Goal: Task Accomplishment & Management: Use online tool/utility

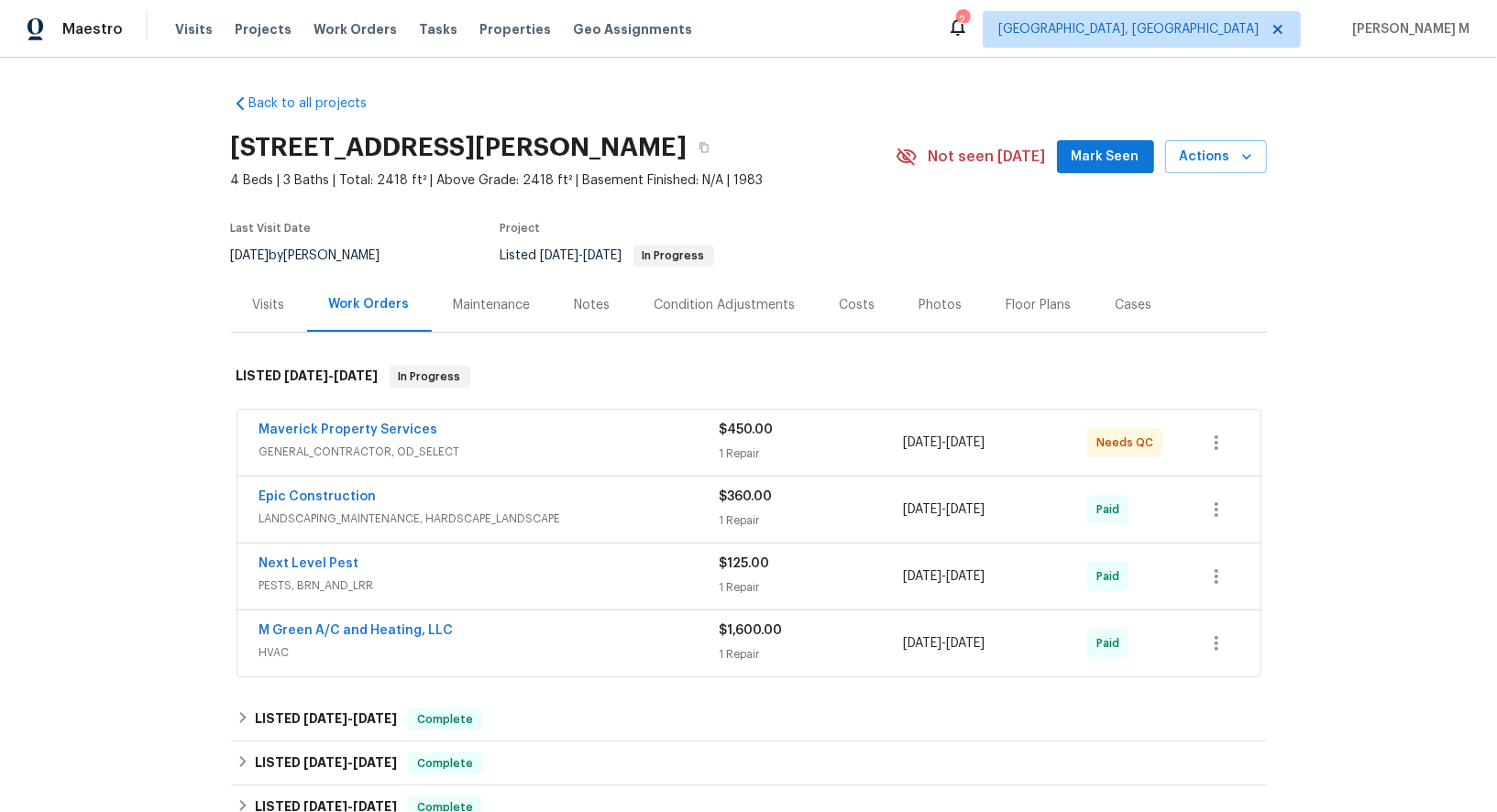
scroll to position [56, 0]
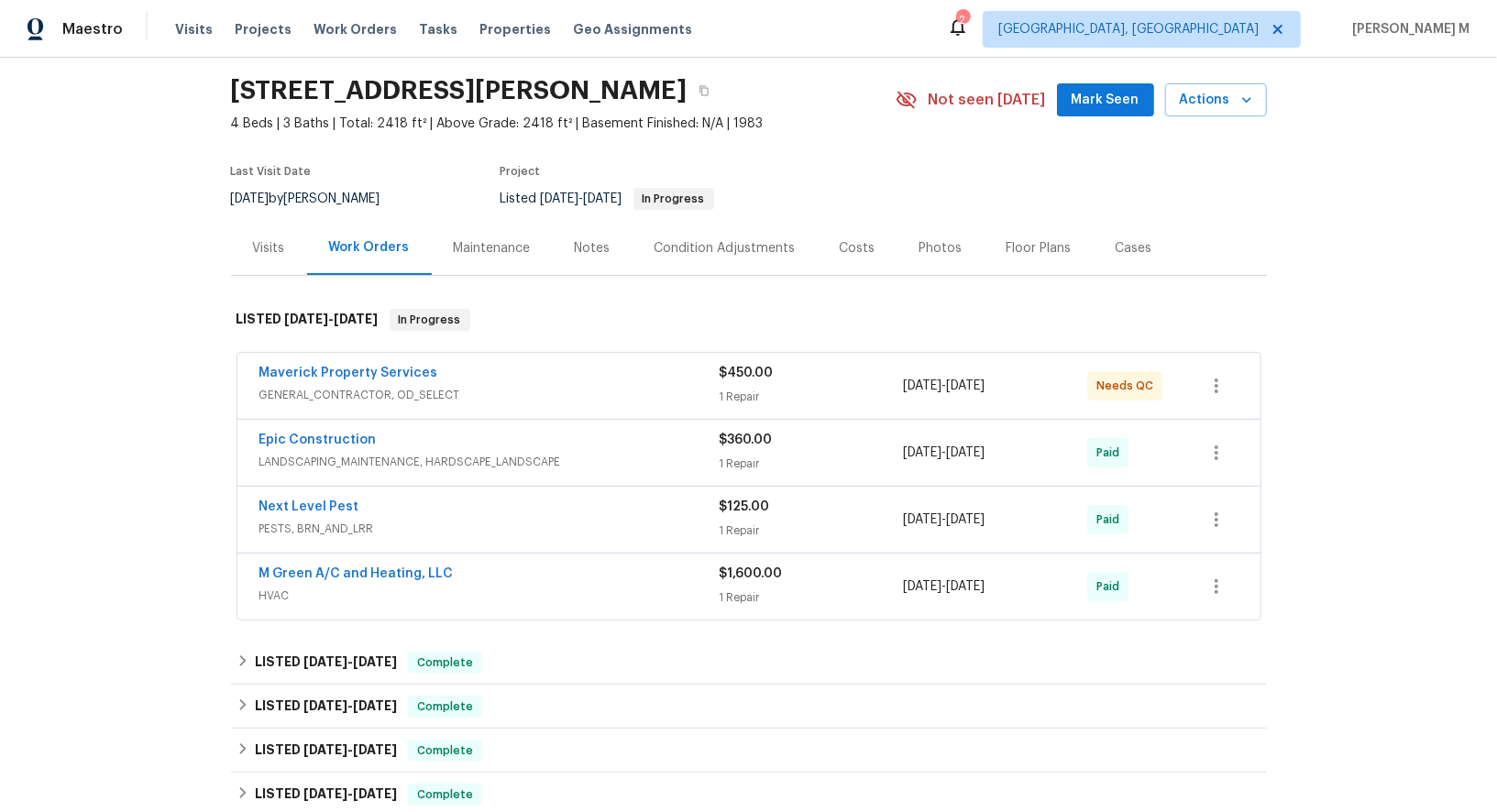
click at [393, 372] on div "Maverick Property Services" at bounding box center [489, 375] width 460 height 22
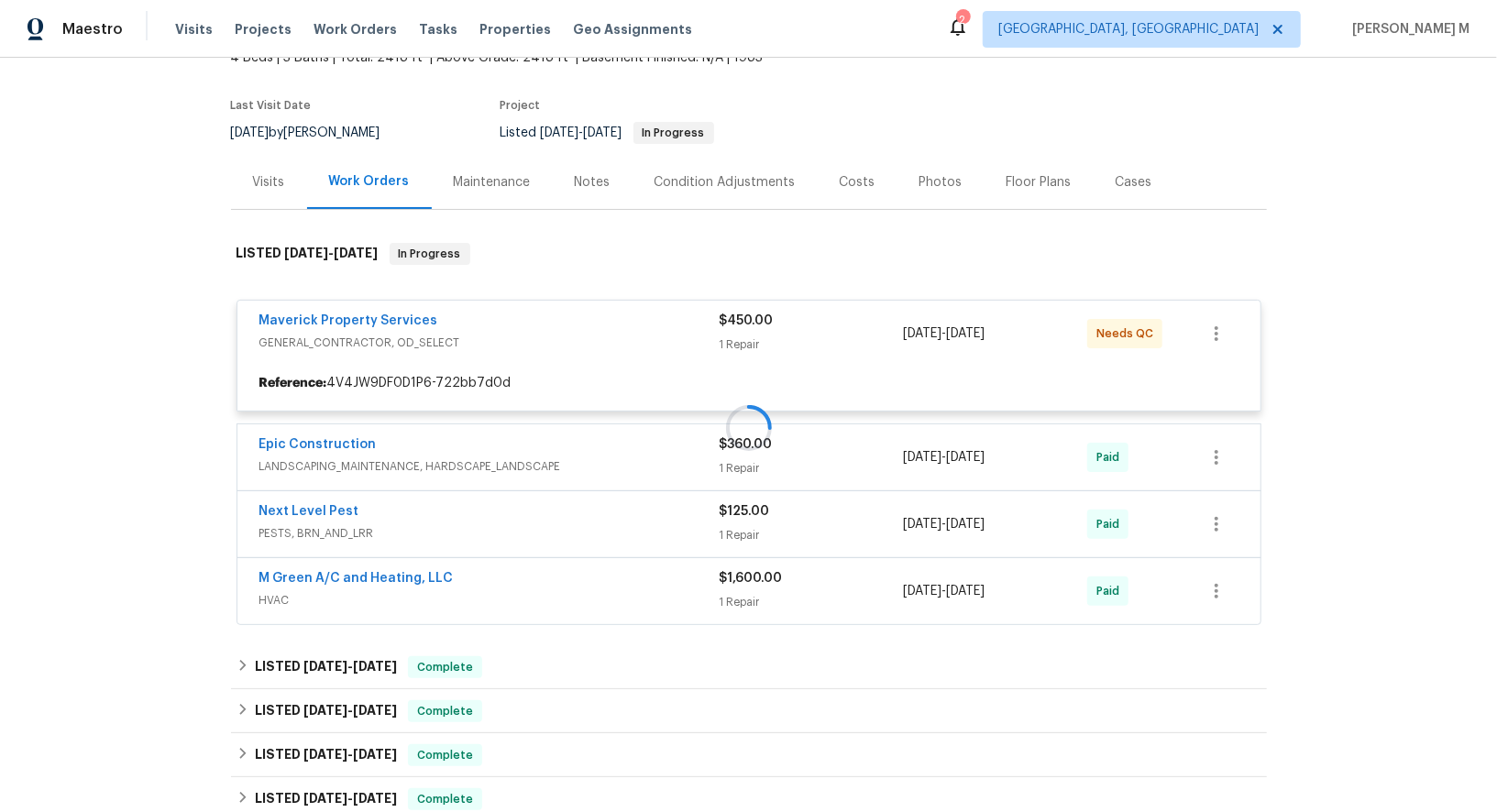
scroll to position [132, 0]
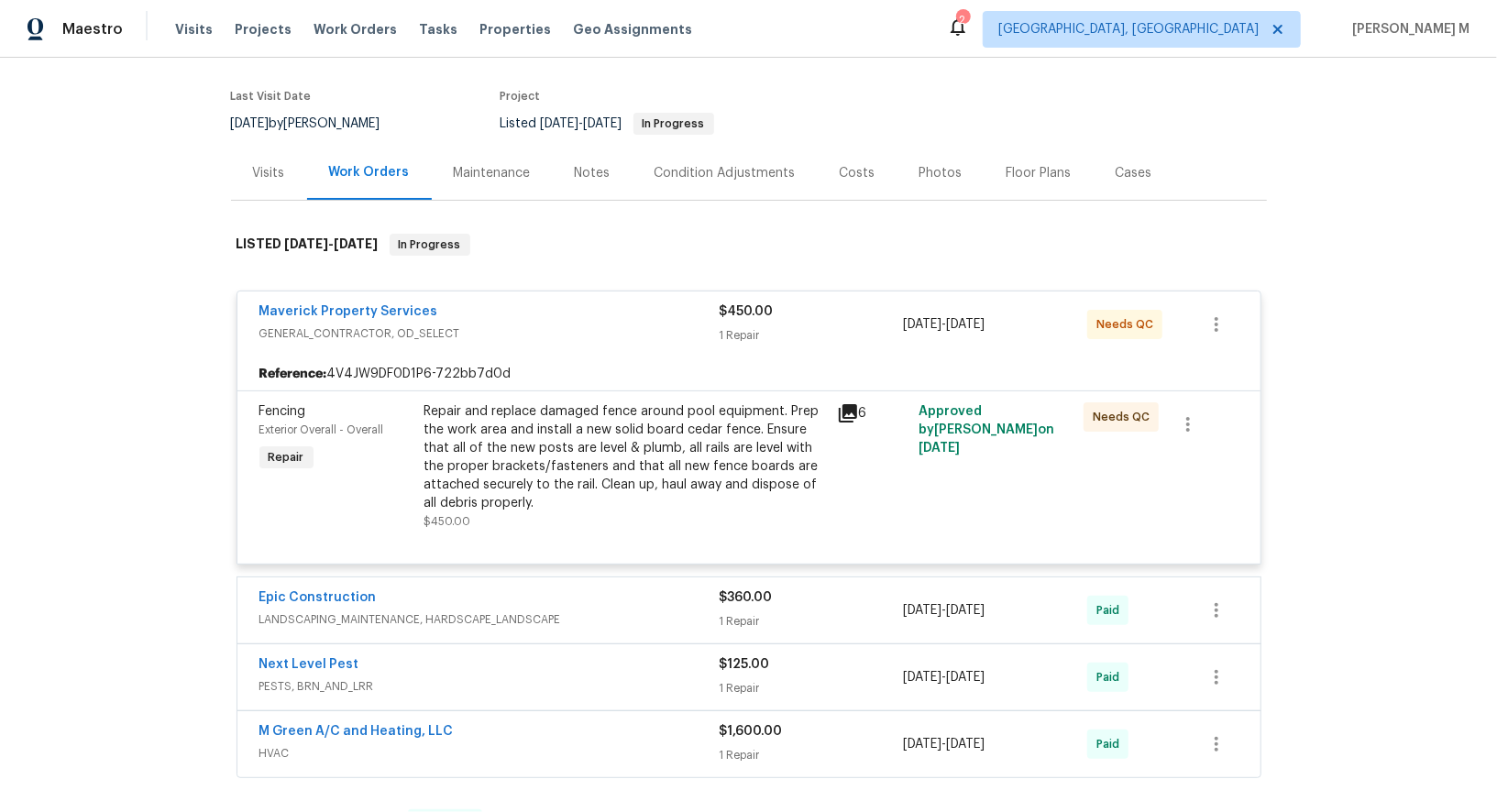
click at [613, 454] on div "Repair and replace damaged fence around pool equipment. Prep the work area and …" at bounding box center [625, 457] width 402 height 110
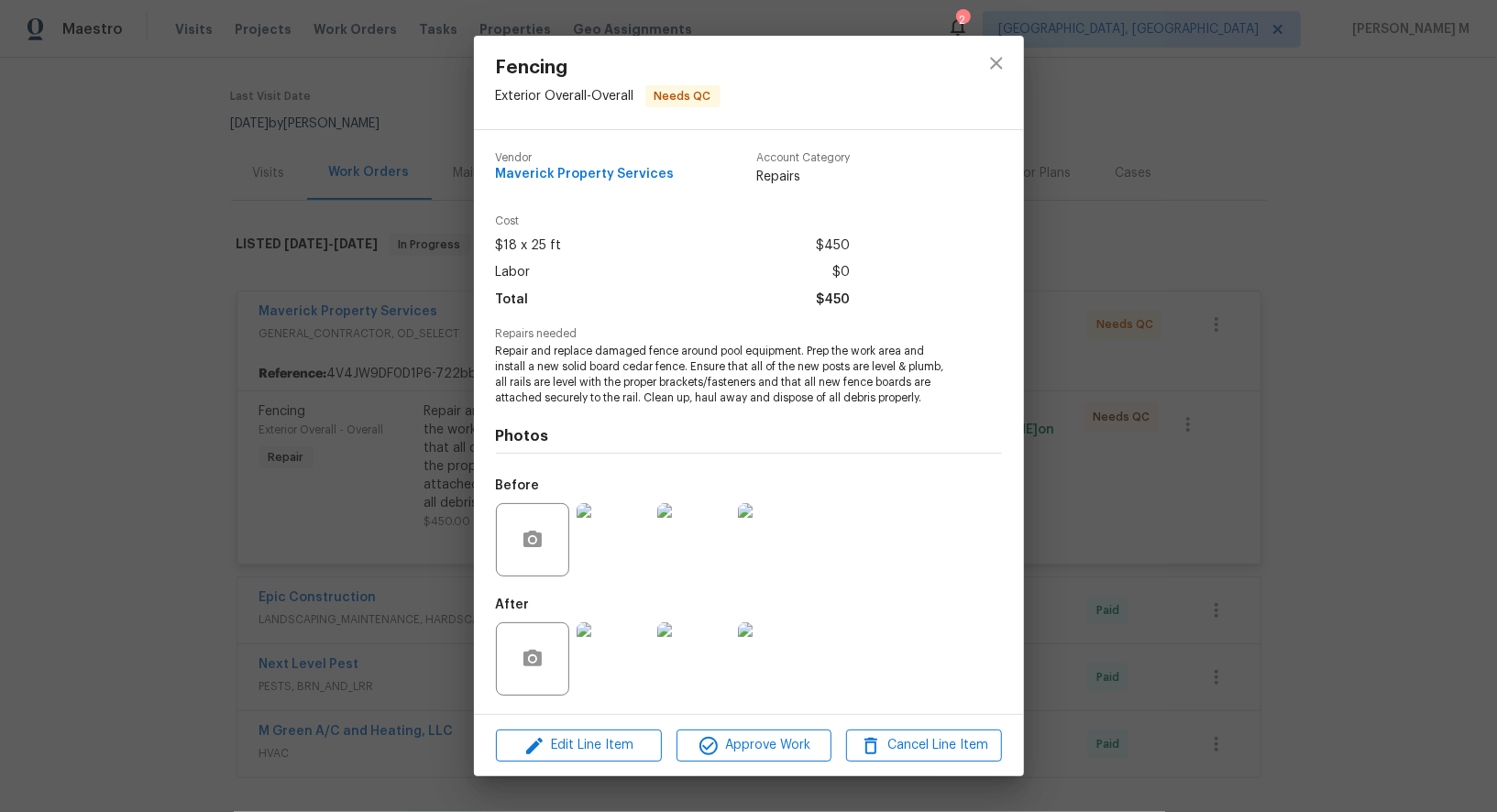
click at [1103, 530] on div "Fencing Exterior Overall - Overall Needs QC Vendor Maverick Property Services A…" at bounding box center [748, 406] width 1497 height 812
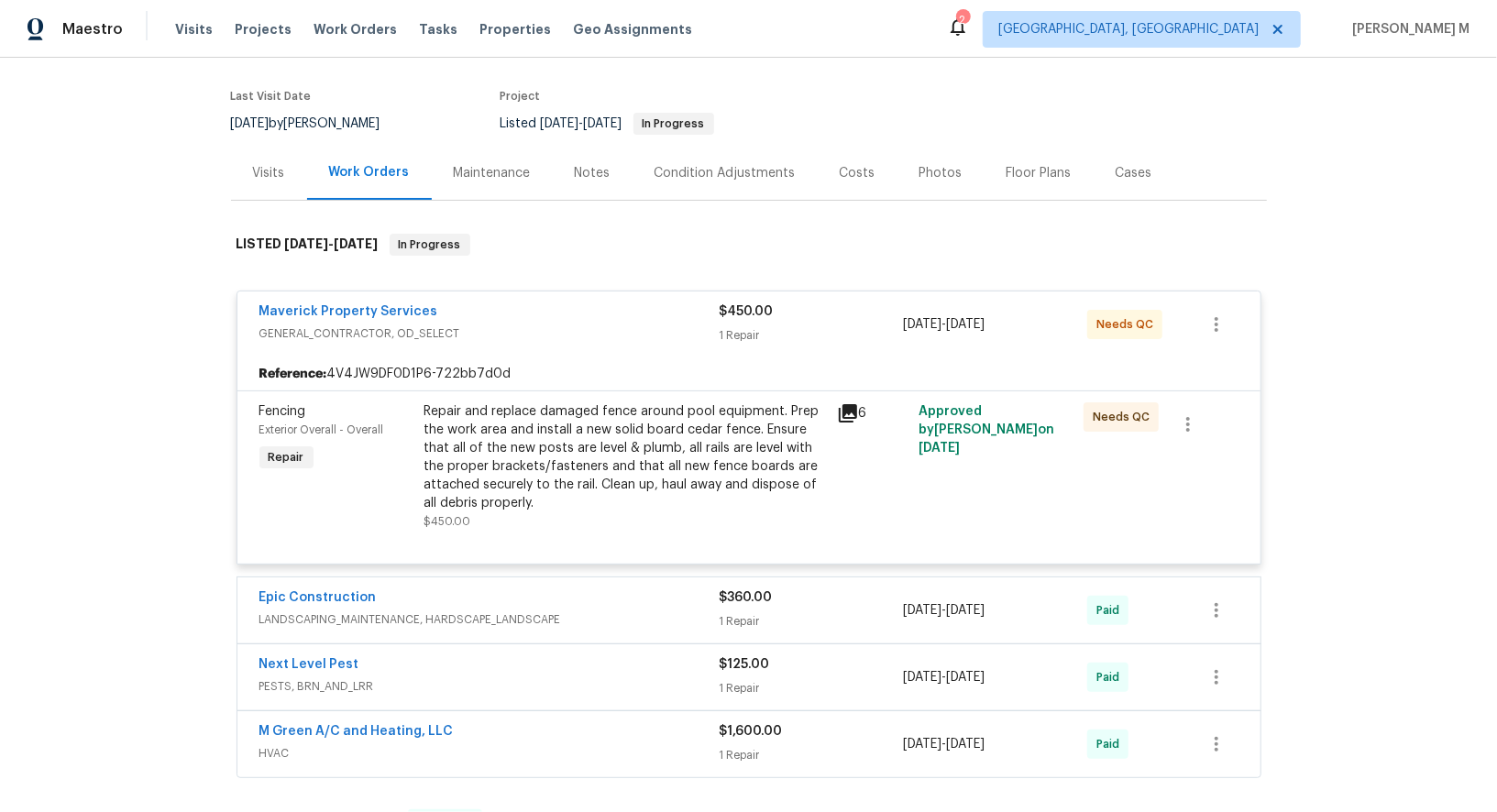
scroll to position [206, 0]
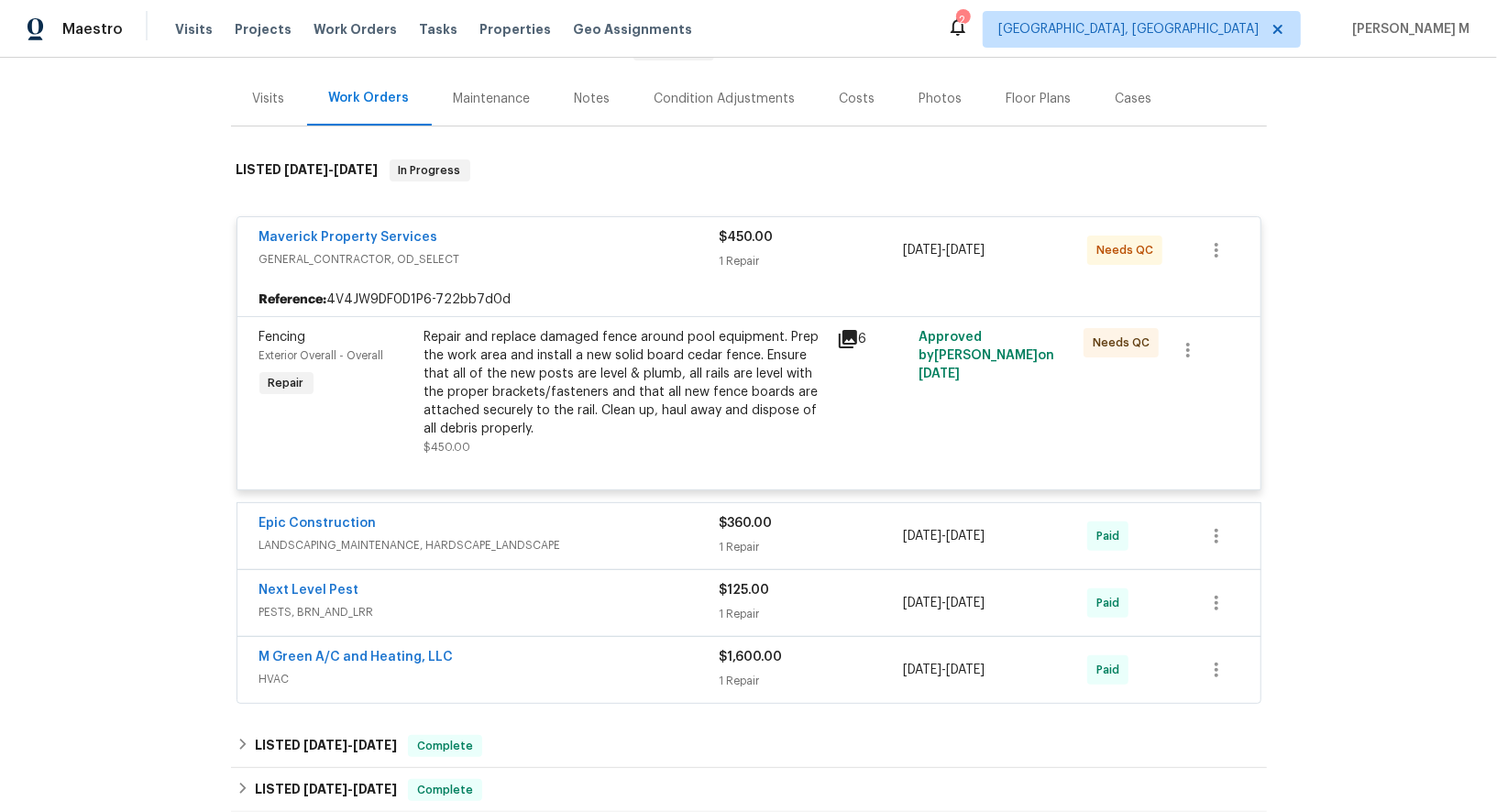
click at [406, 538] on div "Epic Construction LANDSCAPING_MAINTENANCE, HARDSCAPE_LANDSCAPE" at bounding box center [489, 536] width 460 height 44
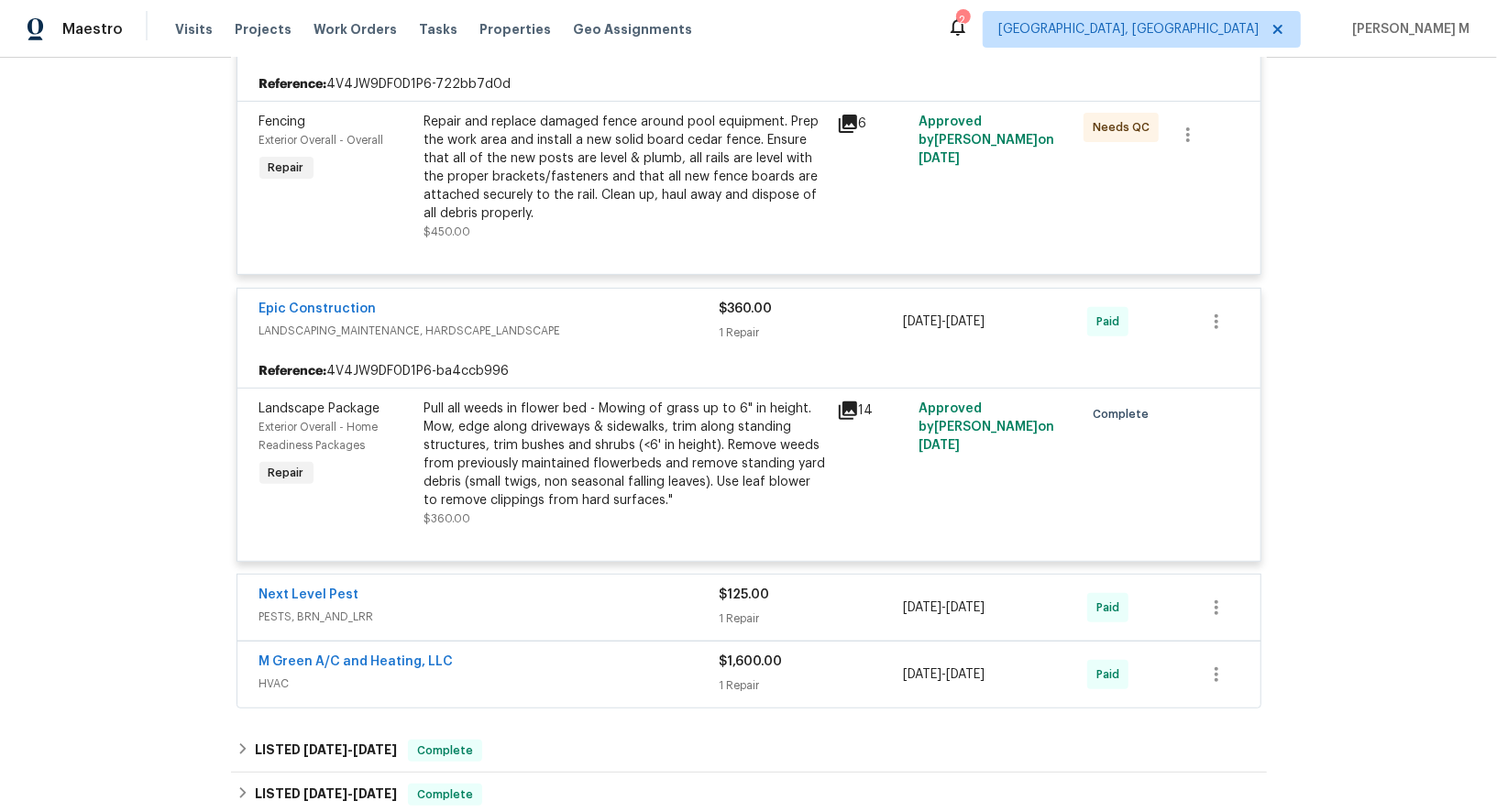
scroll to position [578, 0]
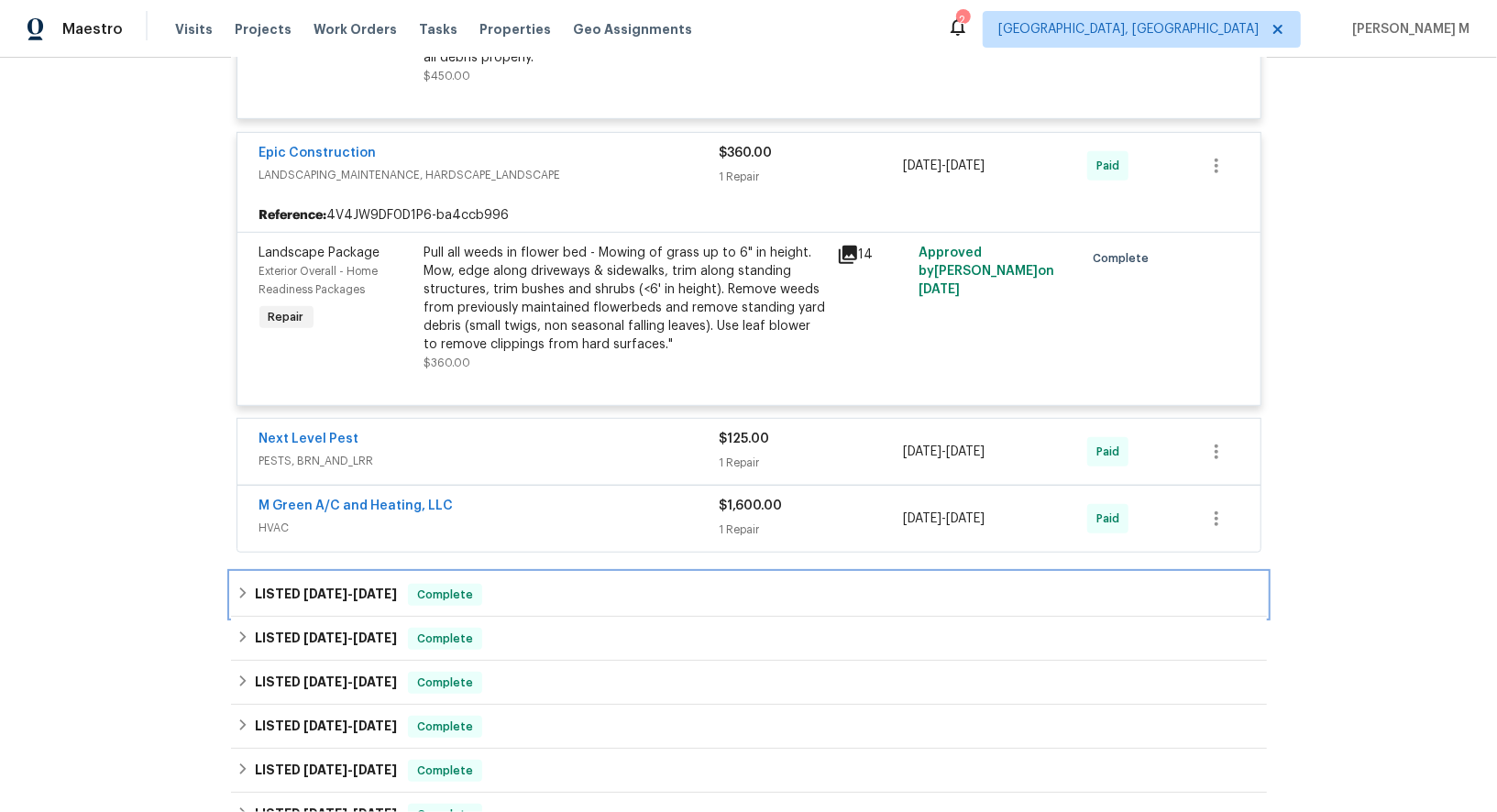
click at [322, 573] on div "LISTED 6/4/25 - 7/17/25 Complete" at bounding box center [748, 594] width 1036 height 44
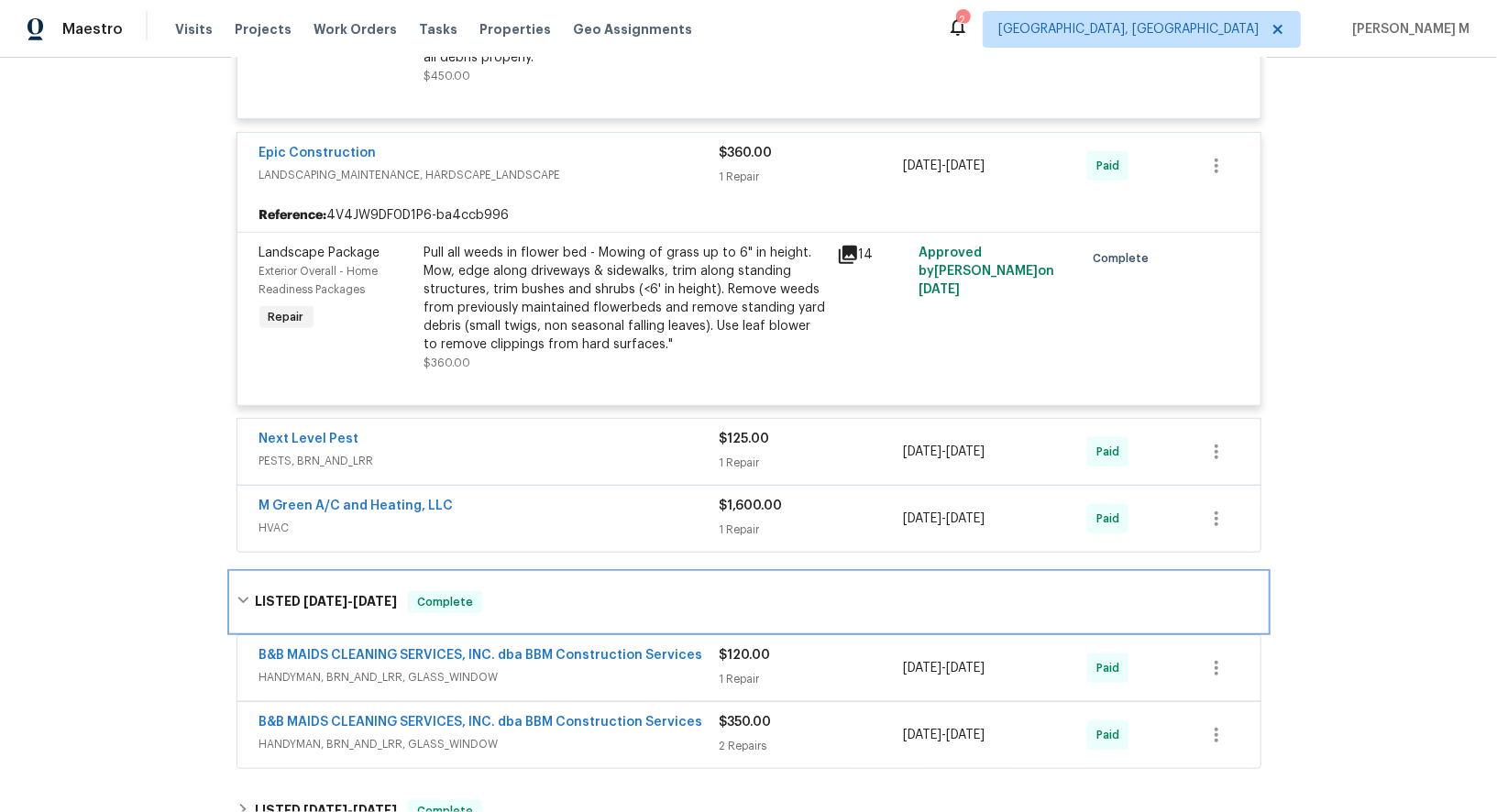
scroll to position [677, 0]
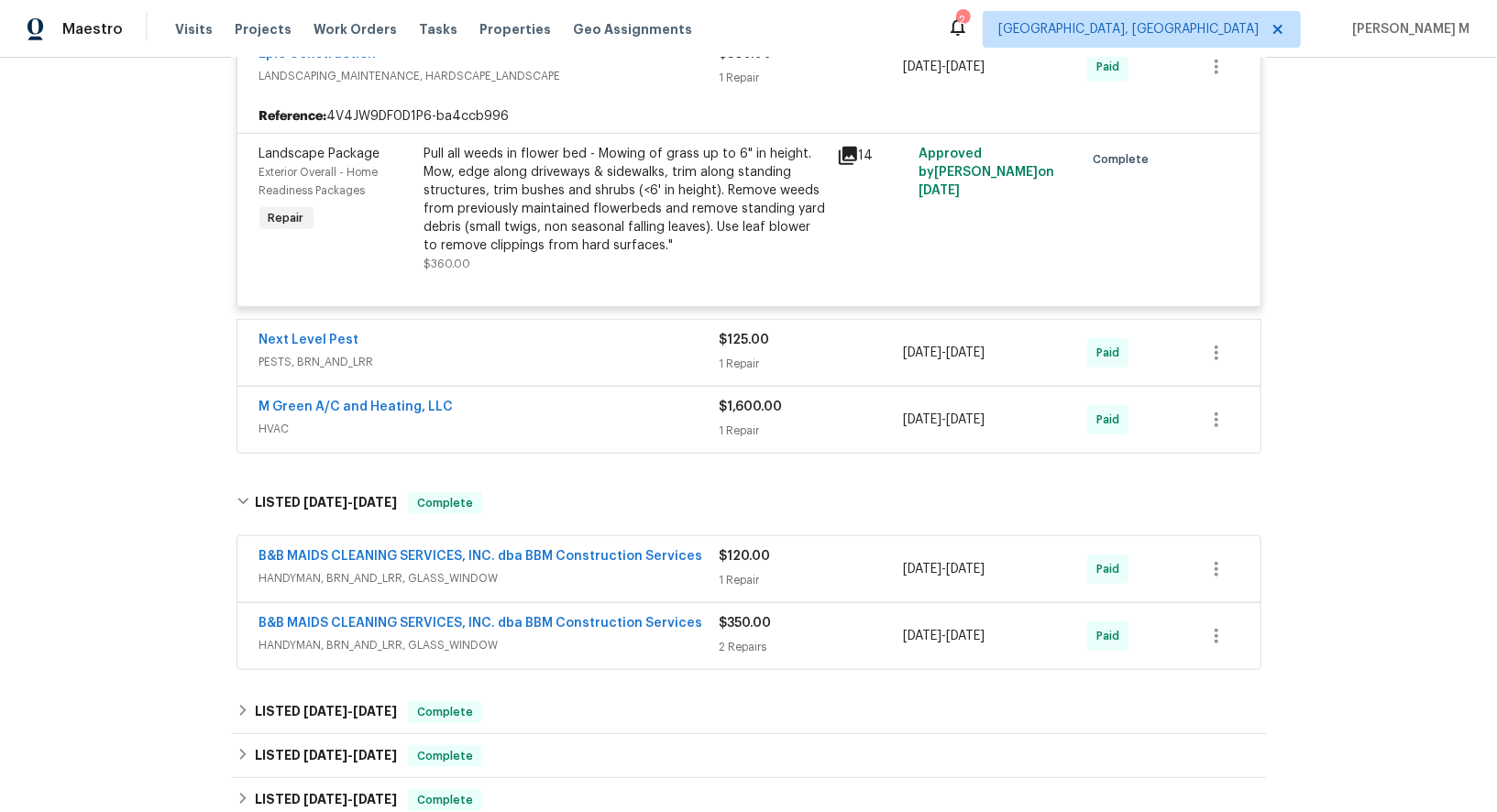
click at [381, 569] on span "HANDYMAN, BRN_AND_LRR, GLASS_WINDOW" at bounding box center [489, 578] width 460 height 19
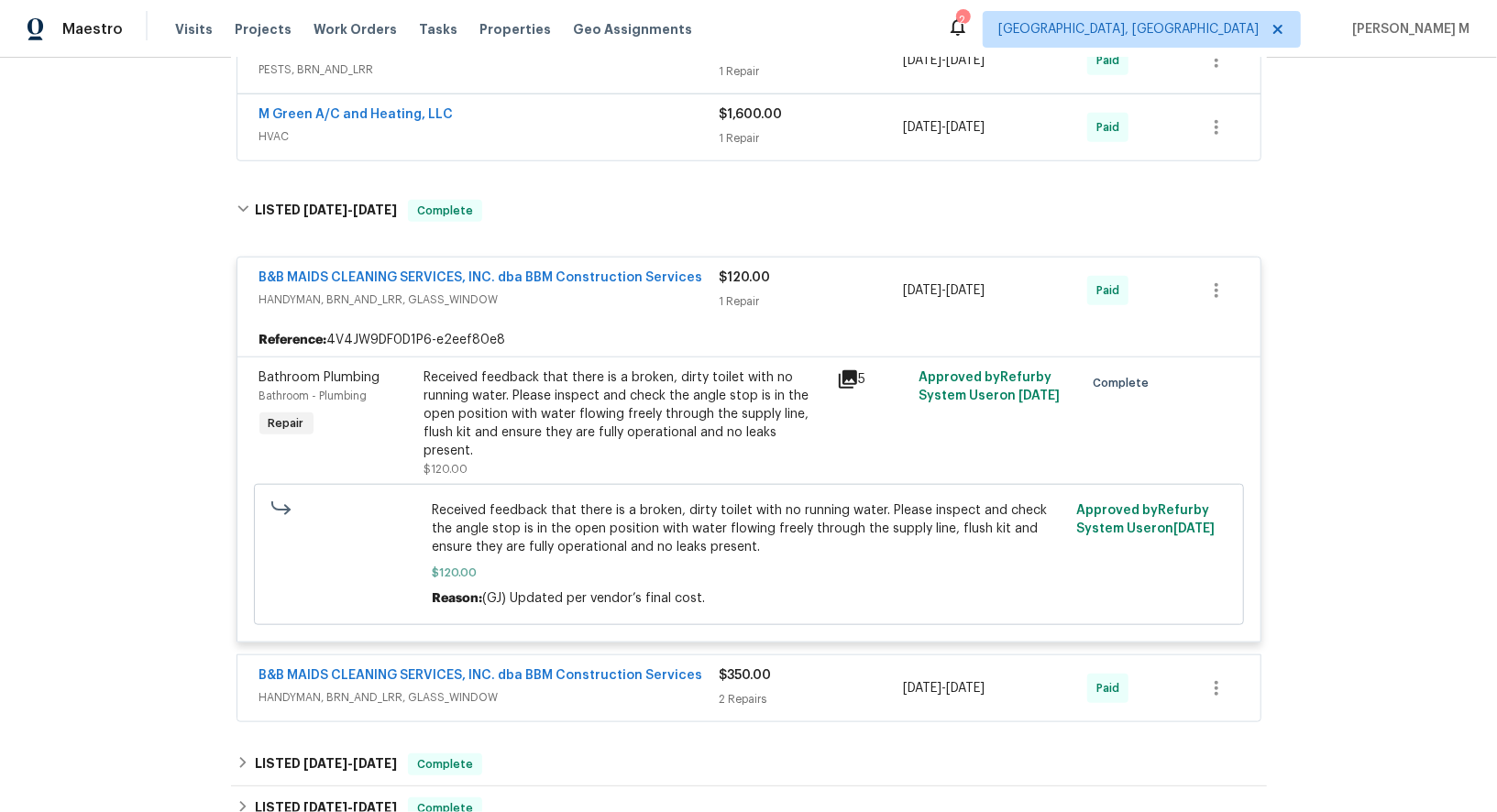
scroll to position [1109, 0]
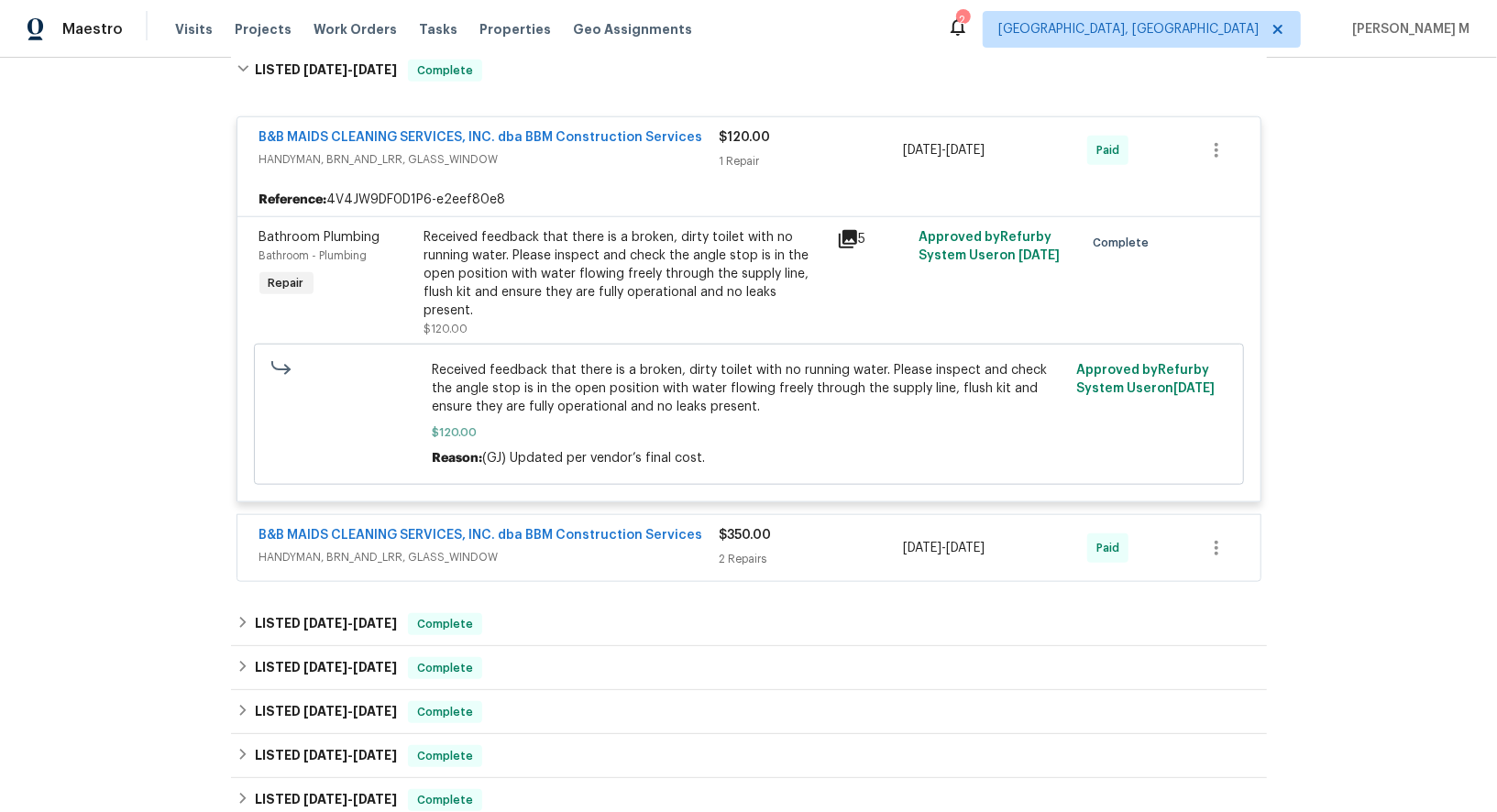
click at [408, 548] on span "HANDYMAN, BRN_AND_LRR, GLASS_WINDOW" at bounding box center [489, 557] width 460 height 19
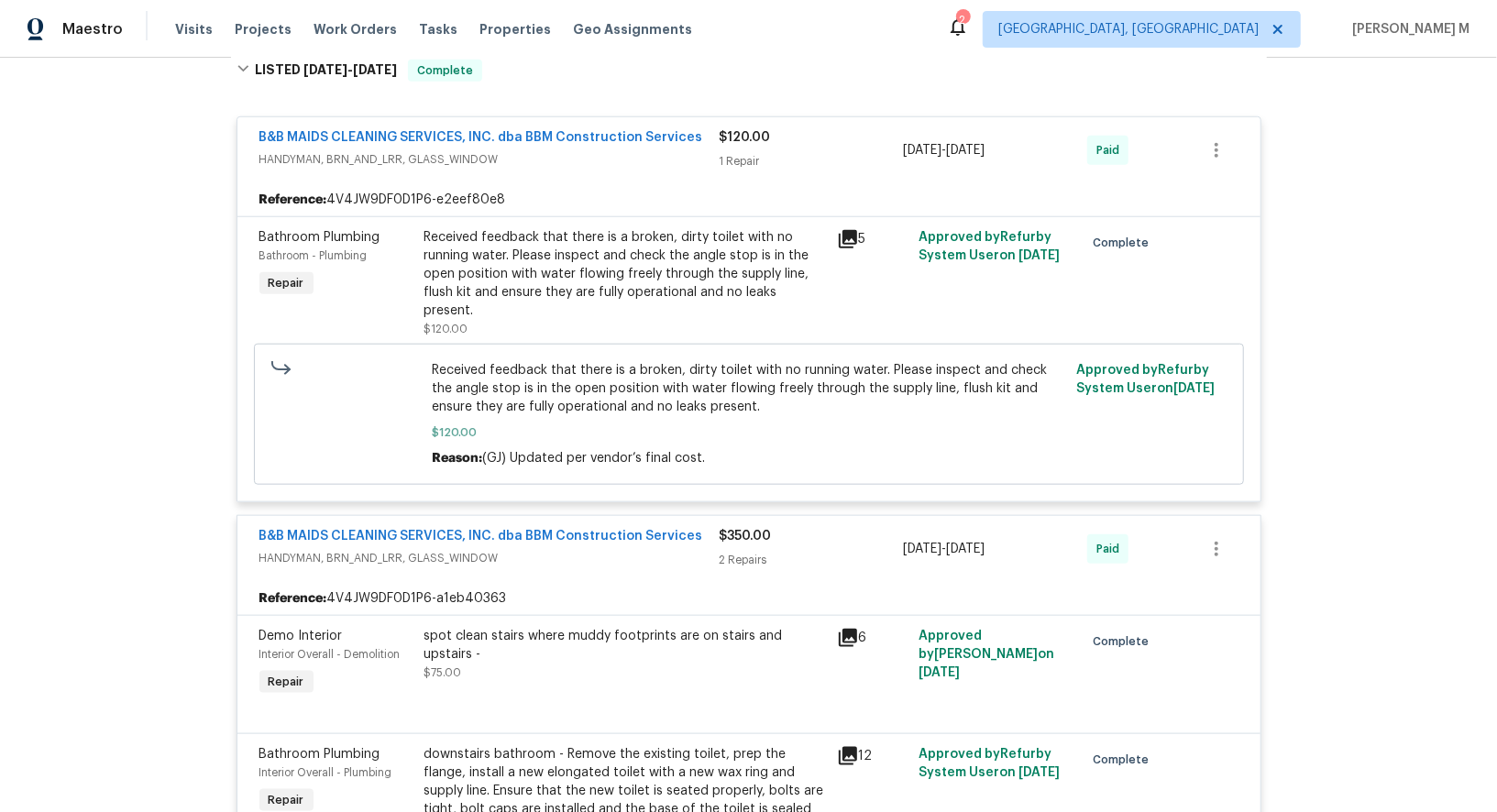
scroll to position [0, 0]
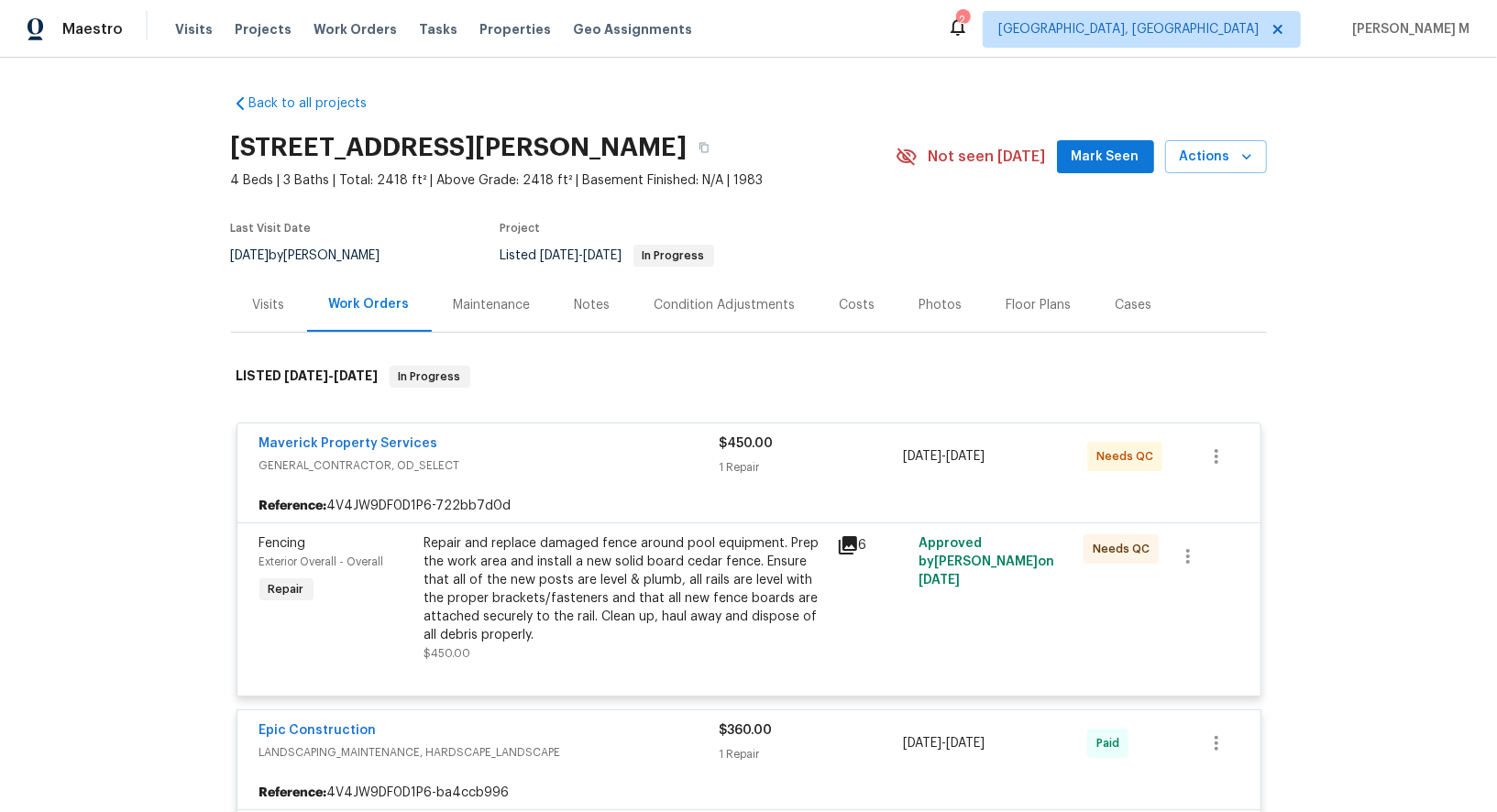
click at [506, 296] on div "Maintenance" at bounding box center [493, 305] width 77 height 19
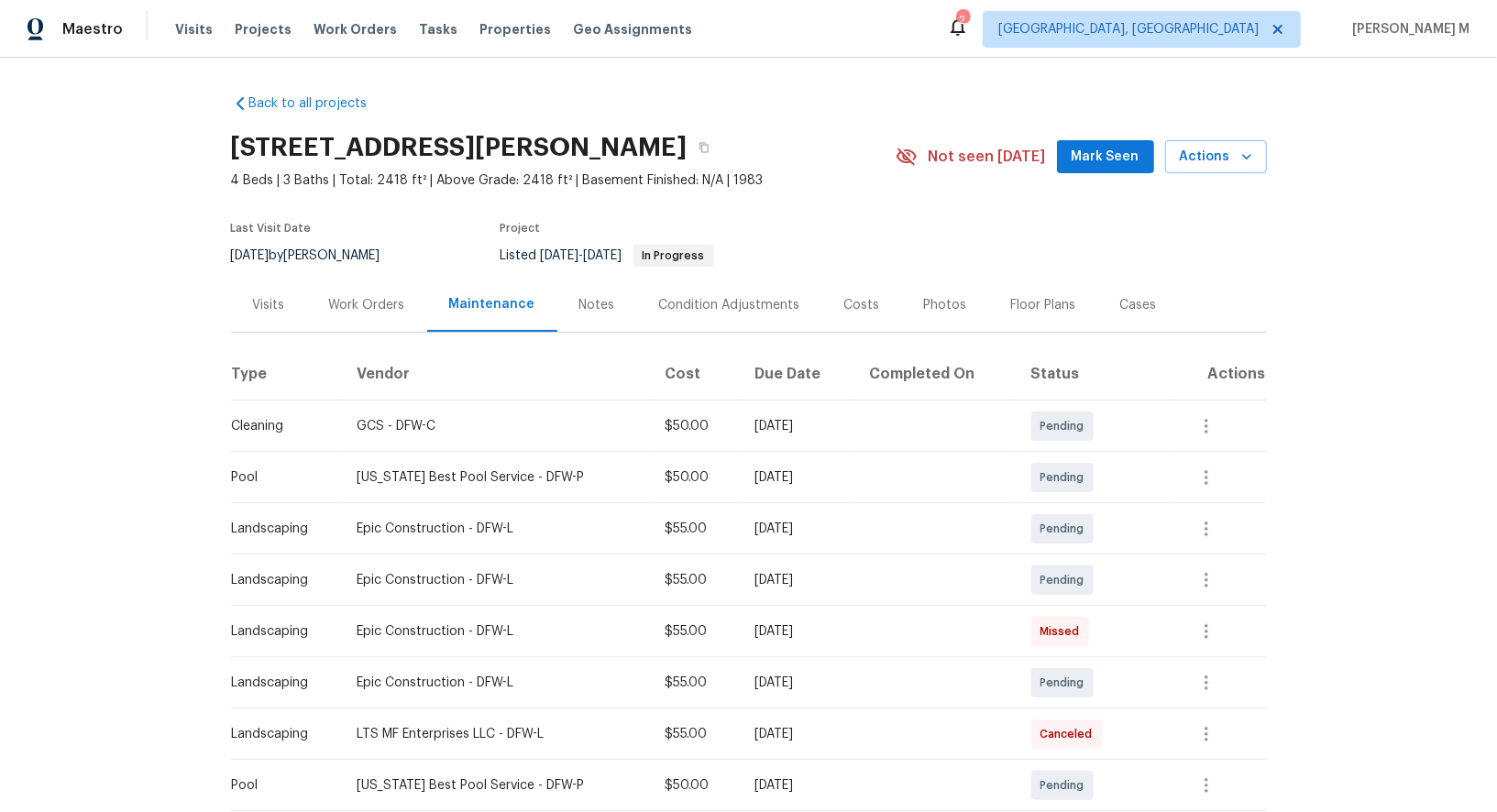
click at [362, 304] on div "Work Orders" at bounding box center [367, 305] width 76 height 19
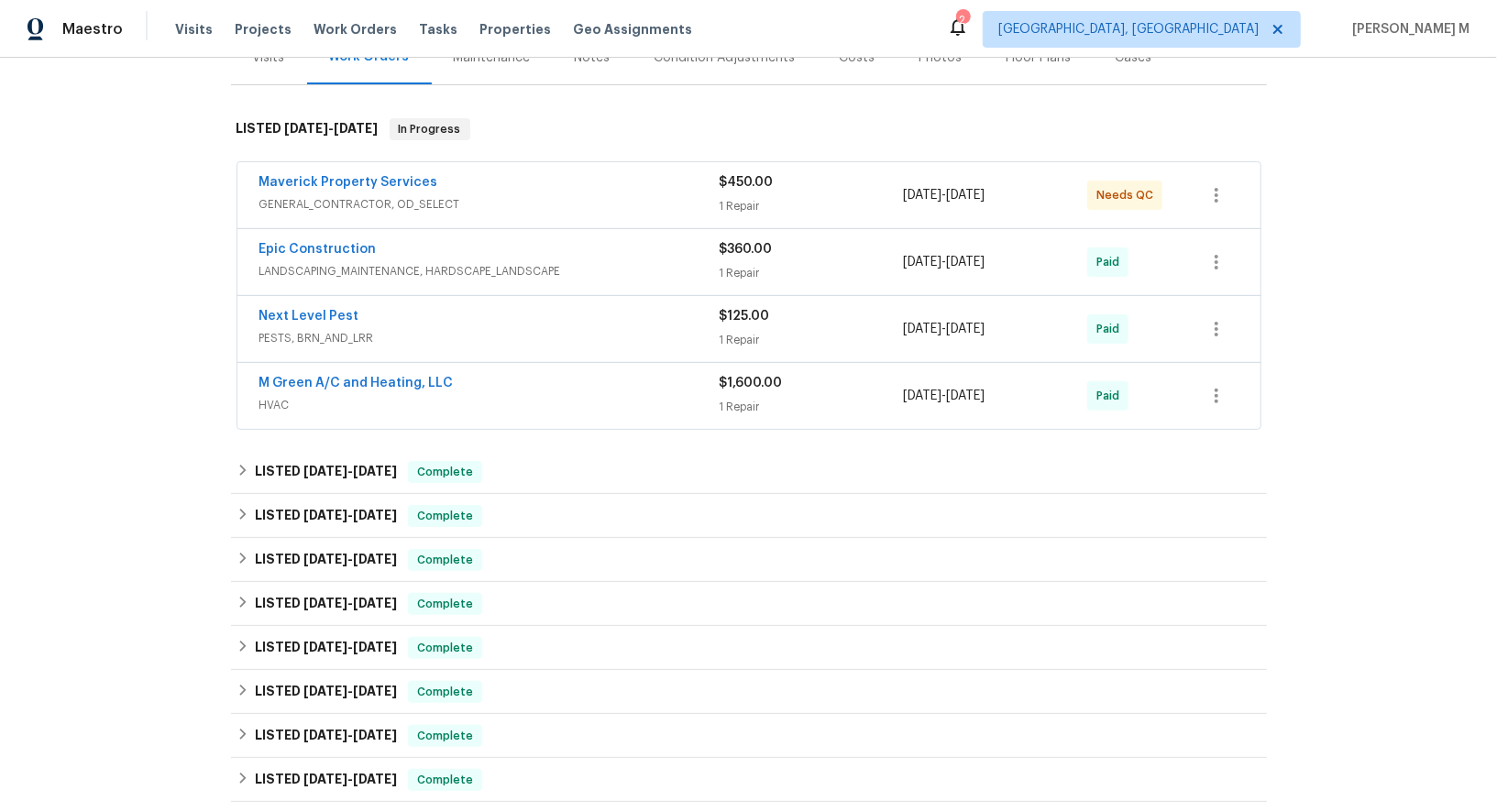
scroll to position [248, 0]
click at [265, 449] on div "LISTED 6/4/25 - 7/17/25 Complete" at bounding box center [748, 471] width 1036 height 44
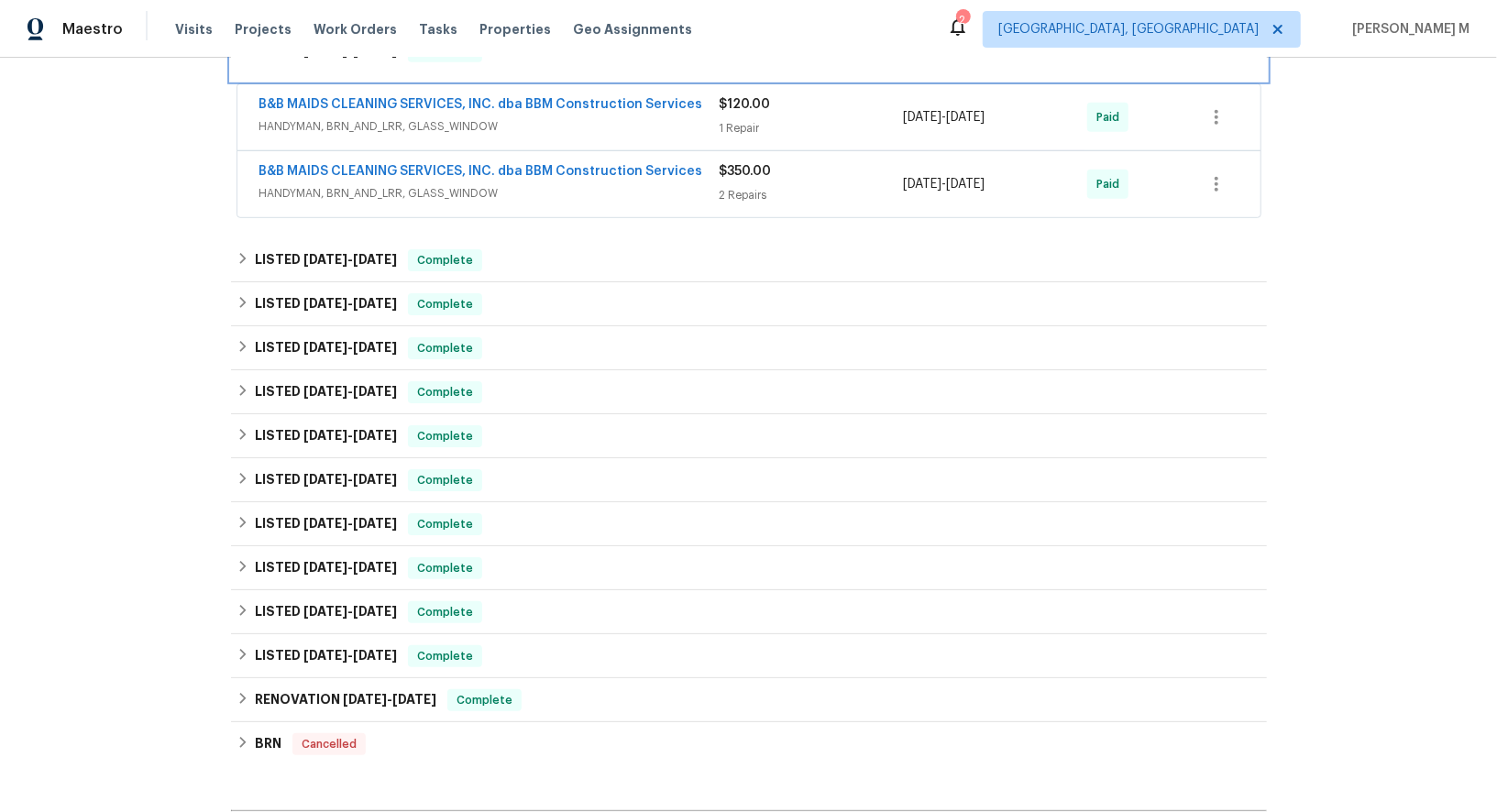
scroll to position [866, 0]
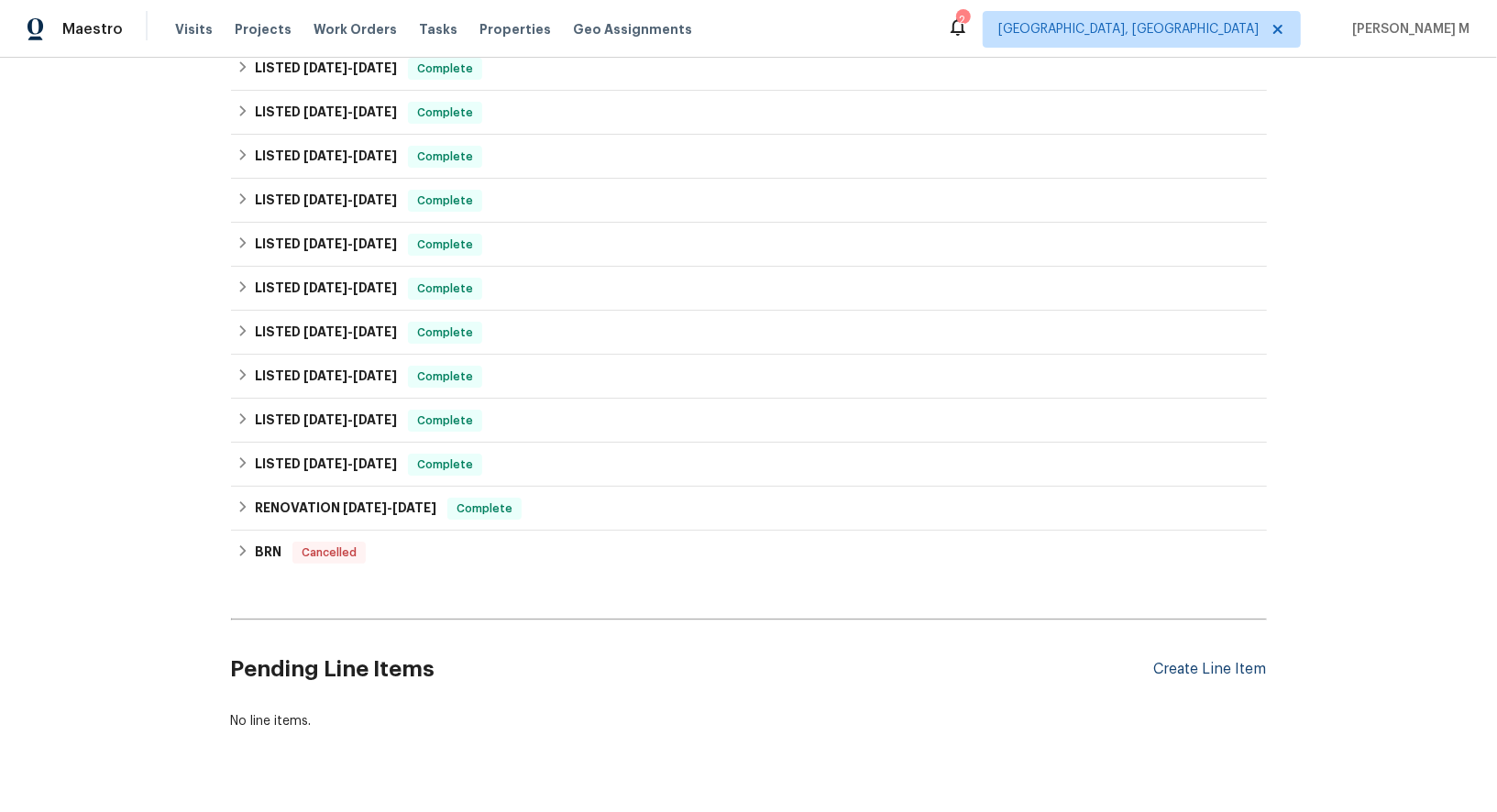
click at [1238, 661] on div "Create Line Item" at bounding box center [1210, 670] width 113 height 18
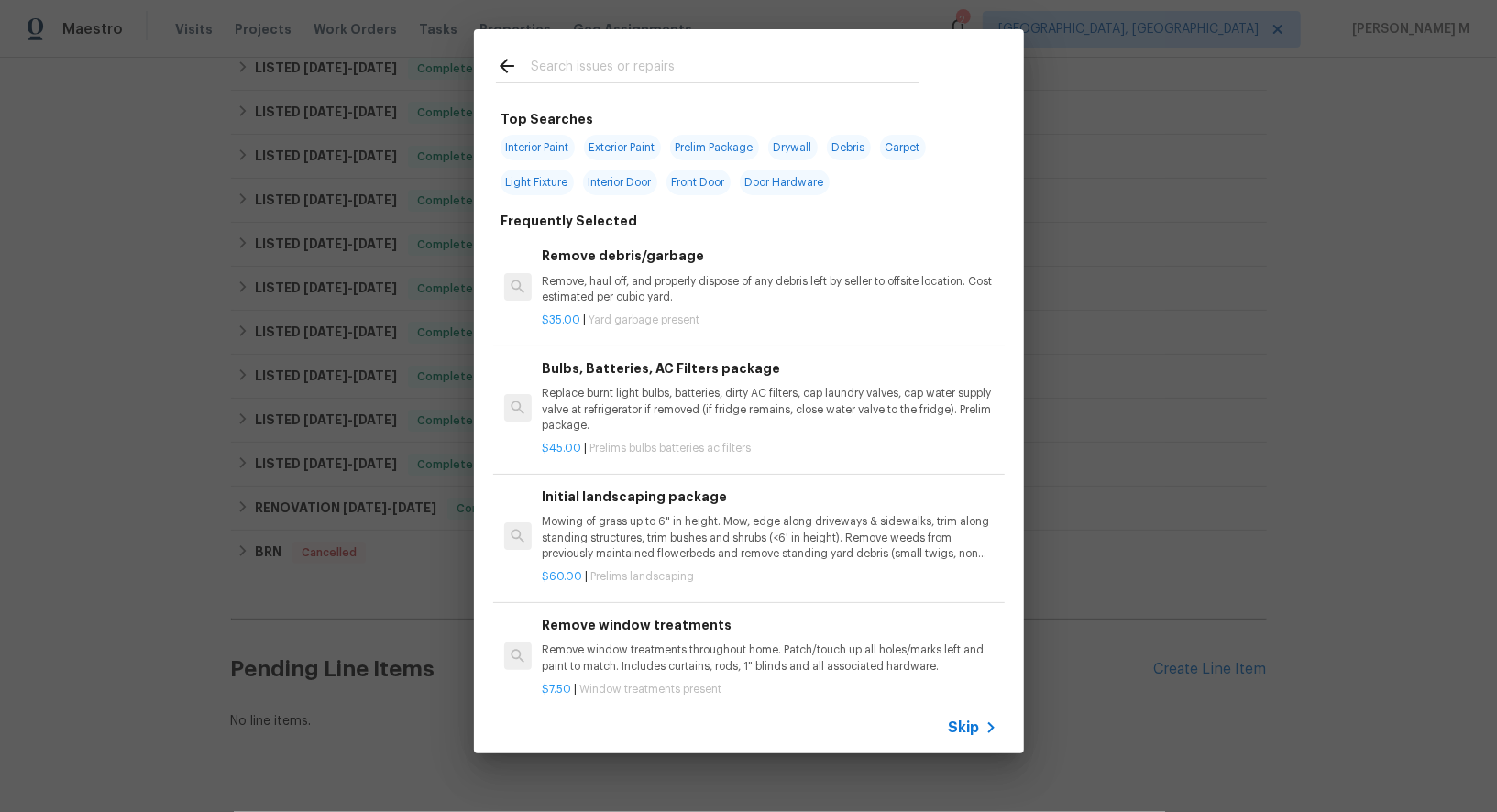
click at [954, 726] on span "Skip" at bounding box center [965, 727] width 32 height 19
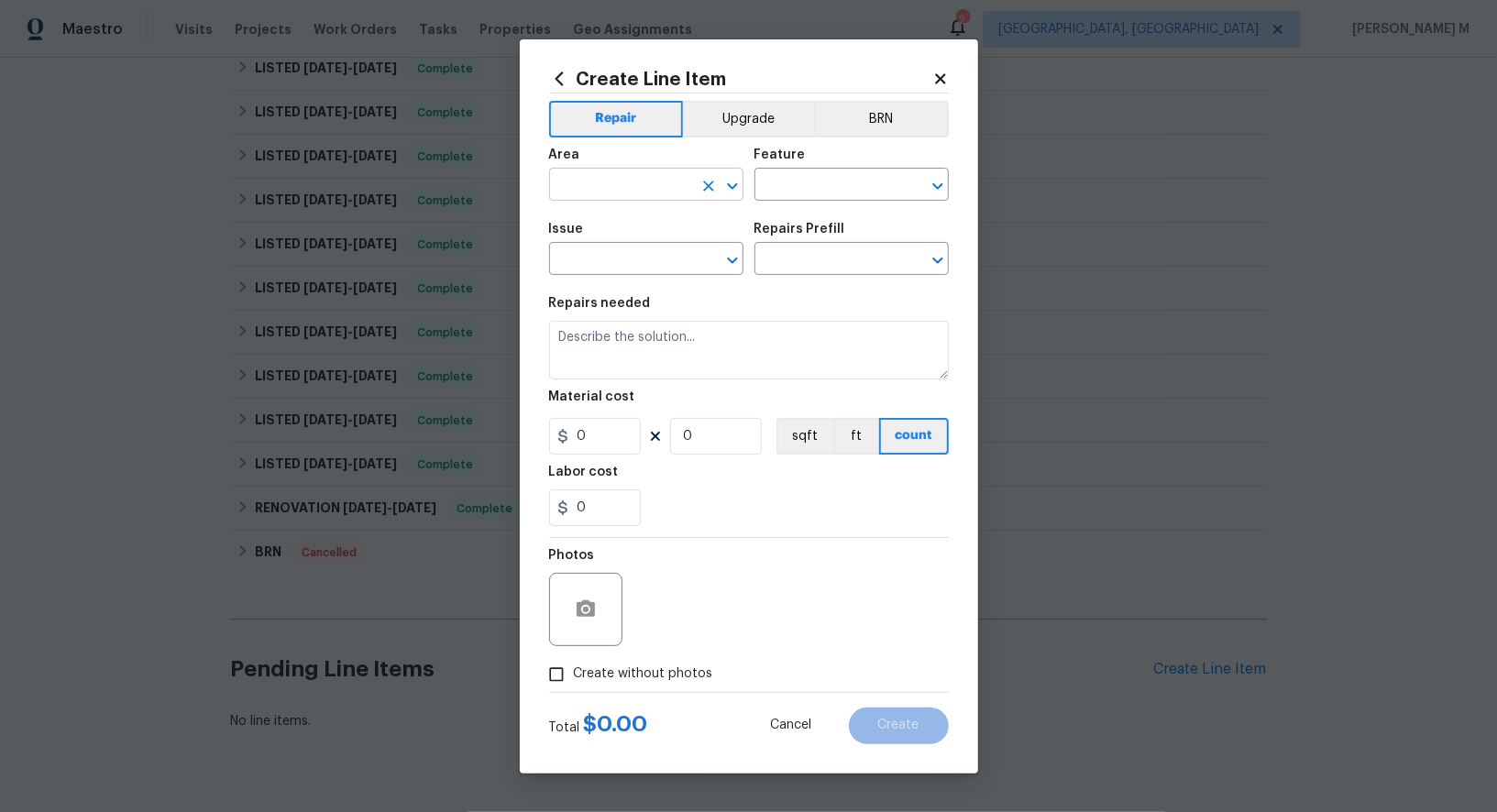
click at [578, 201] on input "text" at bounding box center [620, 186] width 143 height 29
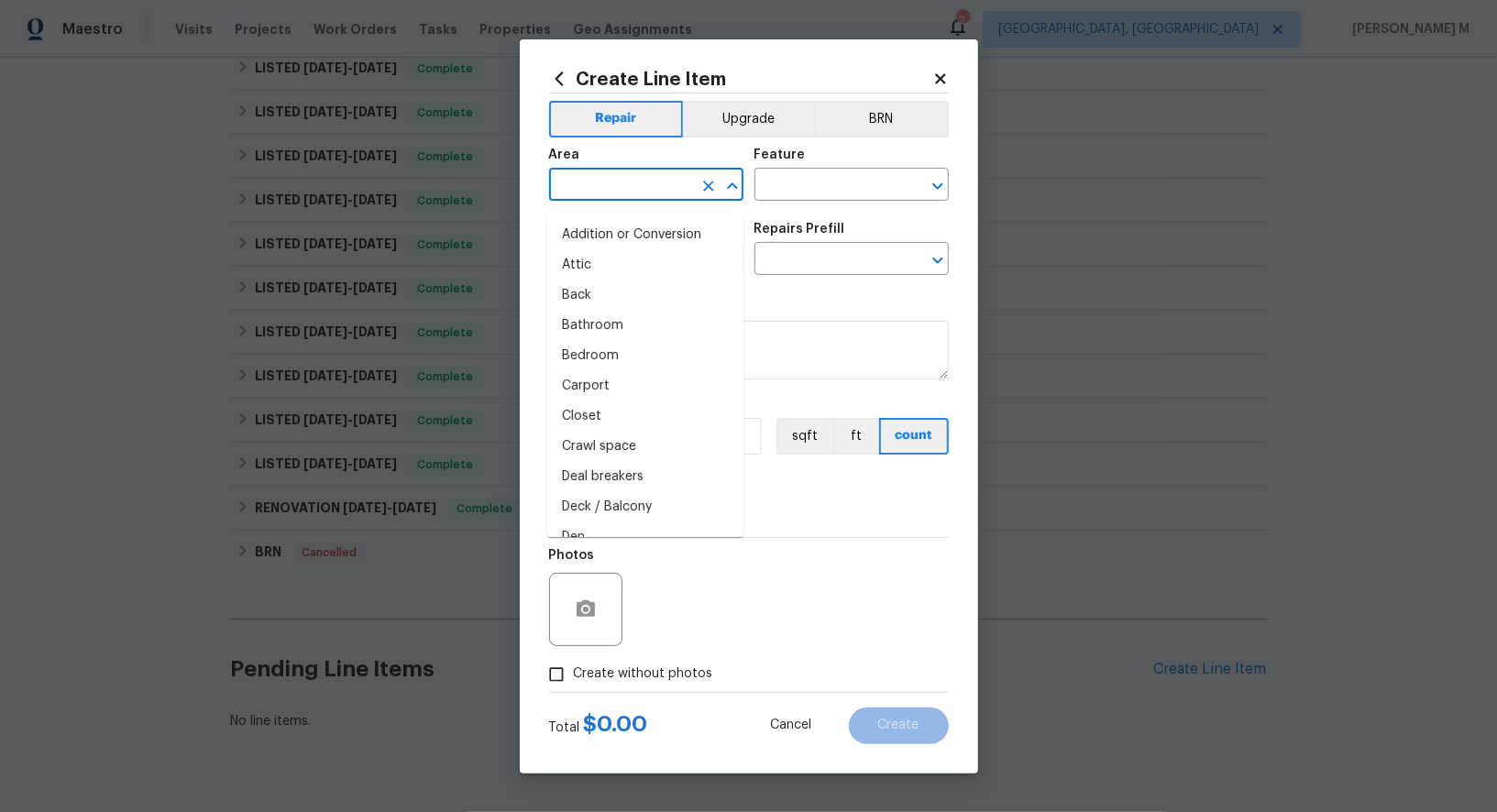
type input "a"
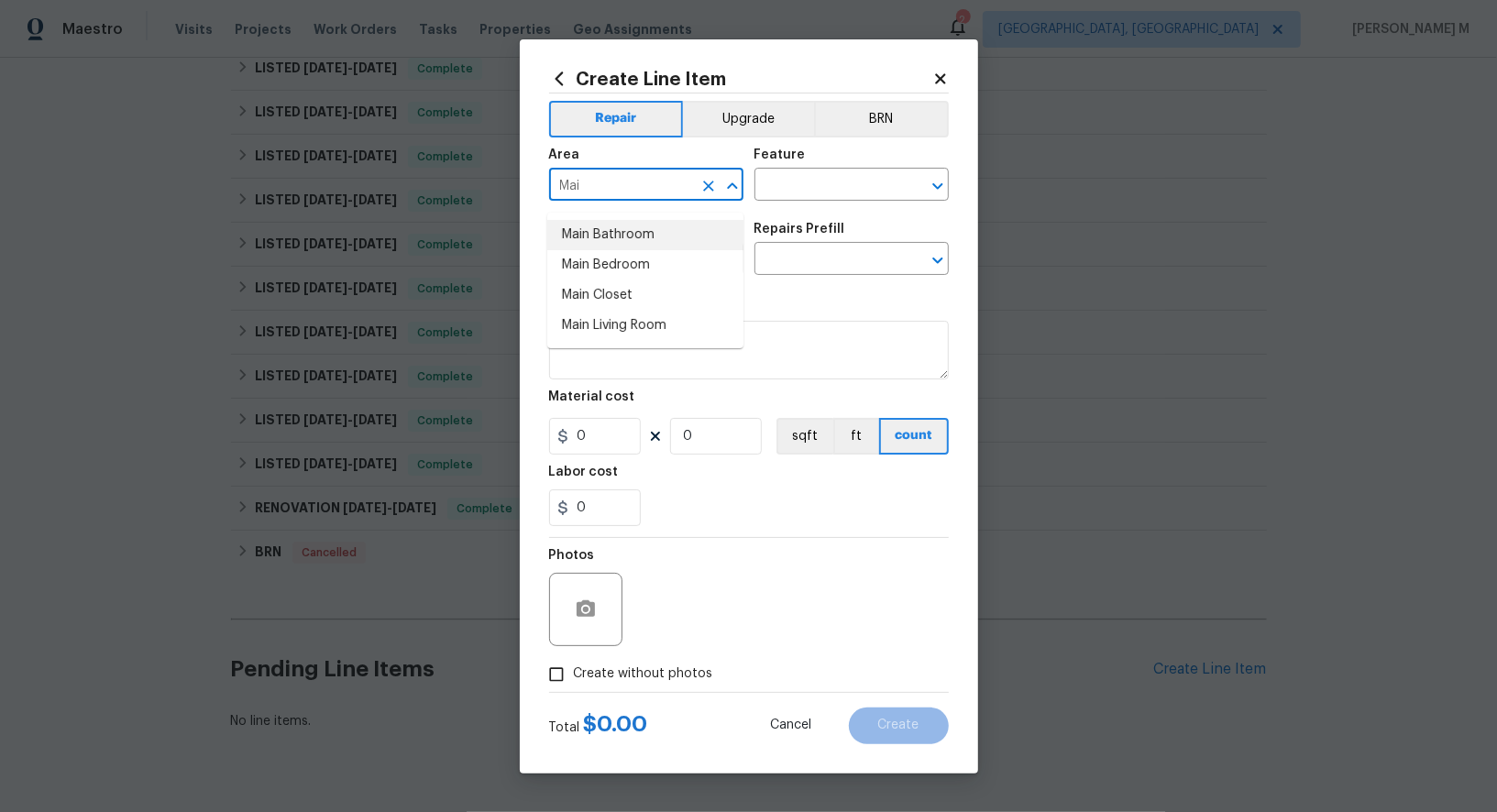
click at [687, 237] on li "Main Bathroom" at bounding box center [645, 234] width 196 height 31
type input "Main Bathroom"
click at [814, 197] on input "text" at bounding box center [826, 186] width 143 height 29
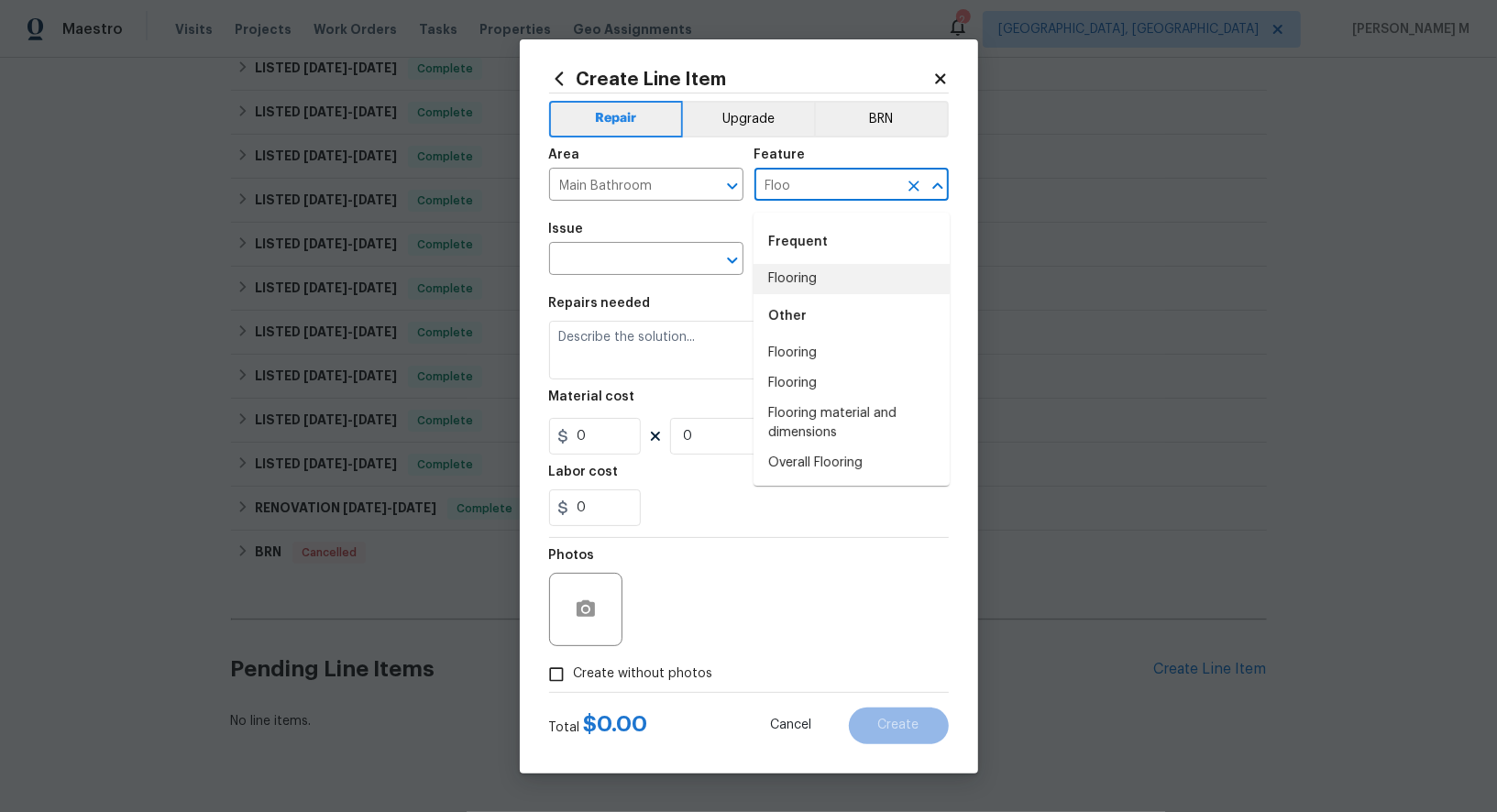
click at [820, 288] on li "Flooring" at bounding box center [852, 279] width 196 height 31
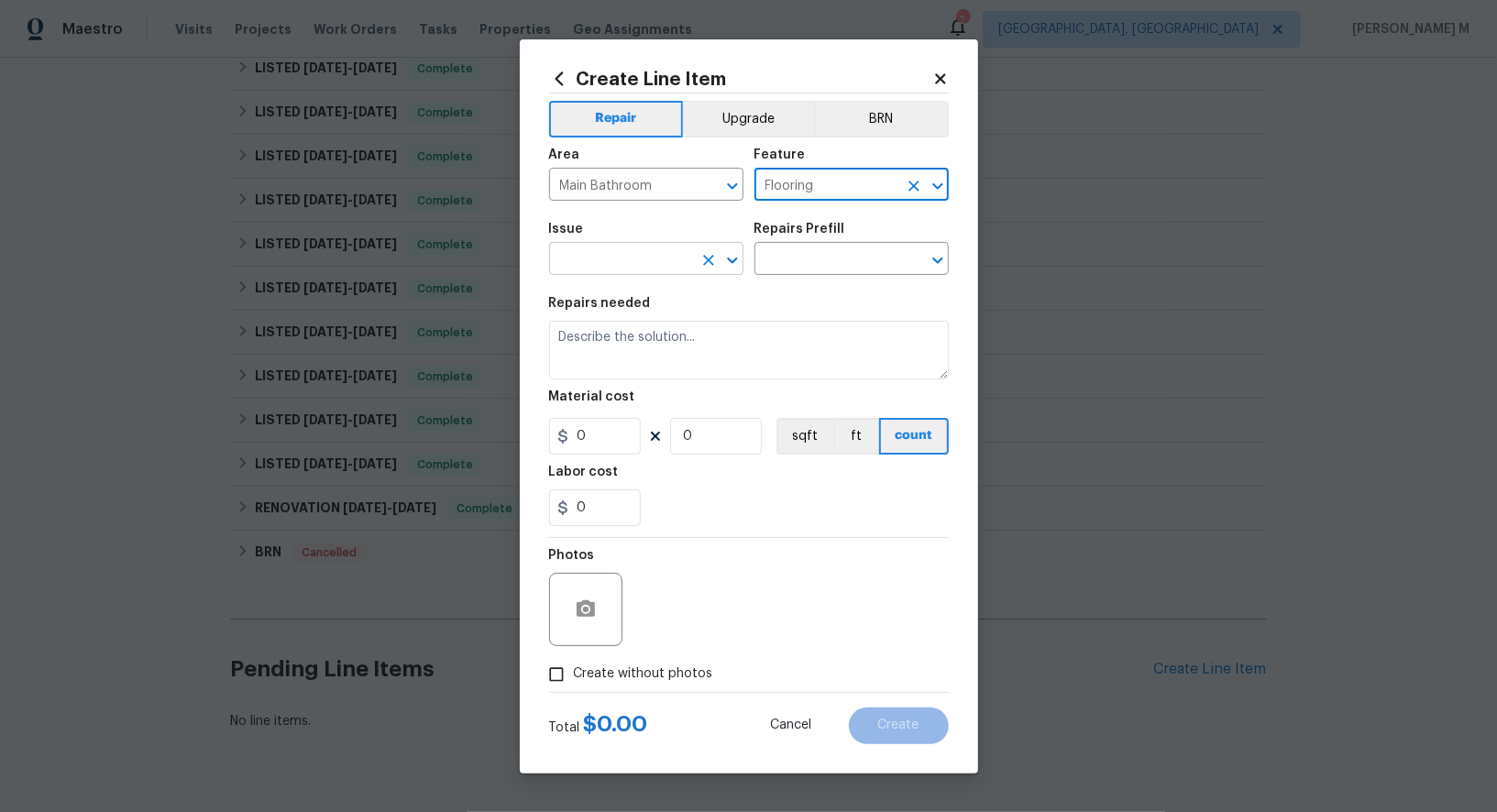
type input "Flooring"
click at [571, 275] on input "text" at bounding box center [620, 260] width 143 height 29
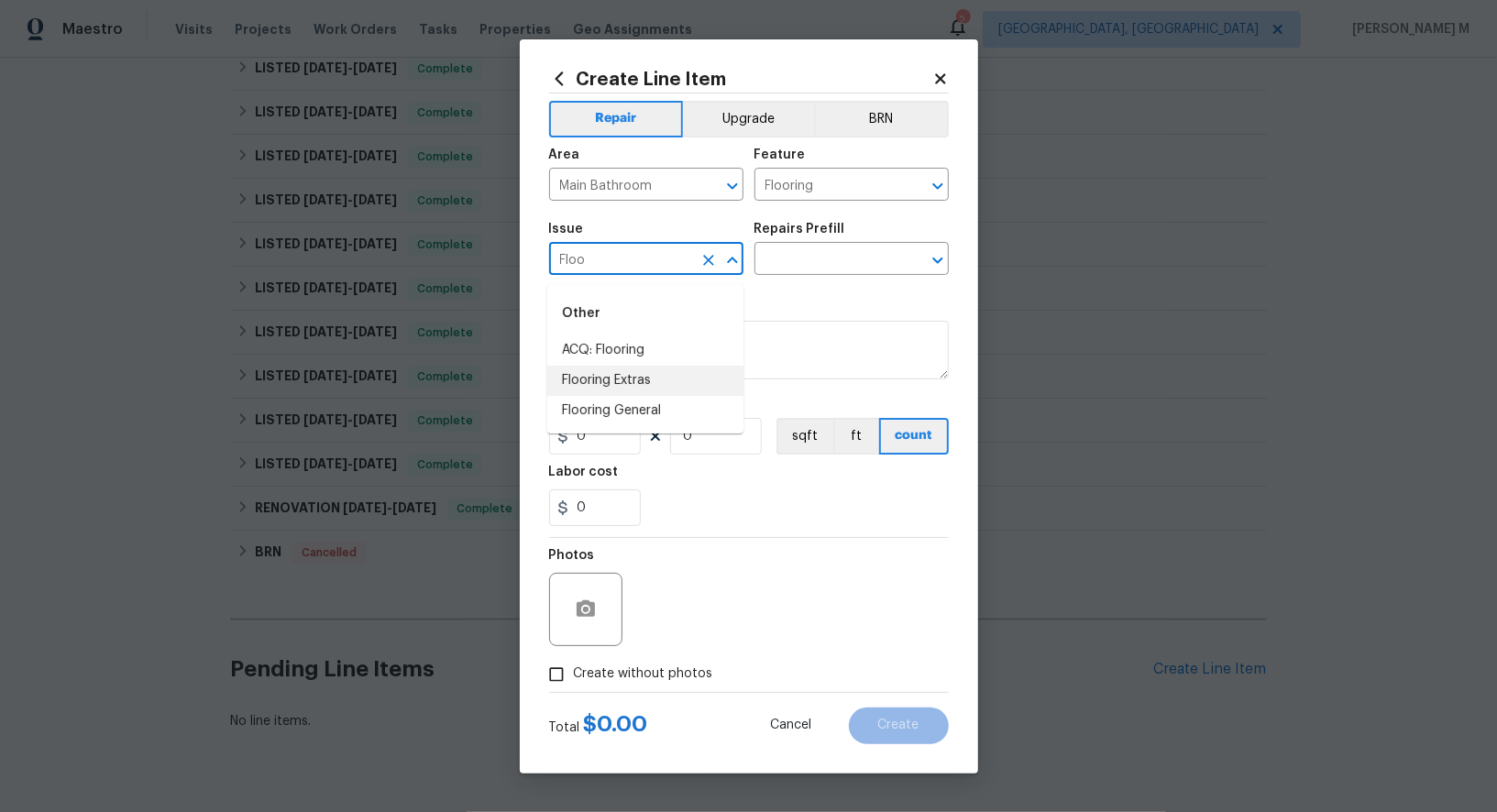
click at [607, 391] on li "Flooring Extras" at bounding box center [645, 381] width 196 height 31
type input "Flooring Extras"
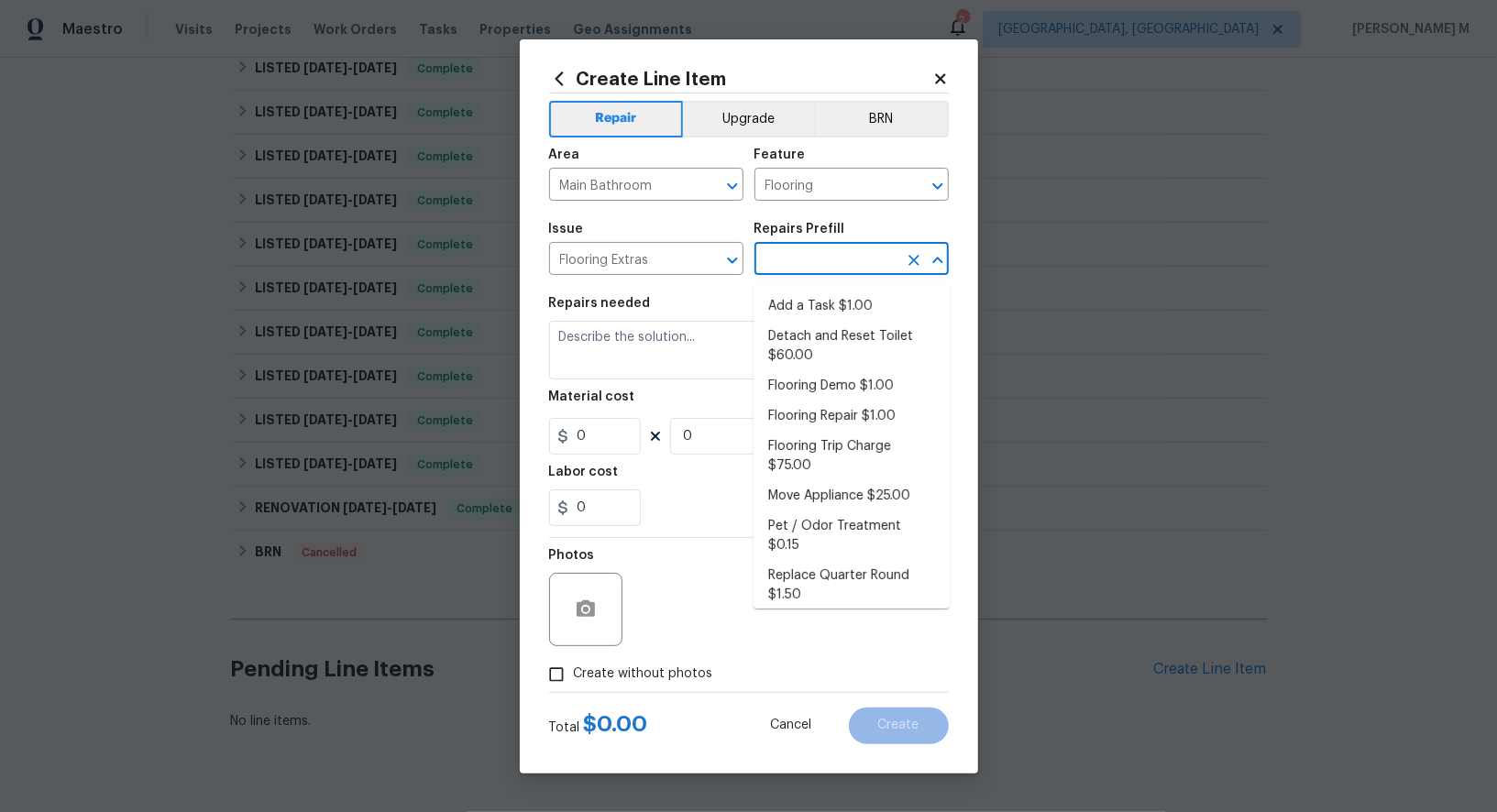
click at [805, 266] on input "text" at bounding box center [826, 260] width 143 height 29
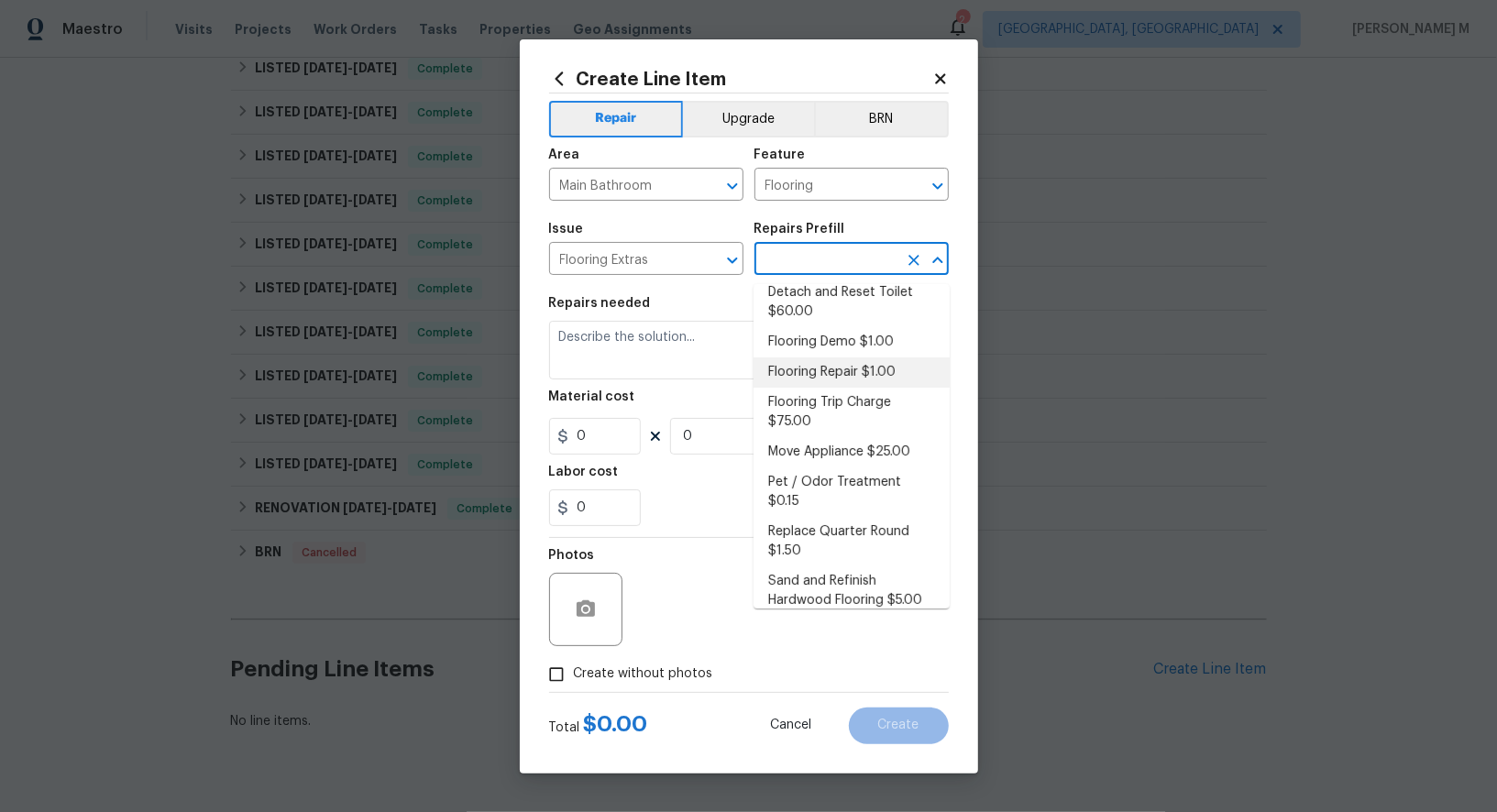
click at [804, 374] on li "Flooring Repair $1.00" at bounding box center [852, 372] width 196 height 31
type input "Overall Flooring"
type input "Flooring Repair $1.00"
type textarea "(Please use this pre-fill to detail your Flooring repairs)"
type input "1"
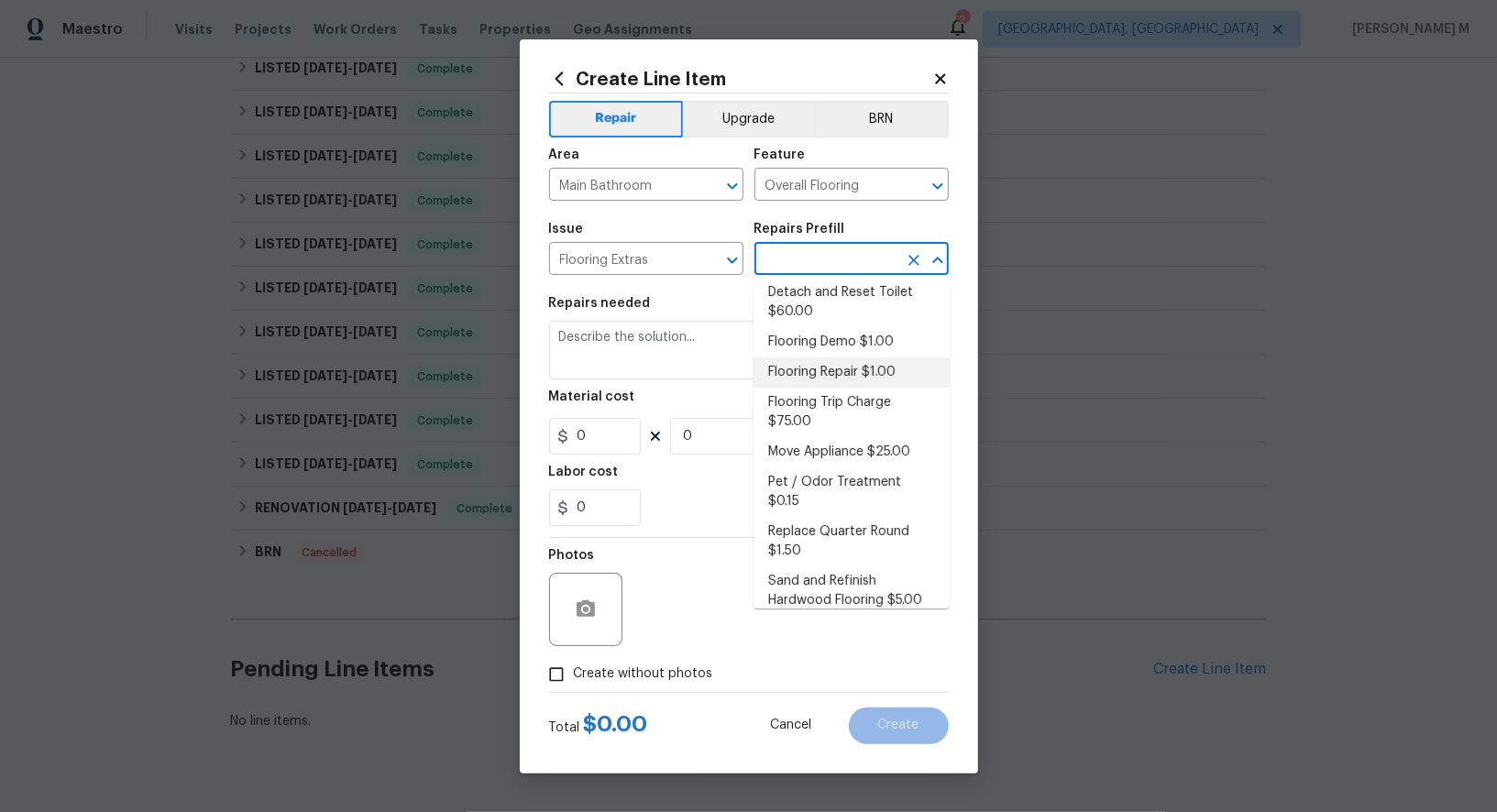
type input "1"
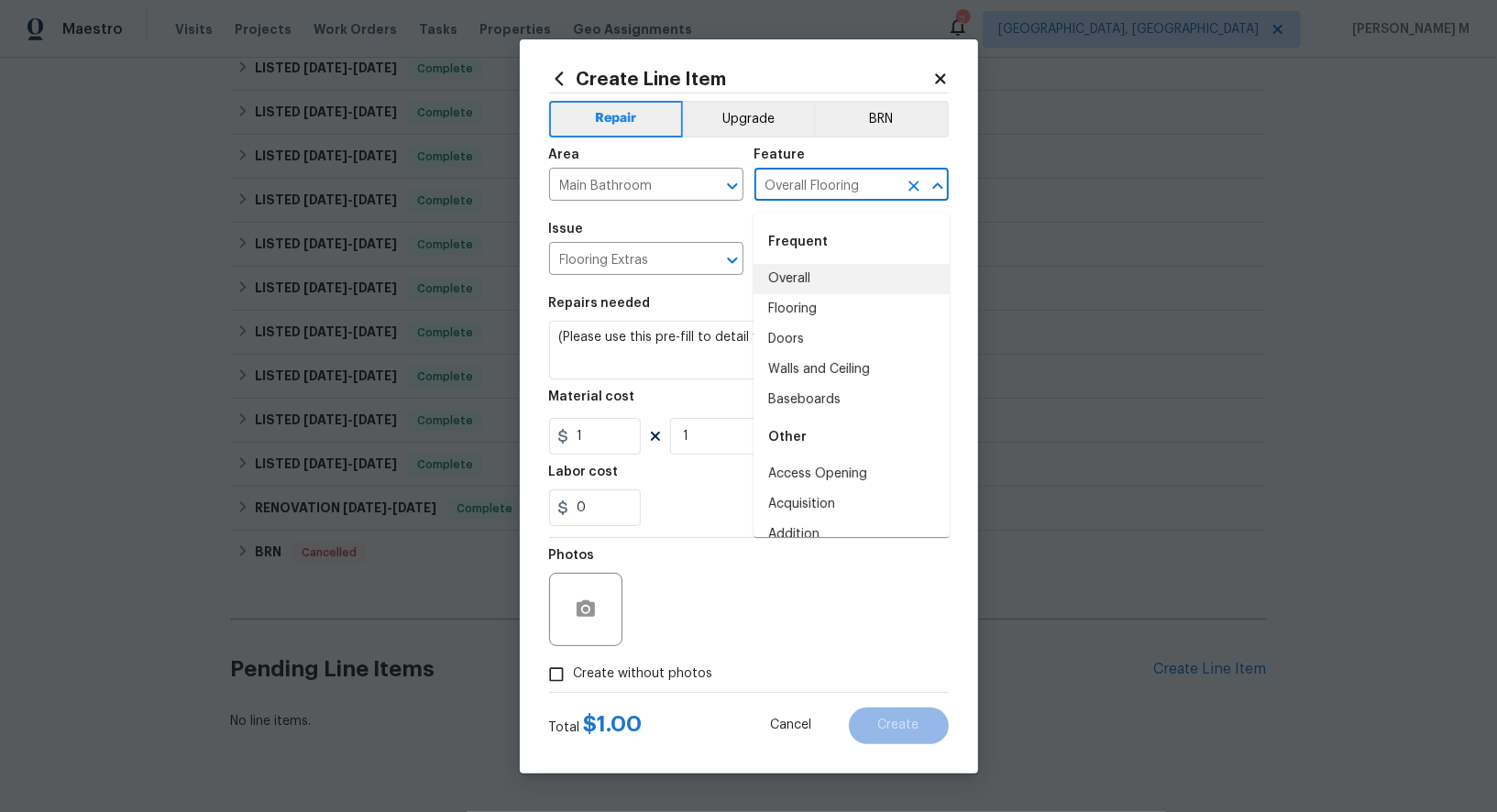
click at [809, 196] on input "Overall Flooring" at bounding box center [826, 186] width 143 height 29
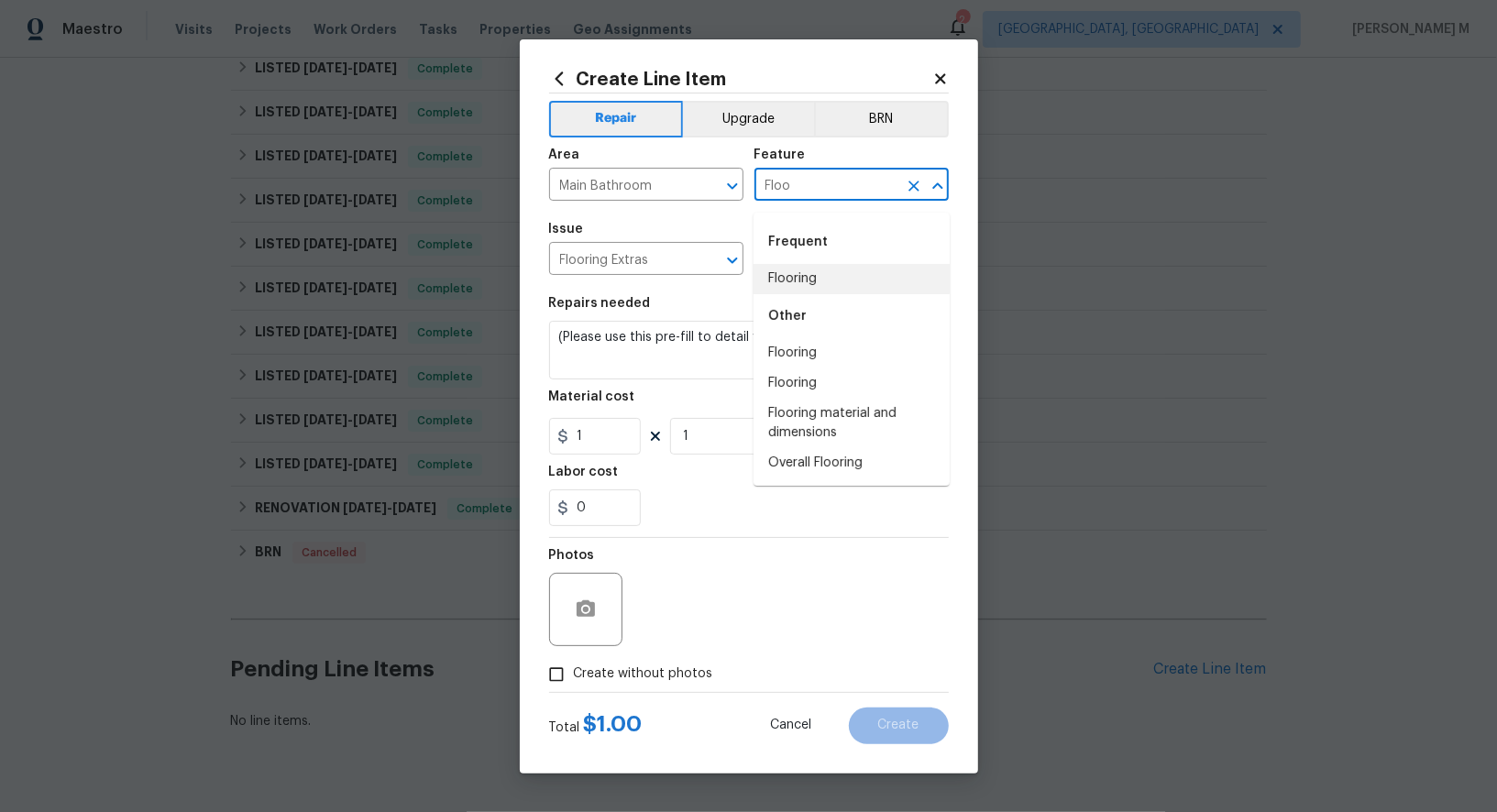
click at [867, 286] on li "Flooring" at bounding box center [852, 279] width 196 height 31
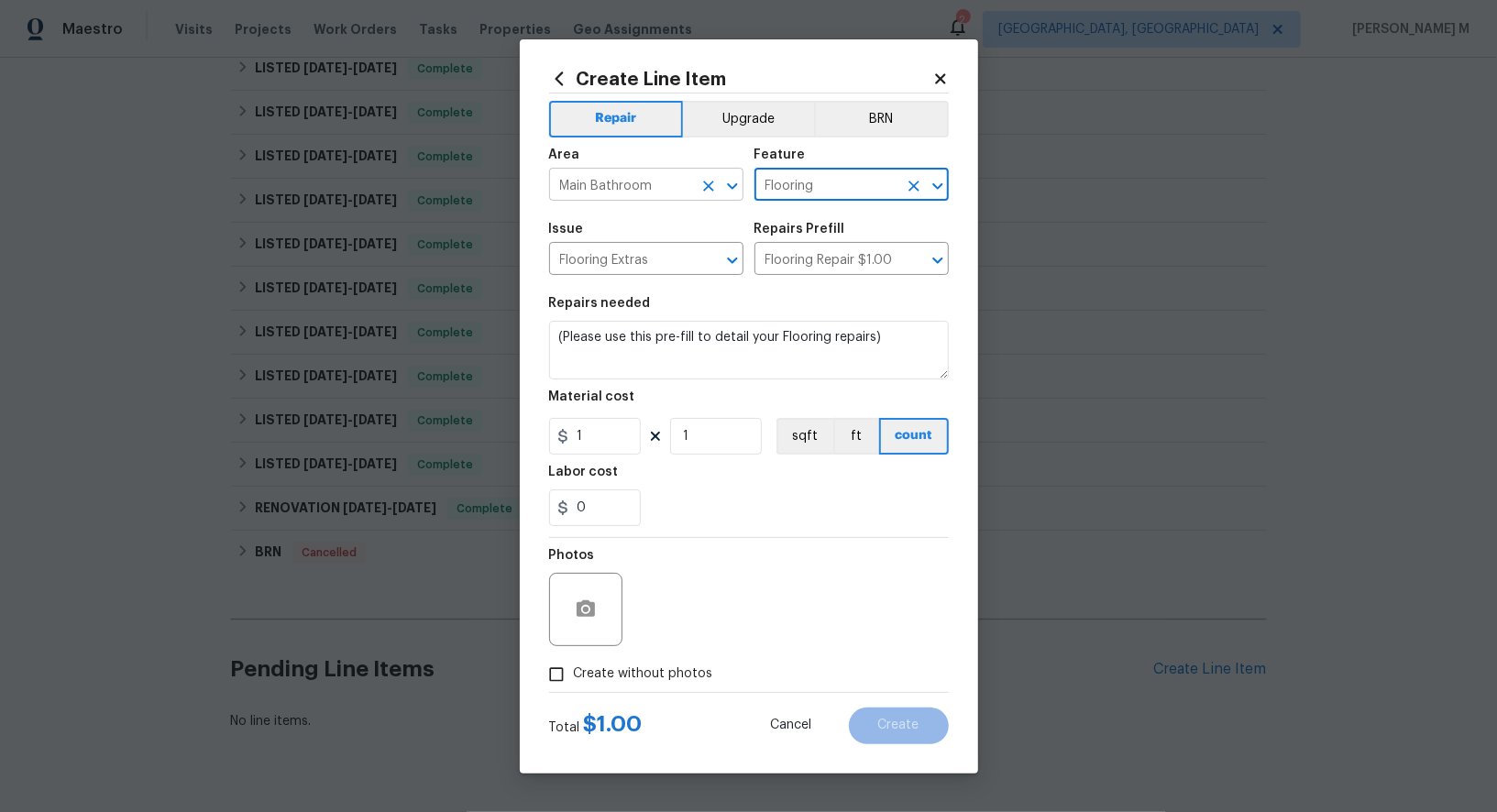
type input "Flooring"
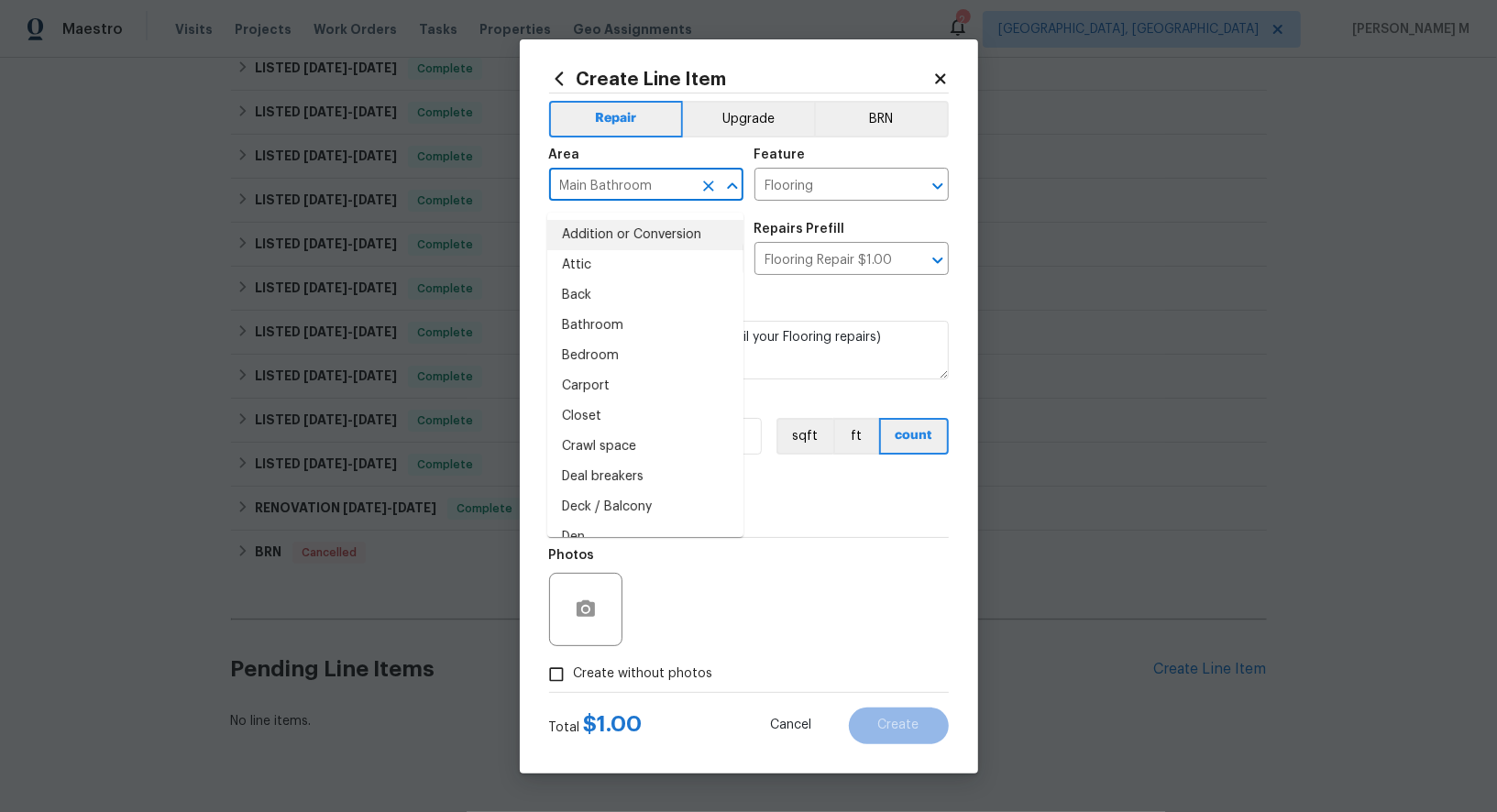
click at [578, 187] on input "Main Bathroom" at bounding box center [620, 186] width 143 height 29
click at [790, 201] on input "Flooring" at bounding box center [826, 186] width 143 height 29
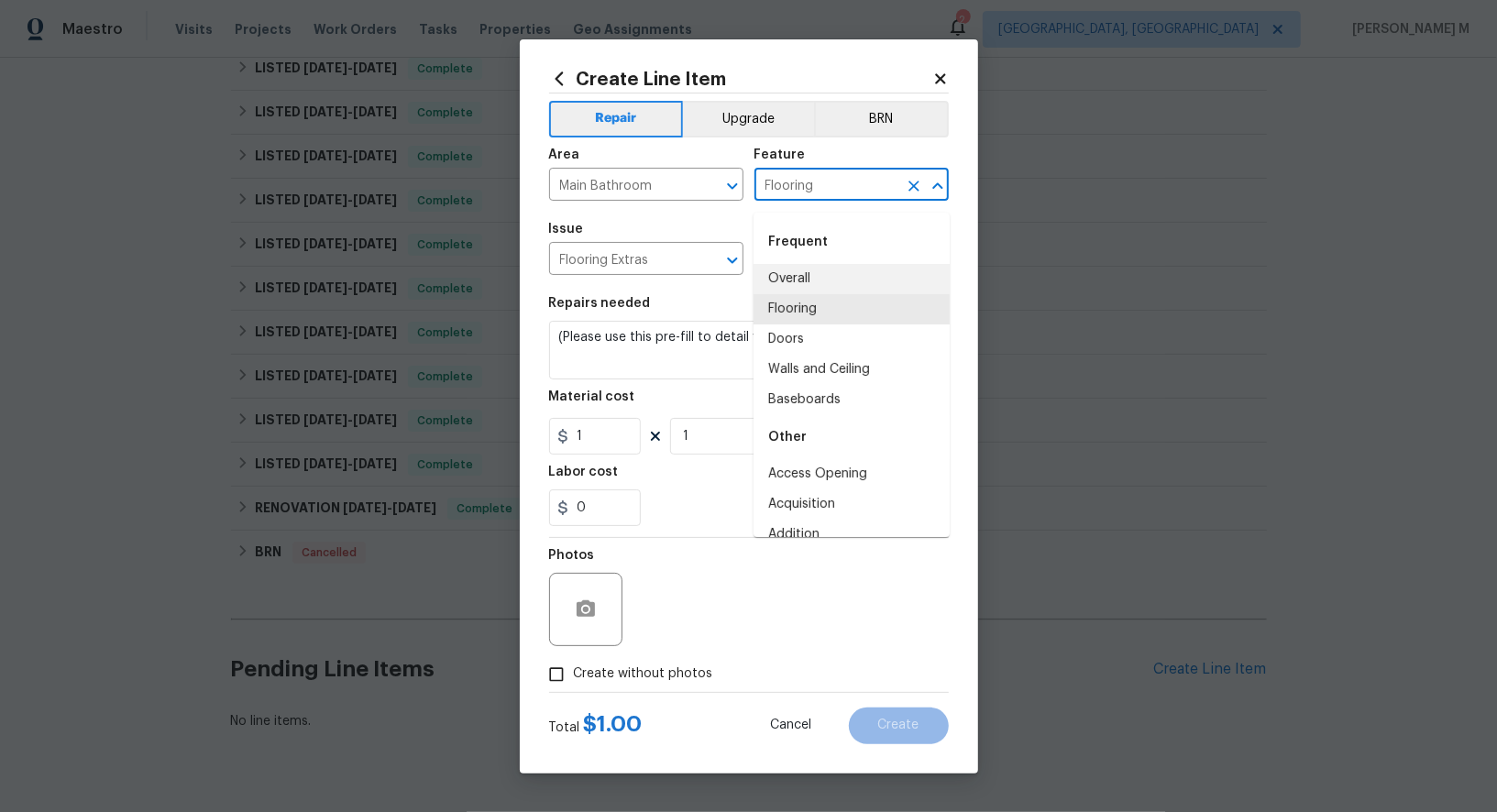
click at [790, 201] on input "Flooring" at bounding box center [826, 186] width 143 height 29
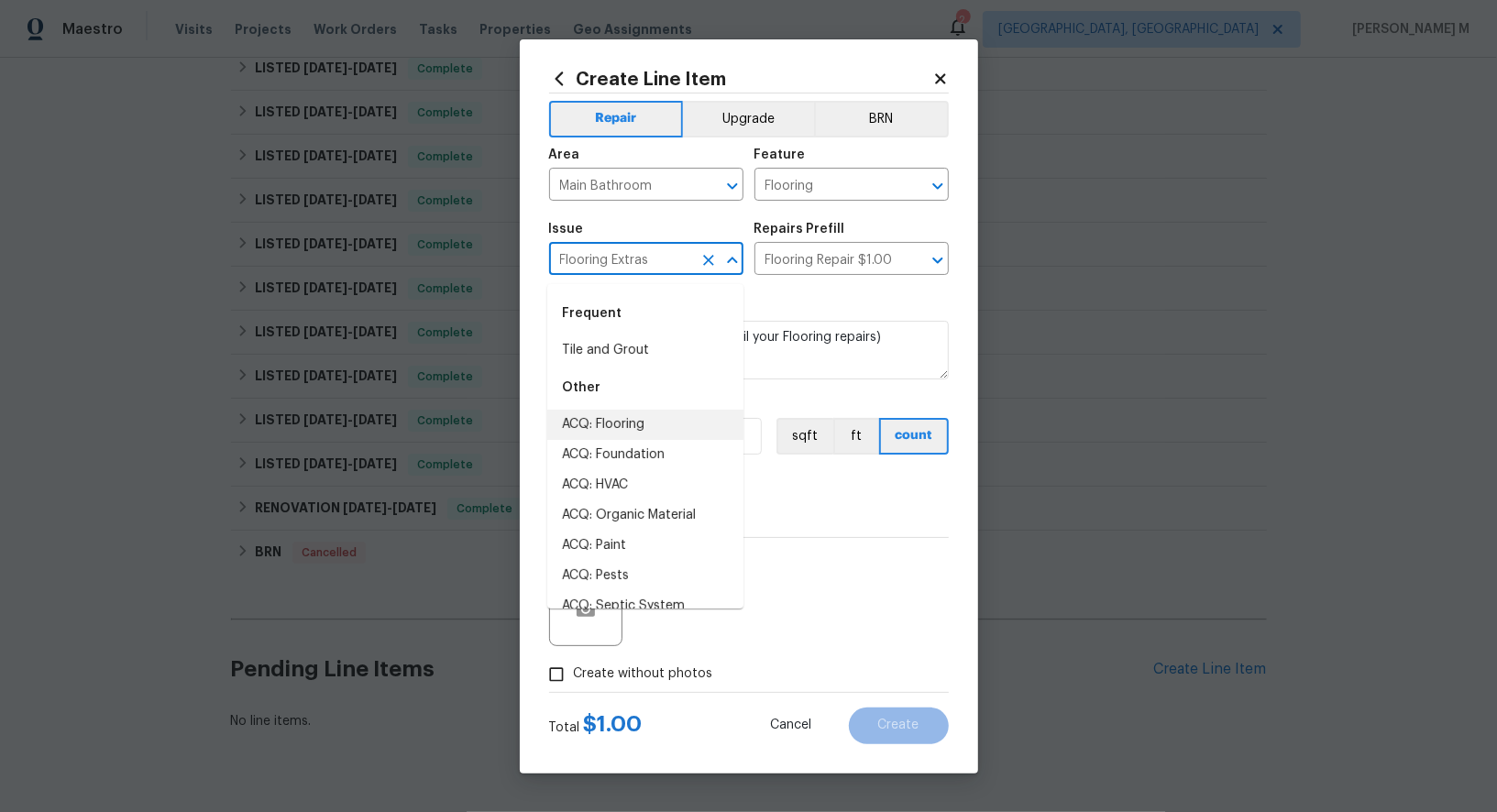
click at [639, 252] on input "Flooring Extras" at bounding box center [620, 260] width 143 height 29
click at [795, 273] on input "Flooring Repair $1.00" at bounding box center [826, 260] width 143 height 29
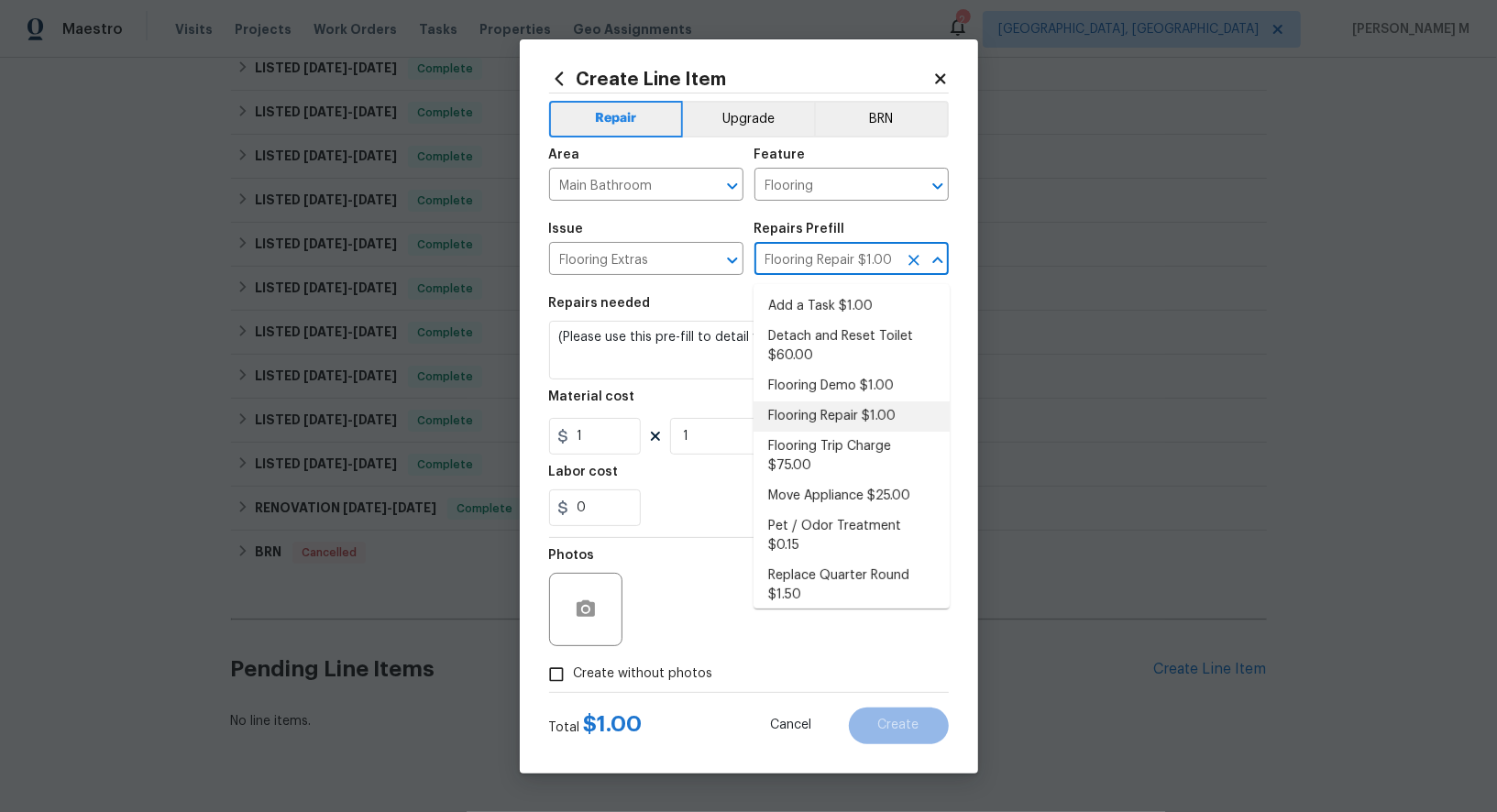
click at [795, 273] on input "Flooring Repair $1.00" at bounding box center [826, 260] width 143 height 29
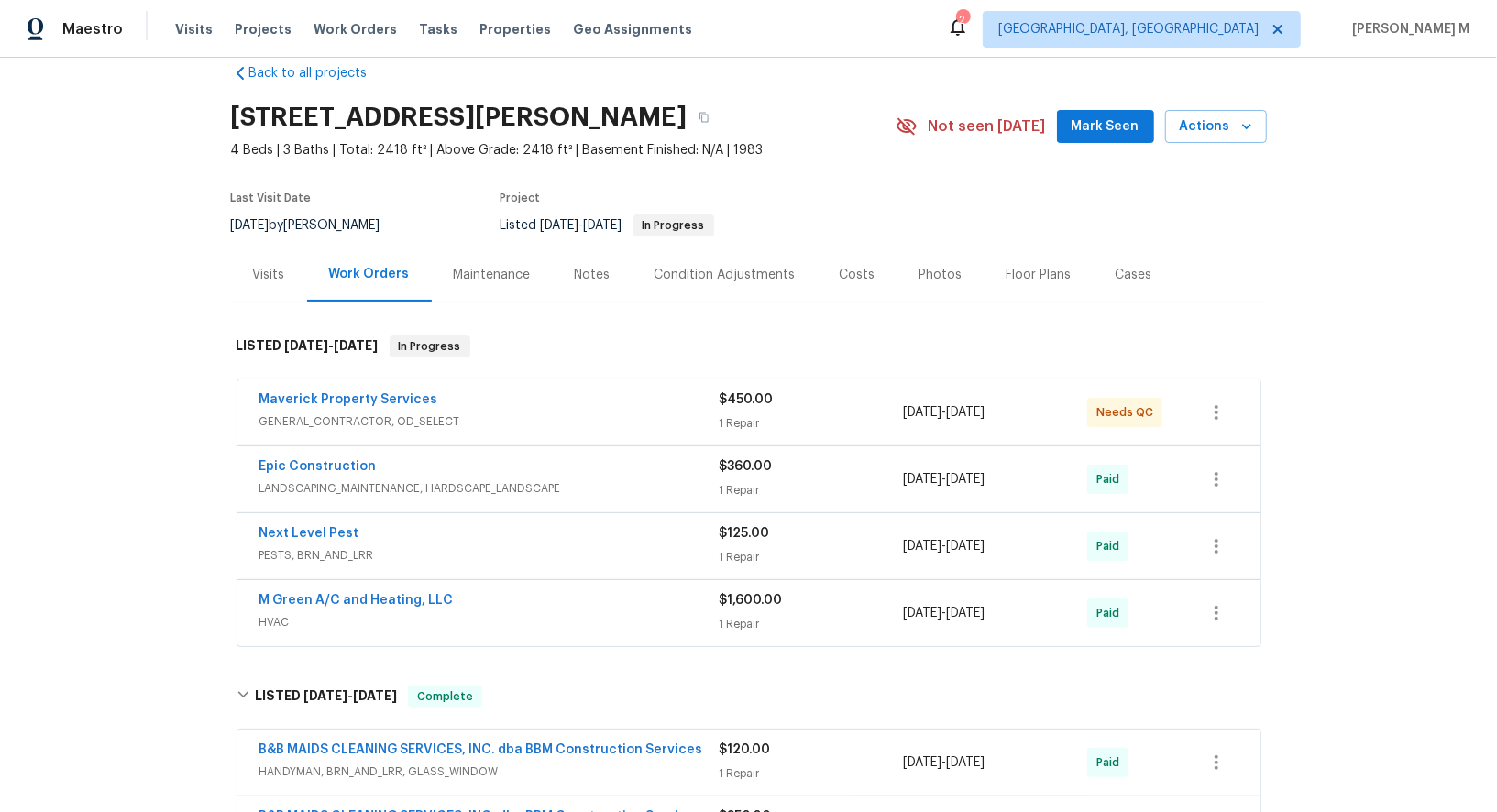
scroll to position [0, 0]
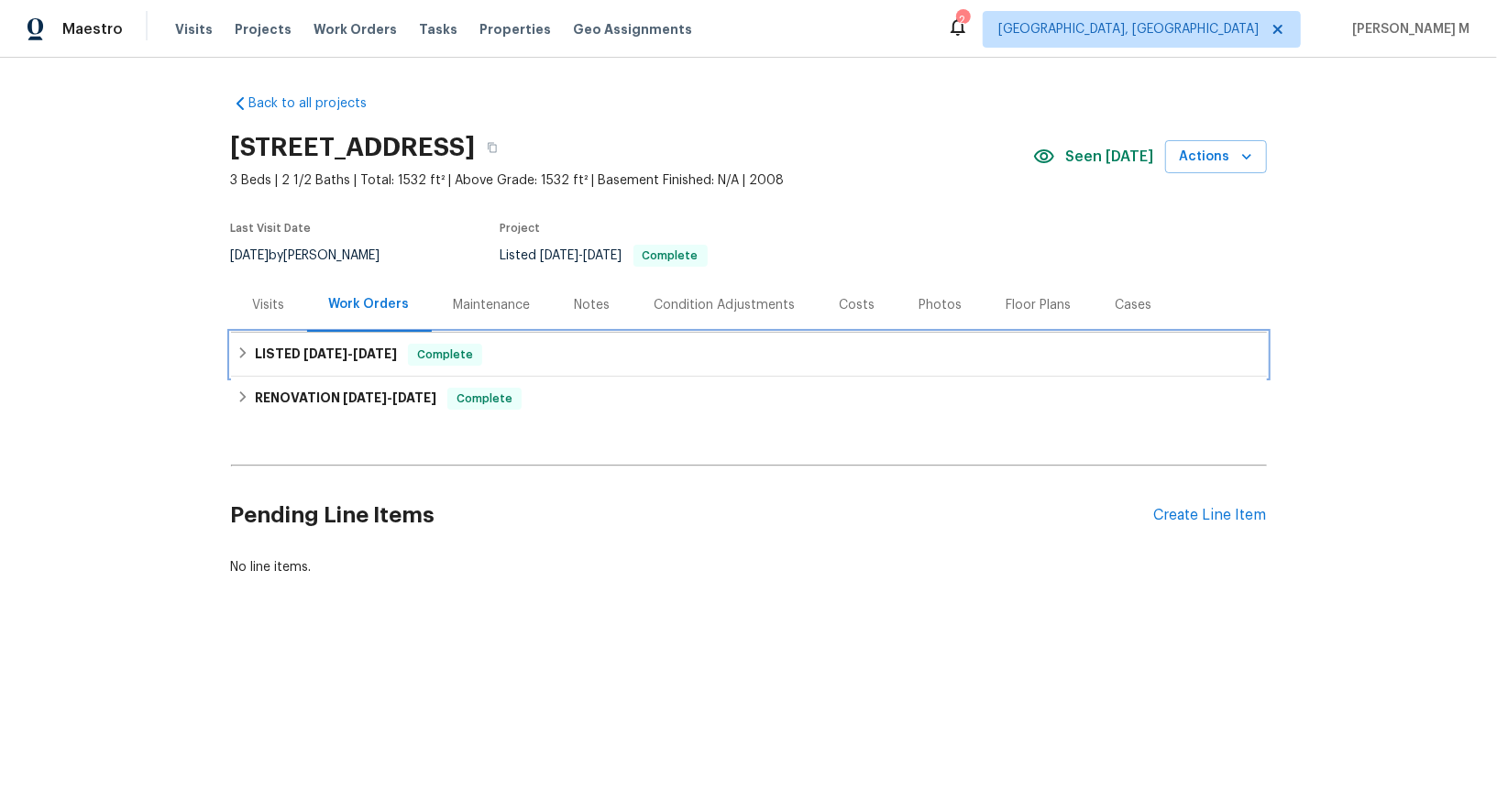
click at [369, 362] on div "LISTED 9/7/25 - 9/25/25 Complete" at bounding box center [748, 354] width 1036 height 44
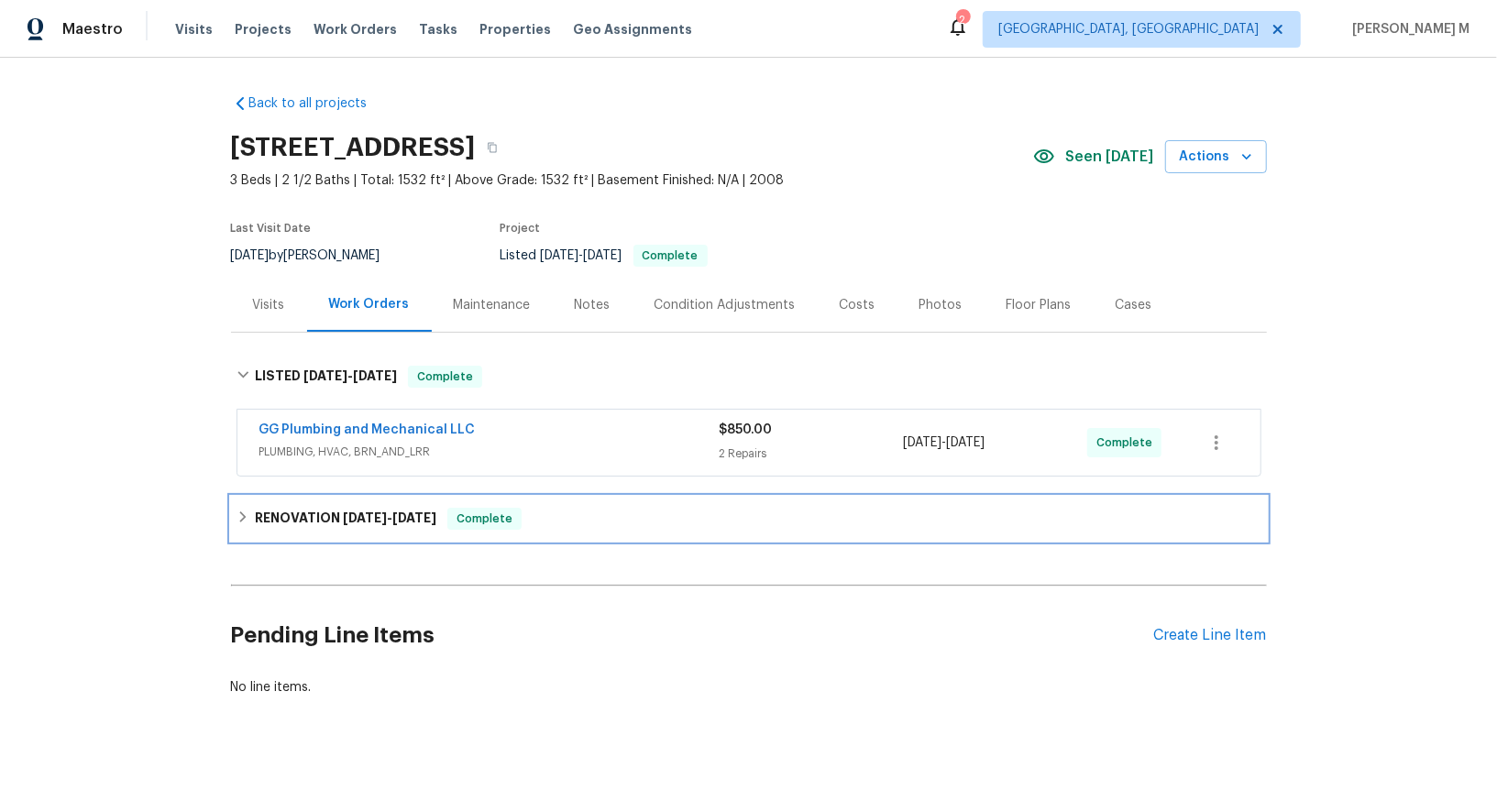
click at [326, 507] on h6 "RENOVATION 8/5/25 - 8/23/25" at bounding box center [345, 518] width 181 height 22
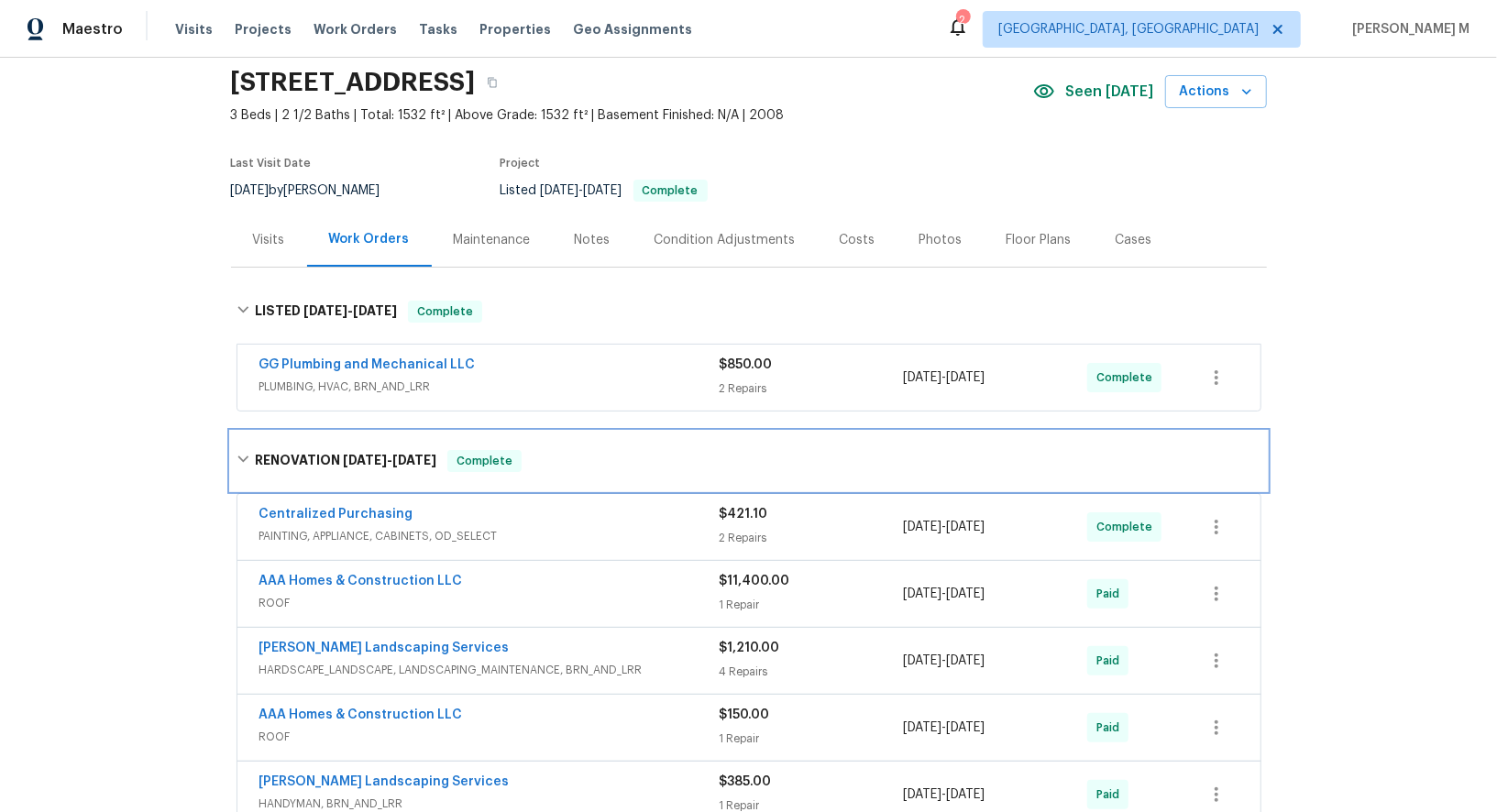
scroll to position [184, 0]
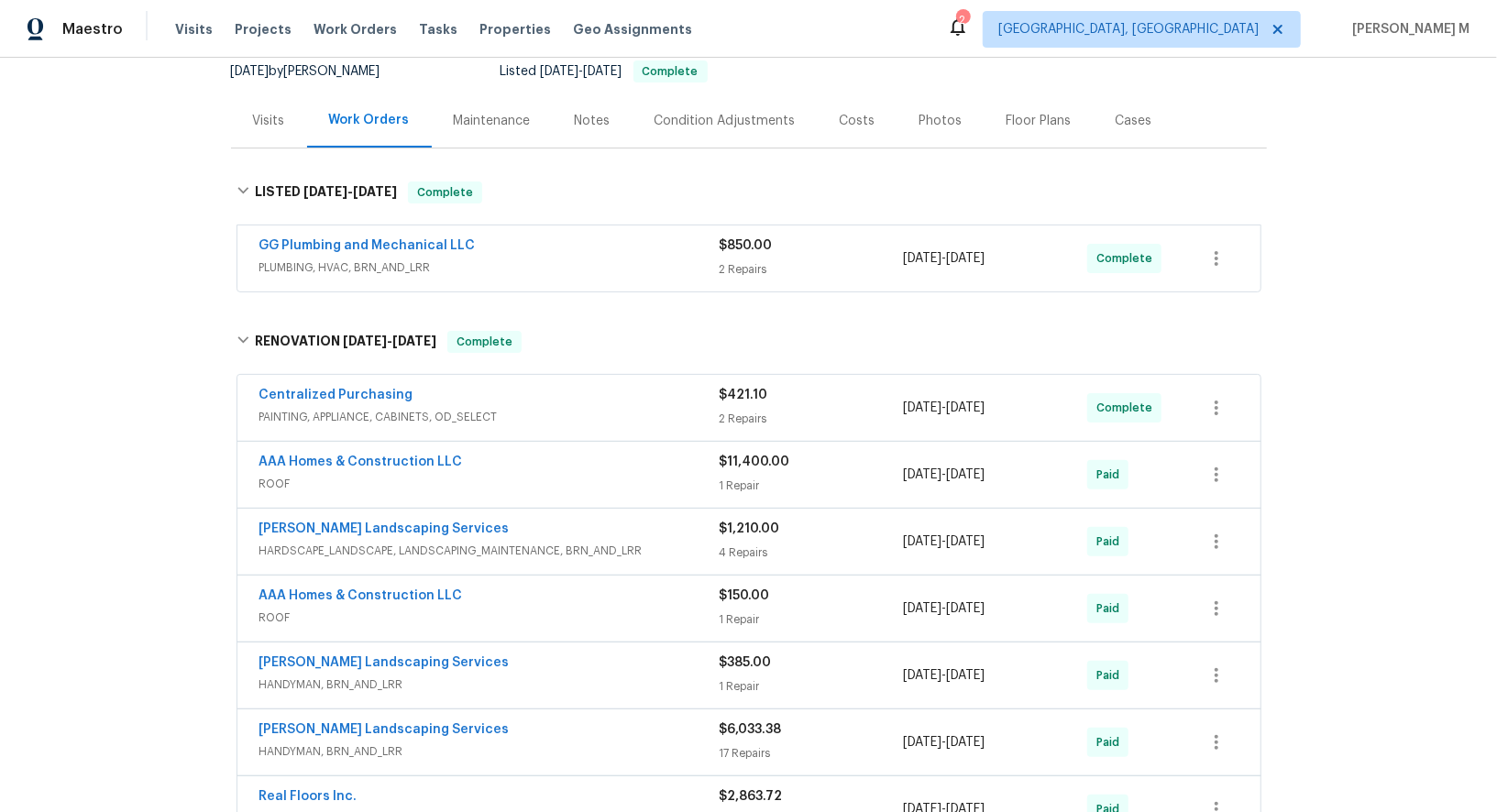
click at [330, 258] on span "PLUMBING, HVAC, BRN_AND_LRR" at bounding box center [489, 267] width 460 height 19
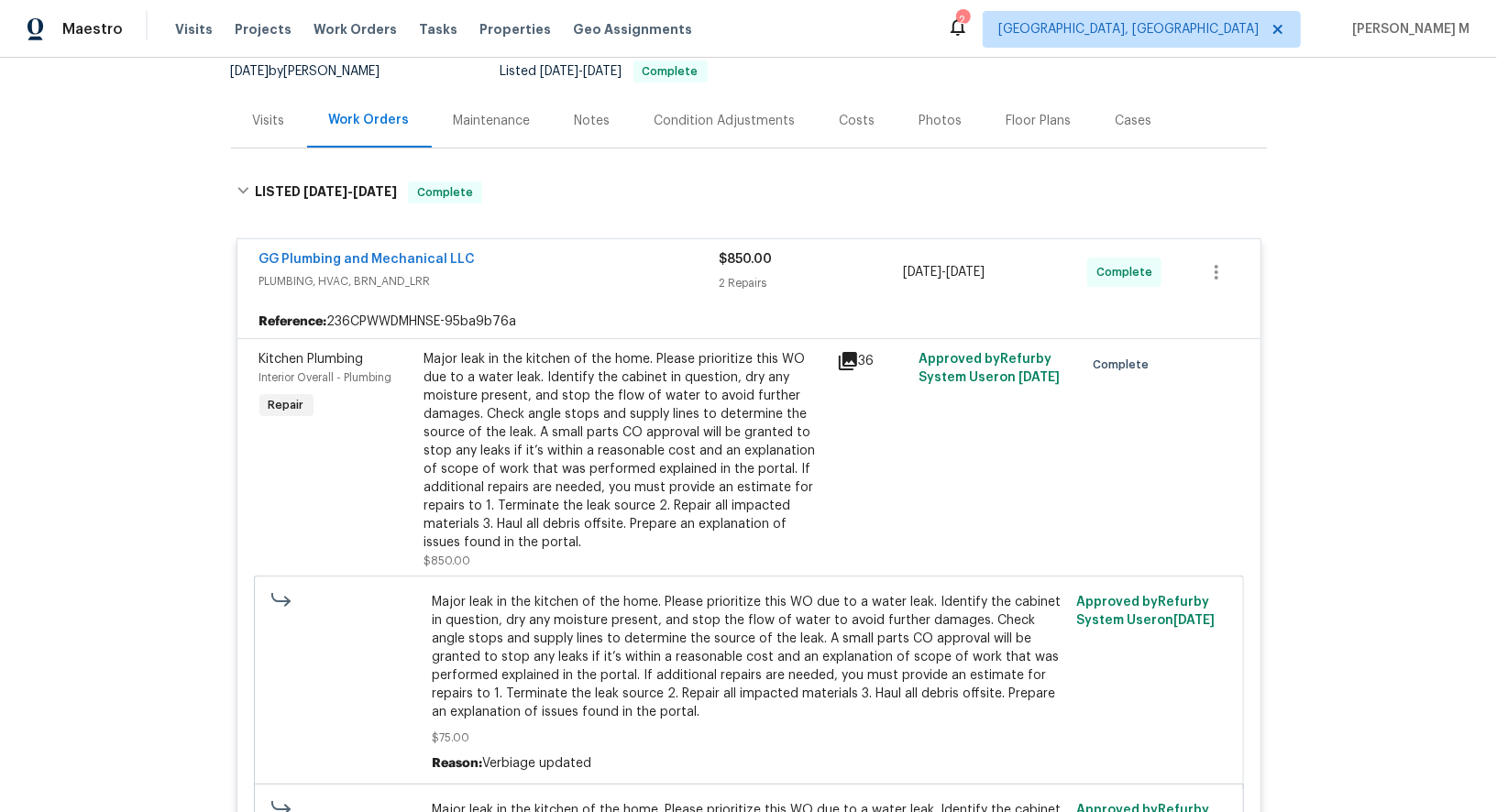
click at [611, 448] on div "Major leak in the kitchen of the home. Please prioritize this WO due to a water…" at bounding box center [625, 451] width 402 height 202
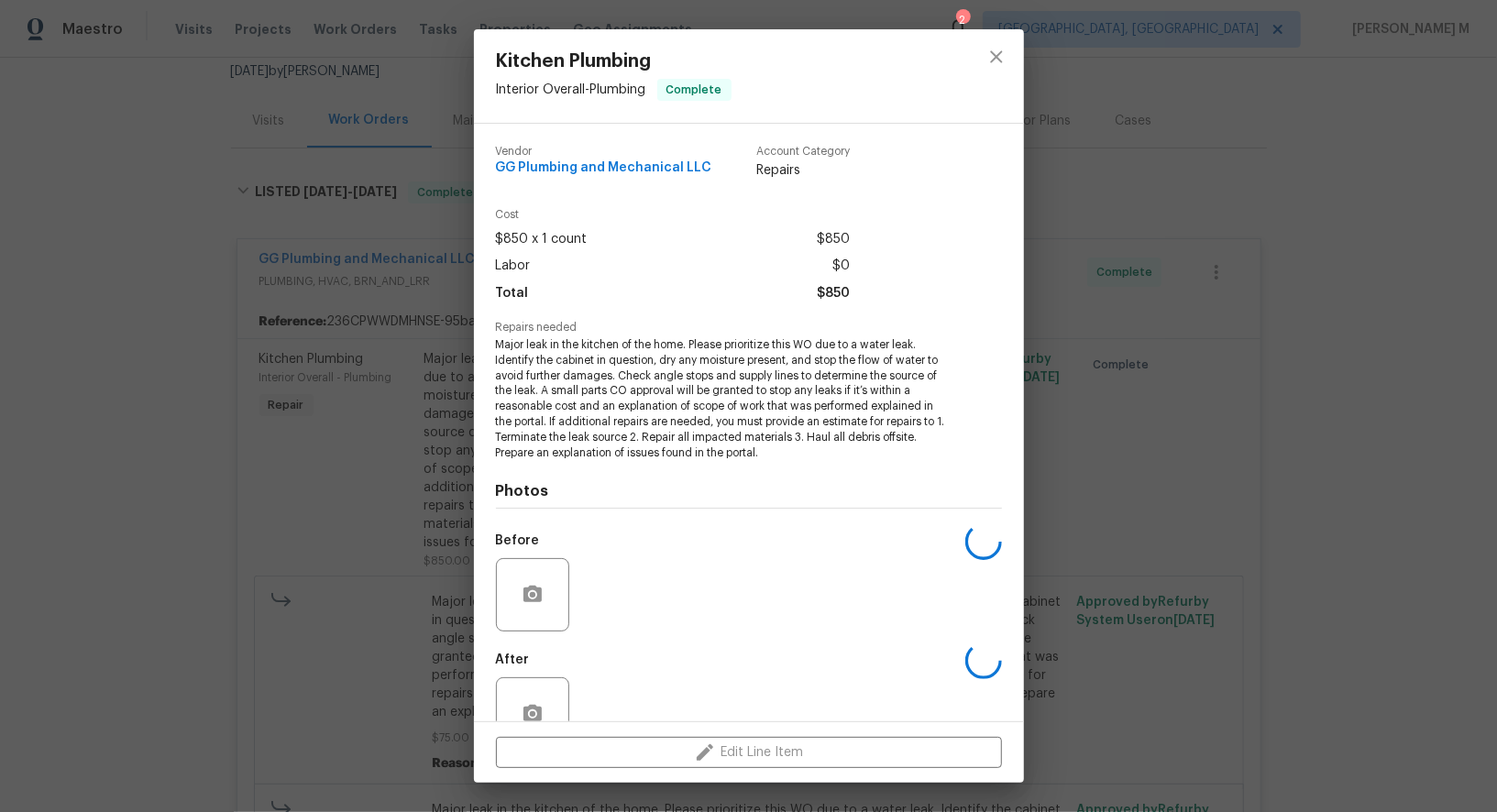
scroll to position [25, 0]
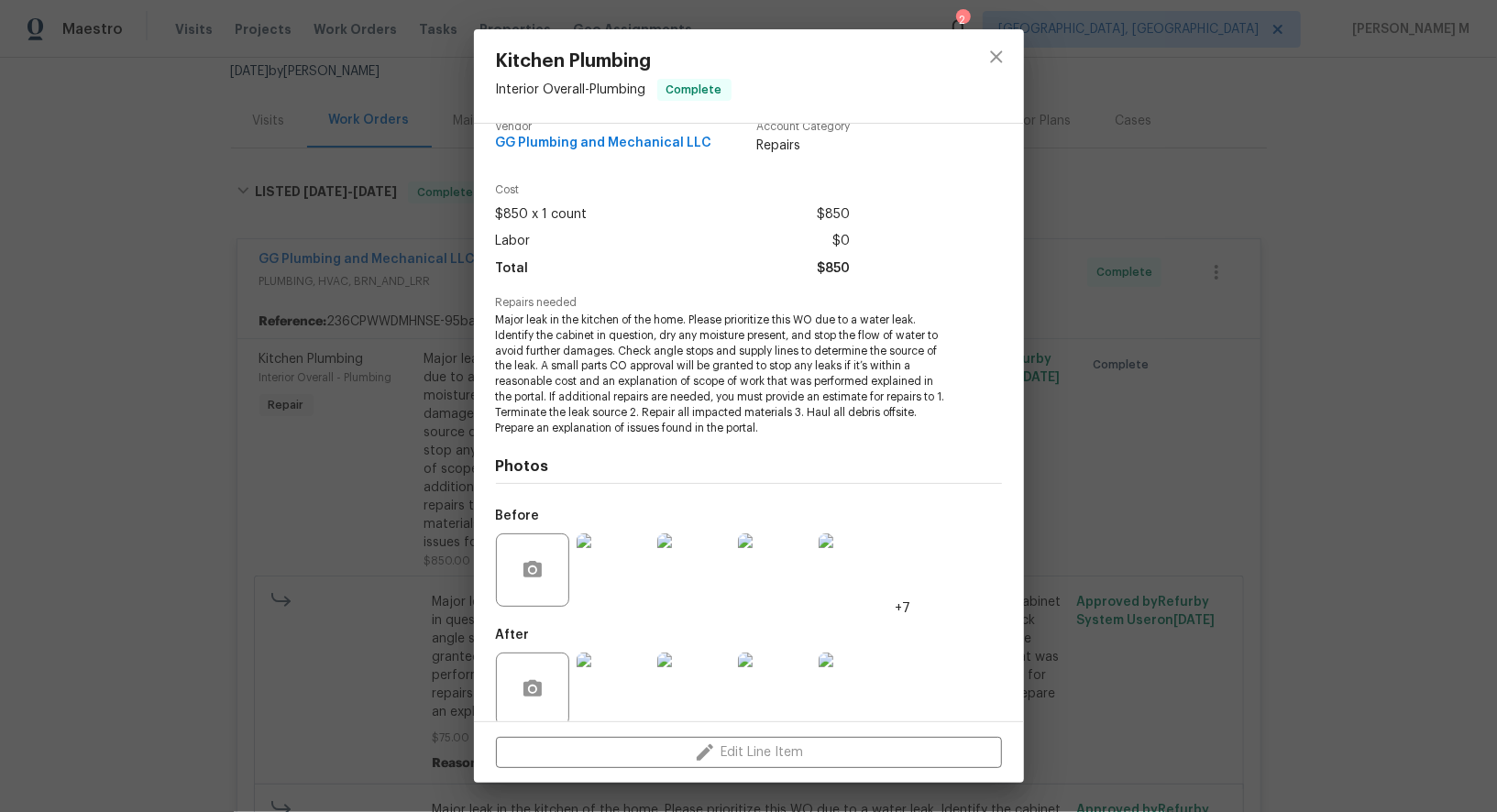
click at [1172, 566] on div "Kitchen Plumbing Interior Overall - Plumbing Complete Vendor GG Plumbing and Me…" at bounding box center [748, 406] width 1497 height 812
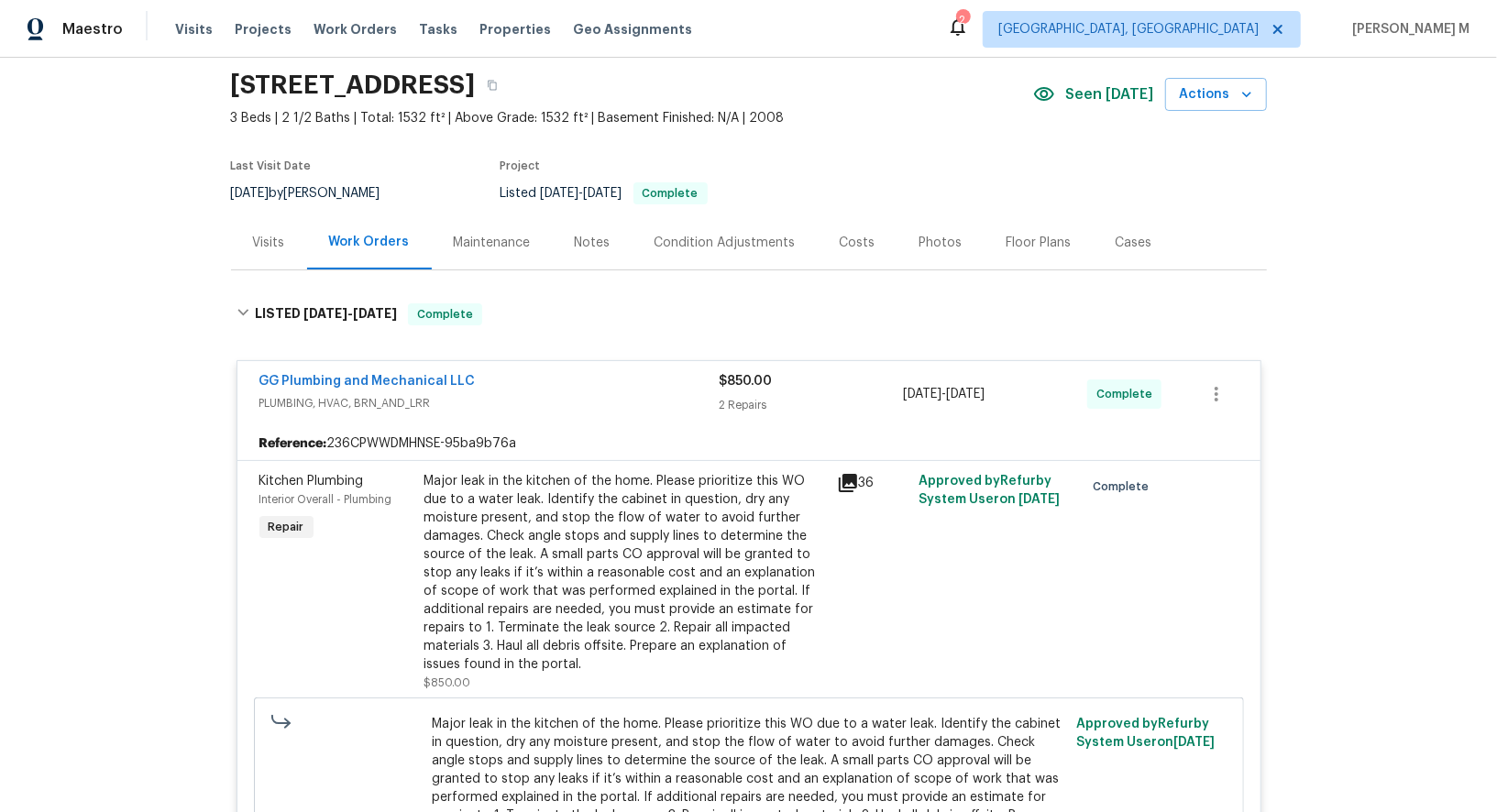
scroll to position [0, 0]
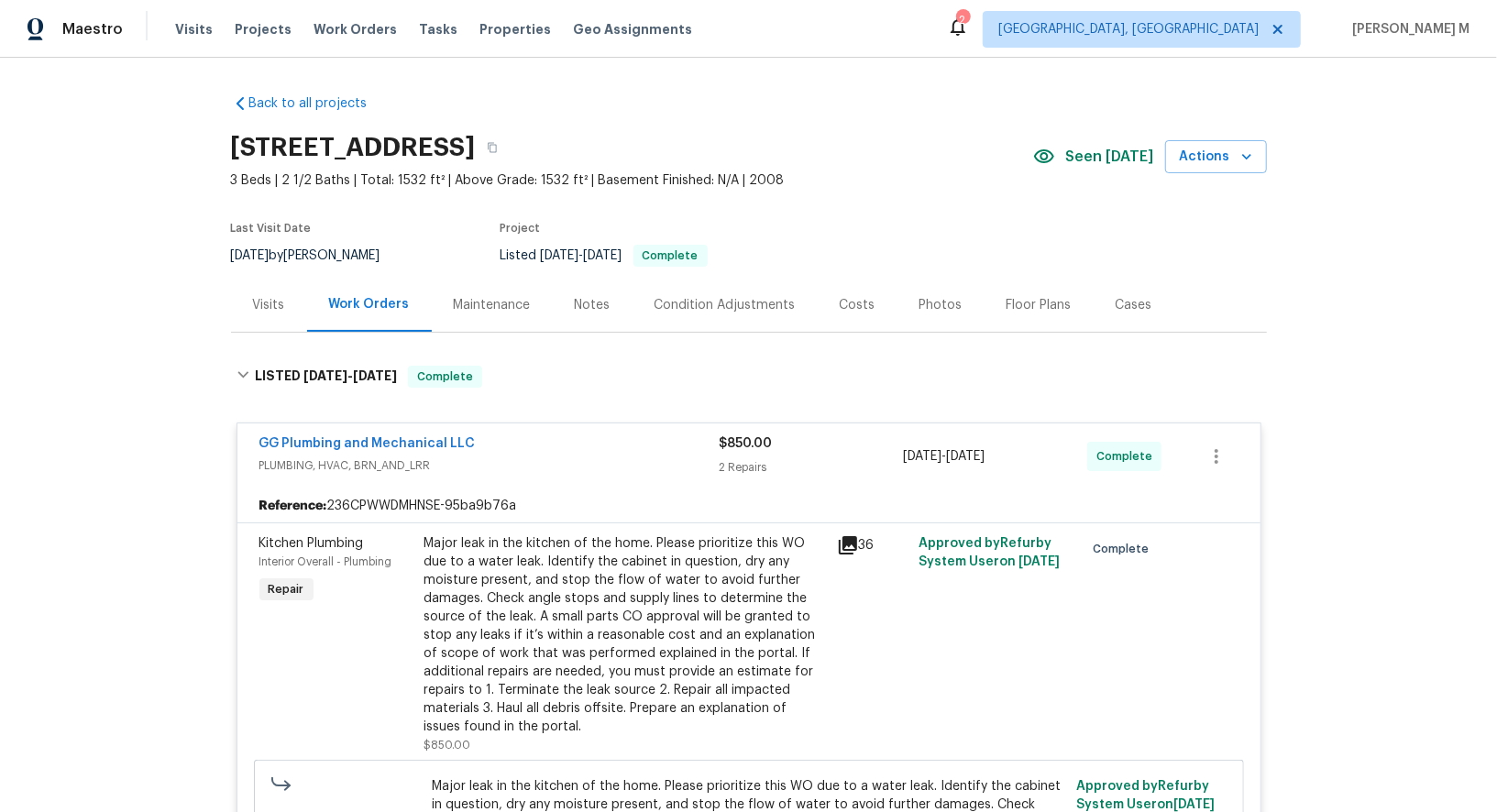
click at [1097, 306] on div "Cases" at bounding box center [1134, 305] width 81 height 54
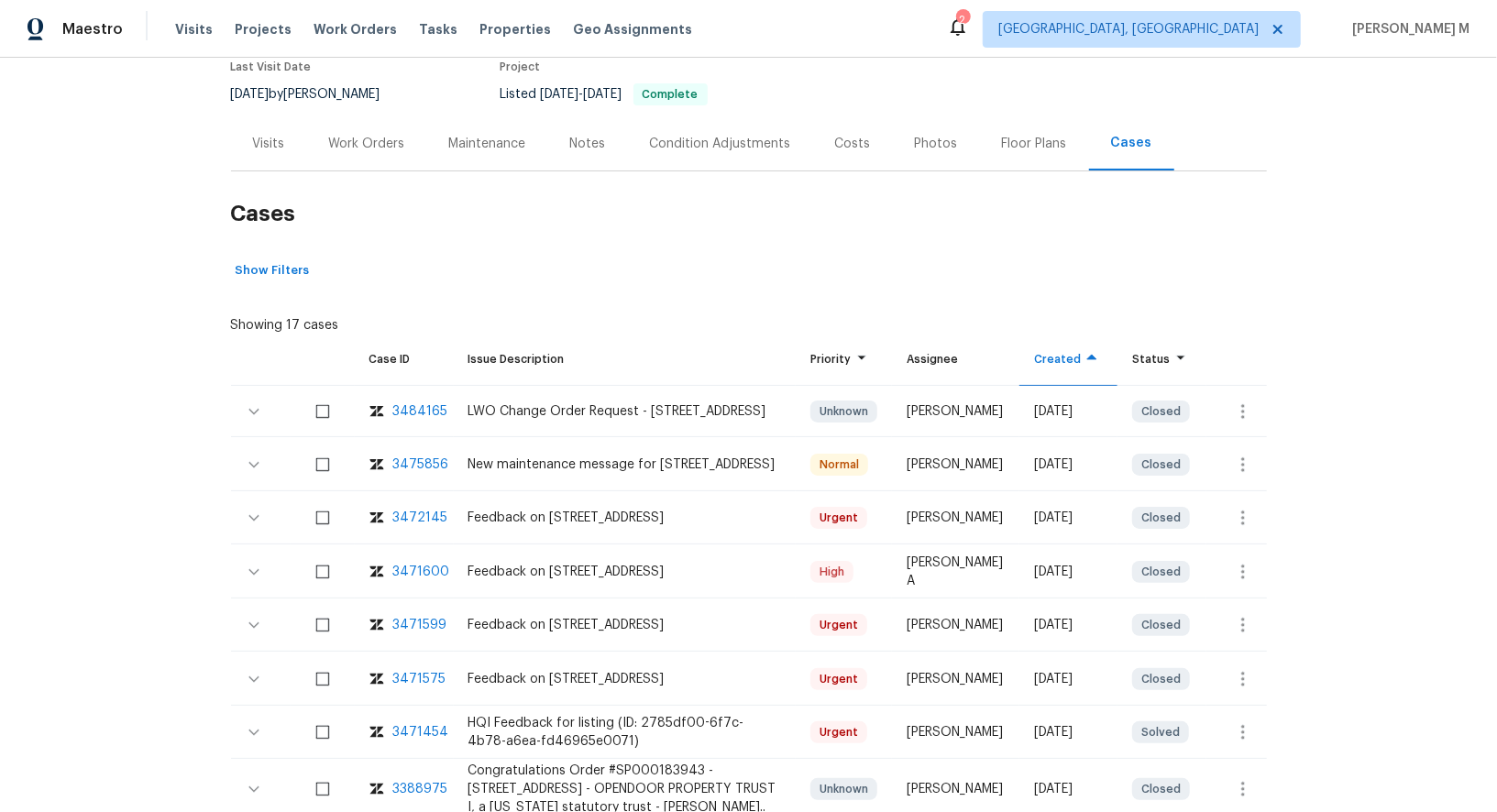
scroll to position [162, 0]
click at [407, 402] on div "3484165" at bounding box center [421, 410] width 55 height 19
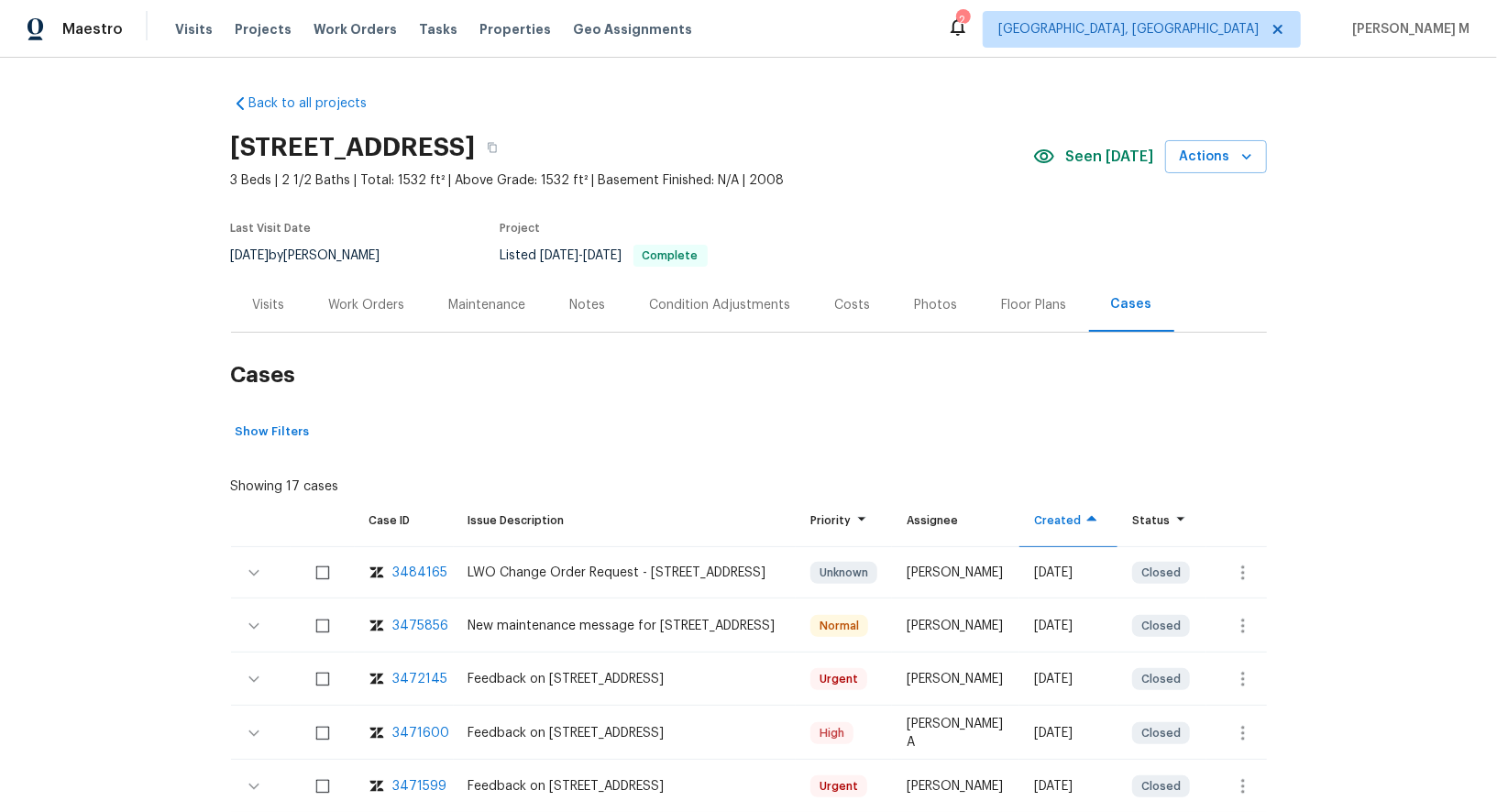
click at [363, 265] on div "Last Visit Date 8/22/2025 by Mark Cardenas Project Listed 9/7/2025 - 9/25/2025 …" at bounding box center [541, 244] width 621 height 66
click at [346, 332] on h2 "Cases" at bounding box center [748, 375] width 1036 height 85
click at [382, 296] on div "Work Orders" at bounding box center [367, 305] width 76 height 19
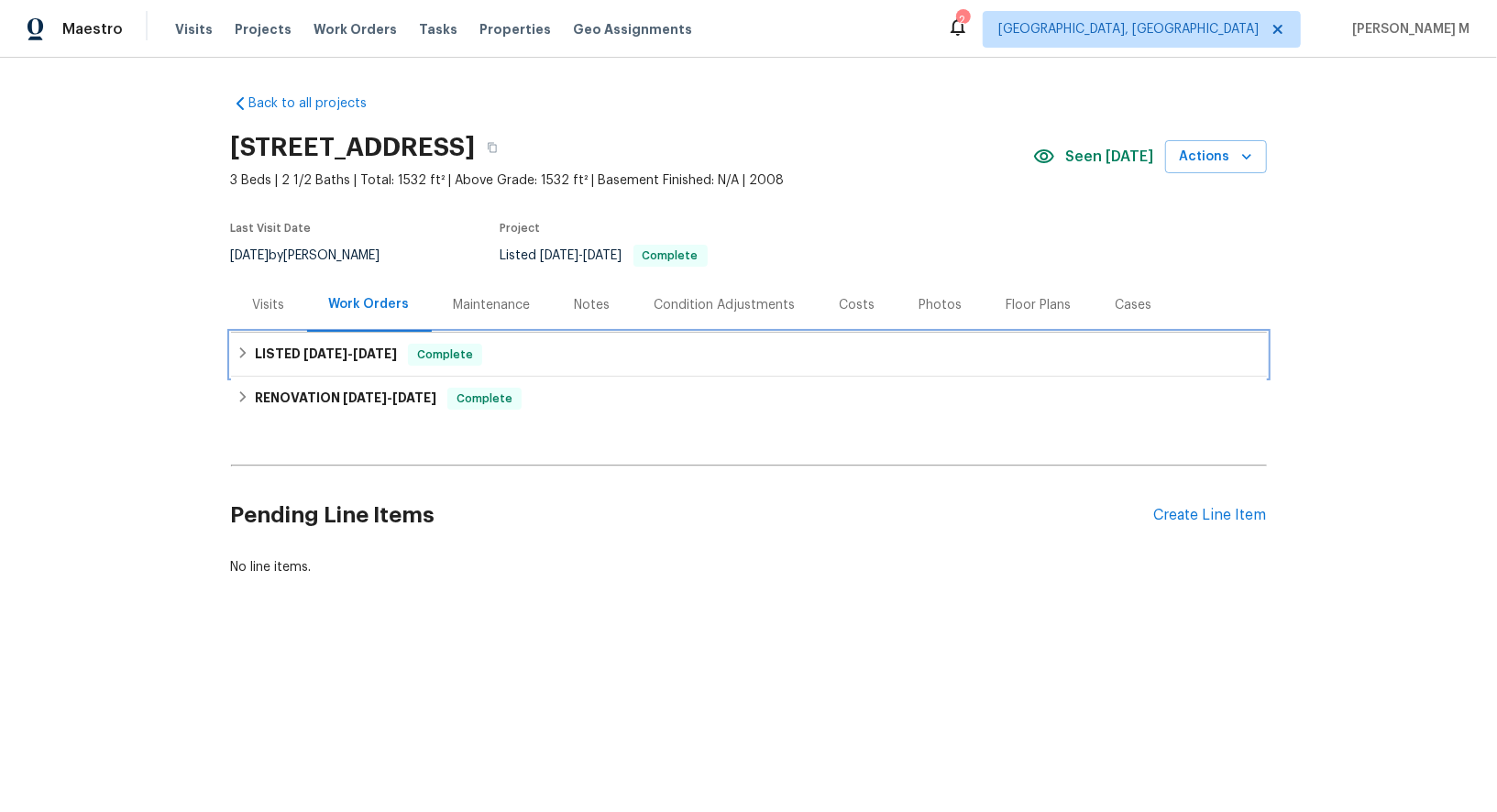
click at [353, 347] on span "9/25/25" at bounding box center [375, 353] width 44 height 13
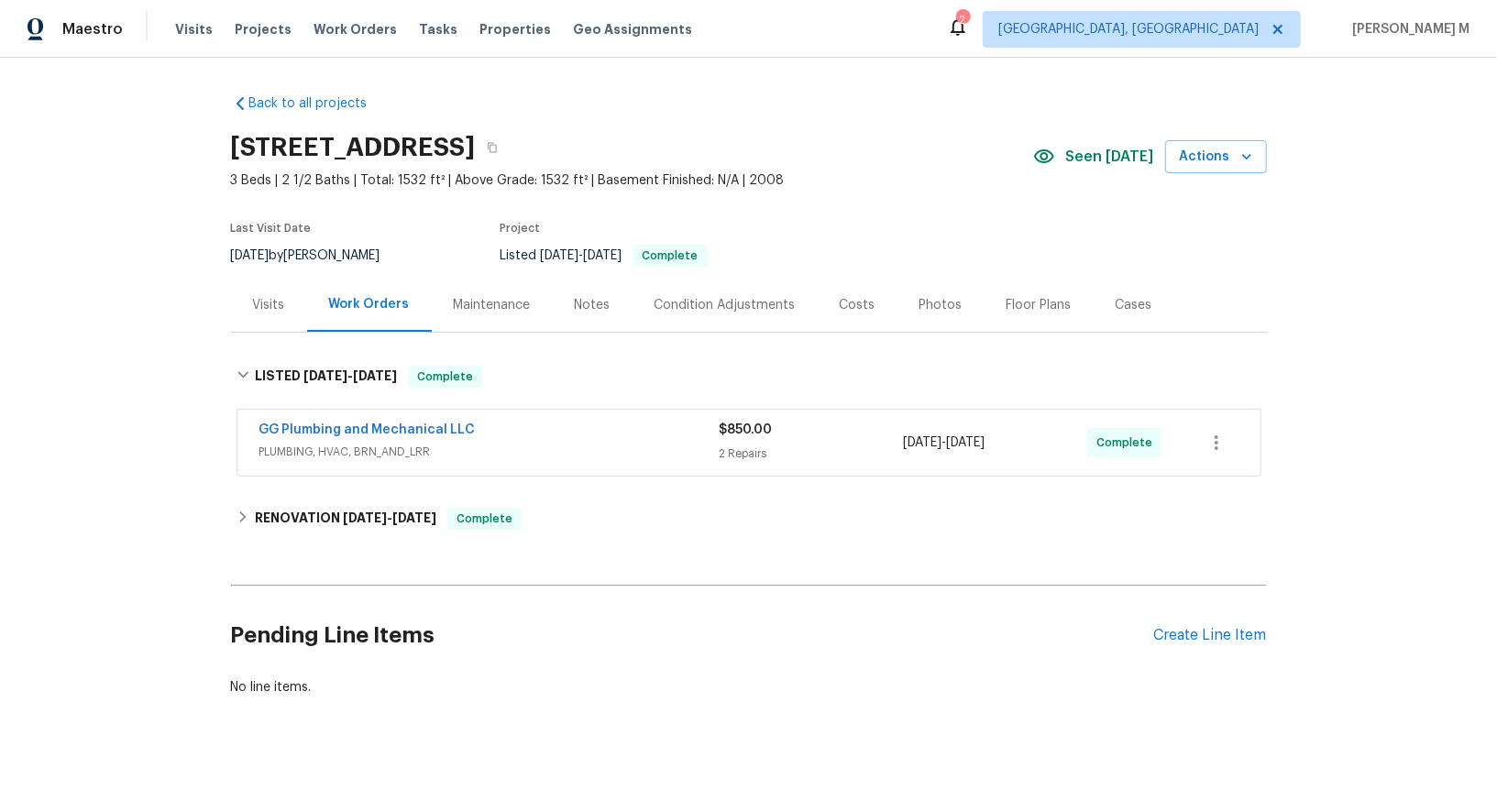
click at [324, 442] on span "PLUMBING, HVAC, BRN_AND_LRR" at bounding box center [489, 451] width 460 height 19
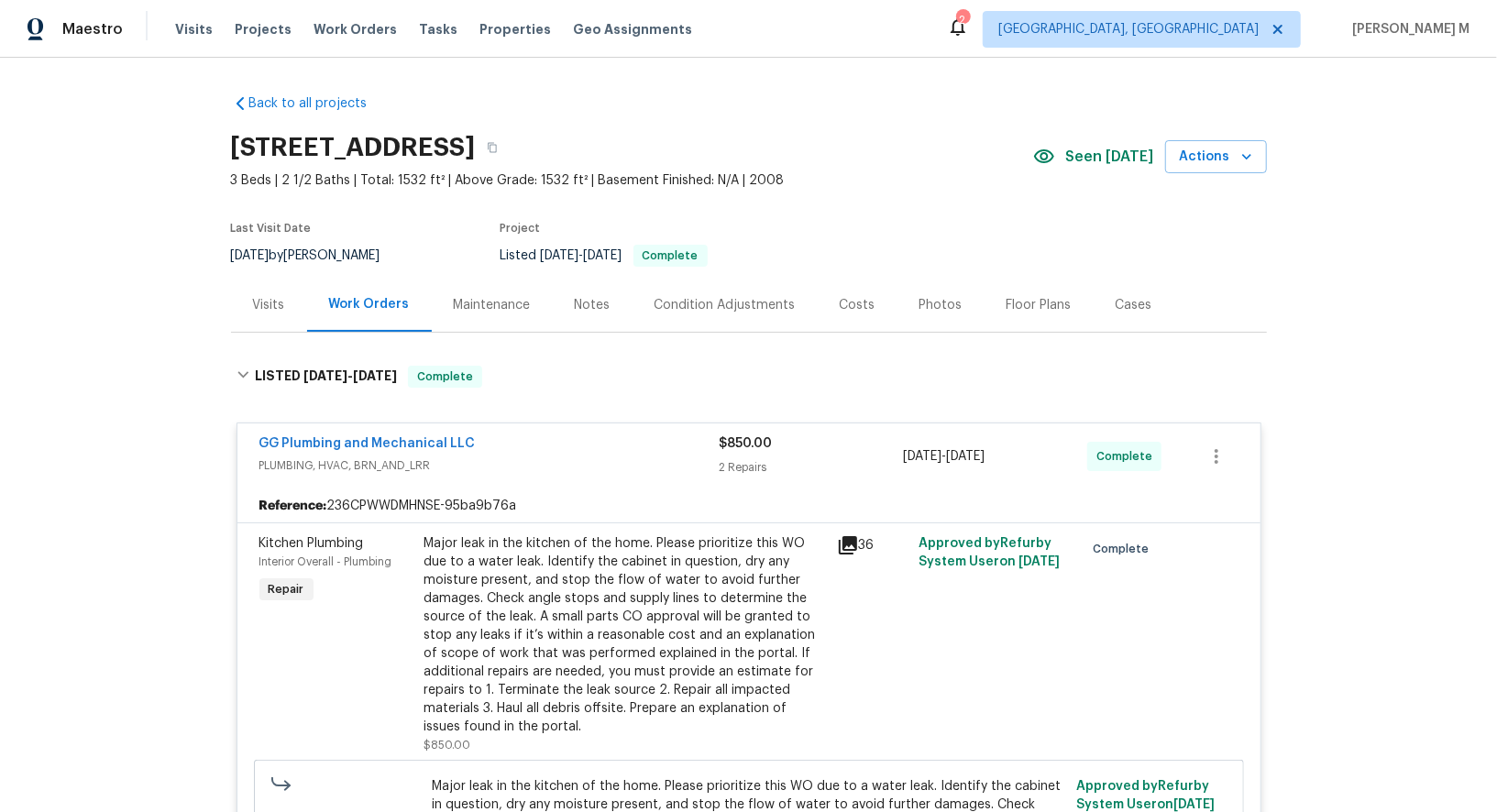
click at [679, 592] on div "Major leak in the kitchen of the home. Please prioritize this WO due to a water…" at bounding box center [625, 635] width 402 height 202
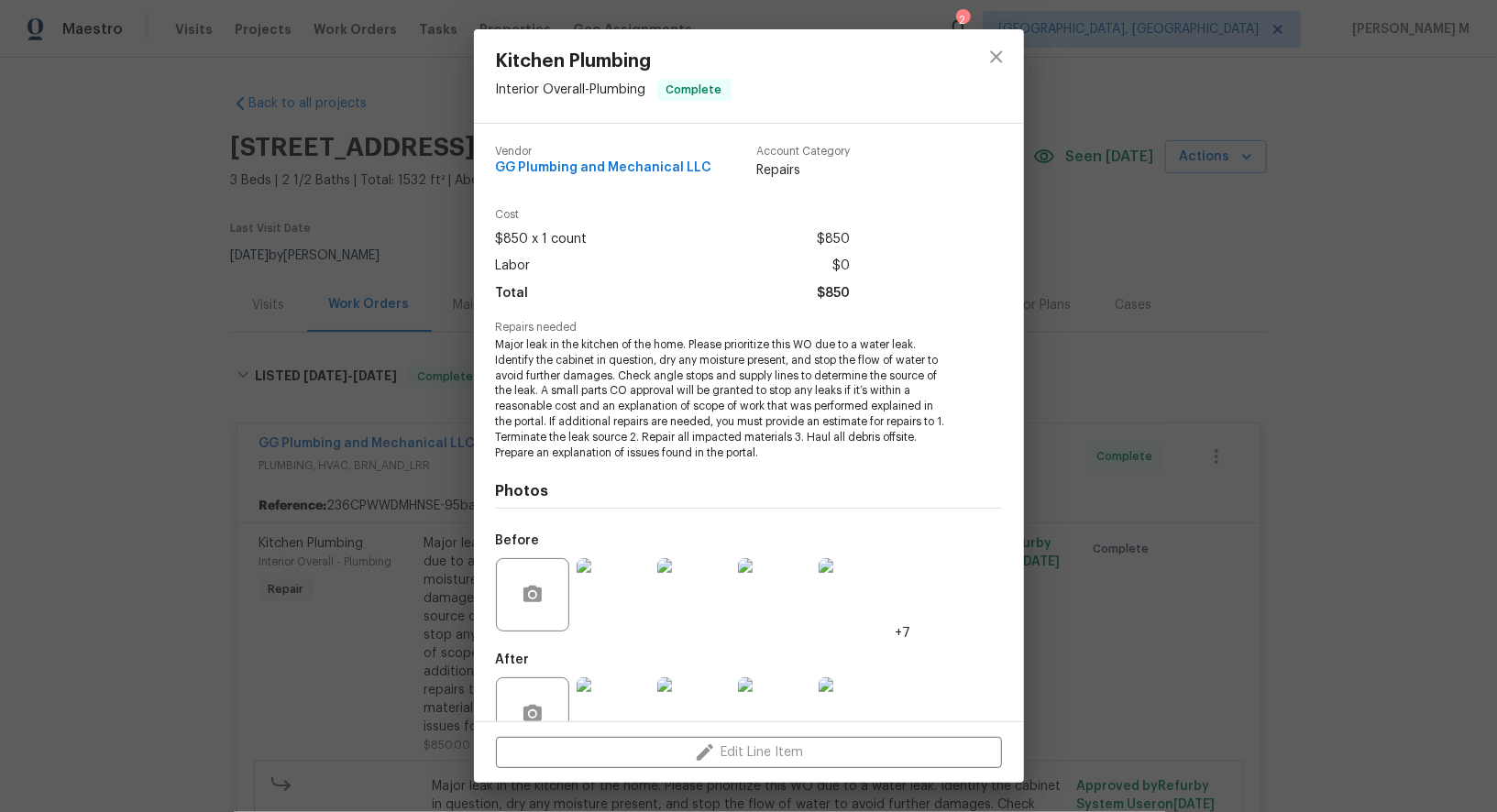
scroll to position [25, 0]
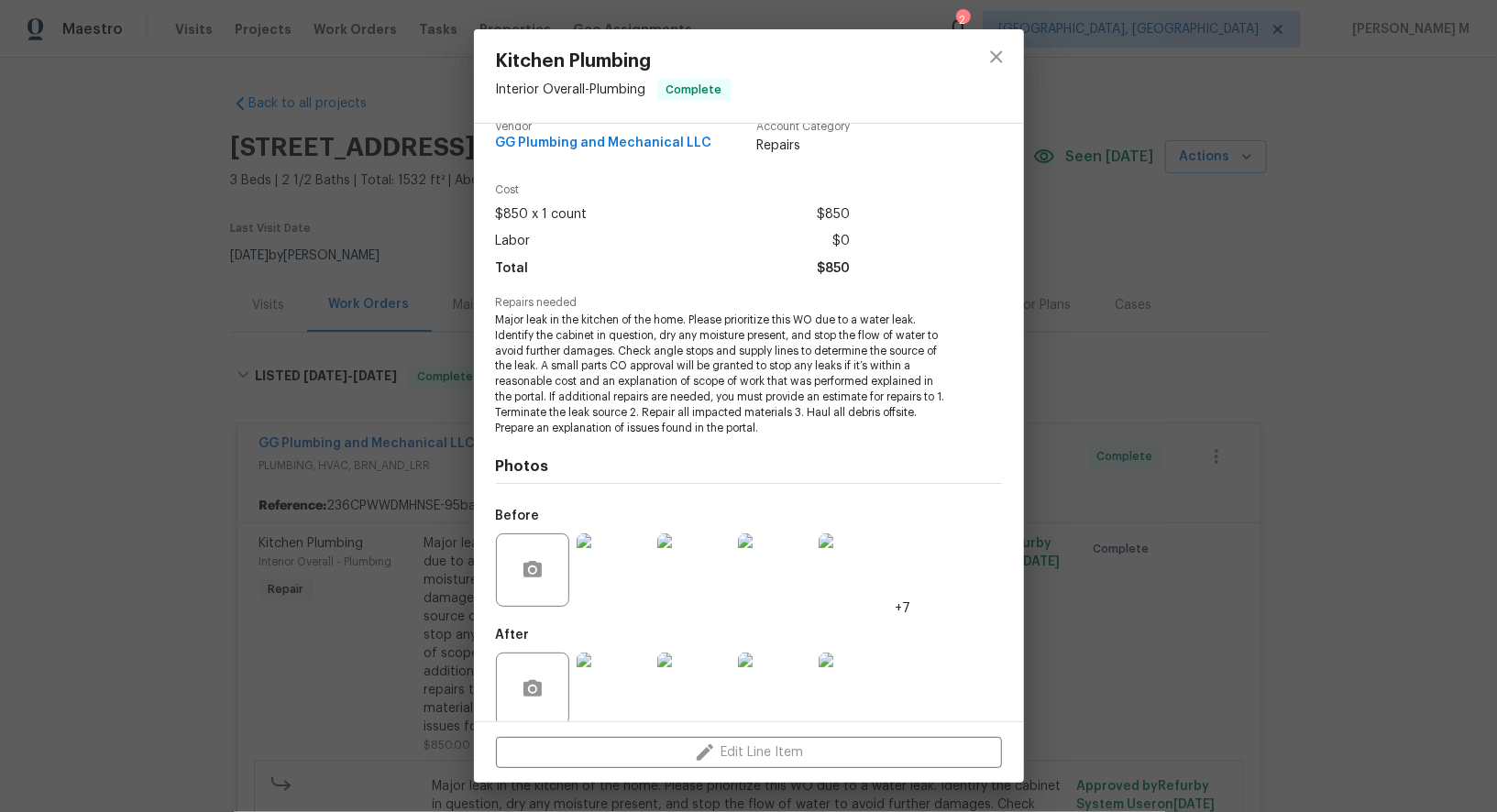
click at [625, 563] on img at bounding box center [613, 570] width 73 height 73
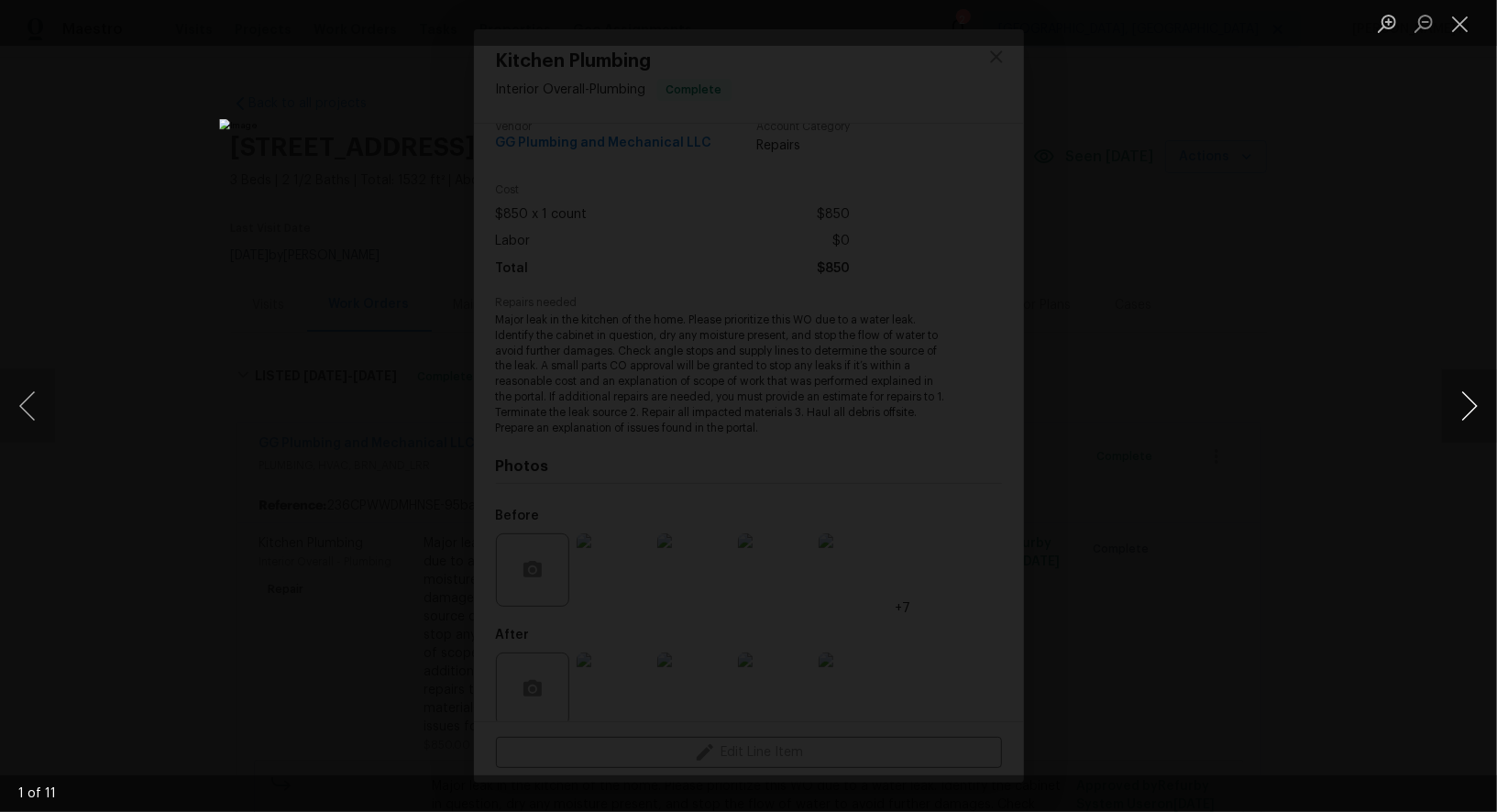
click at [1452, 406] on button "Next image" at bounding box center [1469, 406] width 55 height 73
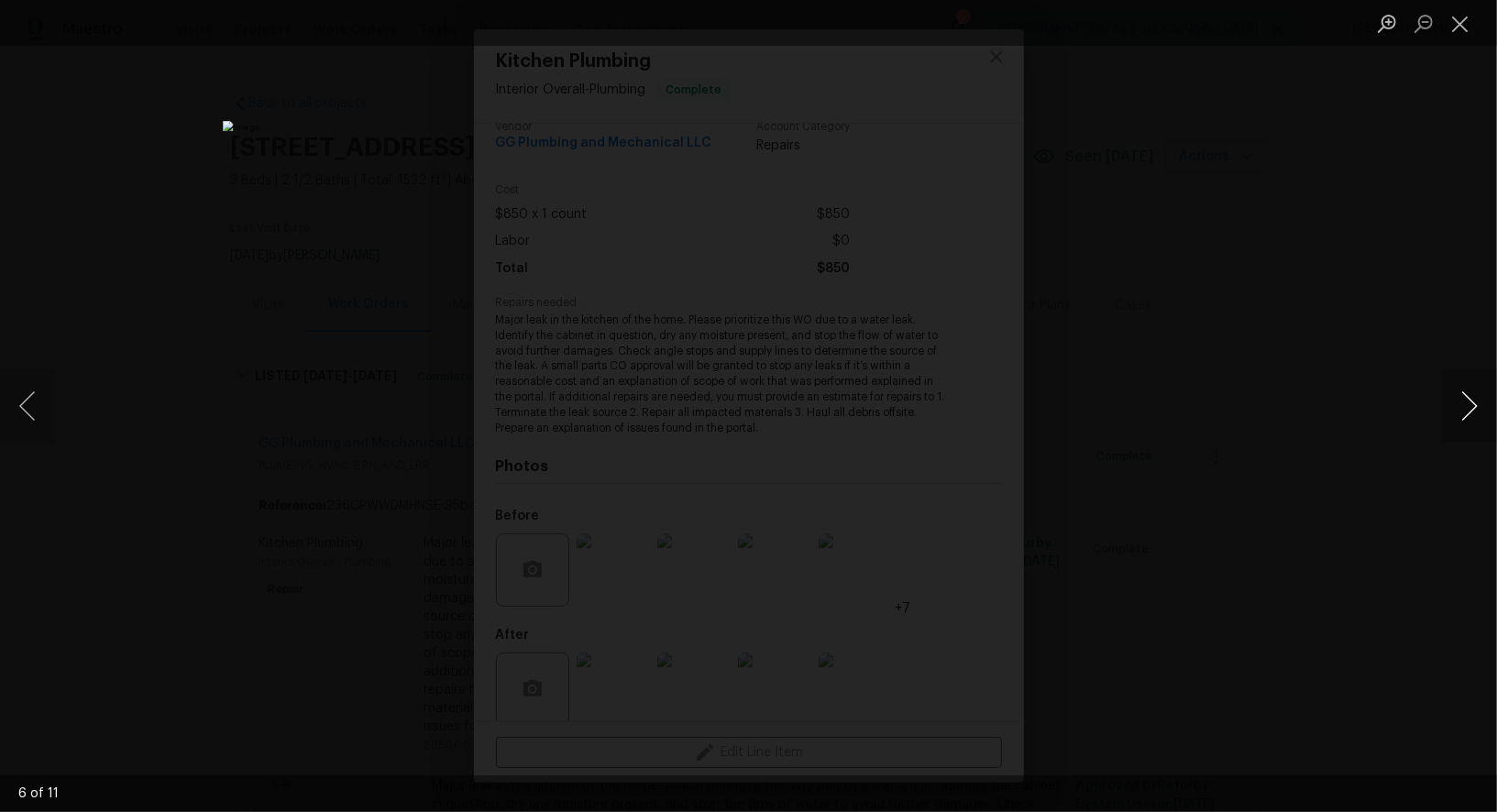
click at [1452, 406] on button "Next image" at bounding box center [1469, 406] width 55 height 73
click at [1391, 383] on div "Lightbox" at bounding box center [748, 406] width 1497 height 812
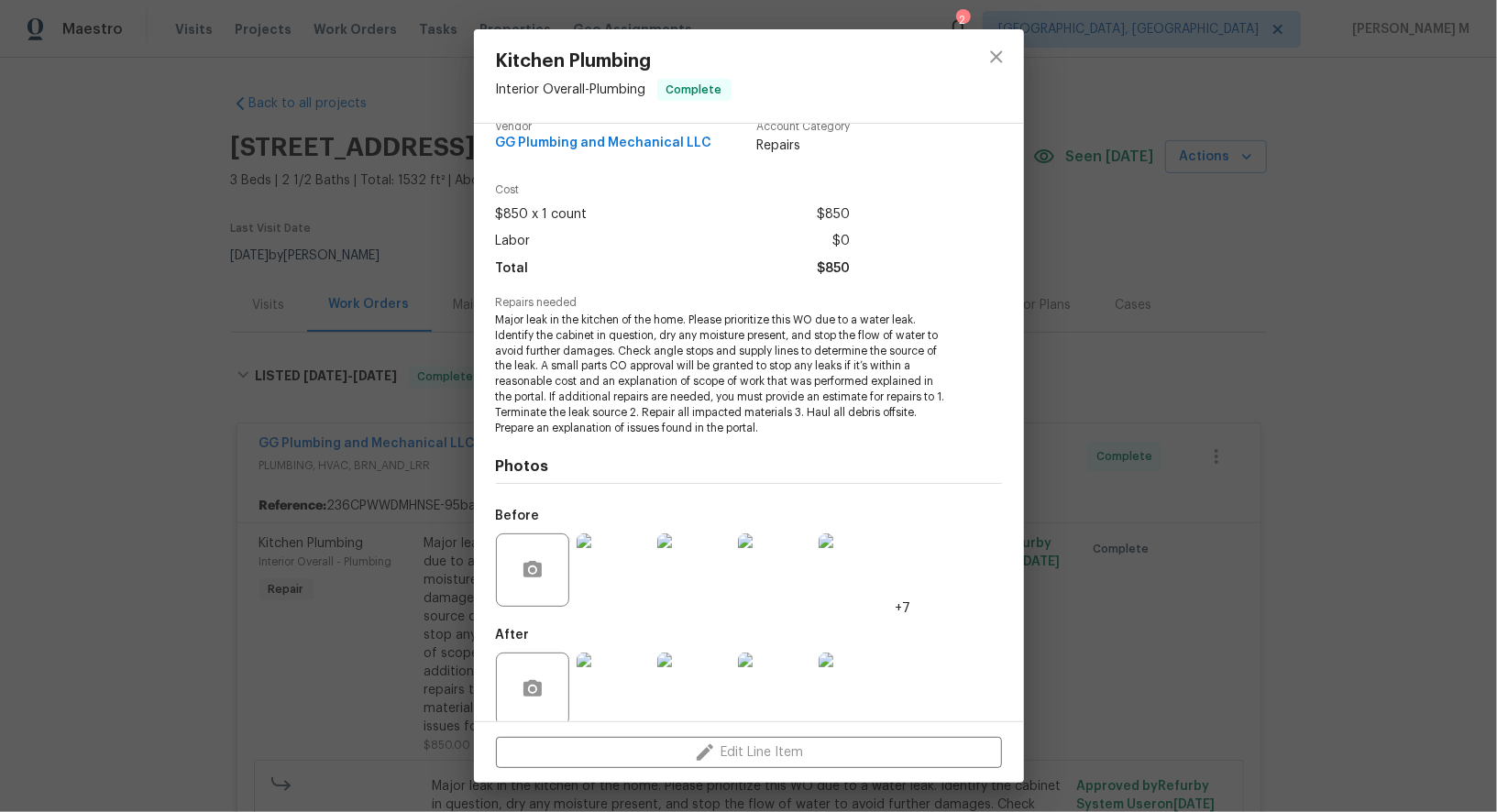
click at [611, 688] on img at bounding box center [613, 689] width 73 height 73
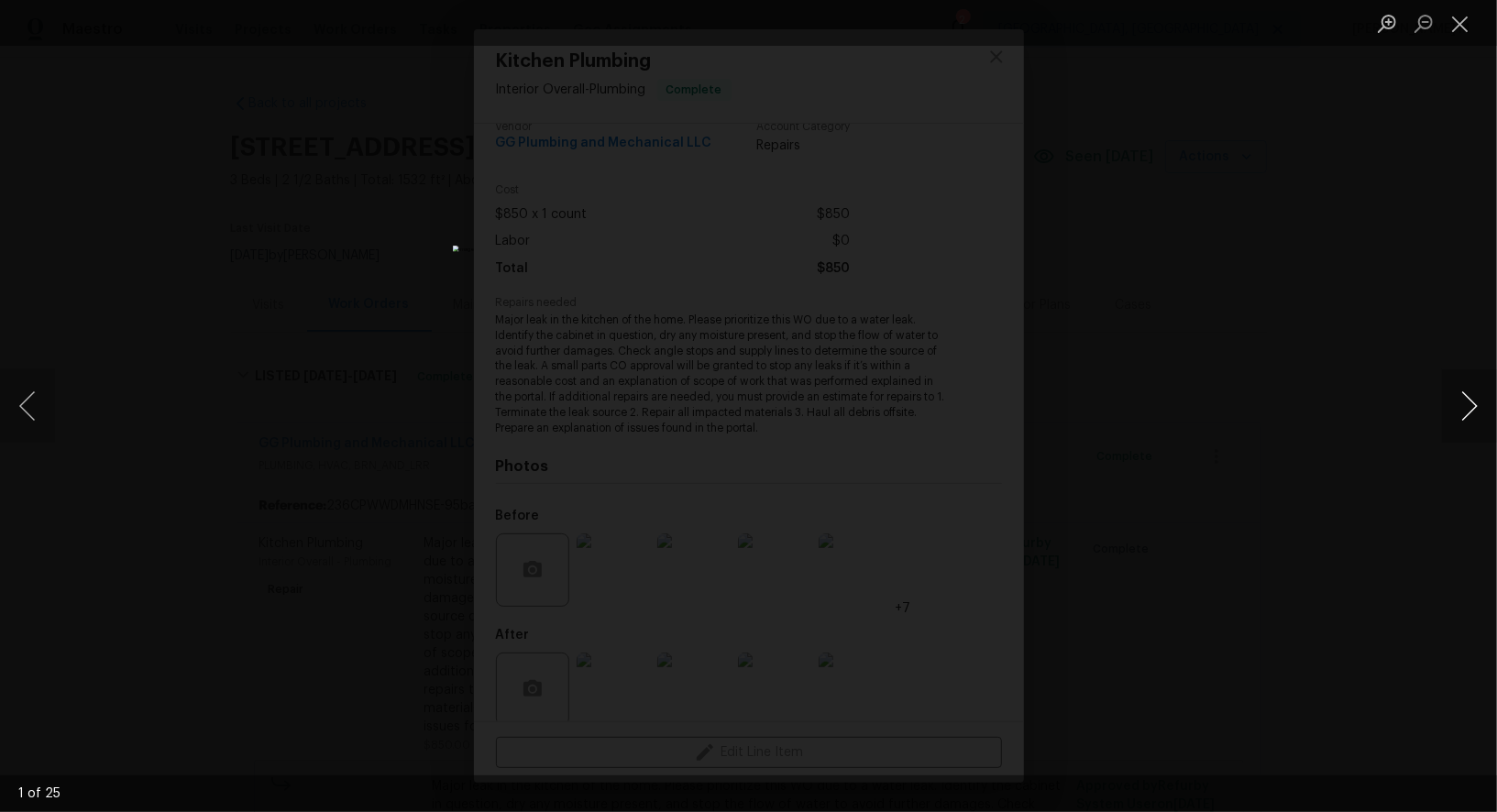
click at [1457, 424] on button "Next image" at bounding box center [1469, 406] width 55 height 73
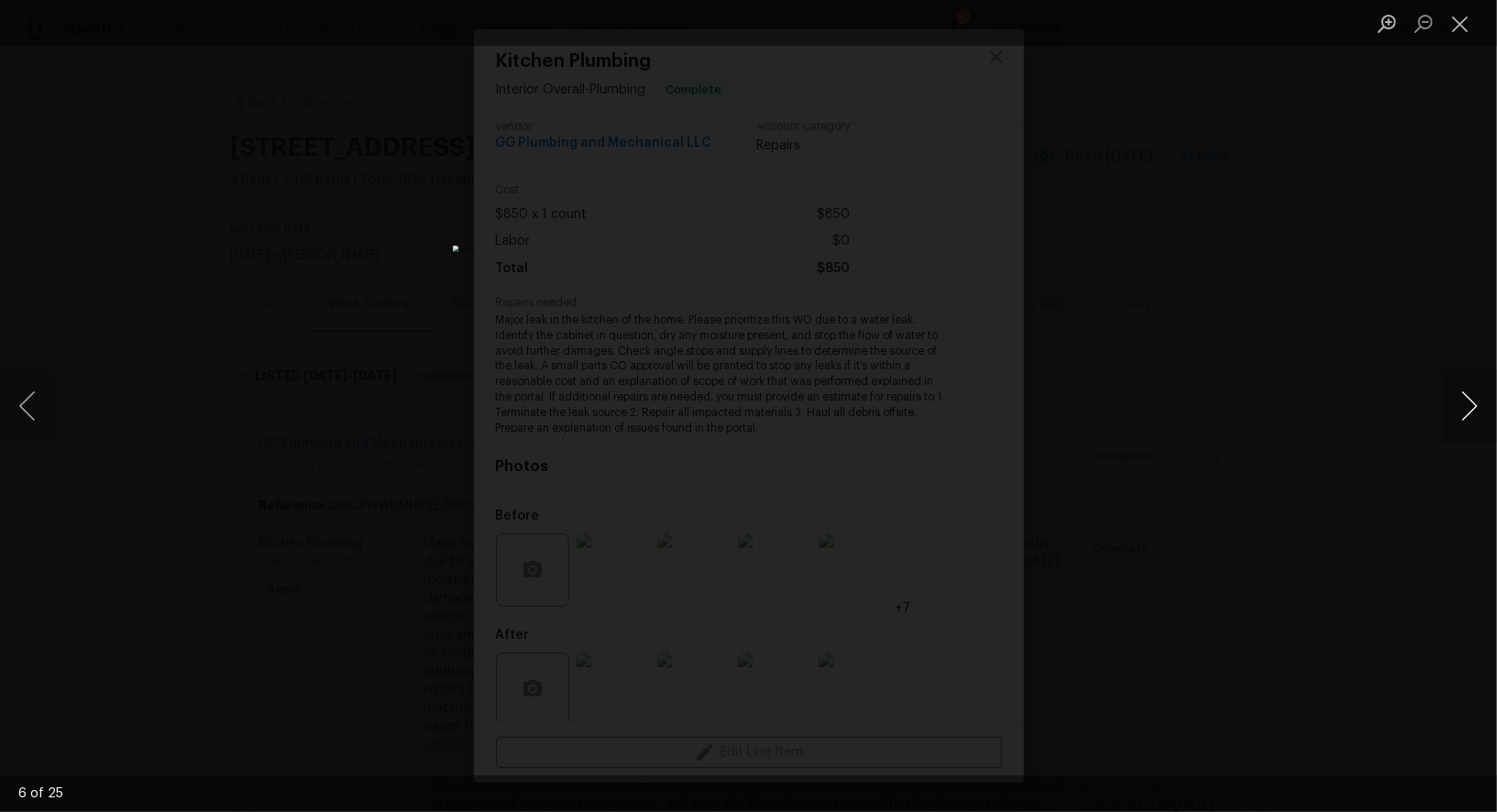
click at [1457, 424] on button "Next image" at bounding box center [1469, 406] width 55 height 73
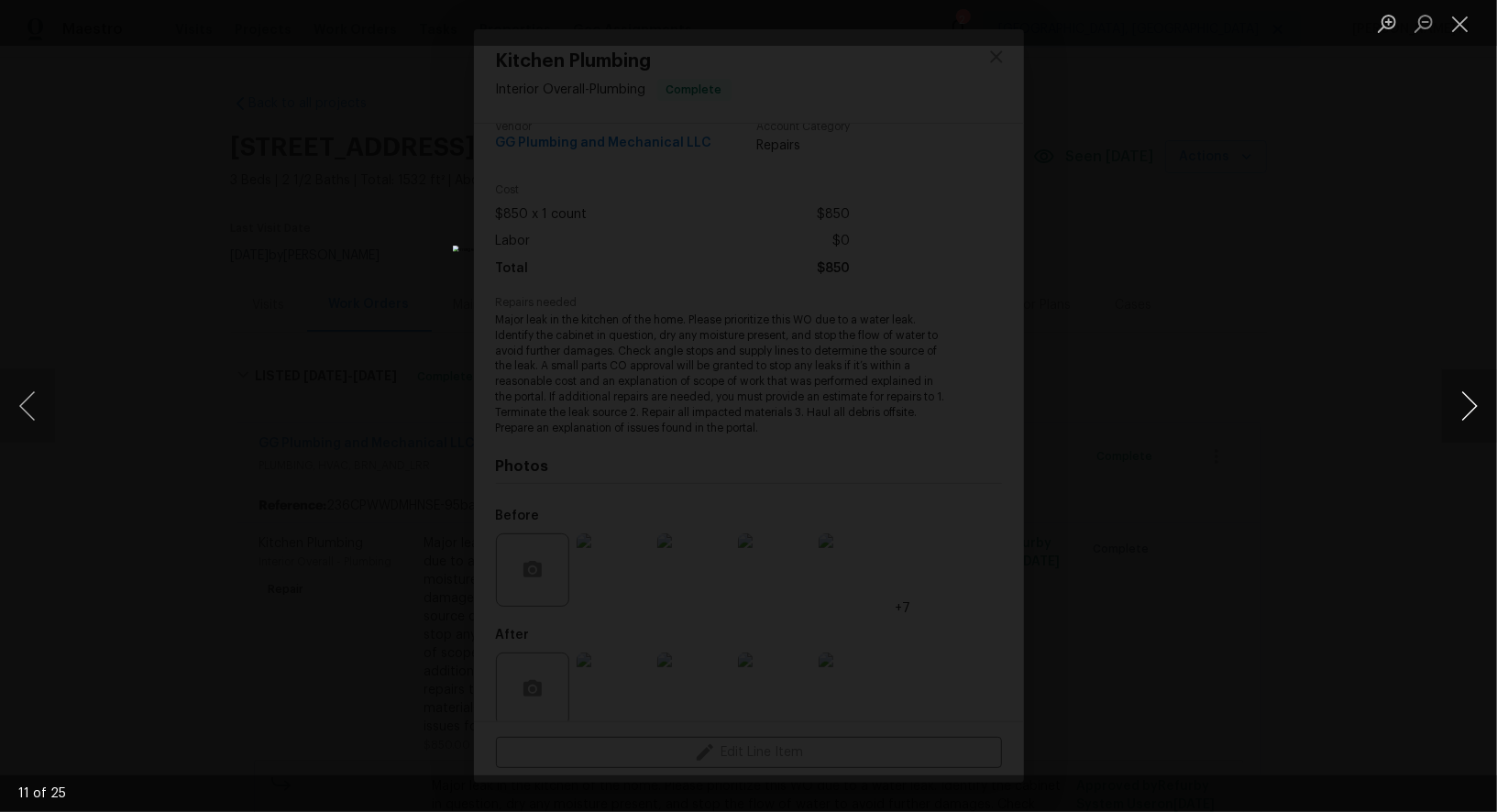
click at [1457, 424] on button "Next image" at bounding box center [1469, 406] width 55 height 73
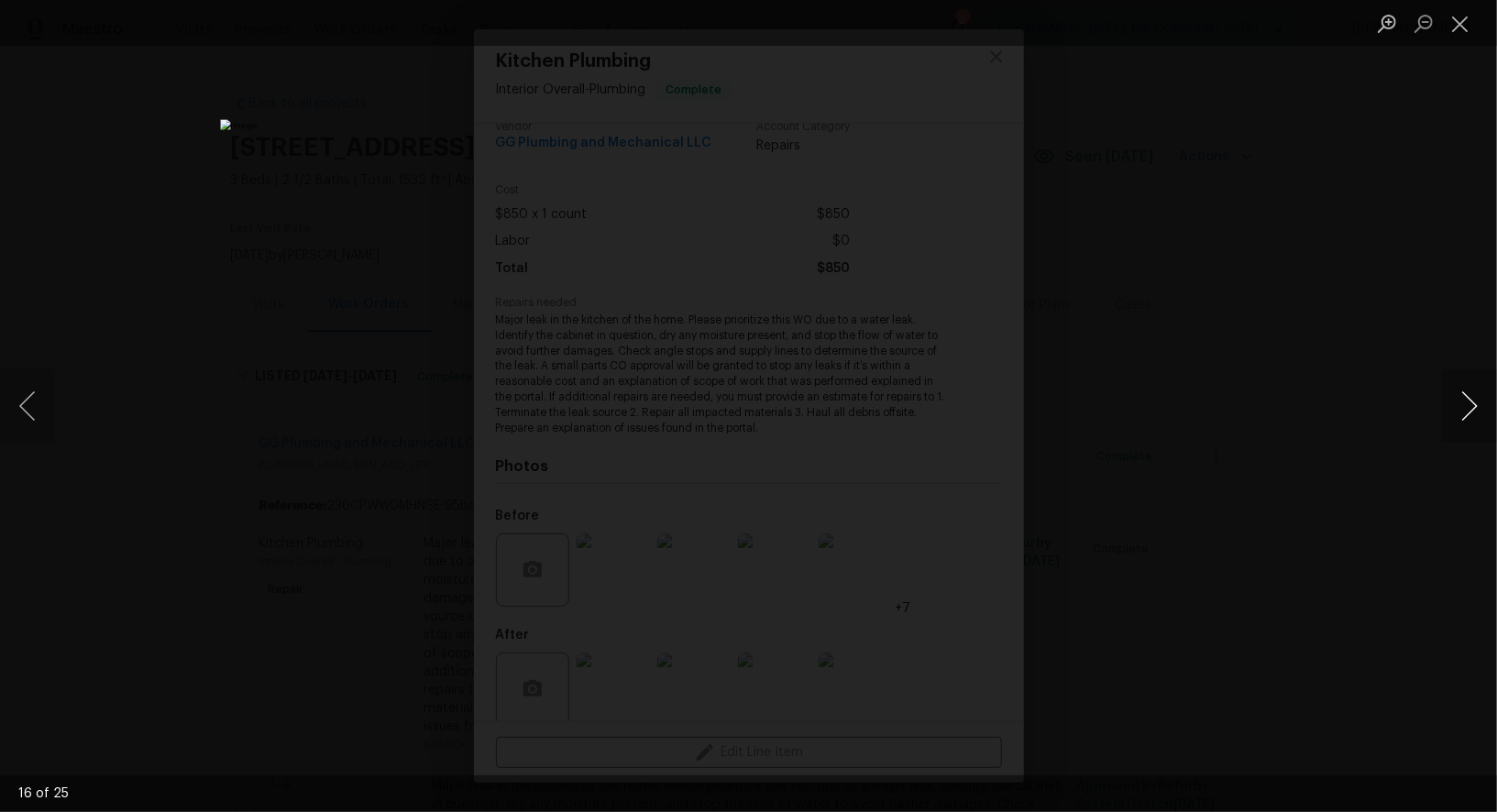
click at [1457, 424] on button "Next image" at bounding box center [1469, 406] width 55 height 73
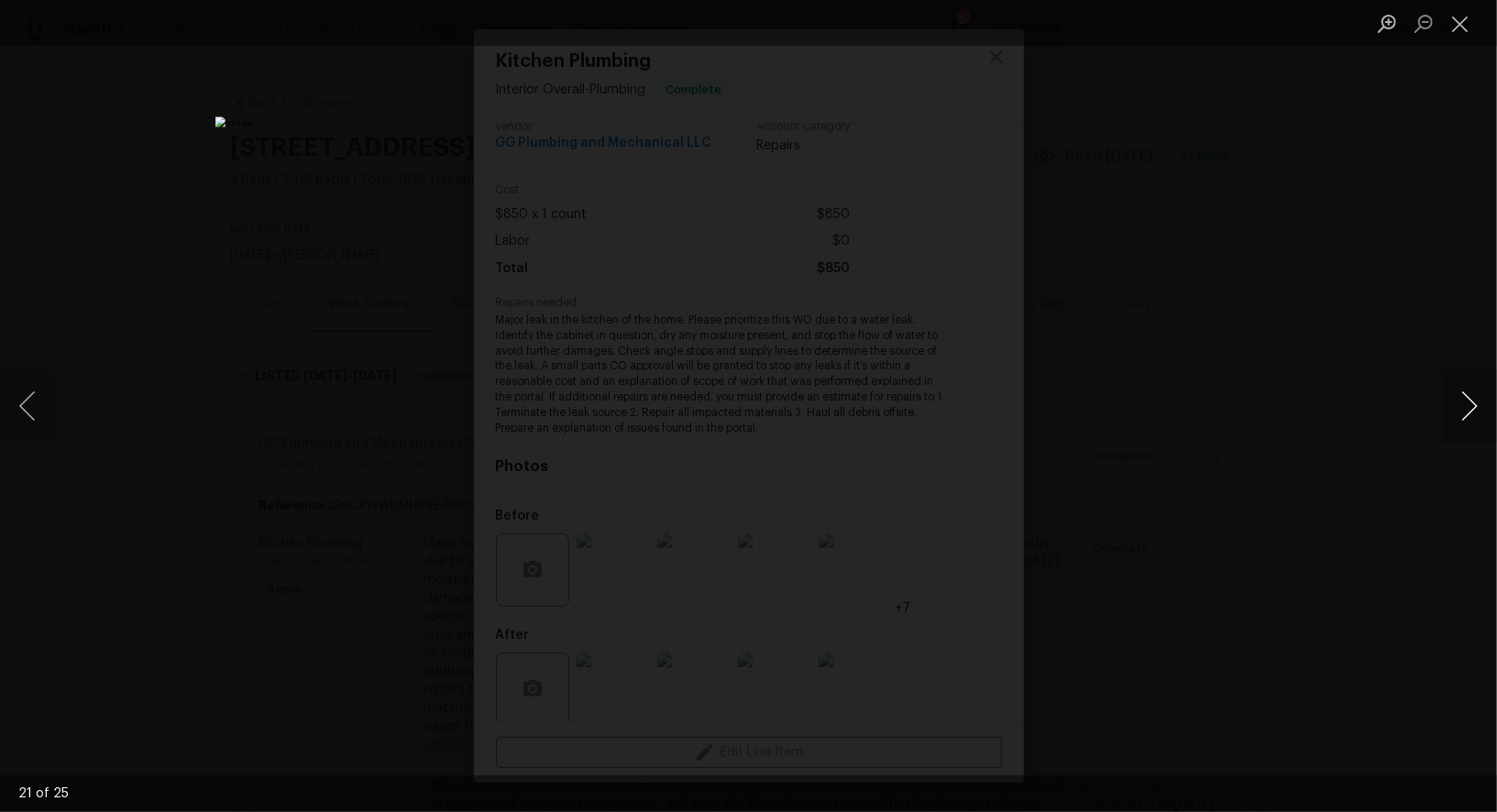
click at [1457, 424] on button "Next image" at bounding box center [1469, 406] width 55 height 73
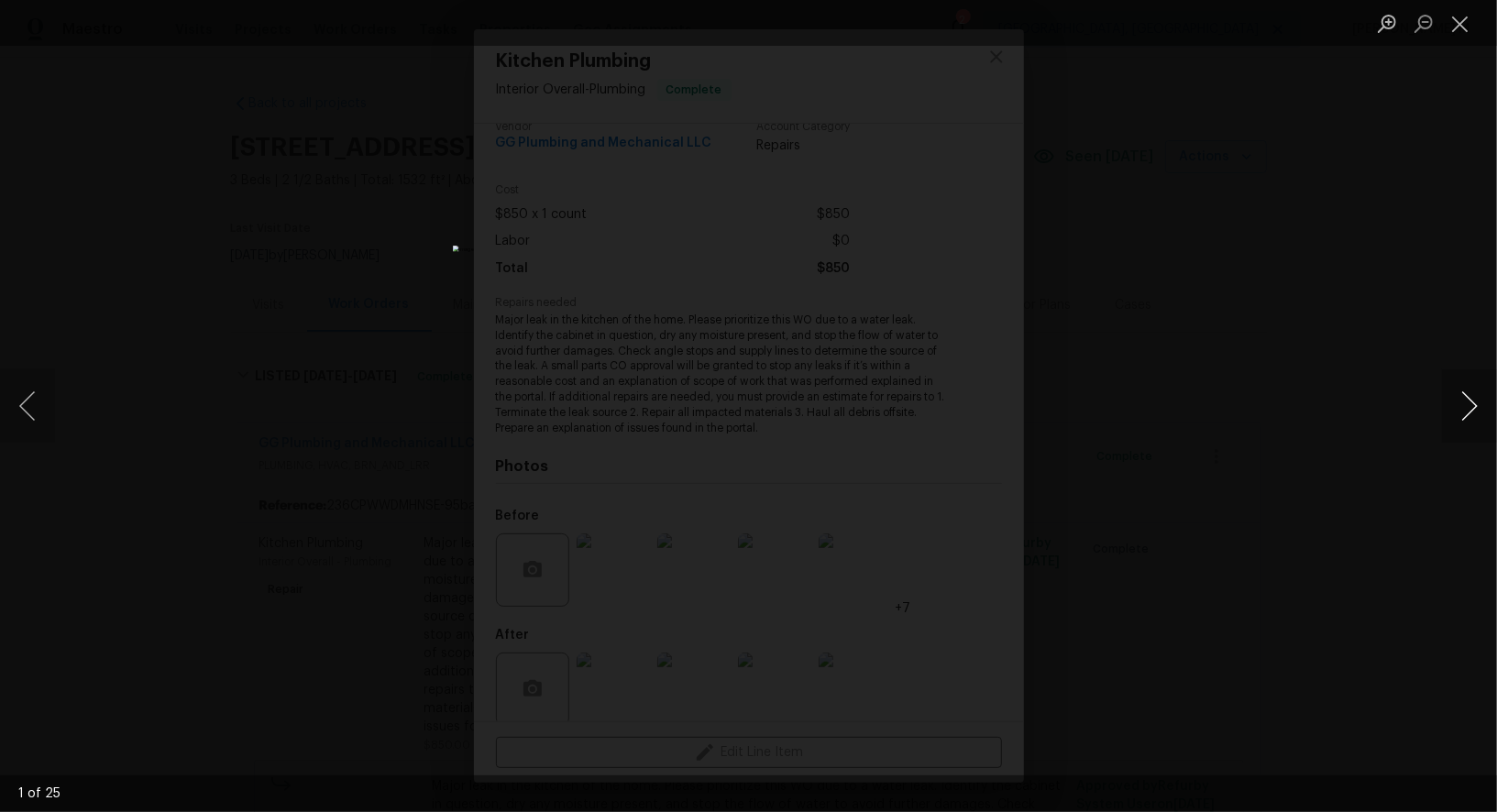
click at [1457, 424] on button "Next image" at bounding box center [1469, 406] width 55 height 73
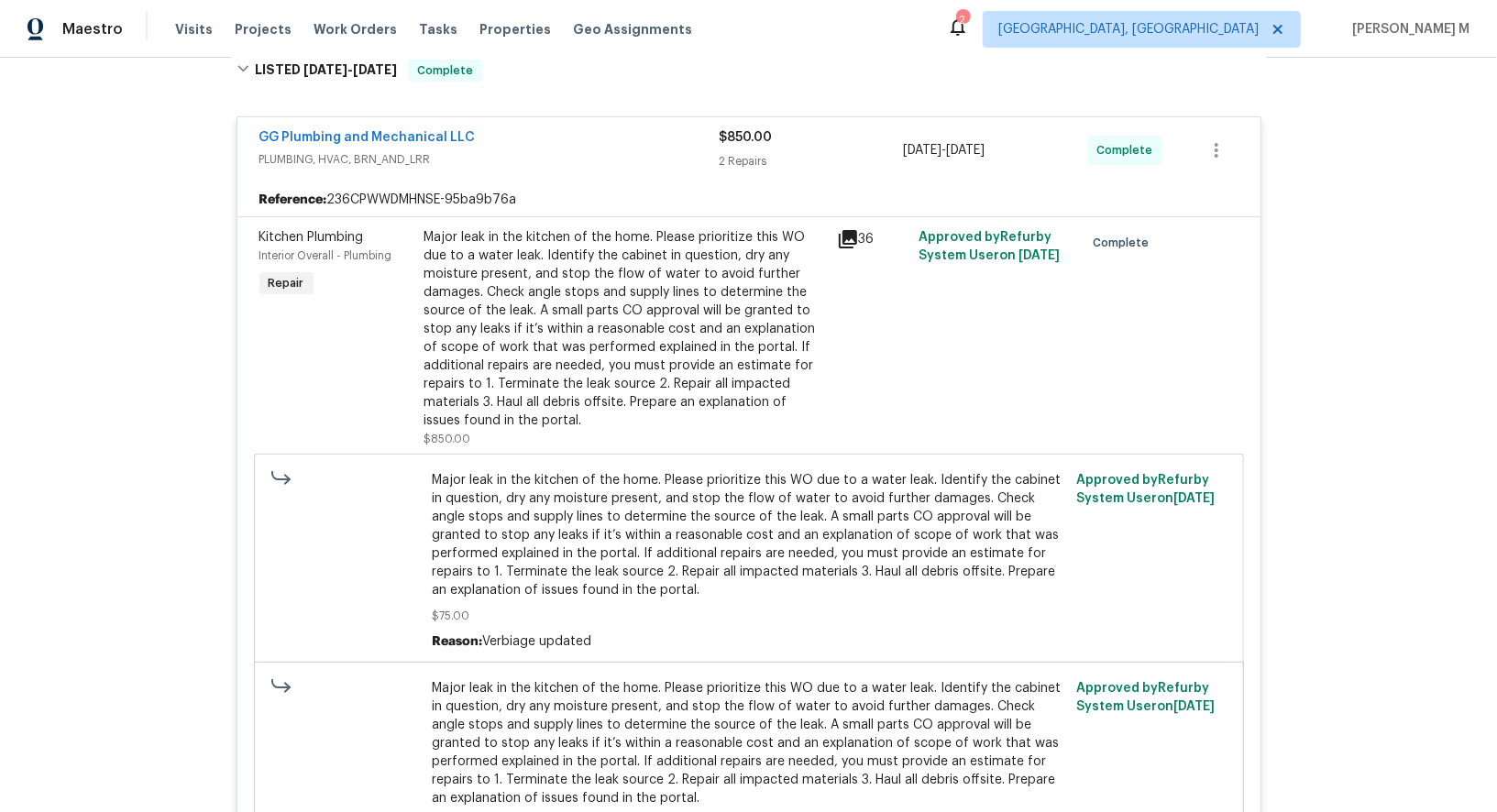
scroll to position [56, 0]
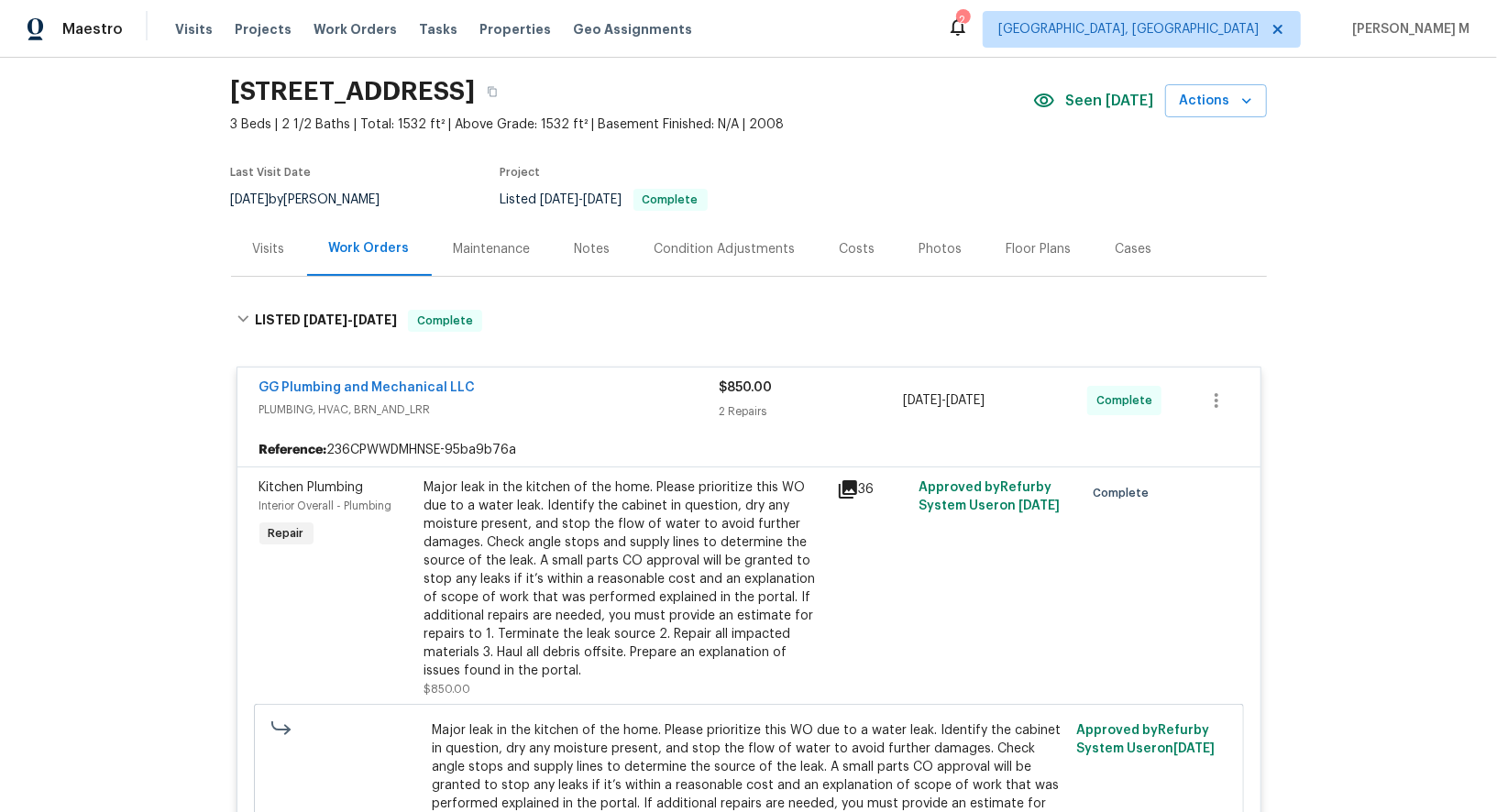
click at [646, 605] on div "Major leak in the kitchen of the home. Please prioritize this WO due to a water…" at bounding box center [625, 580] width 402 height 202
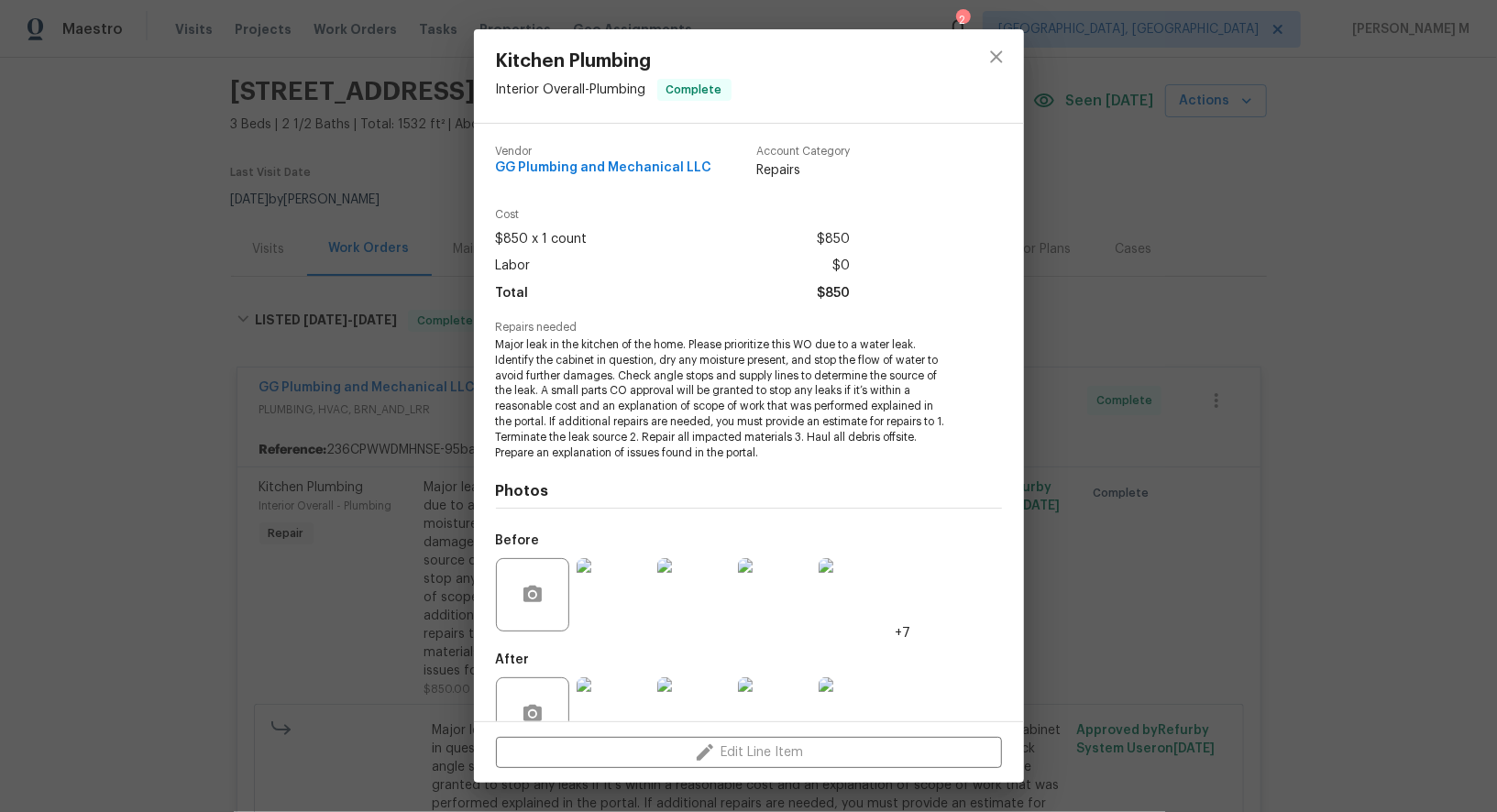
scroll to position [25, 0]
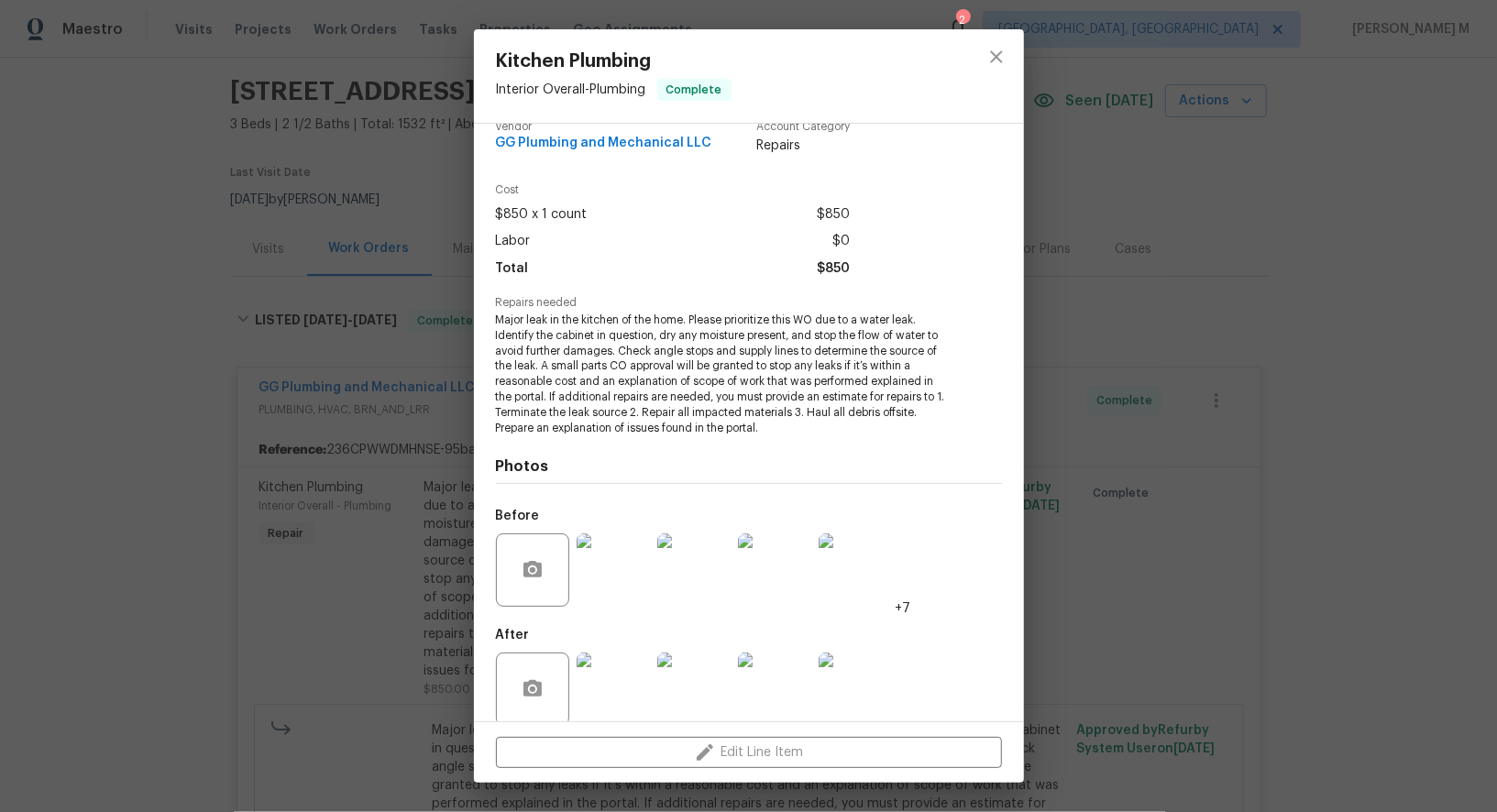
click at [883, 664] on img at bounding box center [855, 689] width 73 height 73
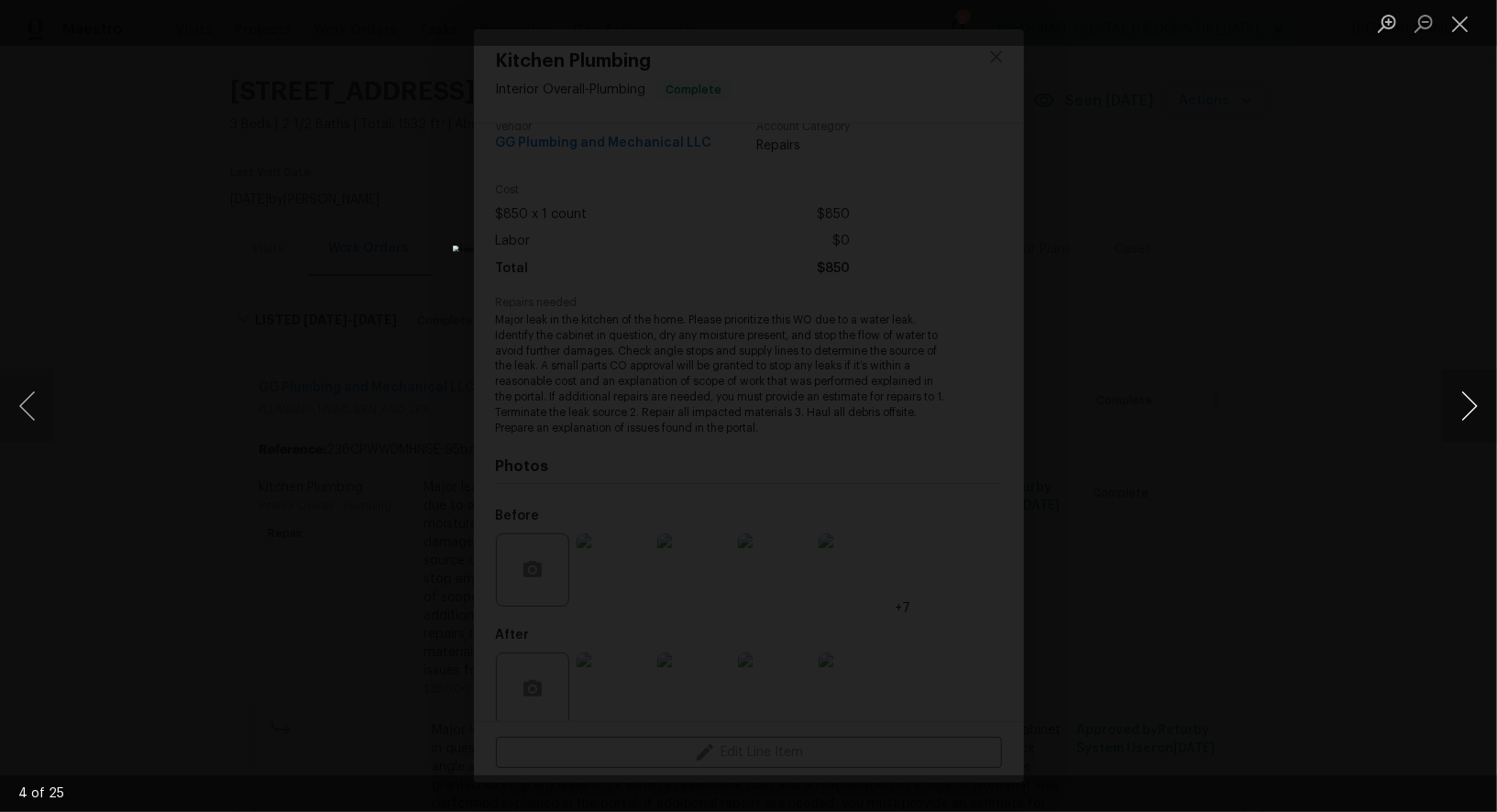
click at [1474, 395] on button "Next image" at bounding box center [1469, 406] width 55 height 73
click at [1474, 396] on button "Next image" at bounding box center [1469, 406] width 55 height 73
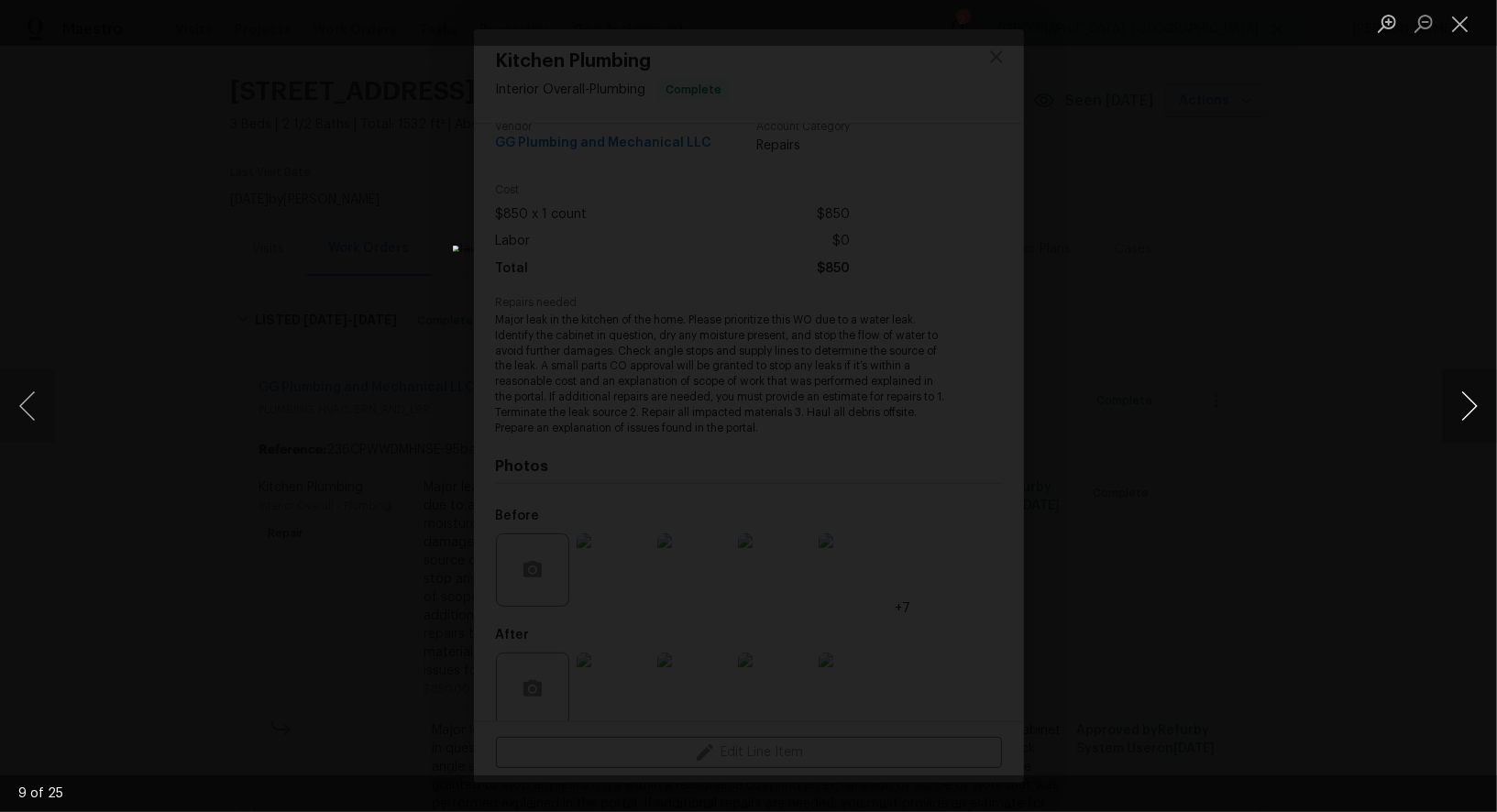
click at [1474, 396] on button "Next image" at bounding box center [1469, 406] width 55 height 73
click at [1474, 397] on button "Next image" at bounding box center [1469, 406] width 55 height 73
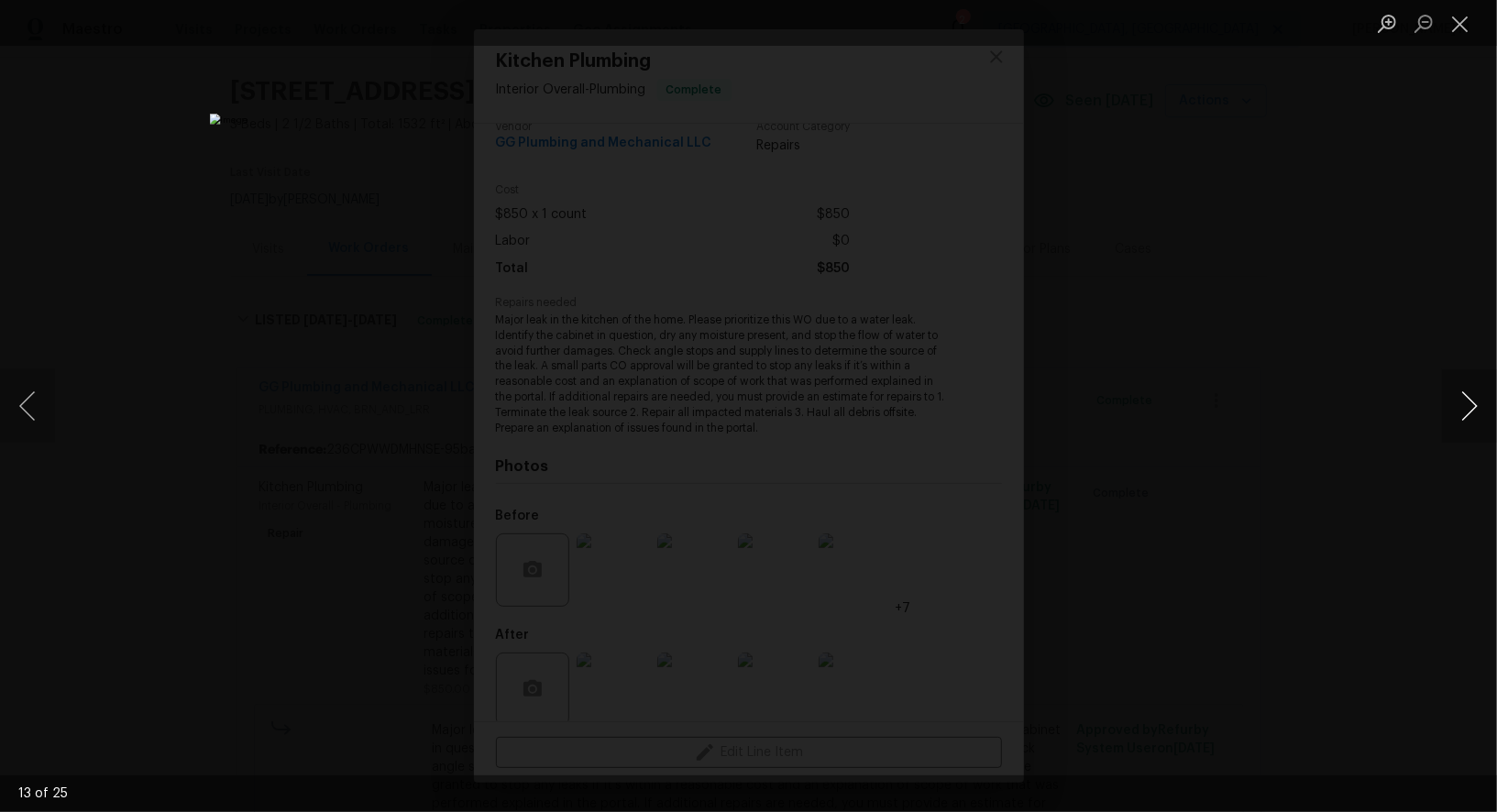
click at [1474, 397] on button "Next image" at bounding box center [1469, 406] width 55 height 73
click at [1474, 398] on button "Next image" at bounding box center [1469, 406] width 55 height 73
click at [1482, 417] on button "Next image" at bounding box center [1469, 406] width 55 height 73
click at [1466, 416] on button "Next image" at bounding box center [1469, 406] width 55 height 73
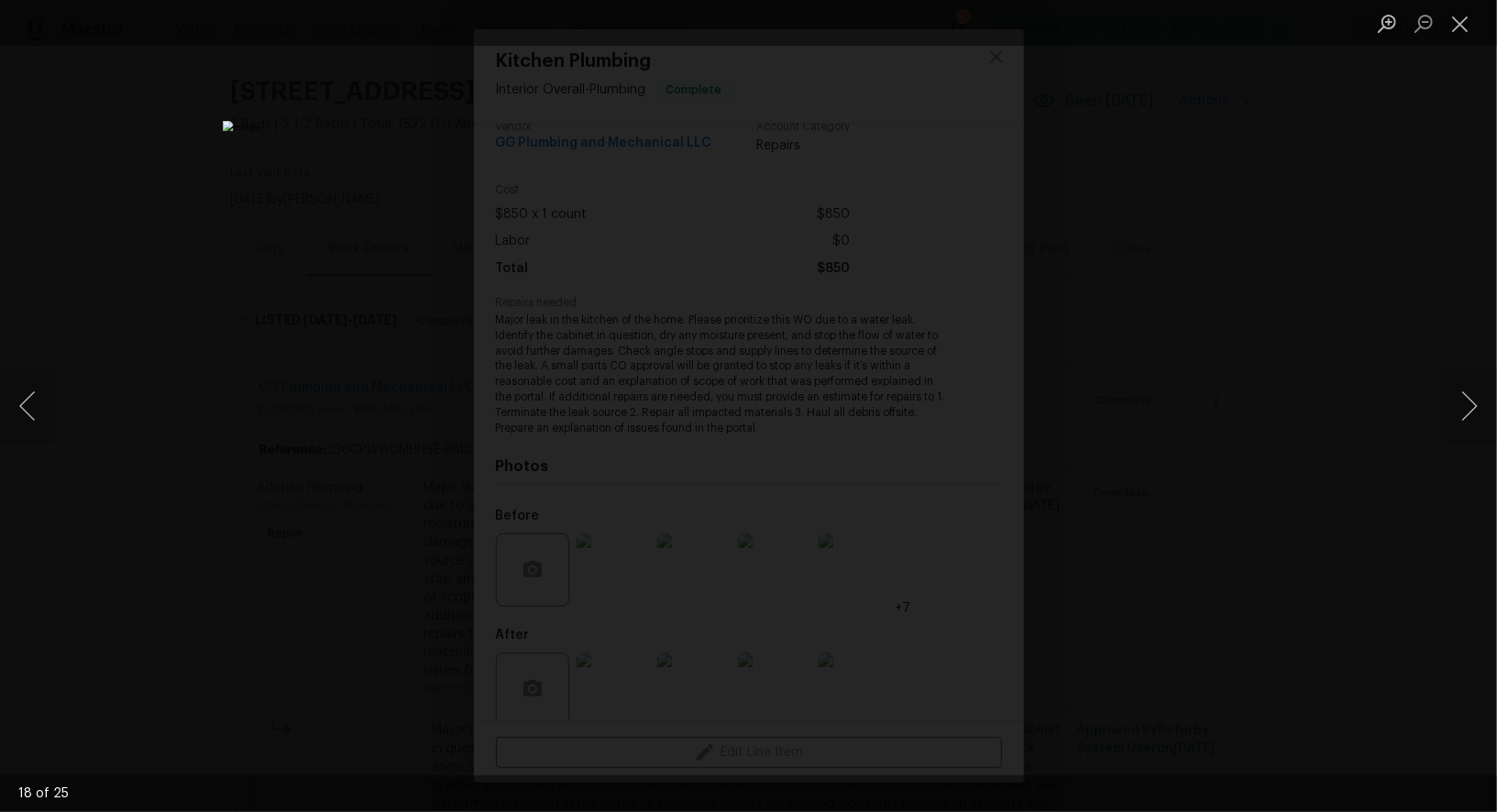
click at [1169, 368] on div "Lightbox" at bounding box center [748, 406] width 1497 height 812
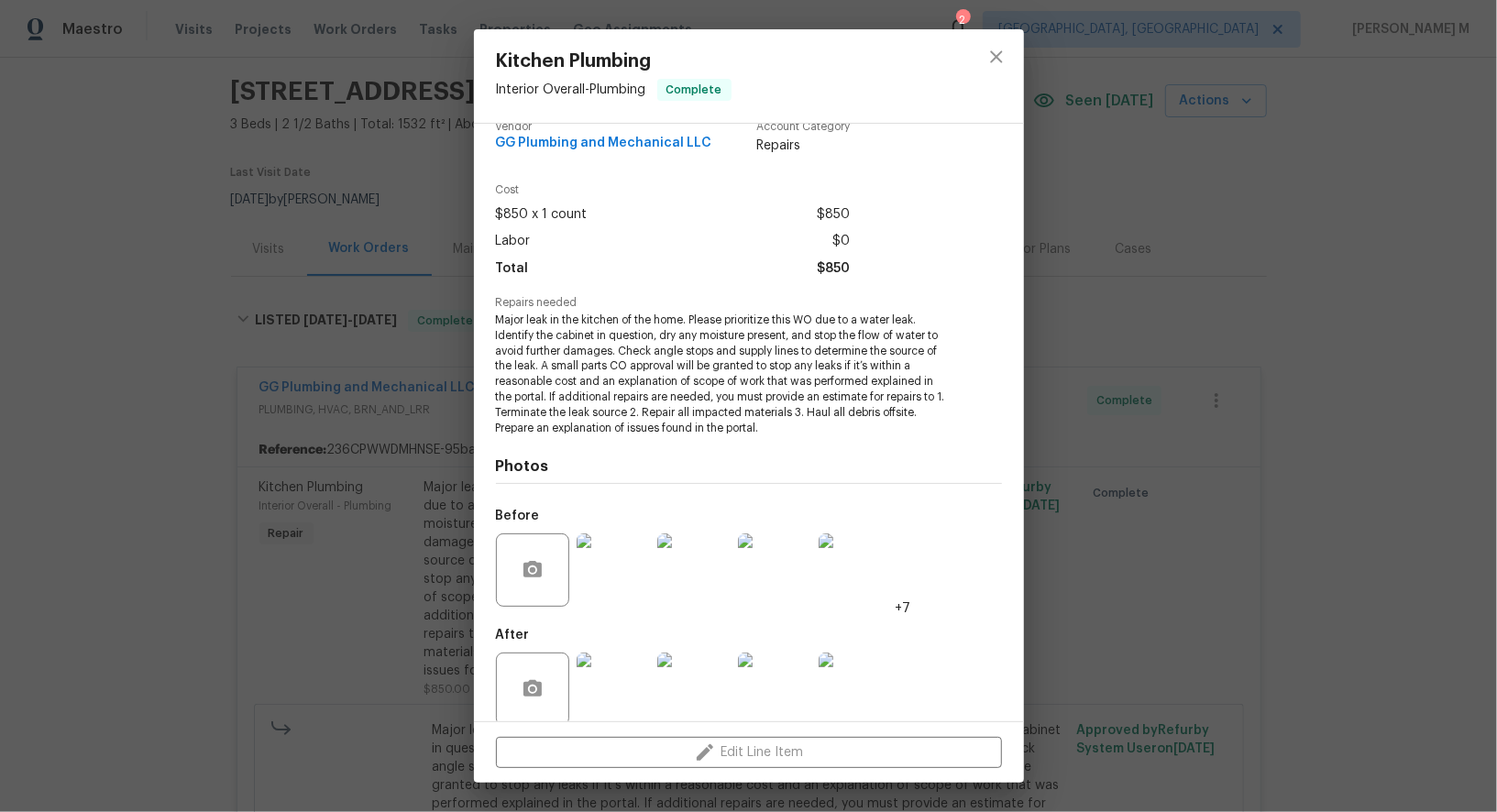
click at [765, 666] on img at bounding box center [775, 689] width 73 height 73
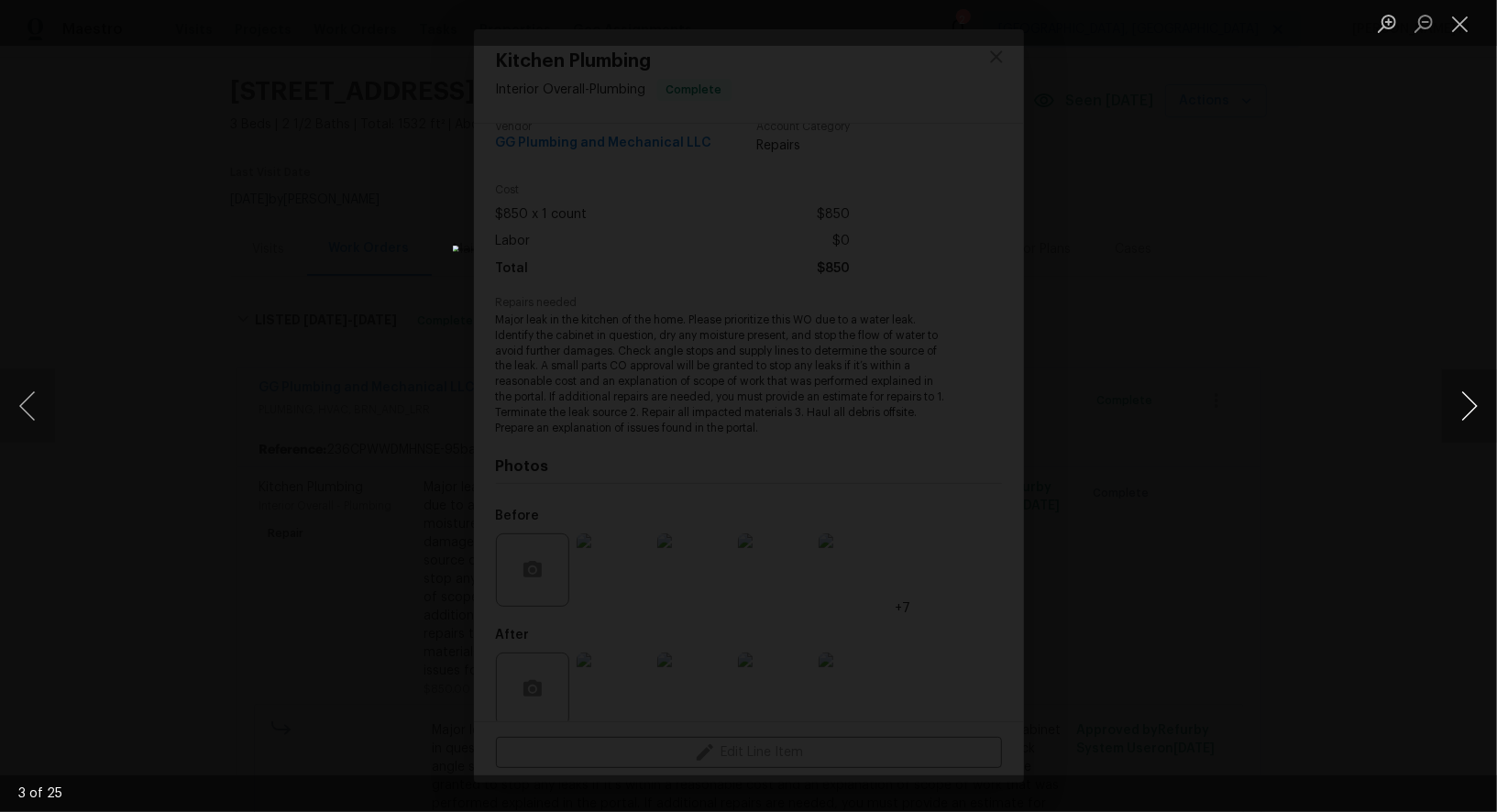
click at [1442, 415] on button "Next image" at bounding box center [1469, 406] width 55 height 73
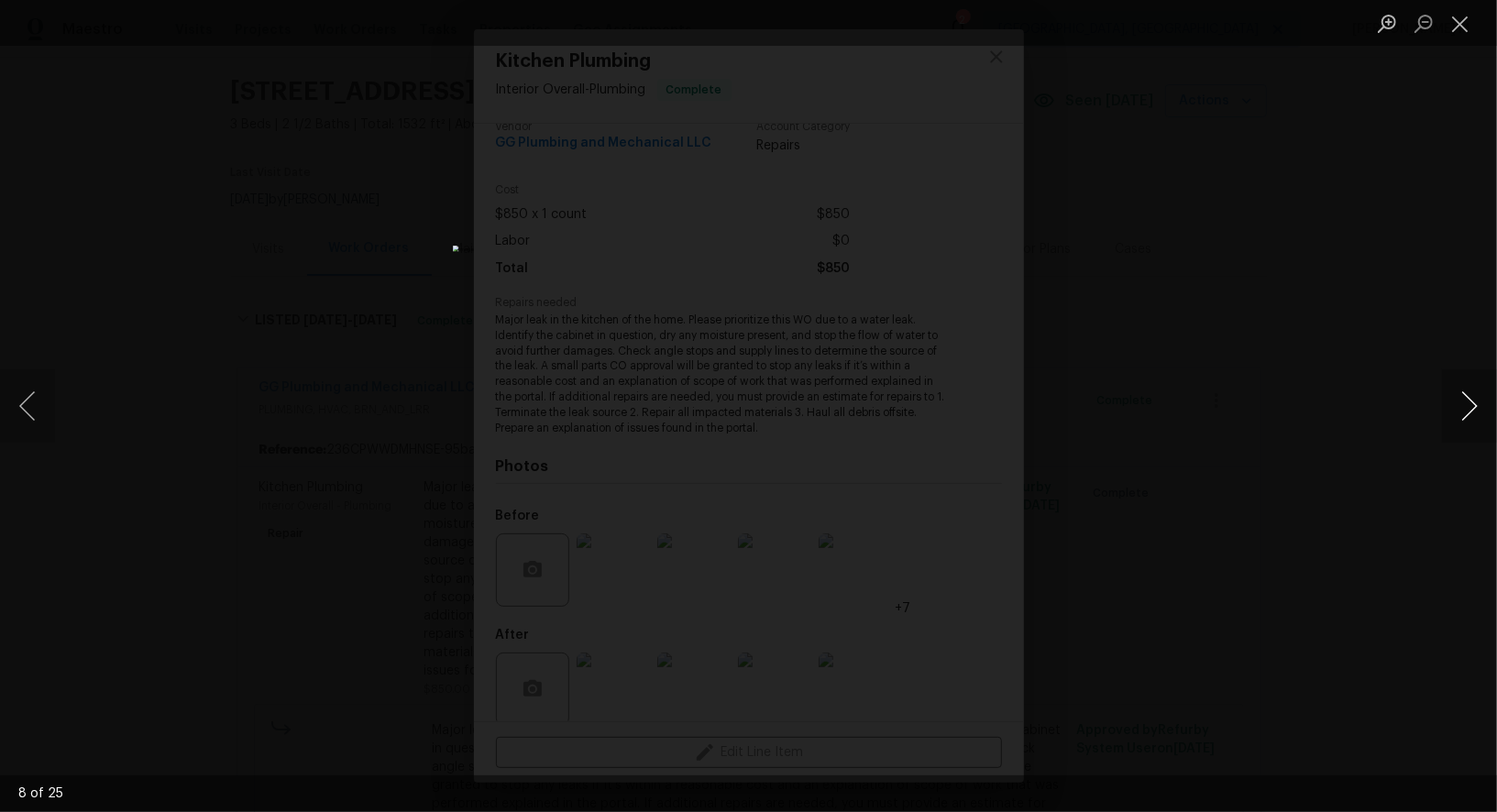
click at [1442, 415] on button "Next image" at bounding box center [1469, 406] width 55 height 73
click at [1443, 417] on button "Next image" at bounding box center [1469, 406] width 55 height 73
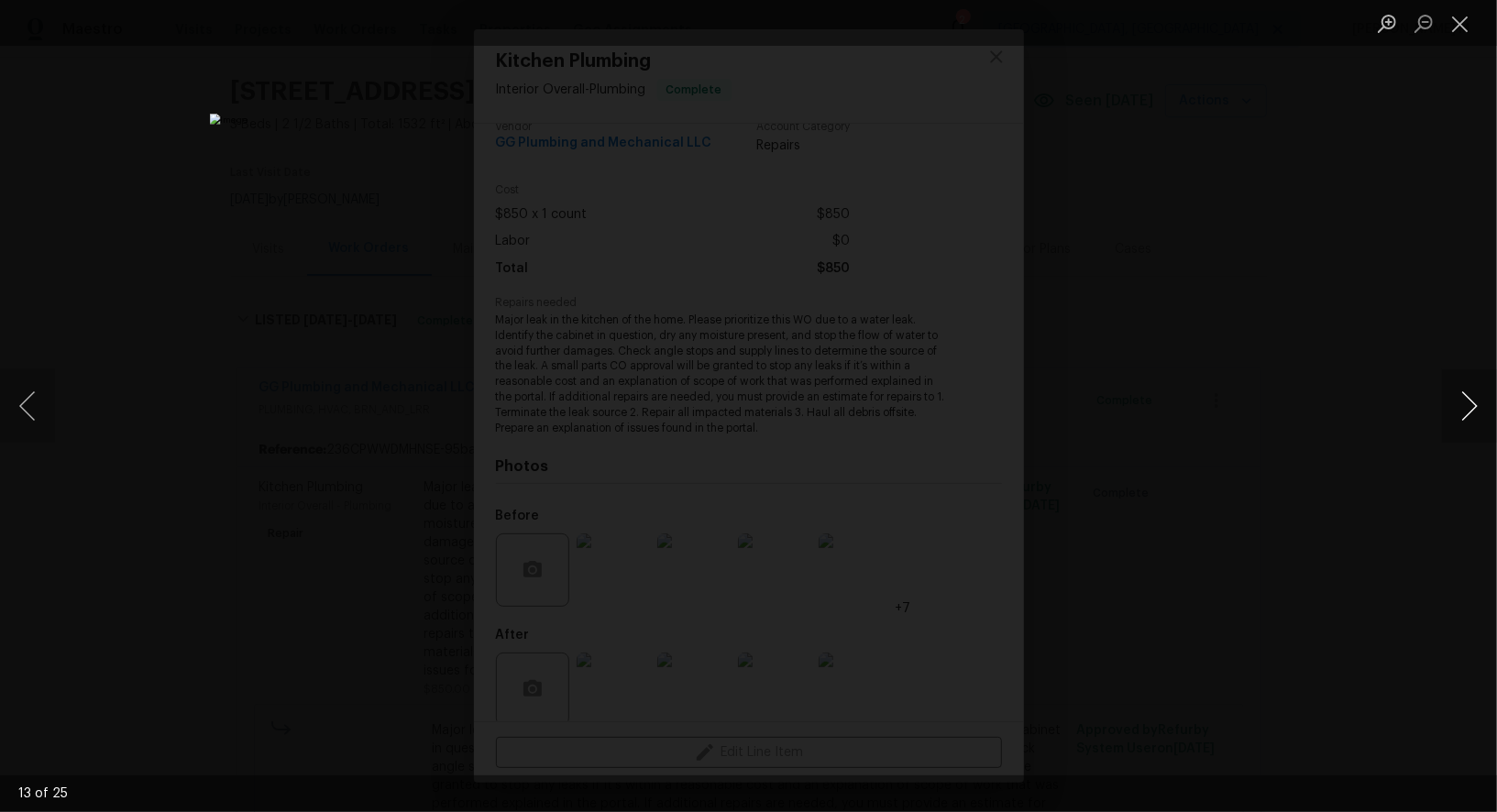
click at [1443, 417] on button "Next image" at bounding box center [1469, 406] width 55 height 73
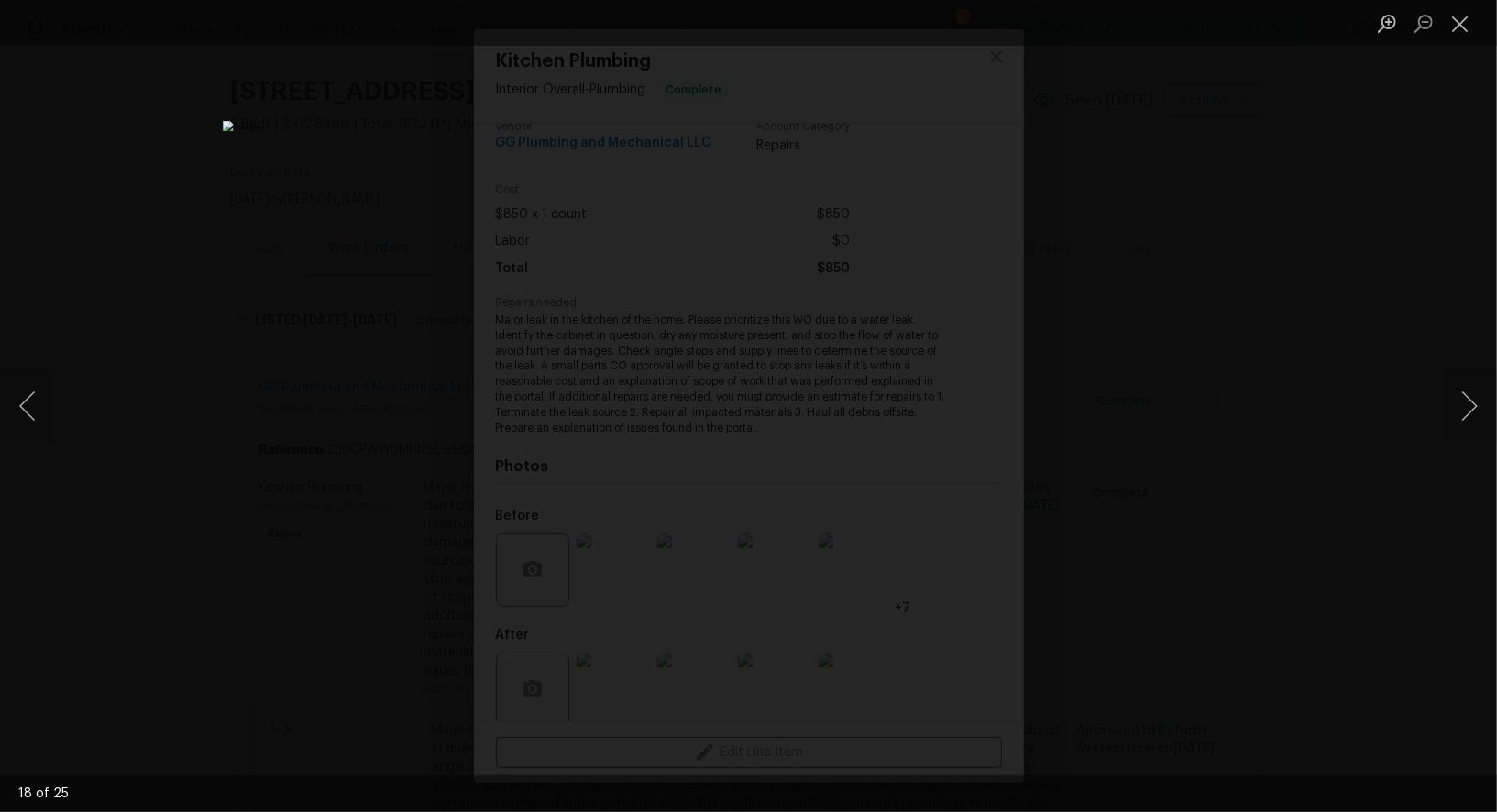
click at [1377, 342] on div "Lightbox" at bounding box center [748, 406] width 1497 height 812
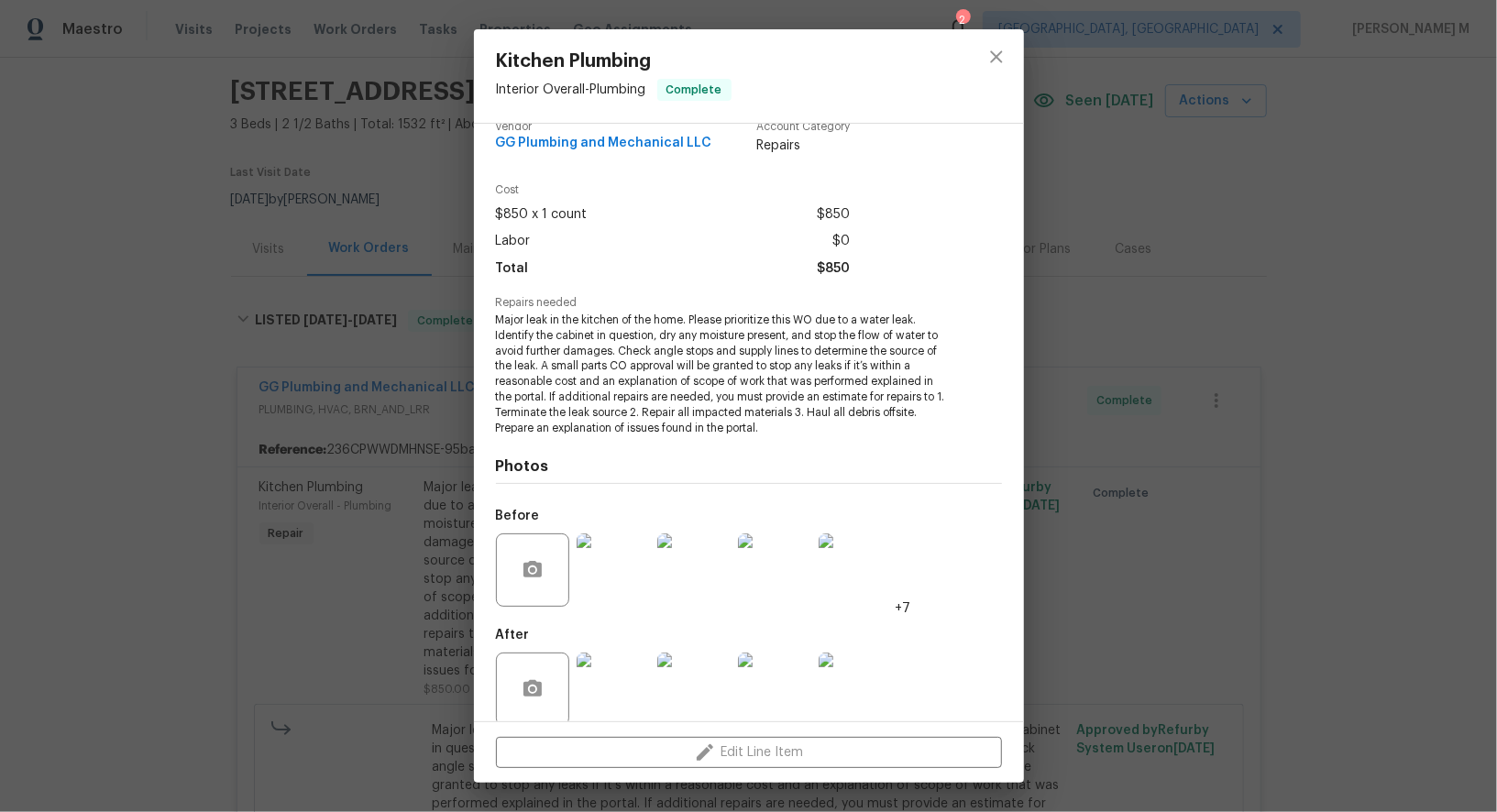
click at [1126, 393] on div "Kitchen Plumbing Interior Overall - Plumbing Complete Vendor GG Plumbing and Me…" at bounding box center [748, 406] width 1497 height 812
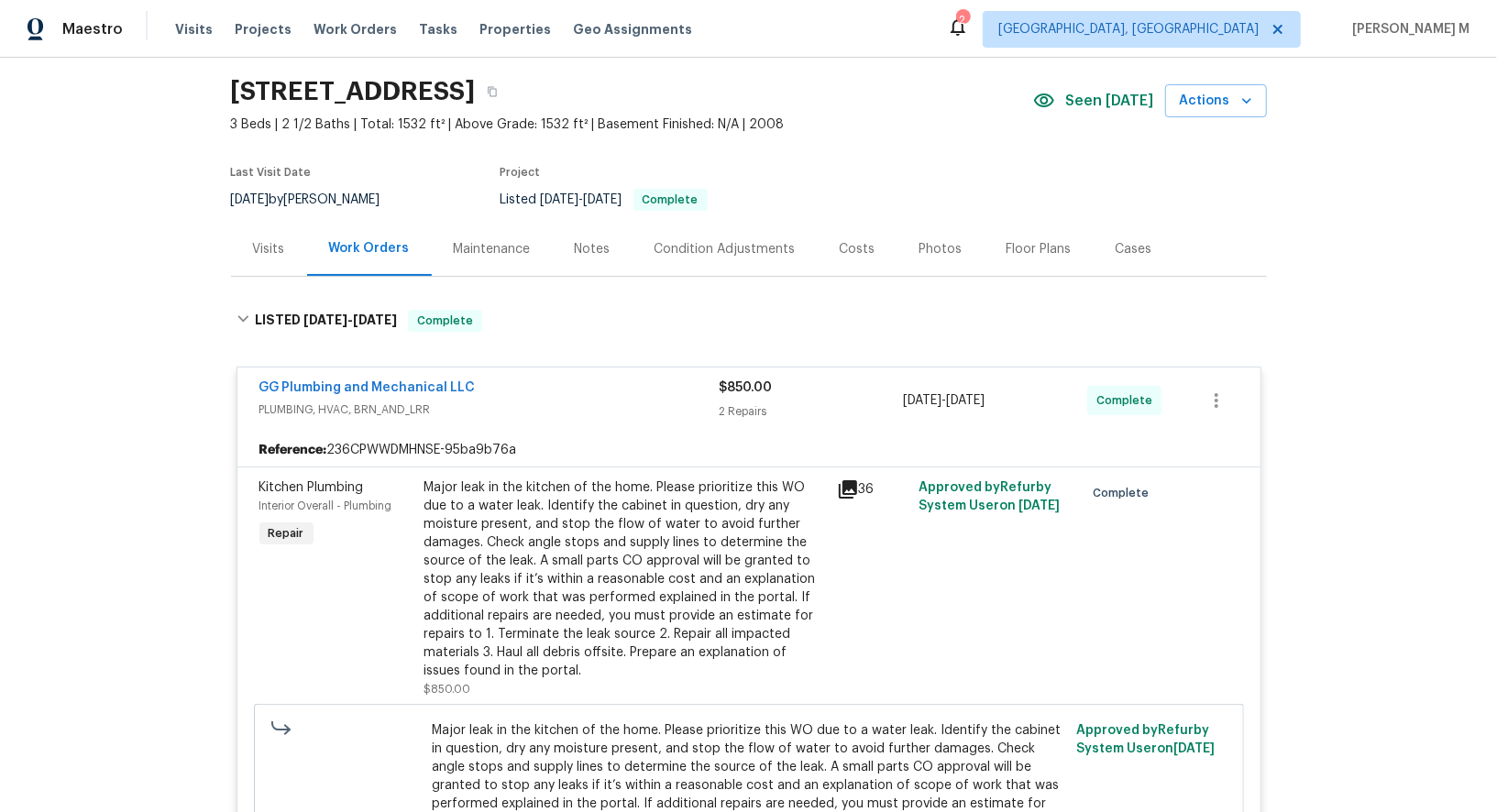
click at [524, 230] on div "Maintenance" at bounding box center [492, 248] width 121 height 54
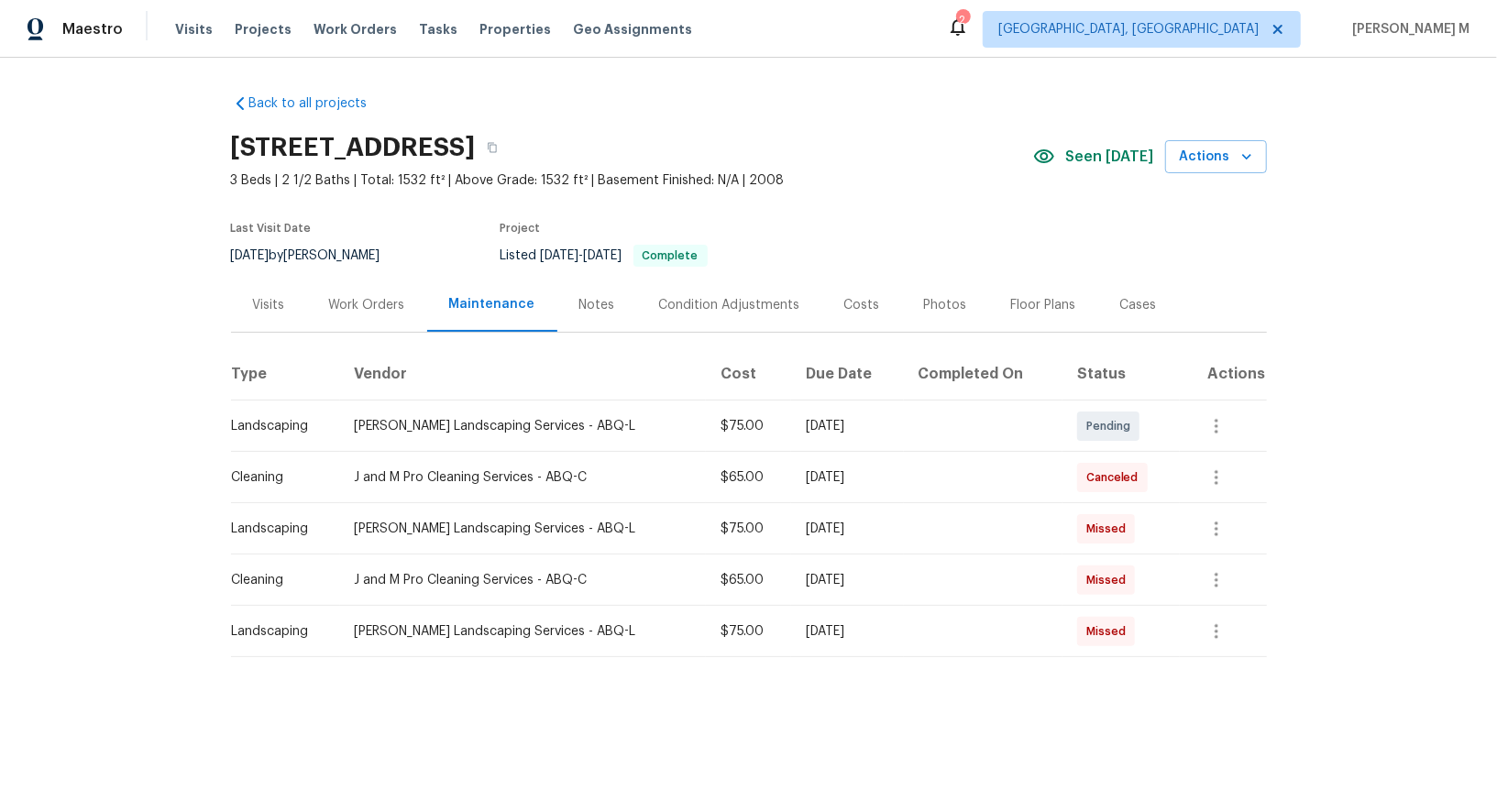
click at [343, 306] on div "Work Orders" at bounding box center [366, 305] width 120 height 54
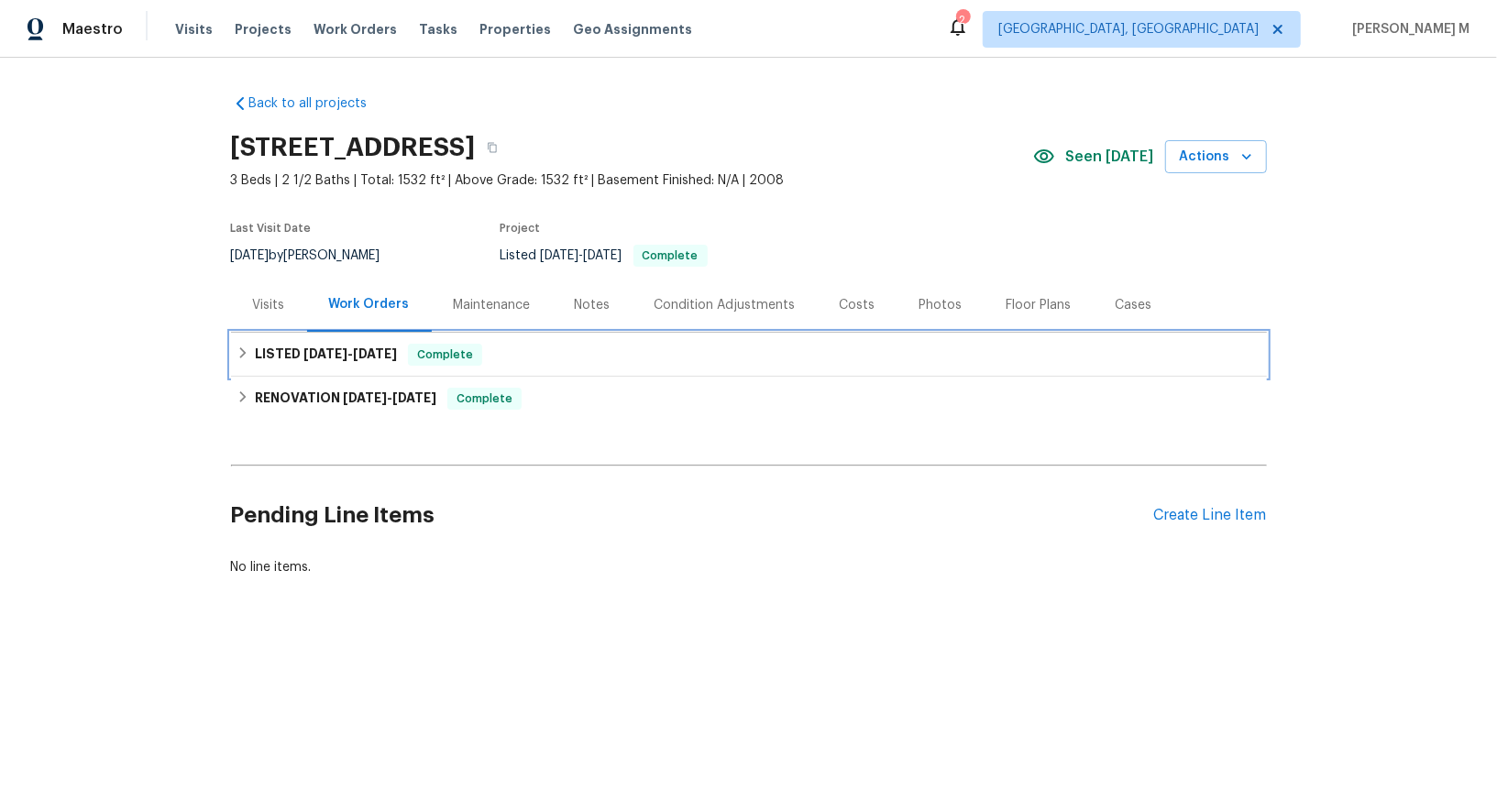
click at [354, 348] on span "9/25/25" at bounding box center [375, 353] width 44 height 13
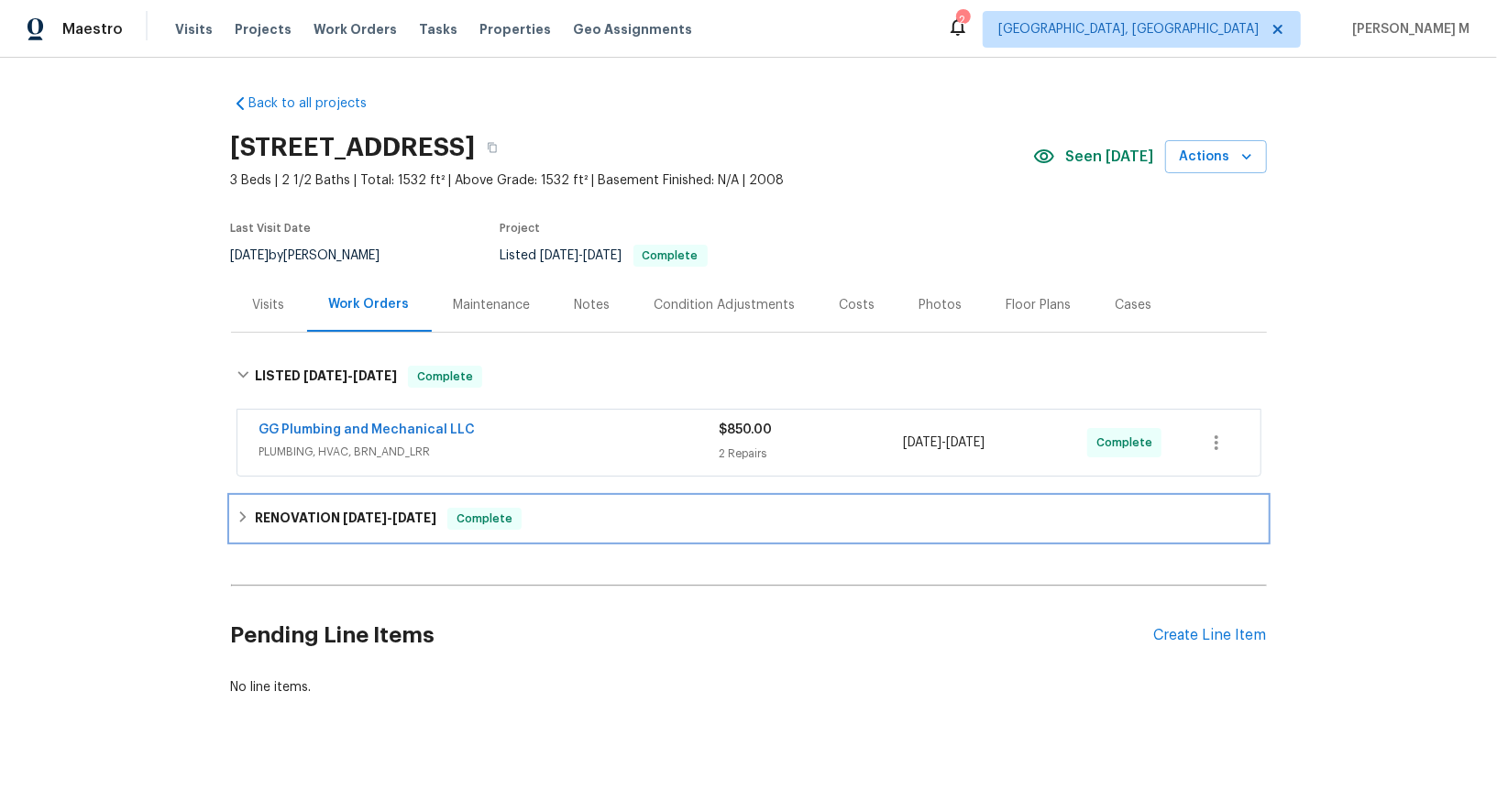
click at [324, 496] on div "RENOVATION 8/5/25 - 8/23/25 Complete" at bounding box center [748, 518] width 1036 height 44
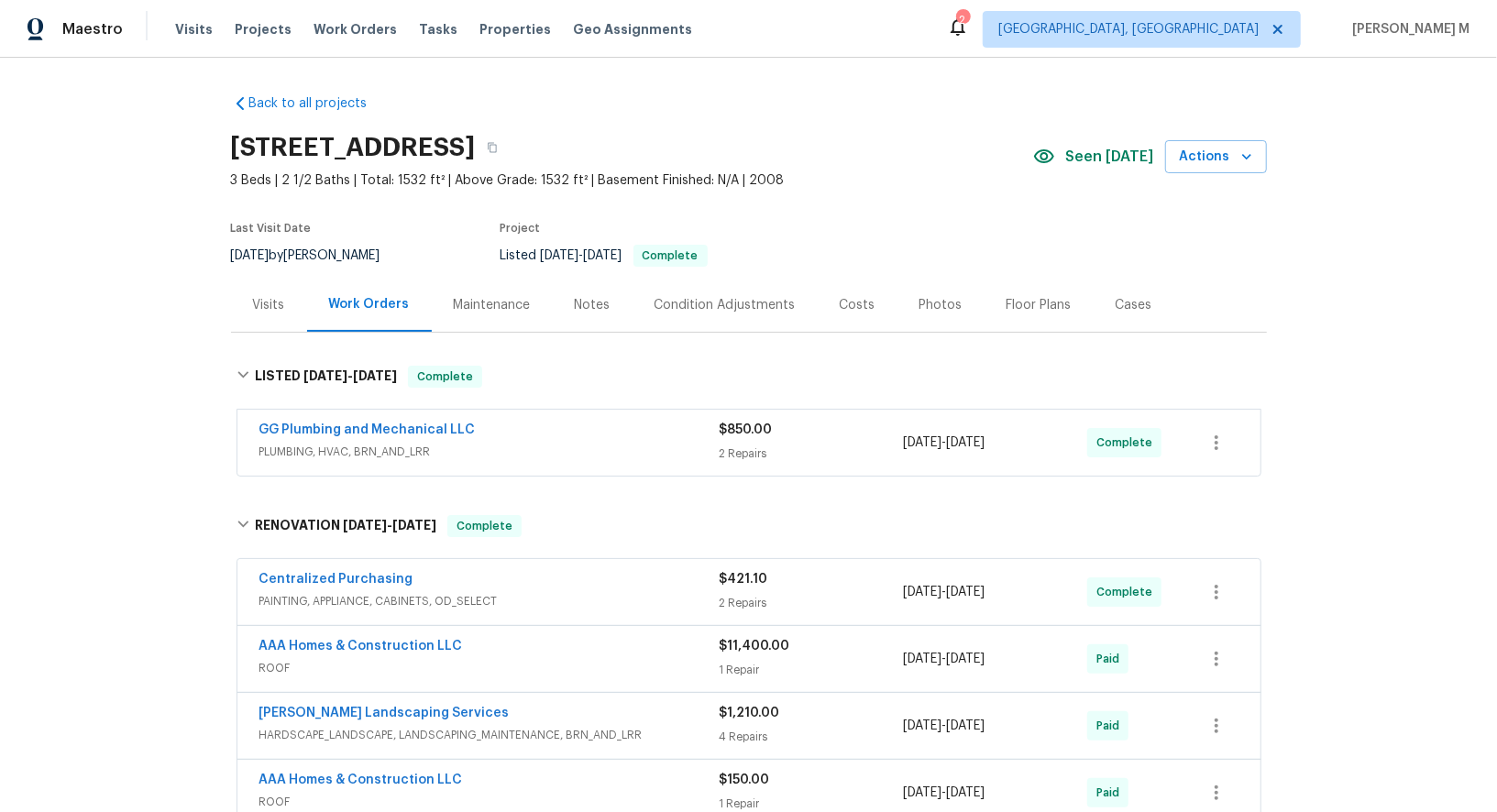
click at [327, 447] on span "PLUMBING, HVAC, BRN_AND_LRR" at bounding box center [489, 451] width 460 height 19
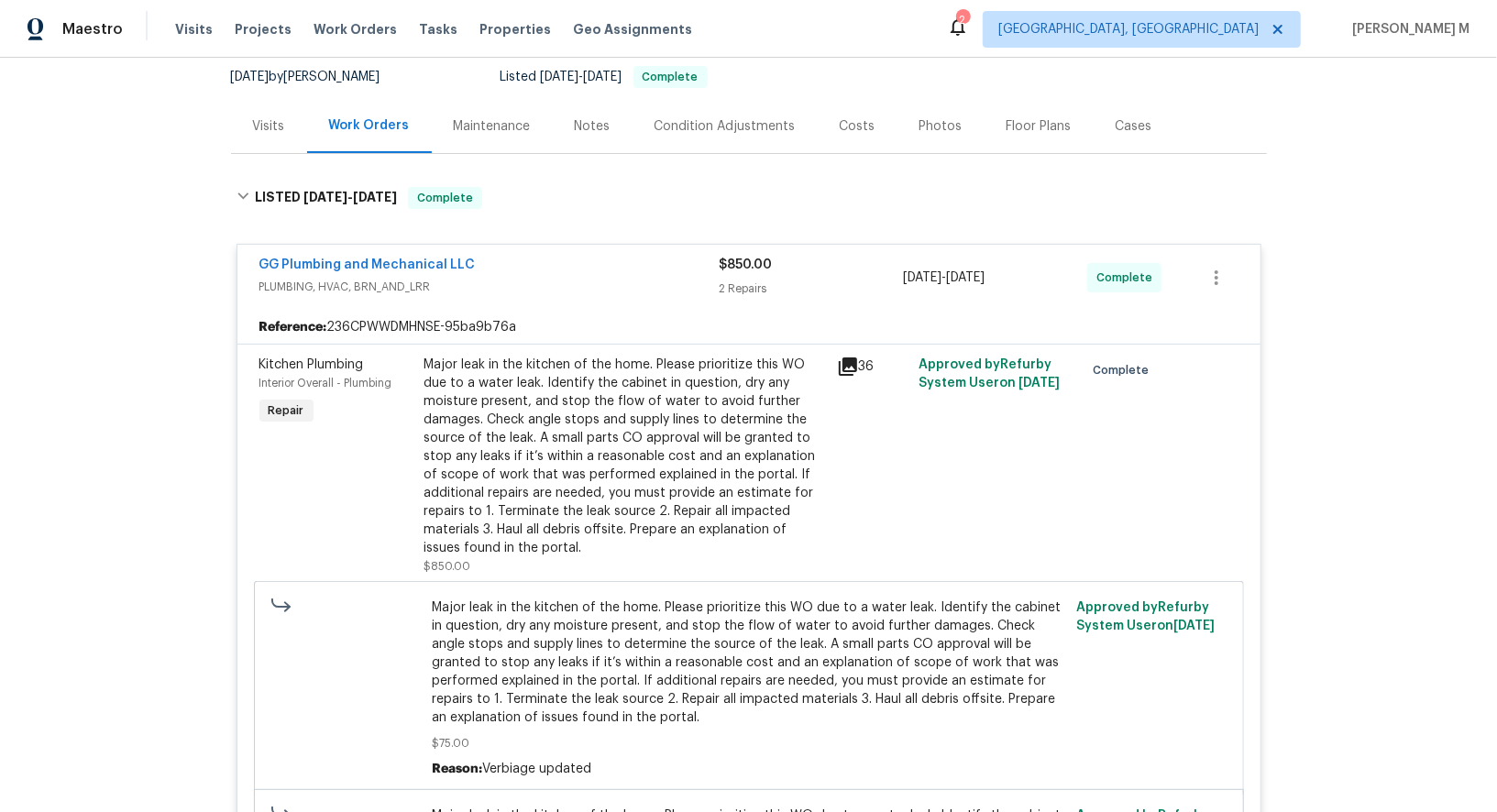
scroll to position [242, 0]
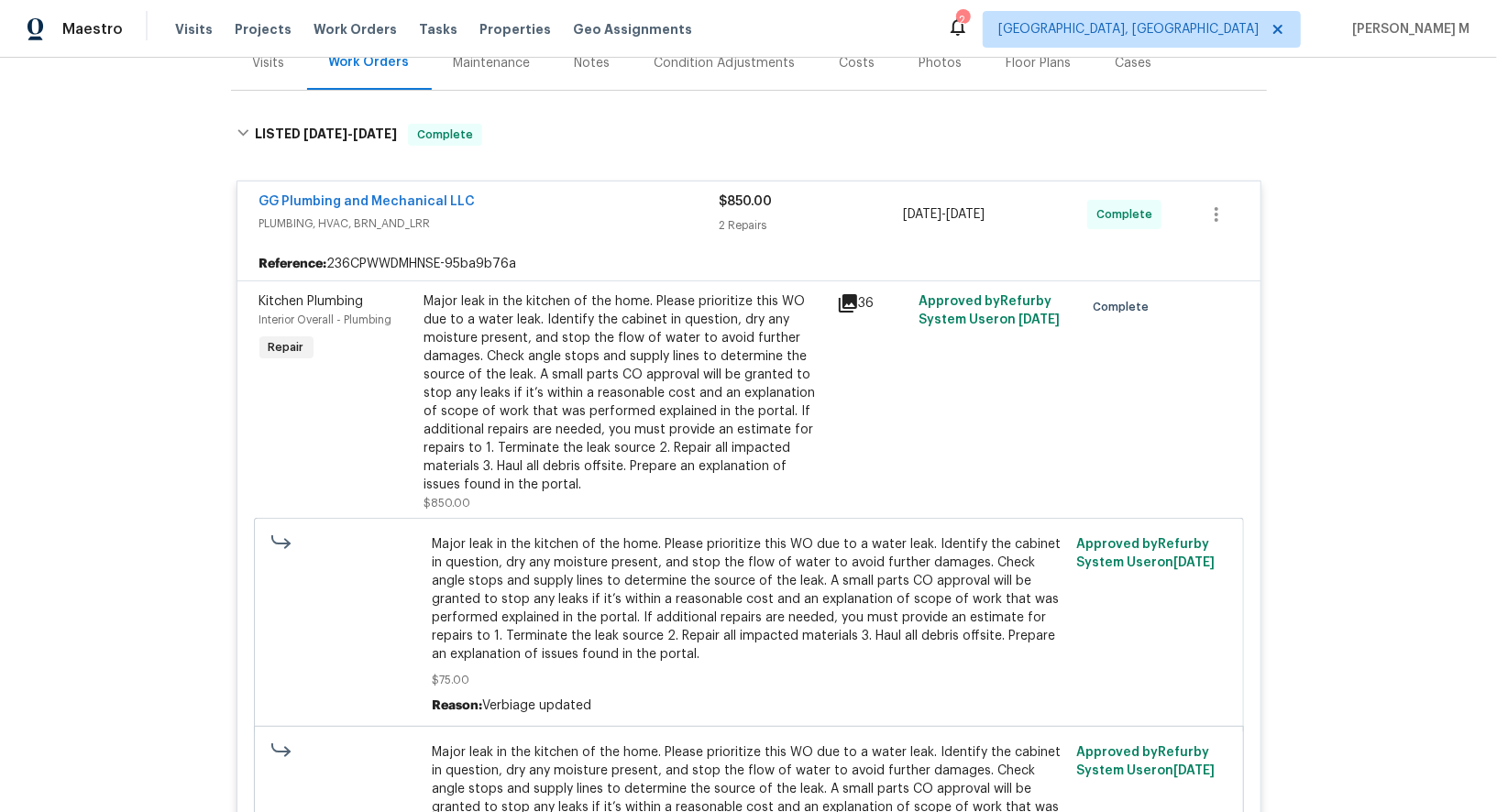
click at [593, 398] on div "Major leak in the kitchen of the home. Please prioritize this WO due to a water…" at bounding box center [625, 394] width 402 height 202
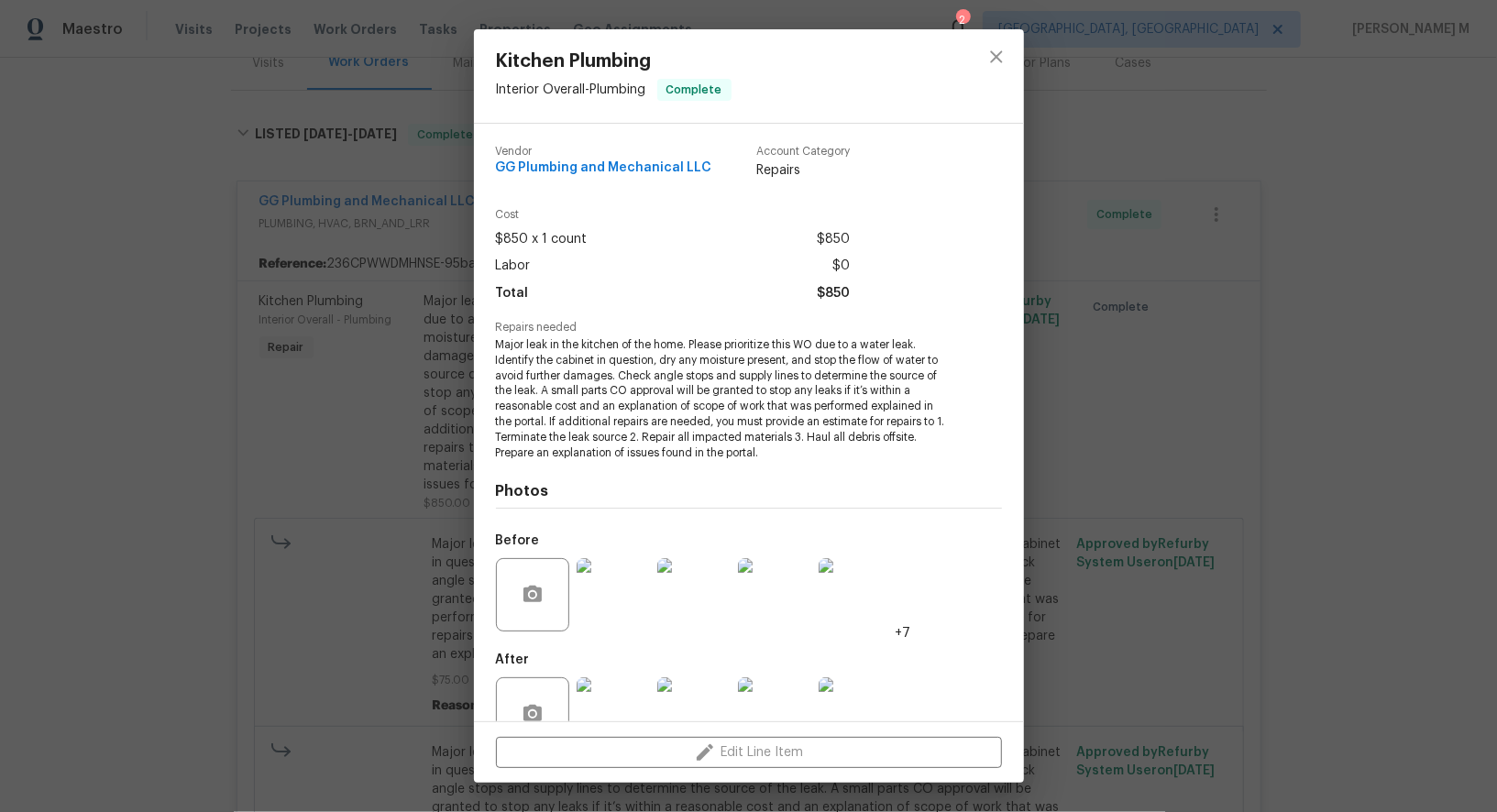
scroll to position [25, 0]
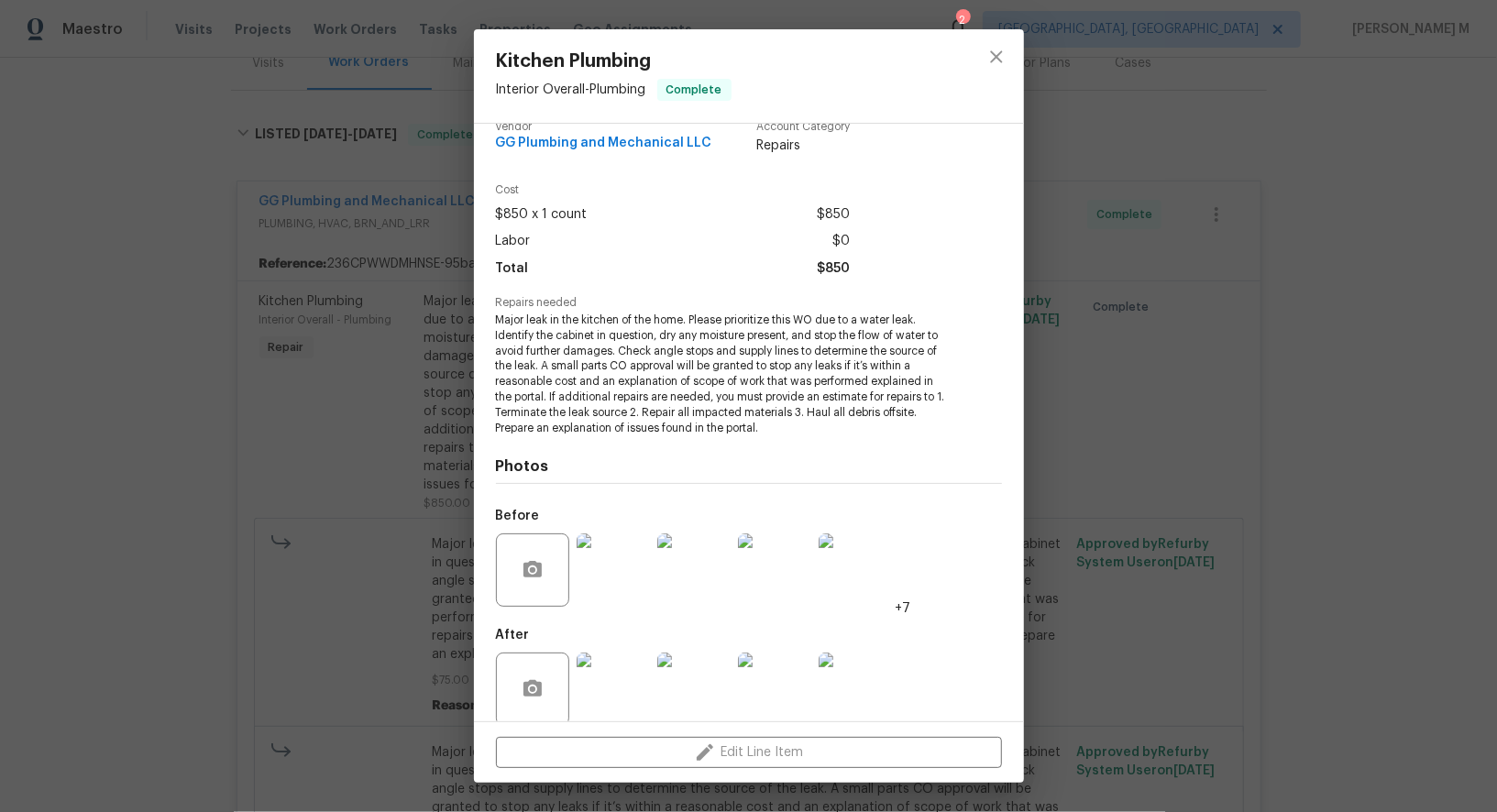
click at [768, 654] on img at bounding box center [775, 689] width 73 height 73
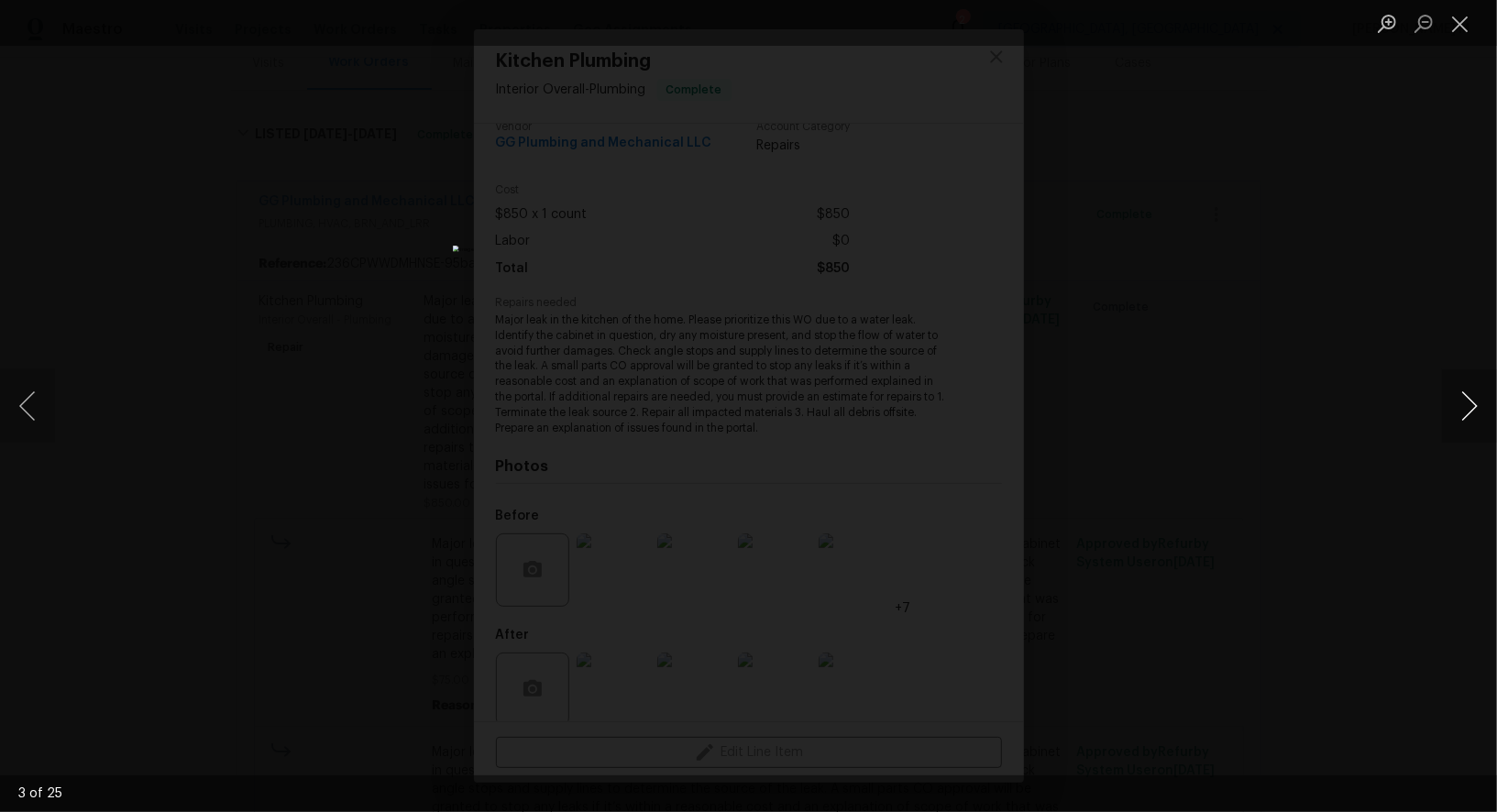
click at [1467, 418] on button "Next image" at bounding box center [1469, 406] width 55 height 73
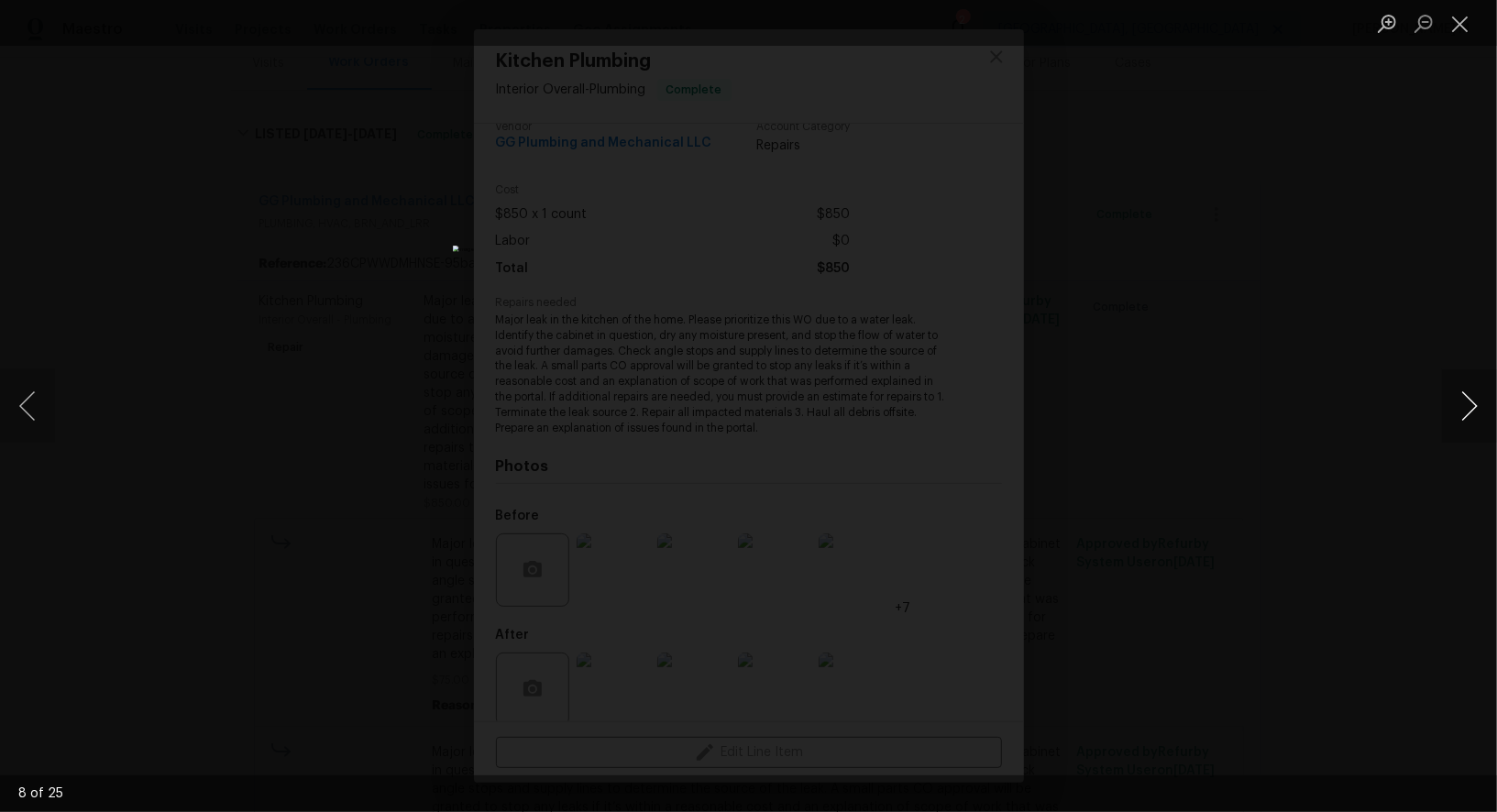
click at [1467, 418] on button "Next image" at bounding box center [1469, 406] width 55 height 73
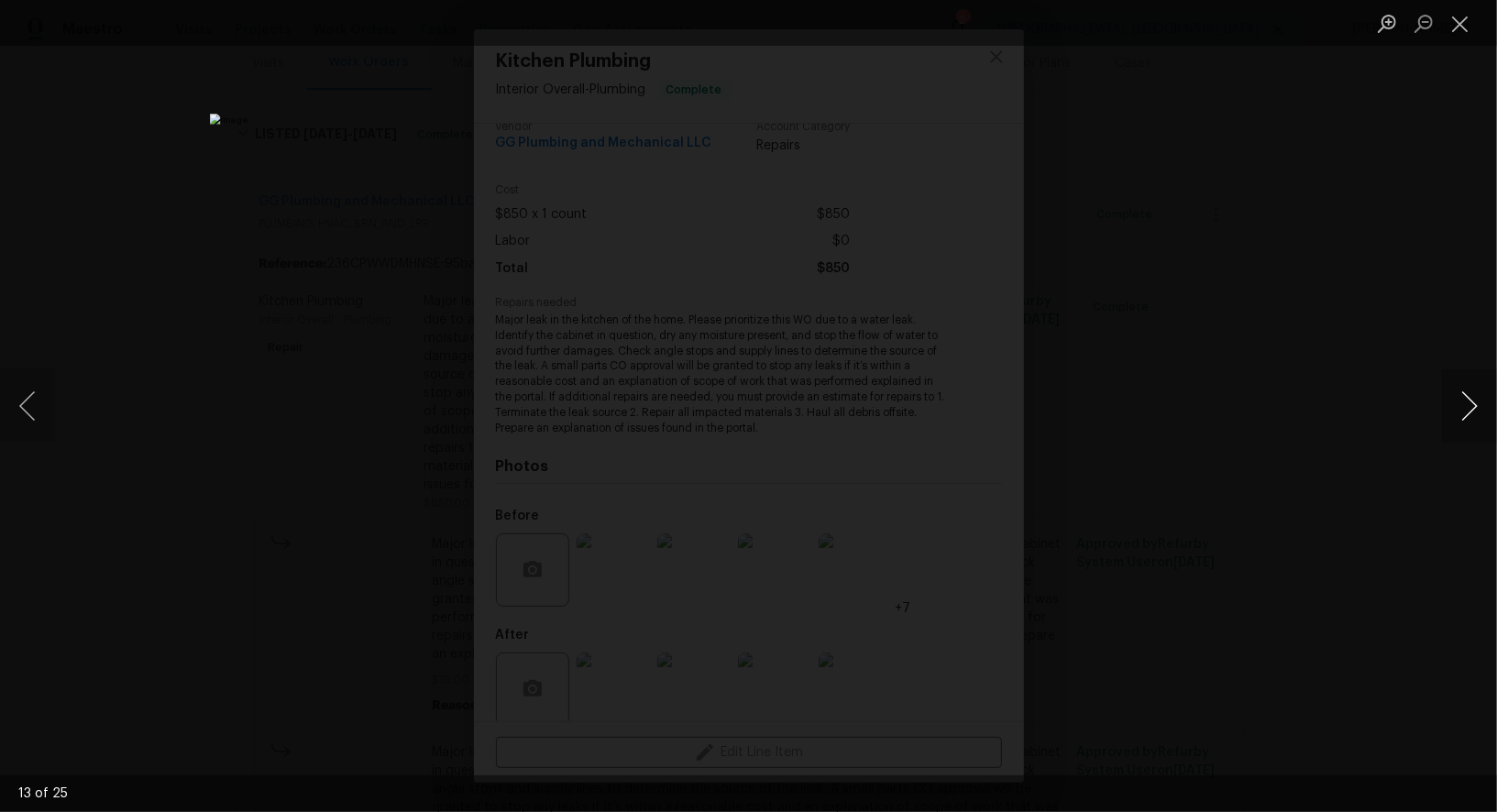
click at [1463, 411] on button "Next image" at bounding box center [1469, 406] width 55 height 73
click at [1322, 308] on div "Lightbox" at bounding box center [748, 406] width 1497 height 812
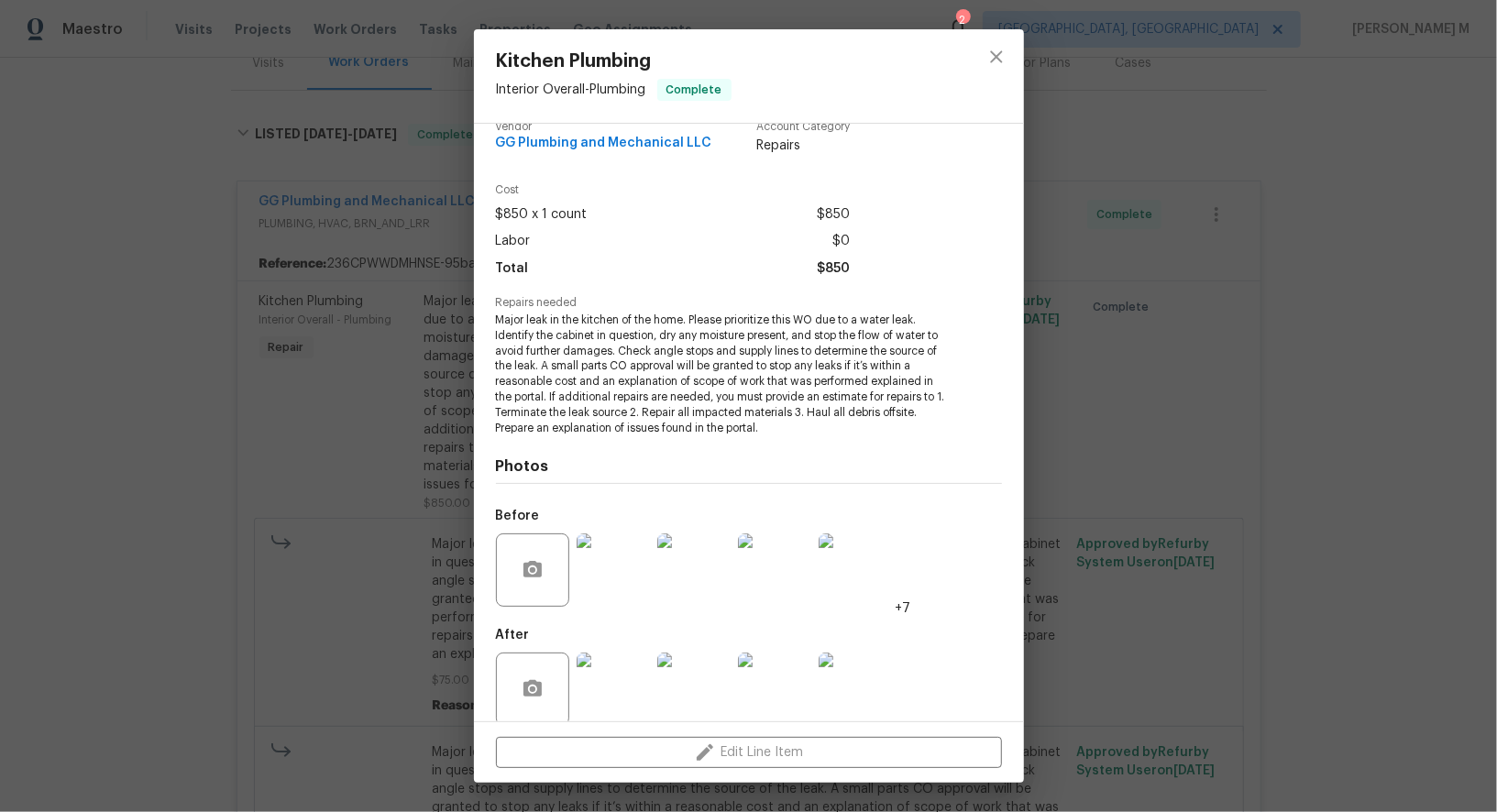
click at [827, 654] on img at bounding box center [855, 689] width 73 height 73
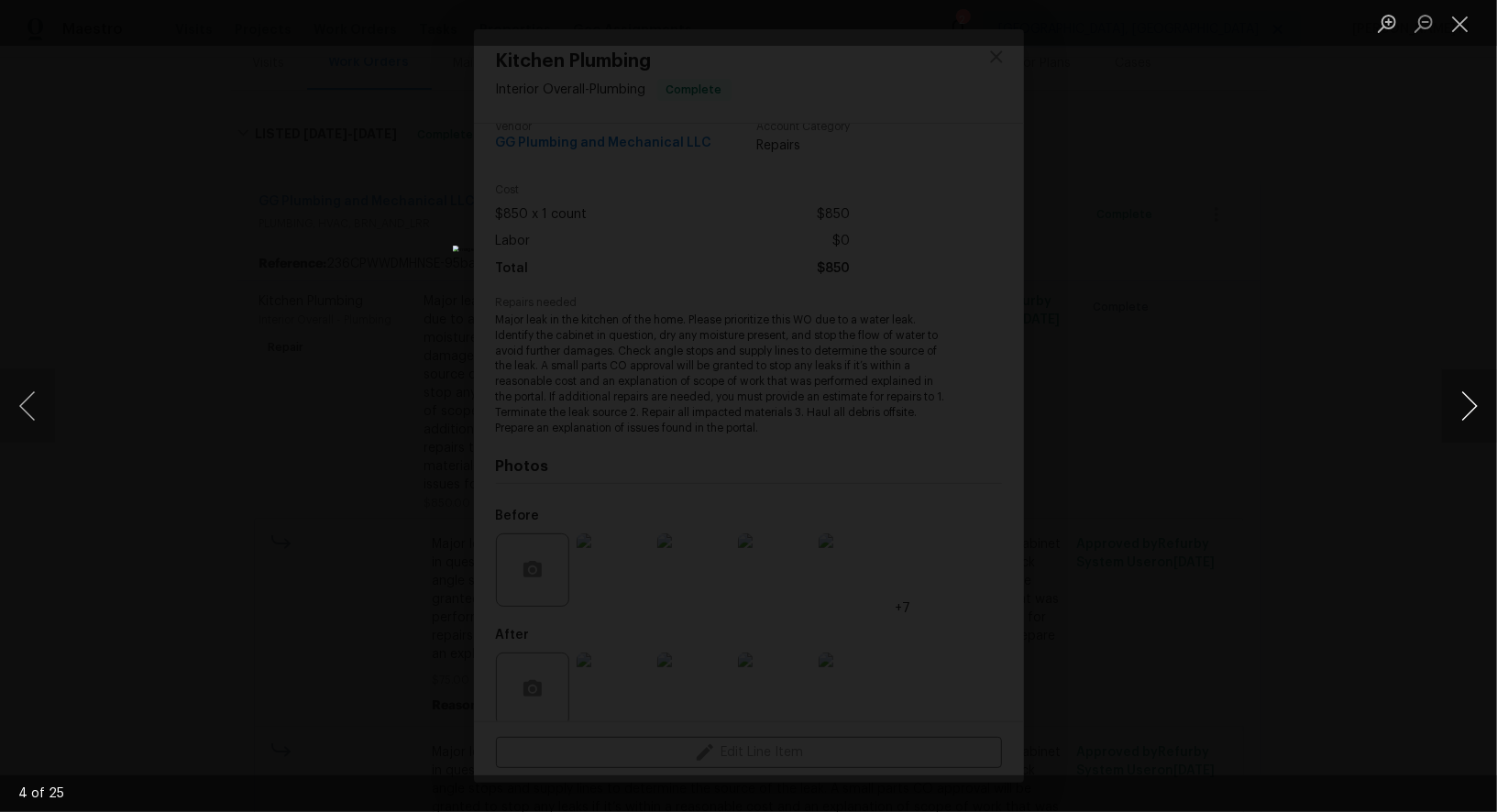
click at [1489, 421] on button "Next image" at bounding box center [1469, 406] width 55 height 73
click at [1475, 418] on button "Next image" at bounding box center [1469, 406] width 55 height 73
click at [993, 547] on div "Lightbox" at bounding box center [748, 406] width 1497 height 812
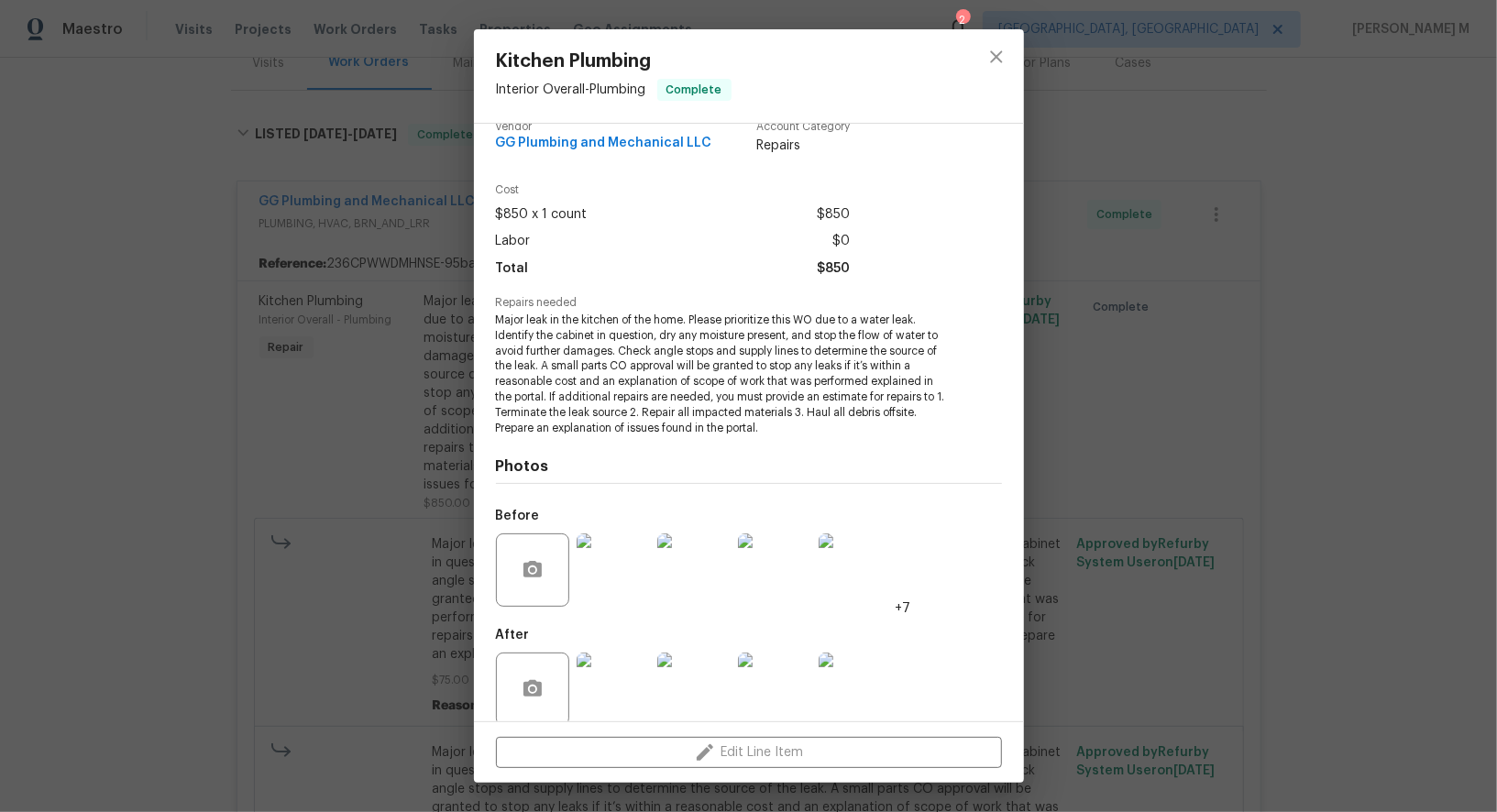
click at [1119, 361] on div "Kitchen Plumbing Interior Overall - Plumbing Complete Vendor GG Plumbing and Me…" at bounding box center [748, 406] width 1497 height 812
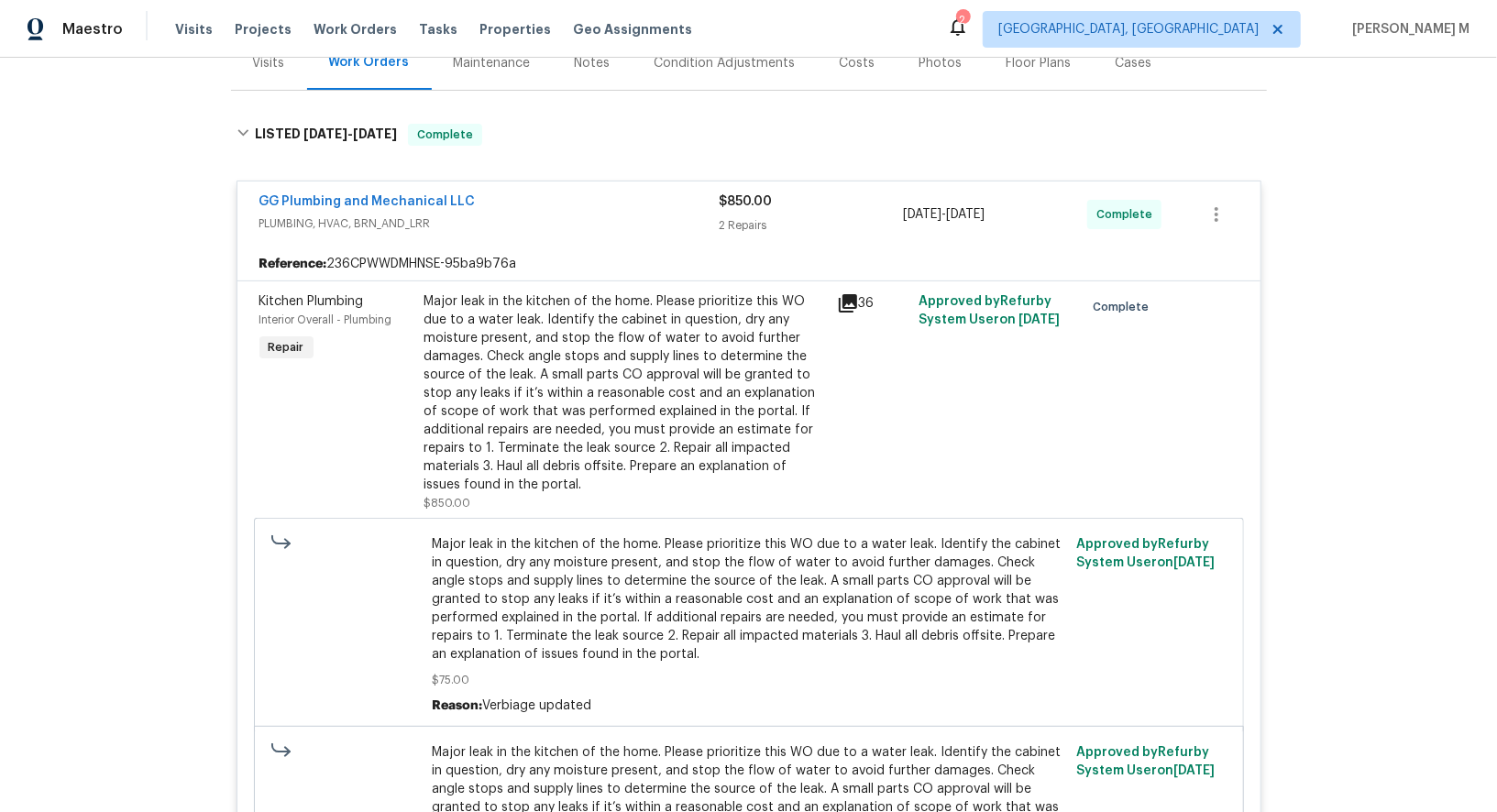
click at [663, 315] on div "Major leak in the kitchen of the home. Please prioritize this WO due to a water…" at bounding box center [625, 394] width 402 height 202
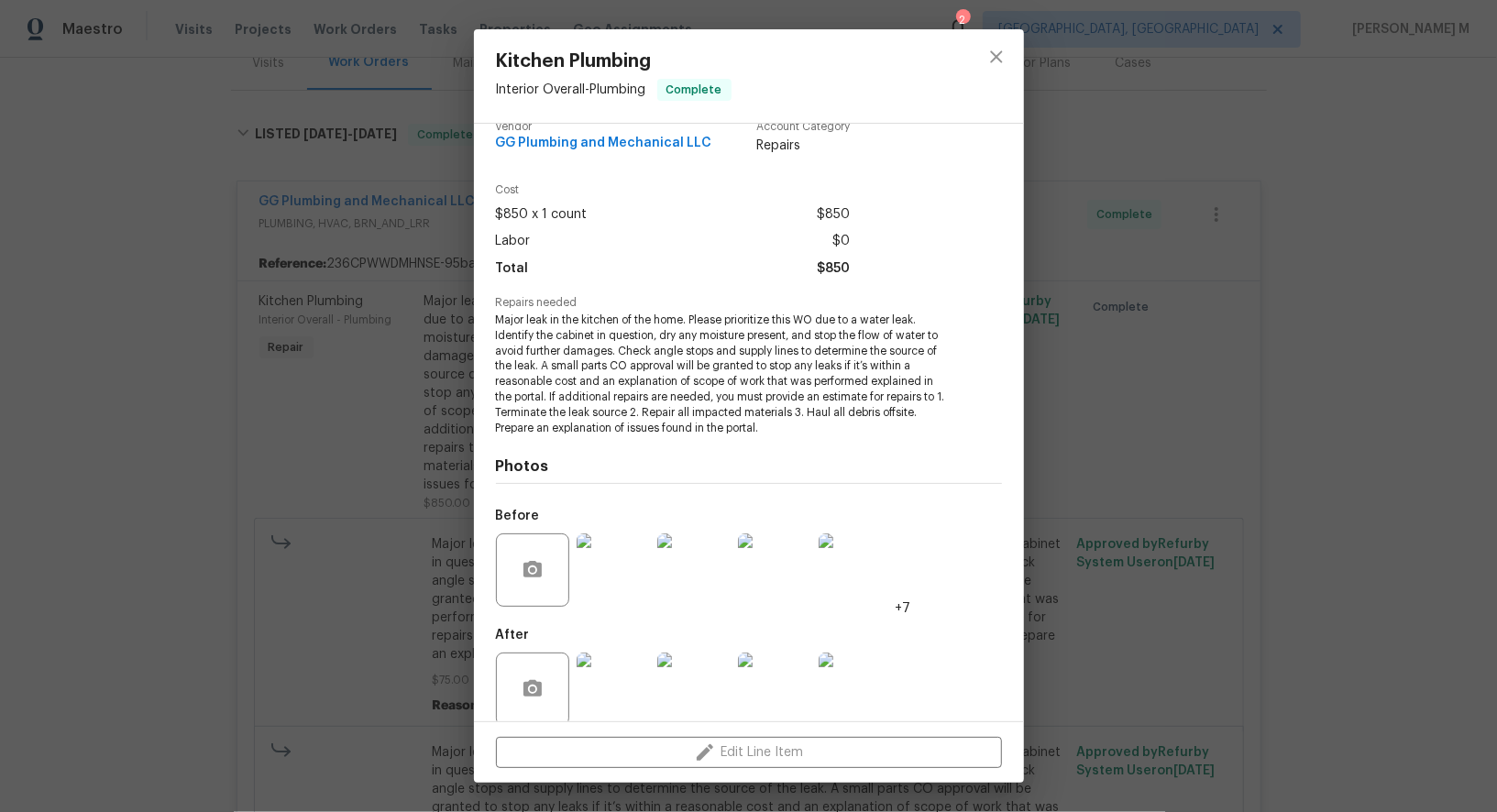
click at [690, 676] on img at bounding box center [694, 689] width 73 height 73
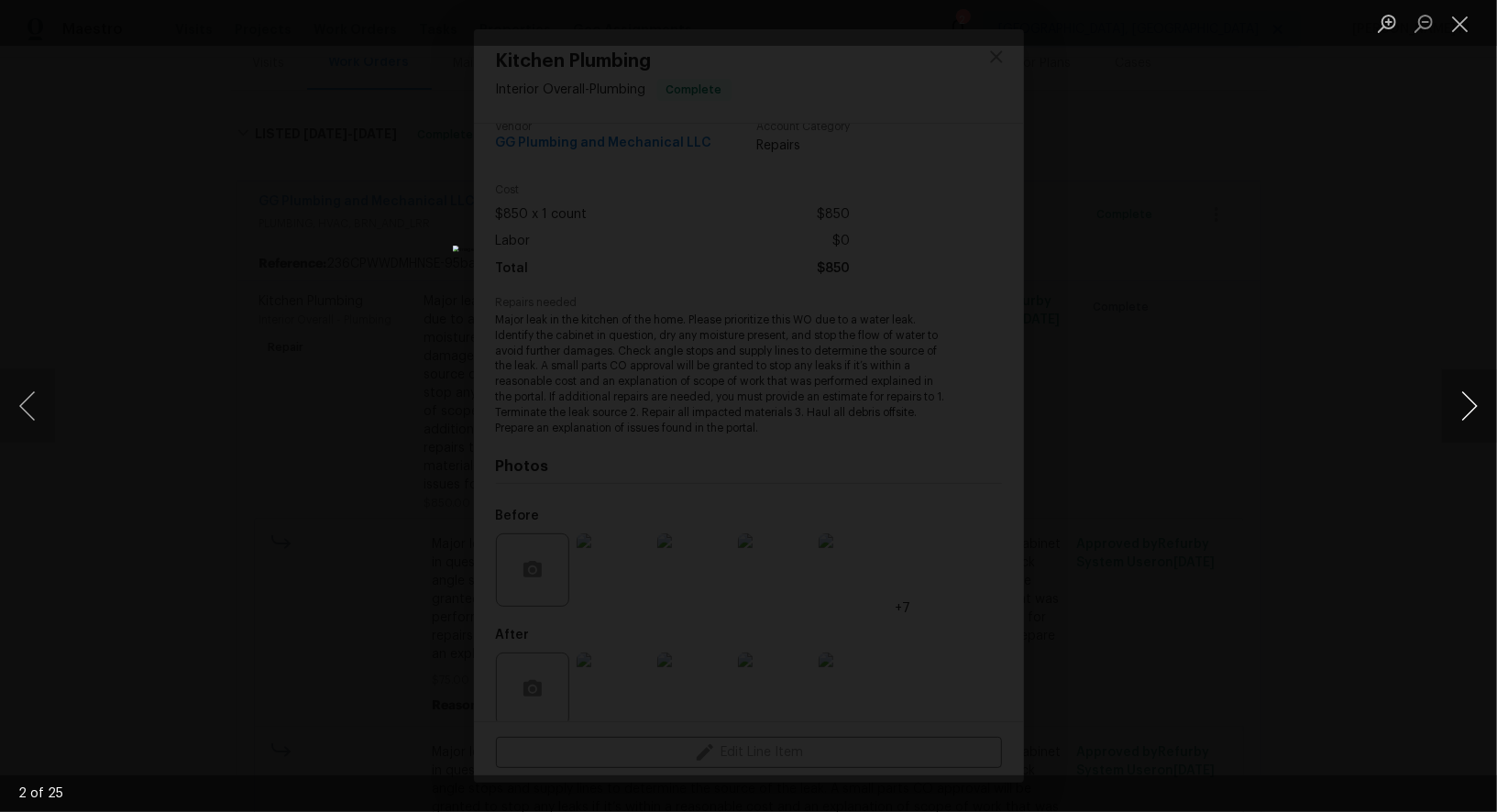
click at [1470, 400] on button "Next image" at bounding box center [1469, 406] width 55 height 73
drag, startPoint x: 1470, startPoint y: 400, endPoint x: 1470, endPoint y: 434, distance: 34.0
click at [1470, 433] on button "Next image" at bounding box center [1469, 406] width 55 height 73
click at [1465, 417] on button "Next image" at bounding box center [1469, 406] width 55 height 73
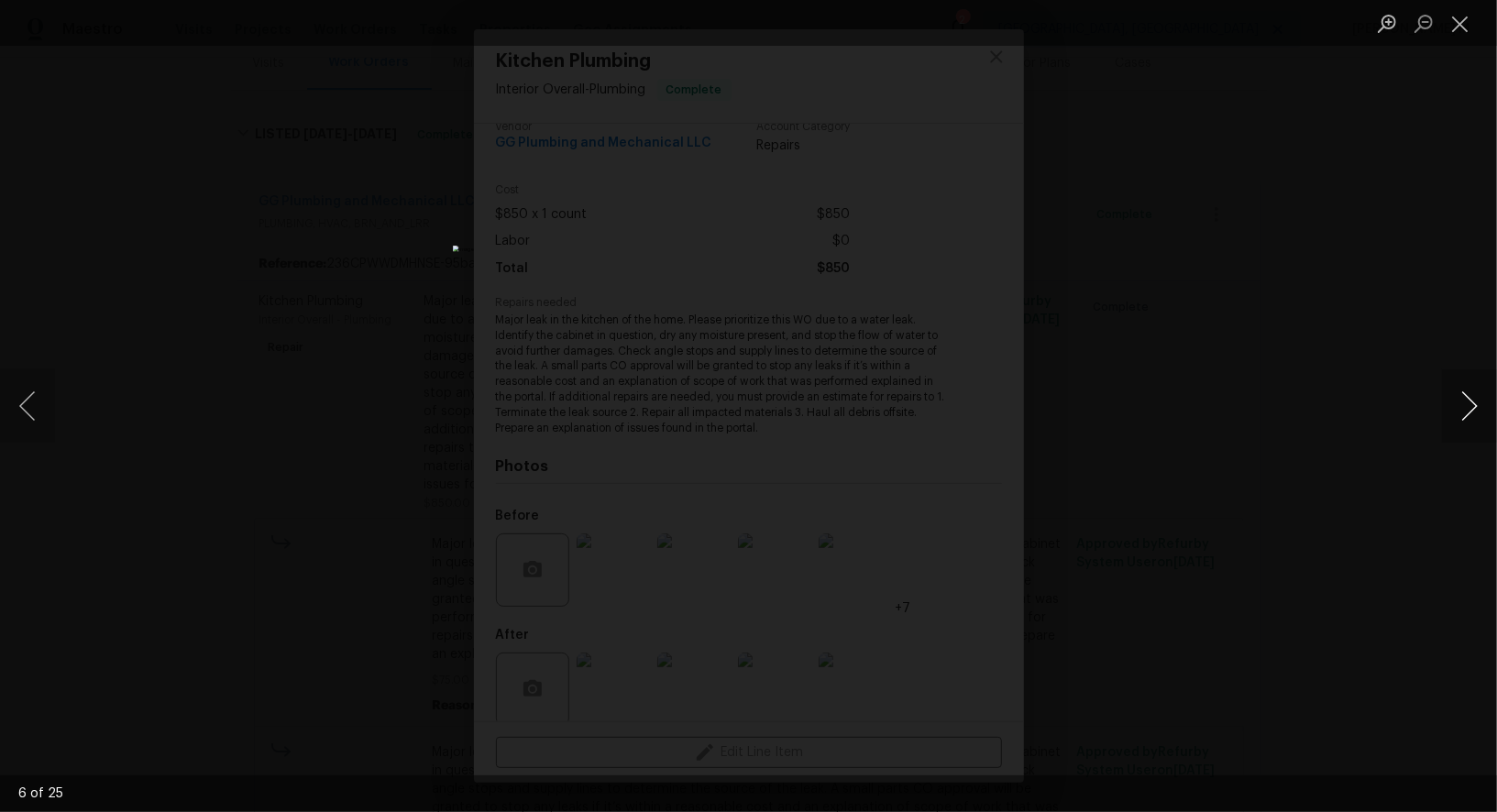
click at [1465, 417] on button "Next image" at bounding box center [1469, 406] width 55 height 73
click at [1468, 409] on button "Next image" at bounding box center [1469, 406] width 55 height 73
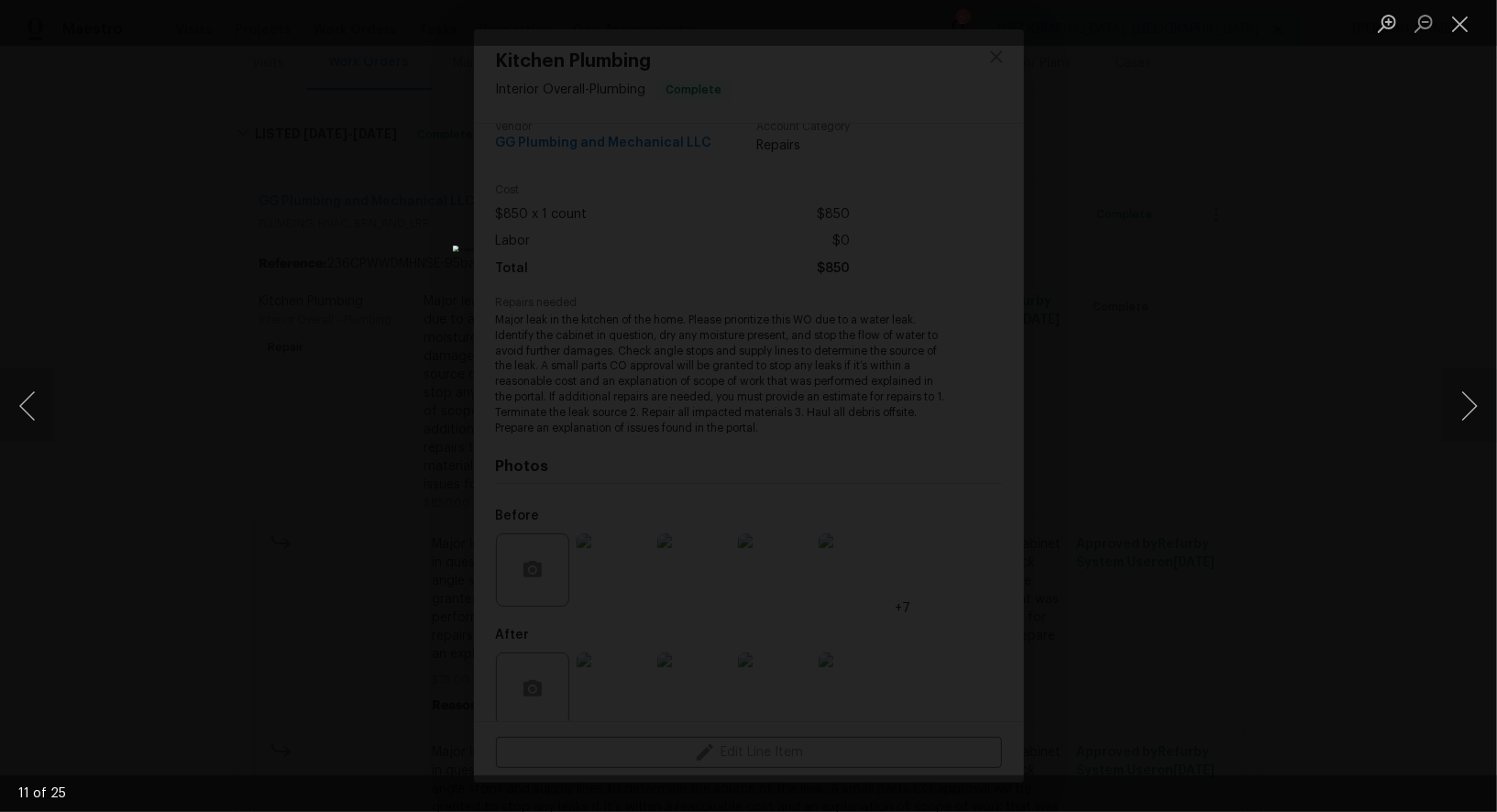
click at [1278, 358] on div "Lightbox" at bounding box center [748, 406] width 1497 height 812
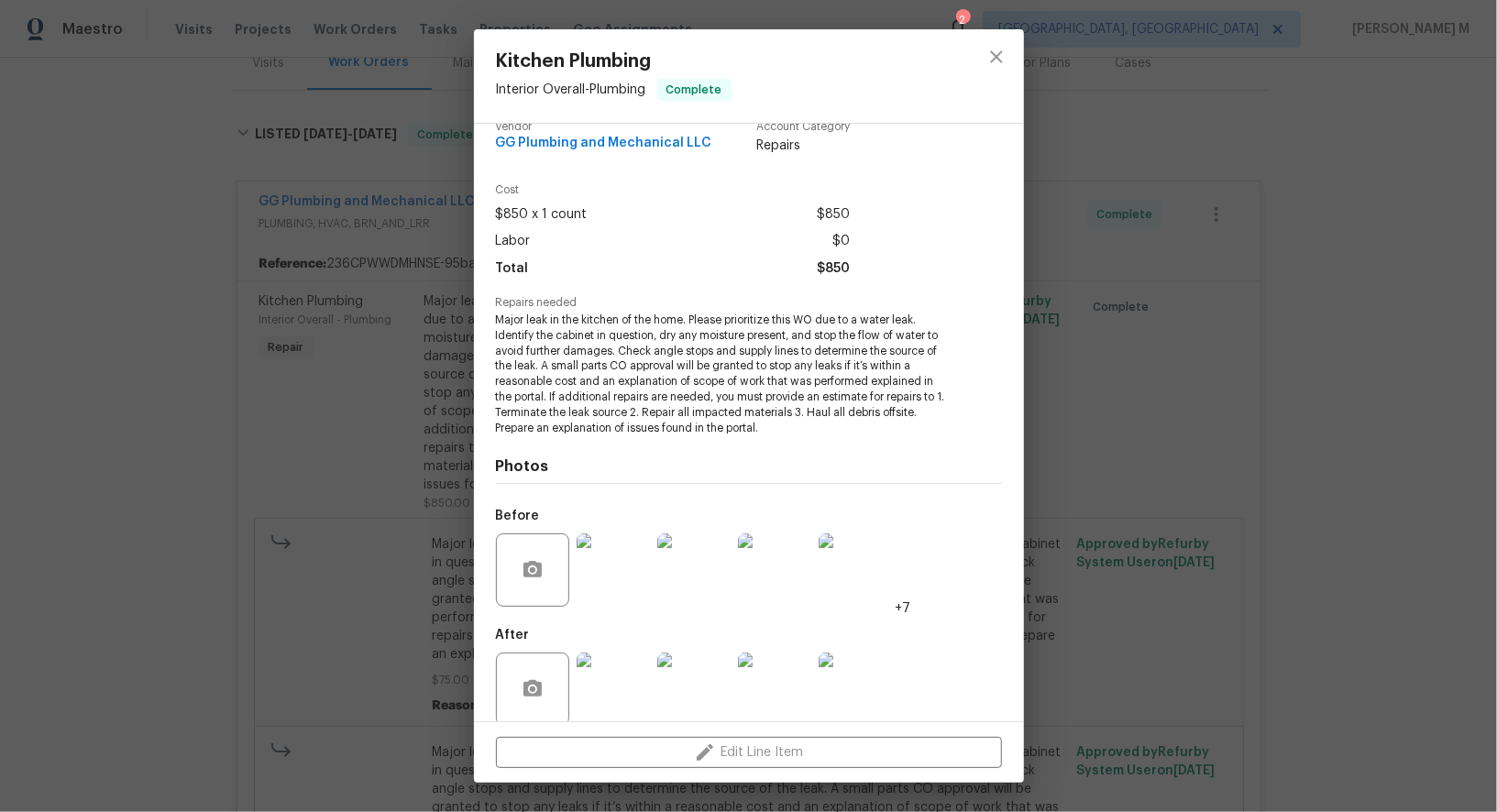
click at [1140, 446] on div "Kitchen Plumbing Interior Overall - Plumbing Complete Vendor GG Plumbing and Me…" at bounding box center [748, 406] width 1497 height 812
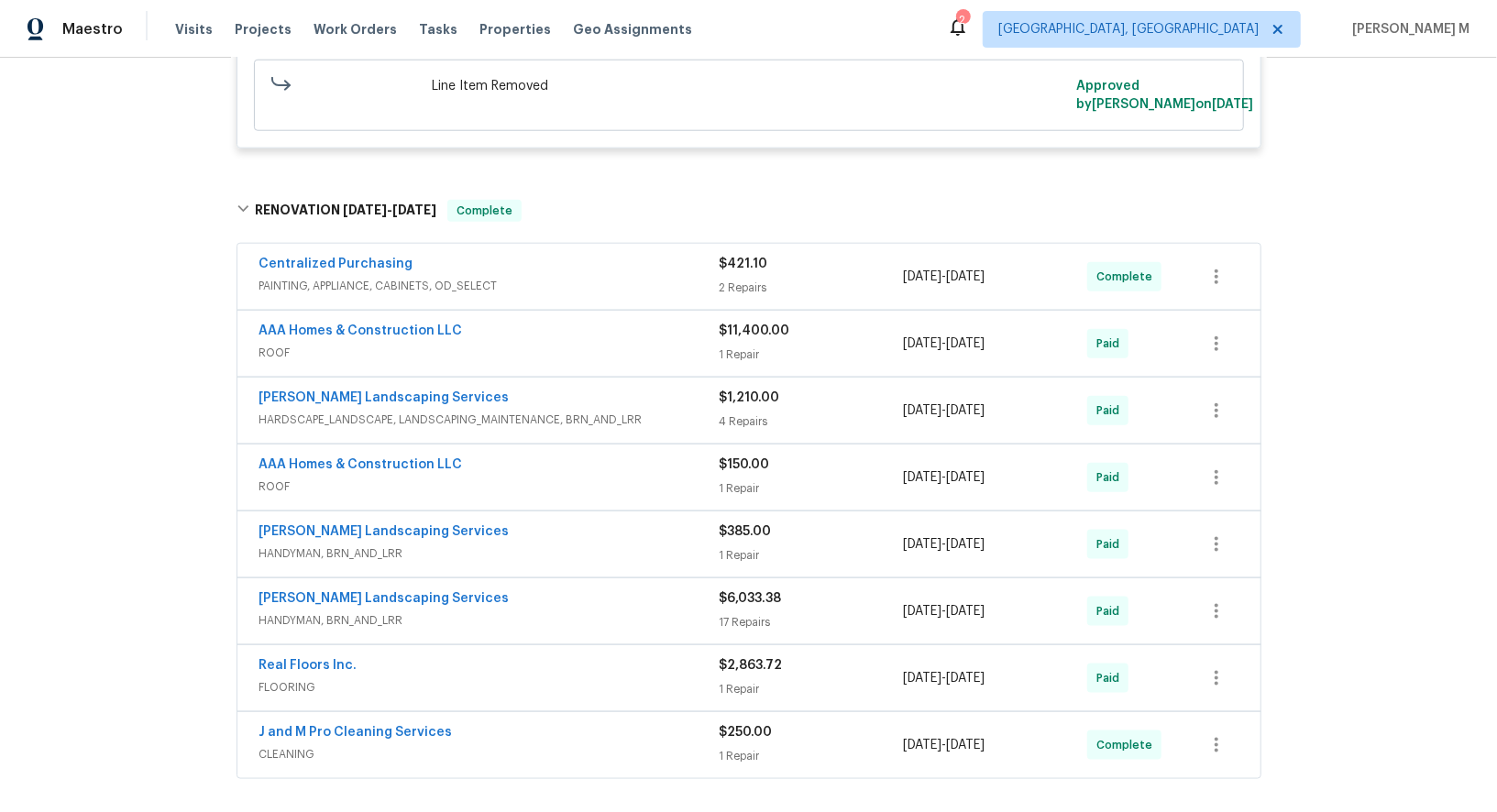
scroll to position [1398, 0]
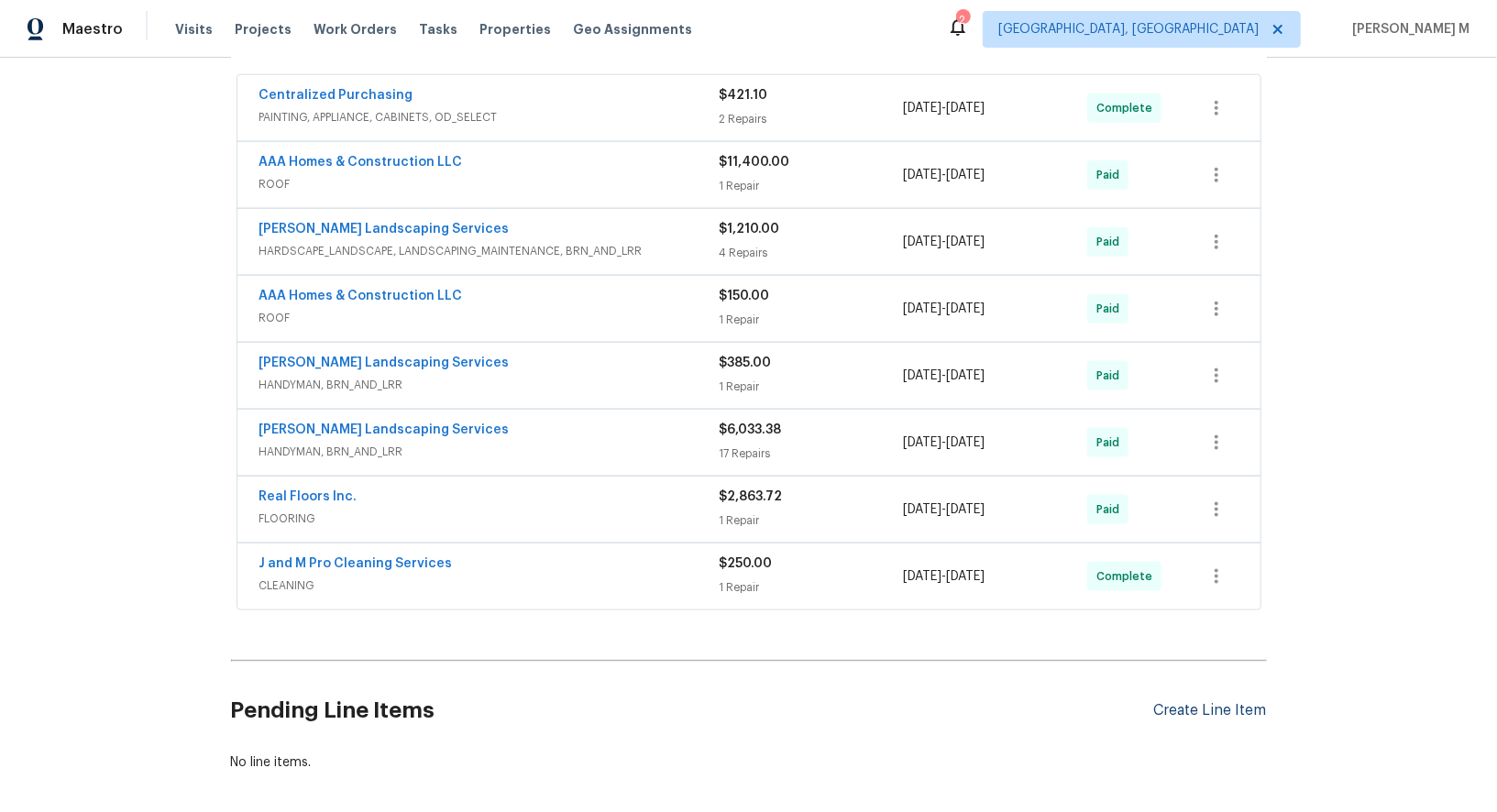
click at [1170, 702] on div "Create Line Item" at bounding box center [1210, 711] width 113 height 18
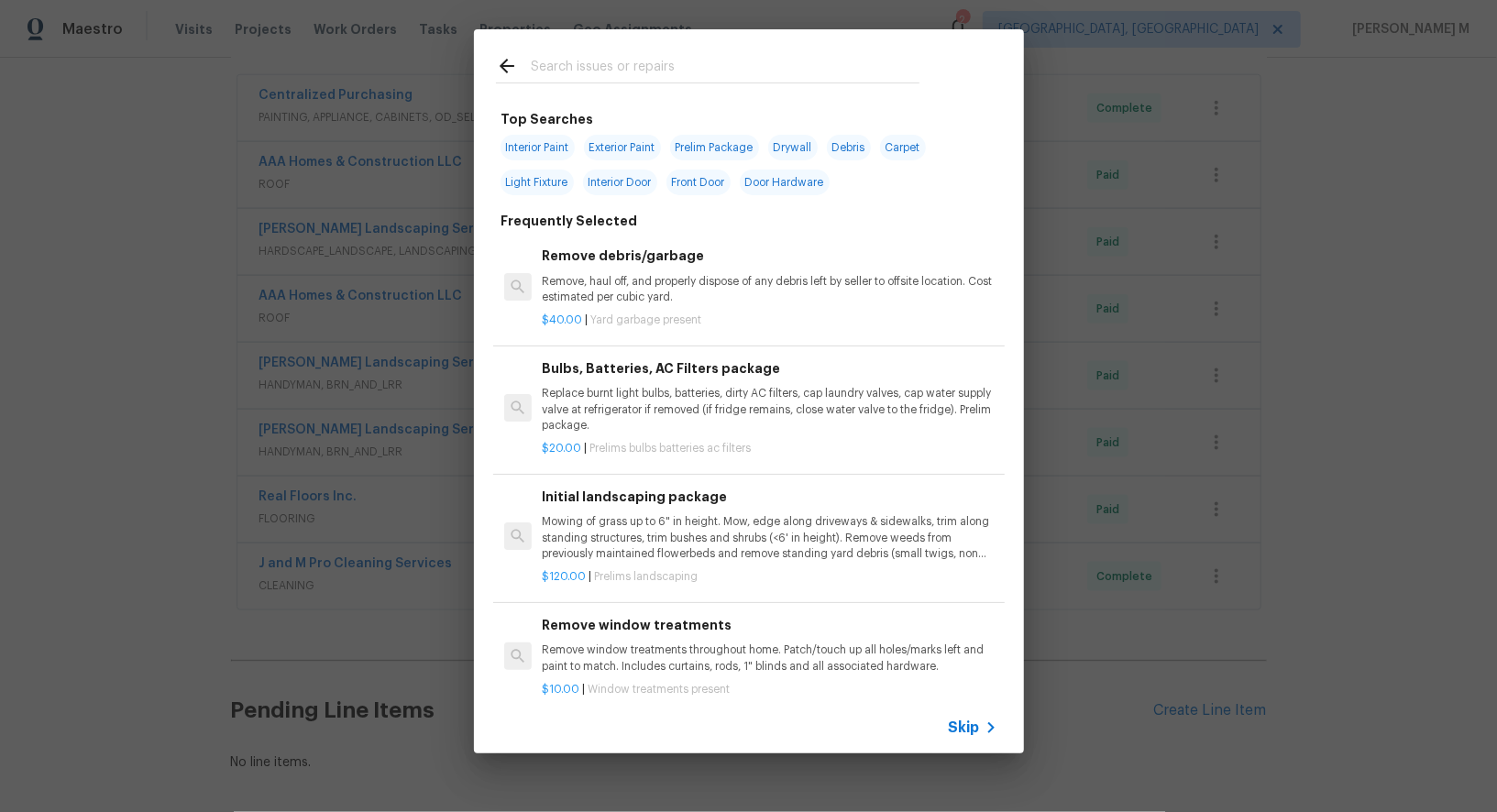
click at [963, 737] on span "Skip" at bounding box center [965, 727] width 32 height 19
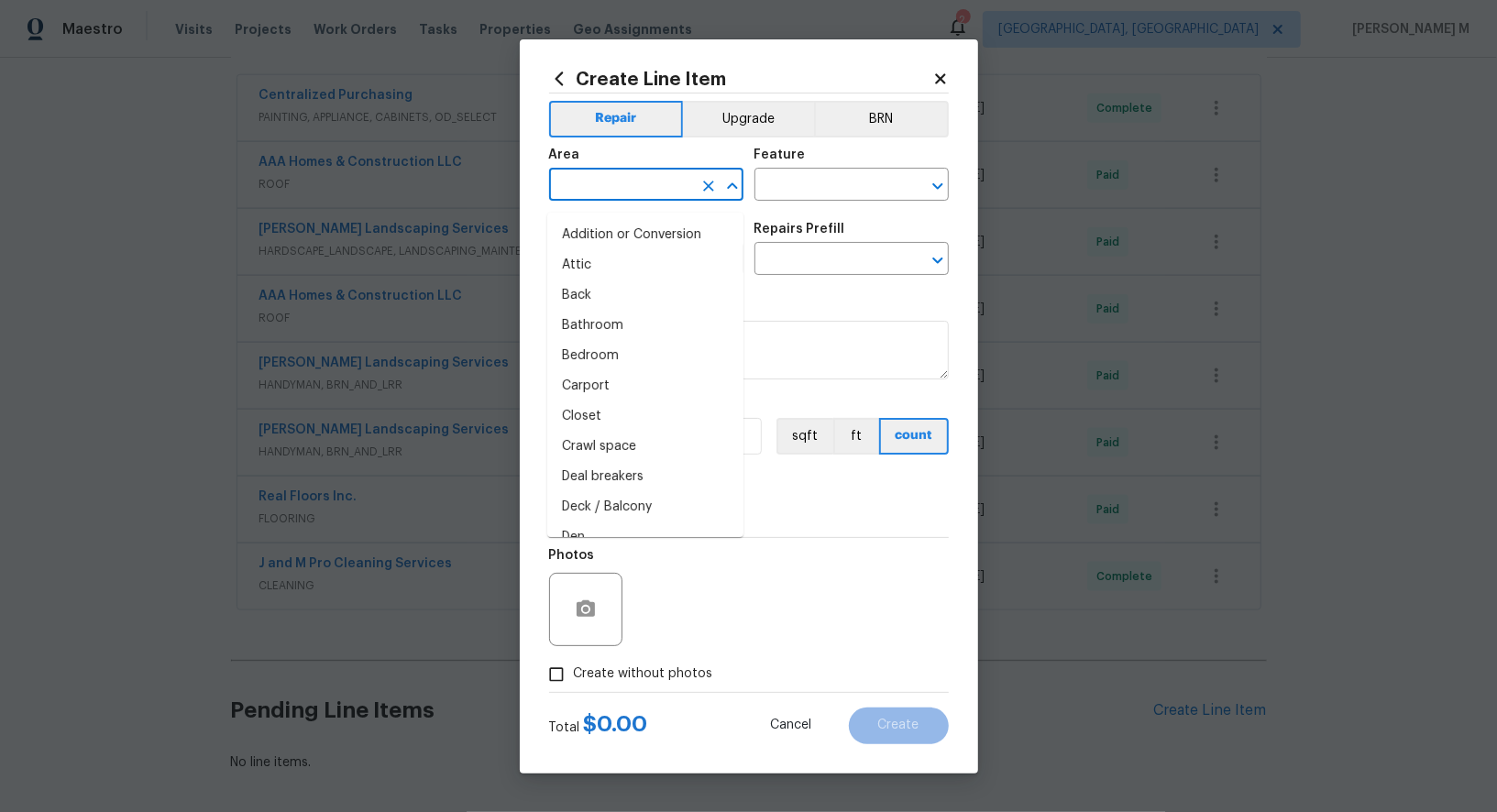
click at [655, 197] on input "text" at bounding box center [620, 186] width 143 height 29
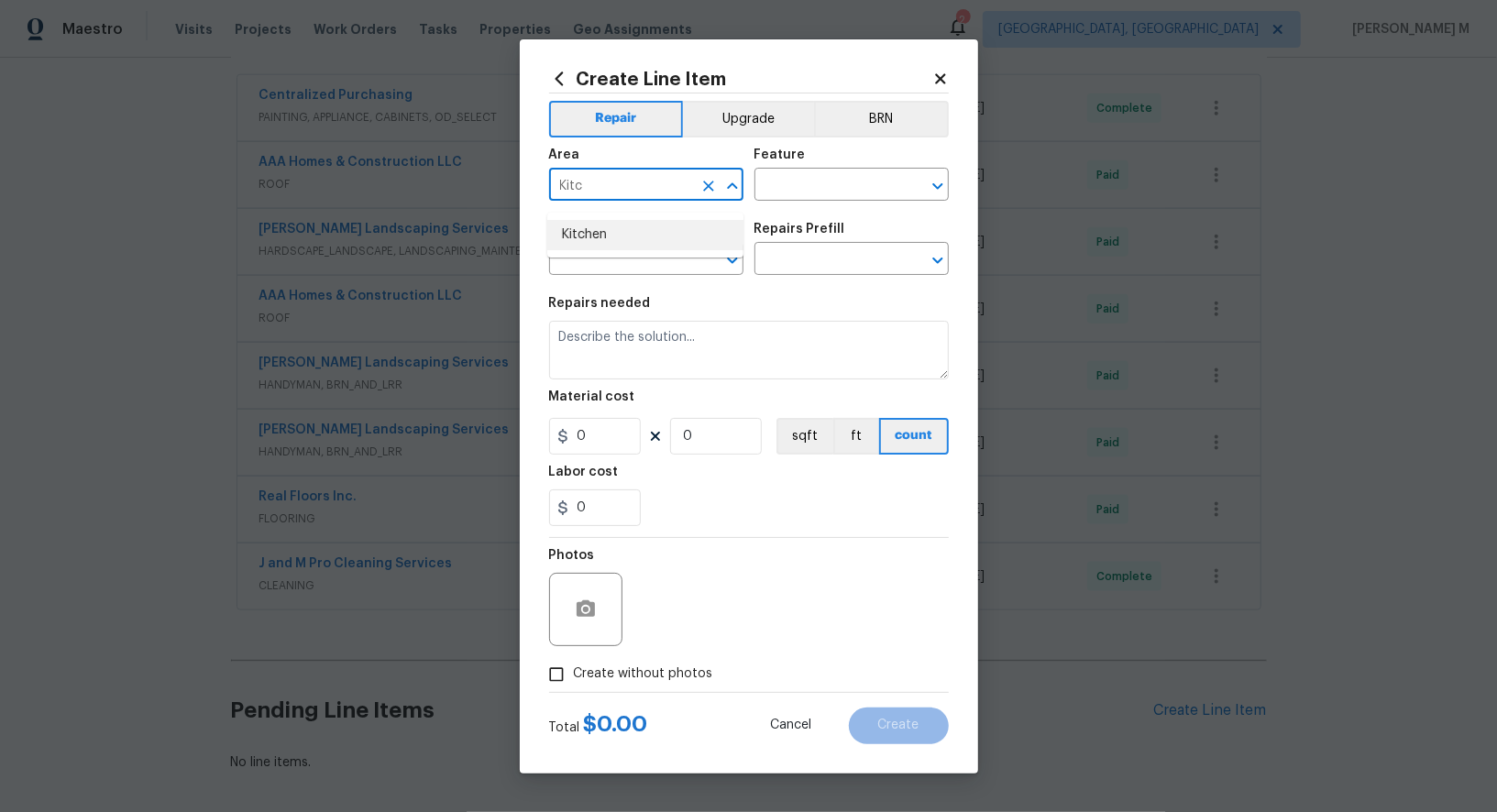
click at [656, 249] on ul "Kitchen" at bounding box center [645, 234] width 196 height 45
click at [653, 231] on li "Kitchen" at bounding box center [645, 234] width 196 height 31
type input "Kitchen"
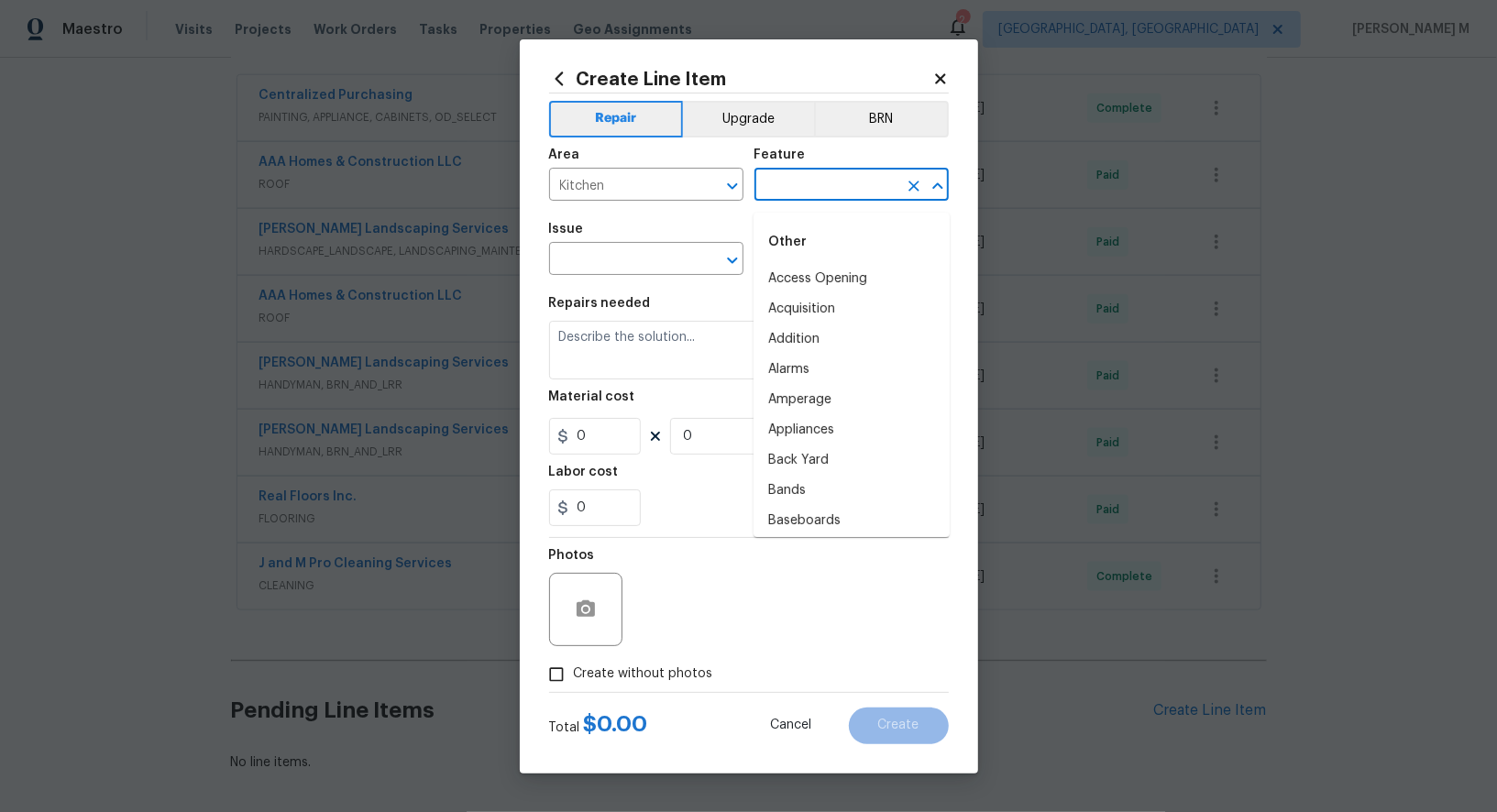
click at [814, 195] on input "text" at bounding box center [826, 186] width 143 height 29
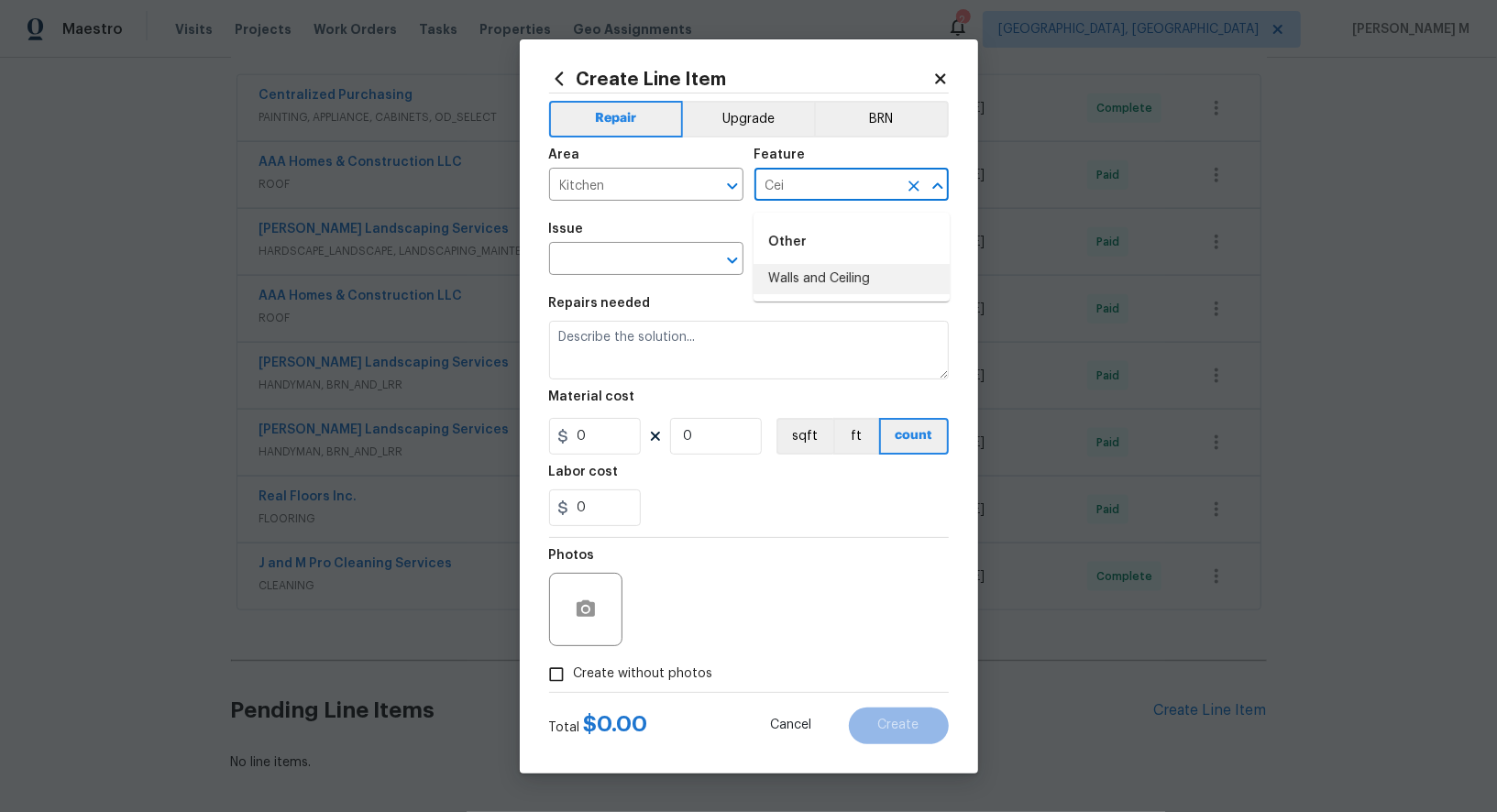
click at [816, 284] on li "Walls and Ceiling" at bounding box center [852, 279] width 196 height 31
type input "Walls and Ceiling"
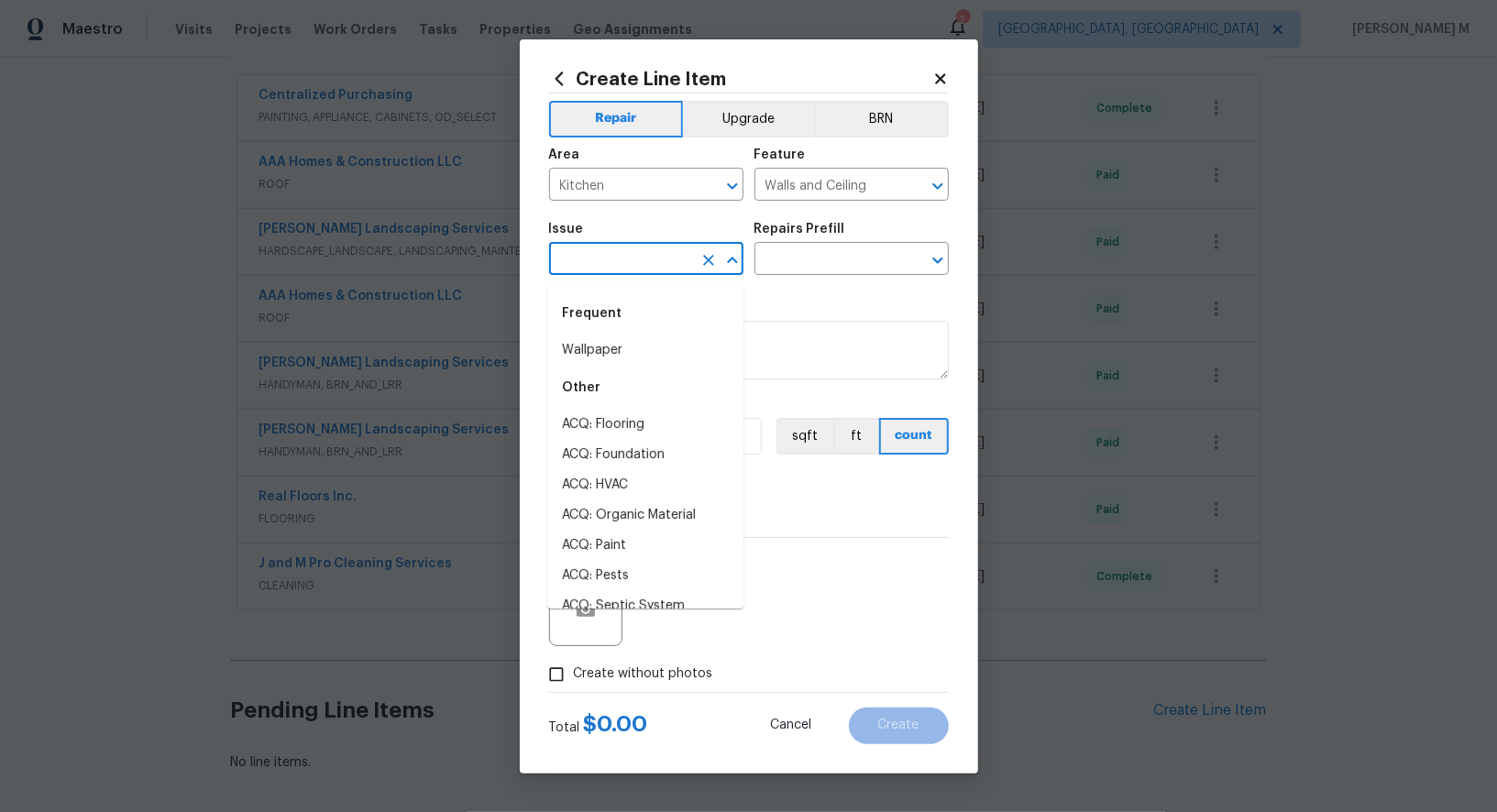
click at [591, 270] on input "text" at bounding box center [620, 260] width 143 height 29
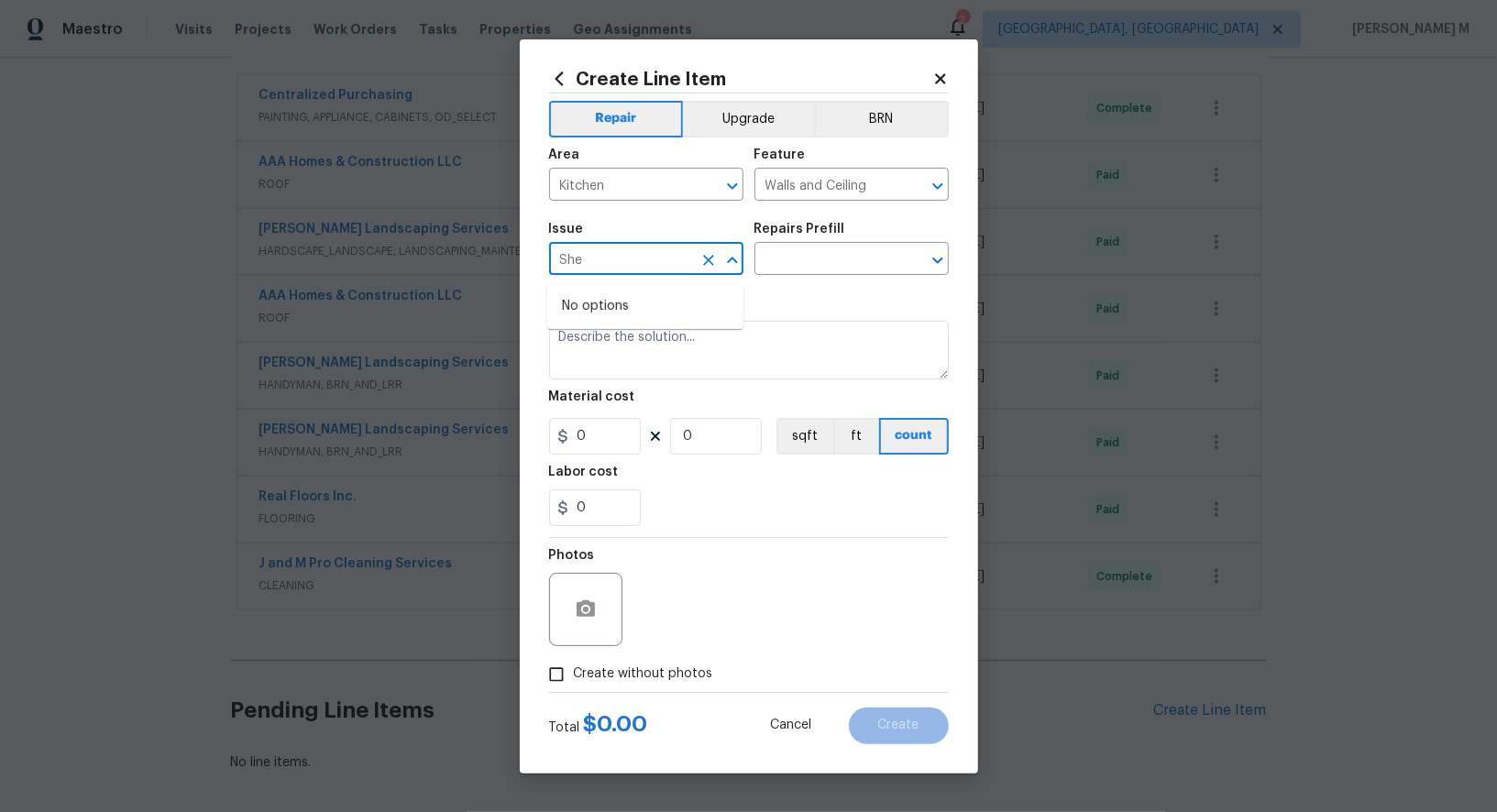
type input "Shee"
click at [617, 340] on li "Drywall" at bounding box center [645, 350] width 196 height 31
type input "Drywall"
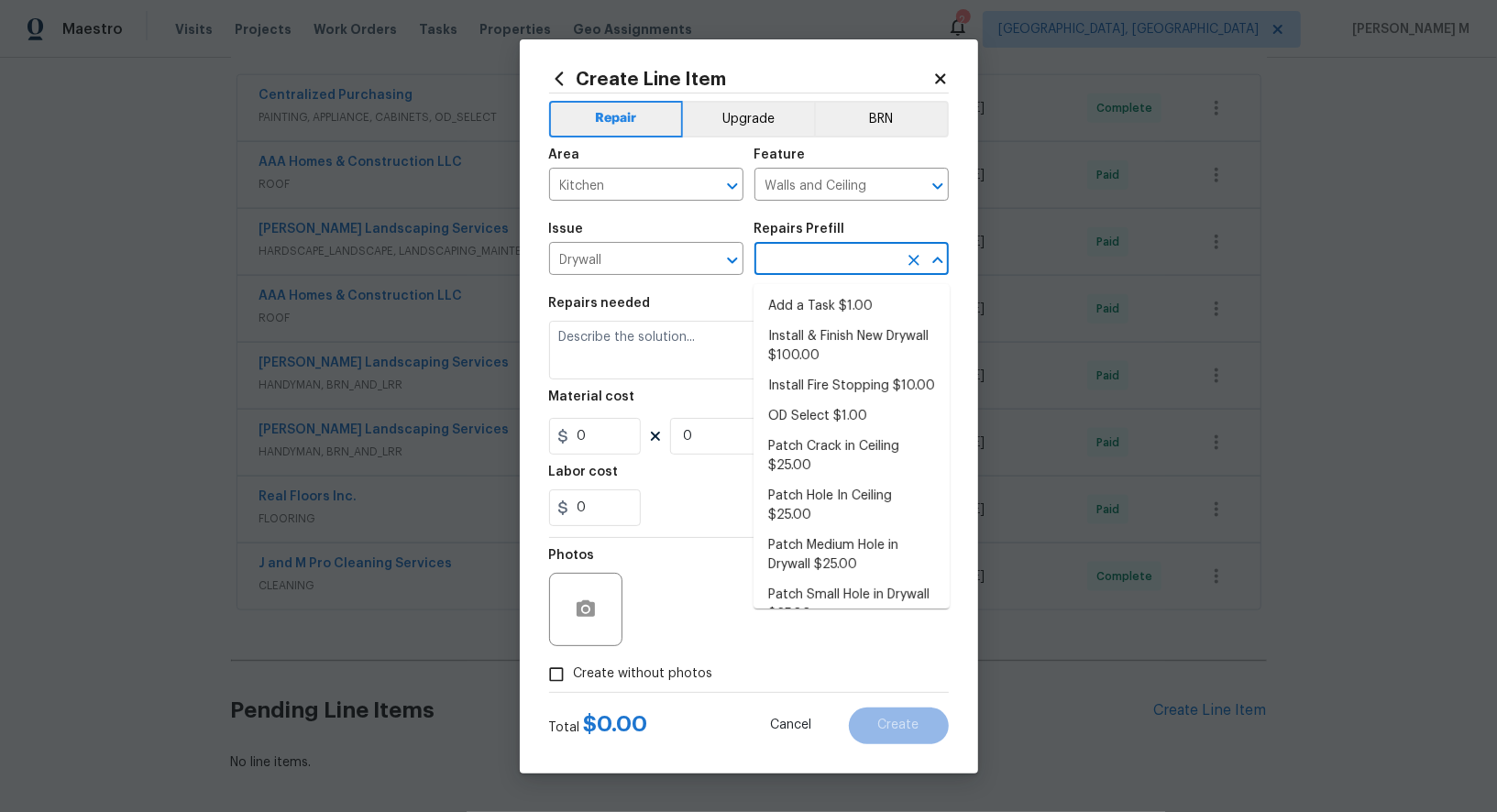
click at [793, 267] on input "text" at bounding box center [826, 260] width 143 height 29
click at [814, 457] on li "Patch Crack in Ceiling $25.00" at bounding box center [852, 456] width 196 height 49
type textarea "Prep/scrape all loose material from the damaged area; prime if needed. Patch th…"
type input "1"
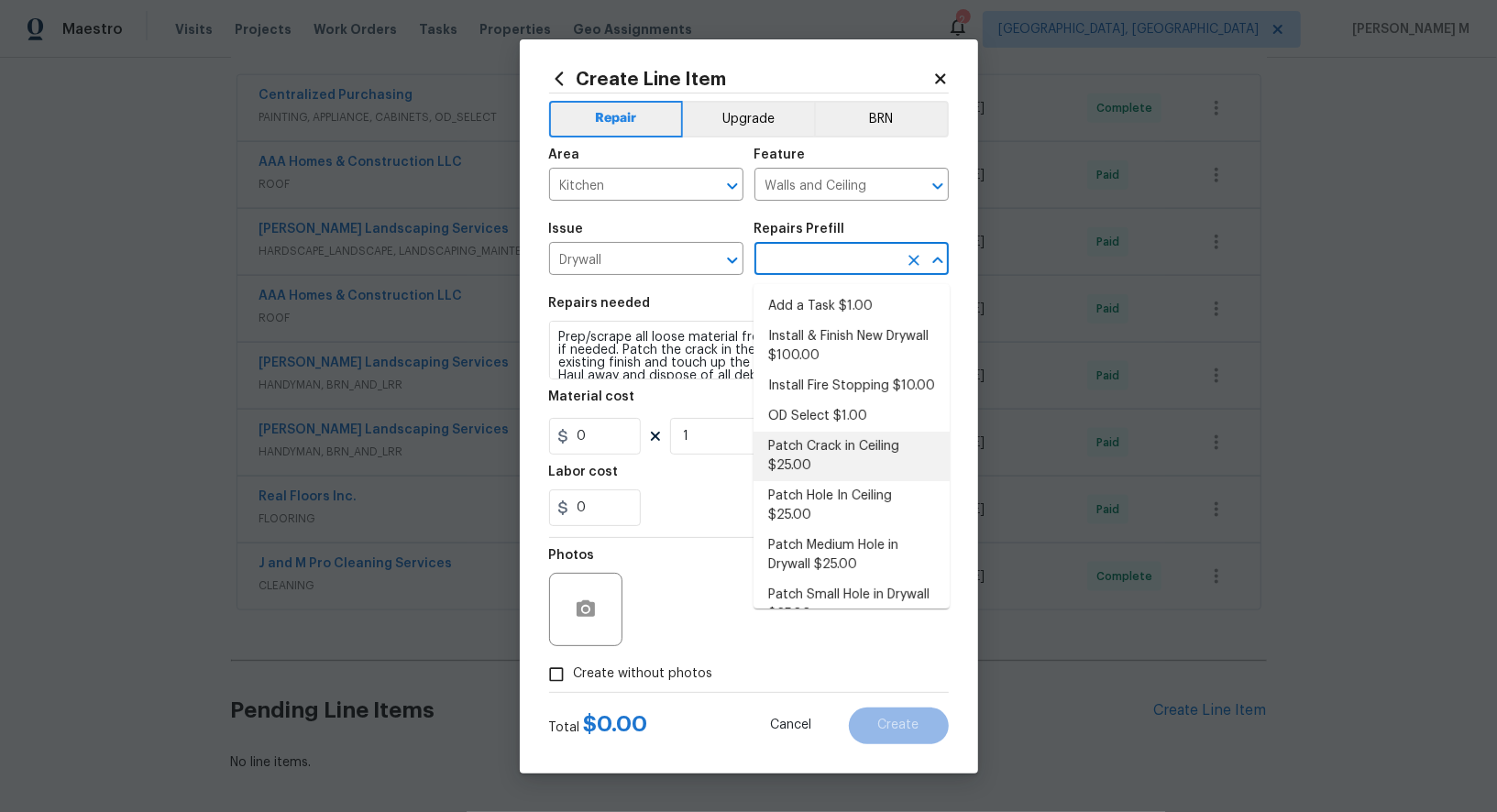
type input "Patch Crack in Ceiling $25.00"
type input "25"
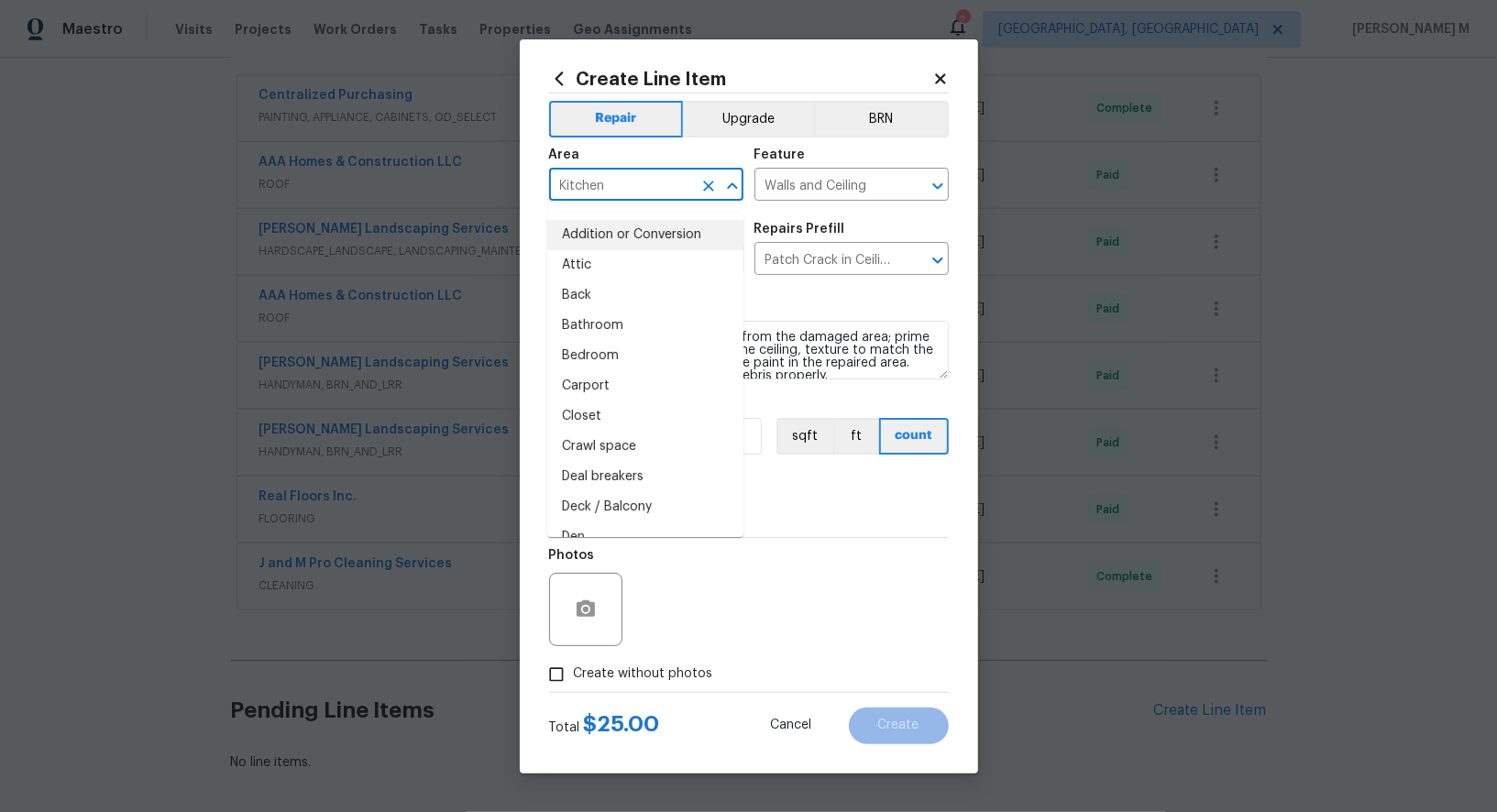
click at [606, 200] on input "Kitchen" at bounding box center [620, 186] width 143 height 29
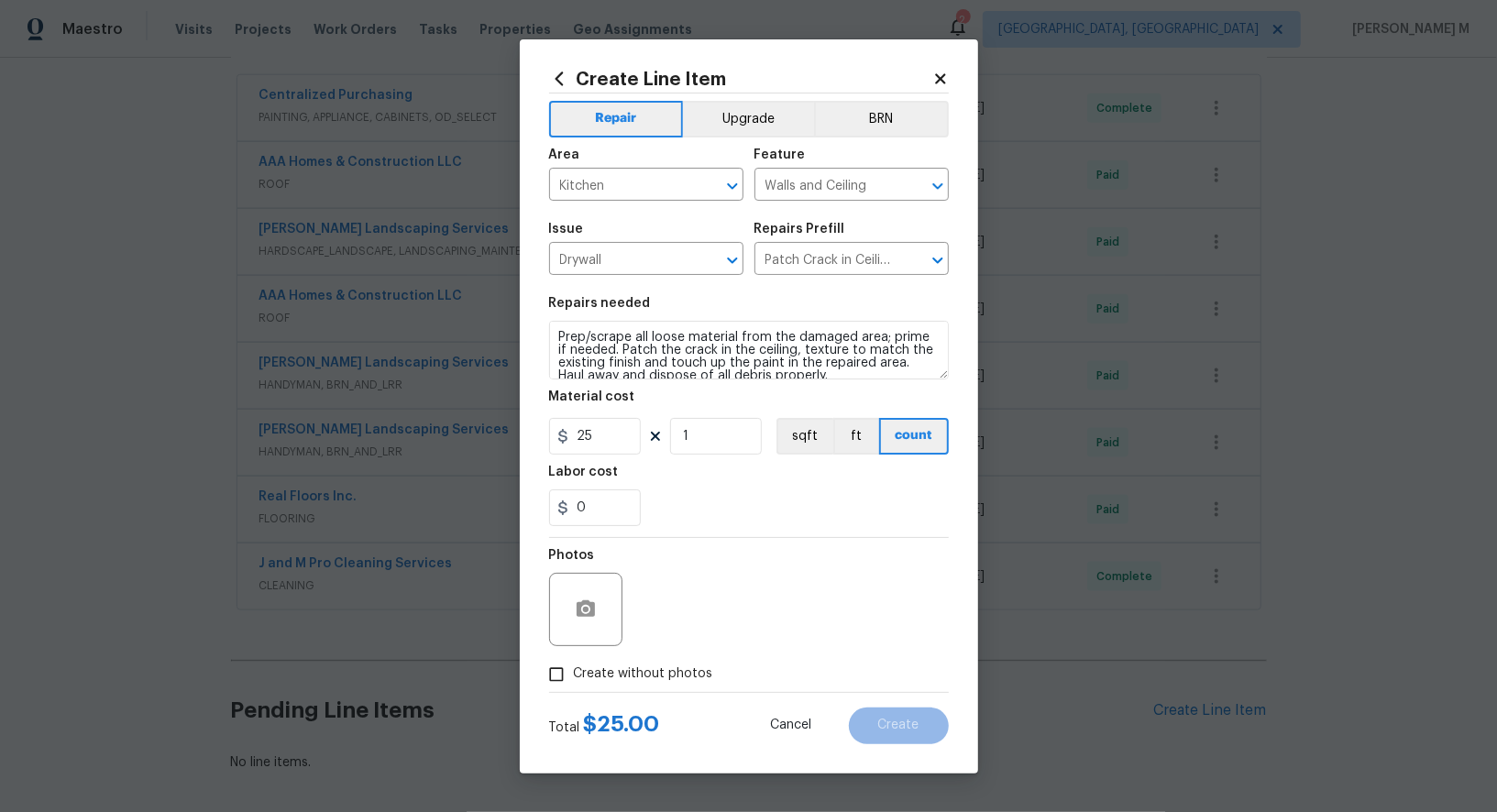
click at [767, 313] on div "Repairs needed" at bounding box center [749, 309] width 400 height 24
click at [618, 258] on input "Drywall" at bounding box center [620, 260] width 143 height 29
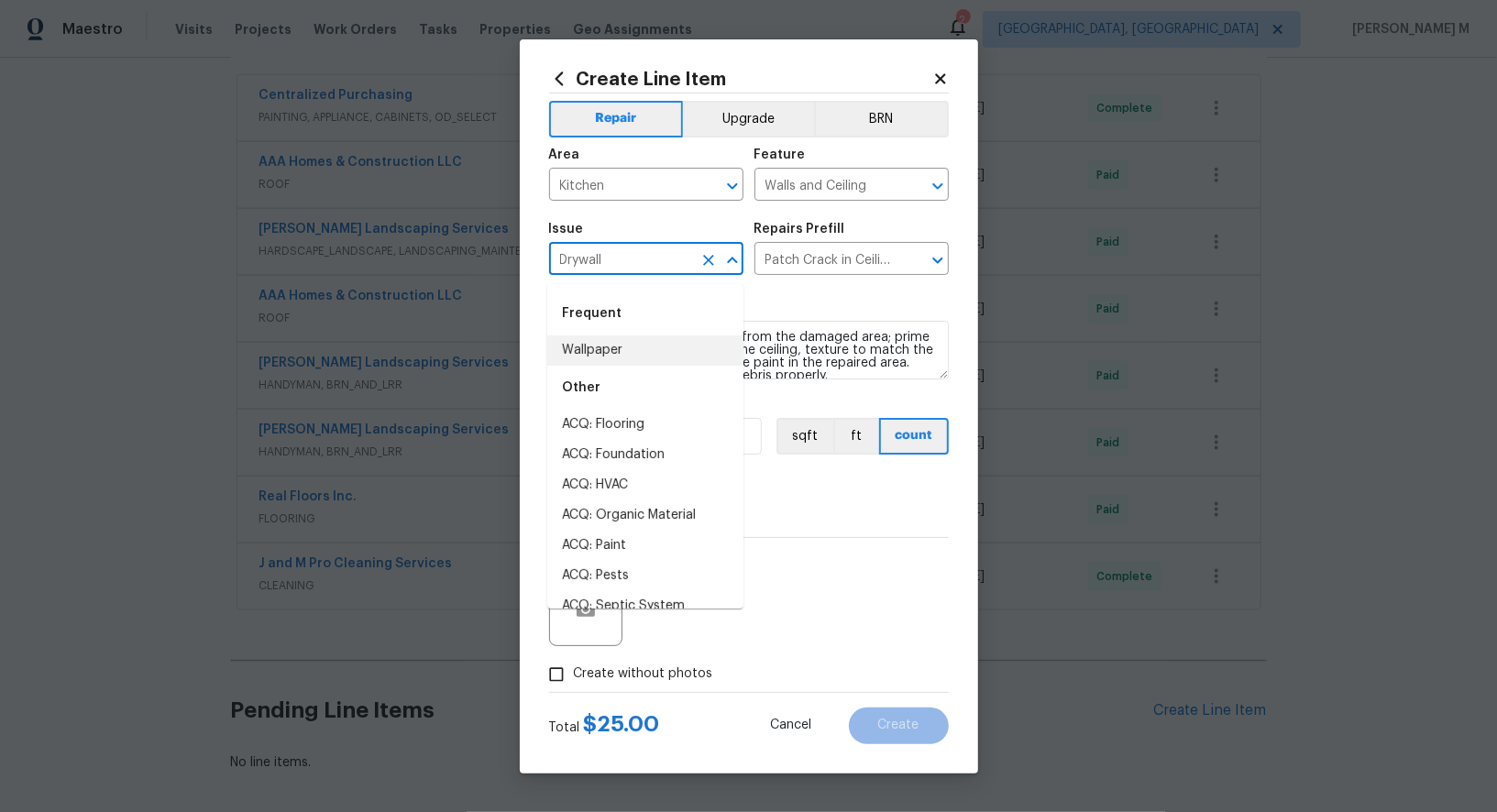
click at [618, 258] on input "Drywall" at bounding box center [620, 260] width 143 height 29
click at [801, 268] on input "Patch Crack in Ceiling $25.00" at bounding box center [826, 260] width 143 height 29
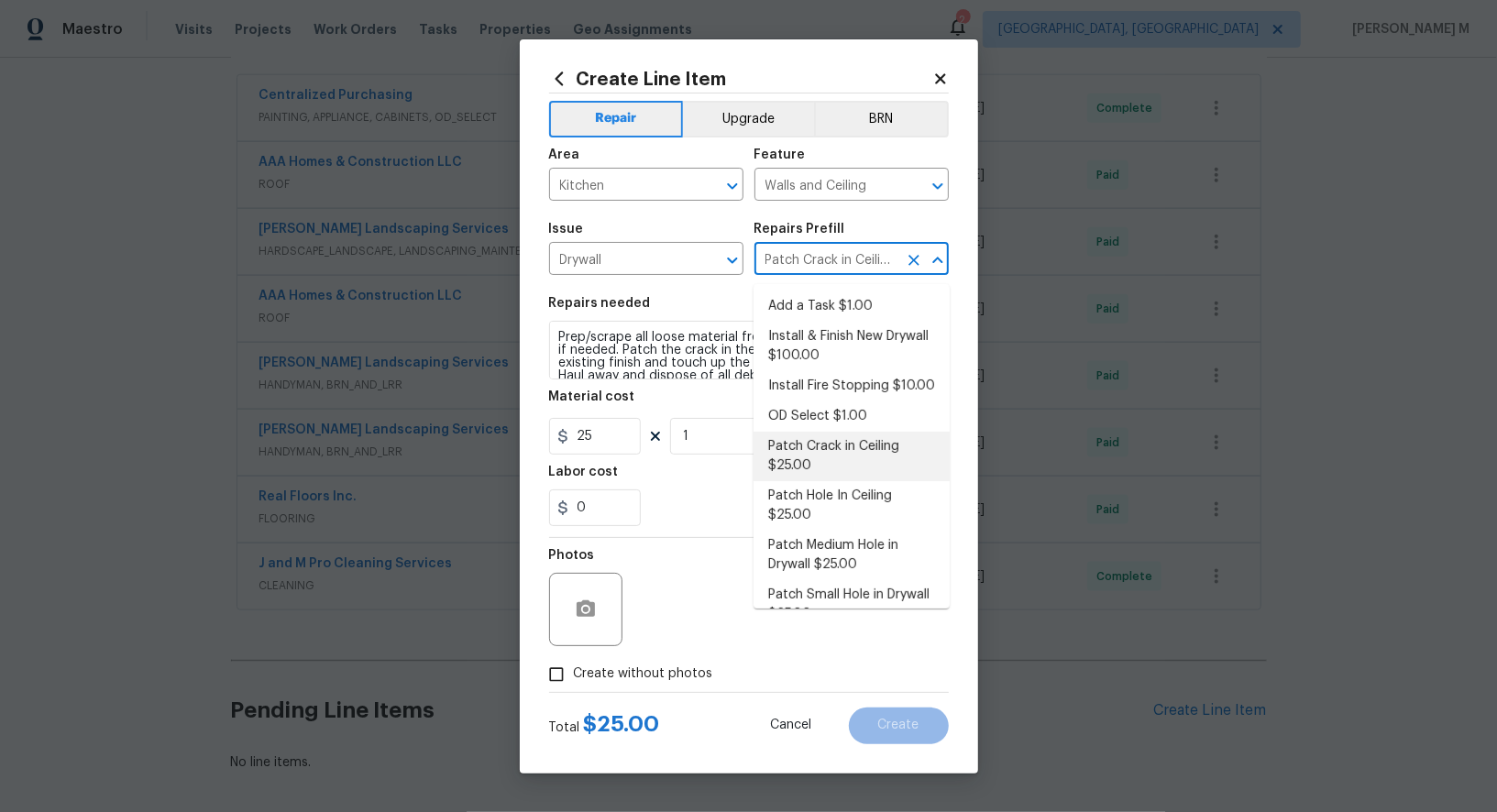
click at [801, 268] on input "Patch Crack in Ceiling $25.00" at bounding box center [826, 260] width 143 height 29
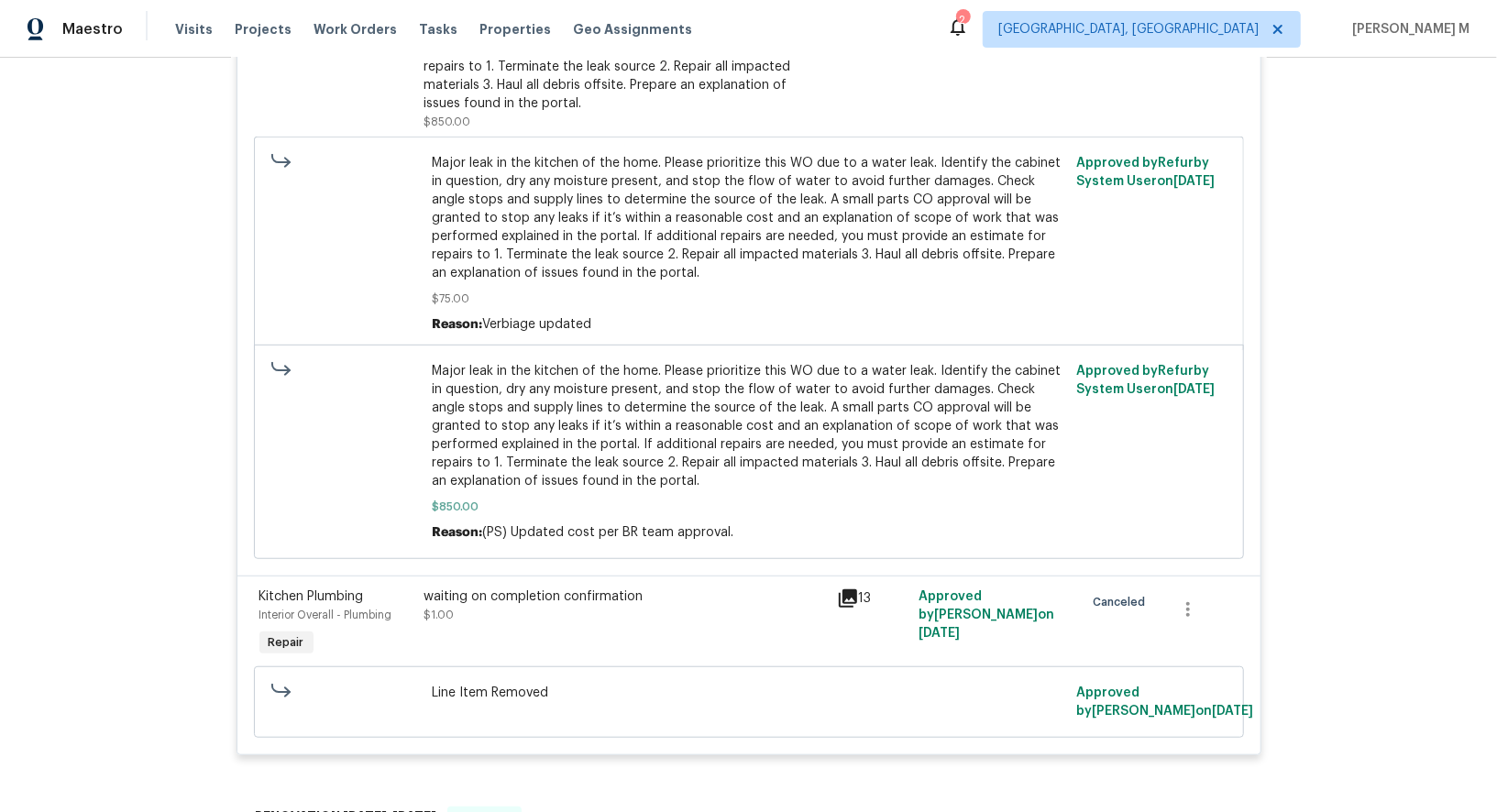
scroll to position [0, 0]
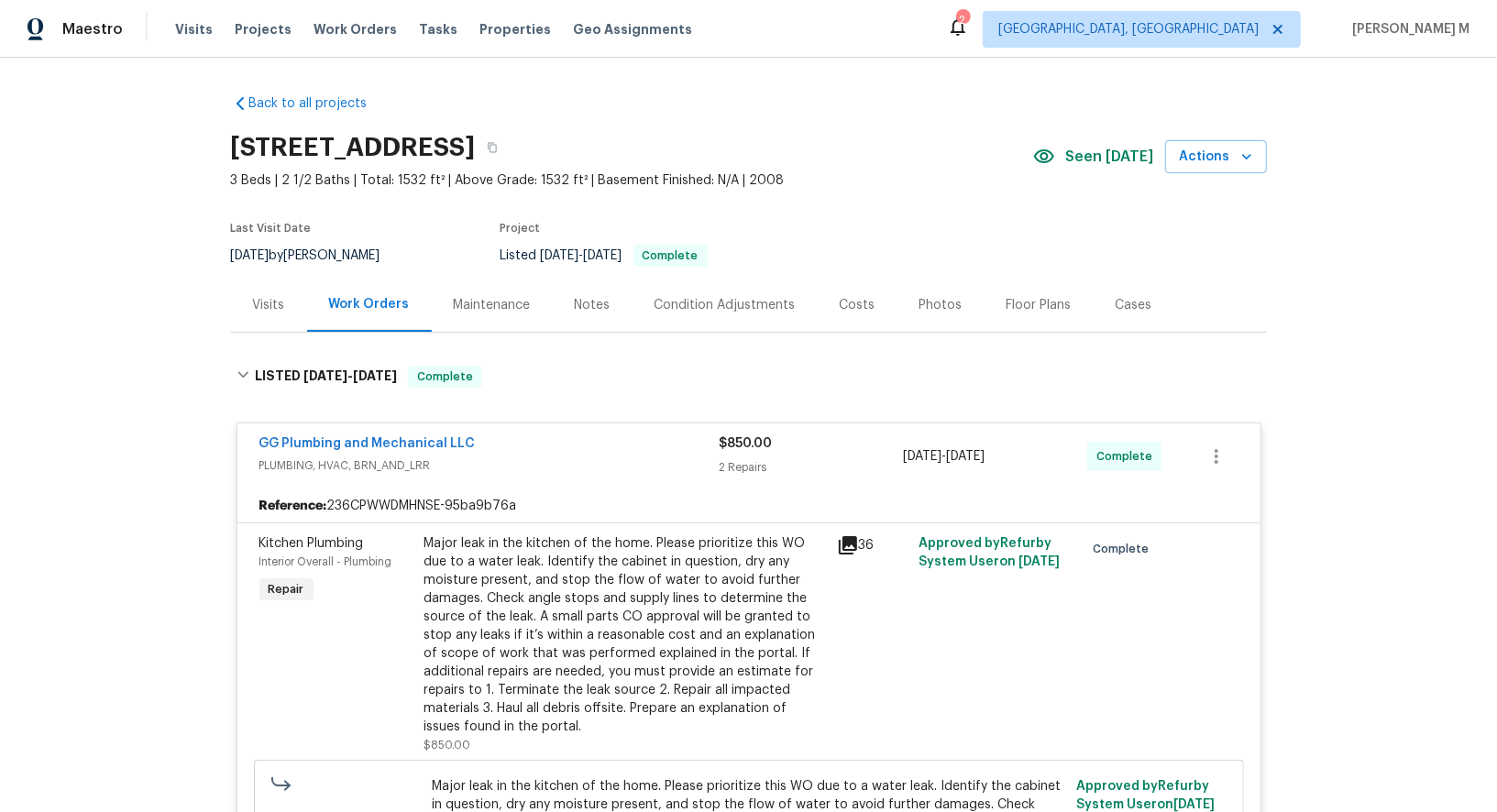
click at [474, 307] on div "Maintenance" at bounding box center [492, 305] width 121 height 54
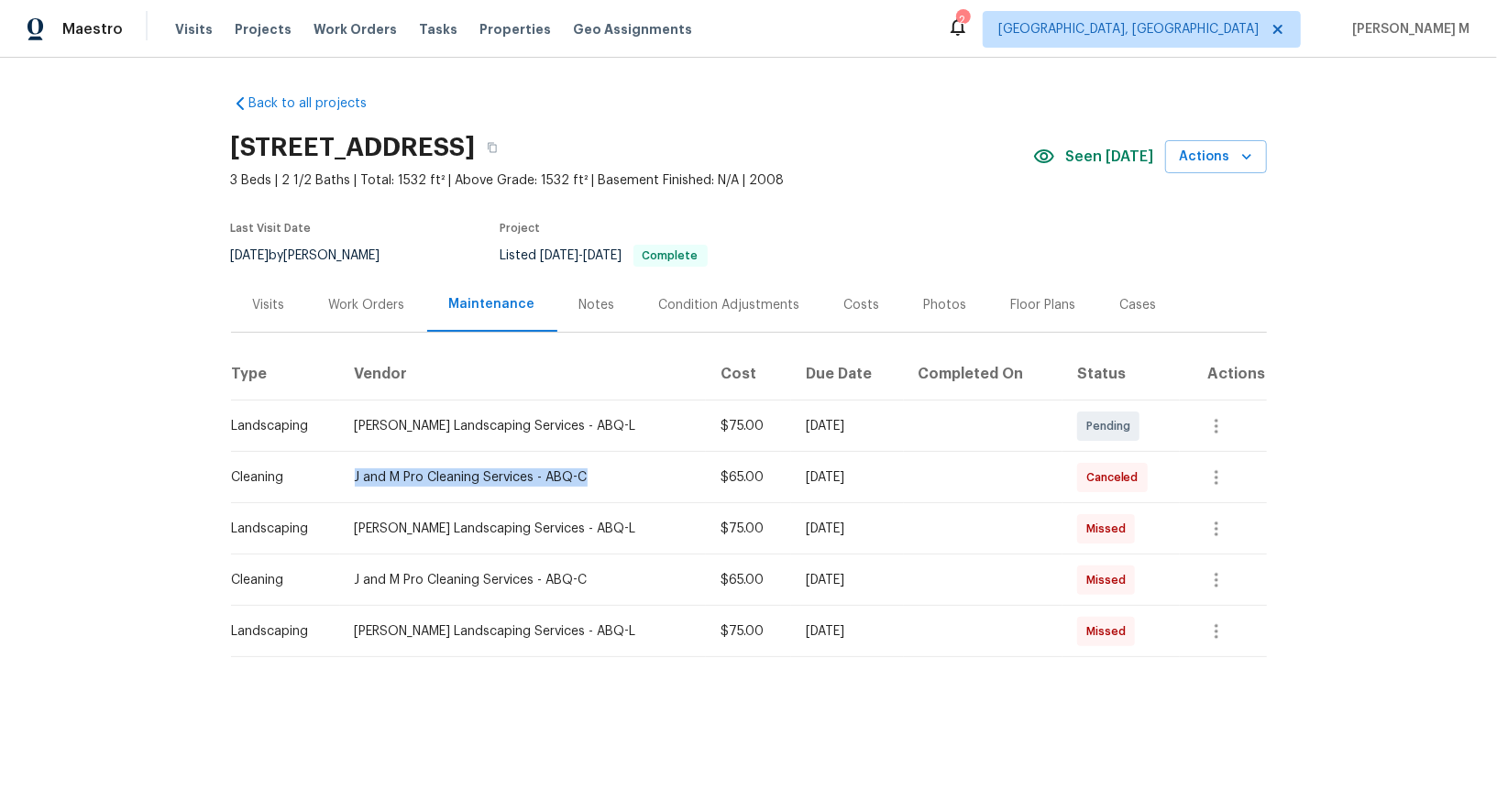
drag, startPoint x: 346, startPoint y: 471, endPoint x: 589, endPoint y: 477, distance: 243.1
click at [589, 477] on td "J and M Pro Cleaning Services - ABQ-C" at bounding box center [523, 478] width 366 height 51
click at [1206, 475] on button "button" at bounding box center [1216, 477] width 44 height 44
click at [1206, 475] on li "Message vendor" at bounding box center [1265, 469] width 129 height 31
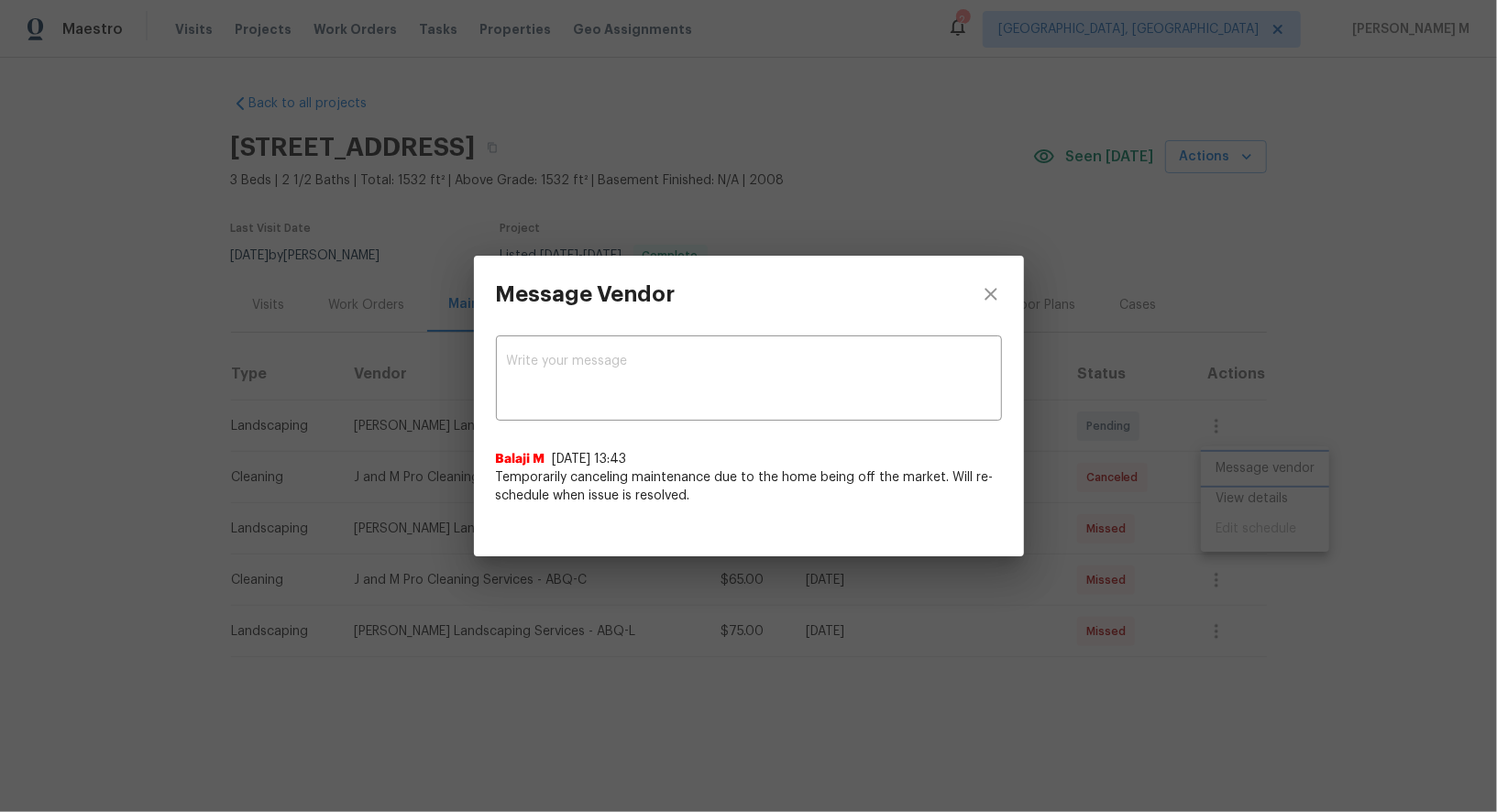
click at [1159, 475] on div "Message Vendor x ​ Balaji M 9/11/25, 13:43 Temporarily canceling maintenance du…" at bounding box center [748, 406] width 1497 height 812
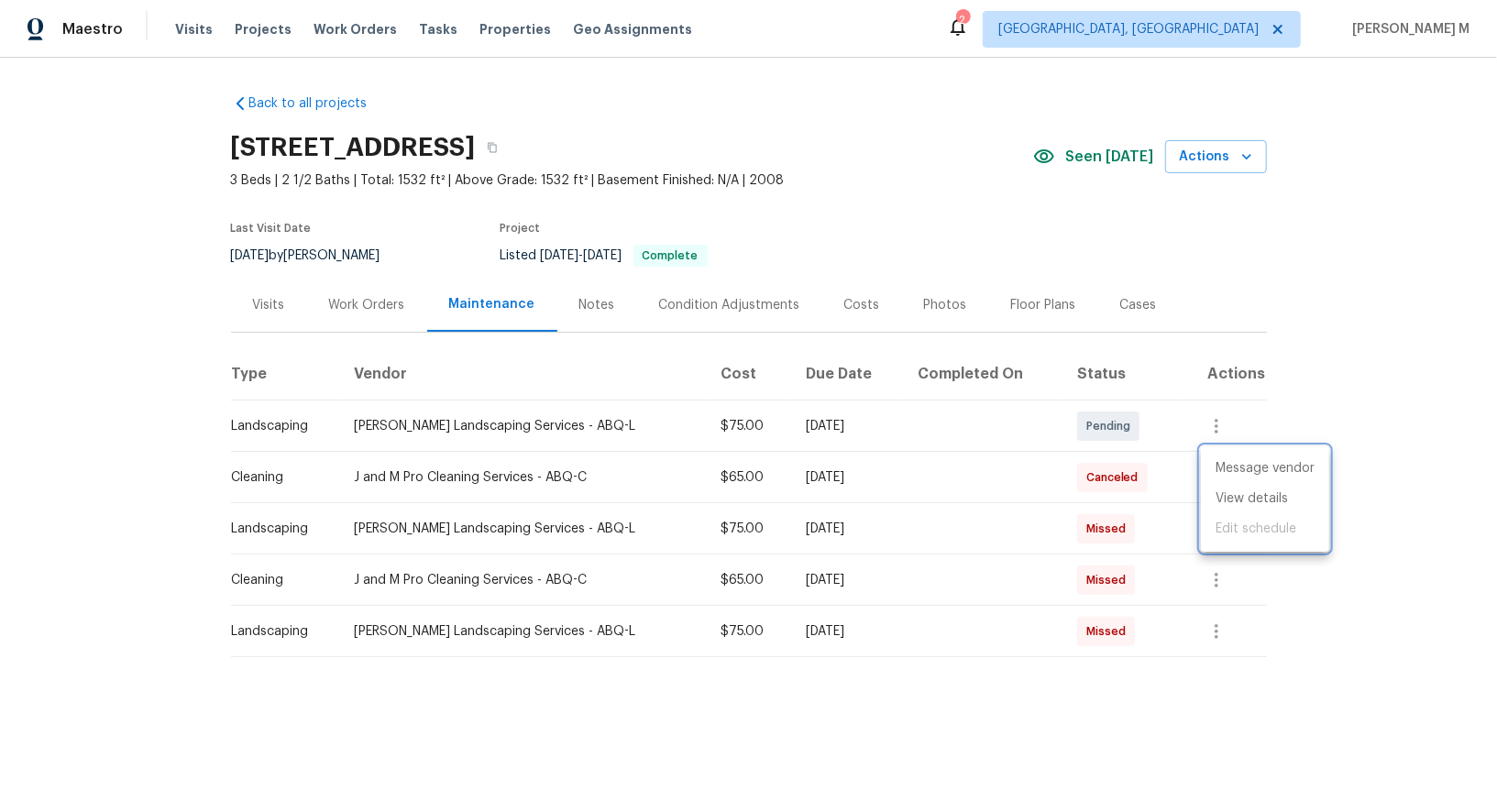
drag, startPoint x: 349, startPoint y: 468, endPoint x: 565, endPoint y: 474, distance: 216.1
click at [565, 474] on div at bounding box center [748, 406] width 1497 height 812
click at [401, 637] on td "Rodriguez Landscaping Services - ABQ-L" at bounding box center [523, 631] width 366 height 51
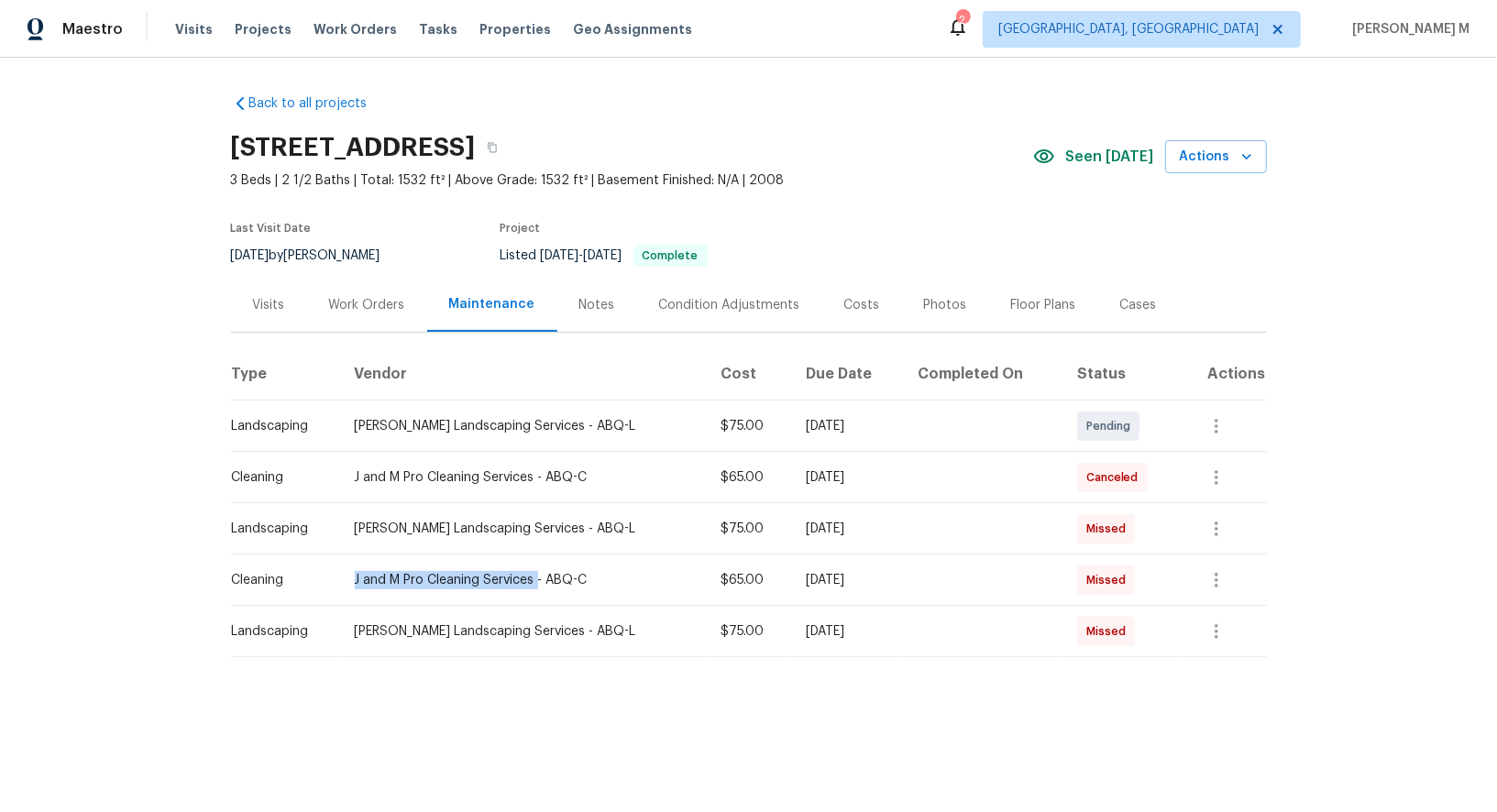
drag, startPoint x: 343, startPoint y: 578, endPoint x: 537, endPoint y: 575, distance: 194.0
click at [537, 575] on td "J and M Pro Cleaning Services - ABQ-C" at bounding box center [523, 581] width 366 height 51
copy div "J and M Pro Cleaning Services"
click at [362, 301] on div "Work Orders" at bounding box center [367, 305] width 76 height 19
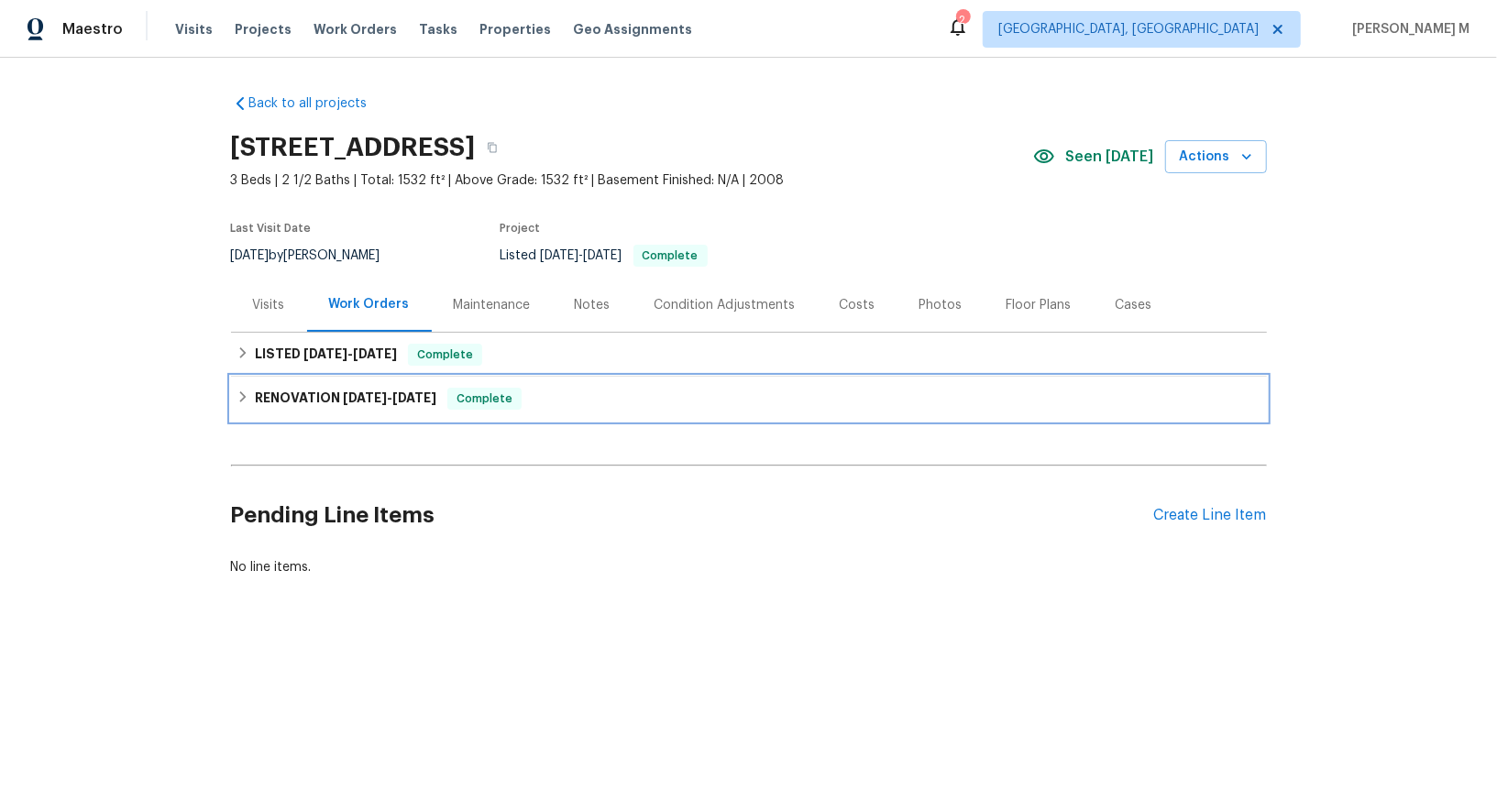
click at [308, 377] on div "RENOVATION 8/5/25 - 8/23/25 Complete" at bounding box center [748, 399] width 1036 height 44
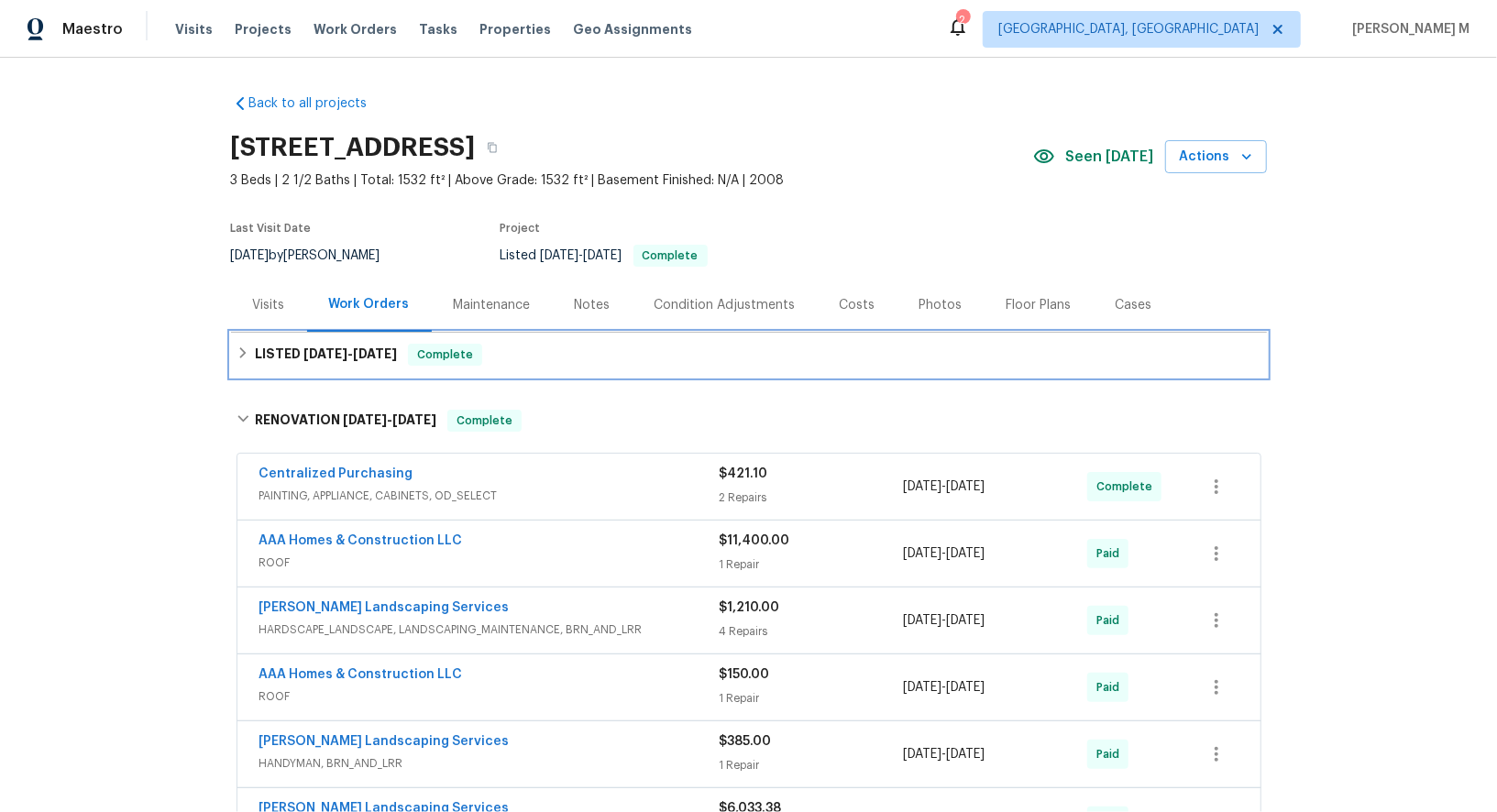
click at [308, 357] on div "LISTED 9/7/25 - 9/25/25 Complete" at bounding box center [748, 354] width 1036 height 44
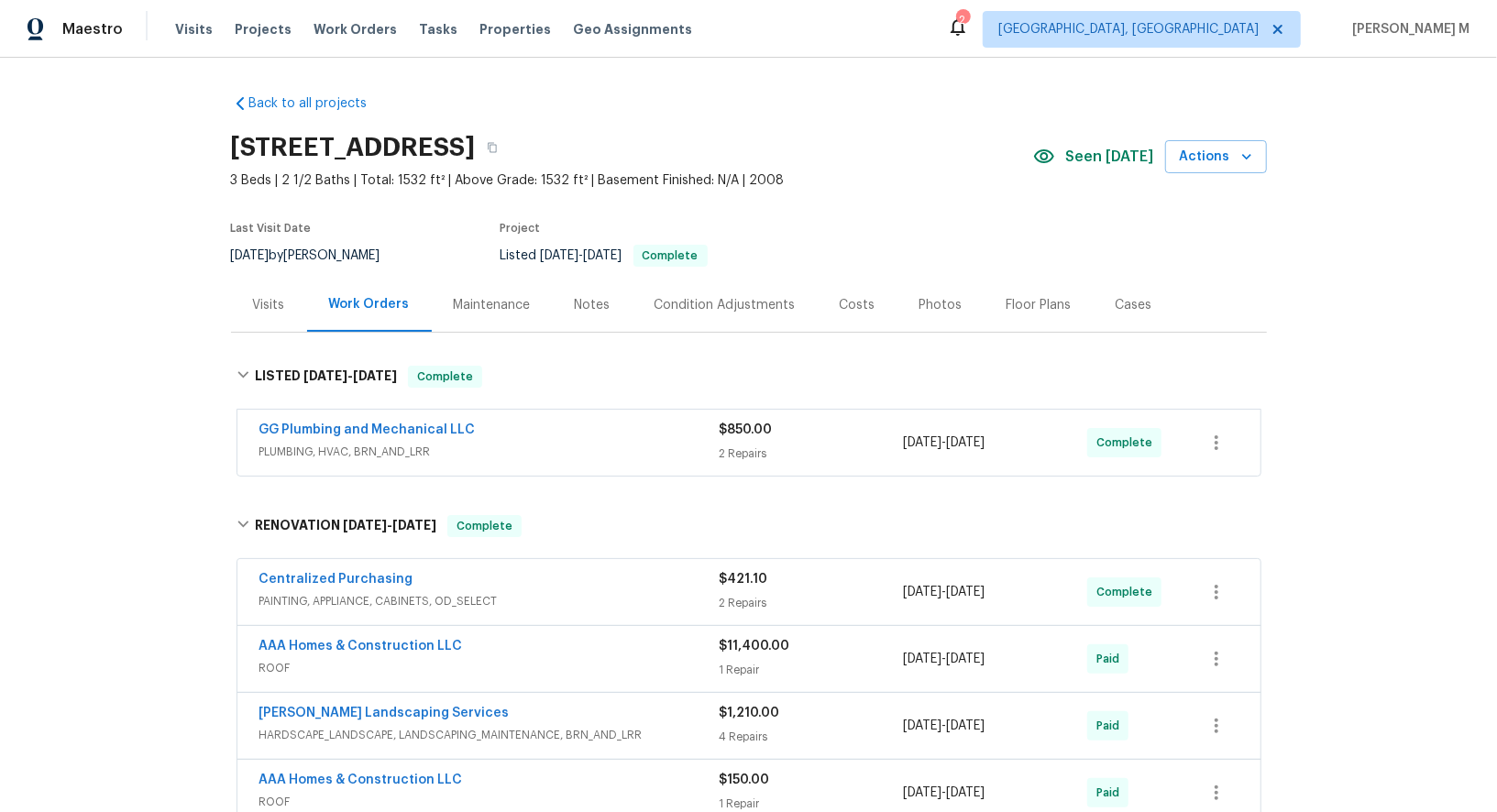
click at [337, 442] on span "PLUMBING, HVAC, BRN_AND_LRR" at bounding box center [489, 451] width 460 height 19
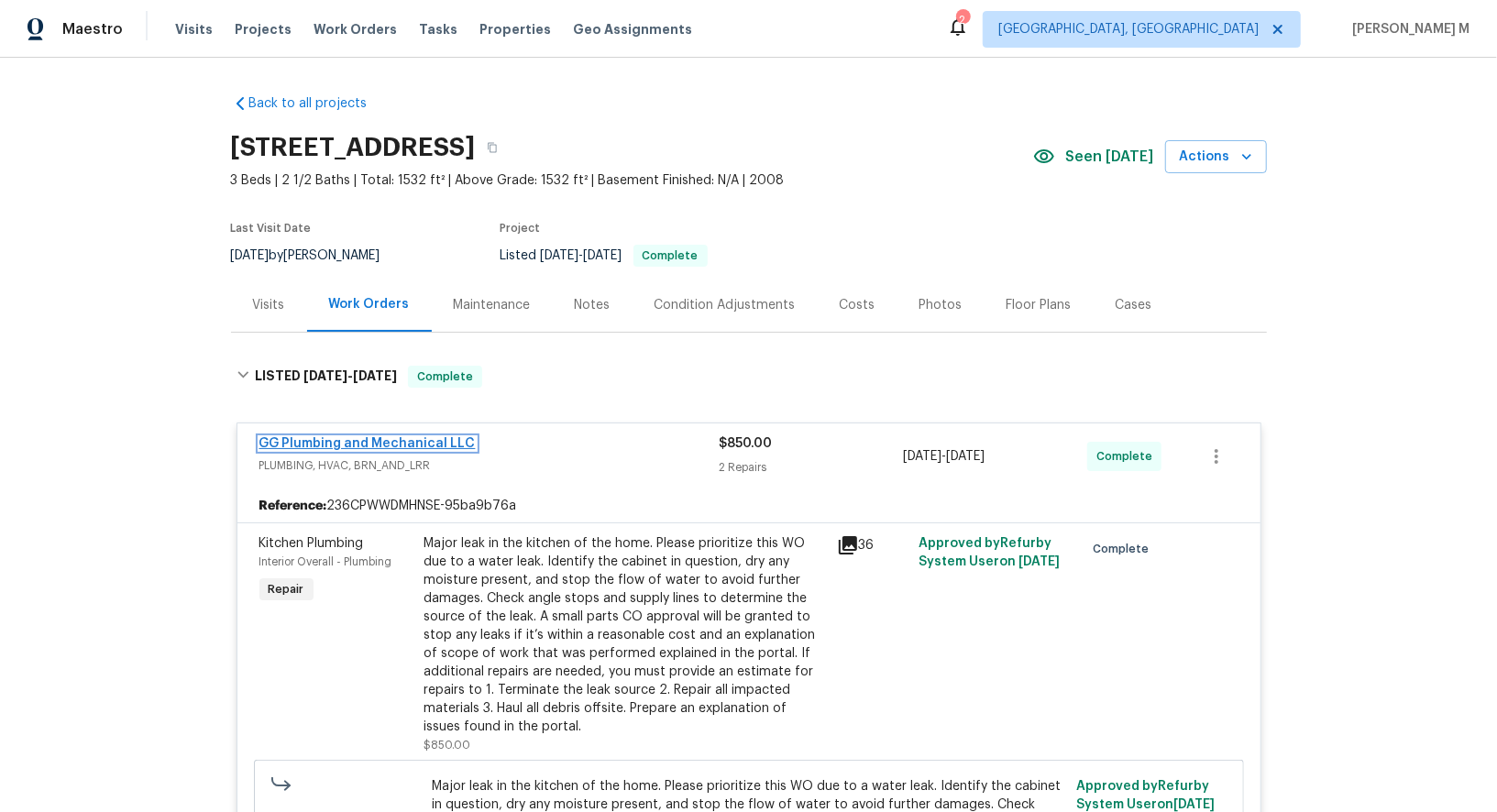
click at [385, 437] on link "GG Plumbing and Mechanical LLC" at bounding box center [367, 443] width 217 height 13
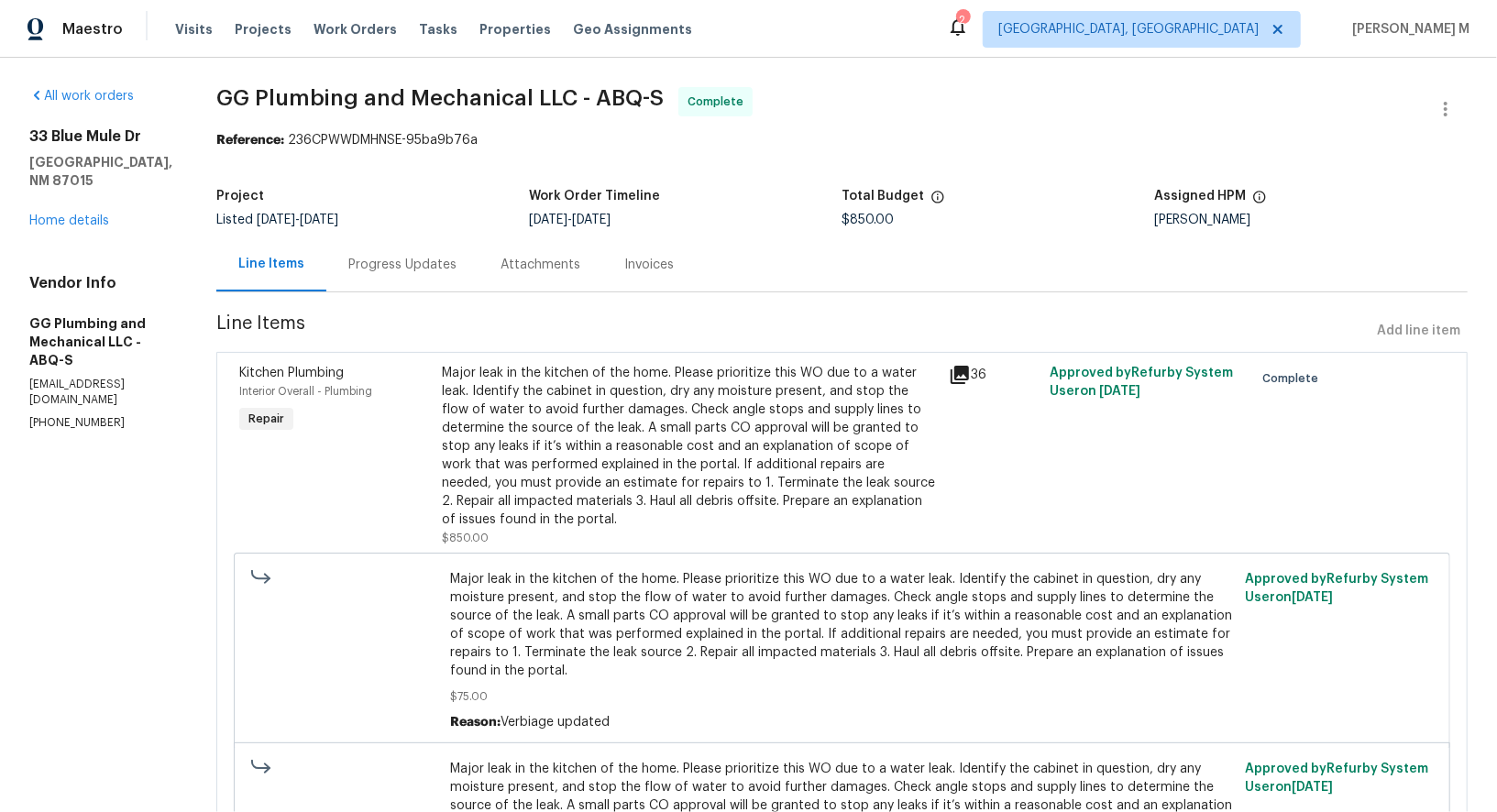
click at [729, 416] on div "Major leak in the kitchen of the home. Please prioritize this WO due to a water…" at bounding box center [690, 446] width 496 height 165
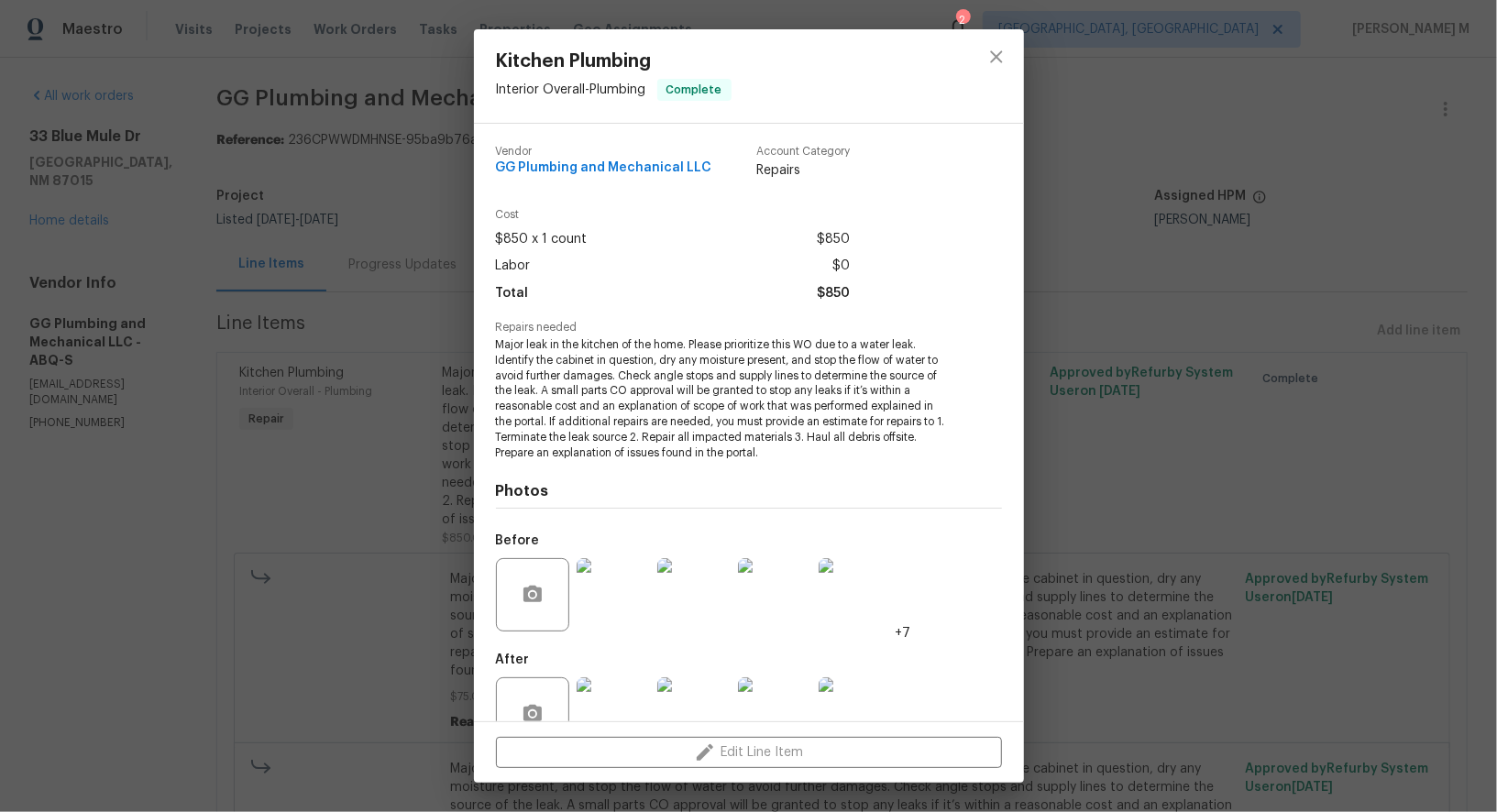
scroll to position [25, 0]
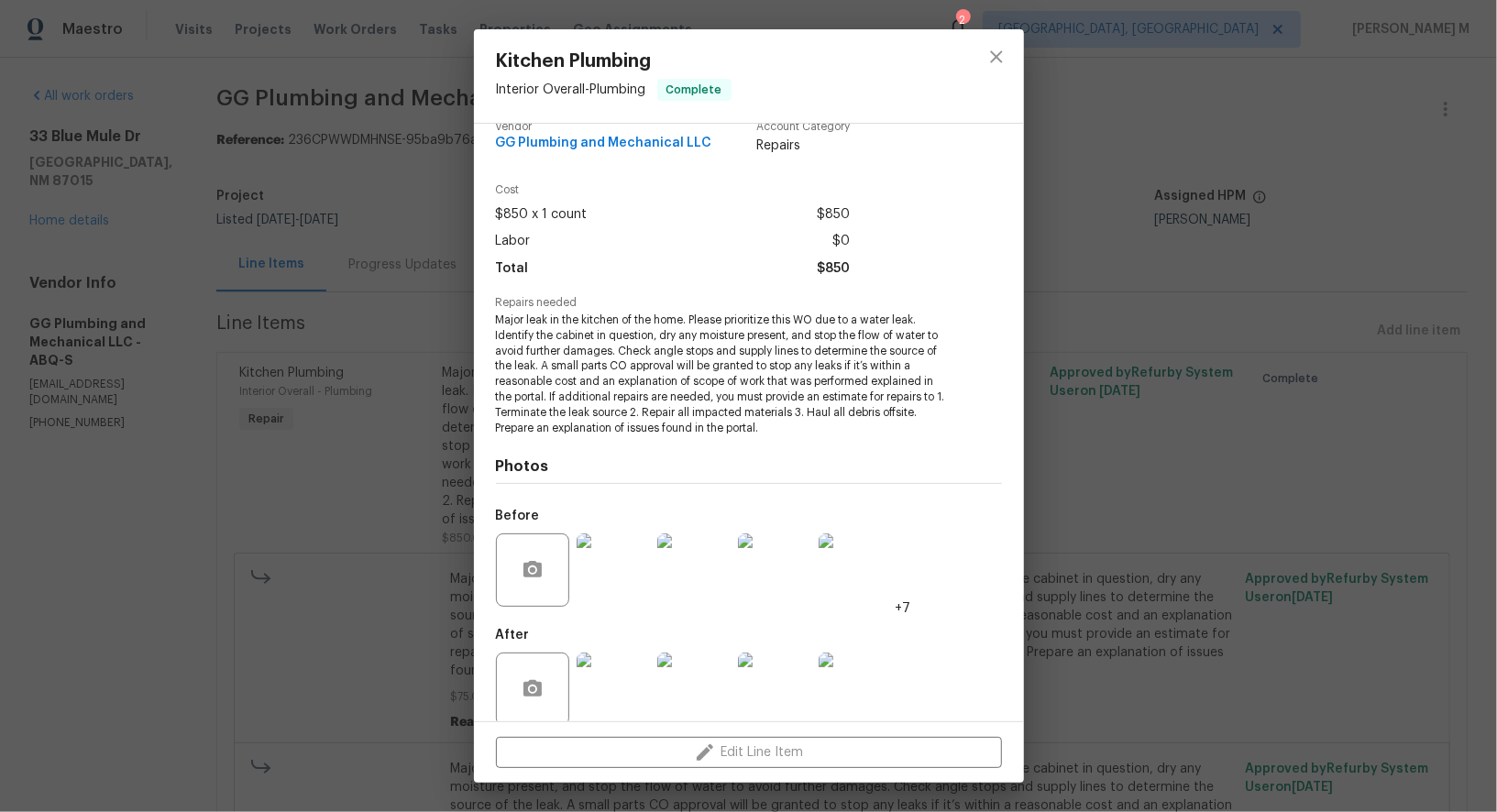
click at [842, 679] on img at bounding box center [855, 689] width 73 height 73
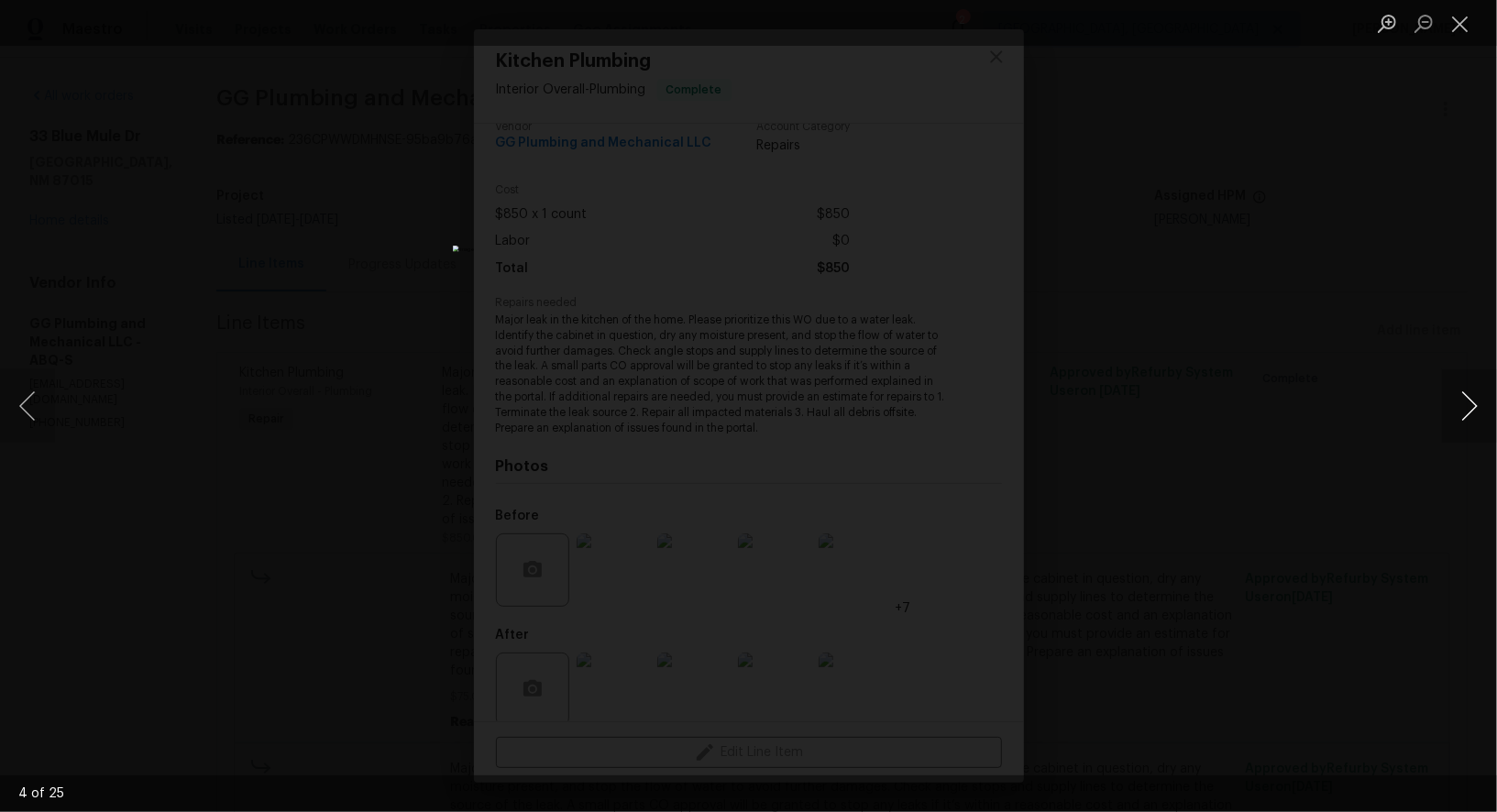
click at [1464, 420] on button "Next image" at bounding box center [1469, 406] width 55 height 73
click at [33, 417] on button "Previous image" at bounding box center [28, 406] width 55 height 73
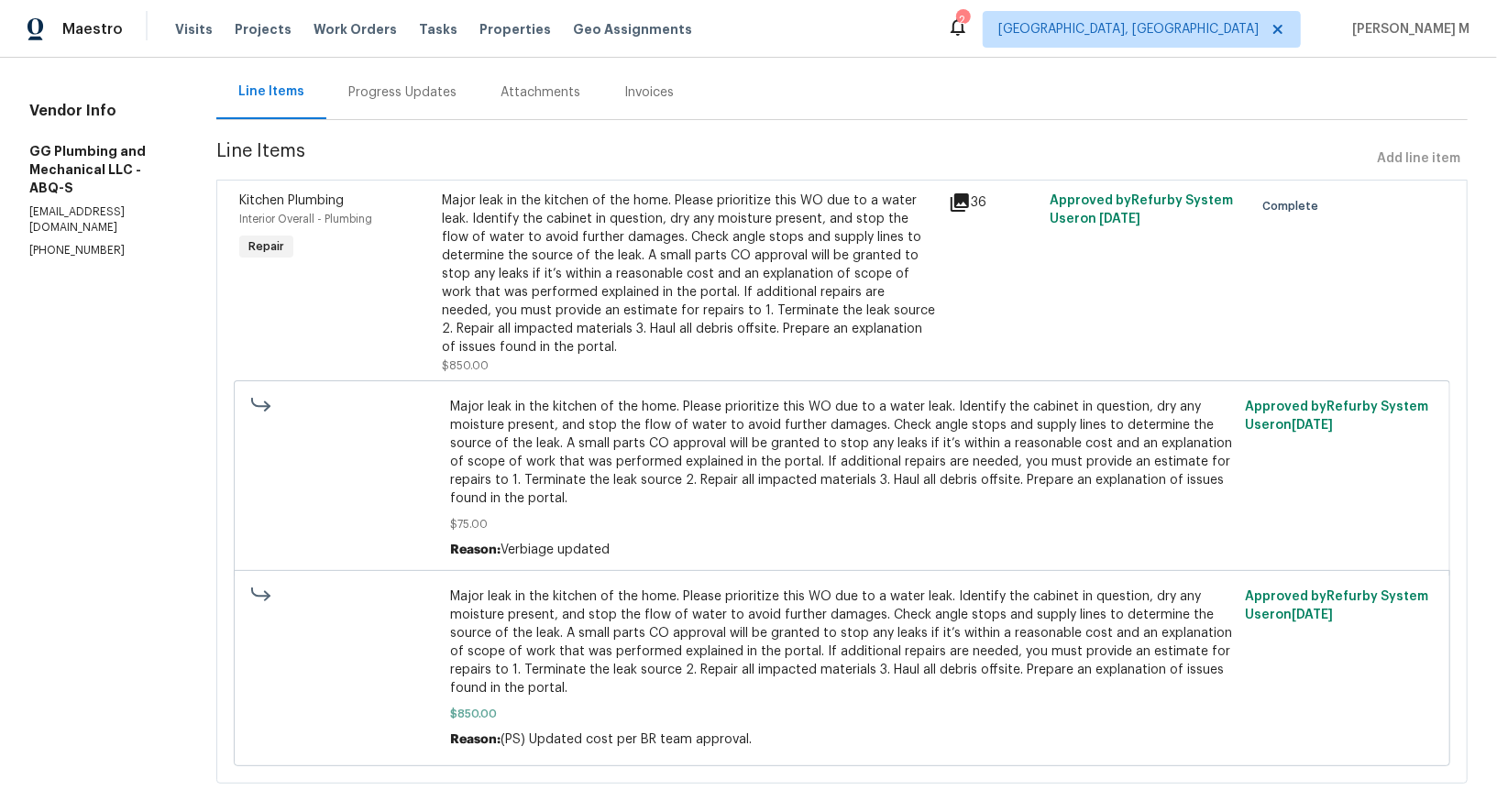
scroll to position [0, 0]
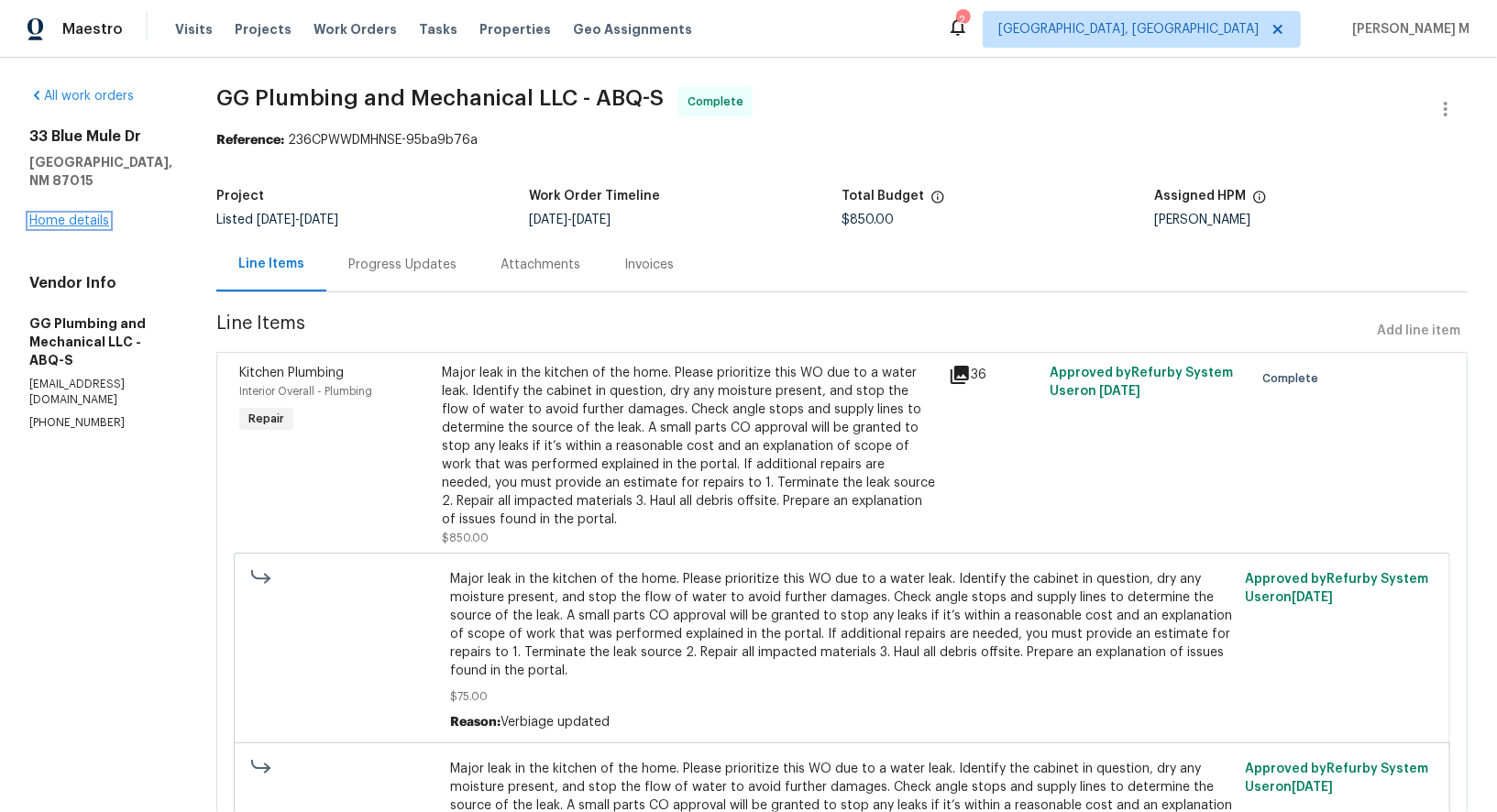
click at [77, 215] on link "Home details" at bounding box center [69, 221] width 80 height 13
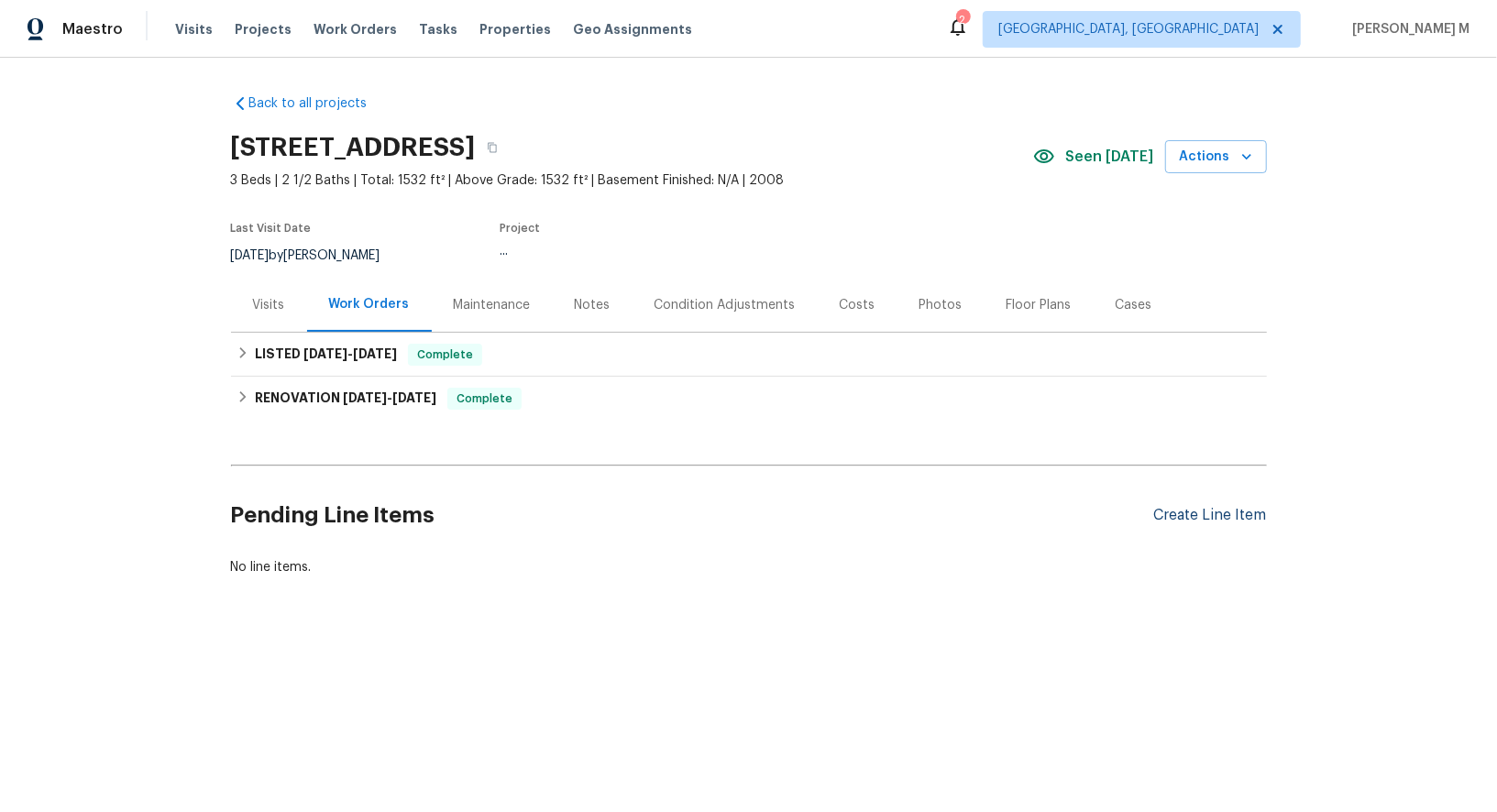
click at [1217, 506] on div "Create Line Item" at bounding box center [1210, 515] width 113 height 18
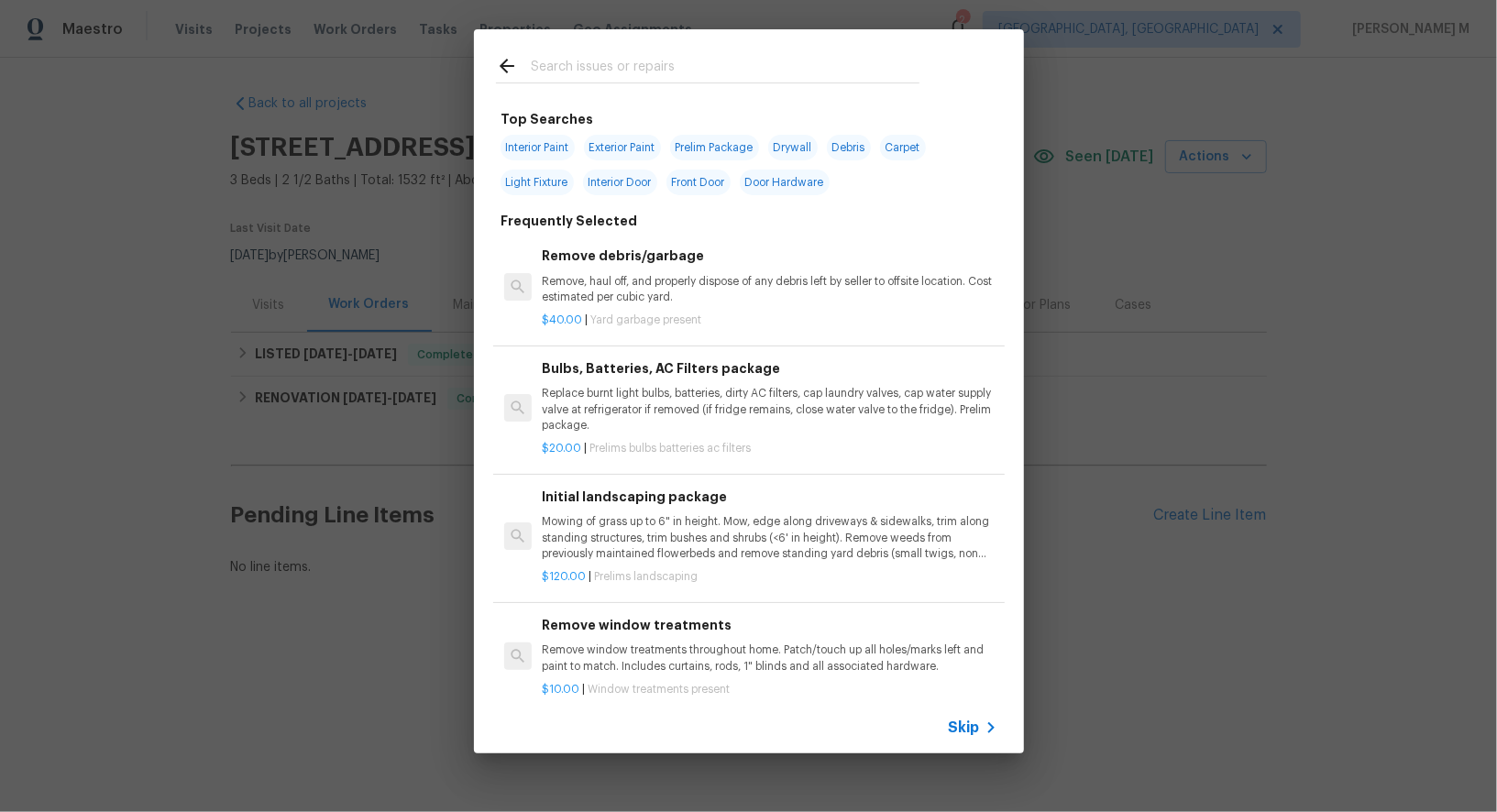
click at [971, 737] on span "Skip" at bounding box center [965, 727] width 32 height 19
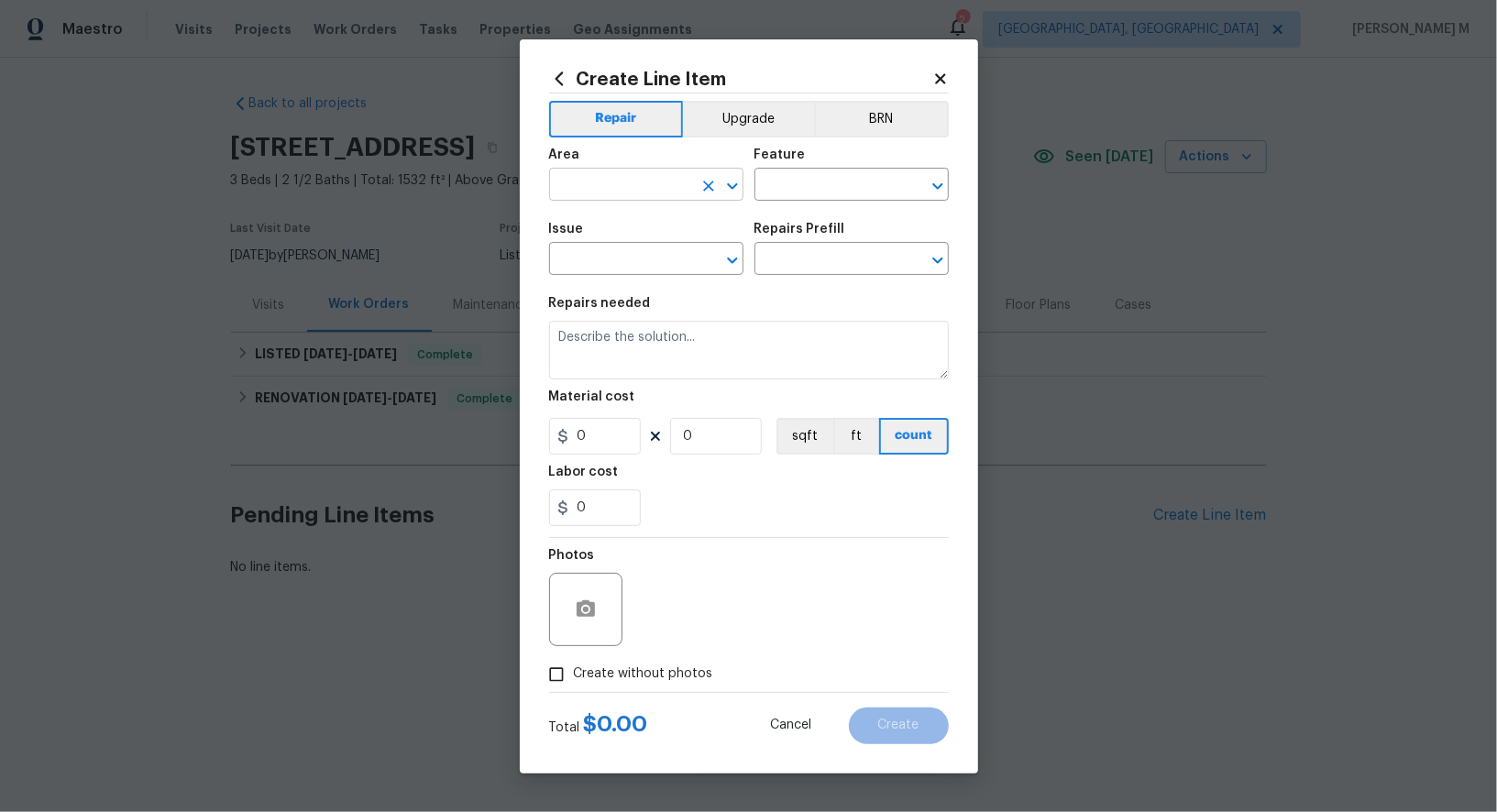
click at [605, 192] on input "text" at bounding box center [620, 186] width 143 height 29
click at [601, 225] on li "Kitchen" at bounding box center [645, 234] width 196 height 31
type input "Kitchen"
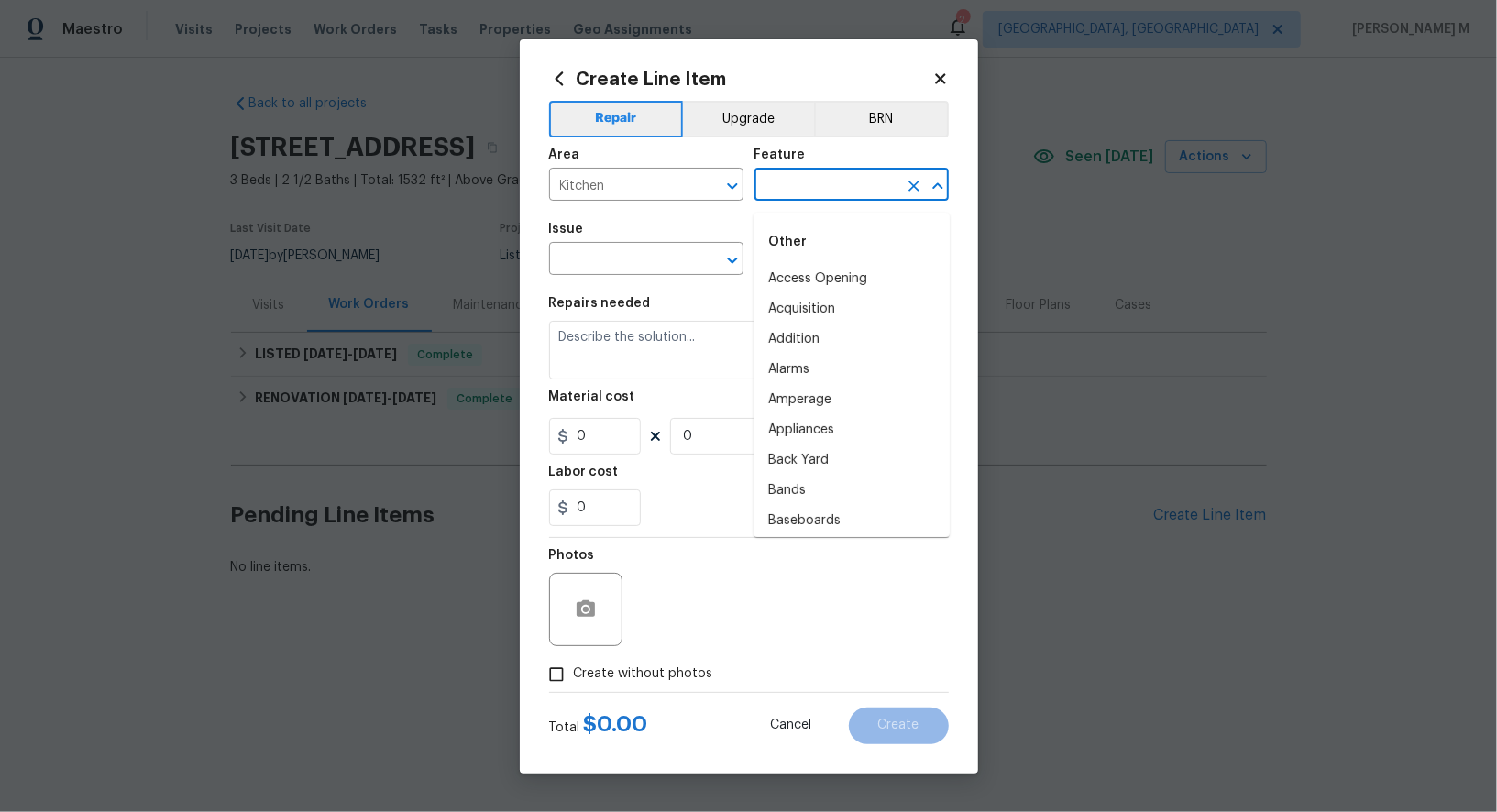
click at [765, 191] on input "text" at bounding box center [826, 186] width 143 height 29
type input "I"
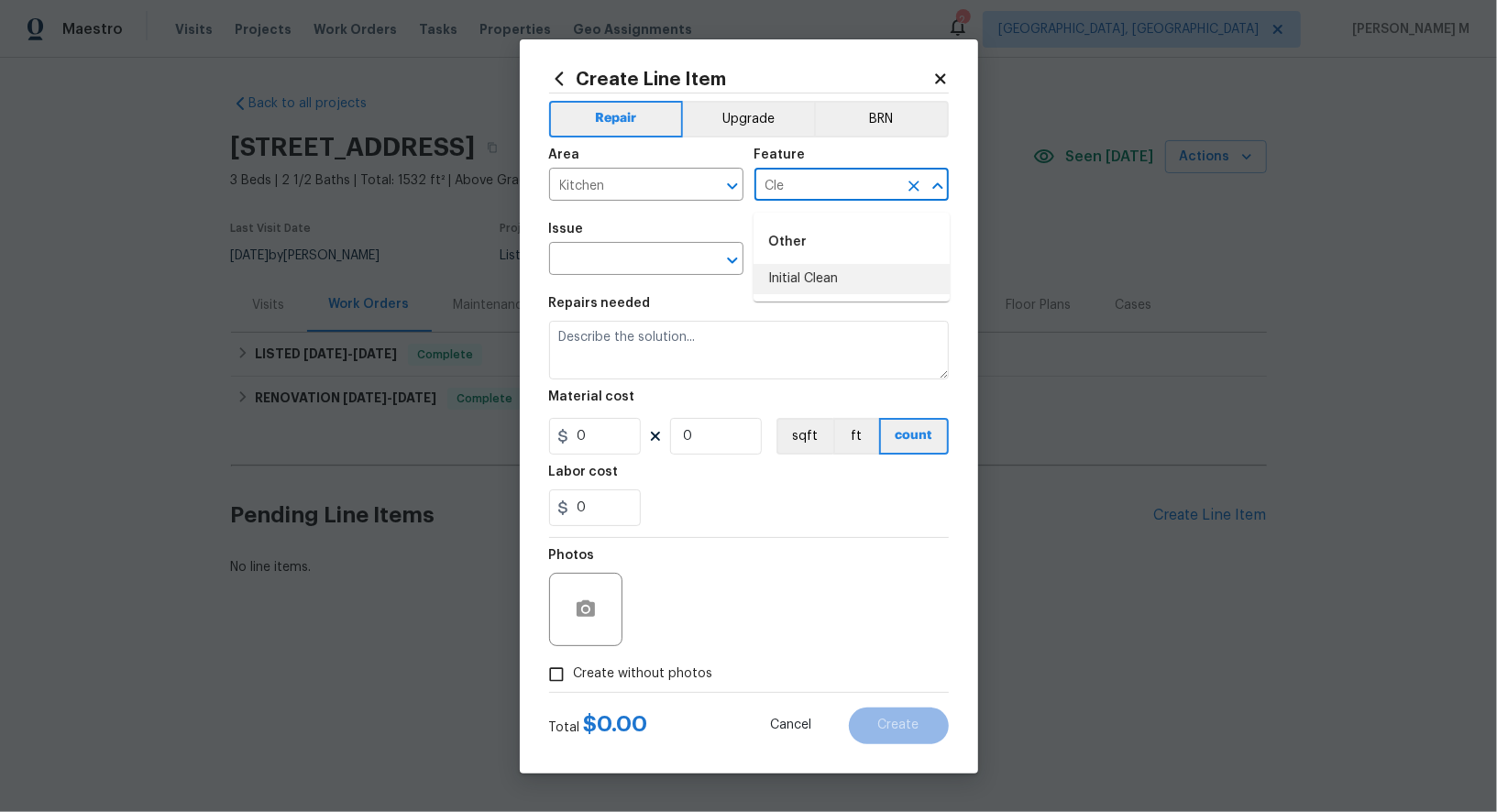
click at [828, 280] on li "Initial Clean" at bounding box center [852, 279] width 196 height 31
type input "Initial Clean"
click at [593, 252] on input "text" at bounding box center [620, 260] width 143 height 29
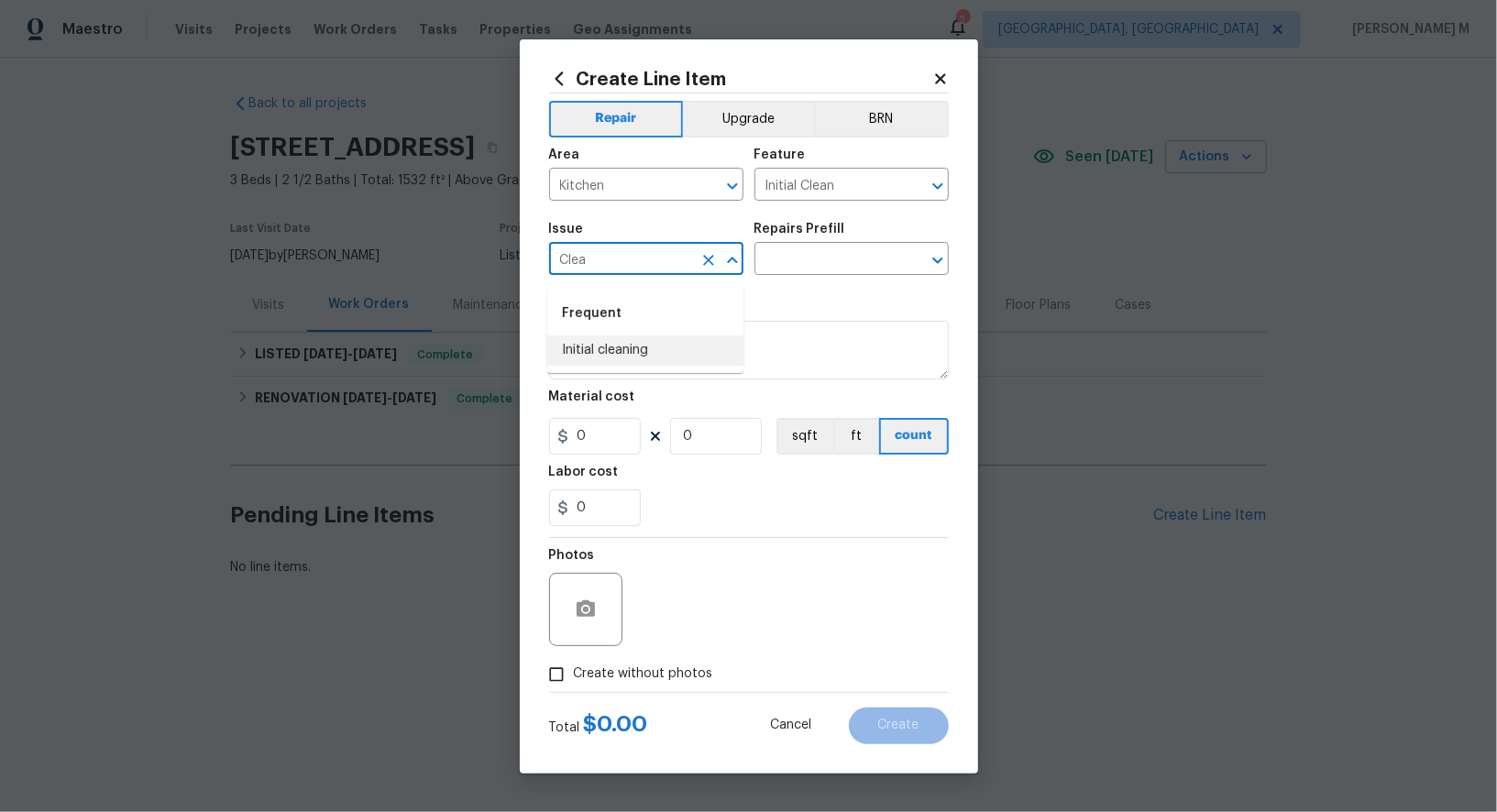
click at [618, 337] on li "Initial cleaning" at bounding box center [645, 350] width 196 height 31
type input "Initial cleaning"
click at [785, 275] on input "text" at bounding box center [826, 260] width 143 height 29
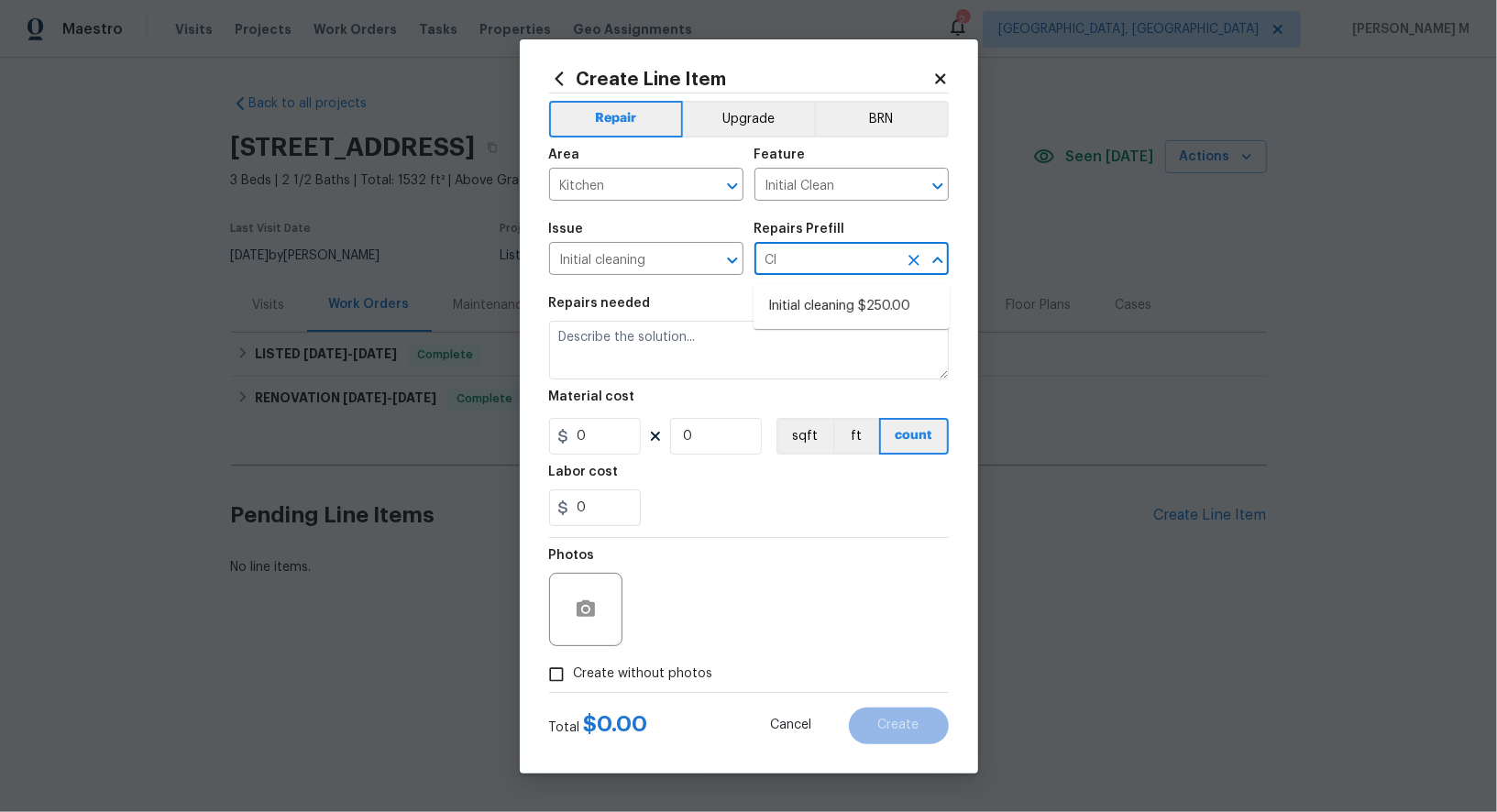
type input "Cle"
click at [841, 308] on li "Initial cleaning $250.00" at bounding box center [852, 307] width 196 height 31
type input "Home Readiness Packages"
type input "Initial cleaning $250.00"
type textarea "1. Wipe down exterior doors and trim. 2. Clean out all exterior light fixtures …"
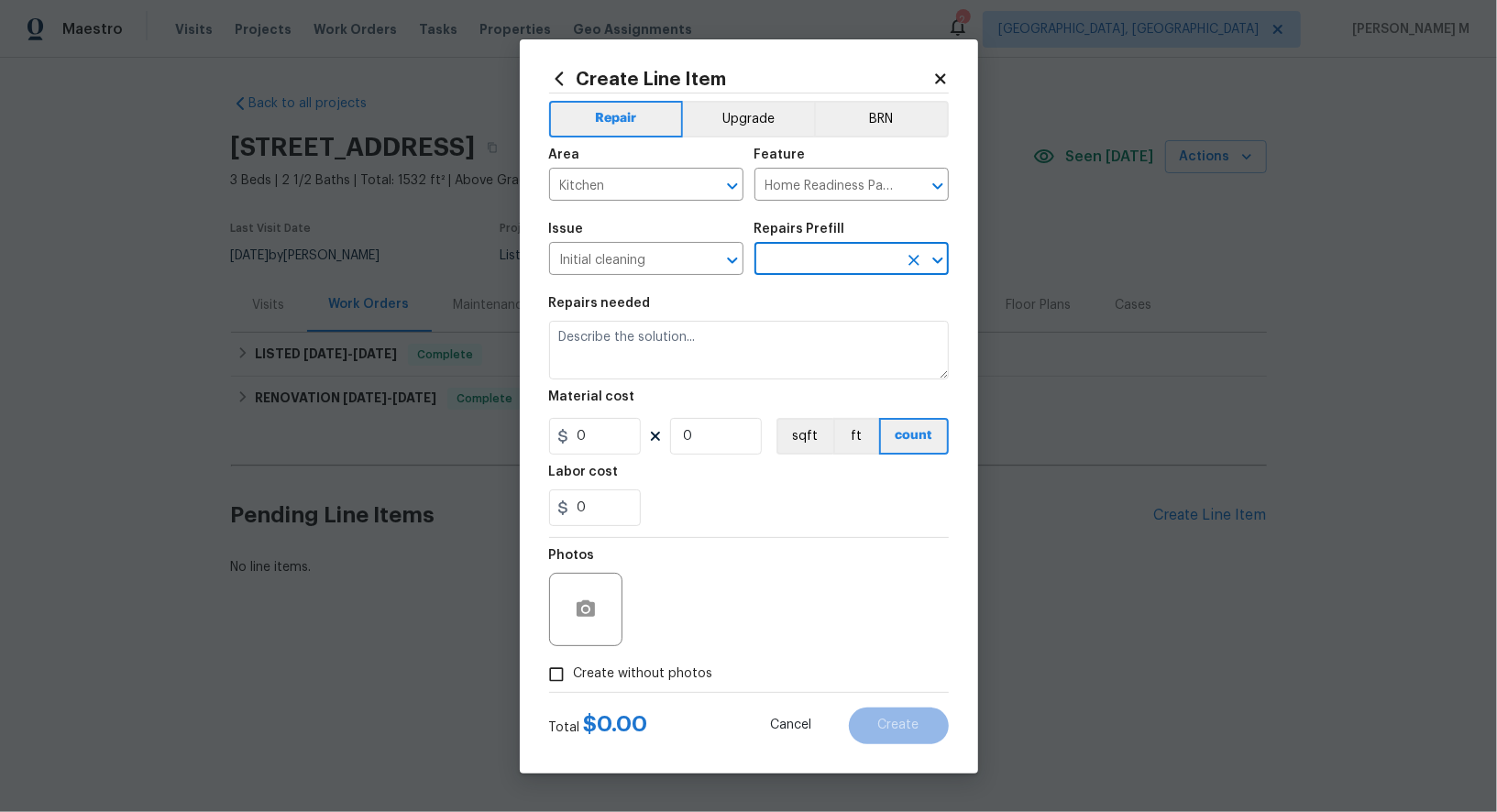
type input "250"
type input "1"
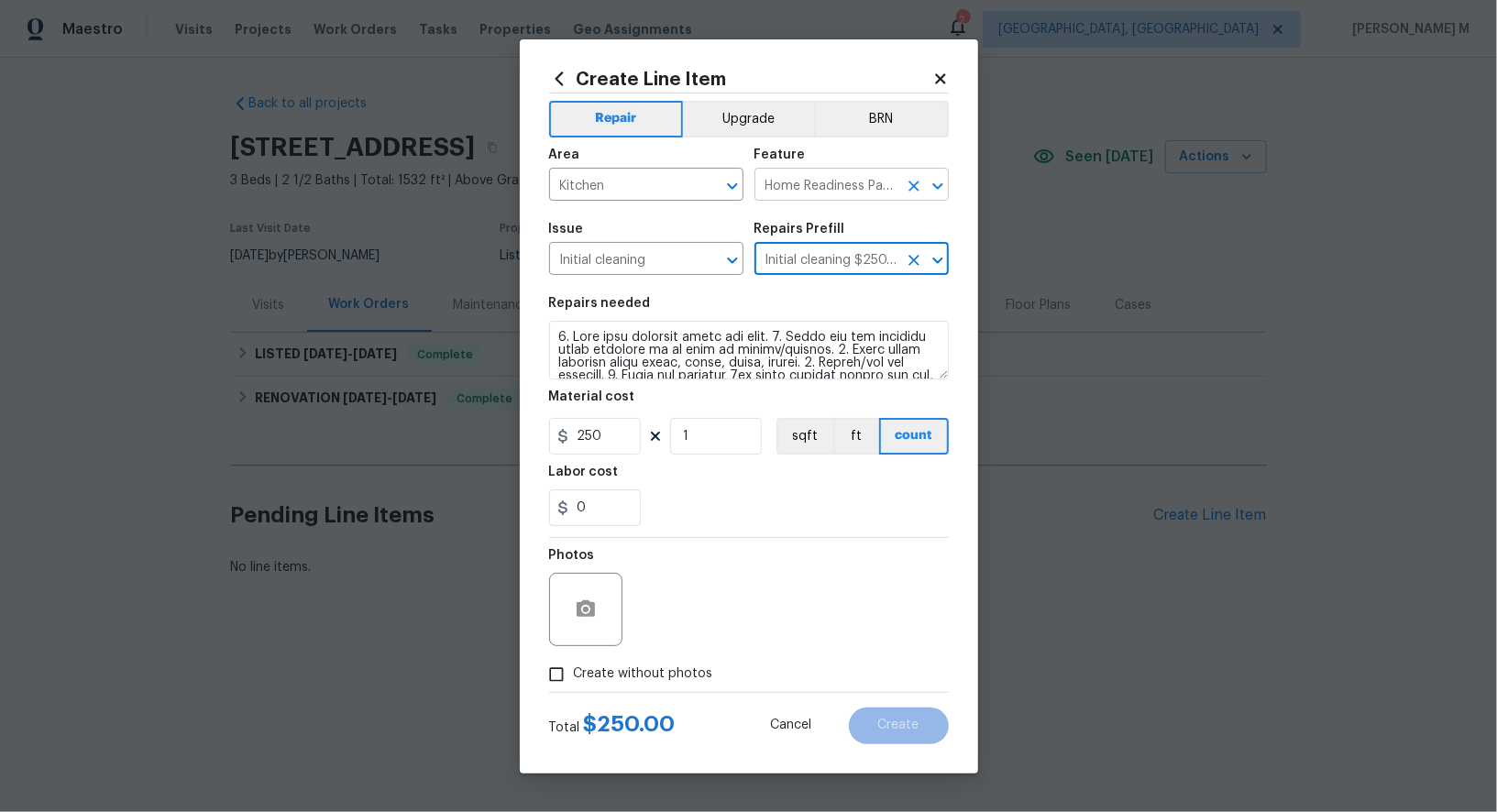
type input "Initial cleaning $250.00"
click at [803, 201] on input "Home Readiness Packages" at bounding box center [826, 186] width 143 height 29
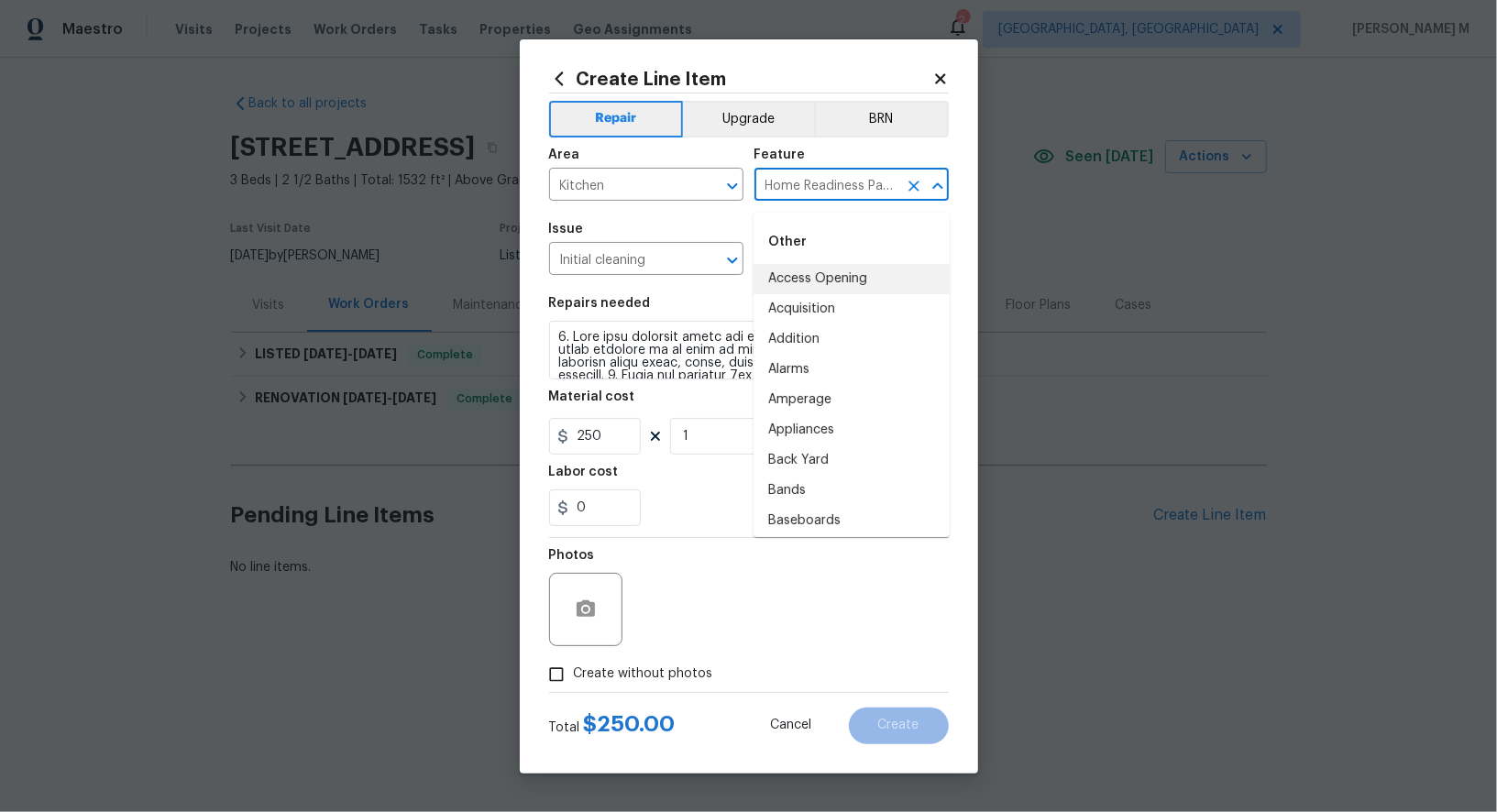
click at [803, 201] on input "Home Readiness Packages" at bounding box center [826, 186] width 143 height 29
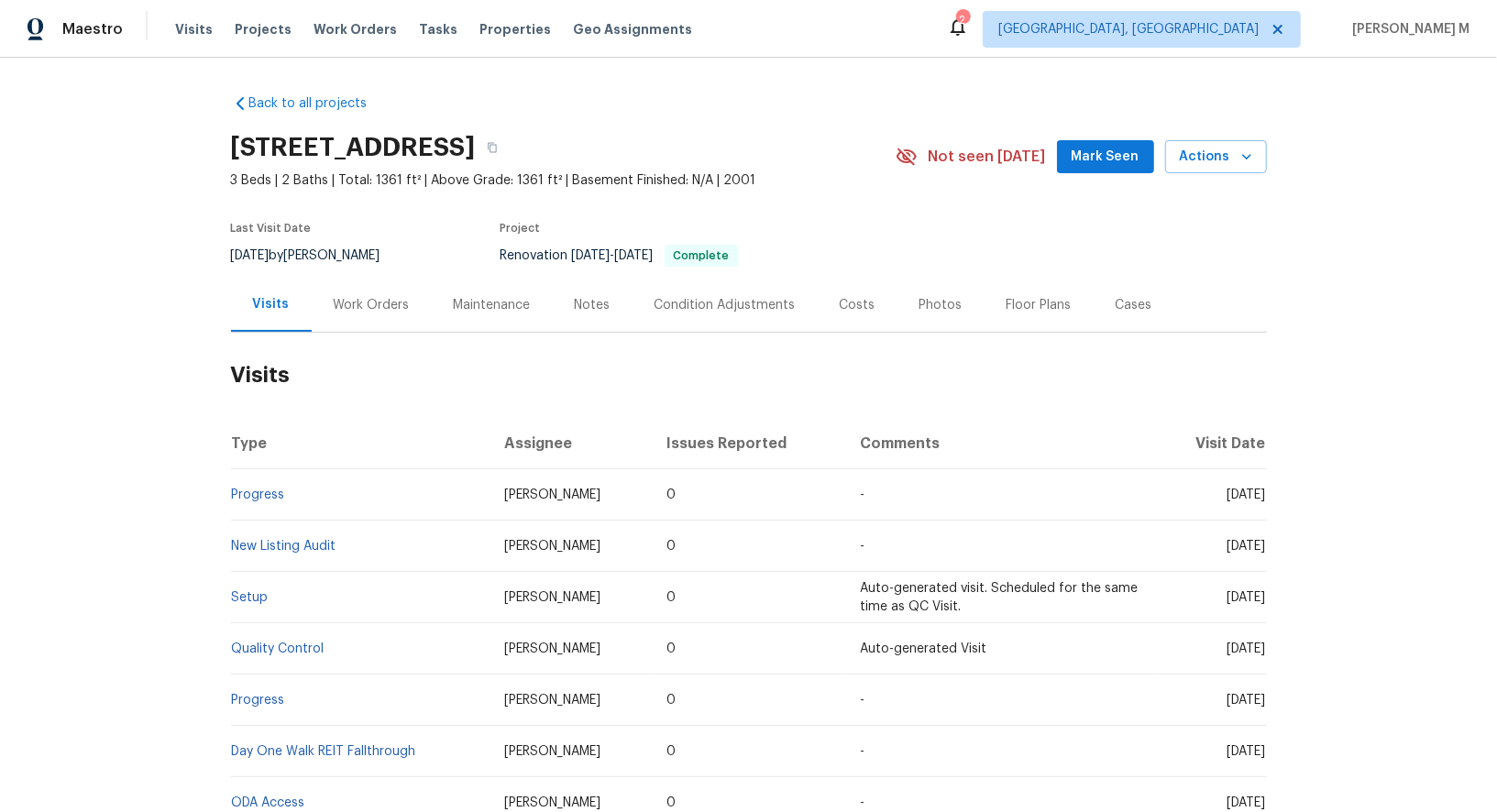
click at [391, 267] on div "Last Visit Date [DATE] by [PERSON_NAME] Project Renovation [DATE] - [DATE] Comp…" at bounding box center [541, 244] width 621 height 66
click at [348, 318] on div "Work Orders" at bounding box center [371, 305] width 120 height 54
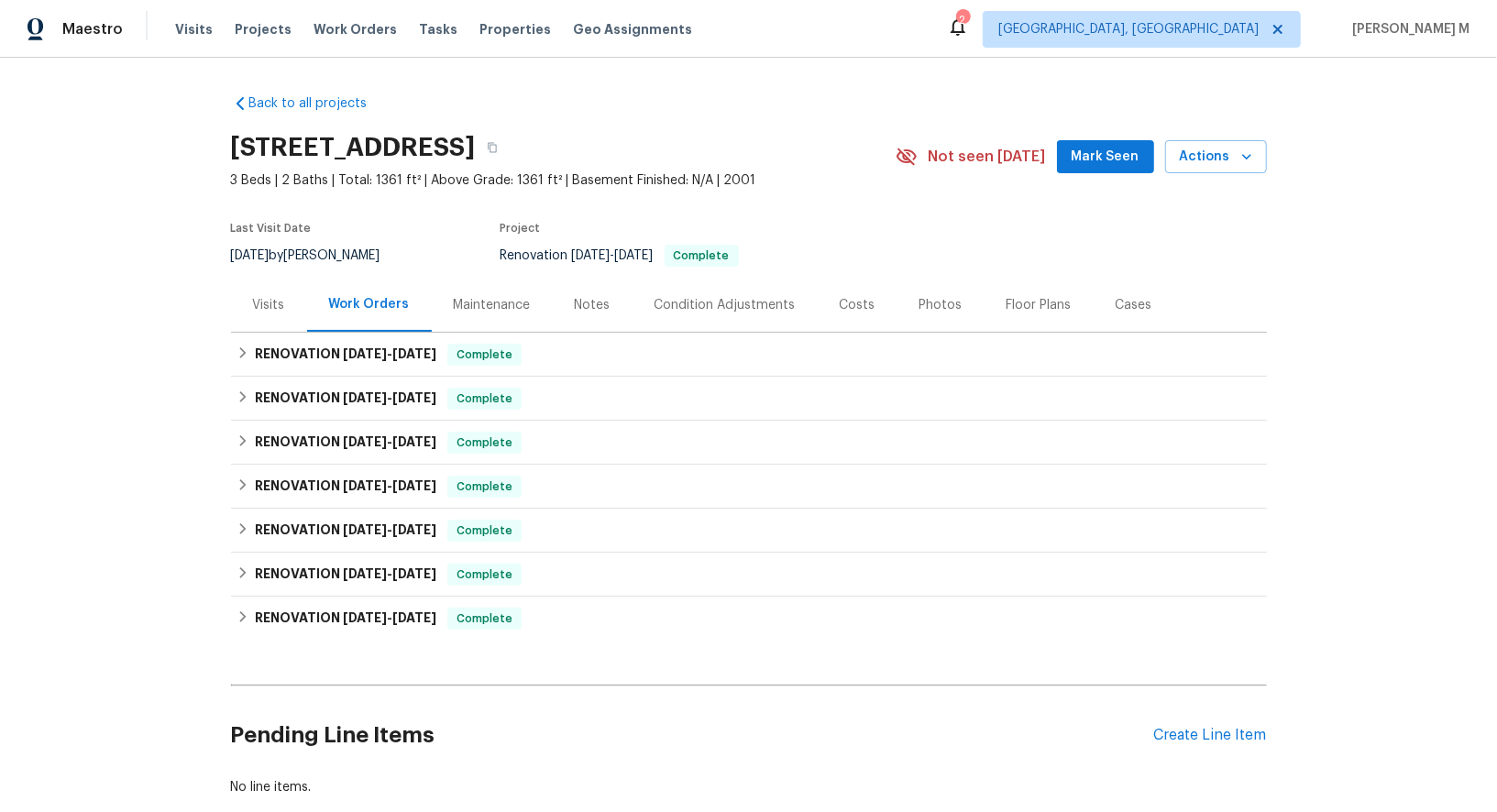
scroll to position [20, 0]
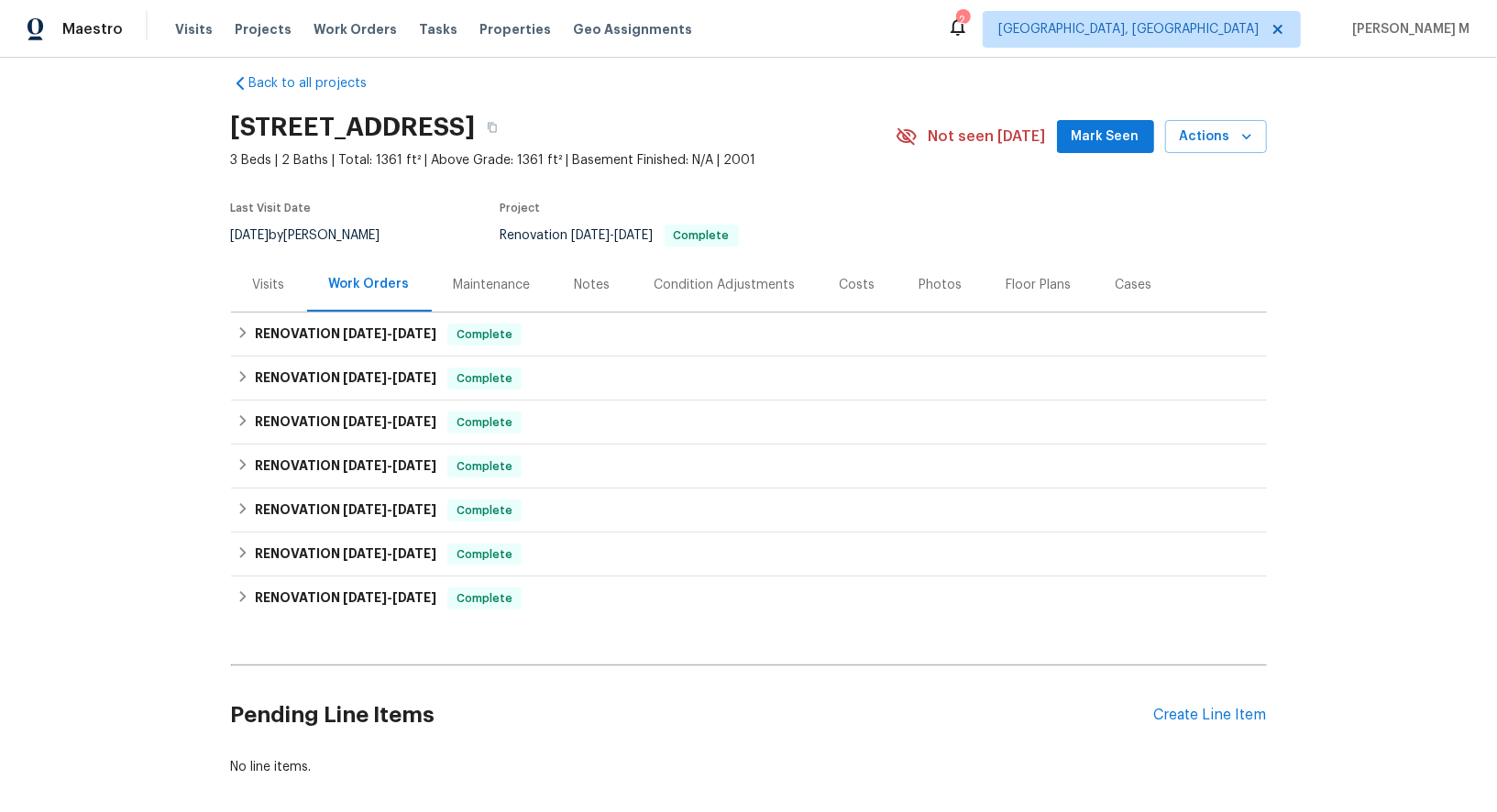
click at [491, 281] on div "Maintenance" at bounding box center [493, 285] width 77 height 19
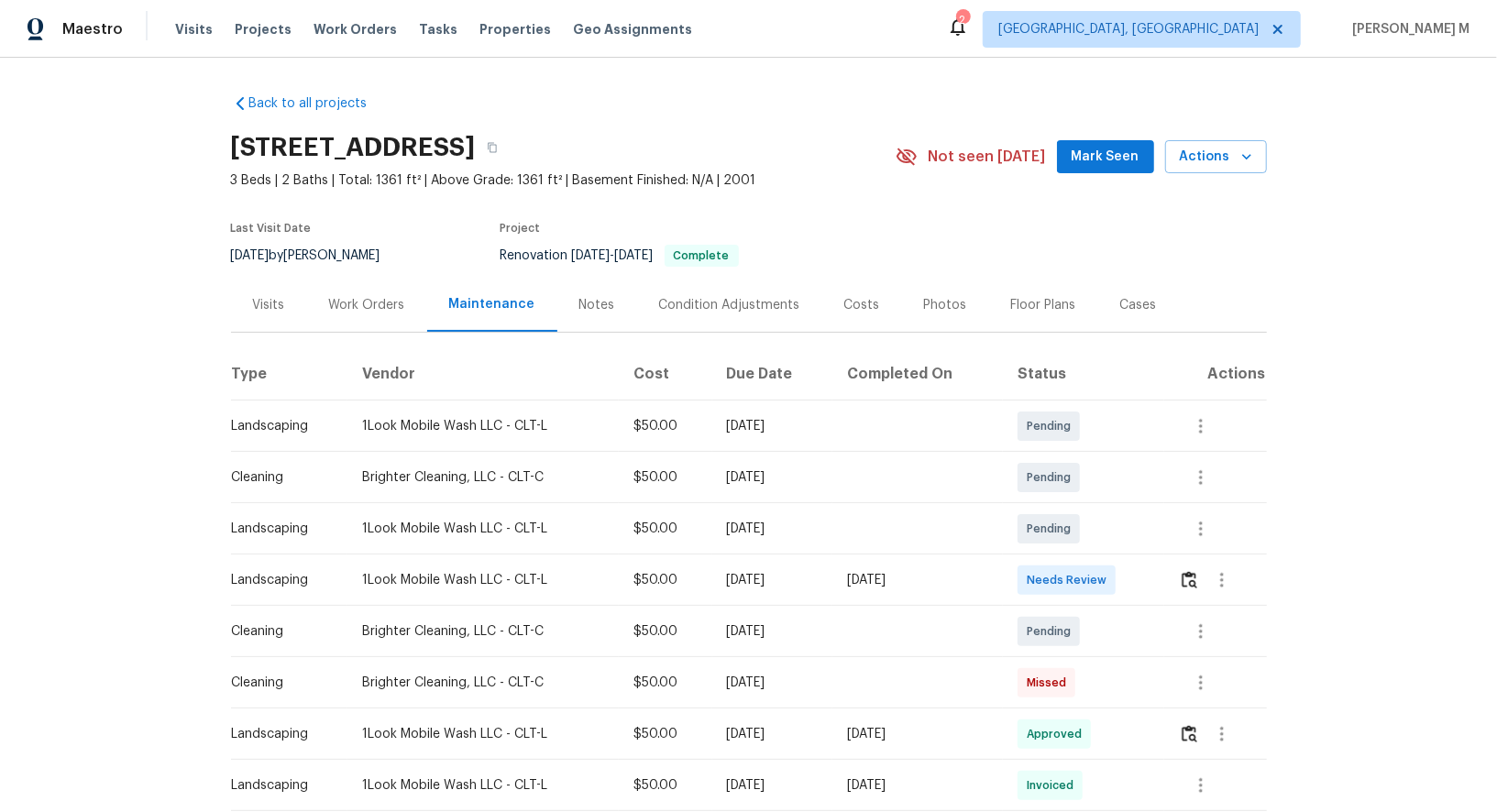
click at [355, 296] on div "Work Orders" at bounding box center [367, 305] width 76 height 19
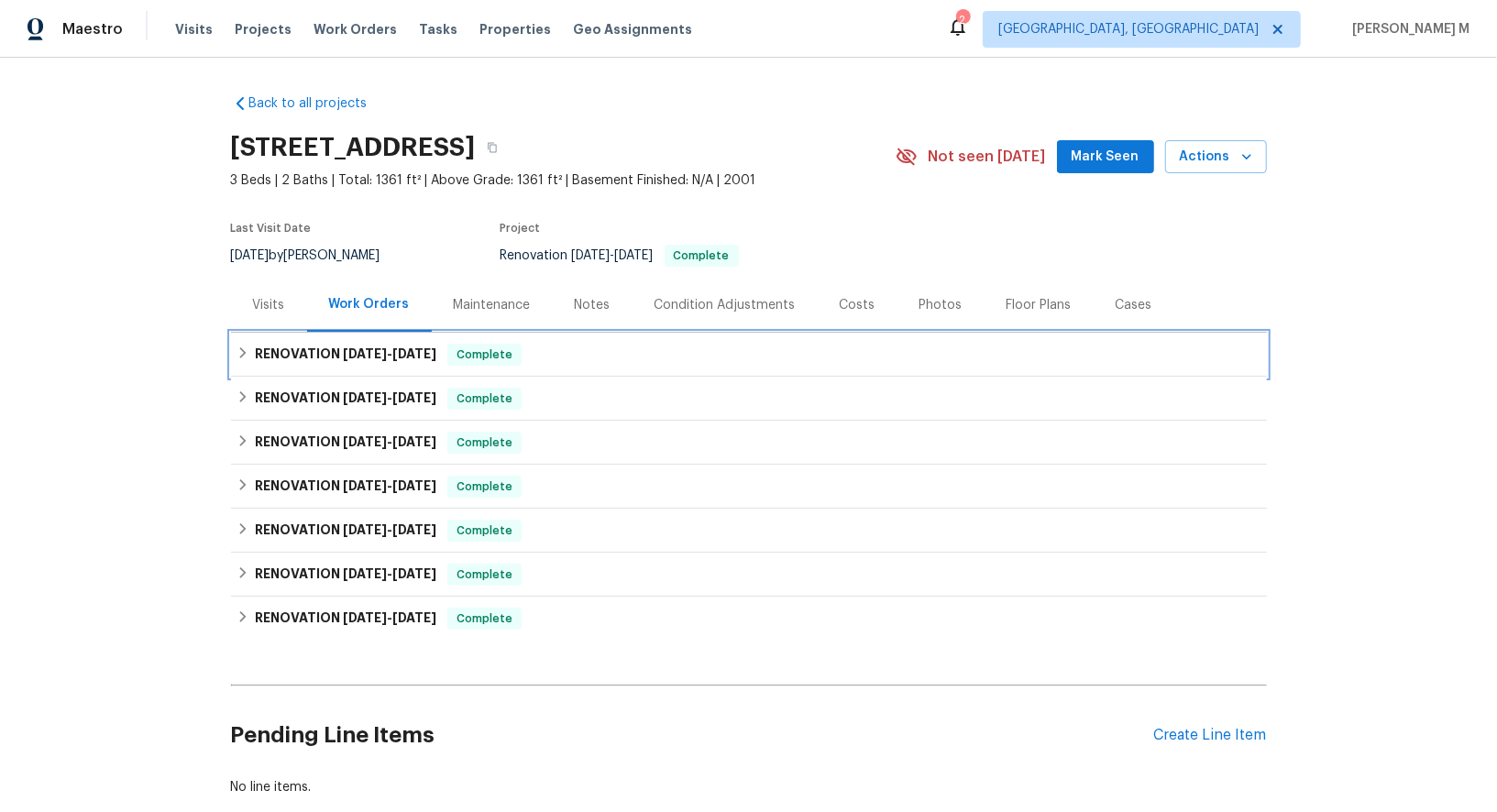
click at [351, 347] on span "8/11/25" at bounding box center [365, 353] width 44 height 13
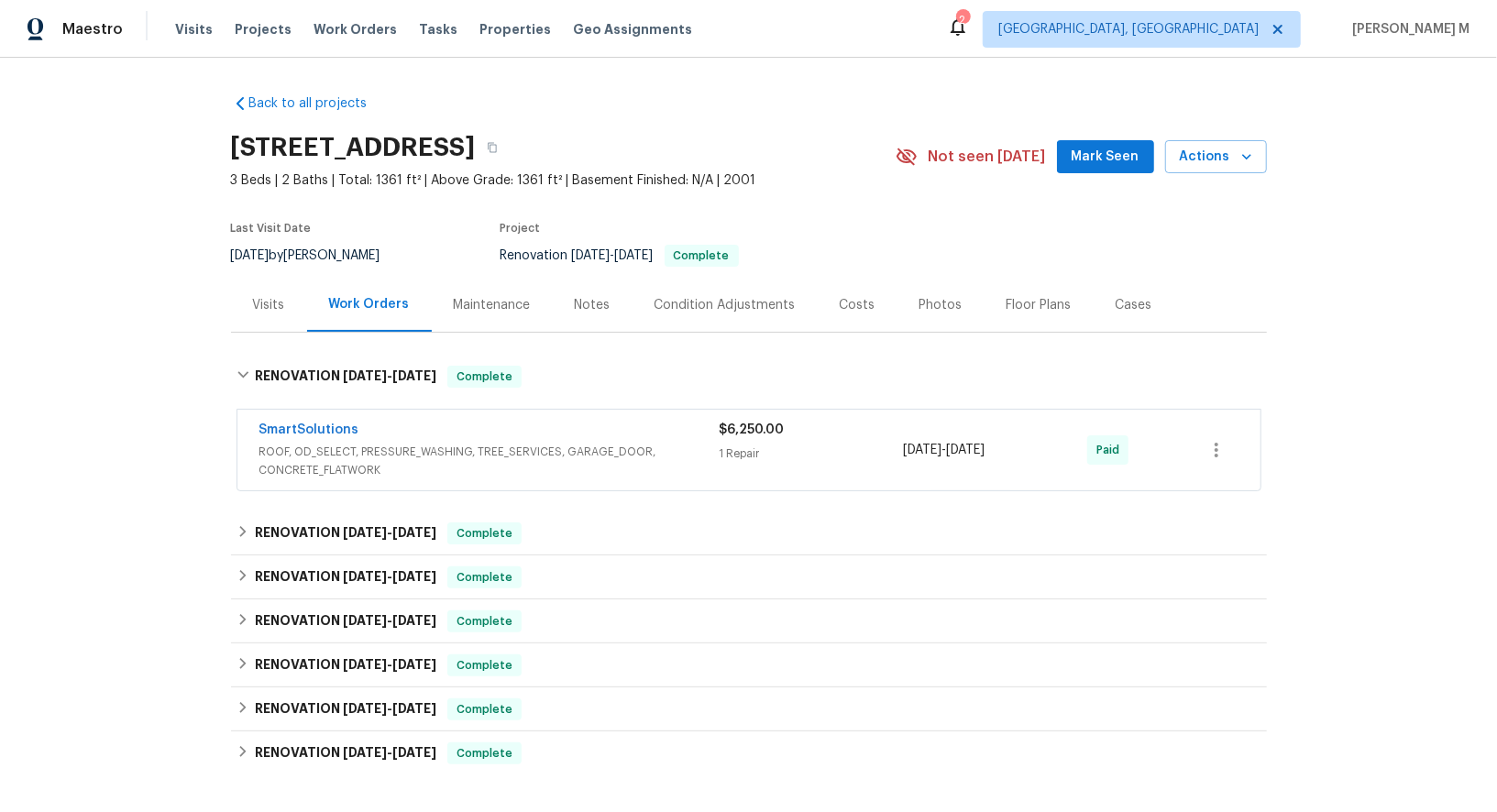
click at [343, 459] on span "ROOF, OD_SELECT, PRESSURE_WASHING, TREE_SERVICES, GARAGE_DOOR, CONCRETE_FLATWORK" at bounding box center [489, 460] width 460 height 37
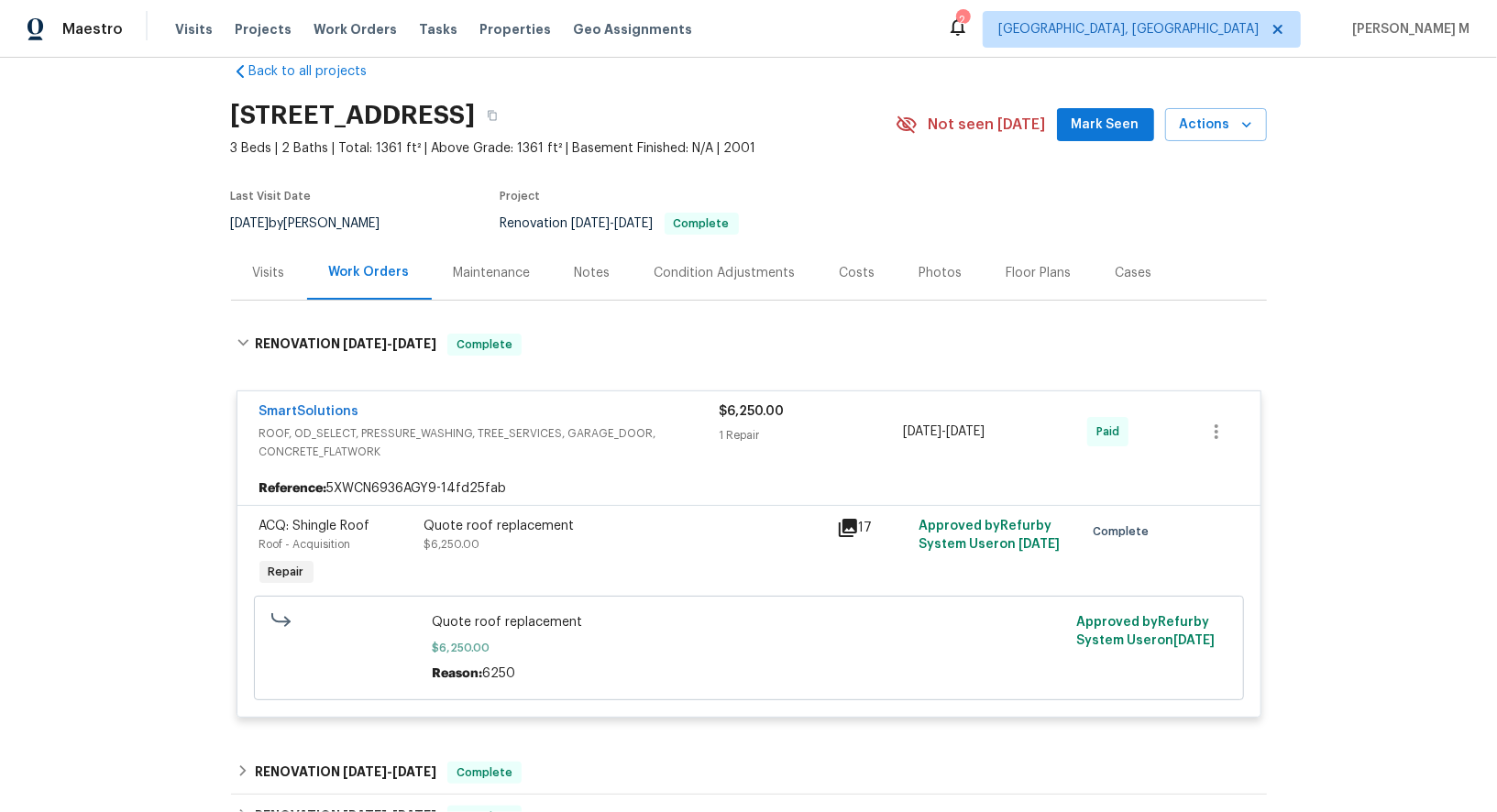
scroll to position [404, 0]
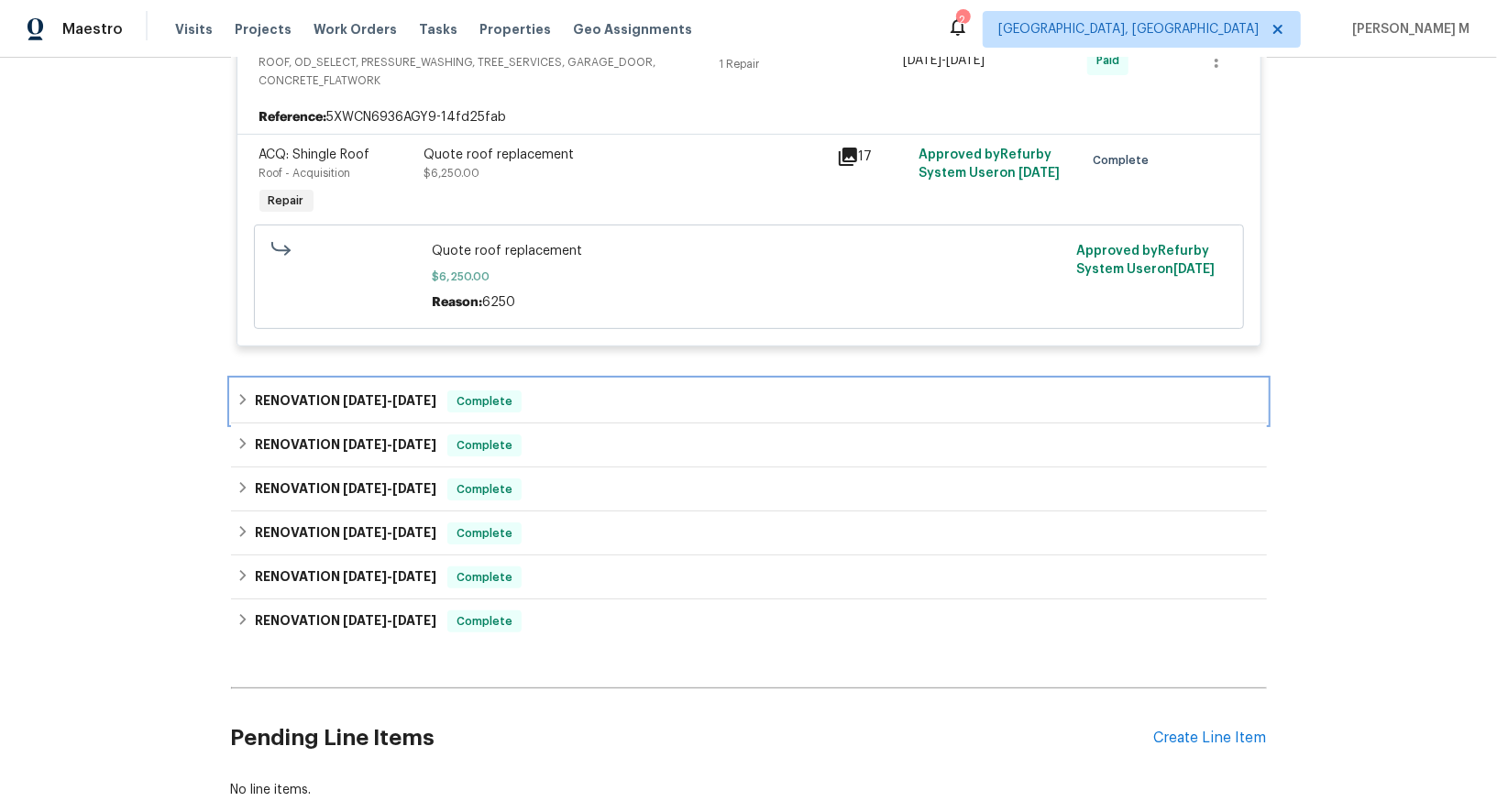
click at [350, 393] on h6 "RENOVATION 8/11/25 - 8/20/25" at bounding box center [345, 402] width 181 height 22
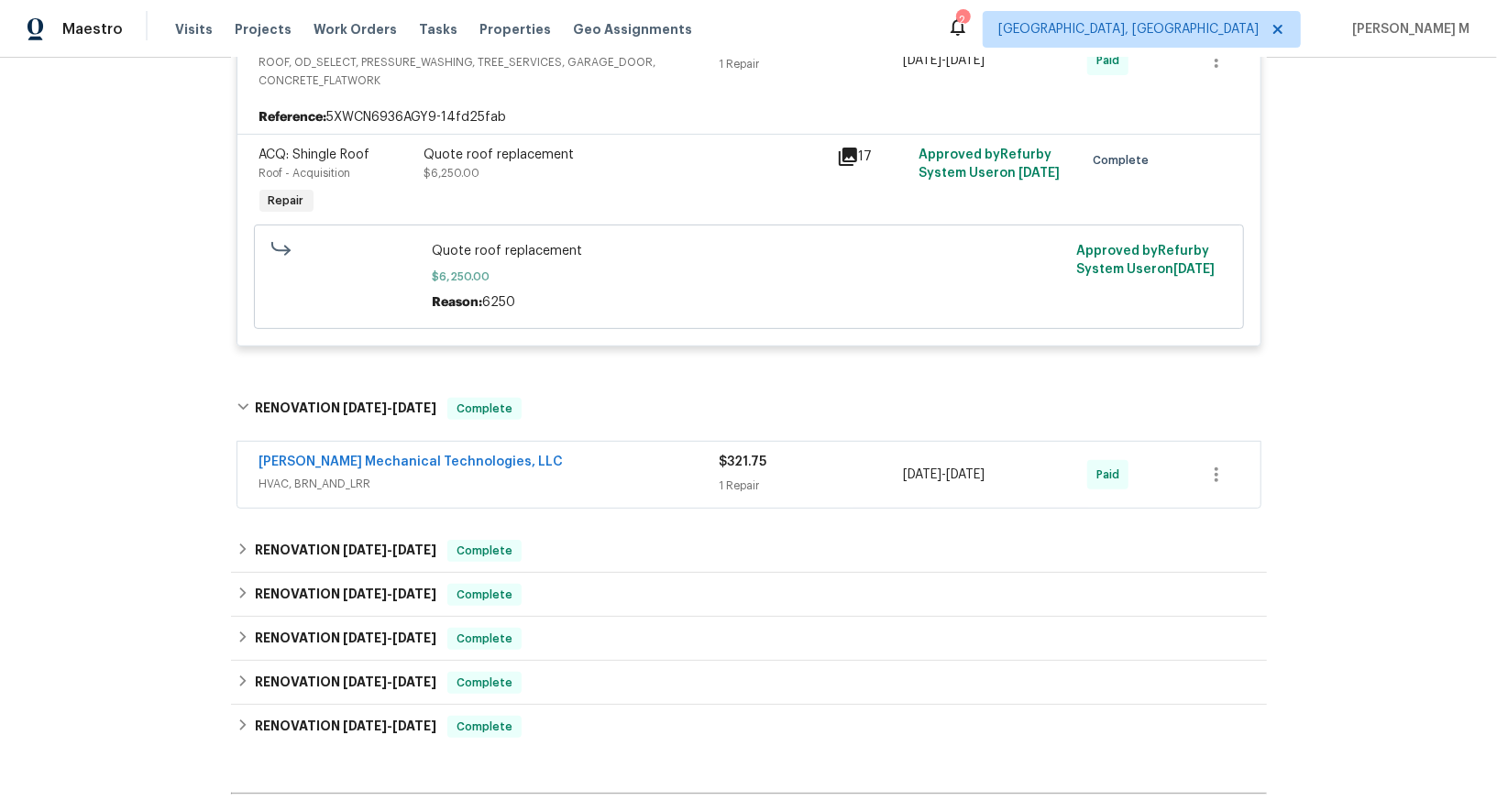
click at [334, 475] on span "HVAC, BRN_AND_LRR" at bounding box center [489, 484] width 460 height 19
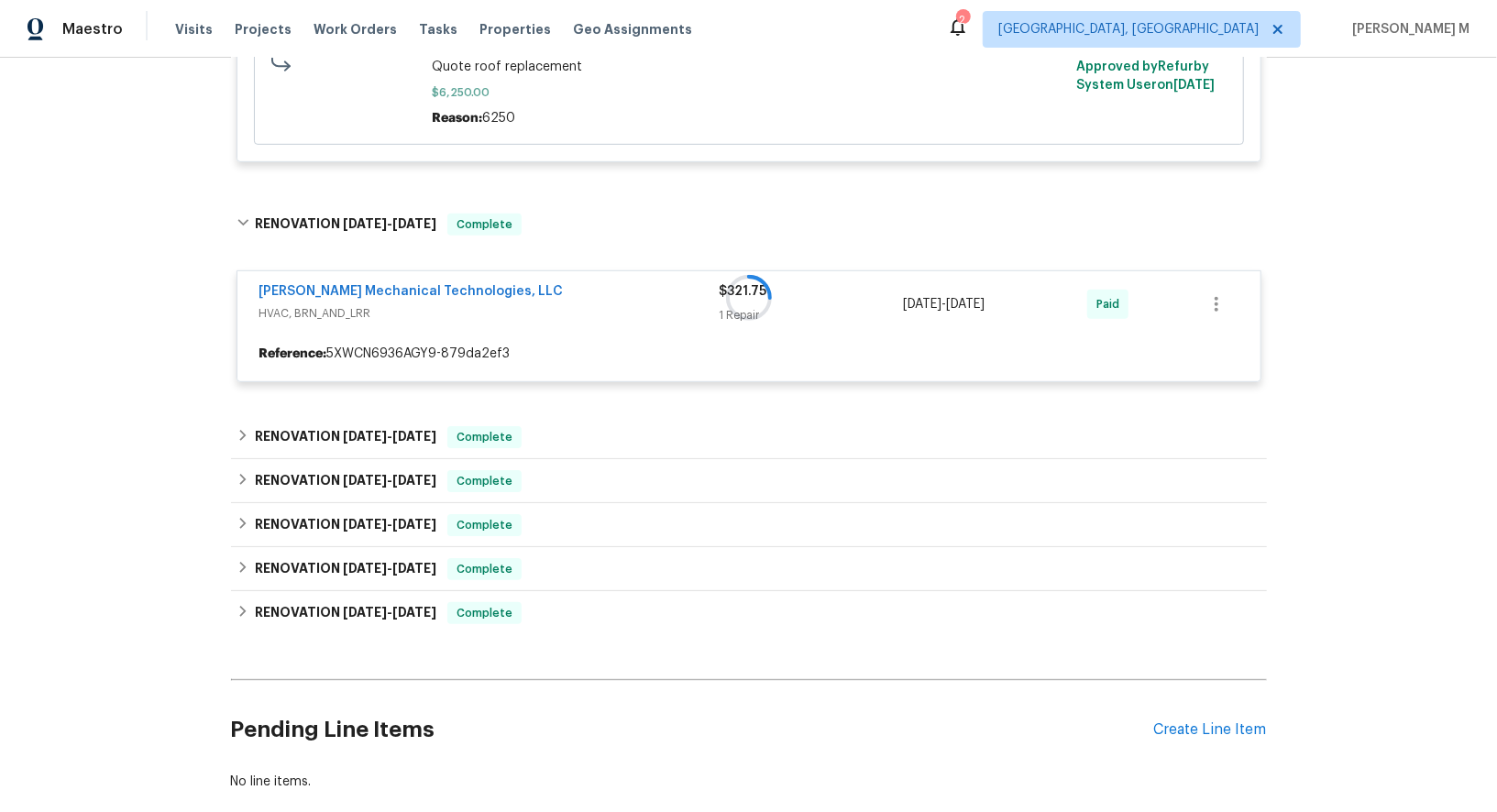
scroll to position [603, 0]
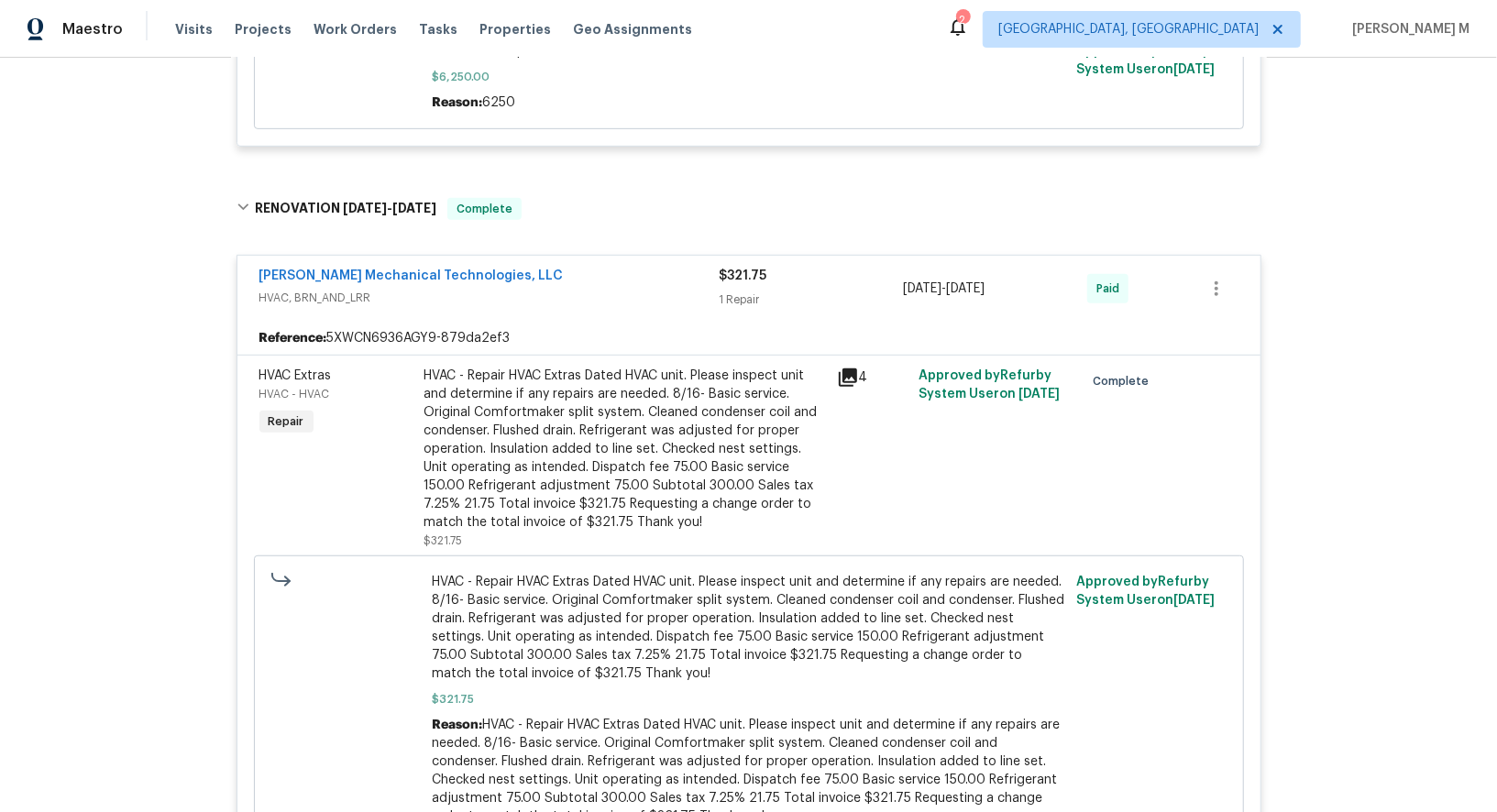
click at [386, 406] on div "HVAC Extras HVAC - HVAC Repair" at bounding box center [336, 458] width 165 height 194
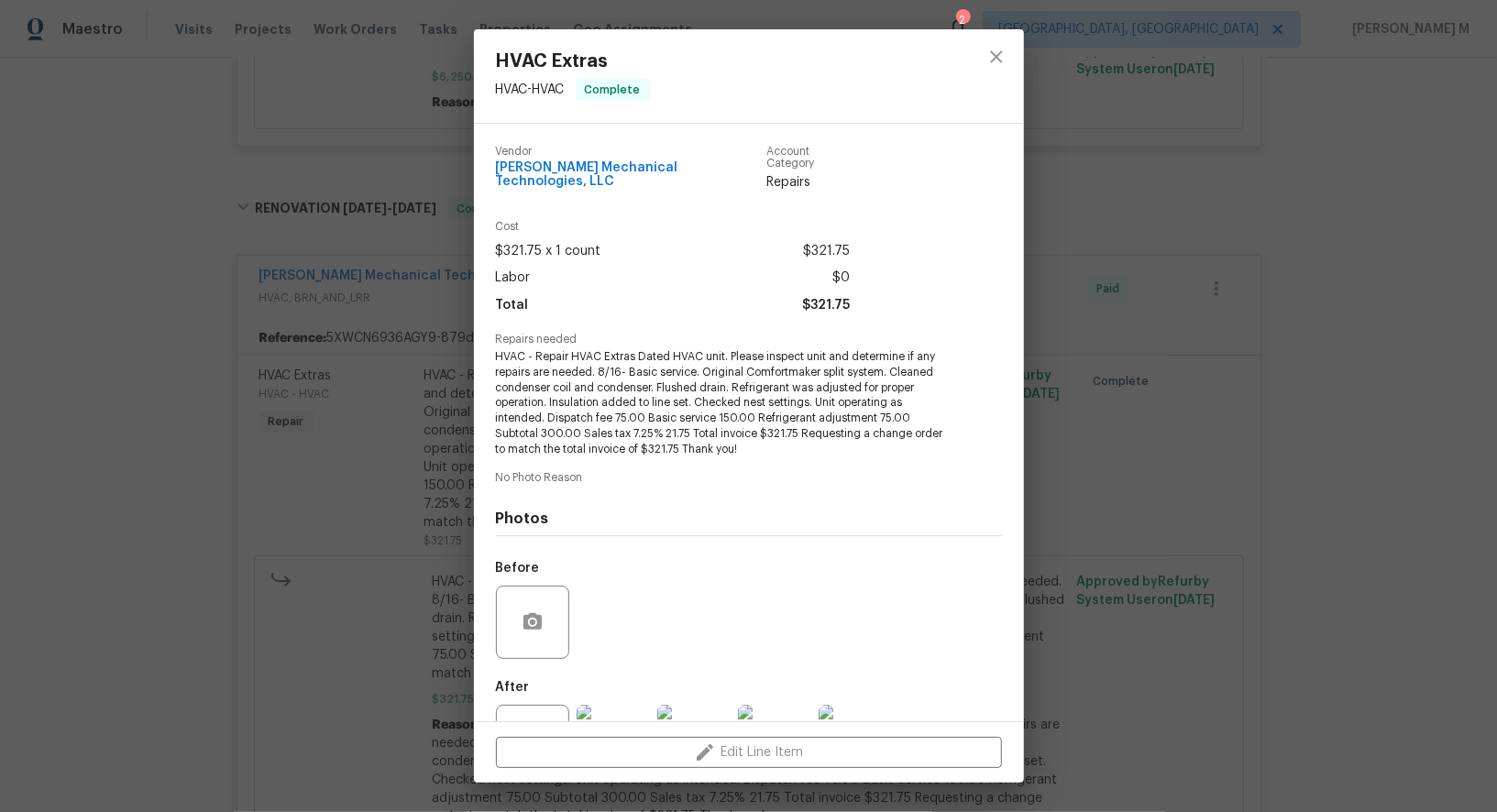
click at [386, 406] on div "HVAC Extras HVAC - HVAC Complete Vendor Johnson's Mechanical Technologies, LLC …" at bounding box center [748, 406] width 1497 height 812
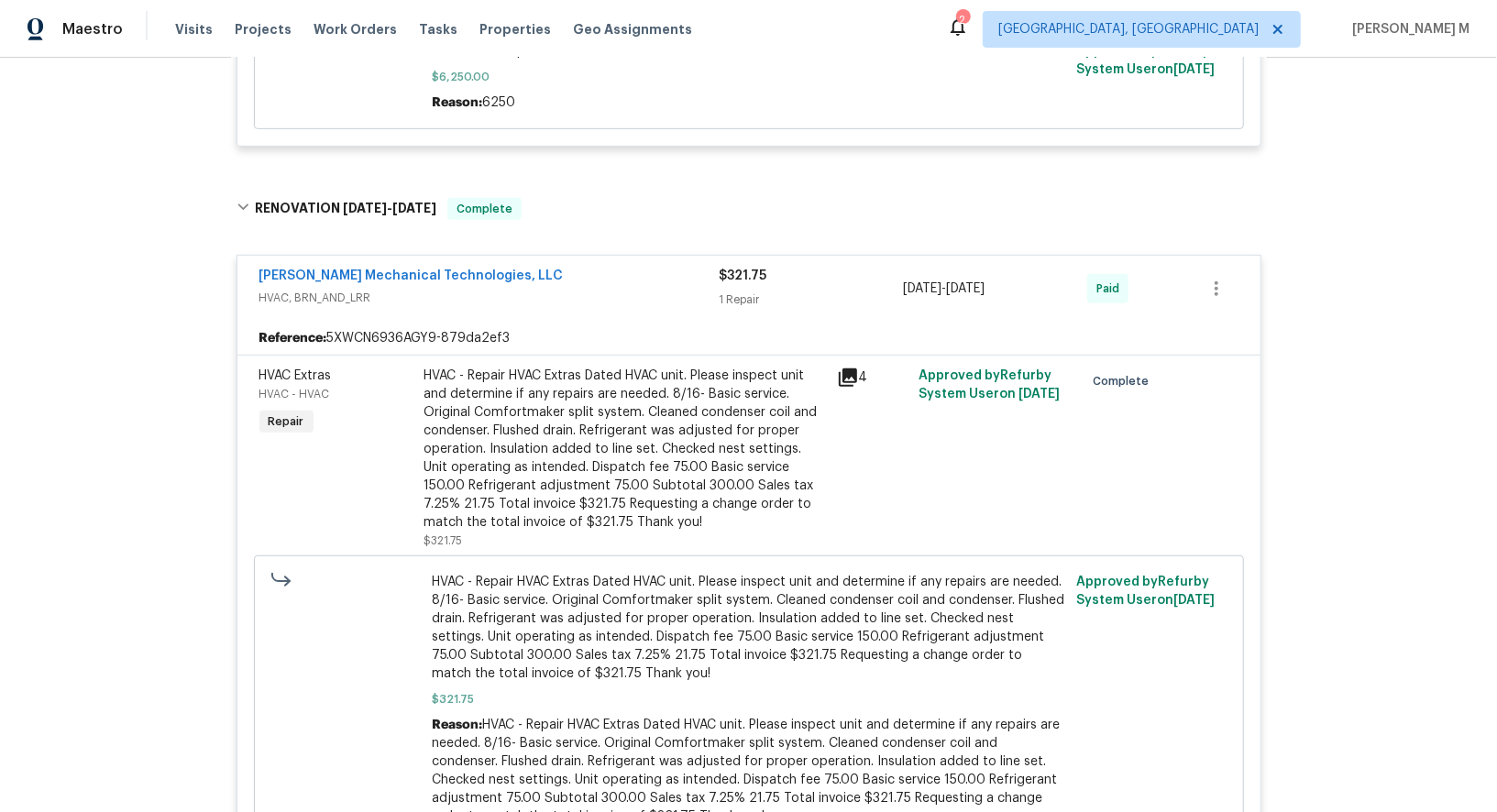
scroll to position [1145, 0]
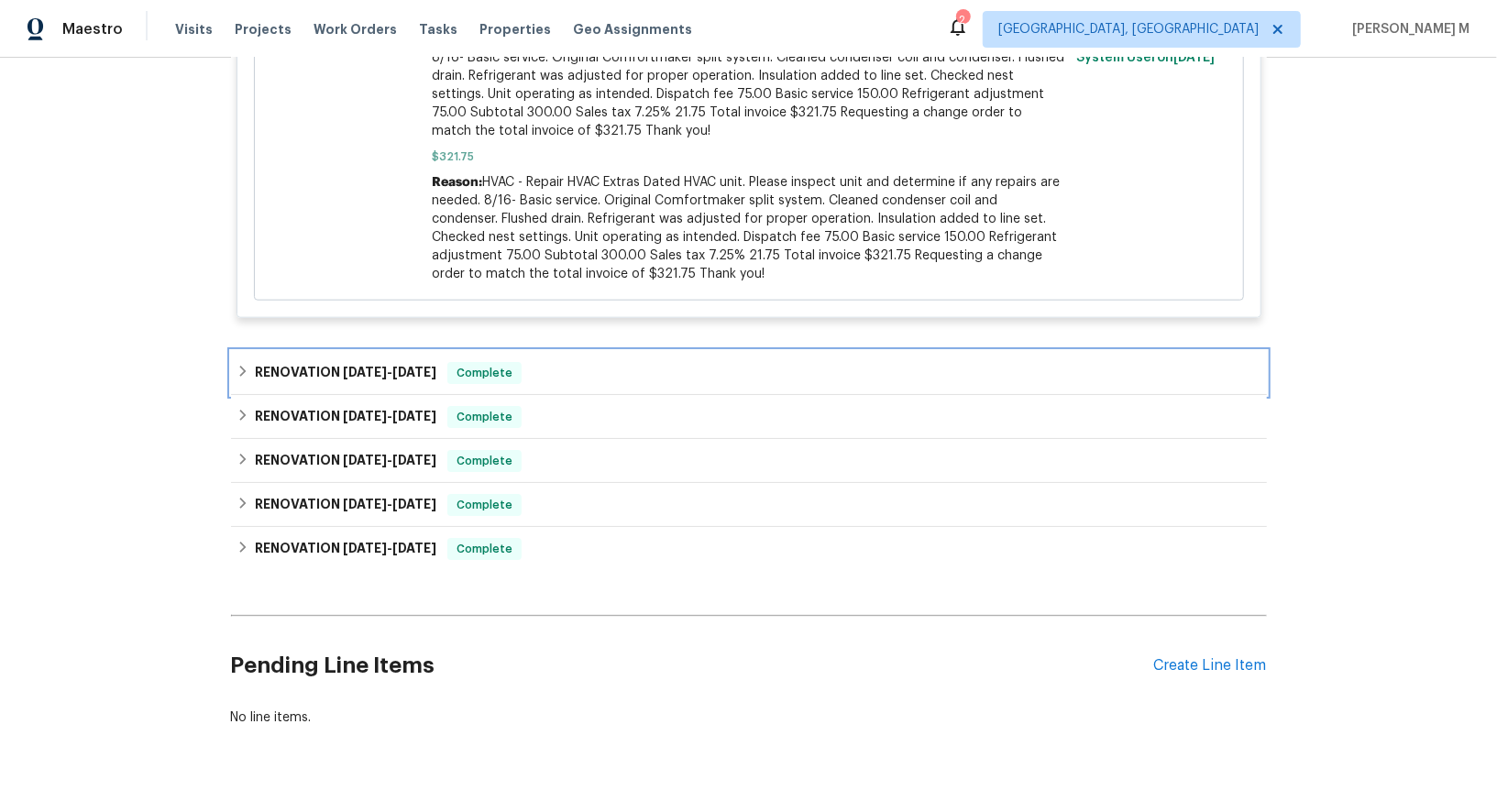
click at [364, 366] on span "8/11/25" at bounding box center [365, 372] width 44 height 13
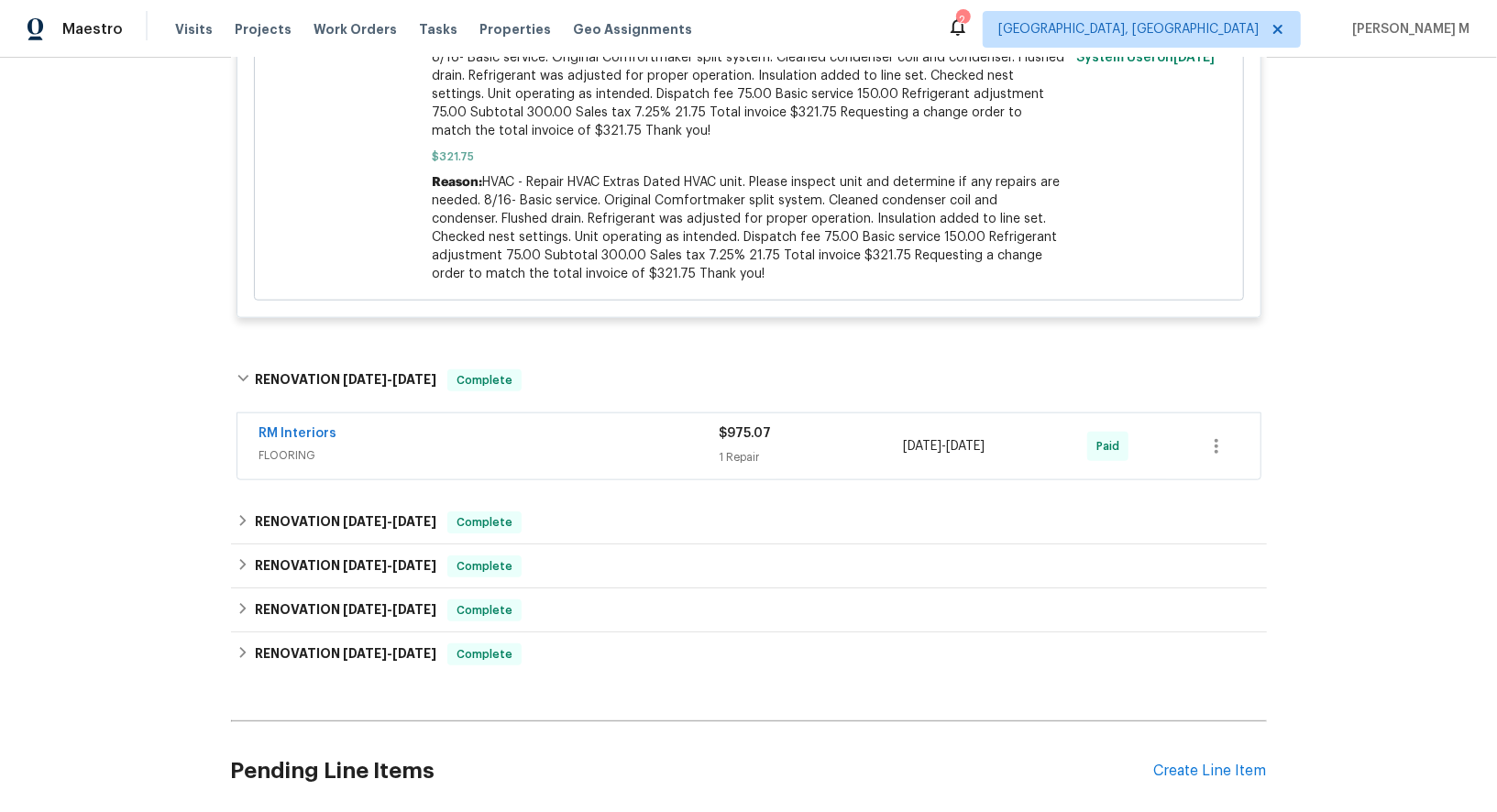
click at [298, 424] on span "RM Interiors" at bounding box center [298, 433] width 78 height 19
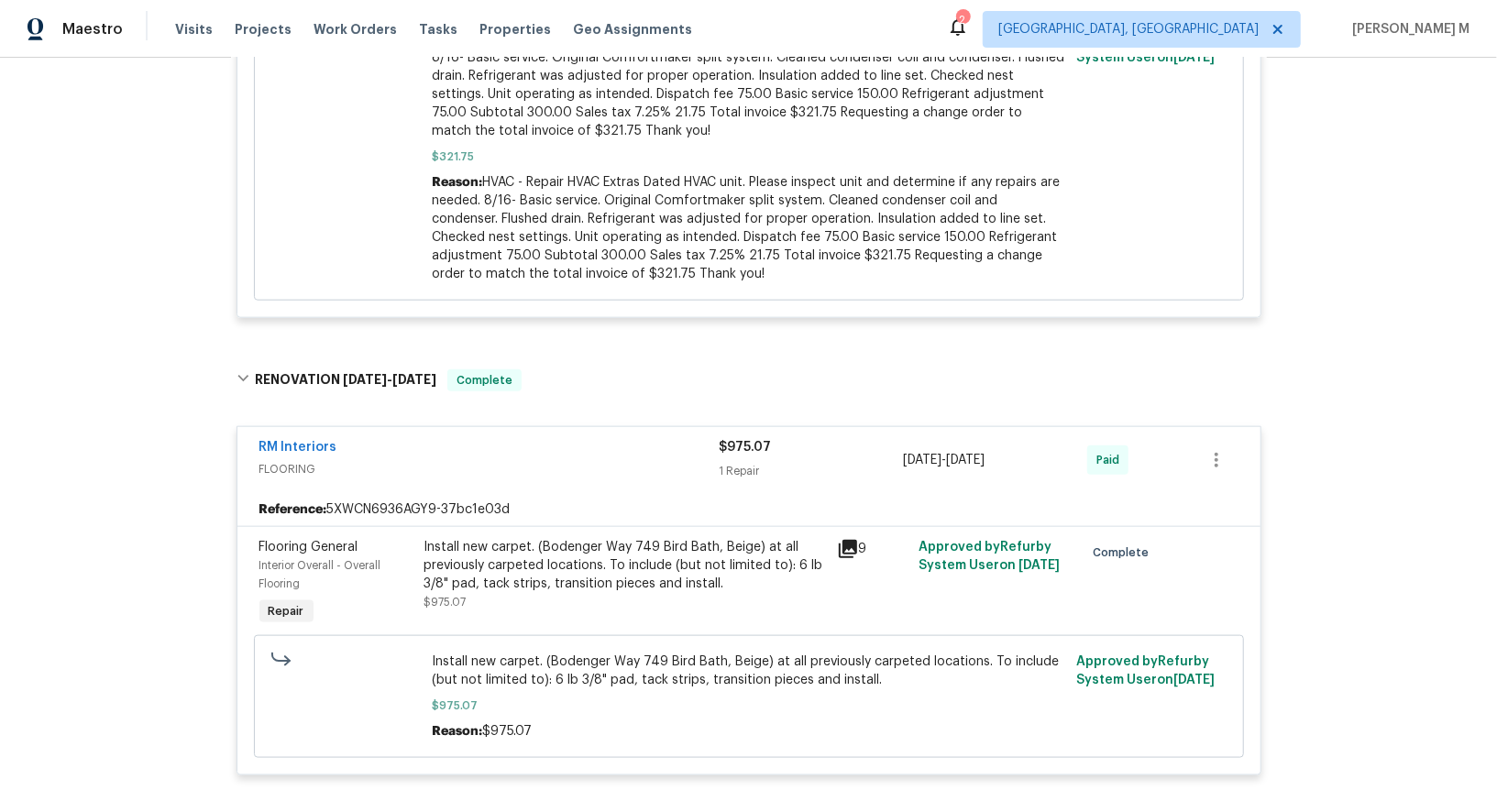
scroll to position [1280, 0]
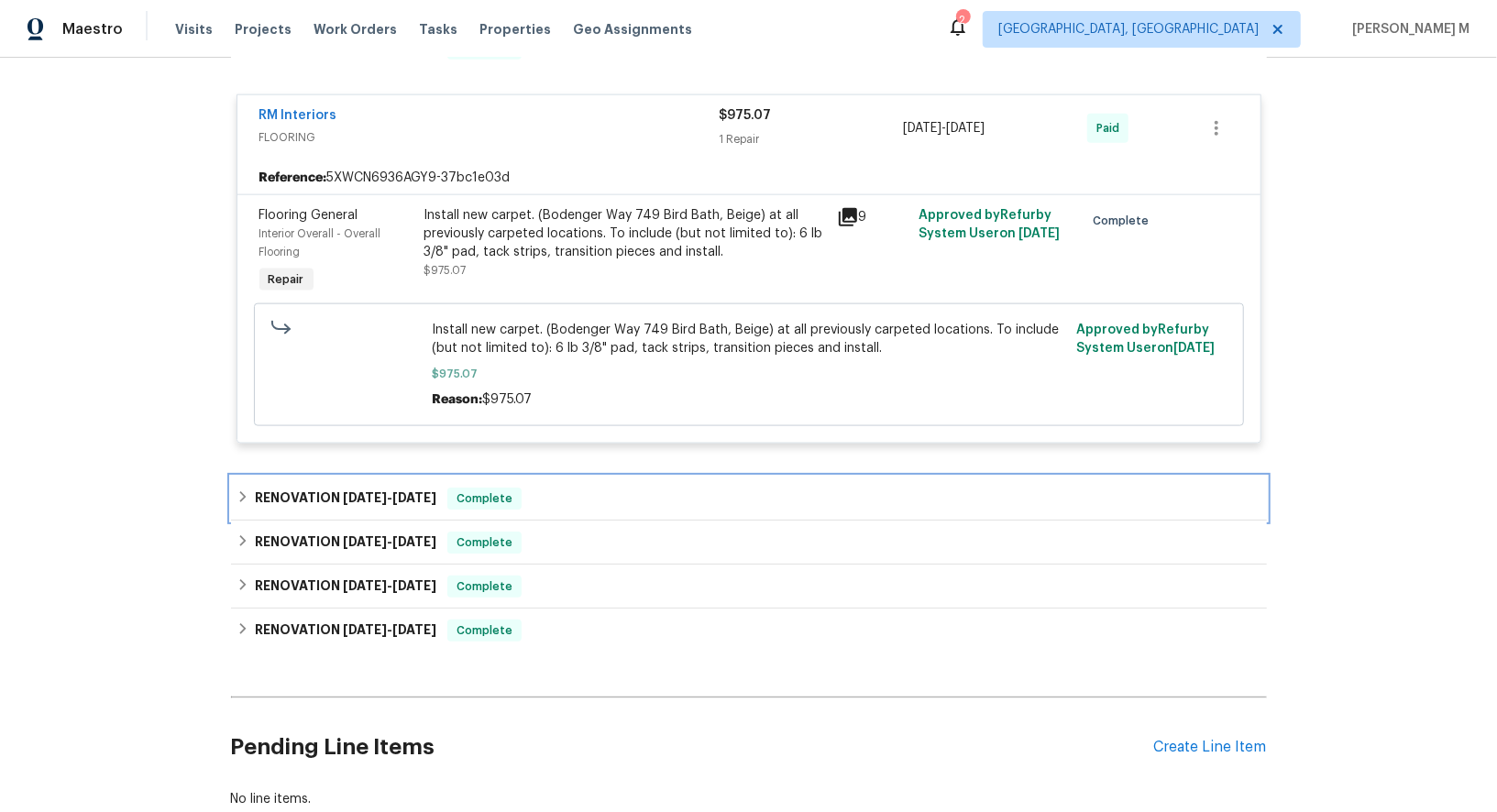
click at [343, 492] on span "8/11/25" at bounding box center [365, 497] width 44 height 13
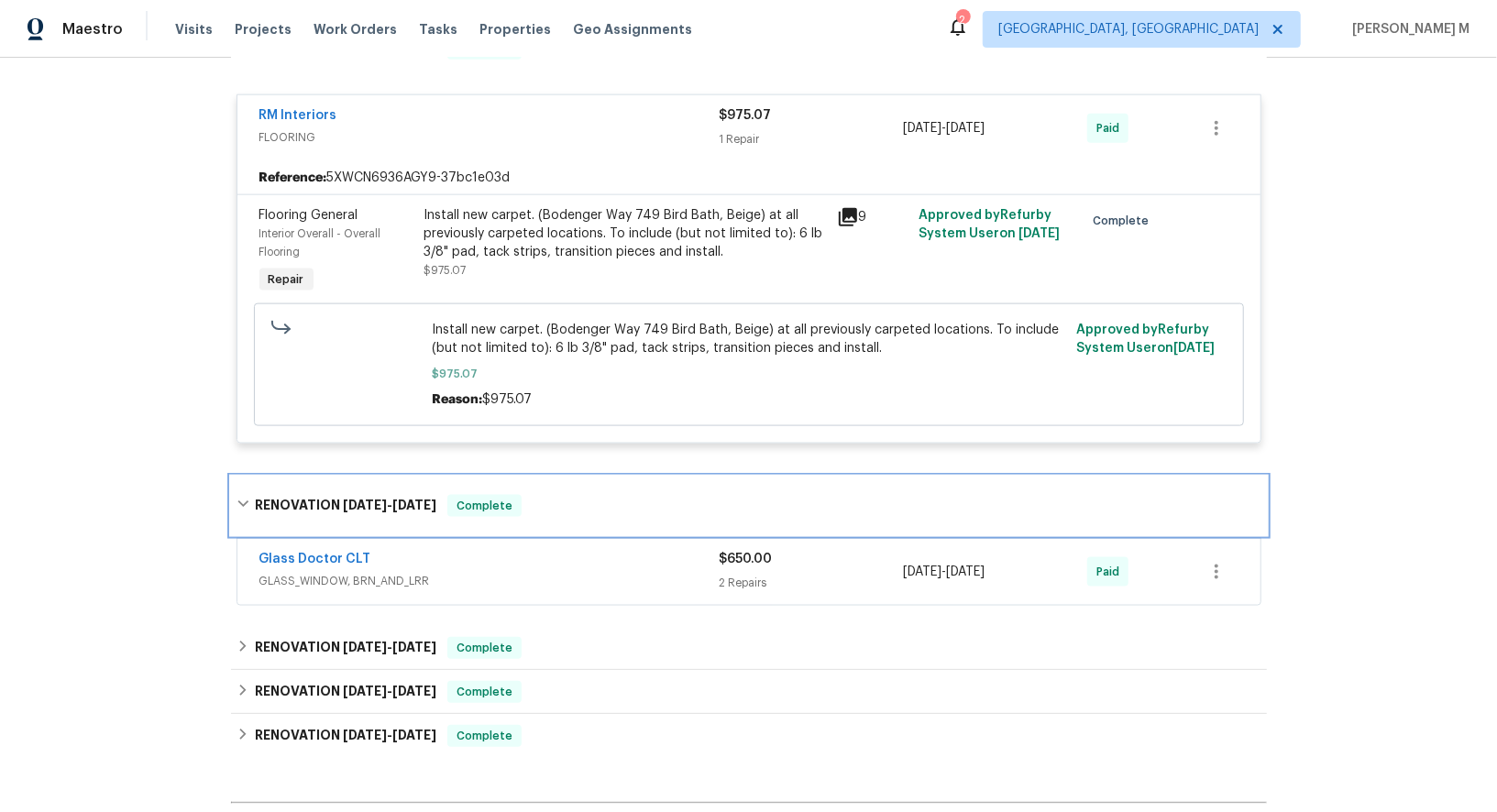
scroll to position [1556, 0]
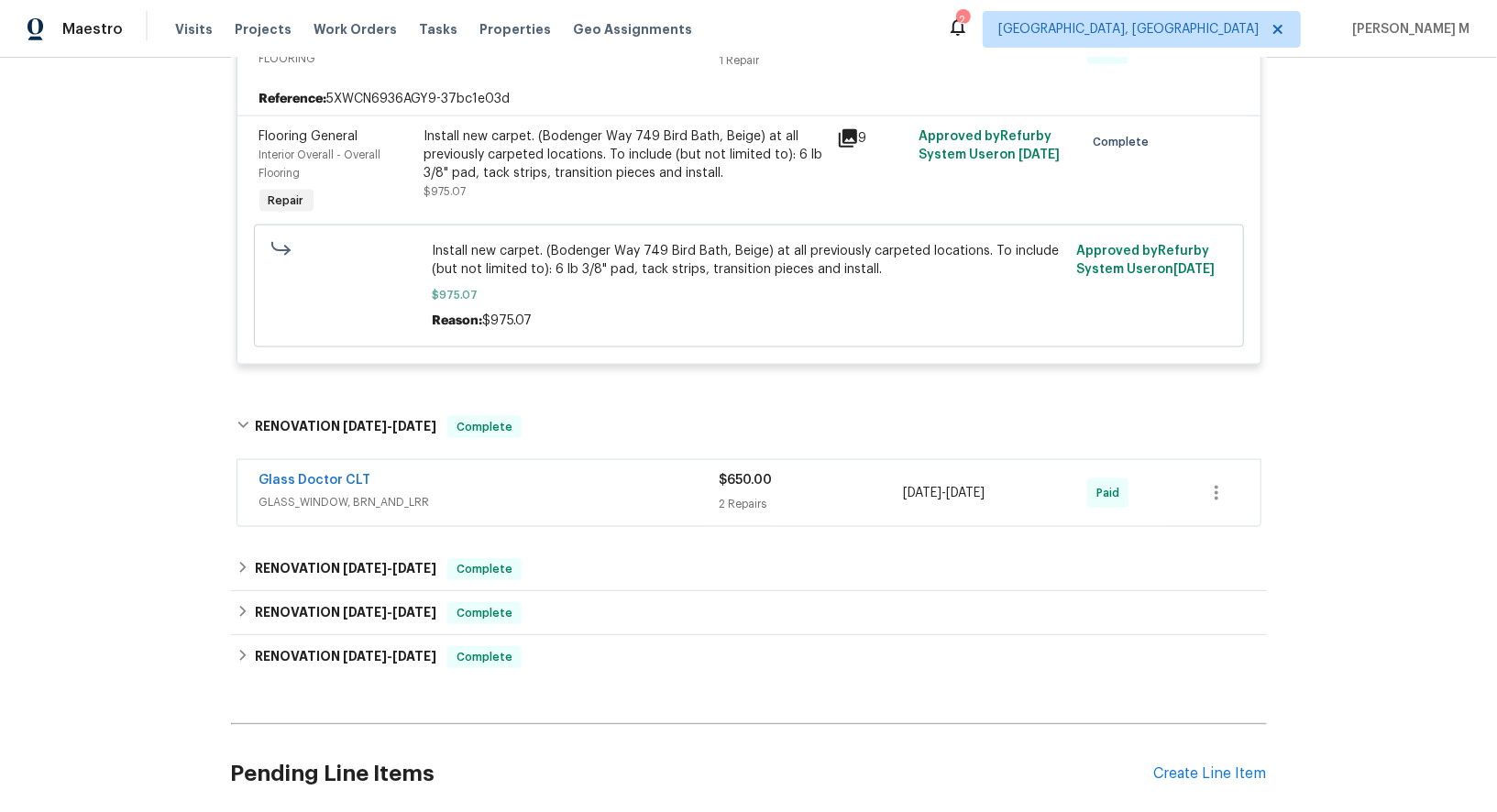
click at [341, 493] on span "GLASS_WINDOW, BRN_AND_LRR" at bounding box center [489, 501] width 460 height 19
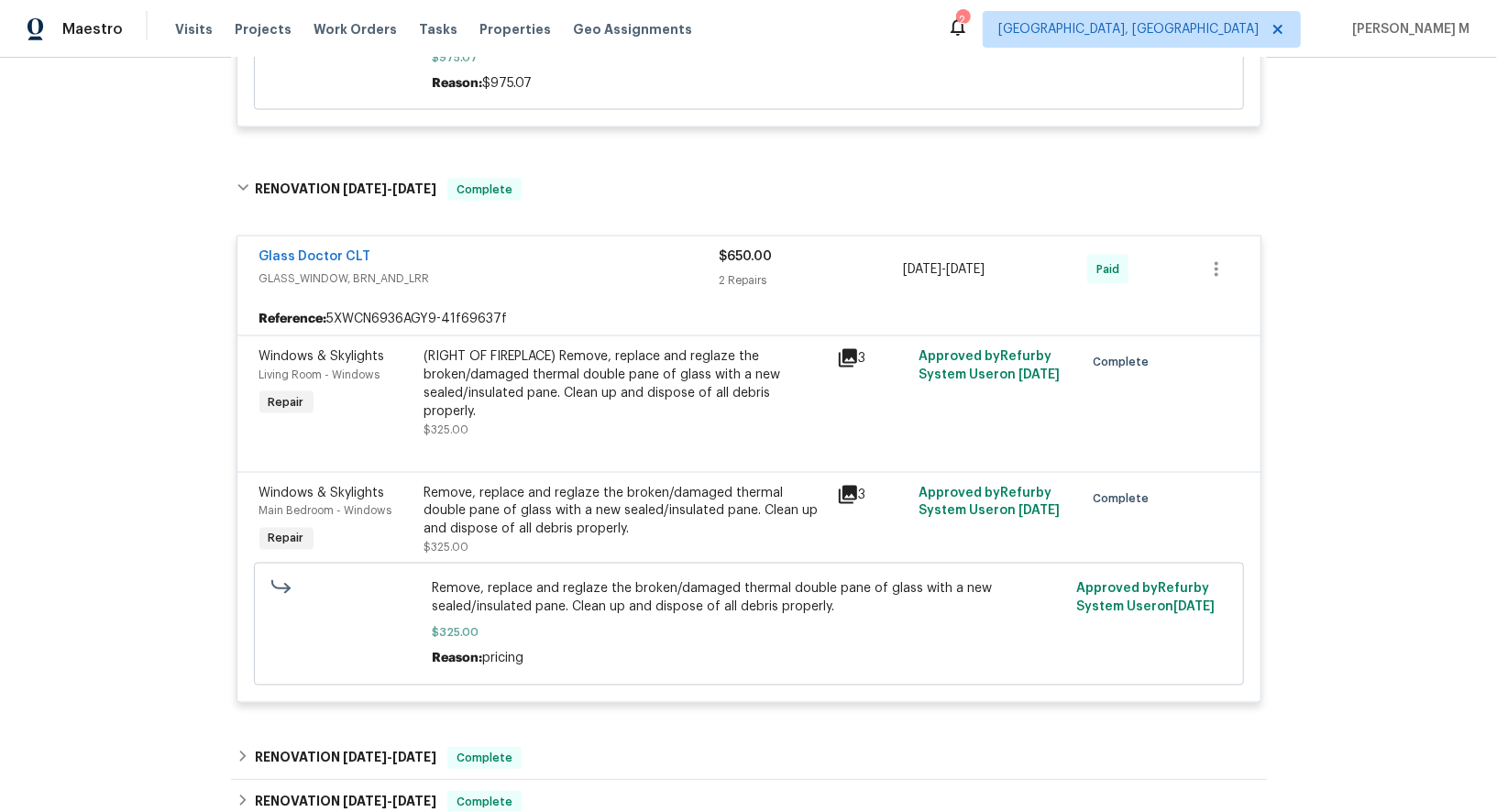
scroll to position [1808, 0]
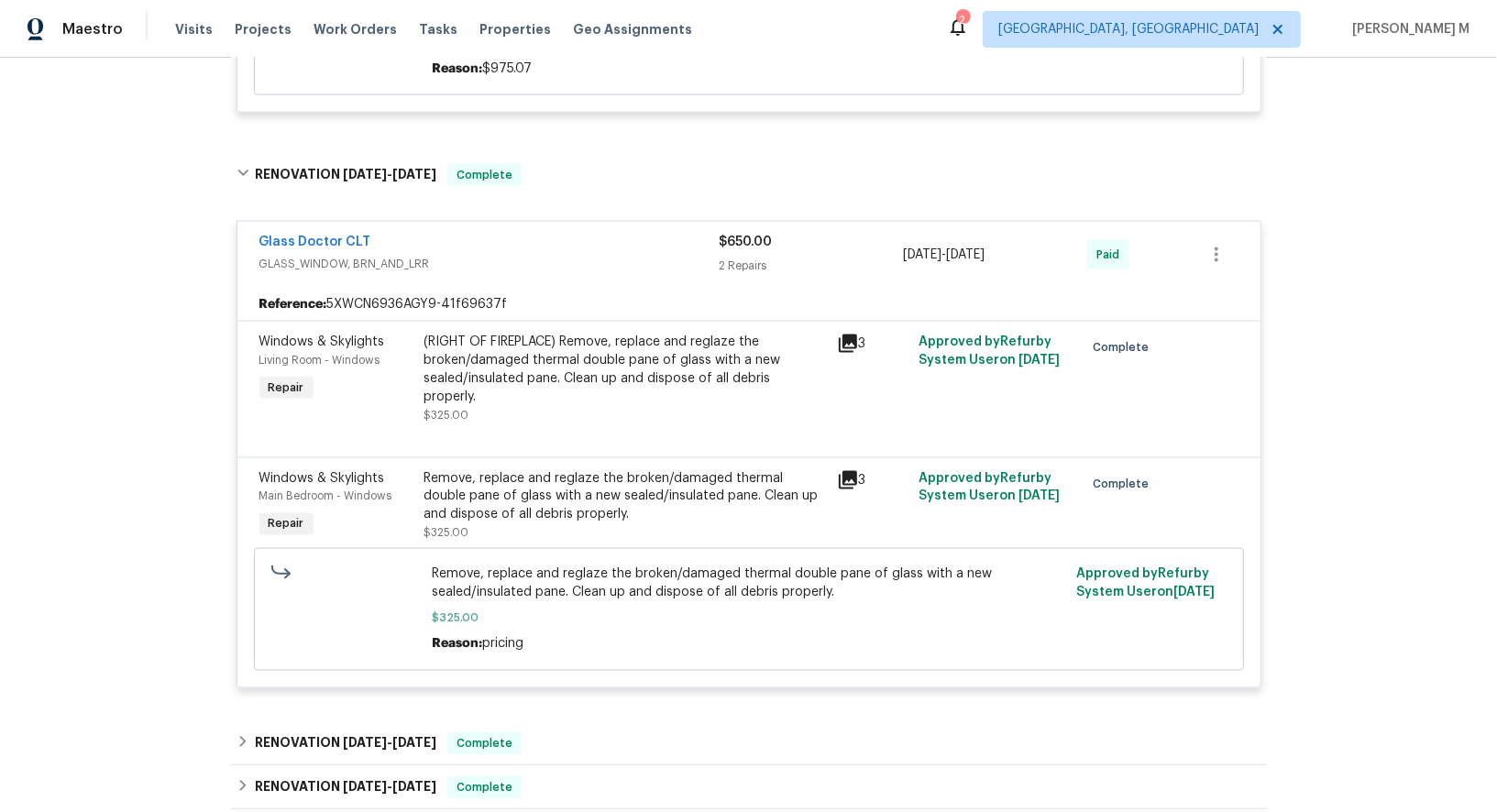
click at [567, 469] on div "Remove, replace and reglaze the broken/damaged thermal double pane of glass wit…" at bounding box center [625, 496] width 402 height 55
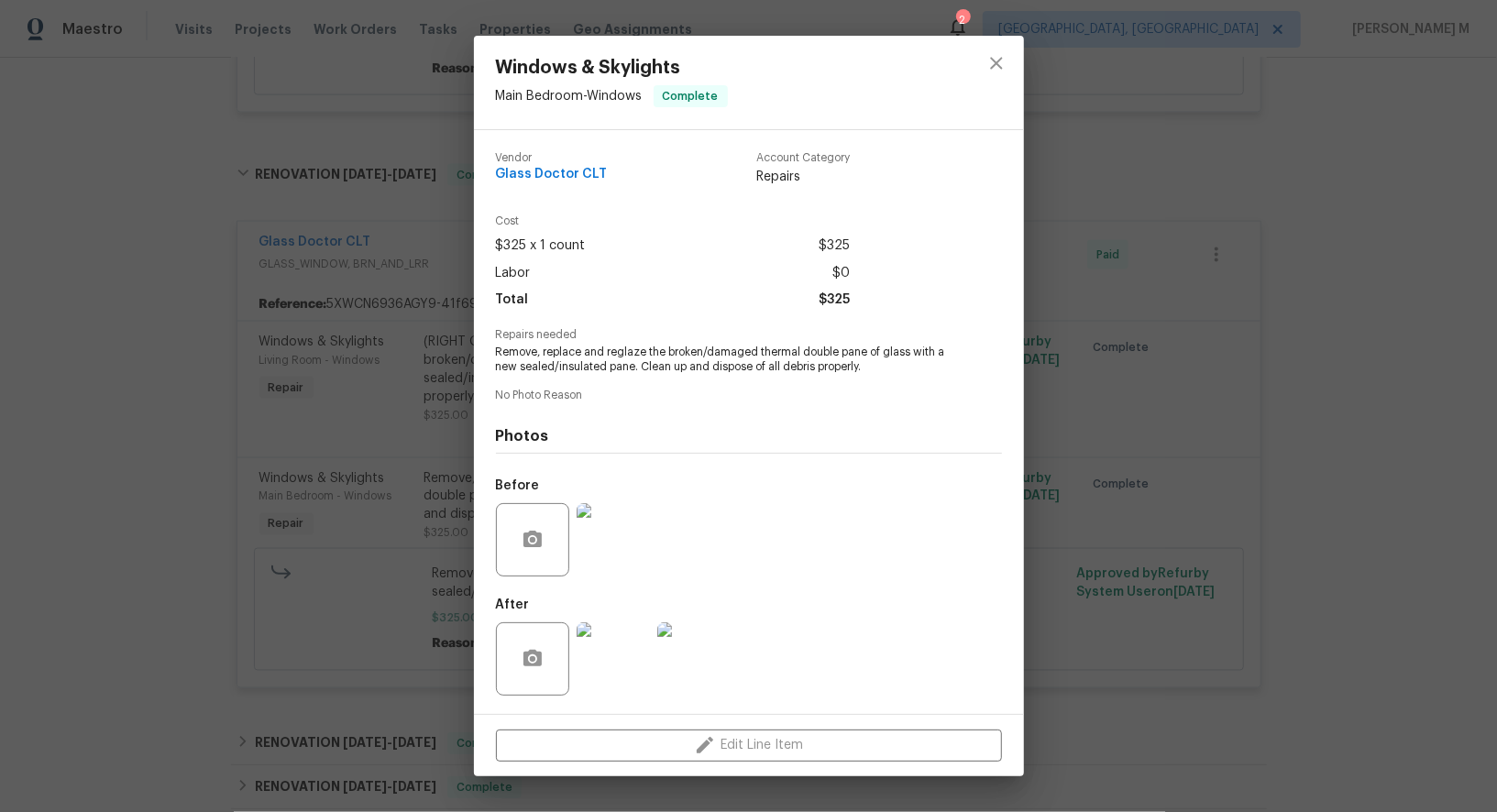
click at [601, 540] on img at bounding box center [613, 540] width 73 height 73
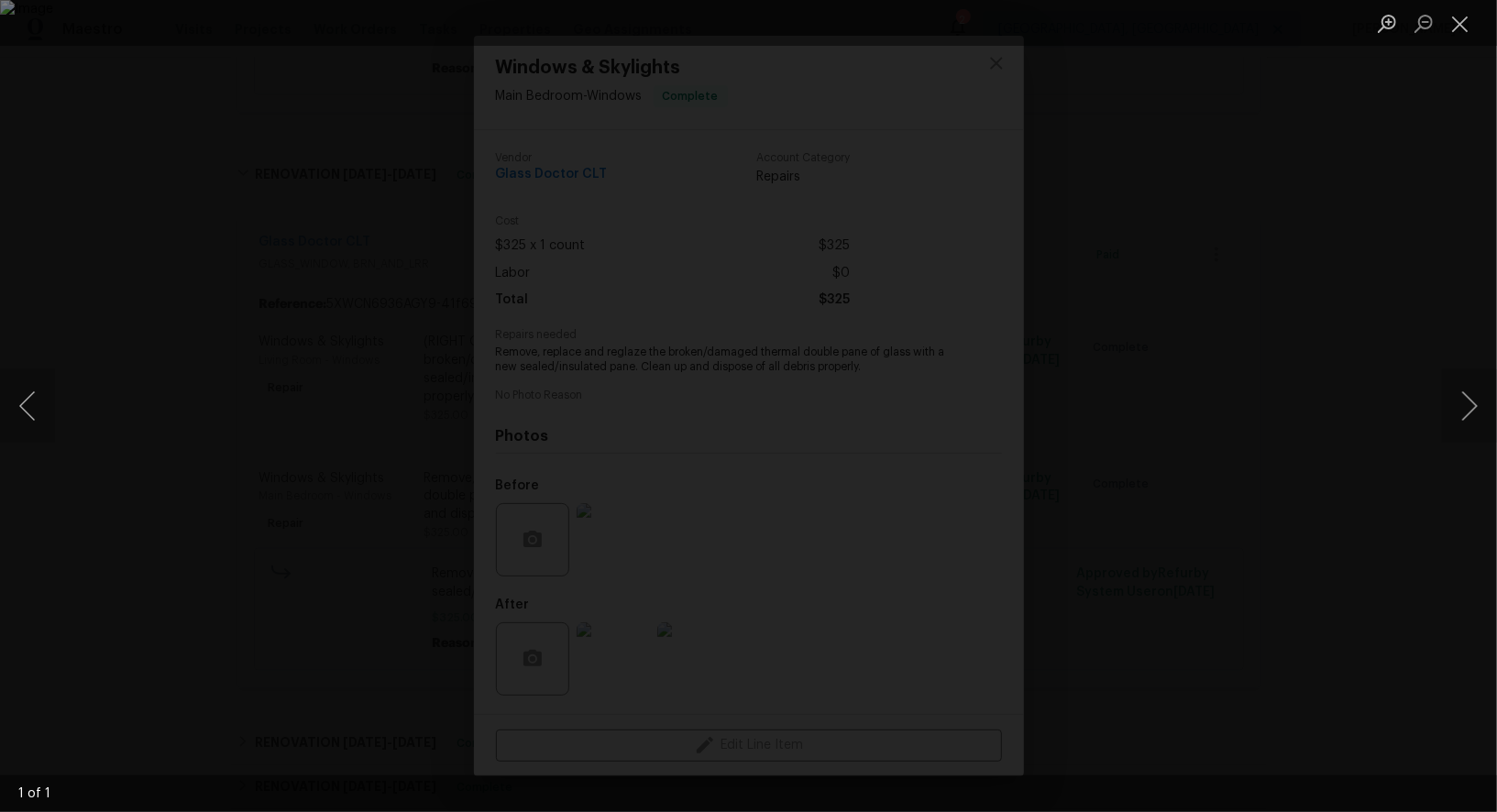
click at [1240, 166] on div "Lightbox" at bounding box center [748, 406] width 1497 height 812
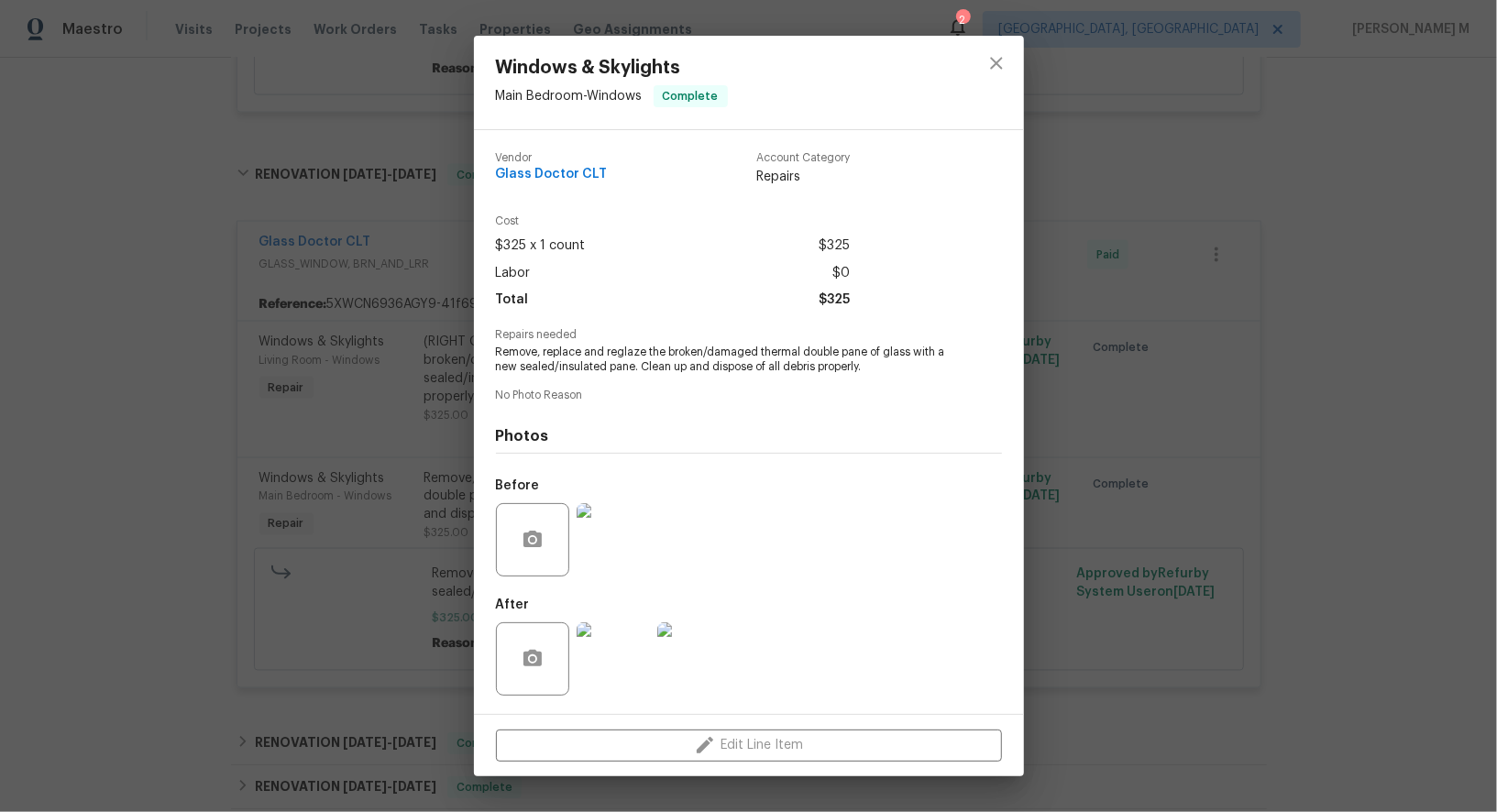
click at [610, 635] on img at bounding box center [613, 659] width 73 height 73
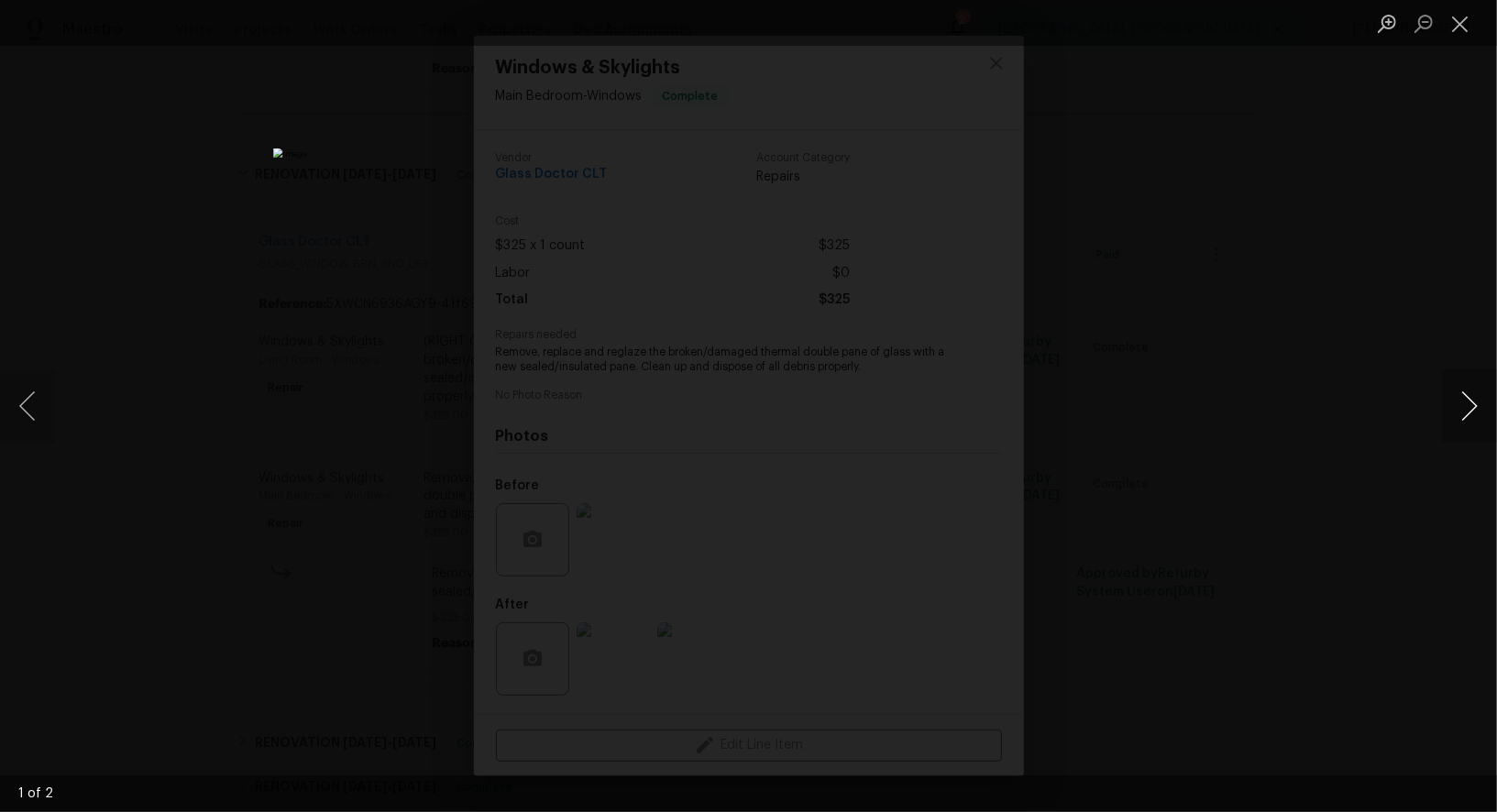
click at [1472, 408] on button "Next image" at bounding box center [1469, 406] width 55 height 73
click at [1342, 279] on div "Lightbox" at bounding box center [748, 406] width 1497 height 812
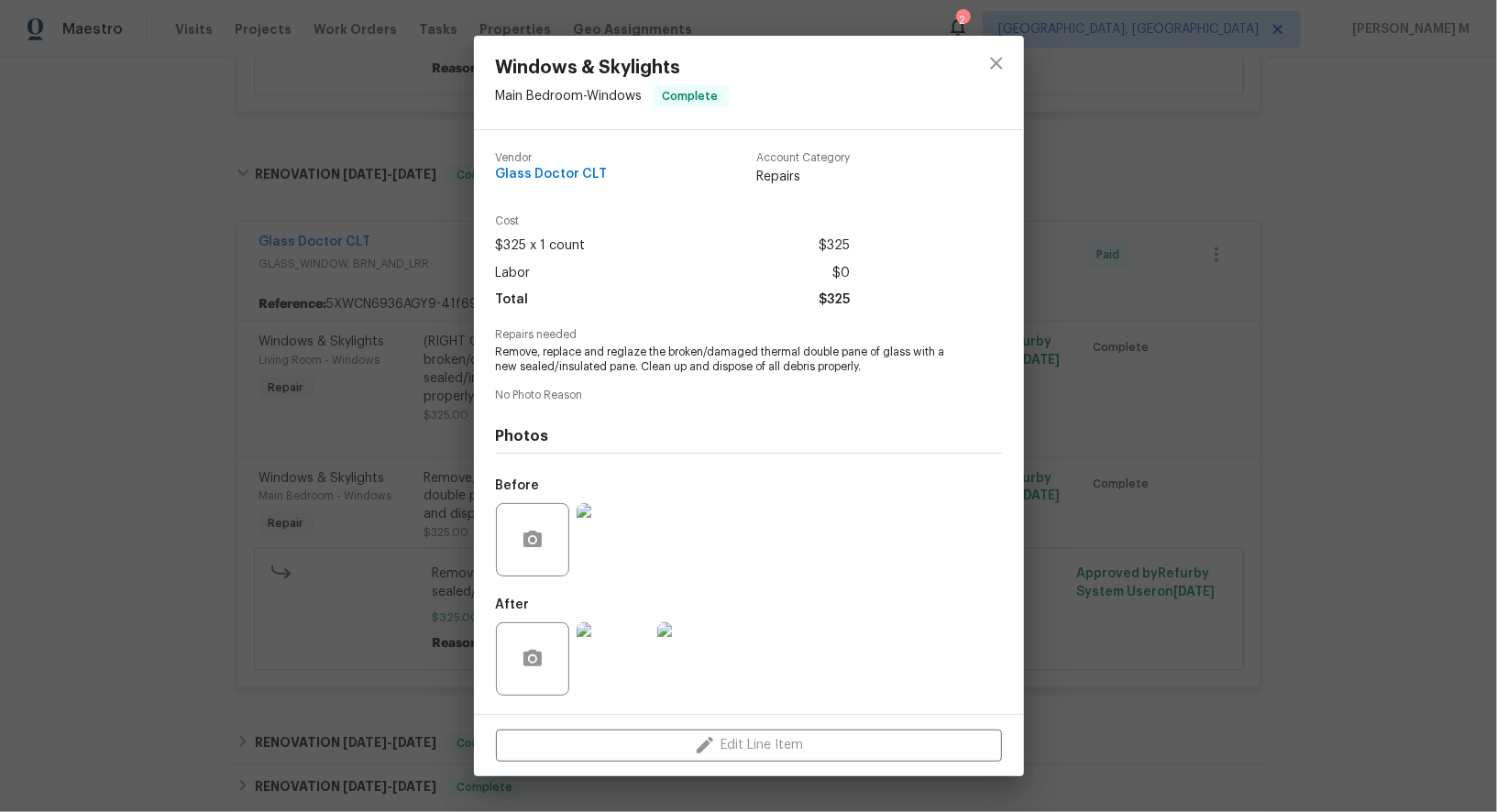
click at [1104, 486] on div "Windows & Skylights Main Bedroom - Windows Complete Vendor Glass Doctor CLT Acc…" at bounding box center [748, 406] width 1497 height 812
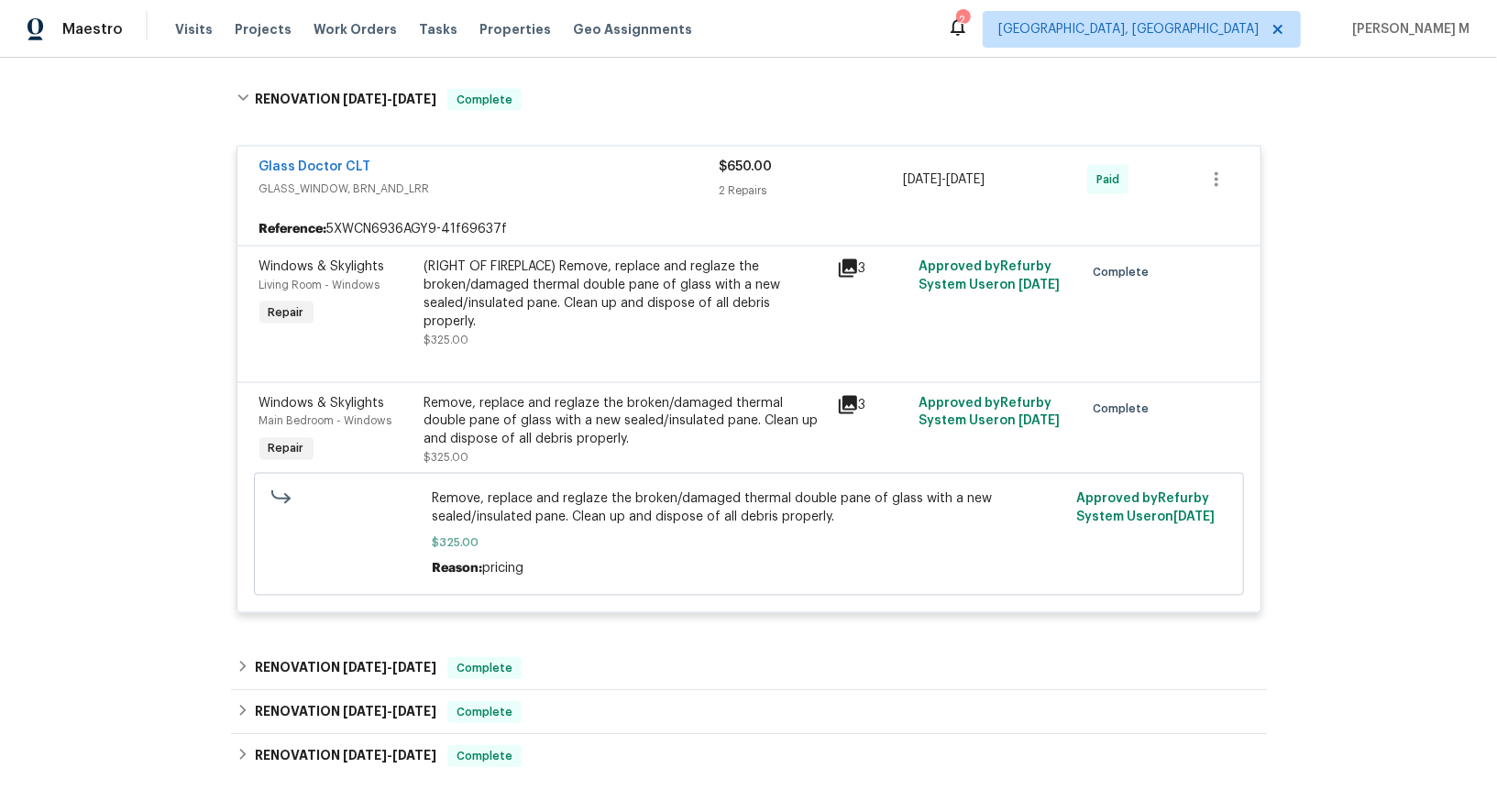
scroll to position [1917, 0]
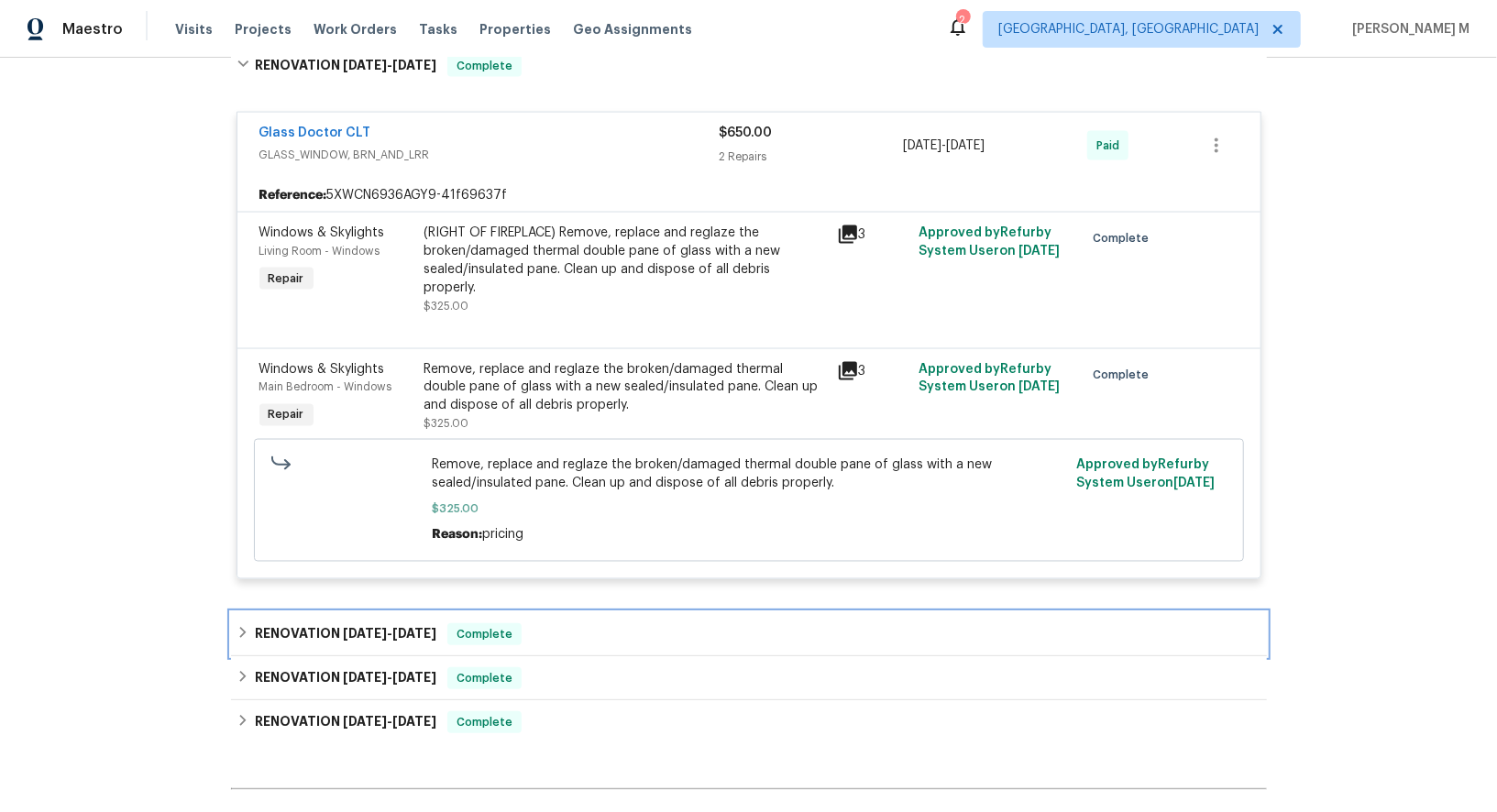
click at [306, 612] on div "RENOVATION 8/11/25 - 8/20/25 Complete" at bounding box center [748, 634] width 1036 height 44
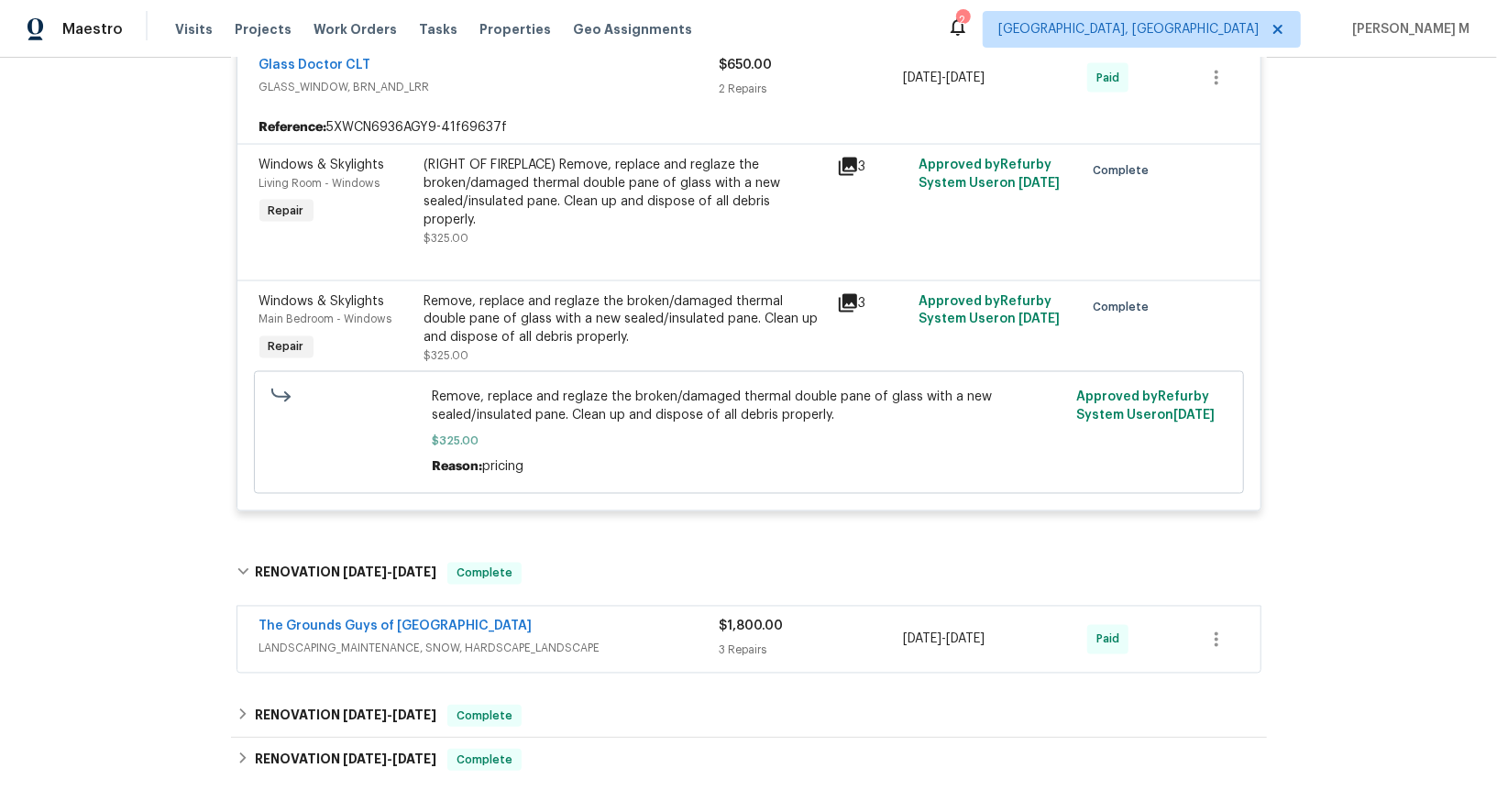
click at [418, 640] on span "LANDSCAPING_MAINTENANCE, SNOW, HARDSCAPE_LANDSCAPE" at bounding box center [489, 649] width 460 height 19
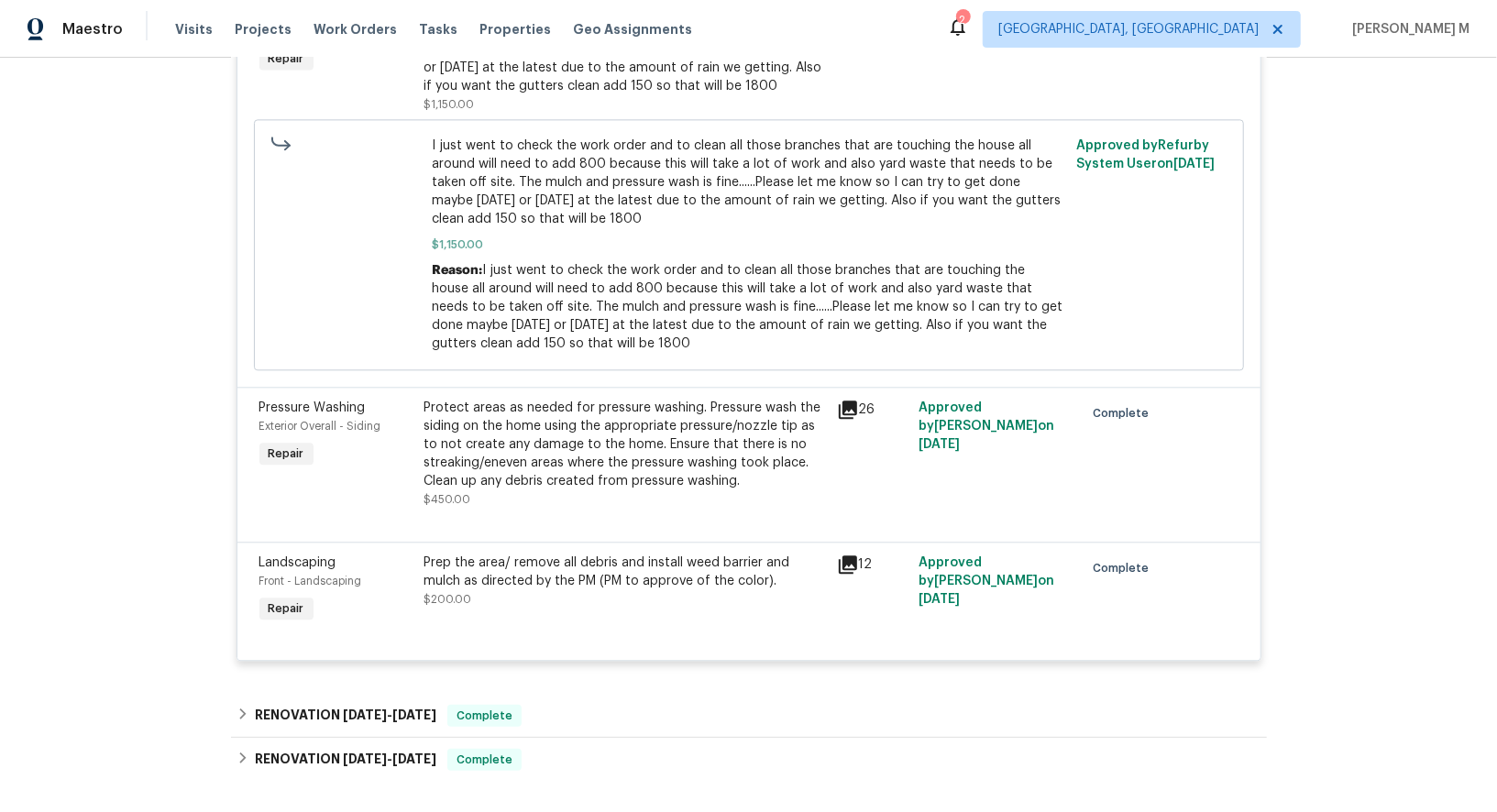
scroll to position [2906, 0]
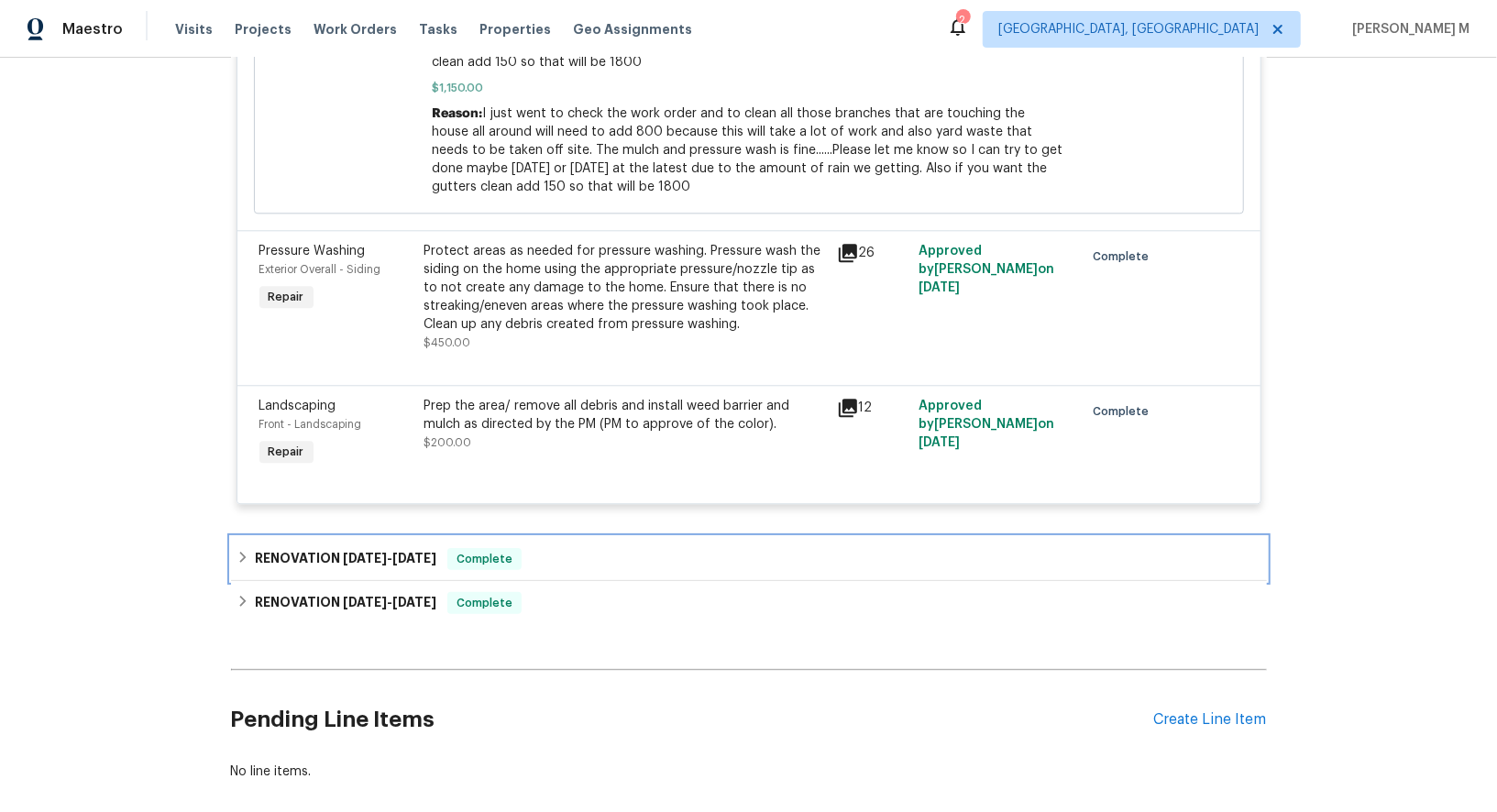
click at [386, 537] on div "RENOVATION 8/11/25 - 8/28/25 Complete" at bounding box center [748, 559] width 1036 height 44
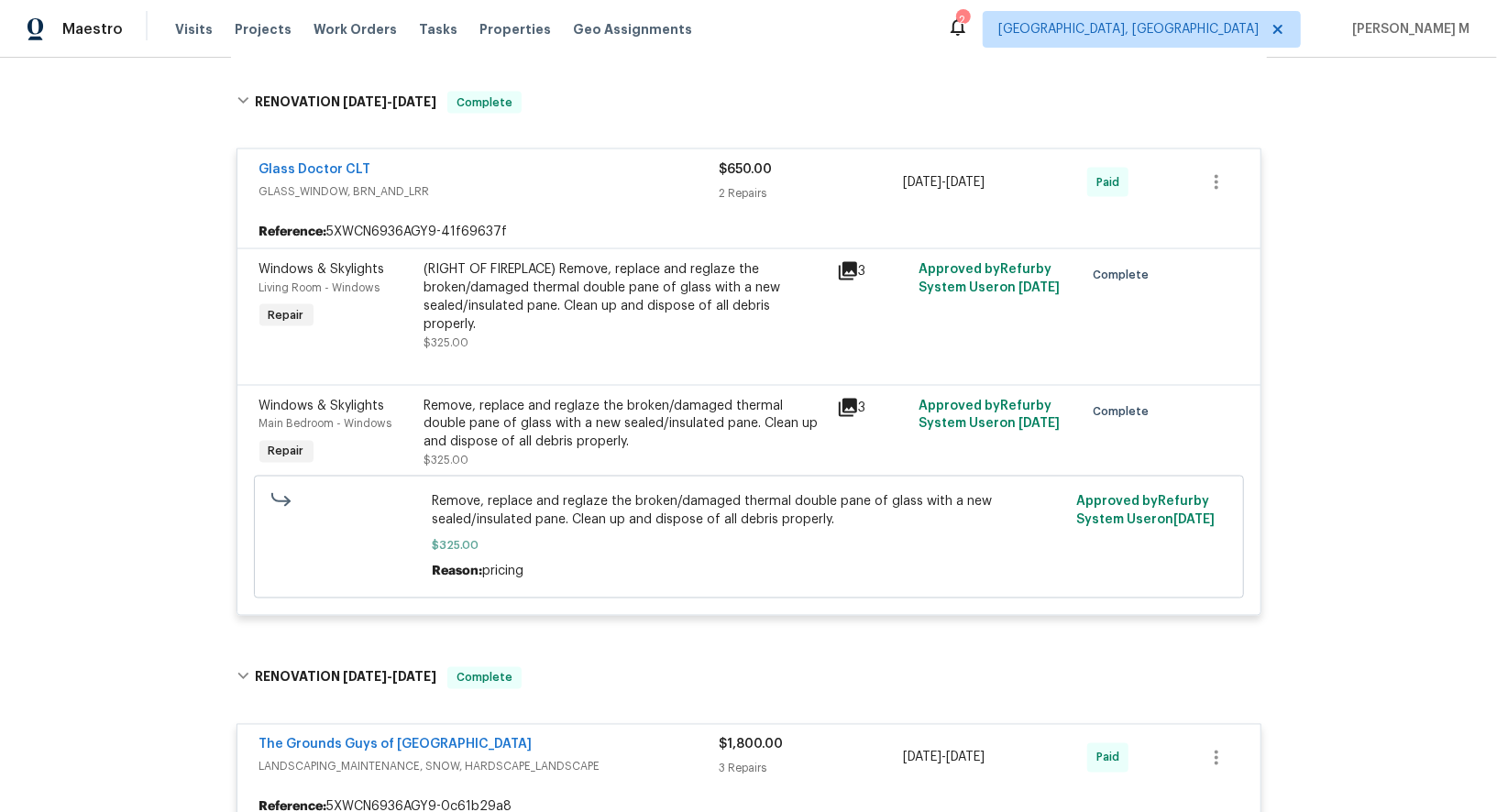
scroll to position [1864, 0]
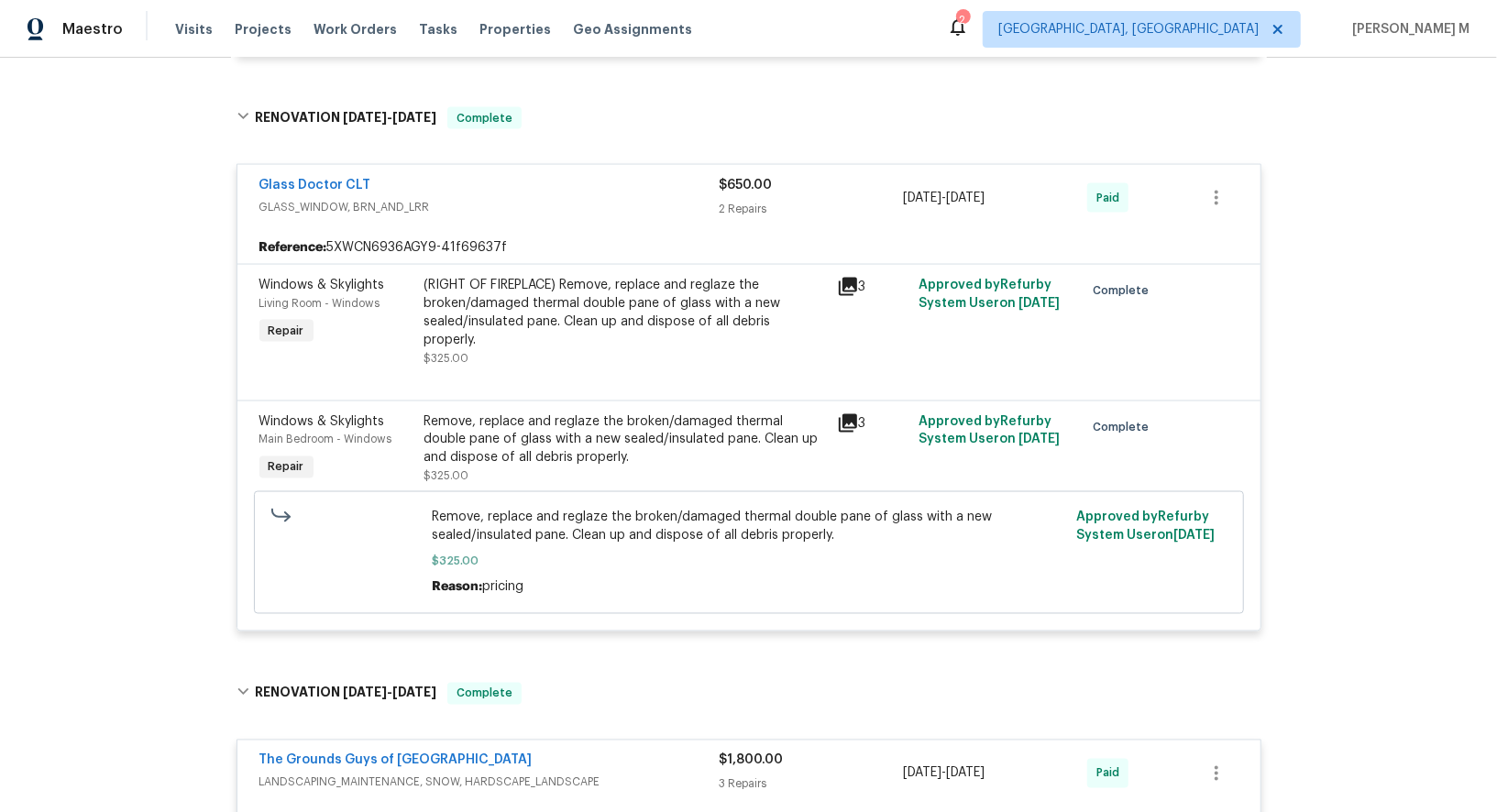
click at [572, 412] on div "Remove, replace and reglaze the broken/damaged thermal double pane of glass wit…" at bounding box center [625, 440] width 402 height 55
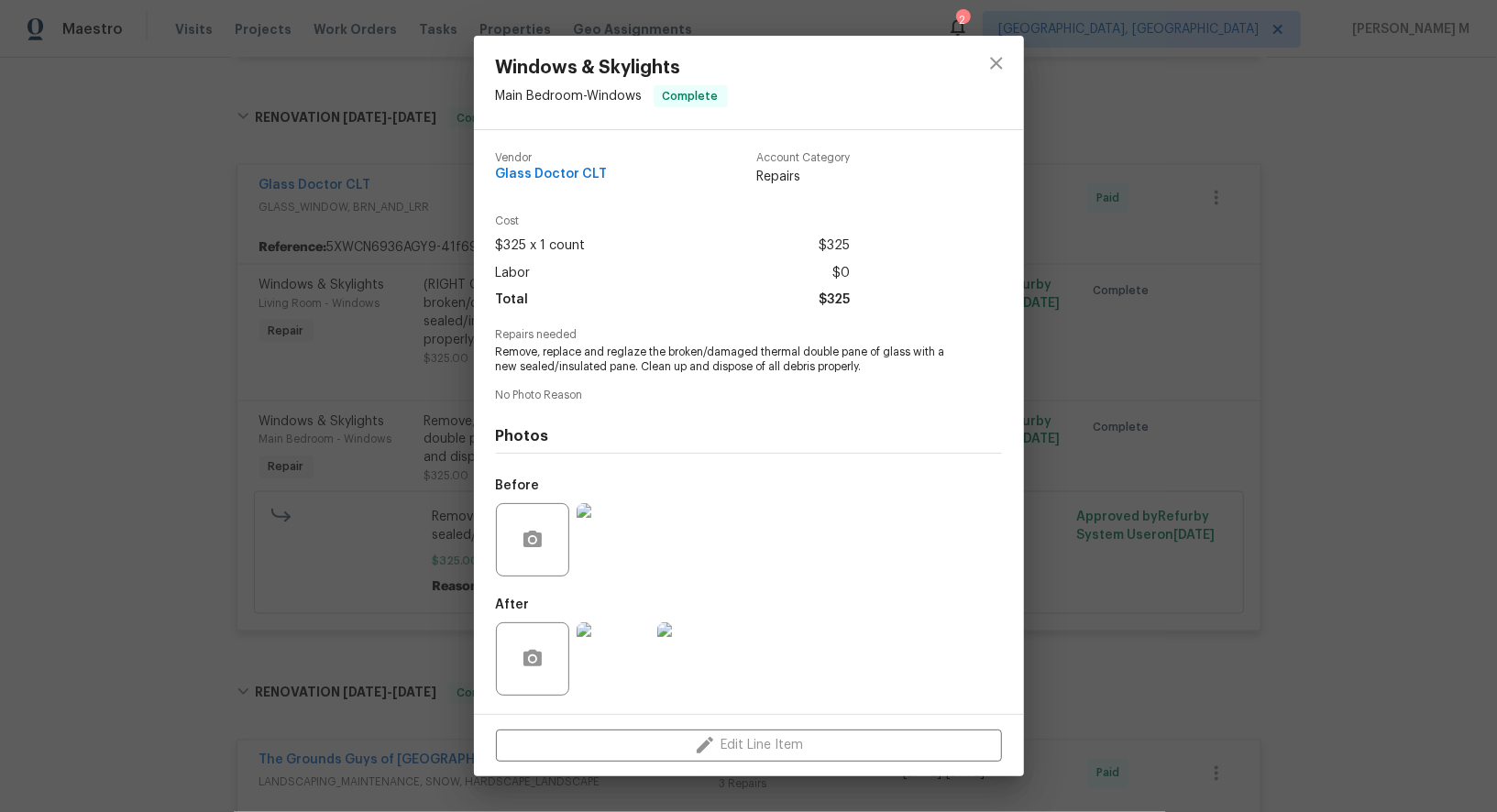
click at [235, 261] on div "Windows & Skylights Main Bedroom - Windows Complete Vendor Glass Doctor CLT Acc…" at bounding box center [748, 406] width 1497 height 812
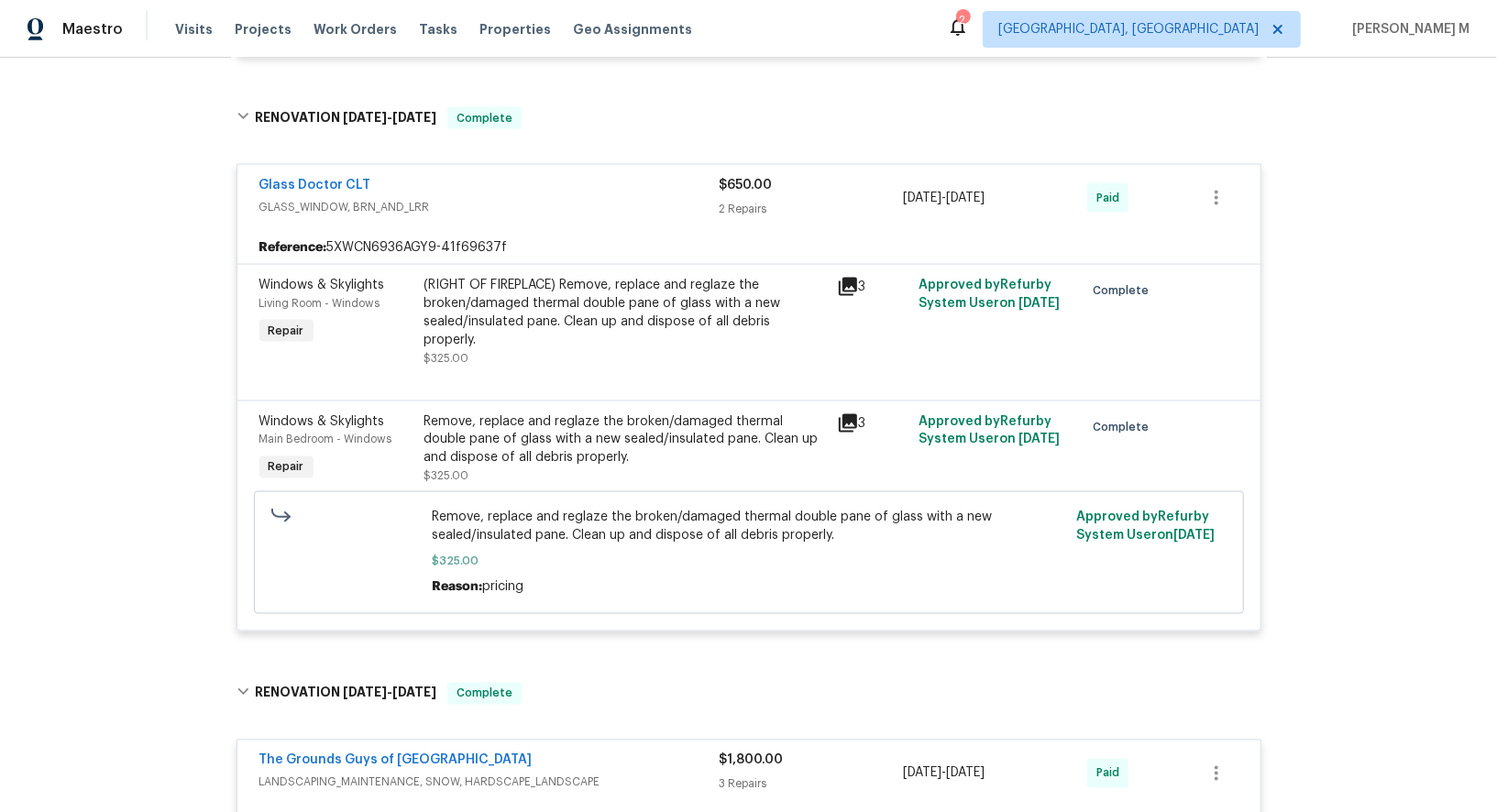
click at [486, 270] on div "(RIGHT OF FIREPLACE) Remove, replace and reglaze the broken/damaged thermal dou…" at bounding box center [624, 321] width 413 height 103
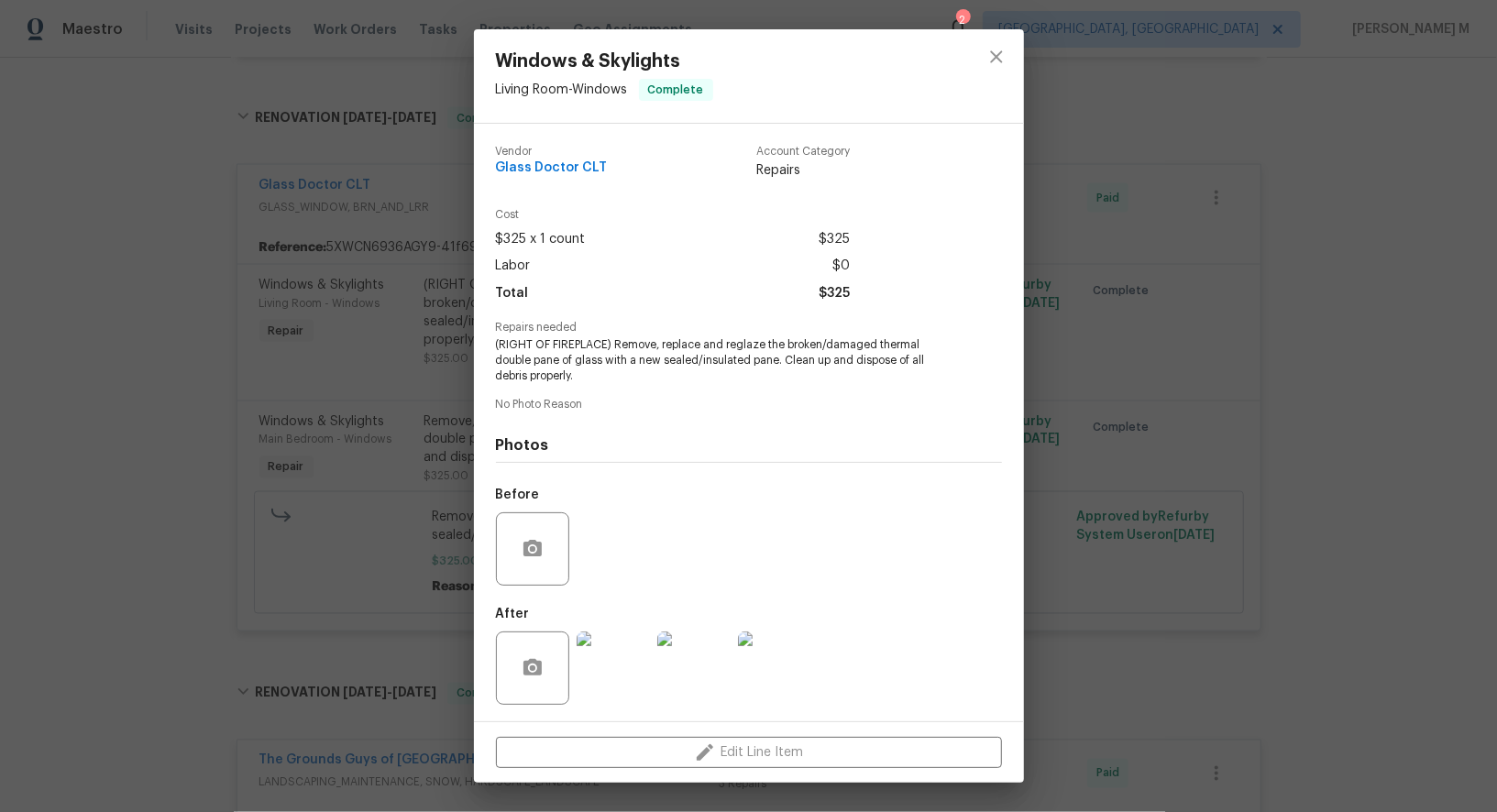
click at [625, 677] on img at bounding box center [613, 668] width 73 height 73
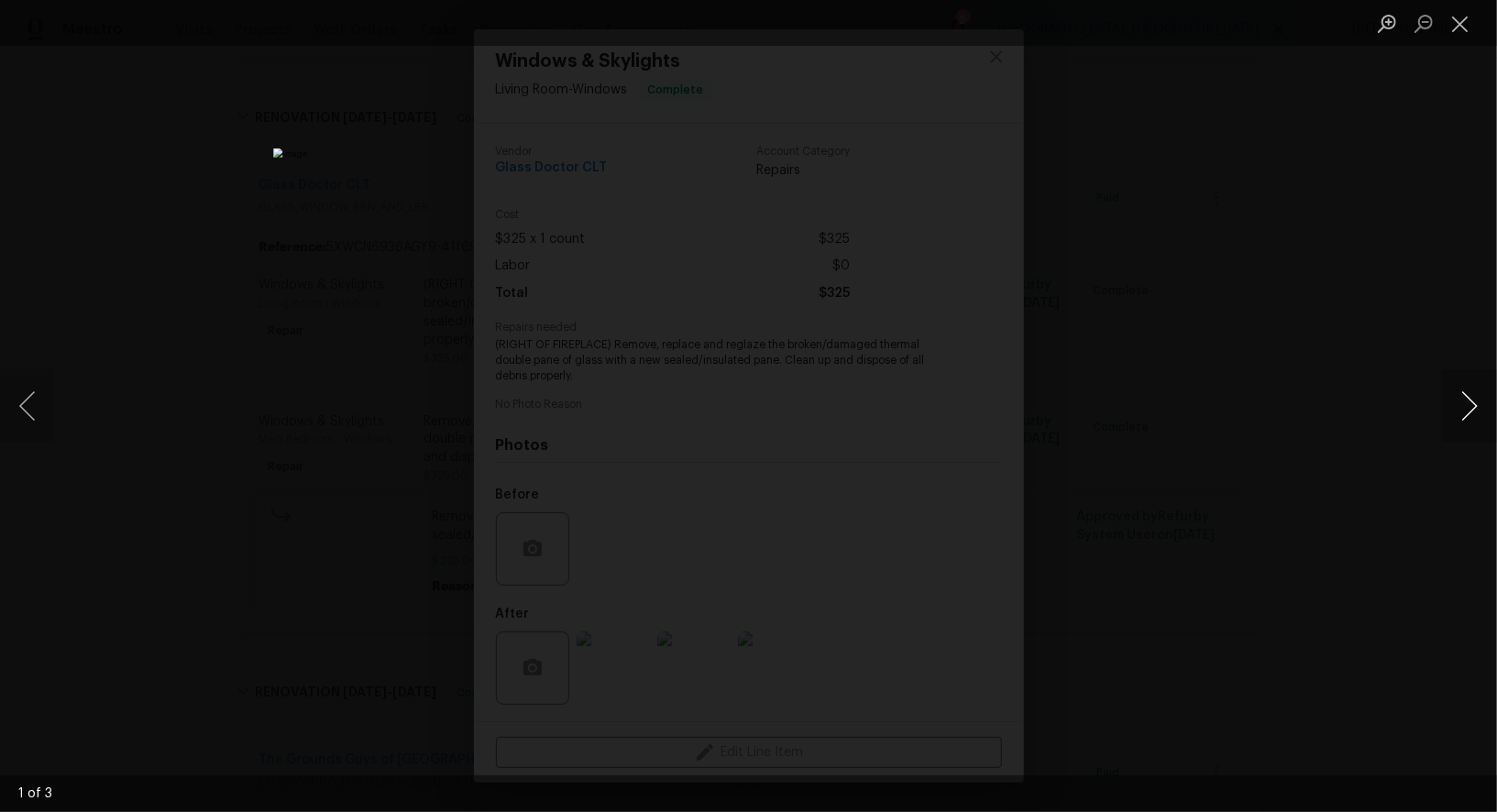
click at [1461, 405] on button "Next image" at bounding box center [1469, 406] width 55 height 73
click at [1454, 311] on div "Lightbox" at bounding box center [748, 406] width 1497 height 812
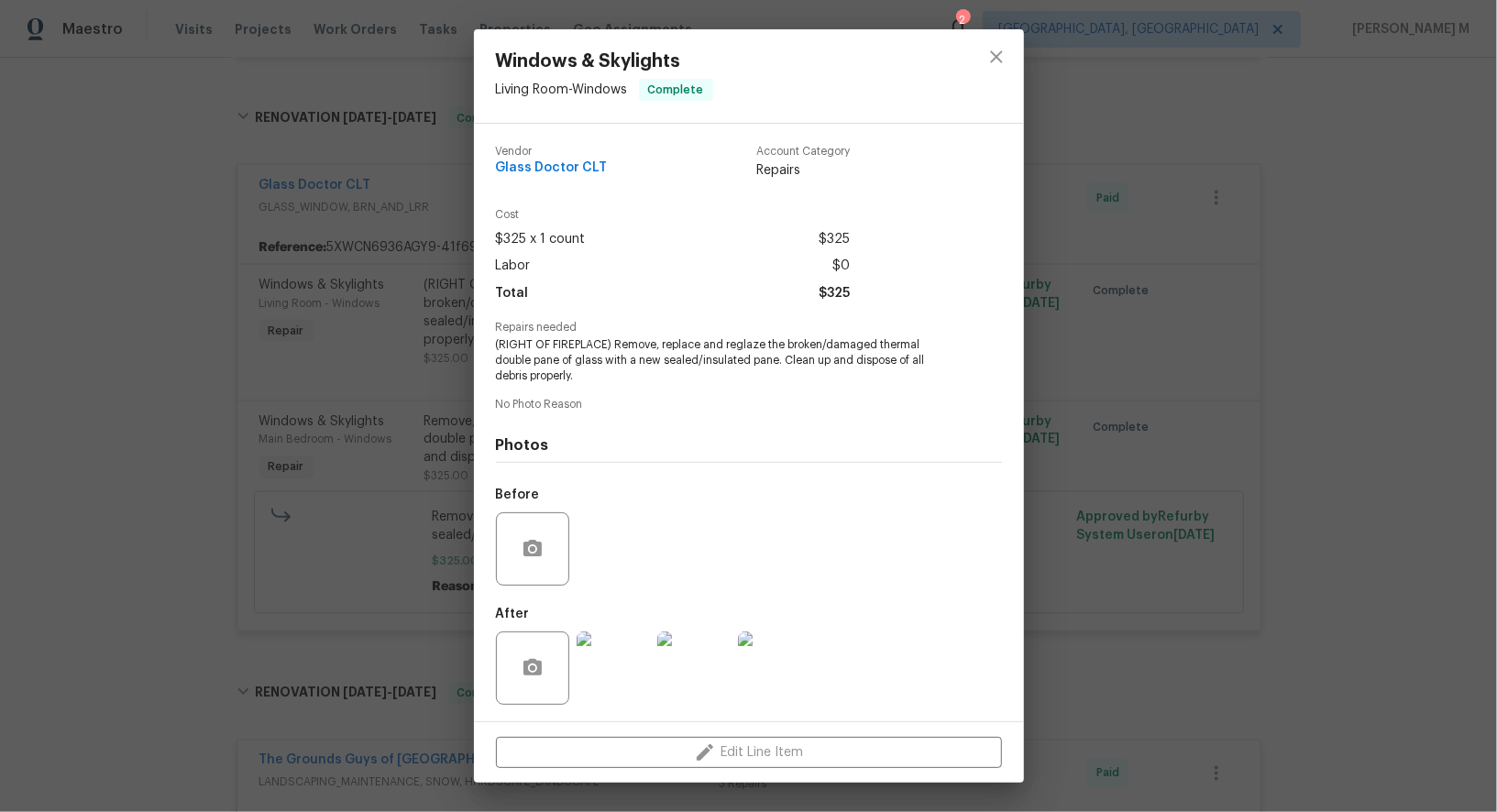
click at [982, 538] on div "Before" at bounding box center [748, 537] width 506 height 119
click at [1197, 480] on div "Windows & Skylights Living Room - Windows Complete Vendor Glass Doctor CLT Acco…" at bounding box center [748, 406] width 1497 height 812
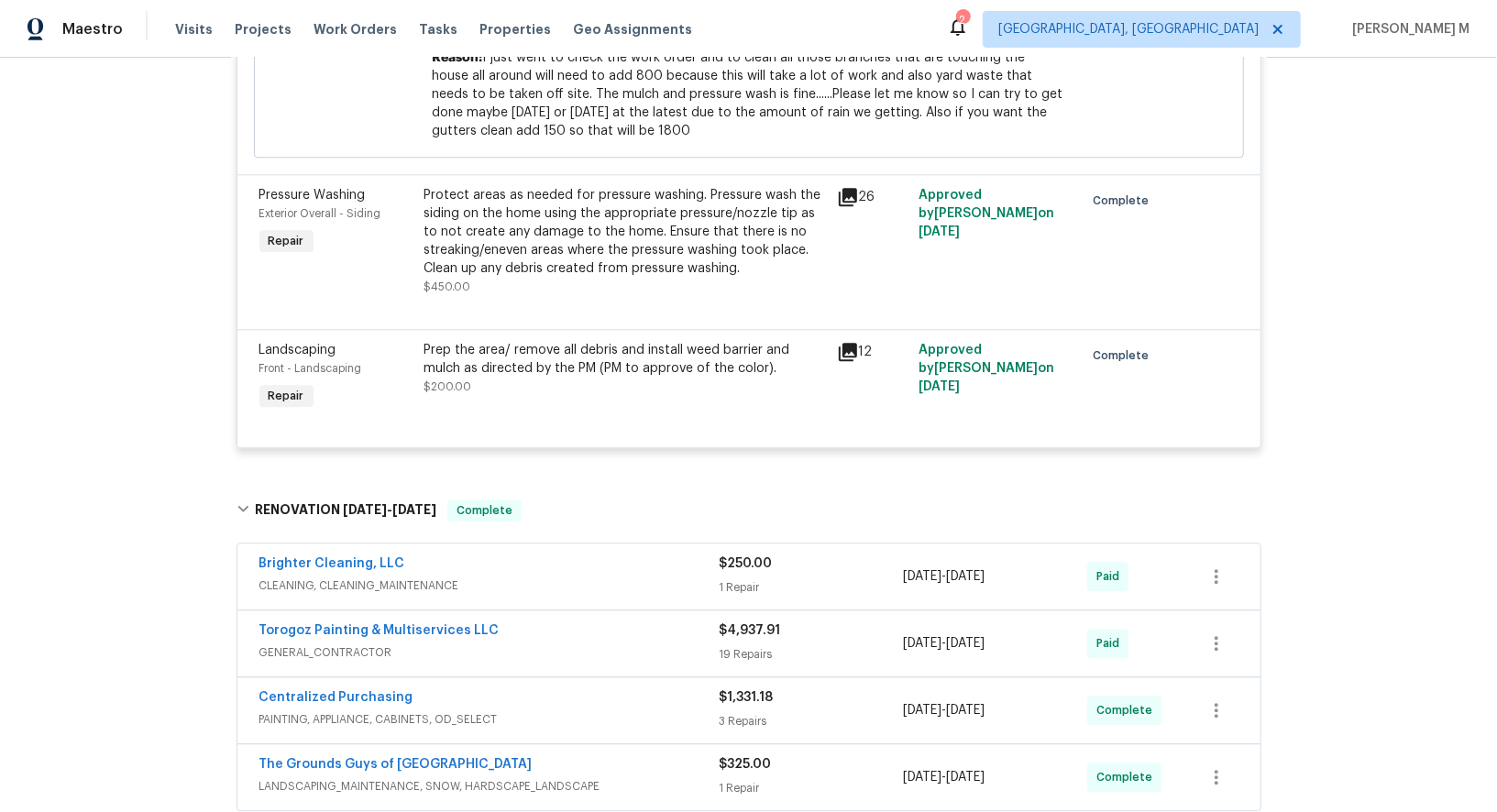
scroll to position [2995, 0]
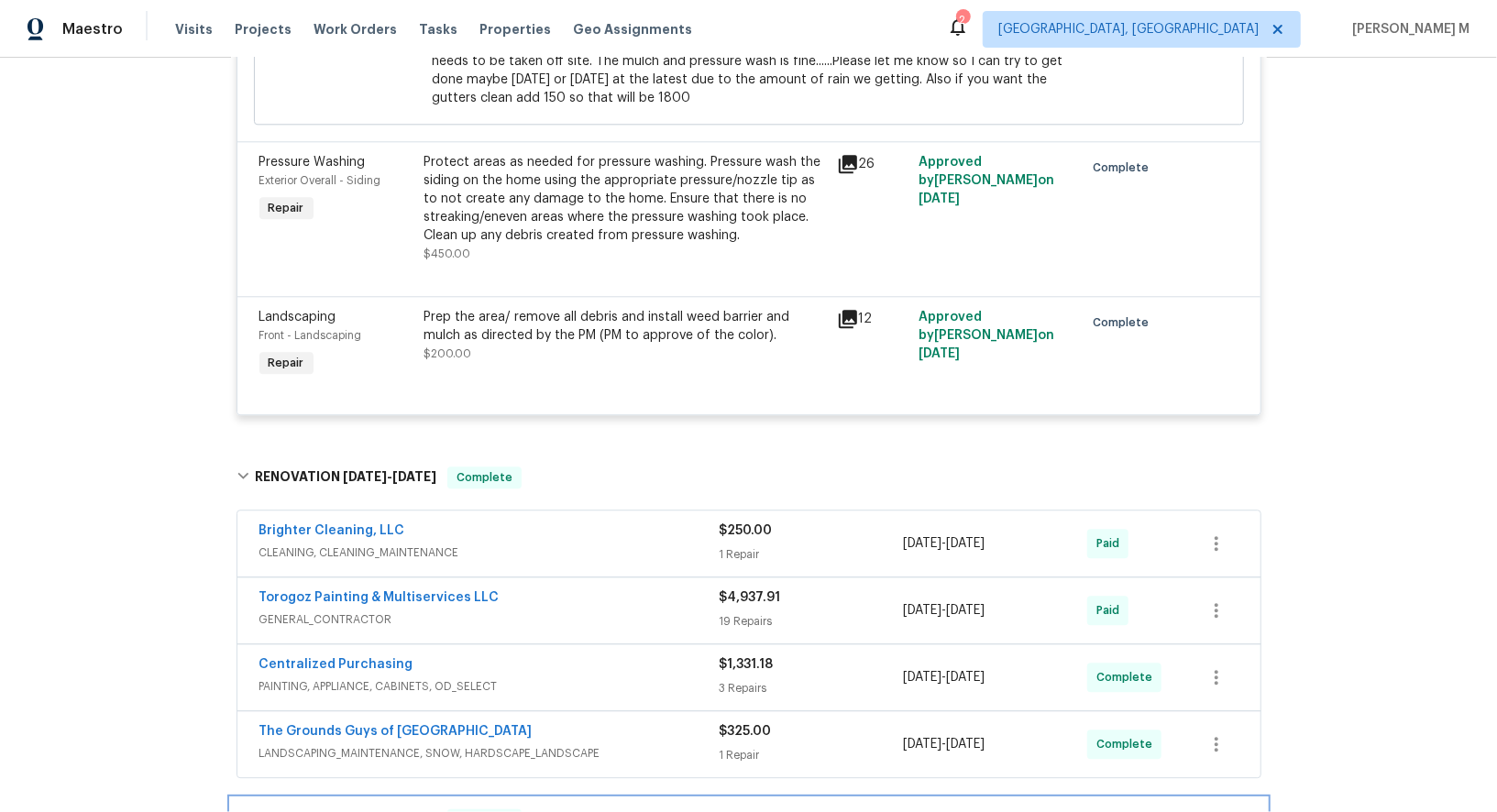
click at [413, 809] on h6 "RENOVATION 7/16/25 - 7/17/25" at bounding box center [345, 820] width 181 height 22
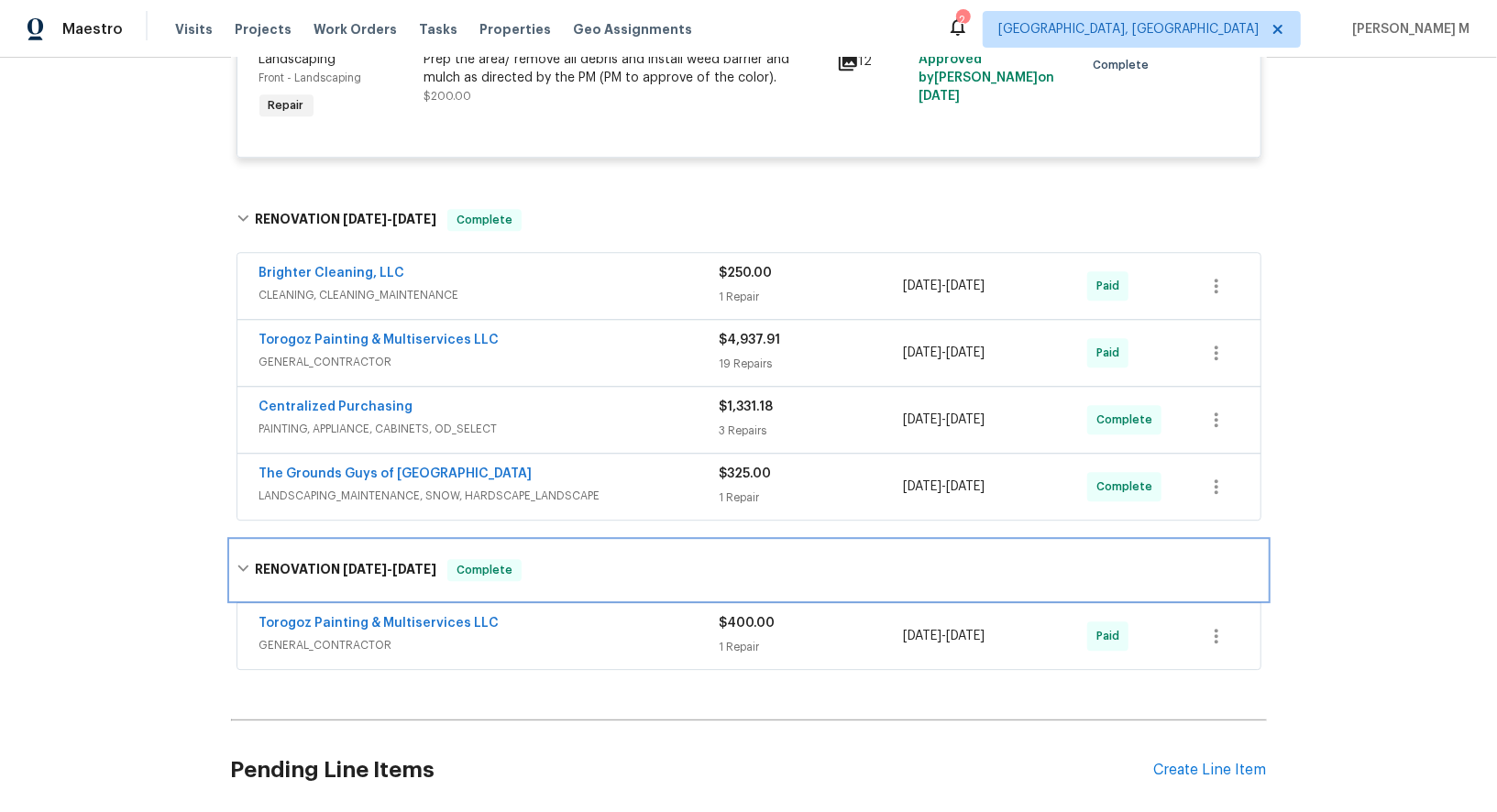
scroll to position [3181, 0]
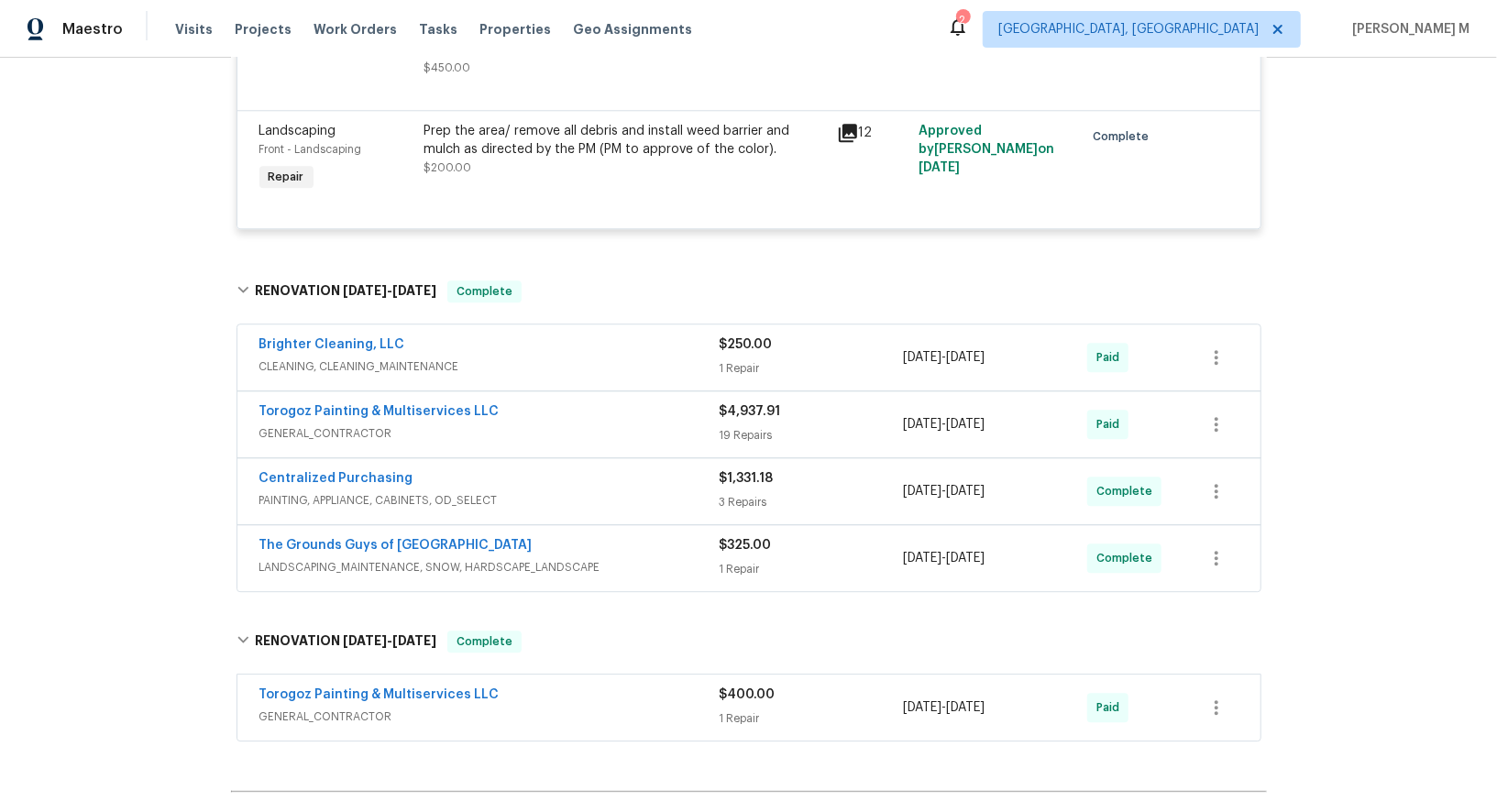
click at [397, 492] on span "PAINTING, APPLIANCE, CABINETS, OD_SELECT" at bounding box center [489, 500] width 460 height 19
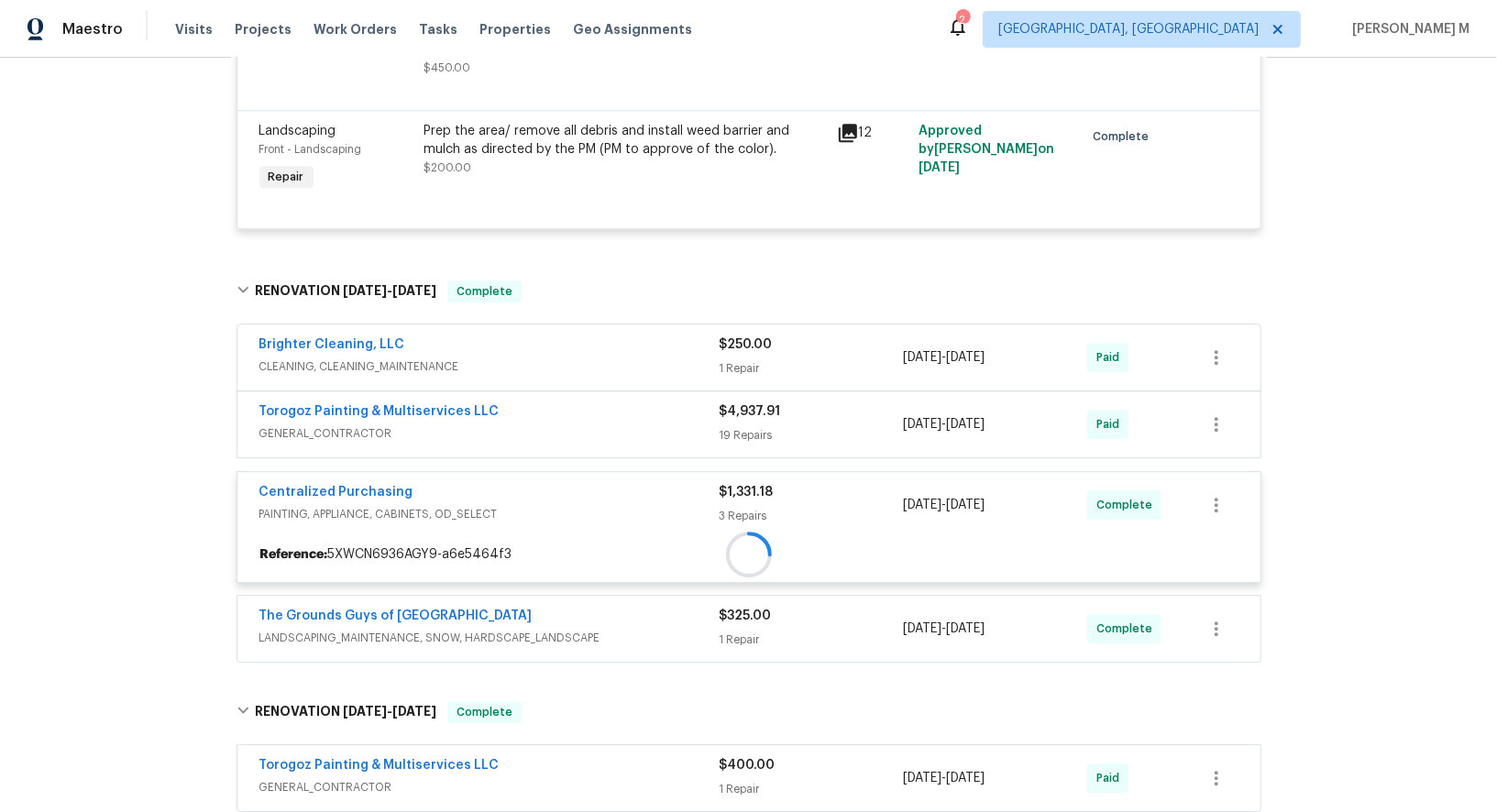
scroll to position [3135, 0]
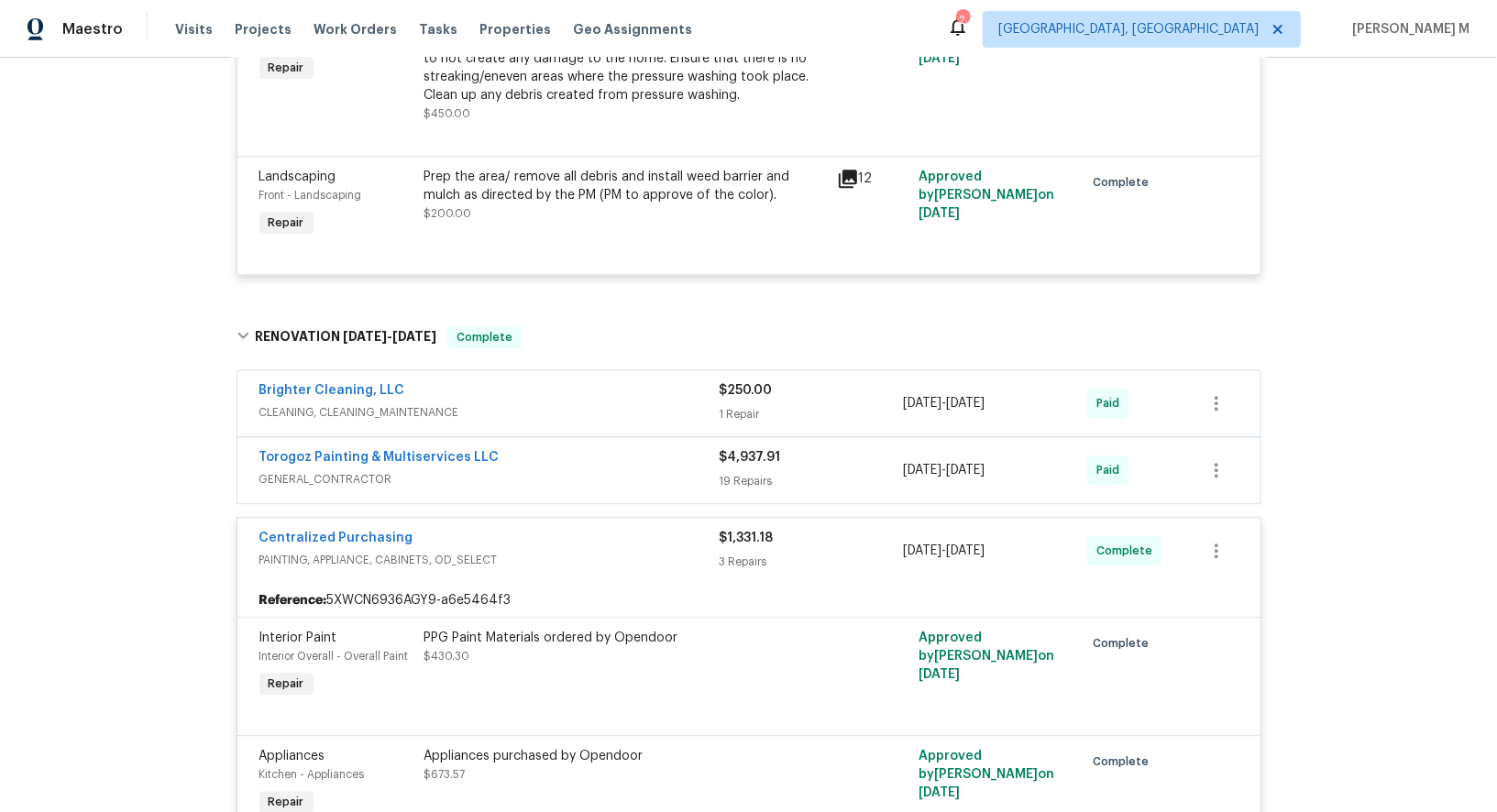
click at [374, 448] on div "Torogoz Painting & Multiservices LLC GENERAL_CONTRACTOR" at bounding box center [489, 470] width 460 height 44
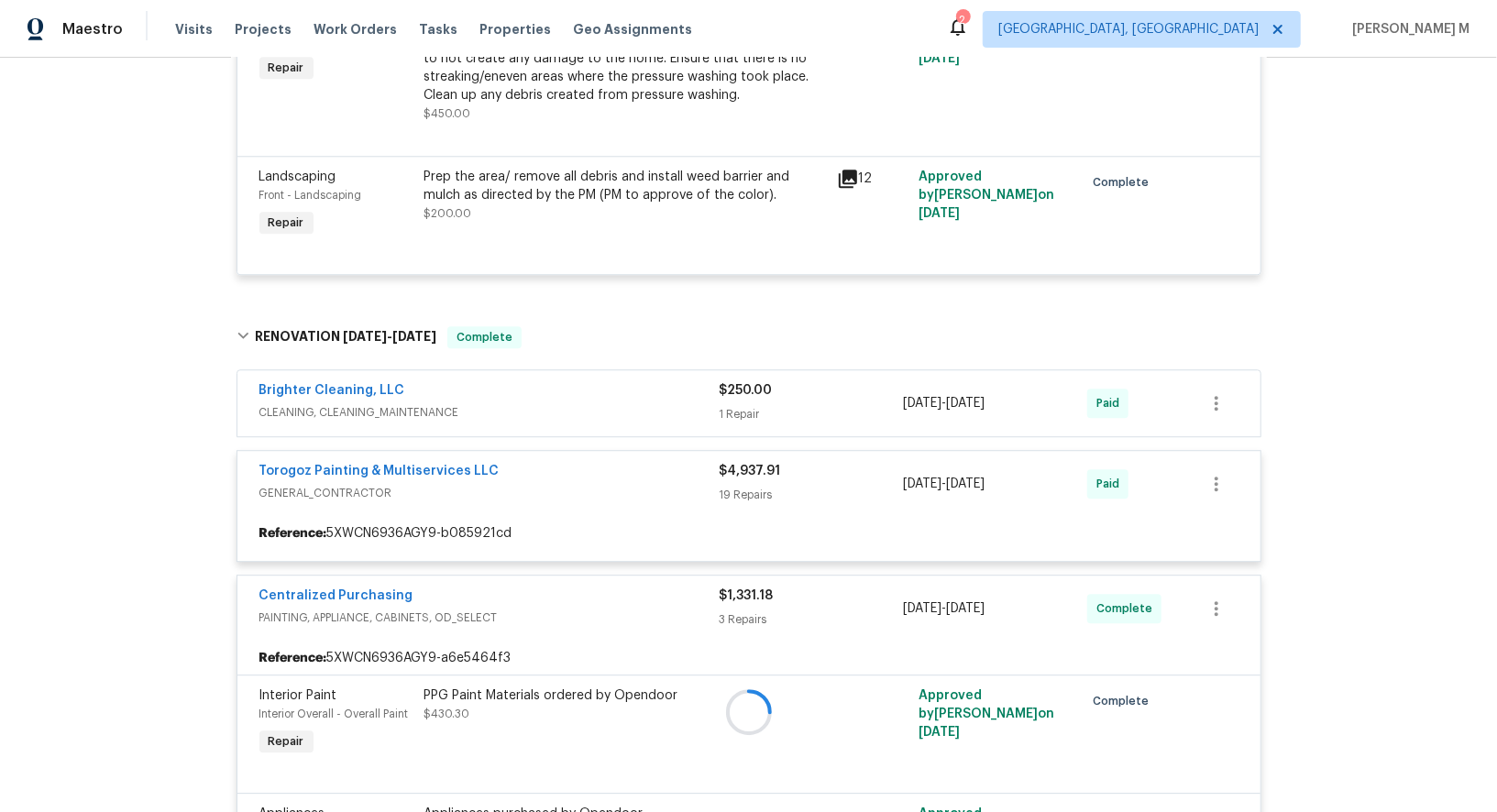
click at [365, 323] on div at bounding box center [748, 711] width 1036 height 807
click at [365, 324] on div at bounding box center [748, 711] width 1036 height 807
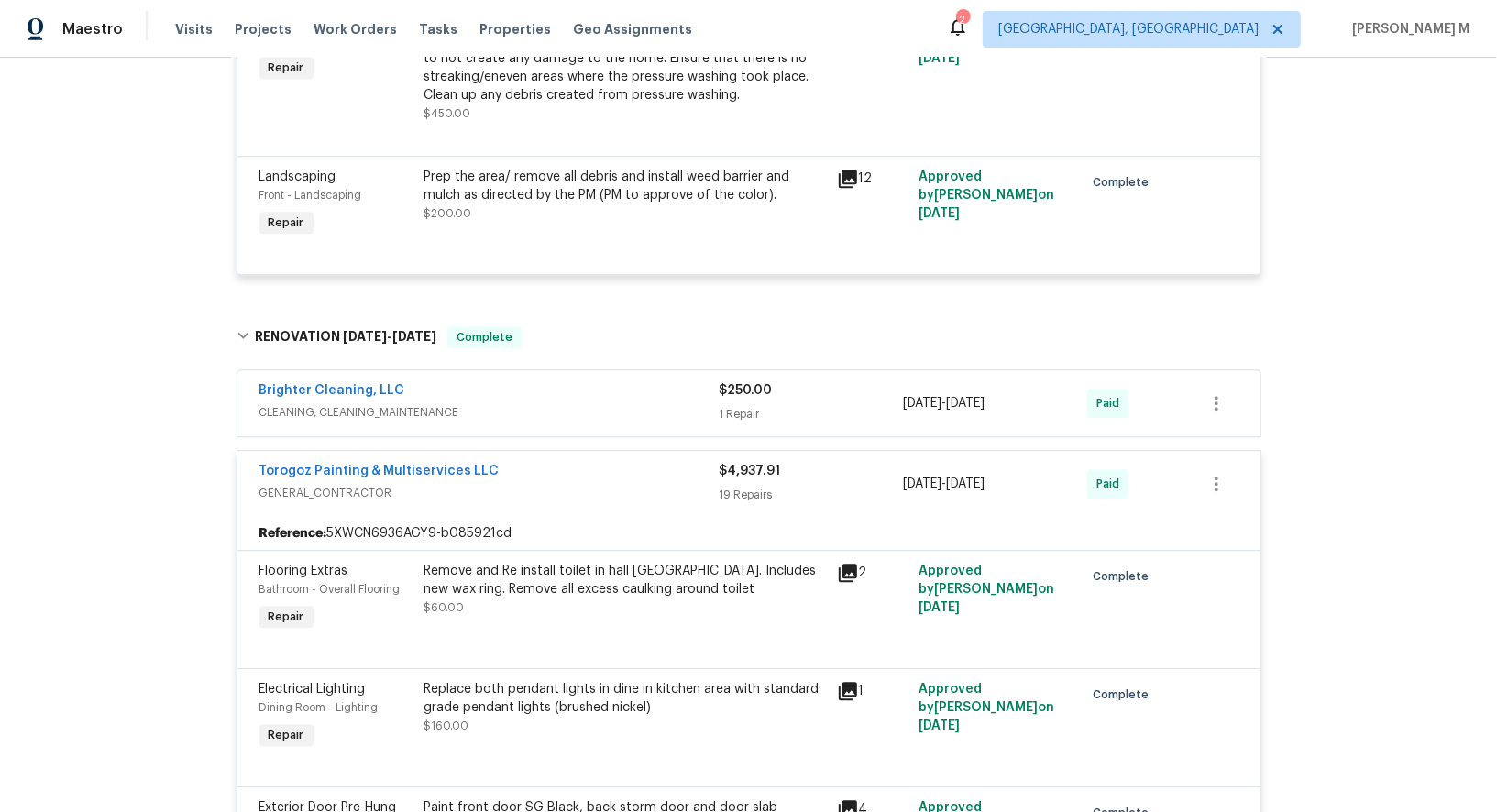
click at [347, 404] on span "CLEANING, CLEANING_MAINTENANCE" at bounding box center [489, 412] width 460 height 19
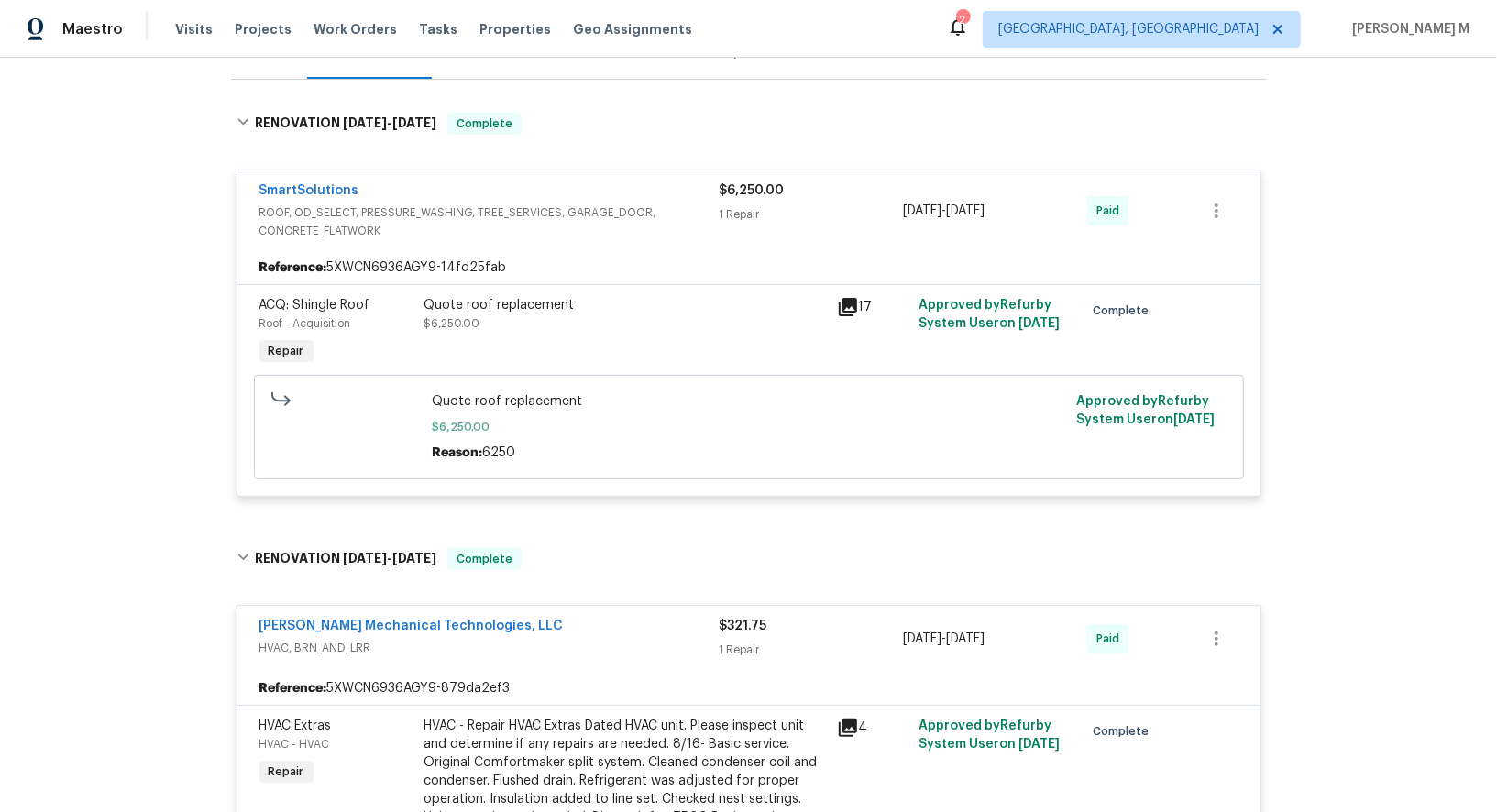
scroll to position [0, 0]
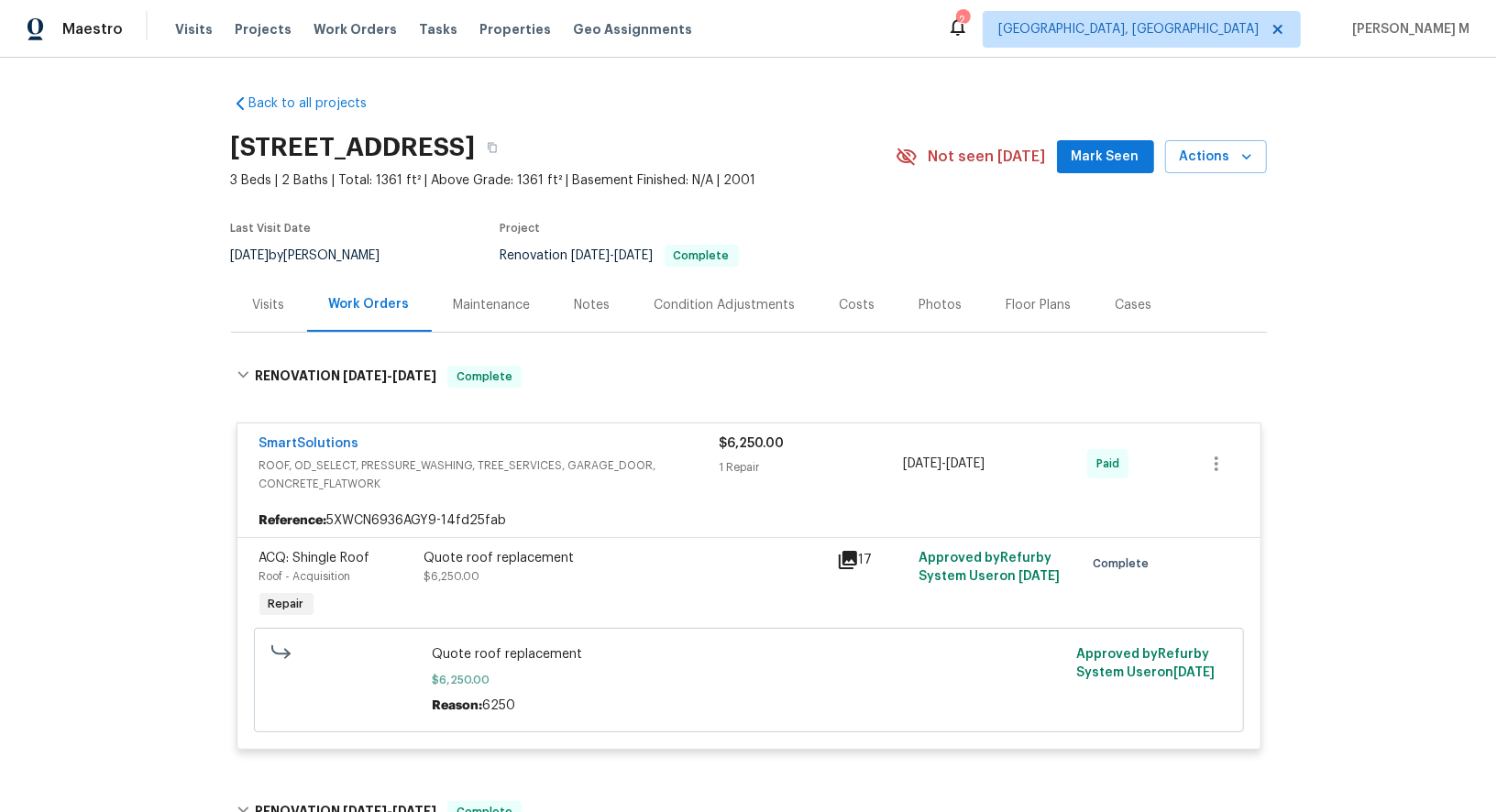
click at [464, 298] on div "Maintenance" at bounding box center [493, 305] width 77 height 19
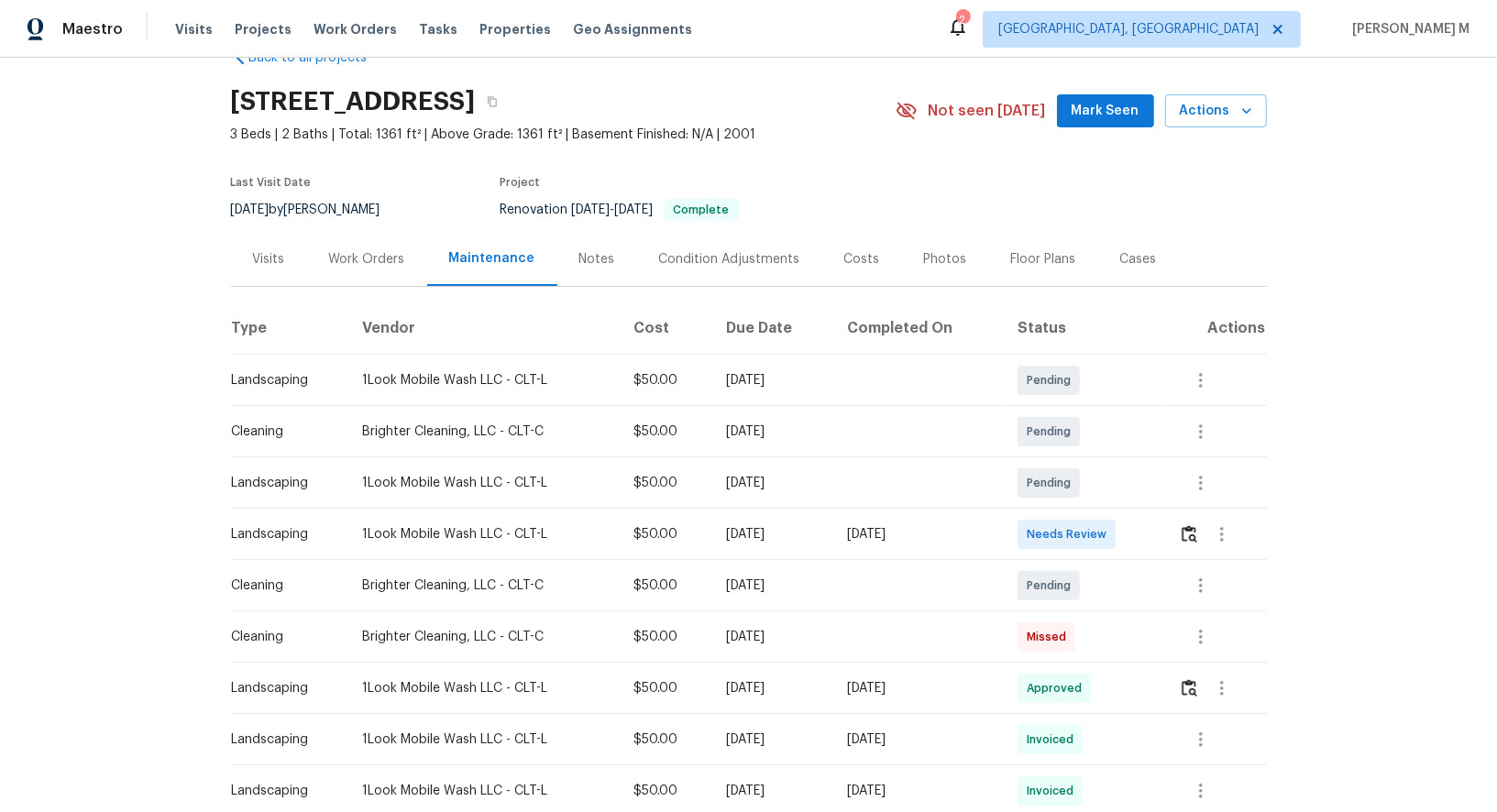
scroll to position [49, 0]
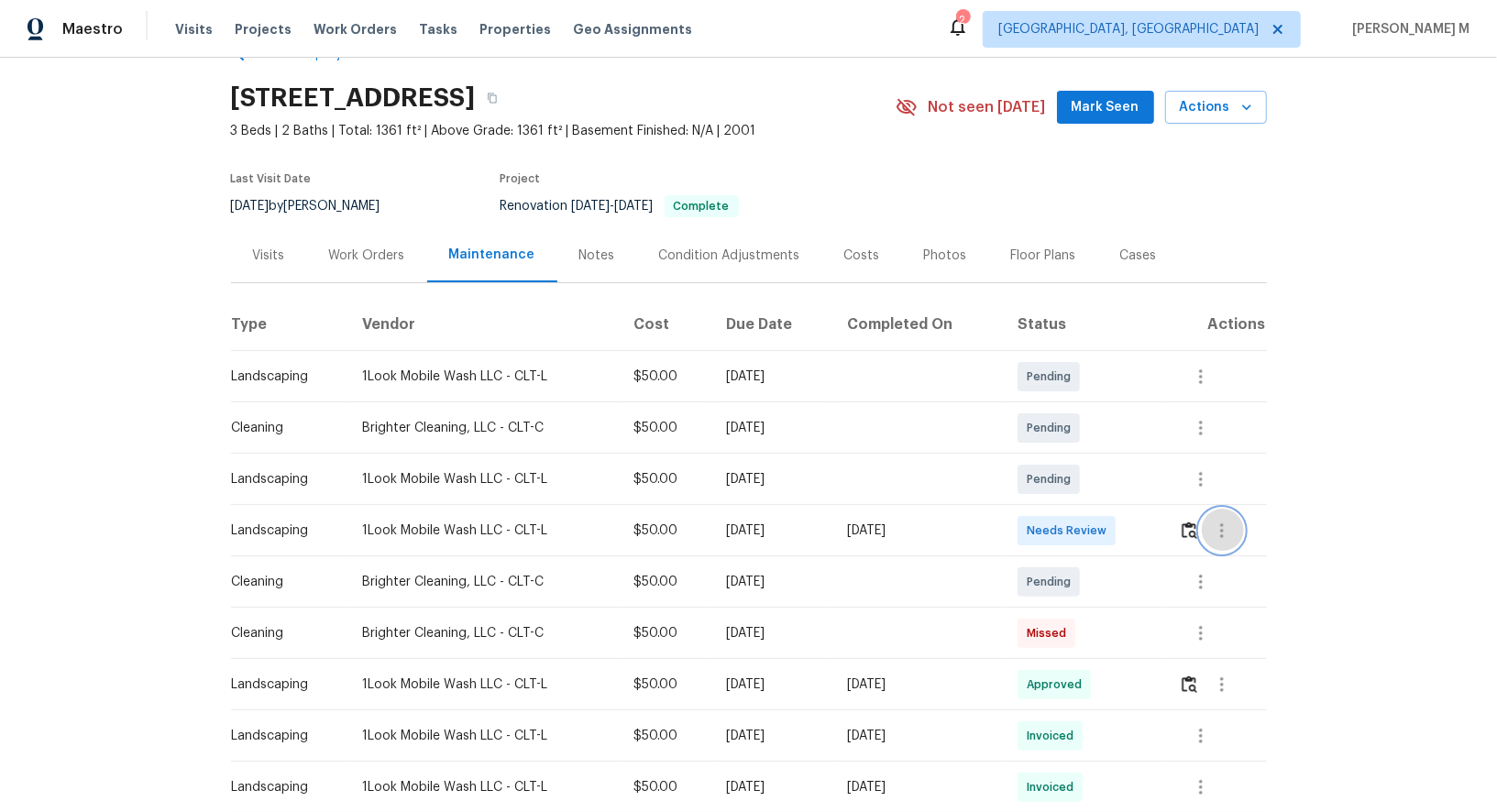
click at [1217, 519] on icon "button" at bounding box center [1222, 530] width 22 height 22
click at [1225, 539] on li "View details" at bounding box center [1269, 551] width 129 height 31
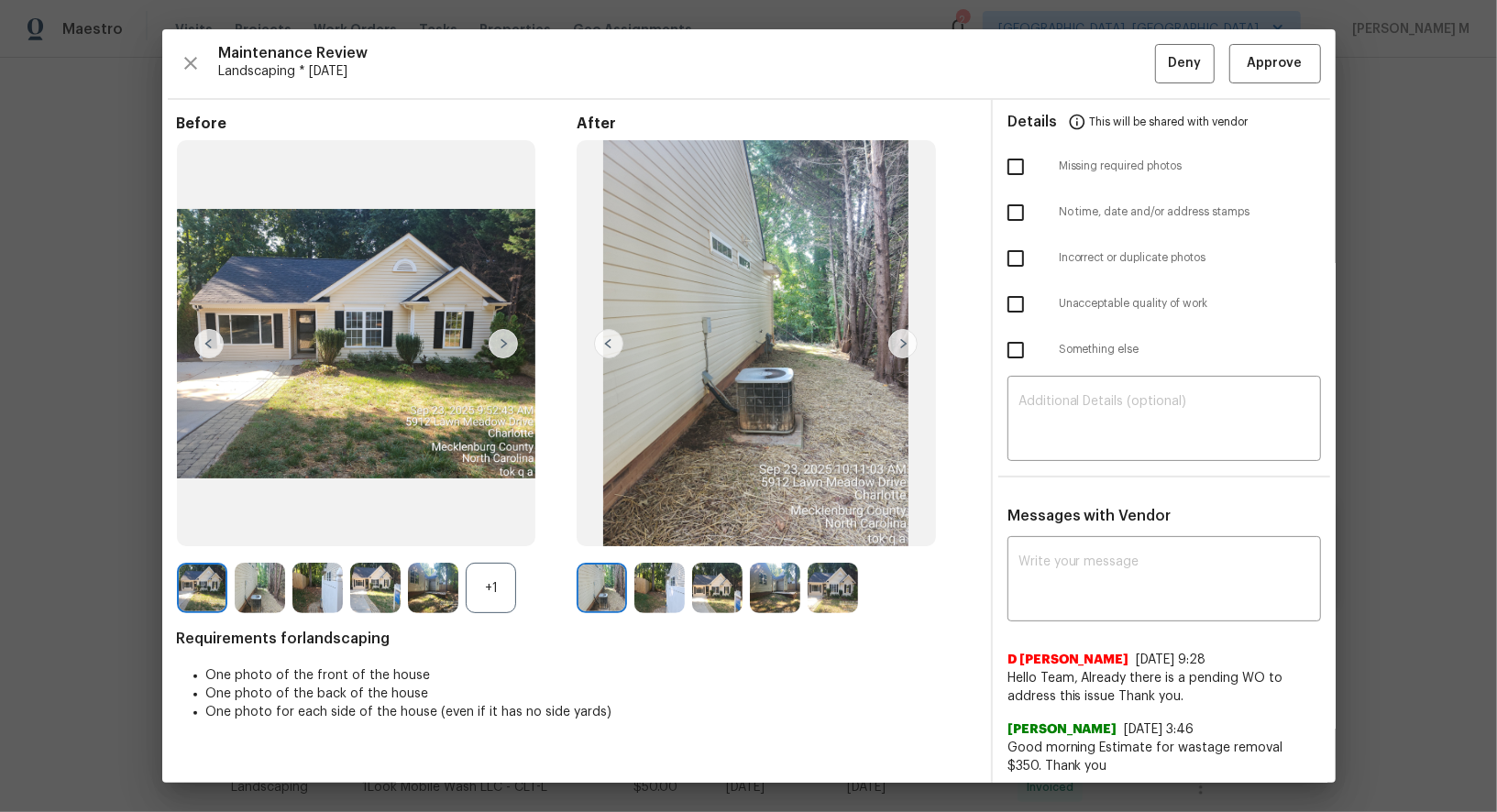
scroll to position [92, 0]
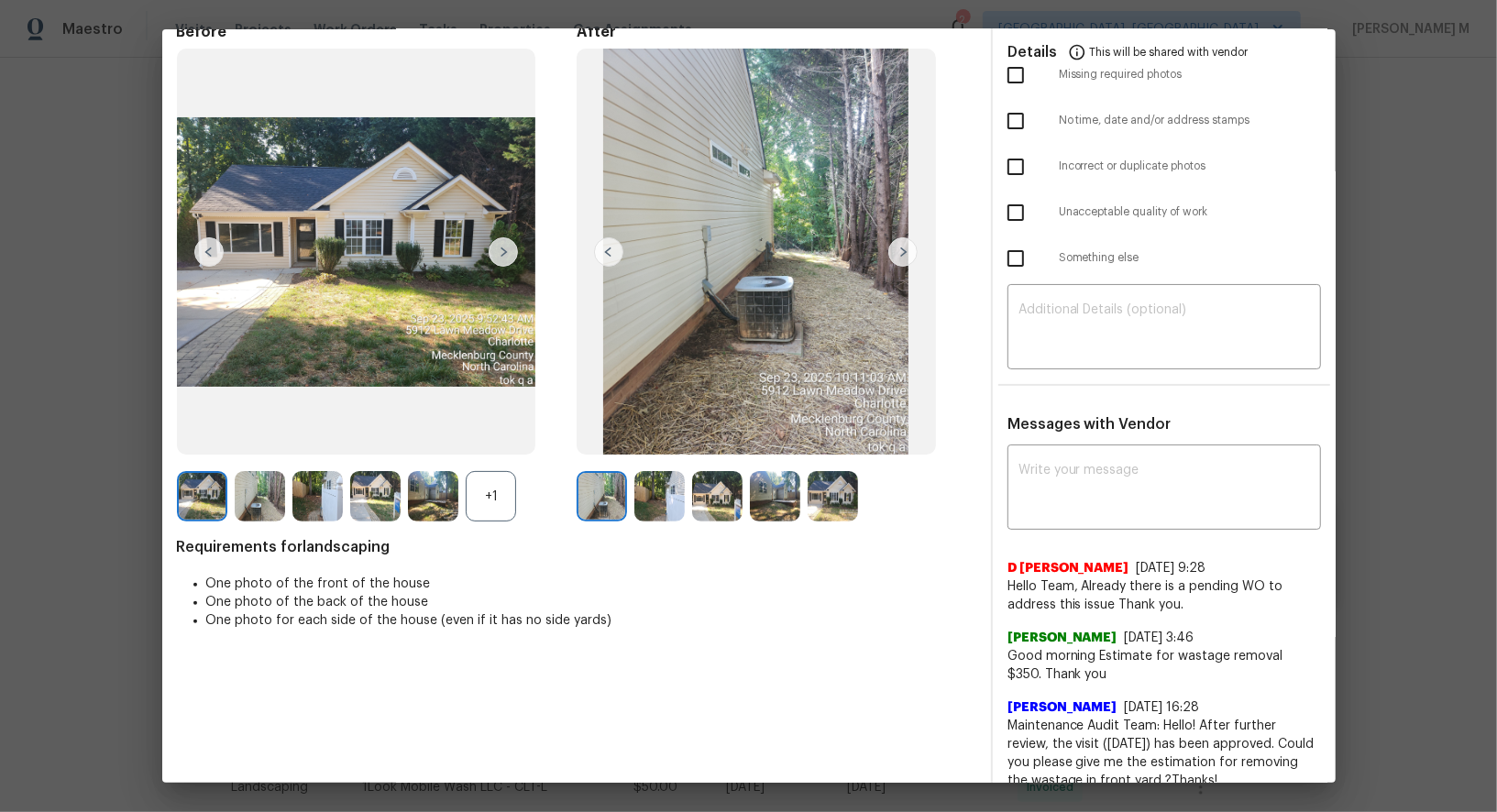
click at [490, 489] on div "+1" at bounding box center [491, 496] width 50 height 50
click at [648, 492] on img at bounding box center [659, 496] width 50 height 50
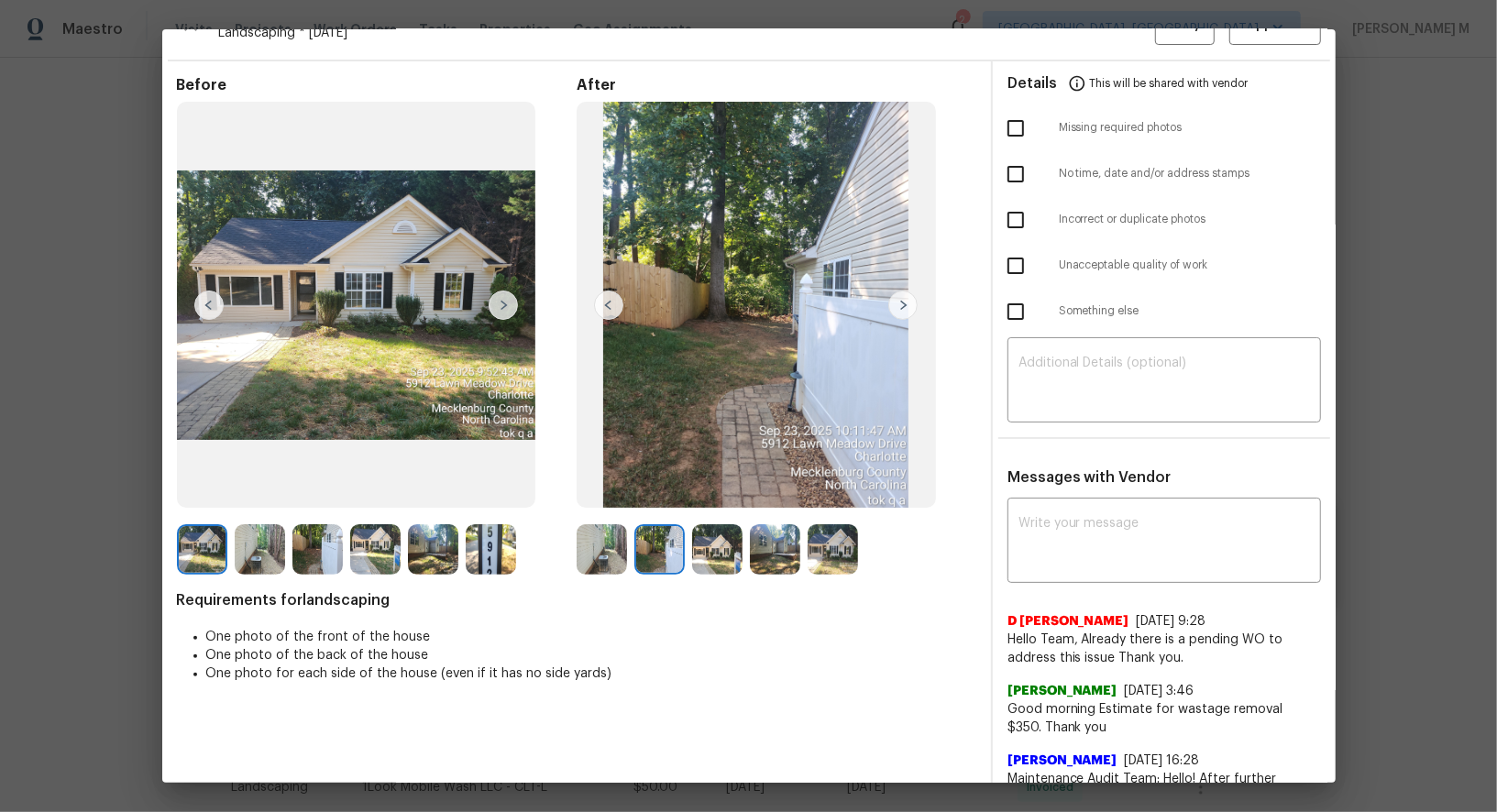
scroll to position [0, 0]
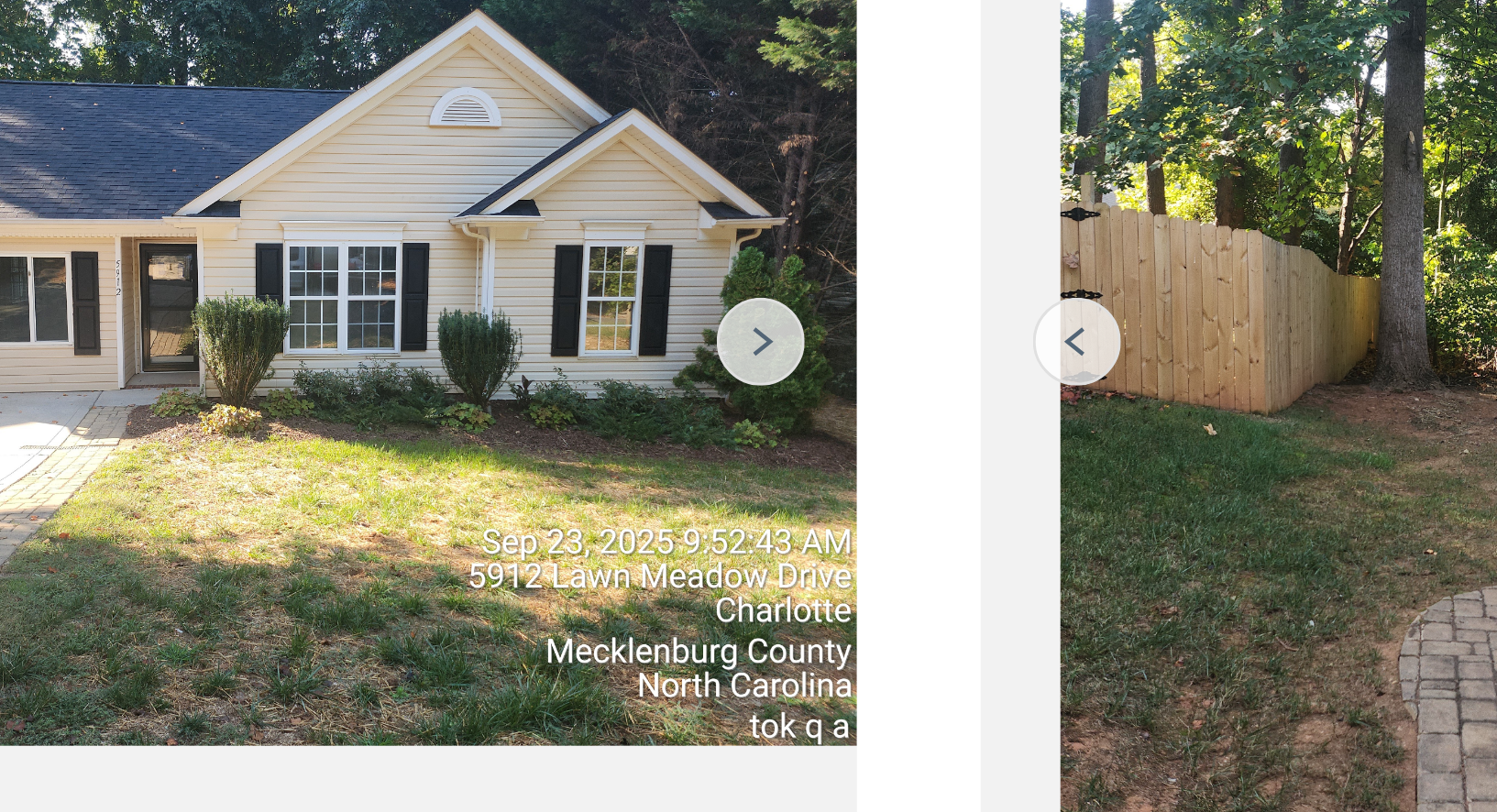
click at [506, 343] on img at bounding box center [504, 344] width 30 height 30
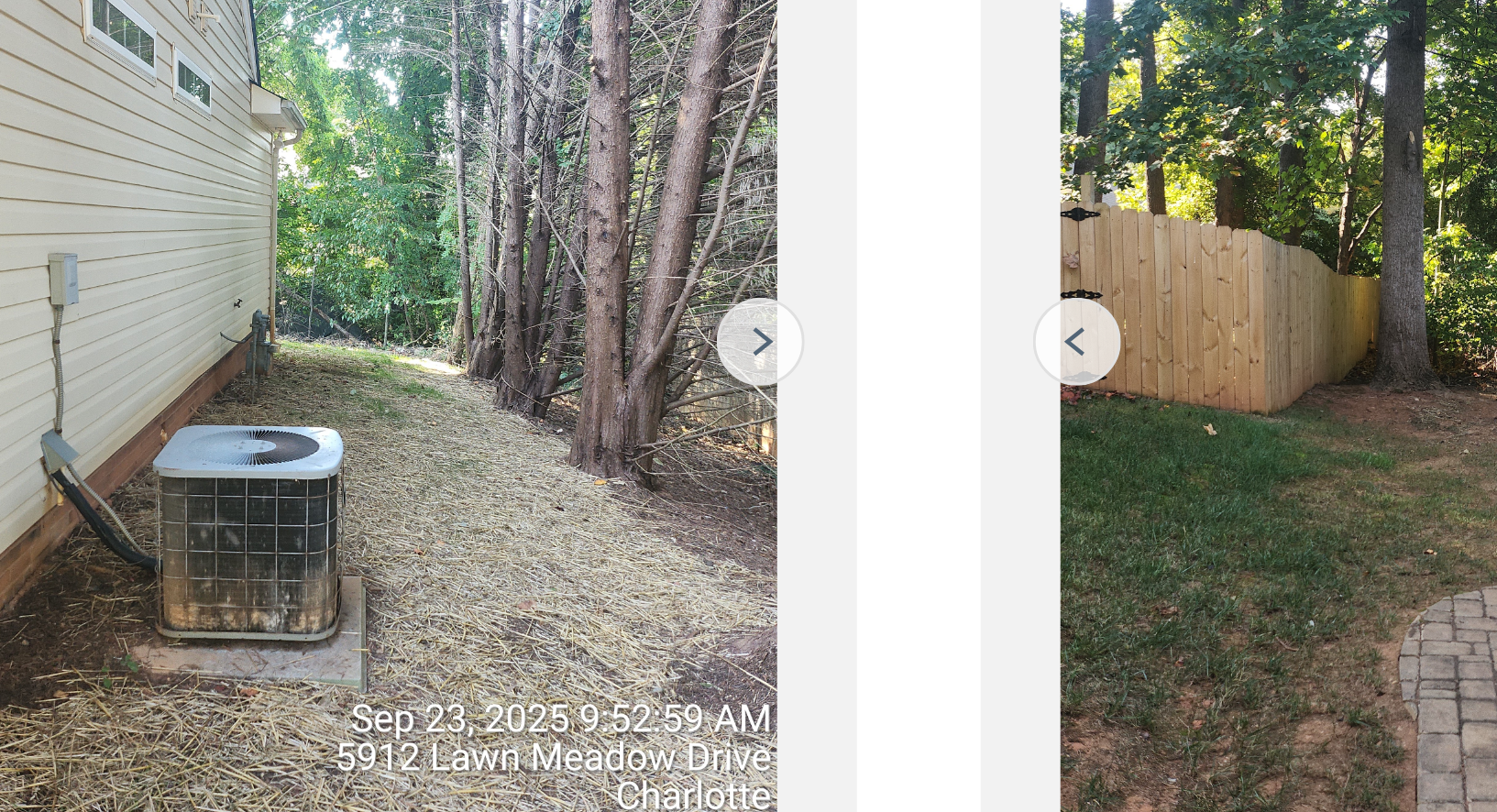
click at [505, 343] on img at bounding box center [504, 344] width 30 height 30
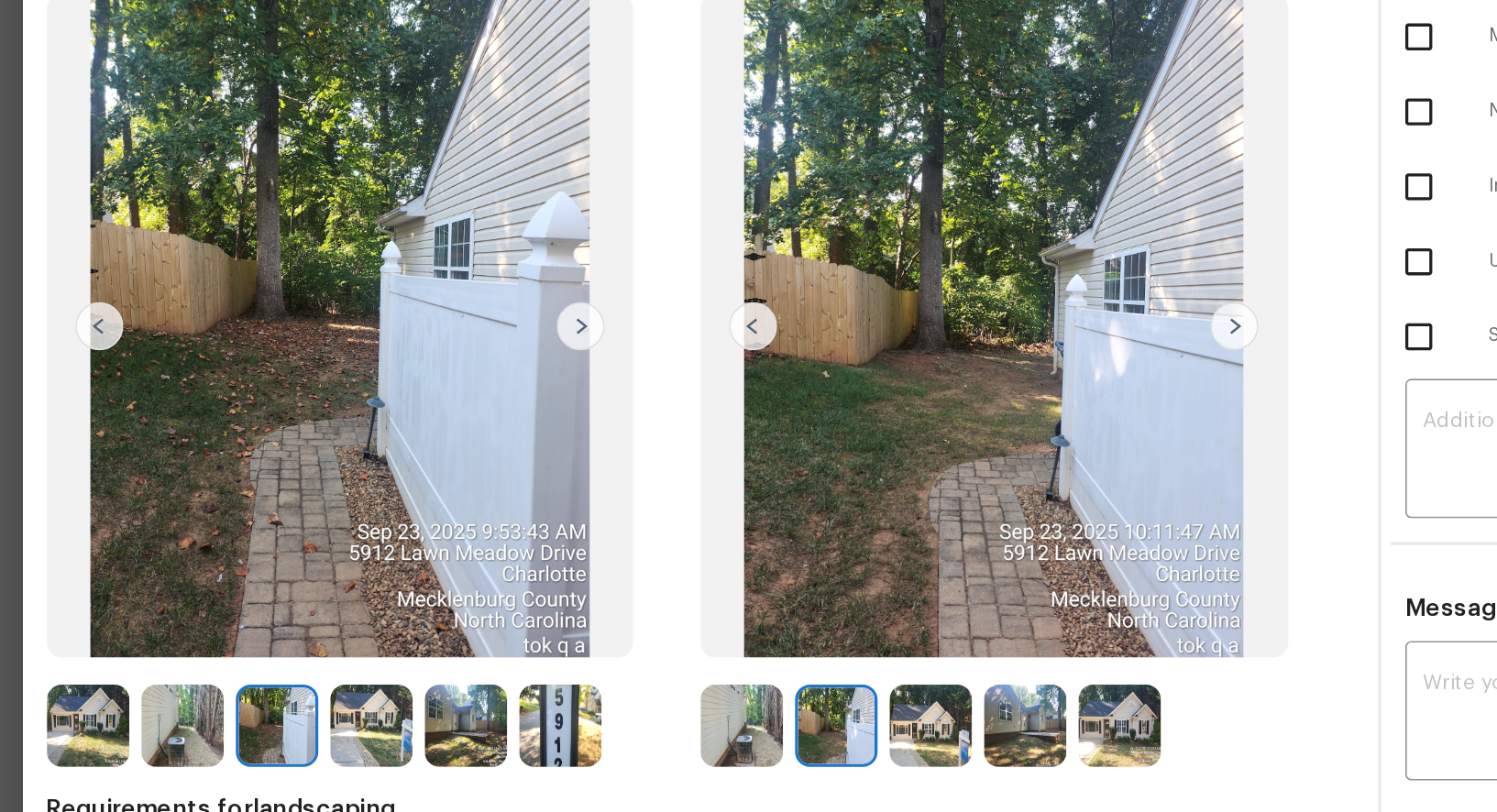
click at [505, 343] on img at bounding box center [504, 344] width 30 height 30
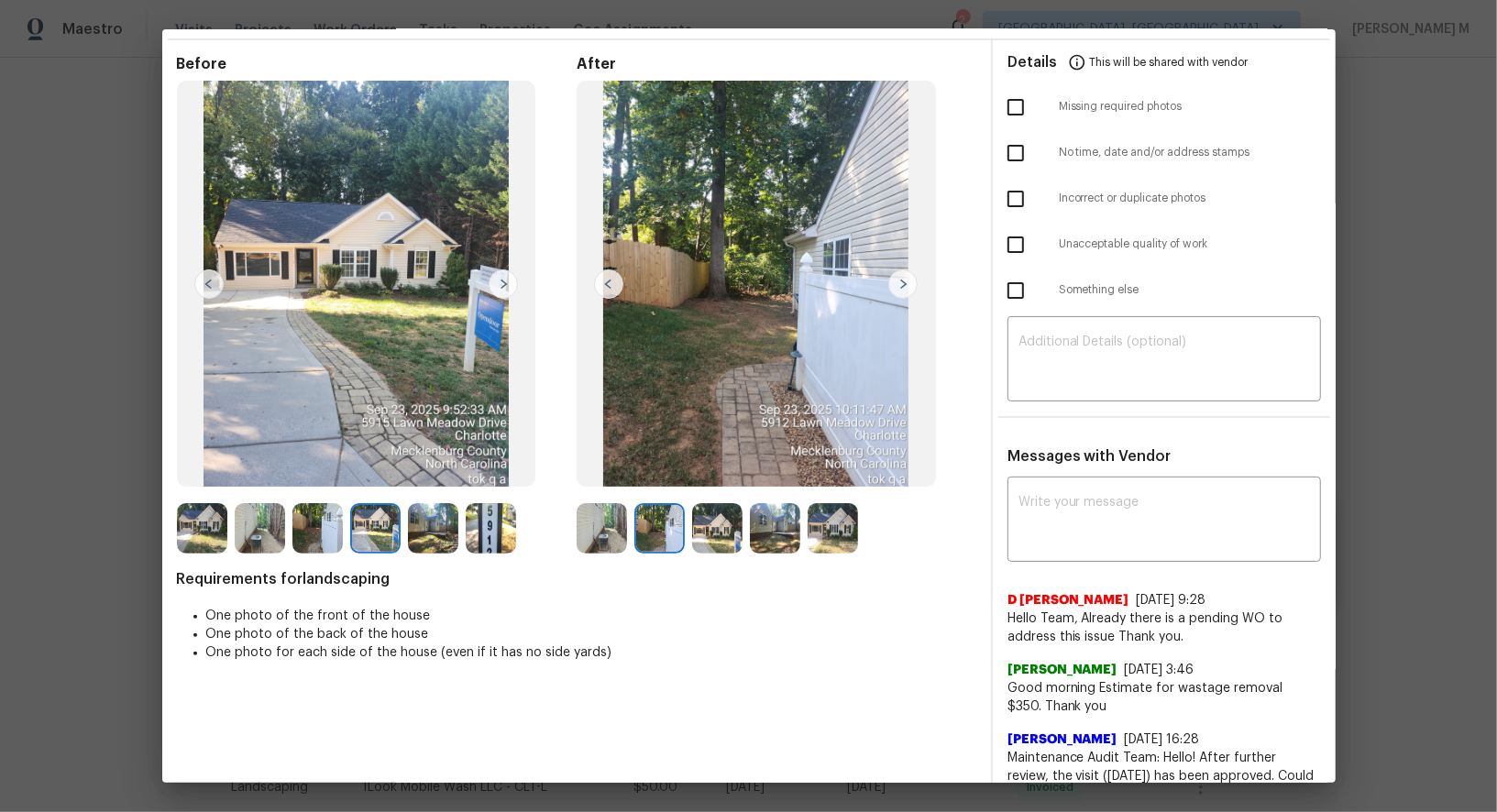
scroll to position [56, 0]
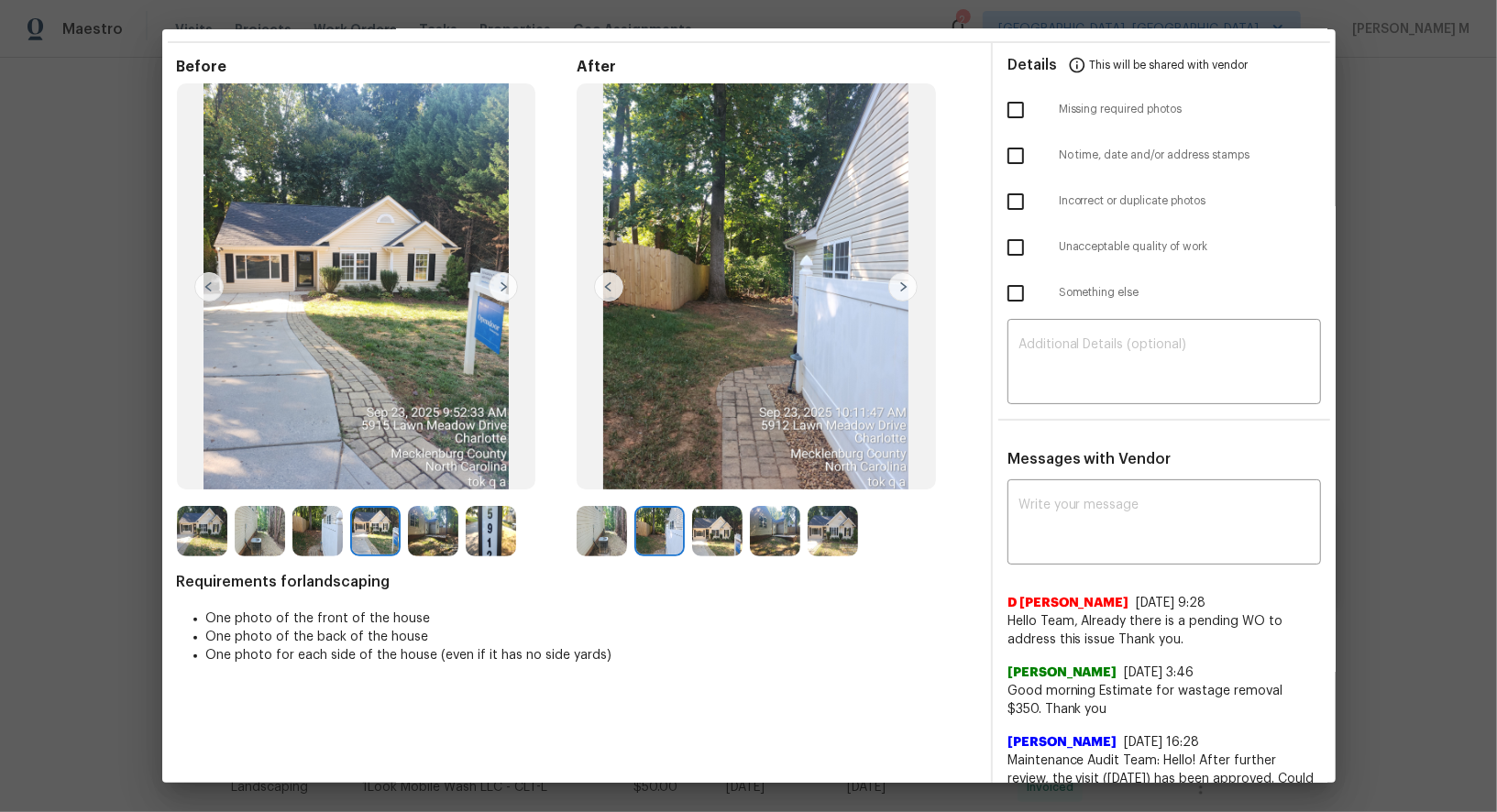
click at [715, 546] on img at bounding box center [716, 530] width 50 height 50
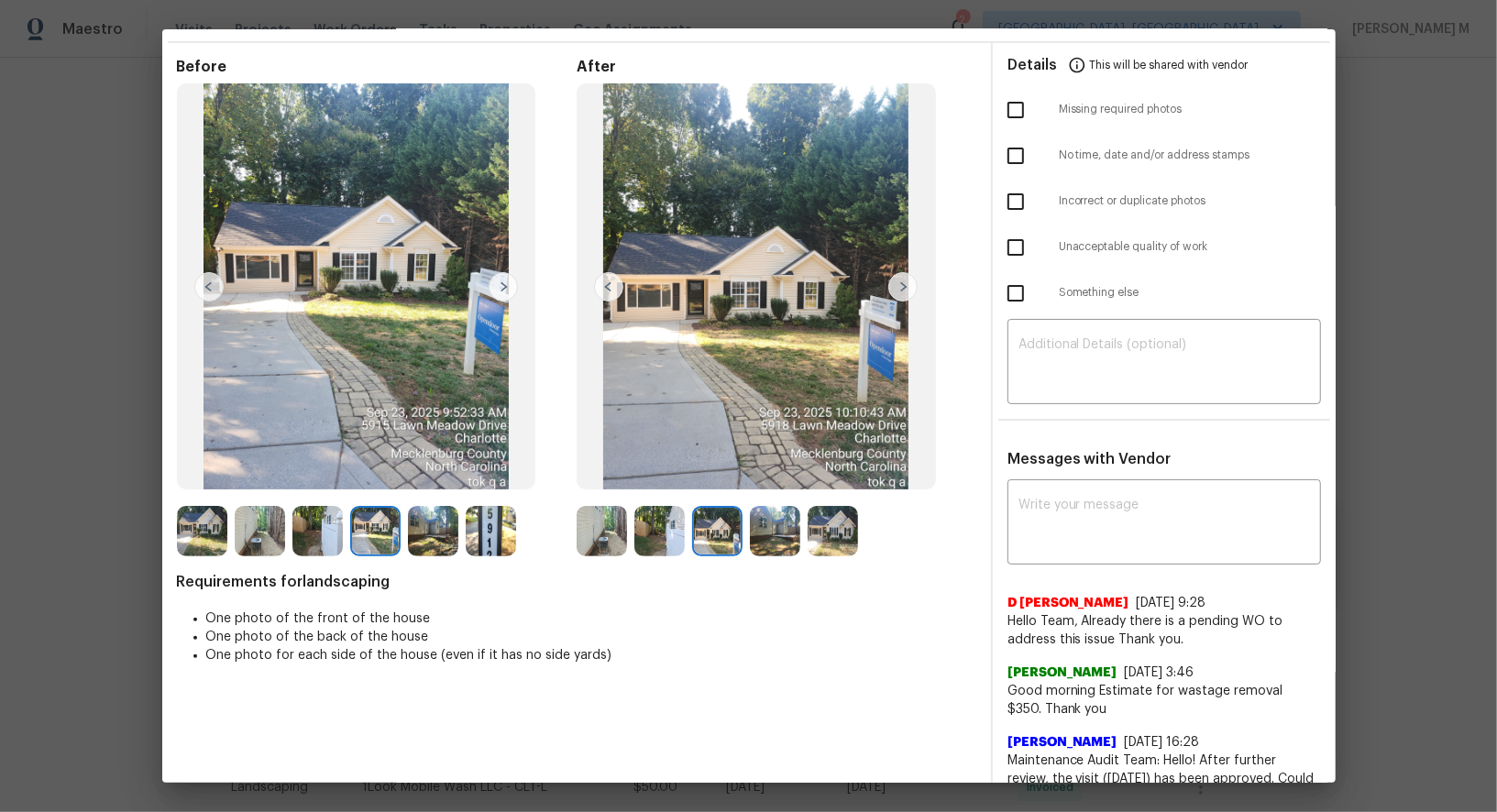
click at [752, 545] on img at bounding box center [775, 530] width 50 height 50
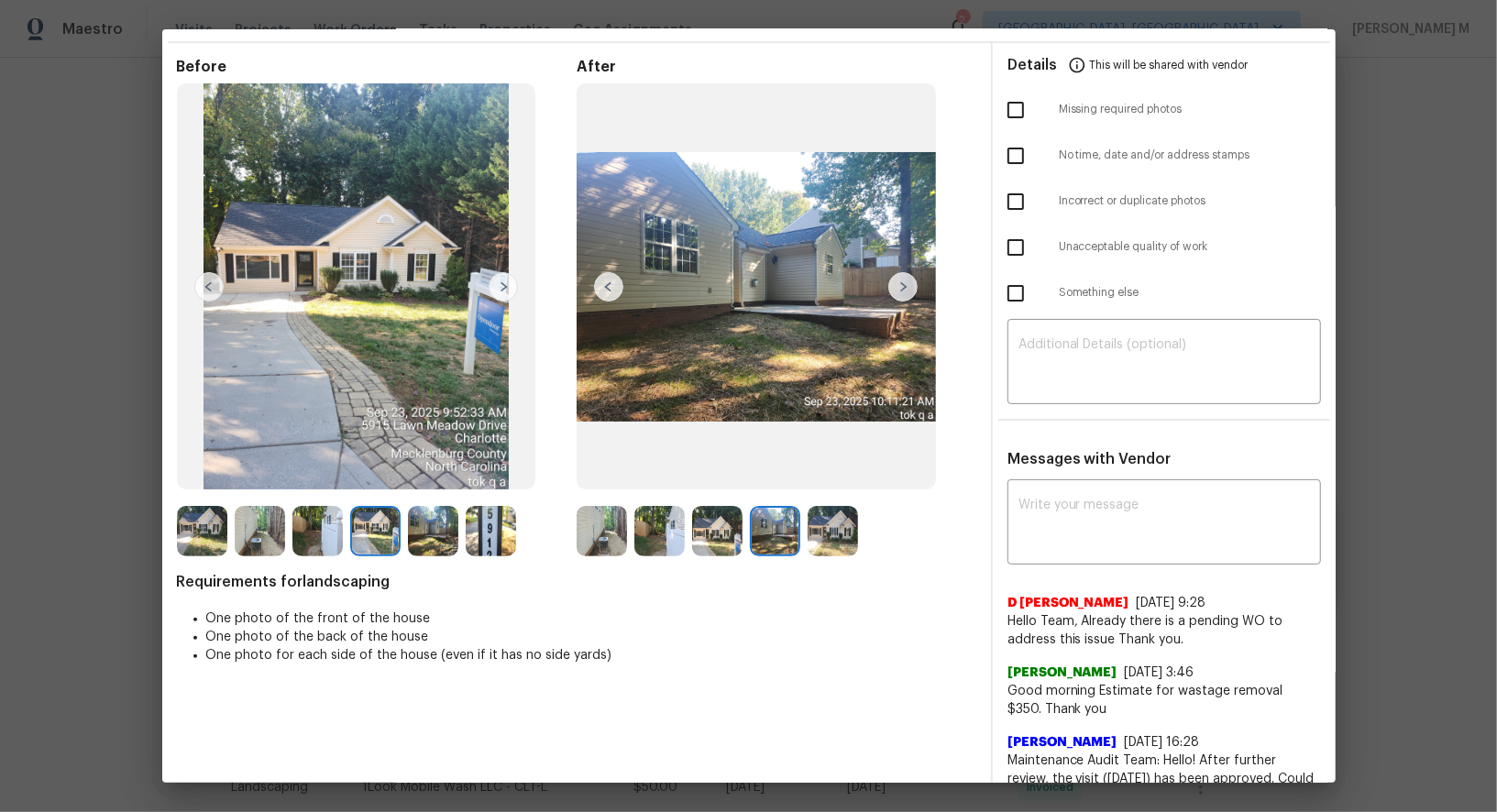
click at [829, 547] on img at bounding box center [832, 530] width 50 height 50
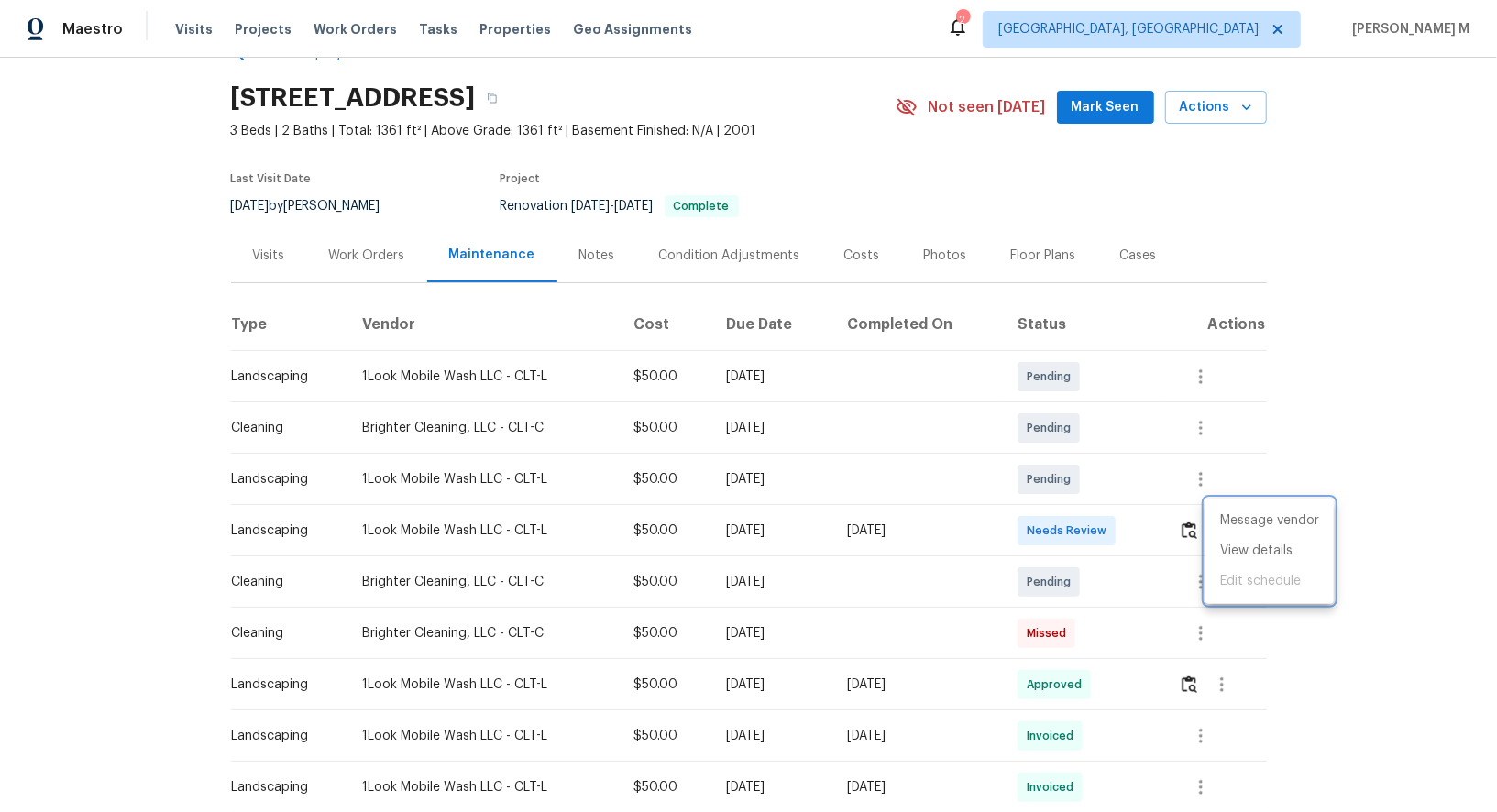
click at [969, 633] on div at bounding box center [748, 406] width 1497 height 812
click at [1217, 569] on button "button" at bounding box center [1200, 582] width 44 height 44
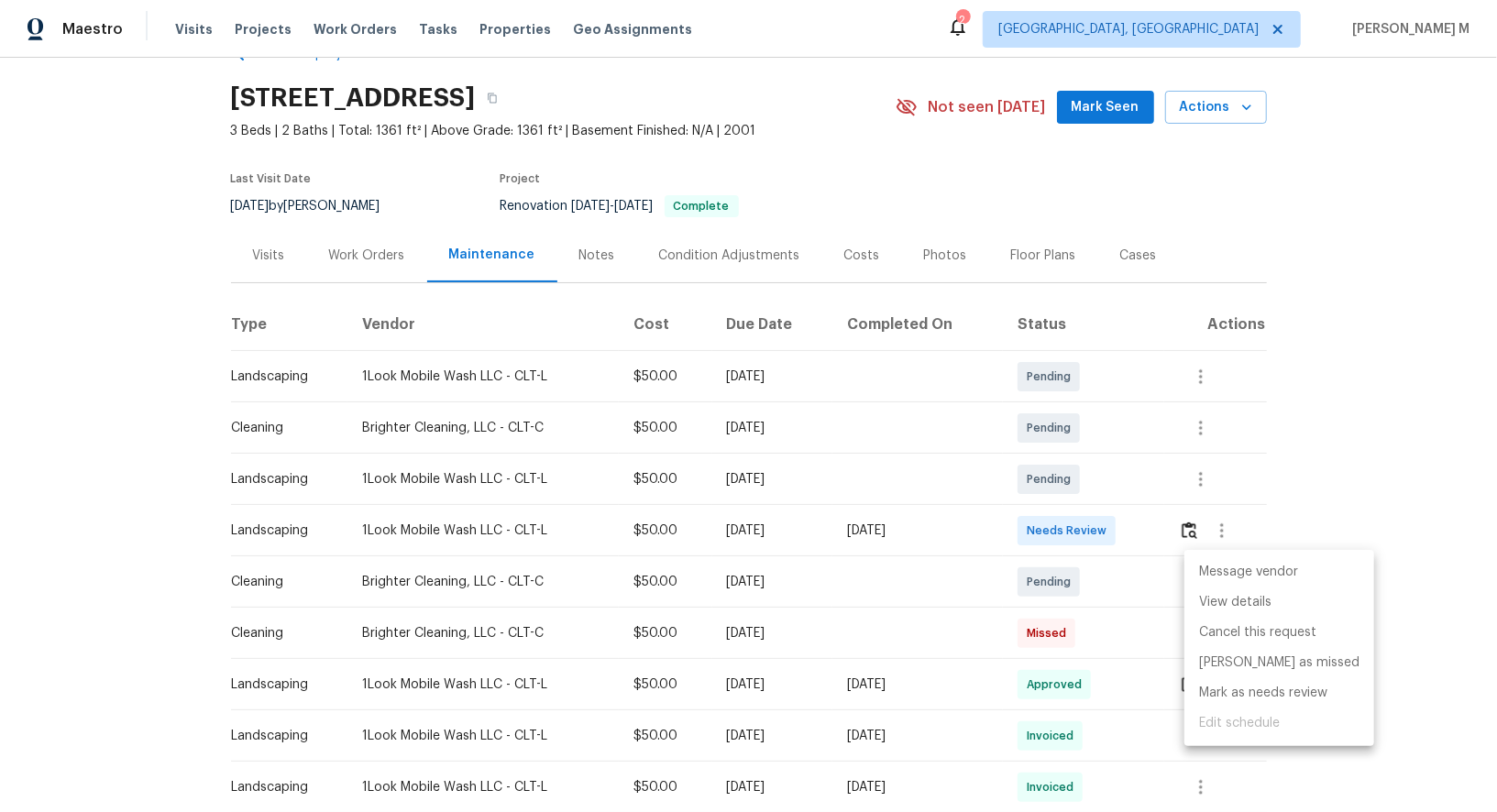
click at [1217, 569] on li "Message vendor" at bounding box center [1279, 572] width 190 height 31
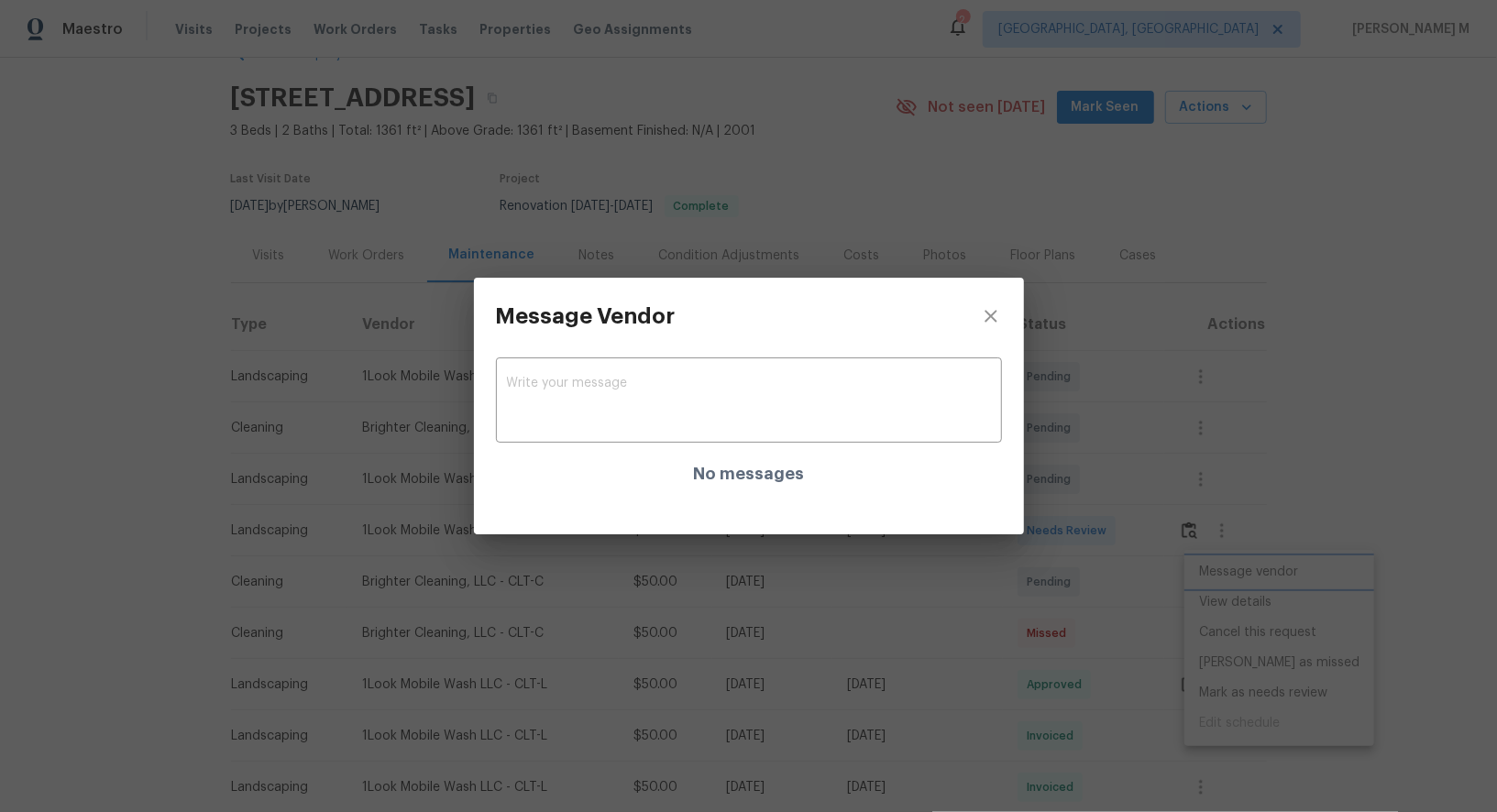
click at [1217, 569] on div "Message Vendor x ​ No messages" at bounding box center [748, 406] width 1497 height 812
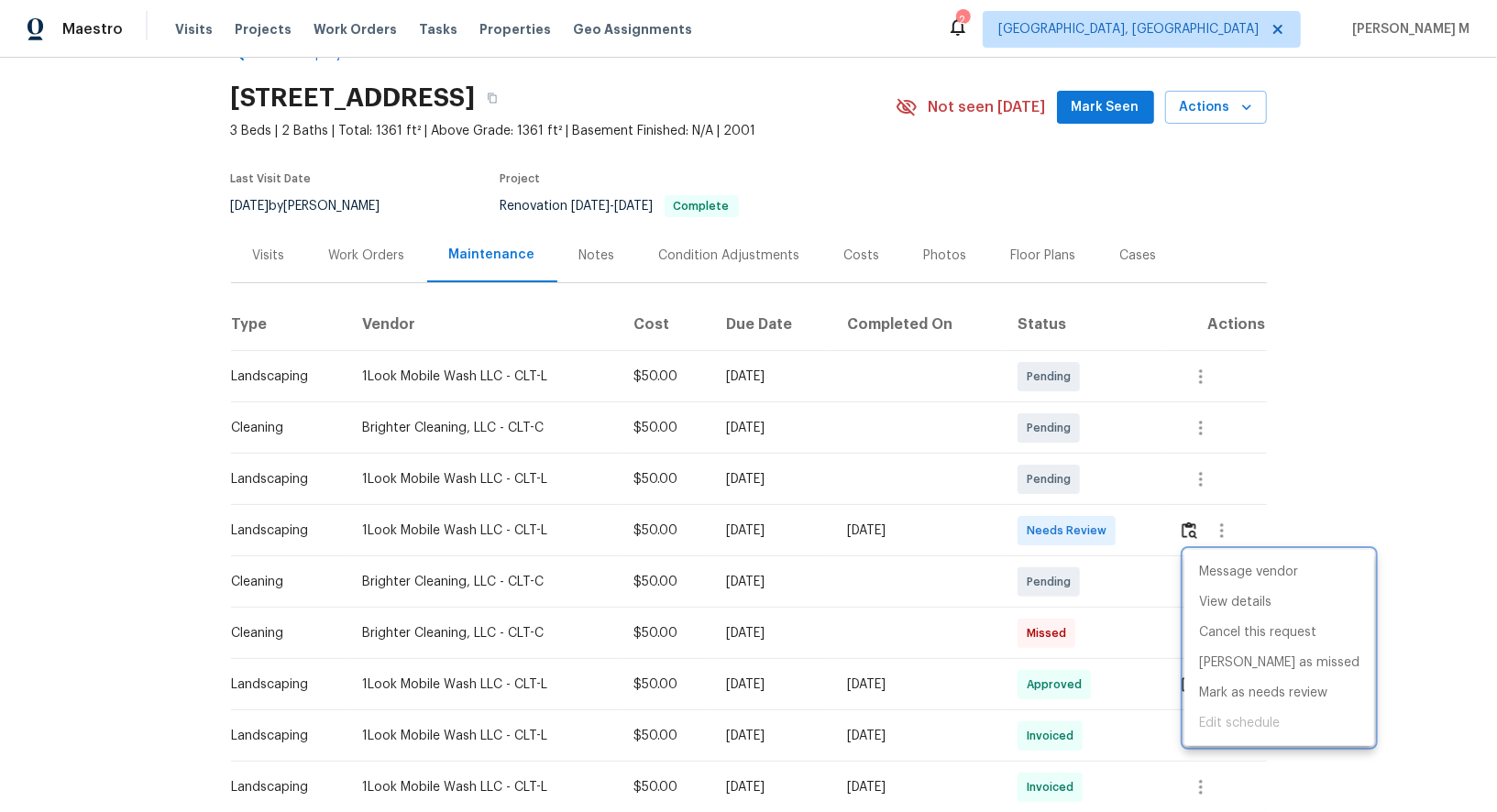
click at [988, 635] on div at bounding box center [748, 406] width 1497 height 812
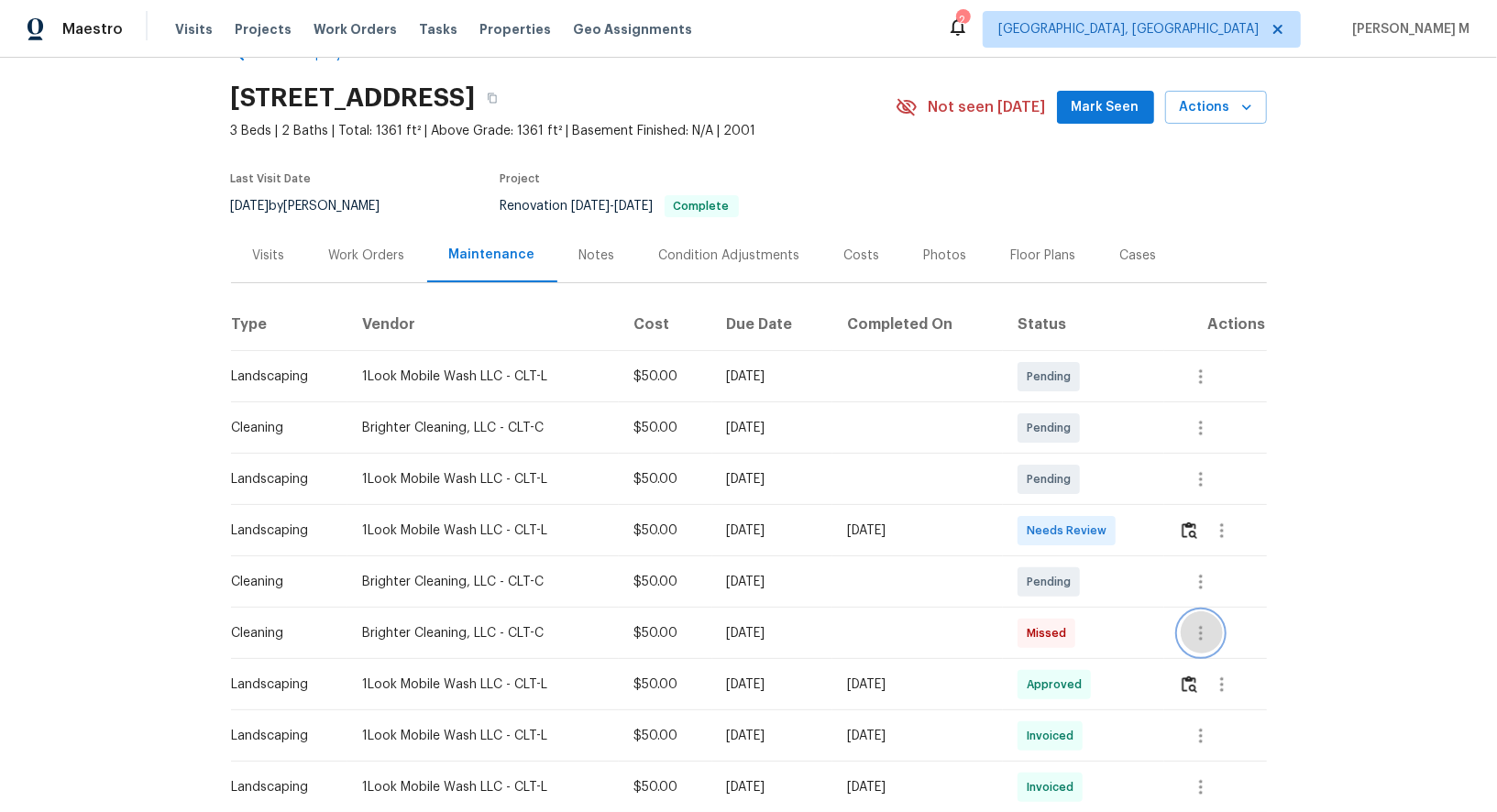
click at [1223, 631] on button "button" at bounding box center [1200, 633] width 44 height 44
click at [1013, 567] on div at bounding box center [748, 406] width 1497 height 812
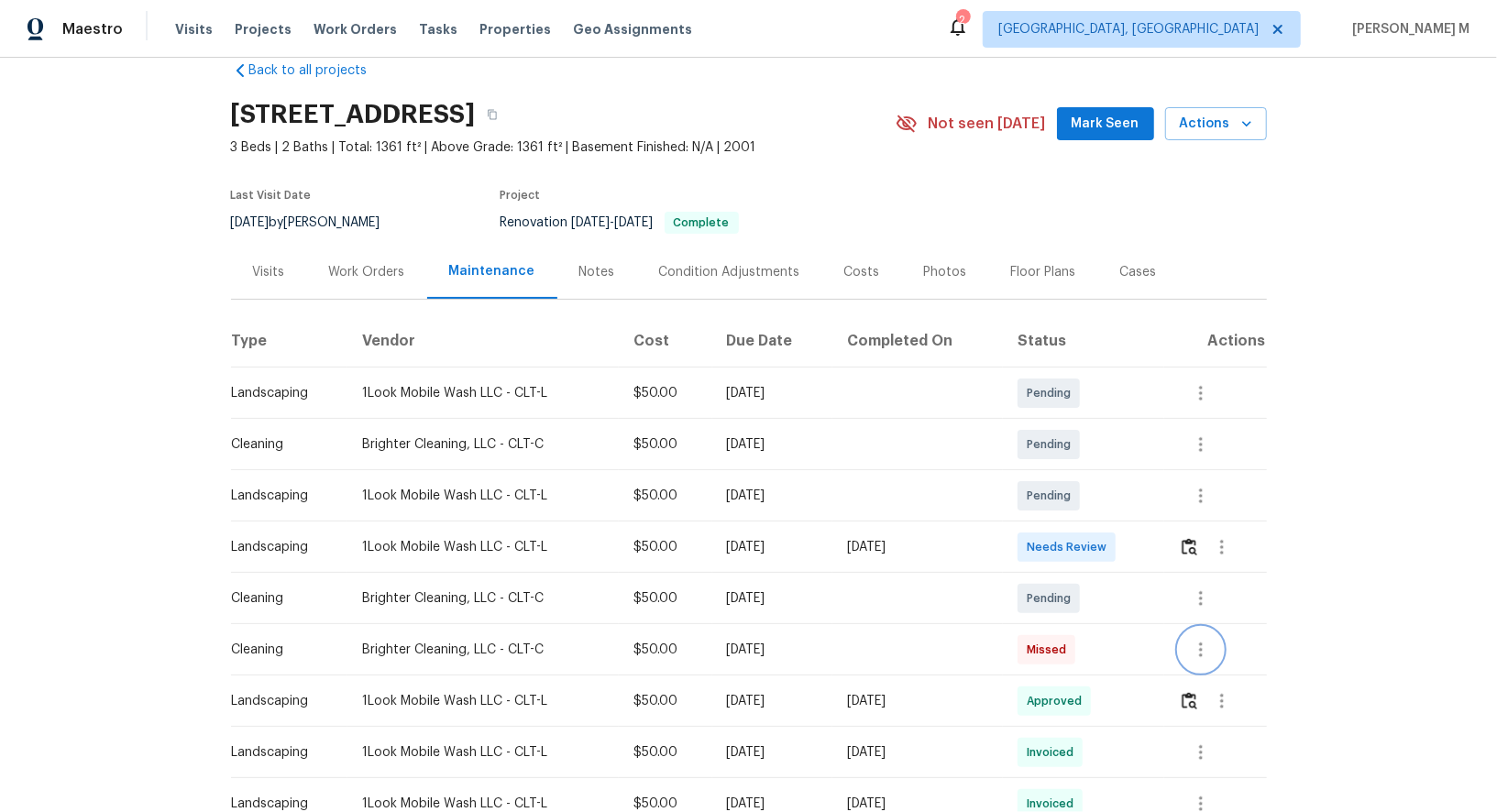
scroll to position [32, 0]
click at [357, 264] on div "Work Orders" at bounding box center [367, 273] width 76 height 19
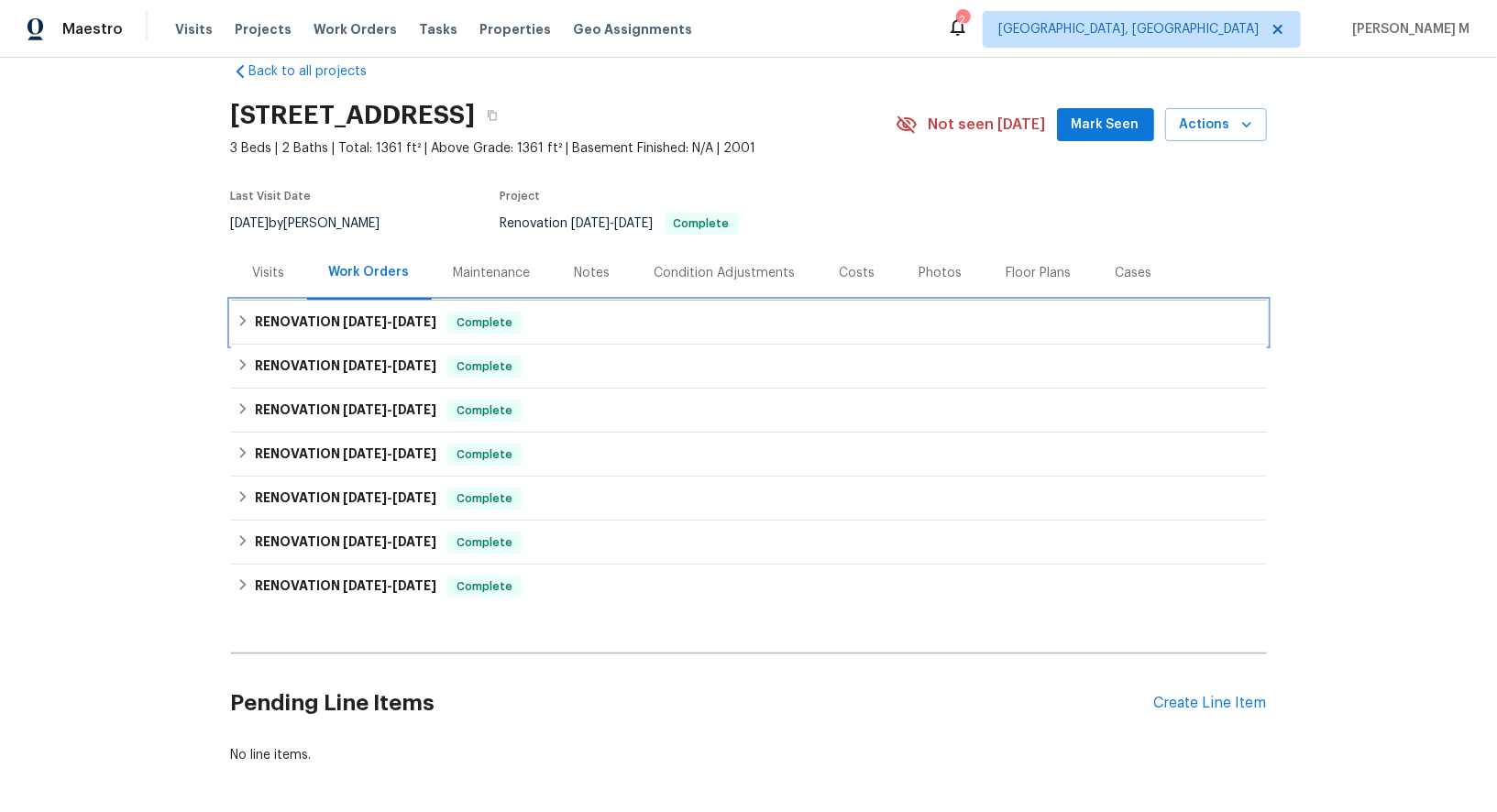
click at [330, 312] on h6 "RENOVATION 8/11/25 - 8/20/25" at bounding box center [345, 322] width 181 height 22
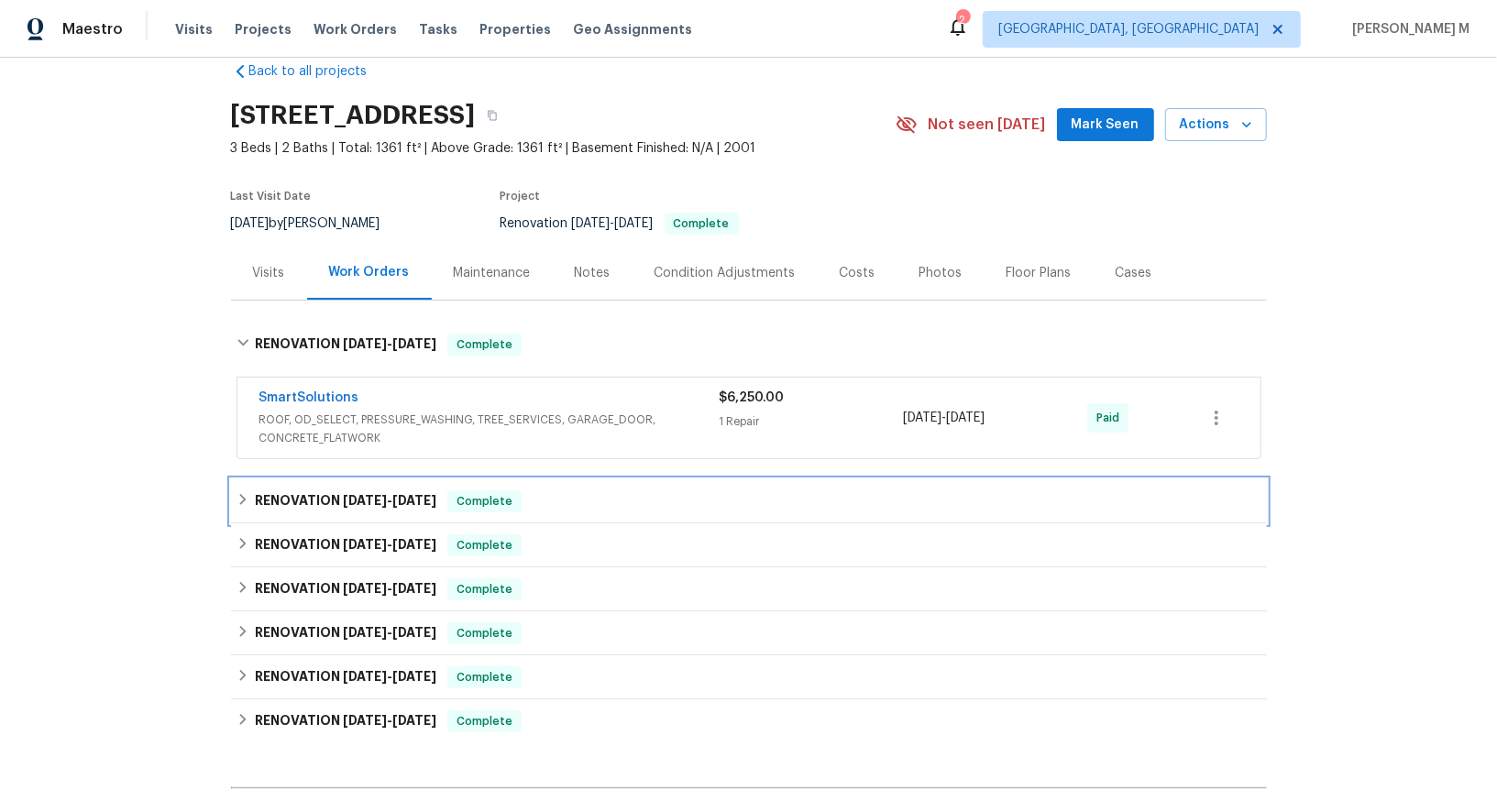
click at [329, 491] on h6 "RENOVATION 8/11/25 - 8/20/25" at bounding box center [345, 501] width 181 height 22
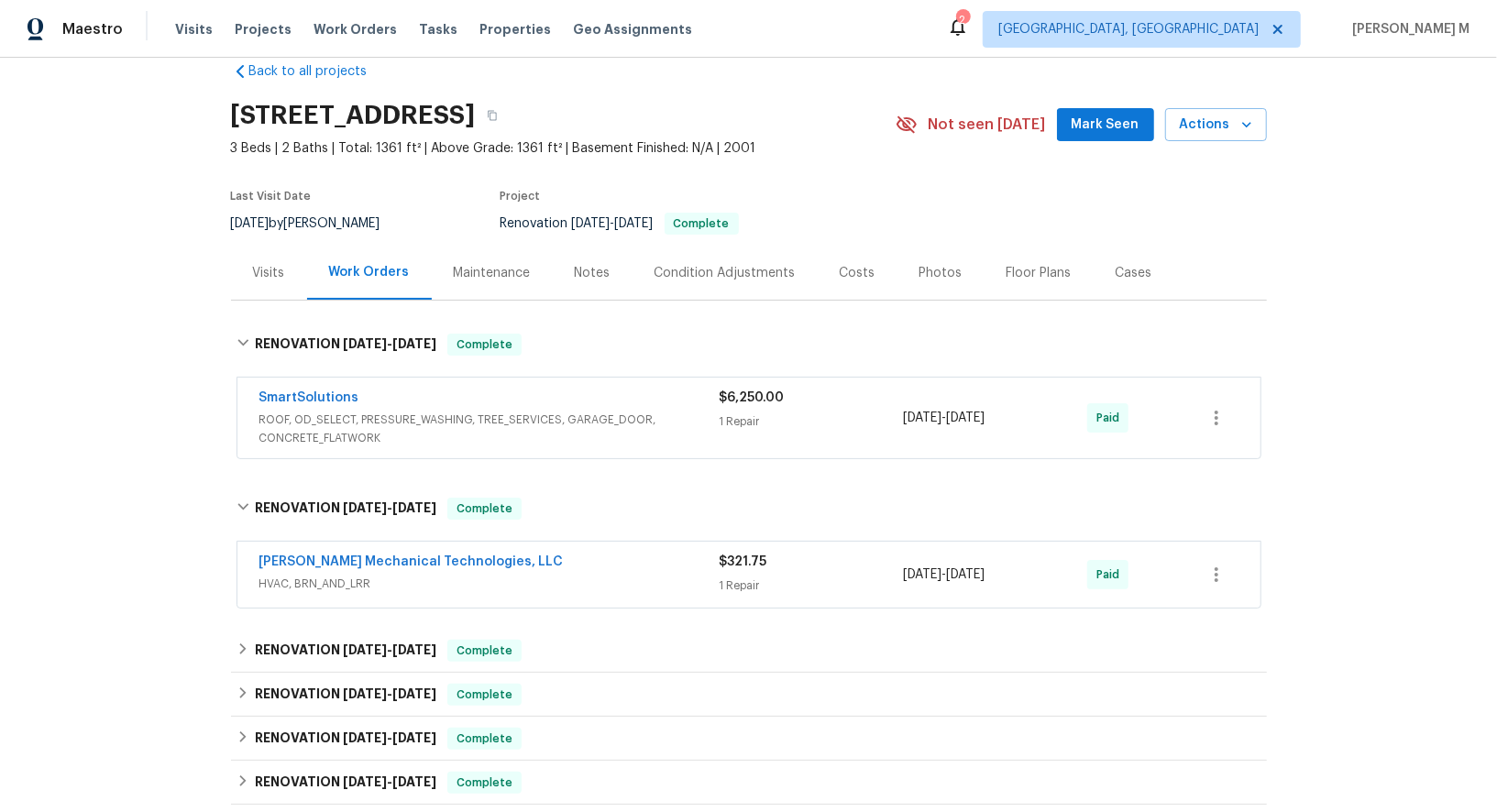
click at [338, 581] on div "Johnson's Mechanical Technologies, LLC HVAC, BRN_AND_LRR $321.75 1 Repair 8/11/…" at bounding box center [749, 575] width 1023 height 66
click at [337, 629] on div "RENOVATION 8/11/25 - 8/20/25 Complete" at bounding box center [748, 651] width 1036 height 44
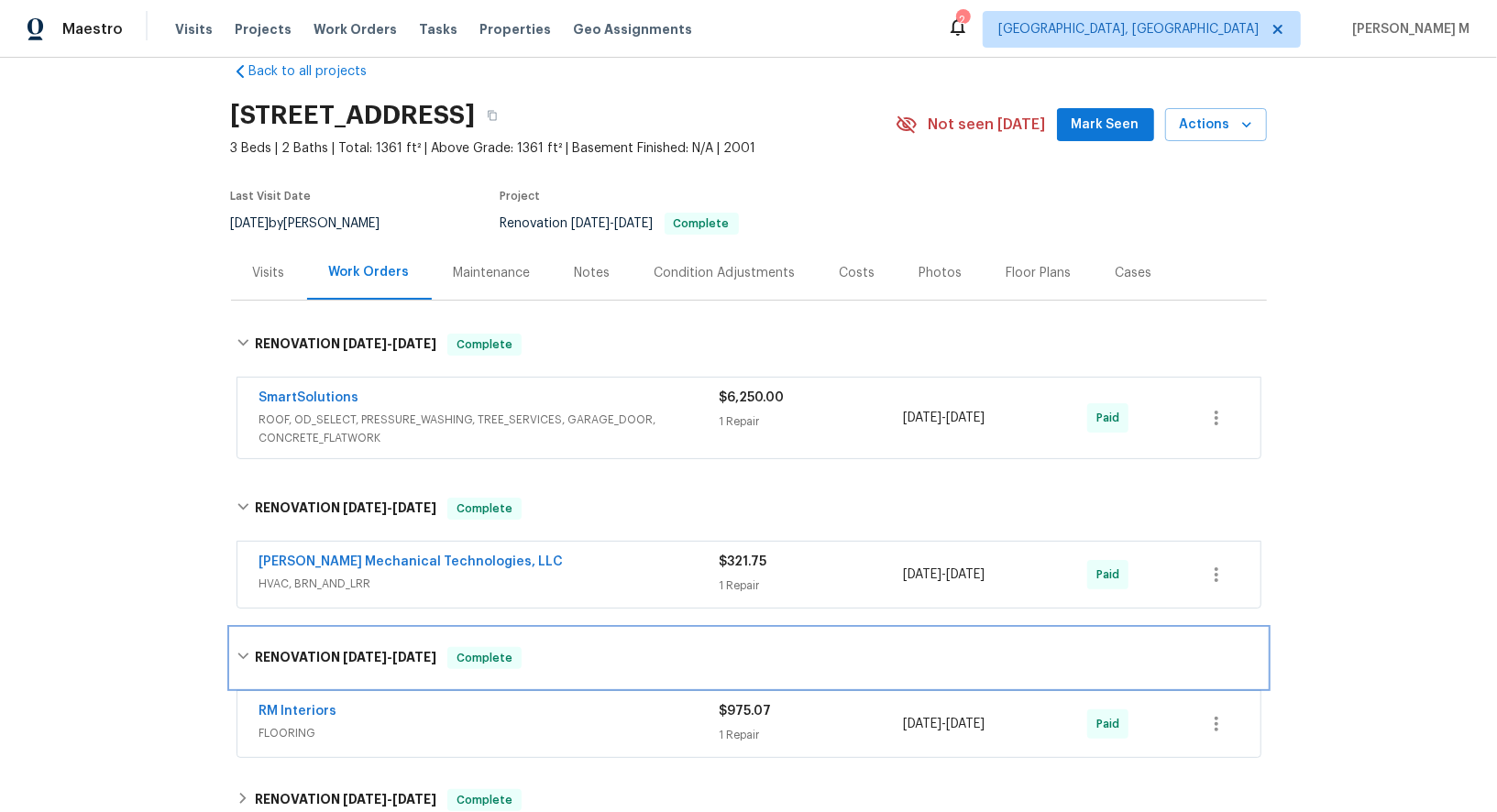
scroll to position [143, 0]
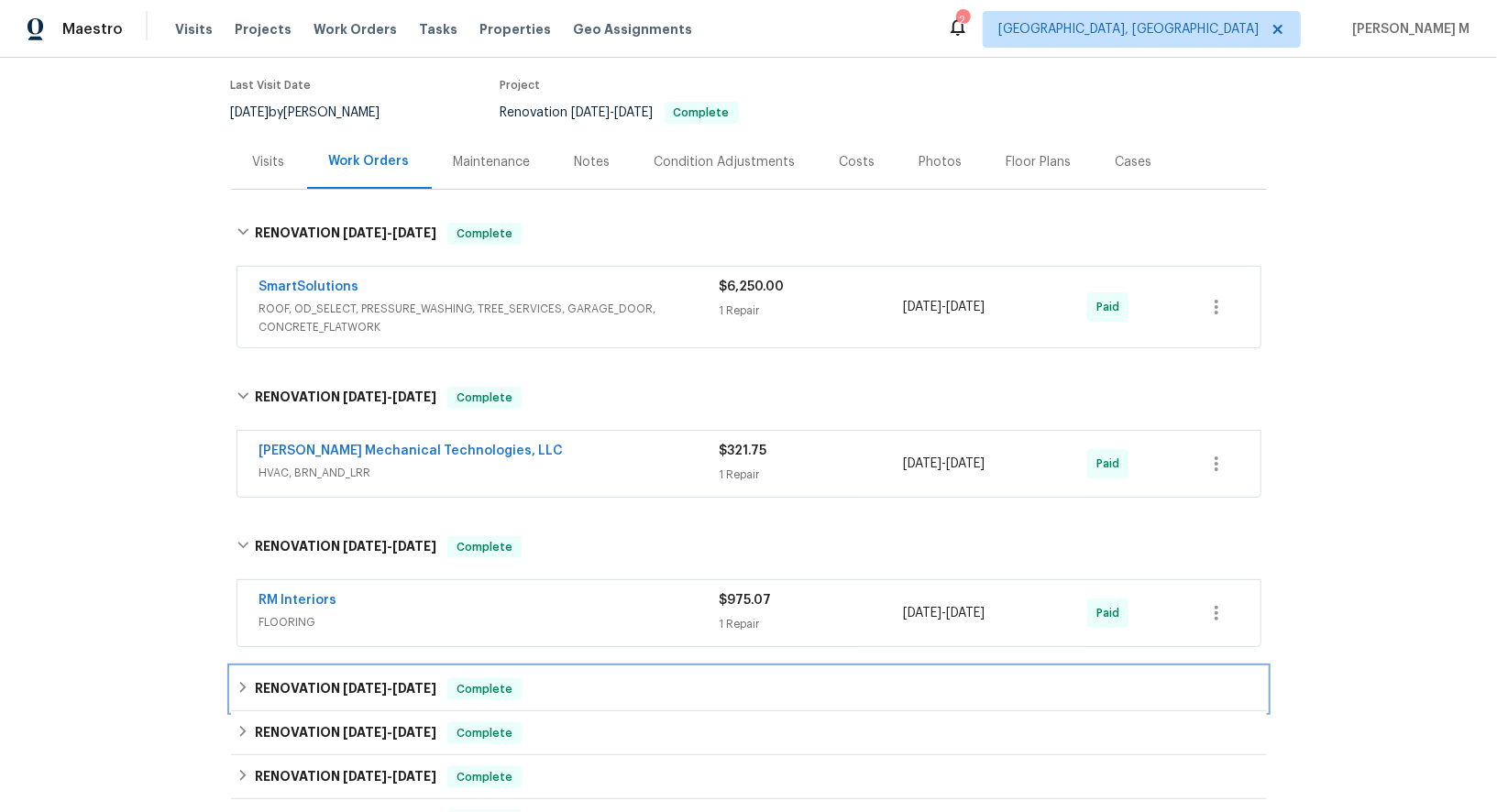
click at [308, 678] on h6 "RENOVATION 8/11/25 - 8/20/25" at bounding box center [345, 689] width 181 height 22
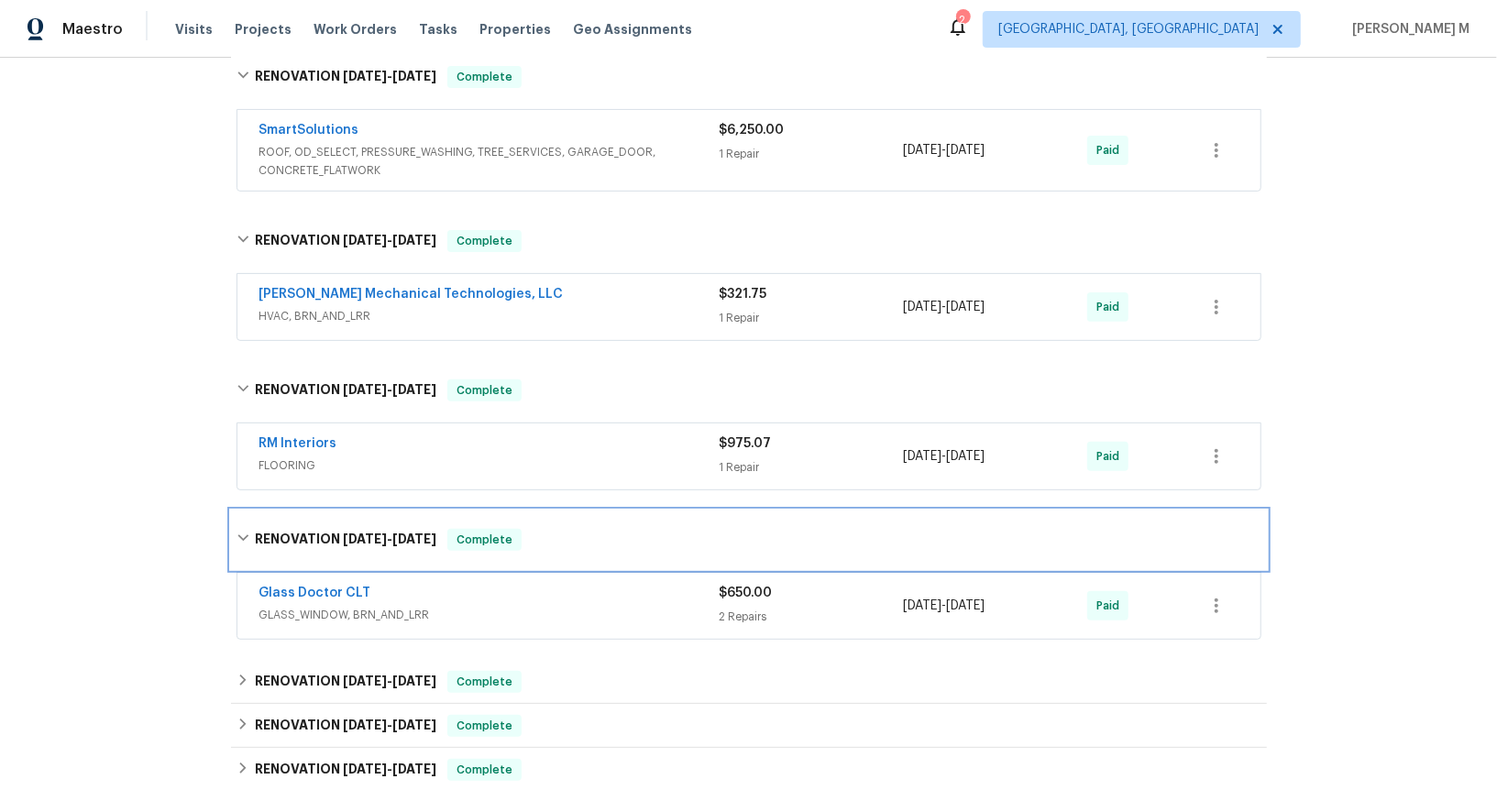
scroll to position [330, 0]
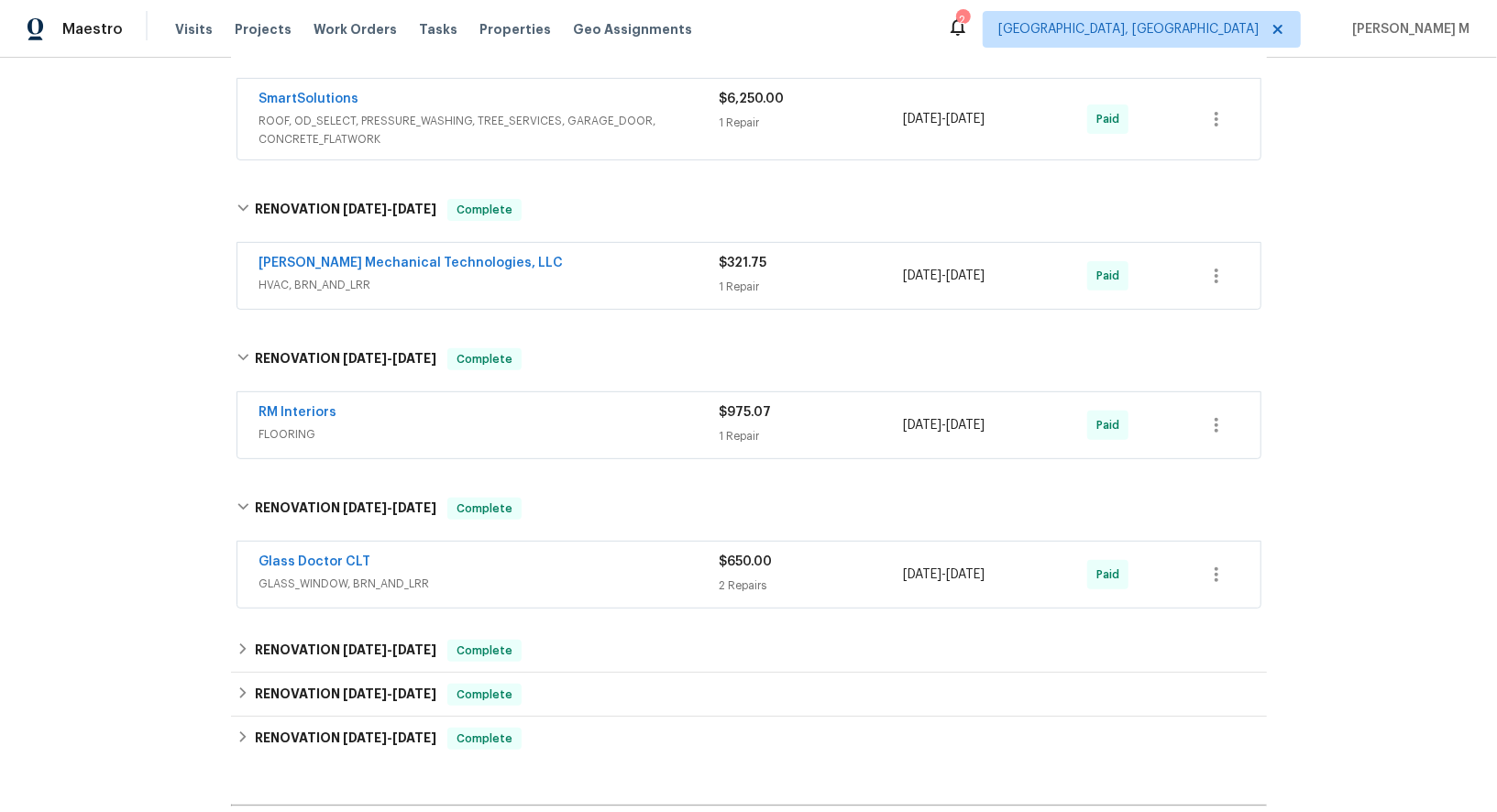
click at [301, 575] on span "GLASS_WINDOW, BRN_AND_LRR" at bounding box center [489, 584] width 460 height 19
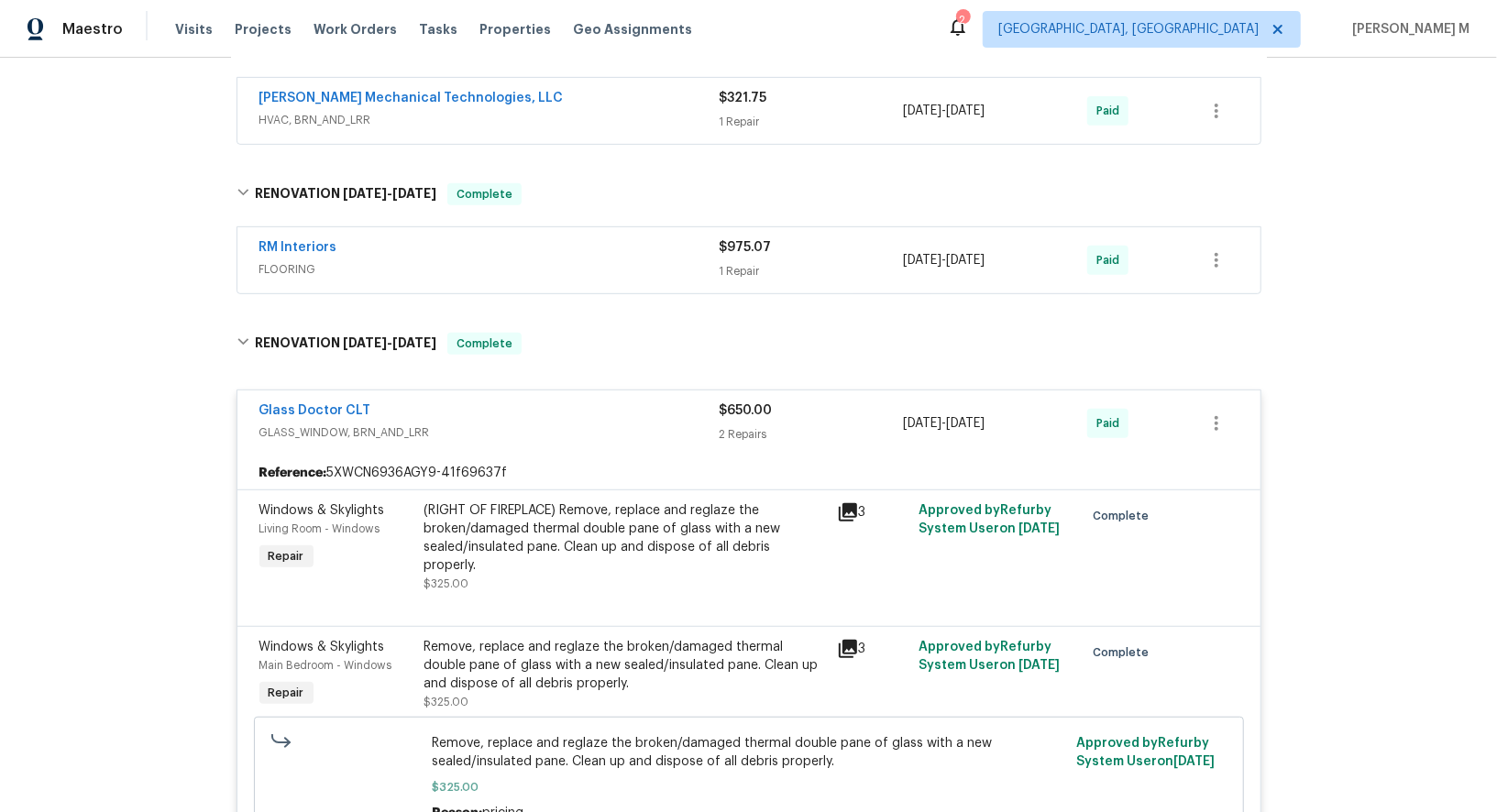
scroll to position [517, 0]
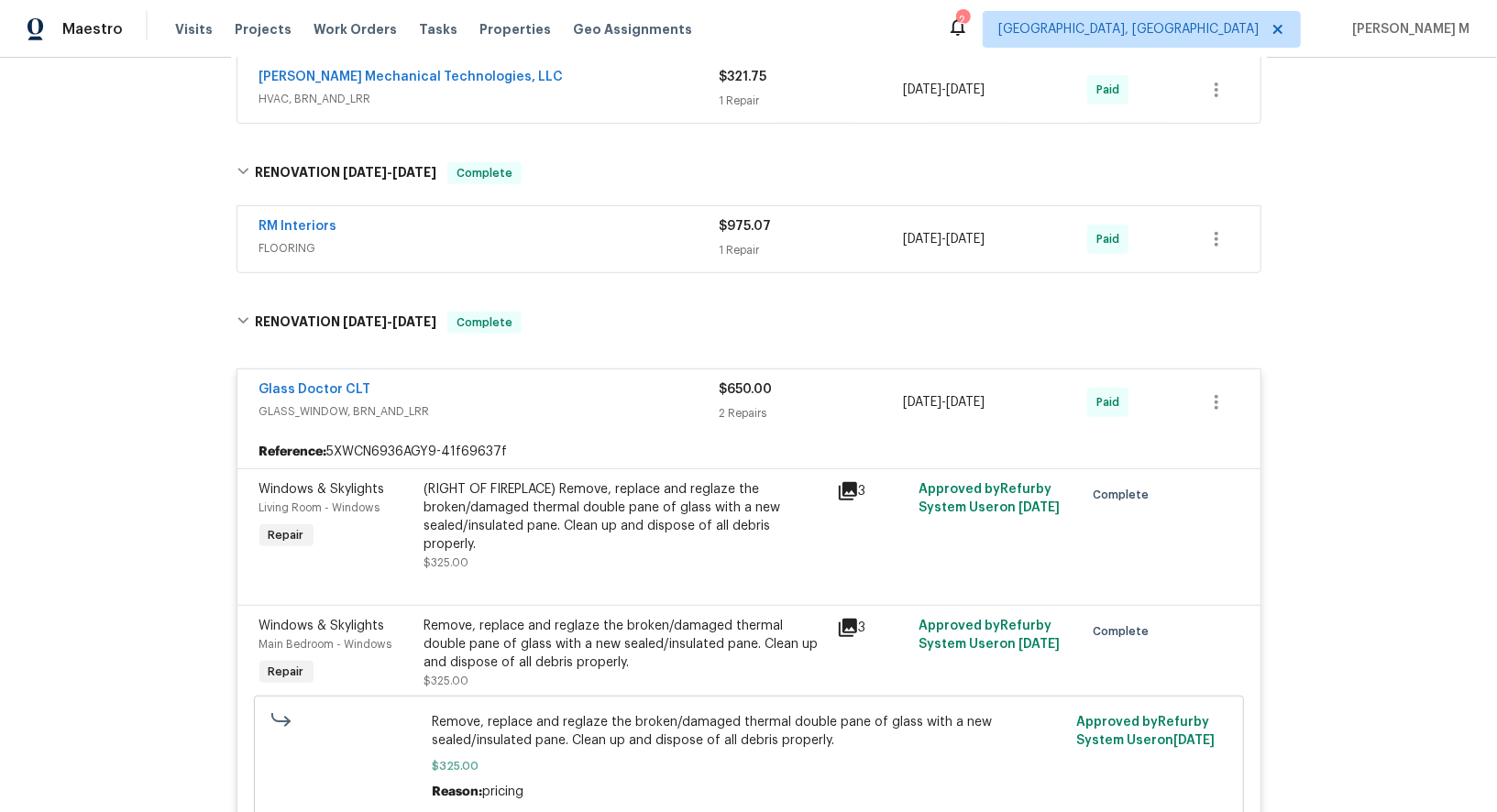
click at [630, 505] on div "(RIGHT OF FIREPLACE) Remove, replace and reglaze the broken/damaged thermal dou…" at bounding box center [625, 516] width 402 height 73
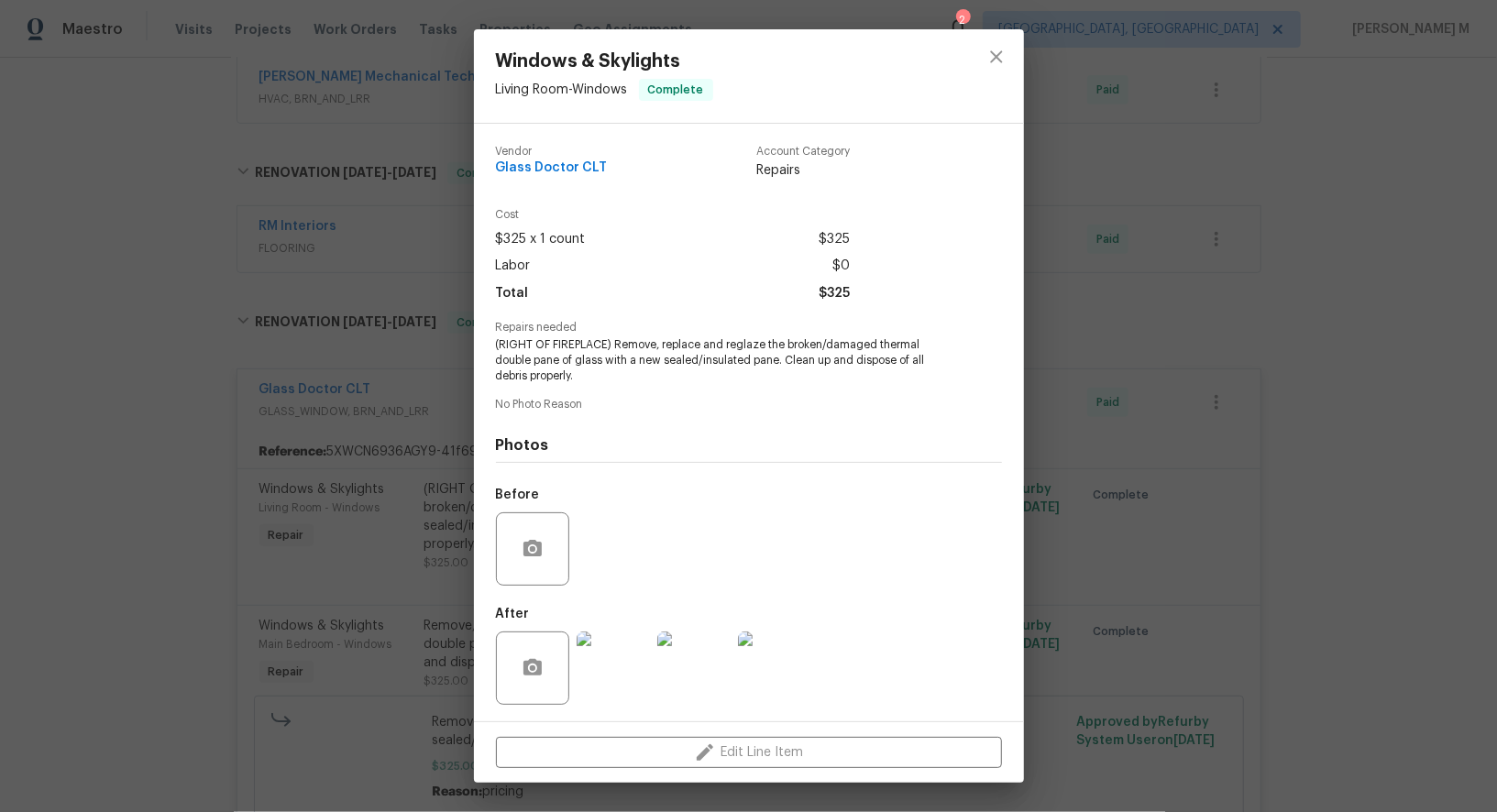
click at [601, 650] on img at bounding box center [613, 668] width 73 height 73
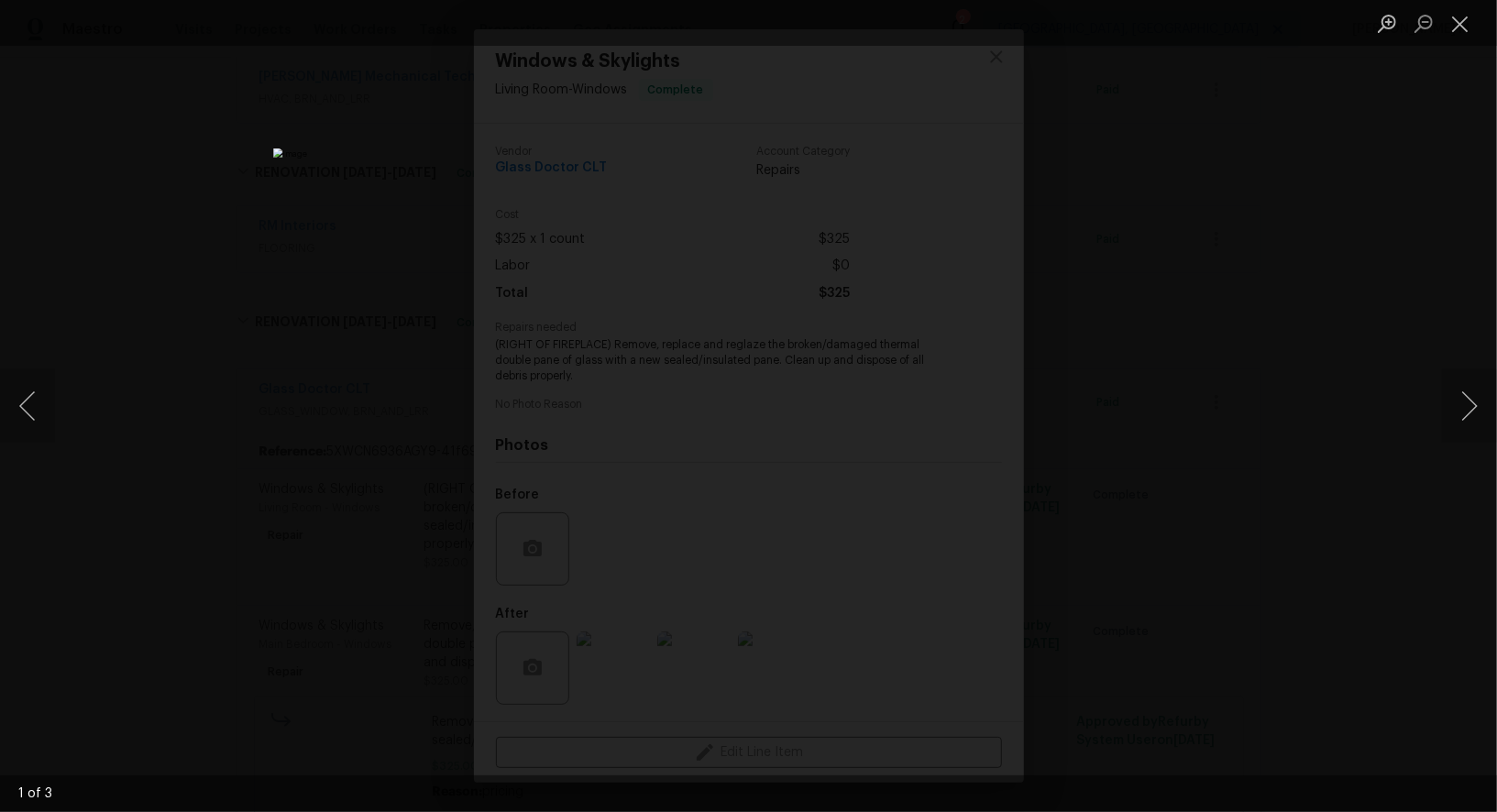
click at [1317, 500] on div "Lightbox" at bounding box center [748, 406] width 1497 height 812
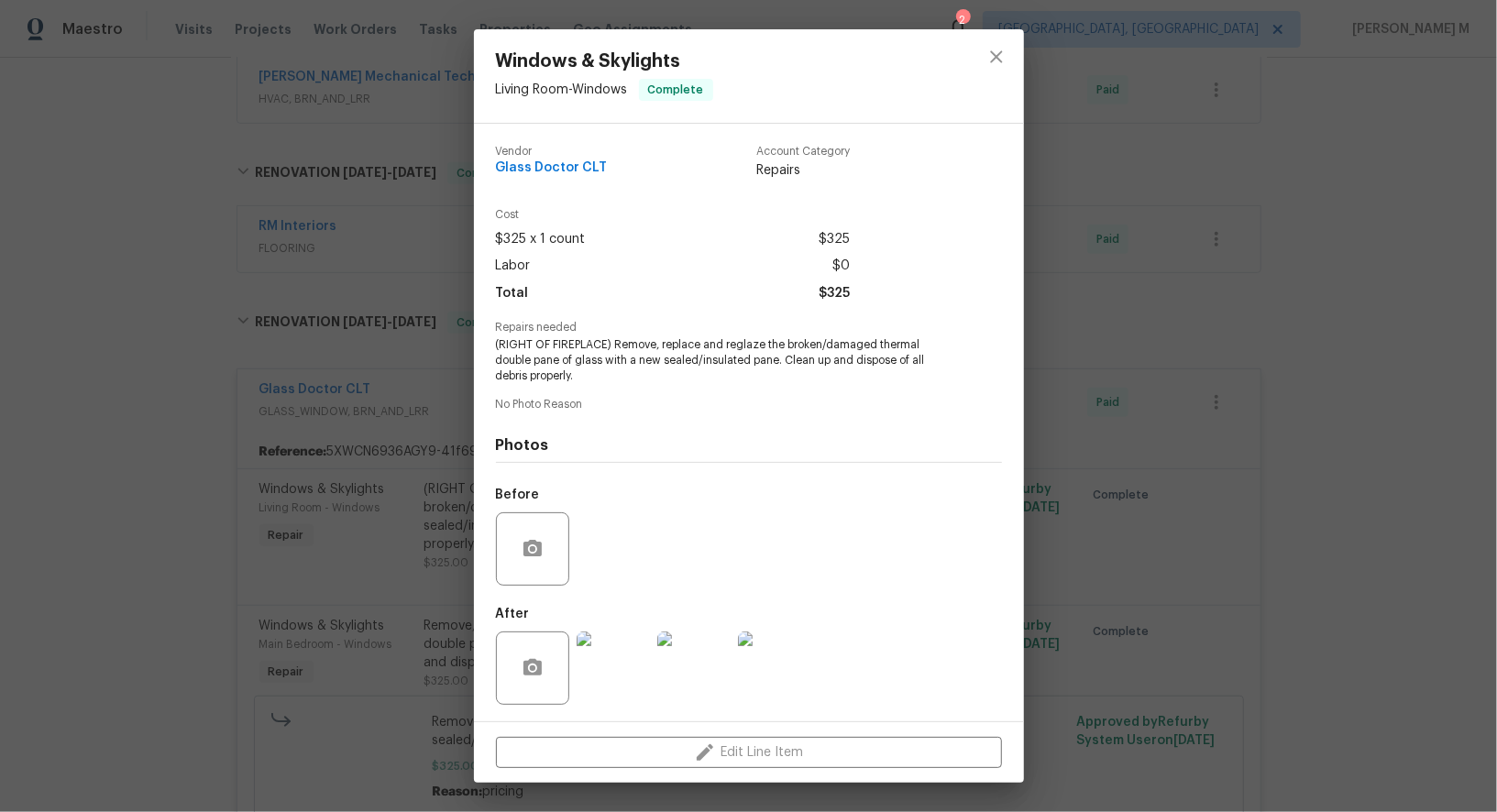
click at [1293, 412] on div "Windows & Skylights Living Room - Windows Complete Vendor Glass Doctor CLT Acco…" at bounding box center [748, 406] width 1497 height 812
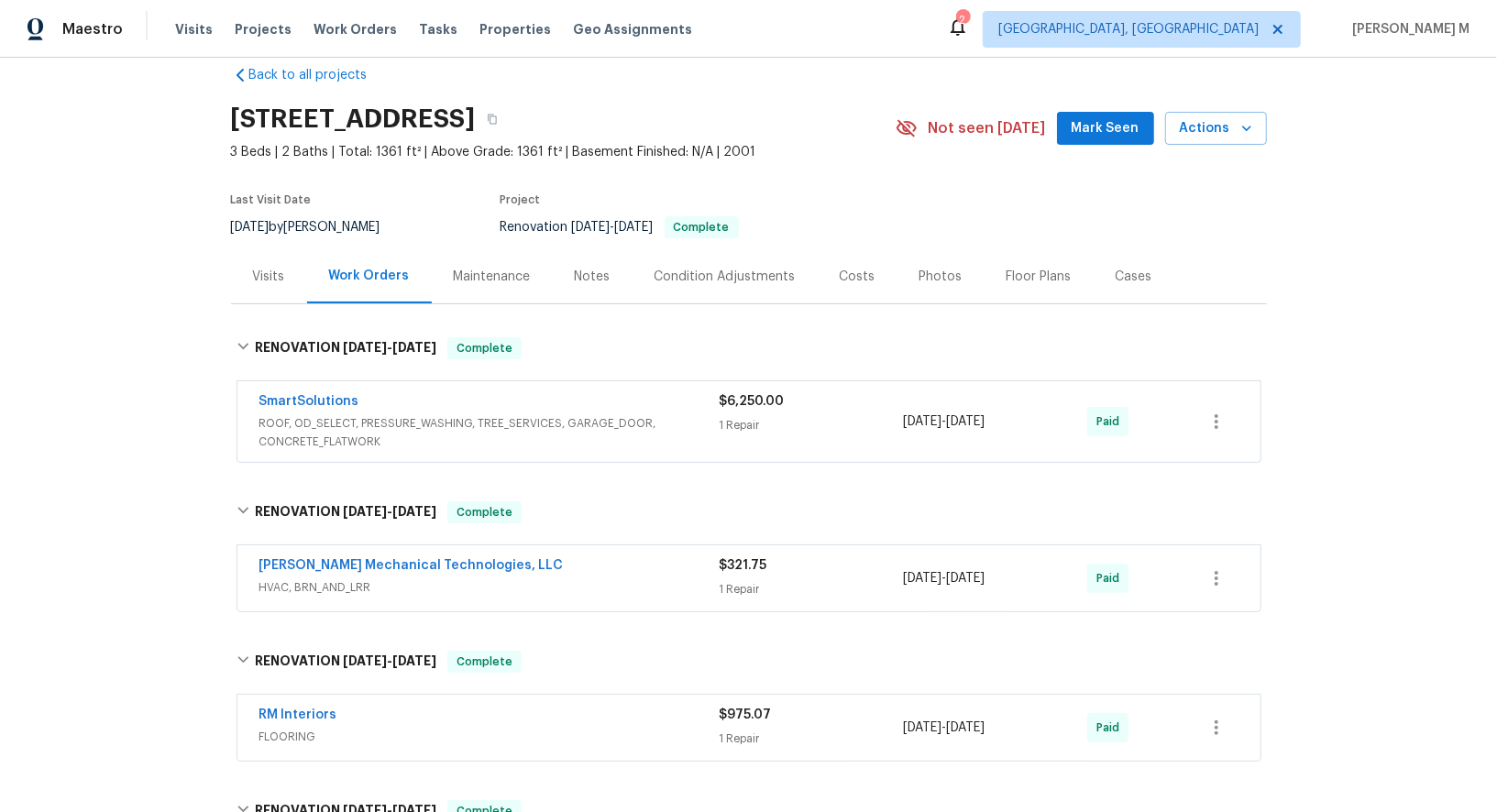
scroll to position [0, 0]
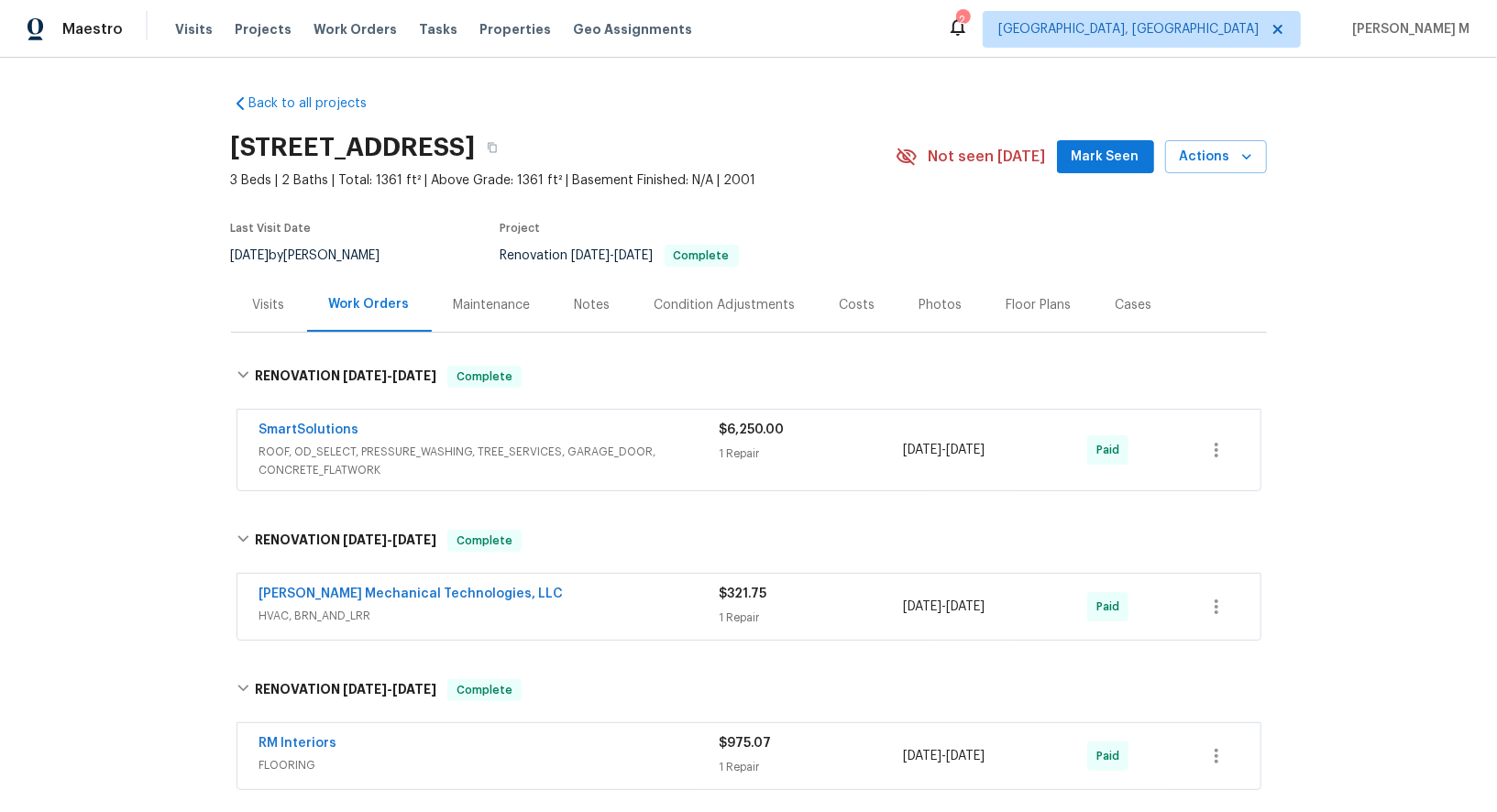
click at [450, 278] on div "Maintenance" at bounding box center [492, 305] width 121 height 54
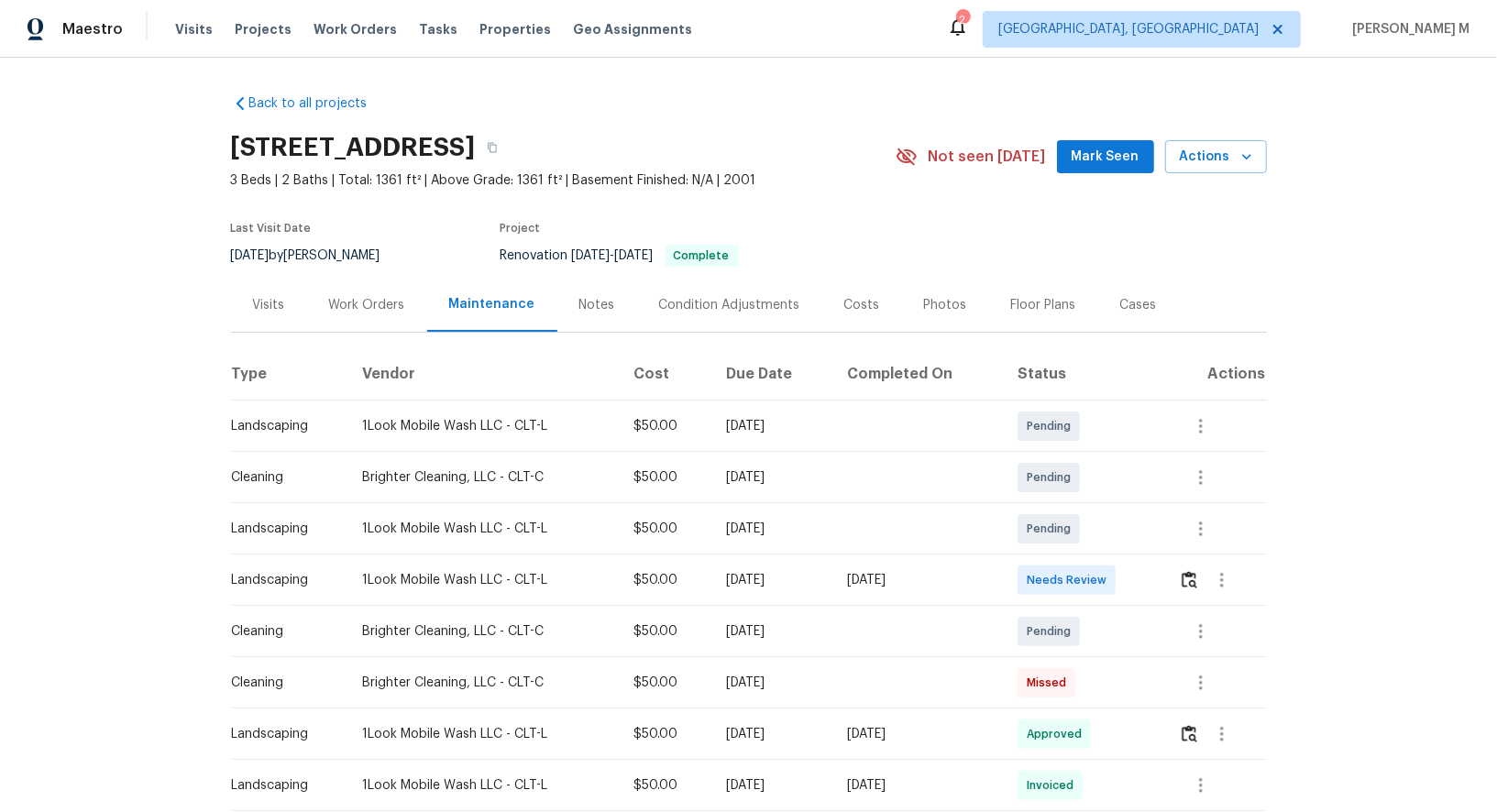
scroll to position [62, 0]
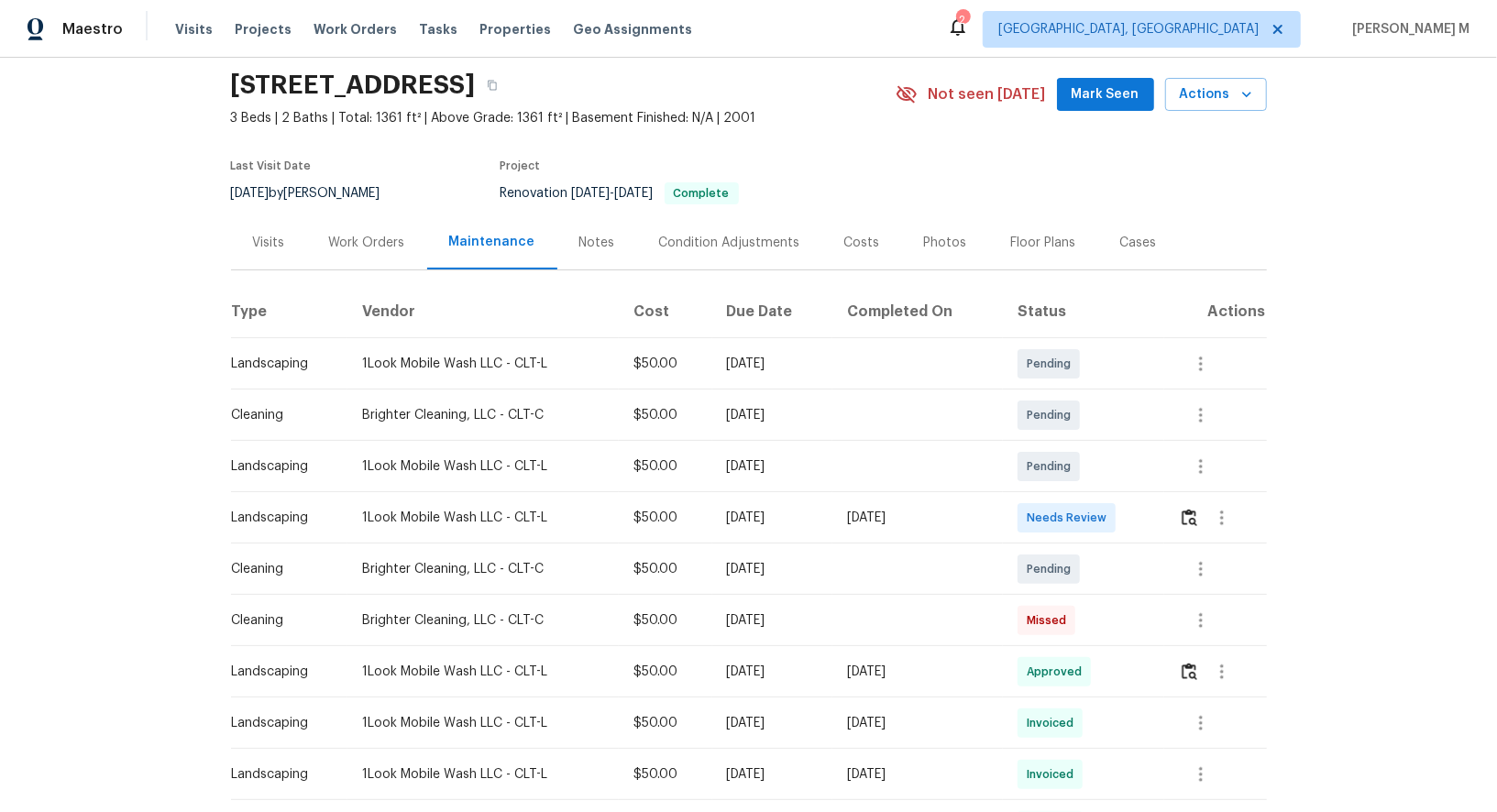
click at [1014, 252] on div "Floor Plans" at bounding box center [1044, 242] width 109 height 54
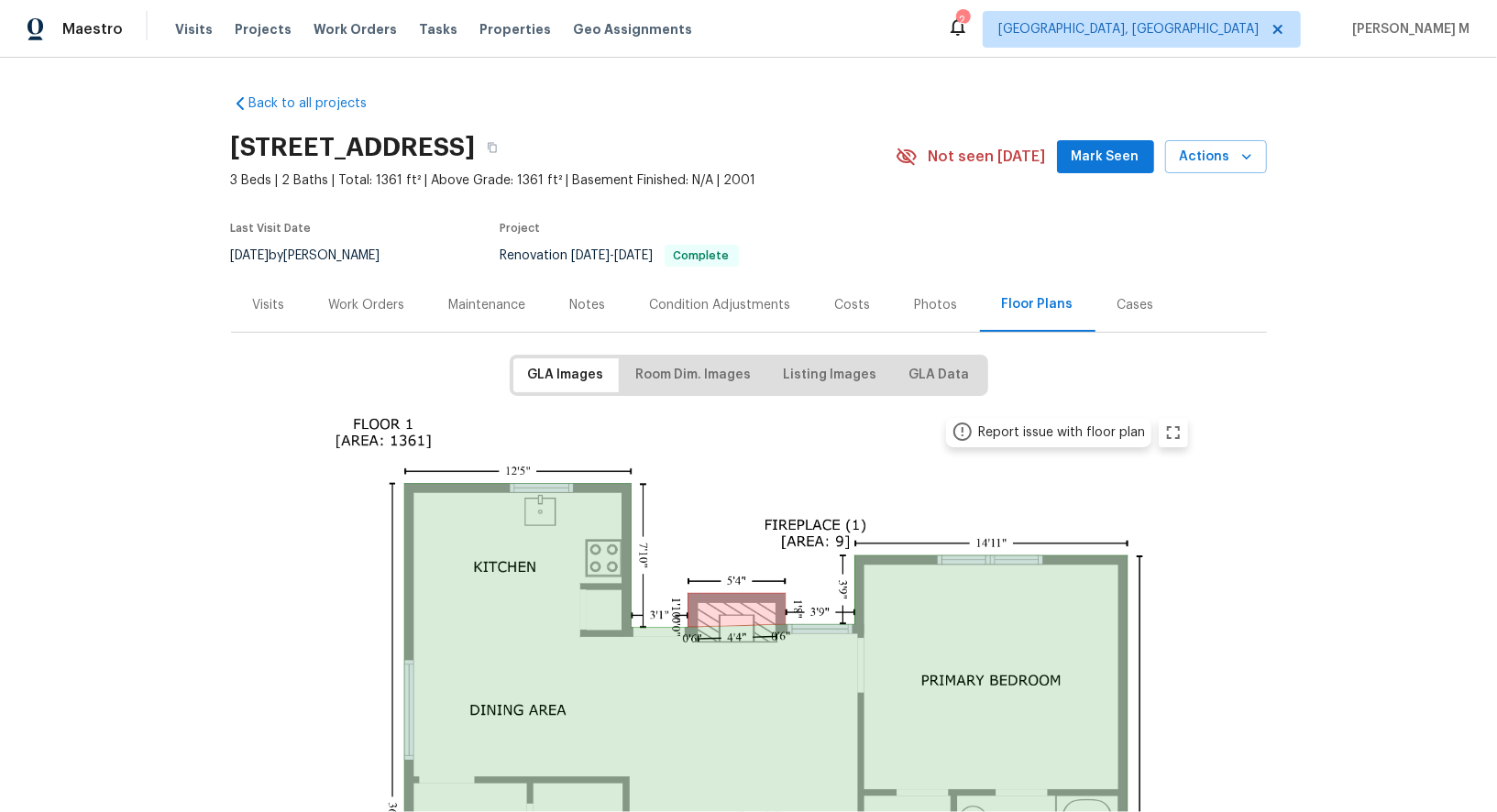
scroll to position [94, 0]
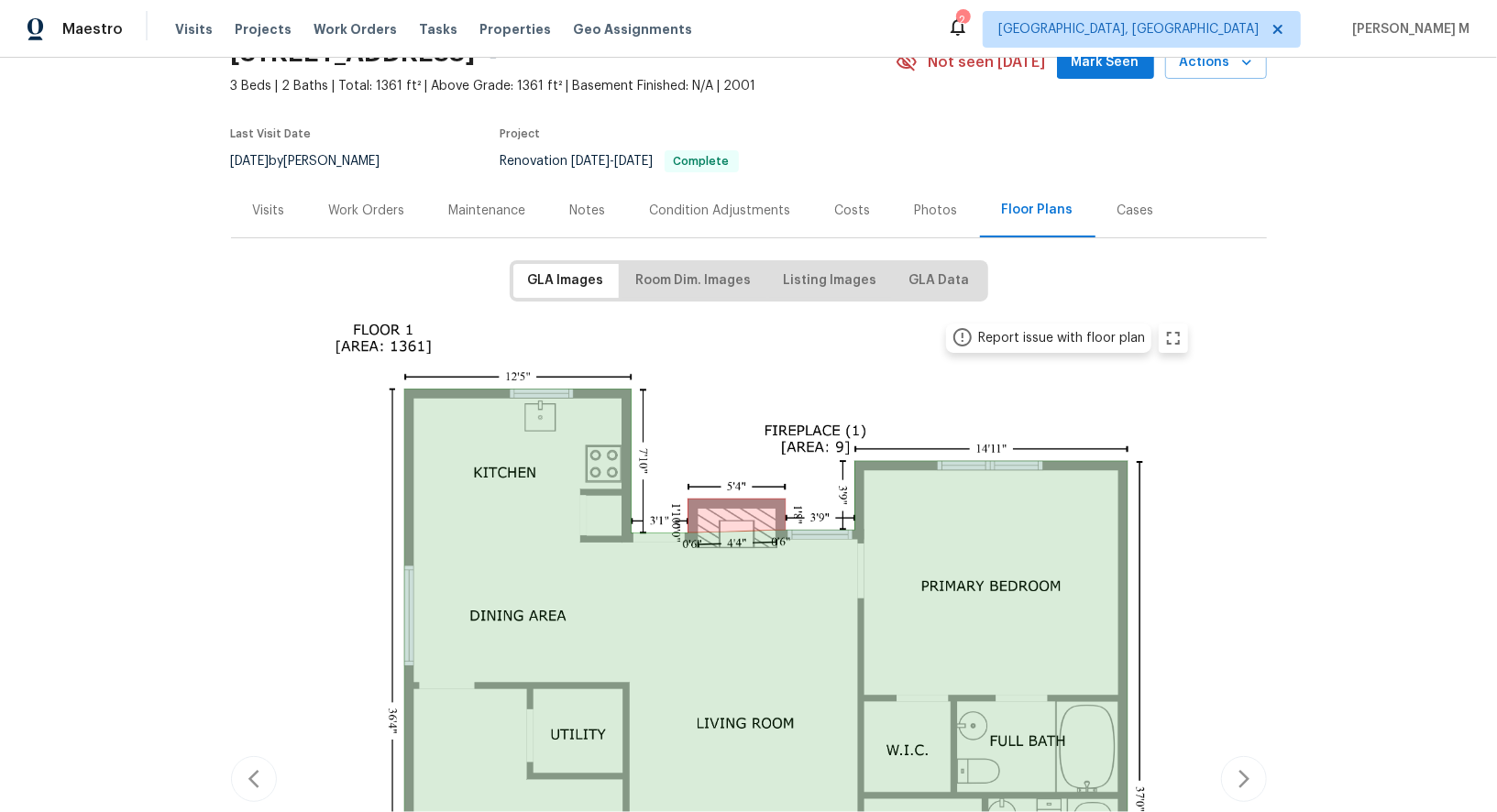
click at [366, 203] on div "Work Orders" at bounding box center [367, 211] width 76 height 19
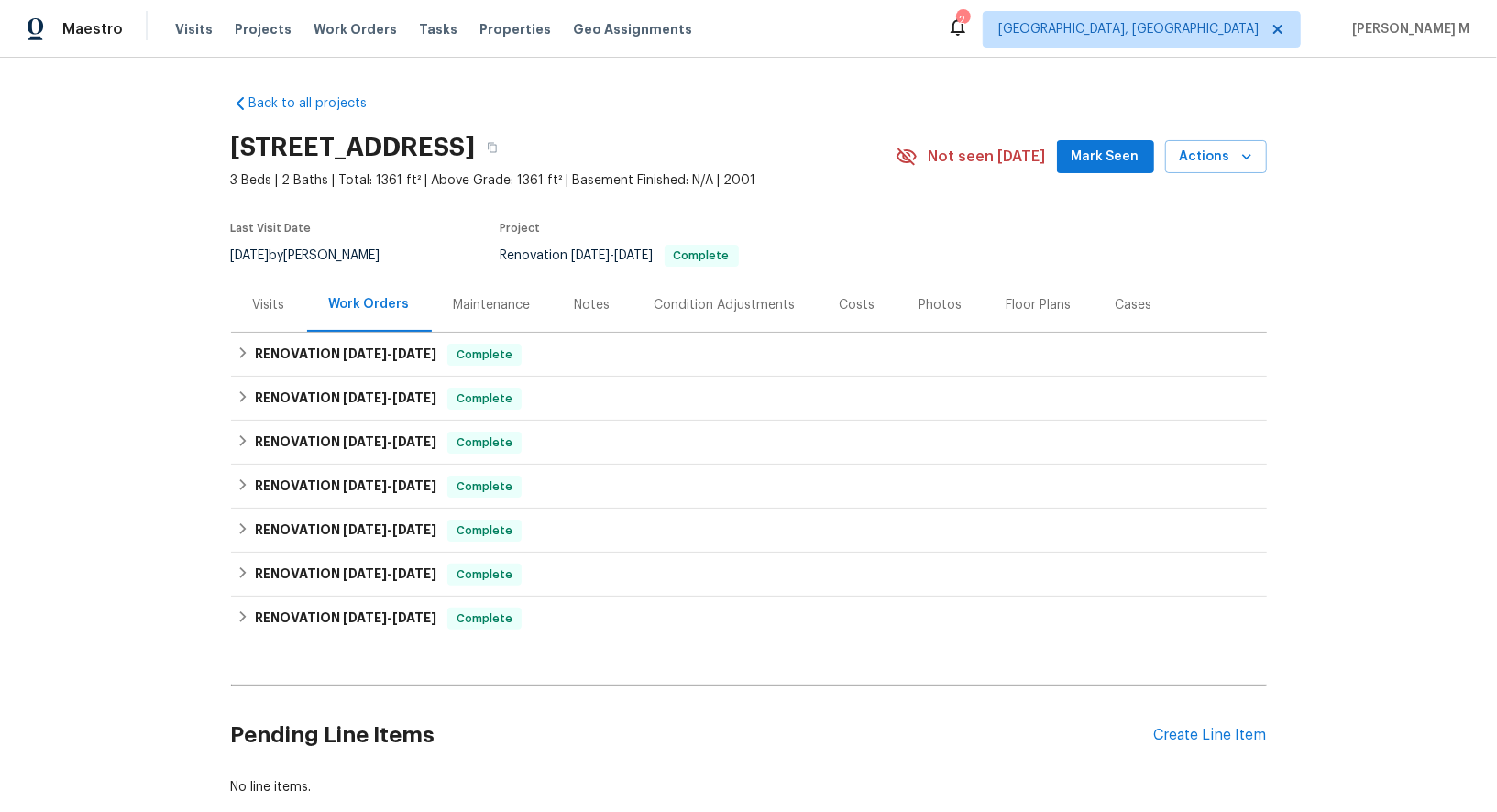
click at [346, 508] on div "RENOVATION 8/11/25 - 8/20/25 Complete The Grounds Guys of Huntersville LANDSCAP…" at bounding box center [748, 530] width 1036 height 44
click at [344, 508] on div "RENOVATION 8/11/25 - 8/20/25 Complete" at bounding box center [748, 530] width 1036 height 44
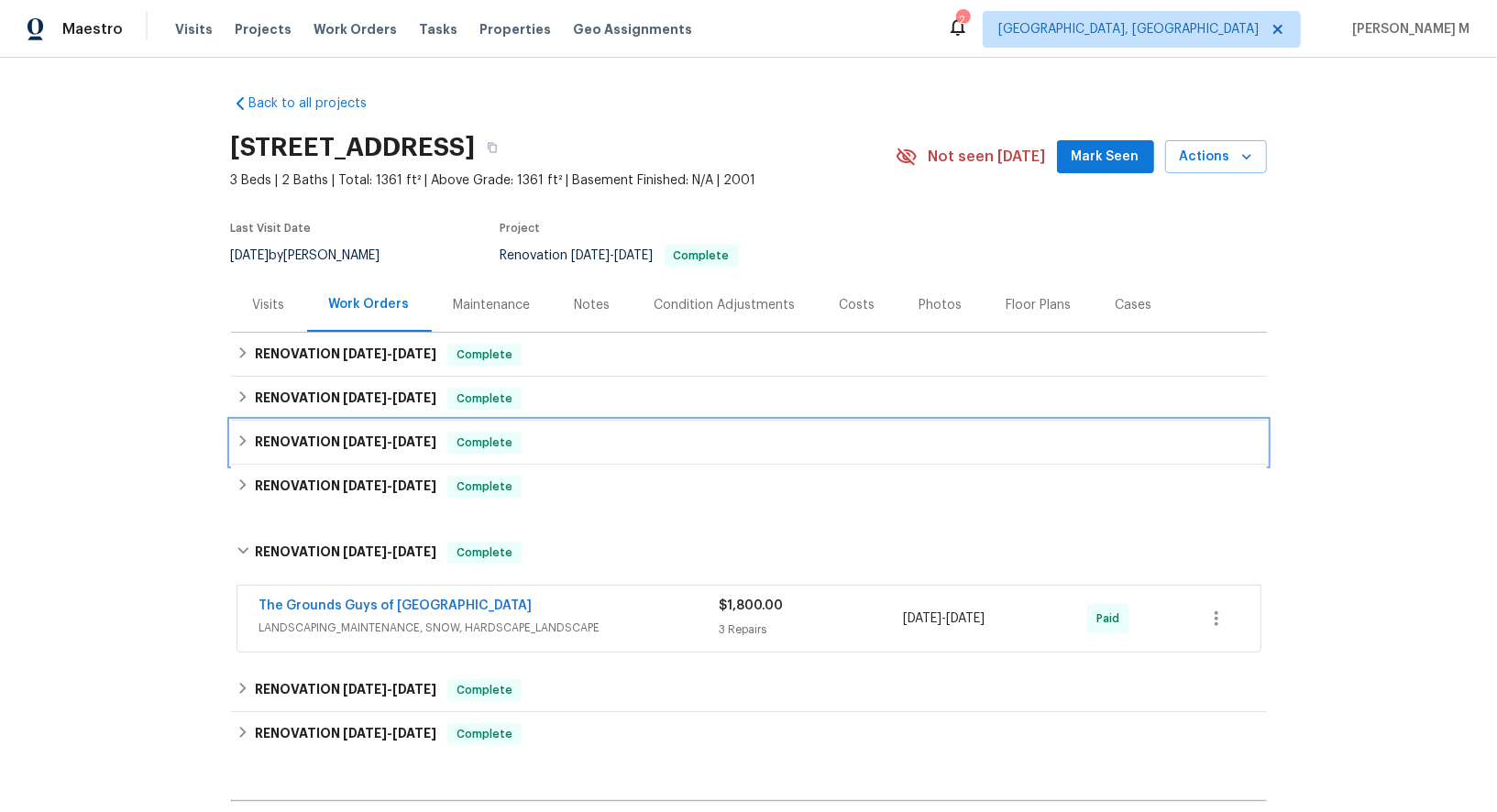
click at [342, 452] on div "RENOVATION 8/11/25 - 8/20/25 Complete" at bounding box center [748, 442] width 1036 height 44
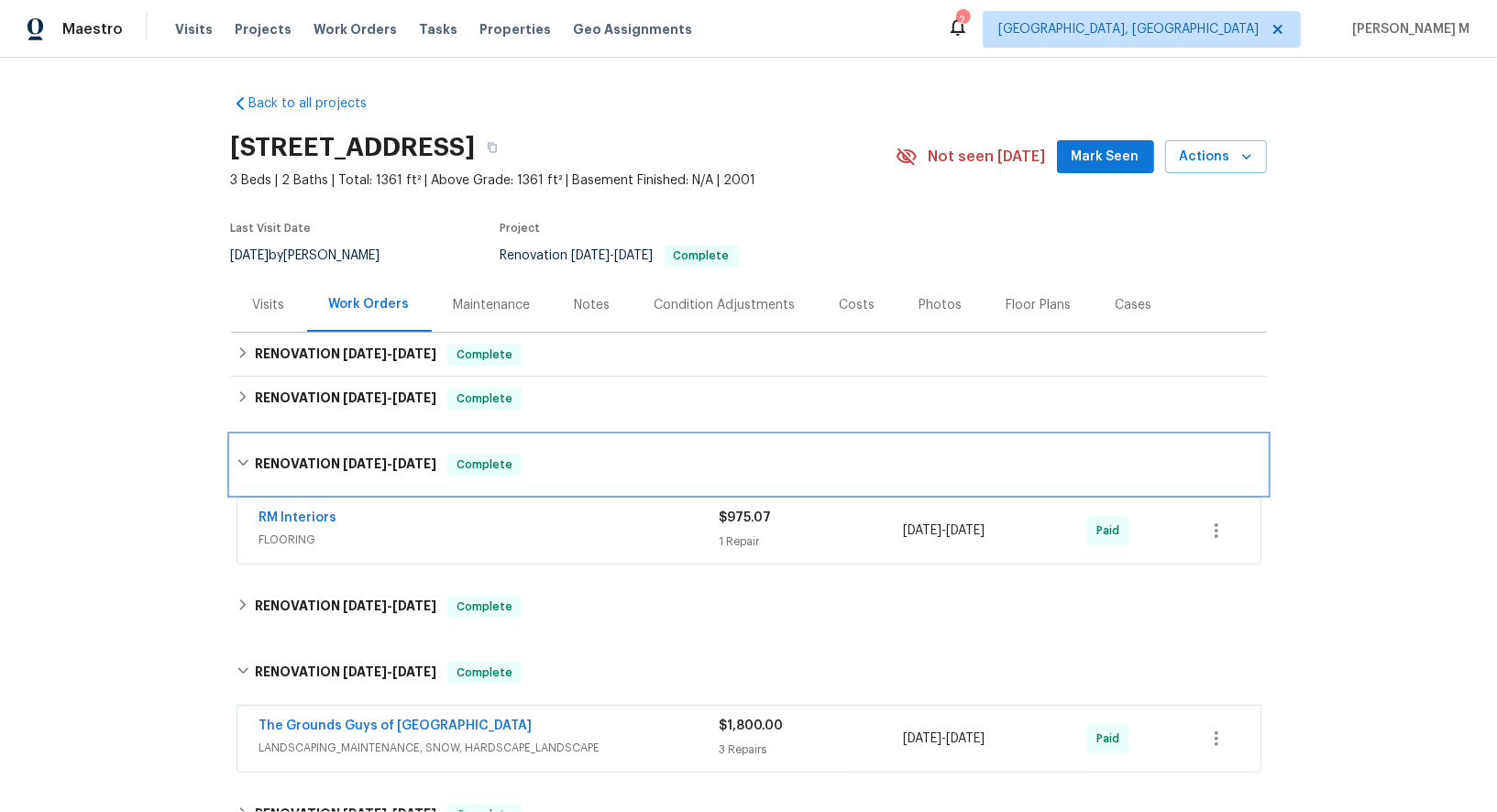
click at [342, 435] on div "RENOVATION 8/11/25 - 8/20/25 Complete" at bounding box center [748, 464] width 1036 height 58
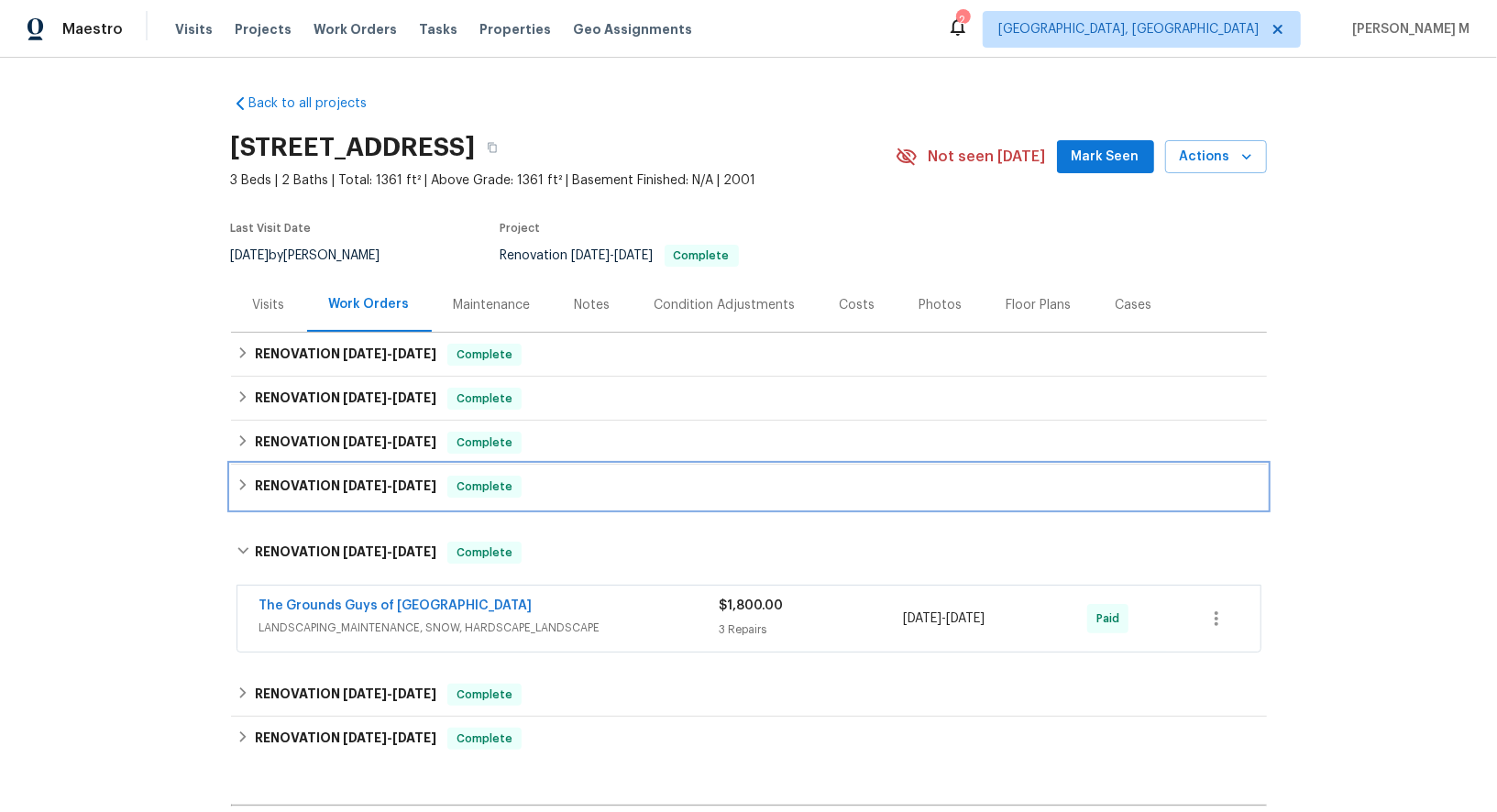
click at [343, 480] on span "8/11/25" at bounding box center [365, 486] width 44 height 13
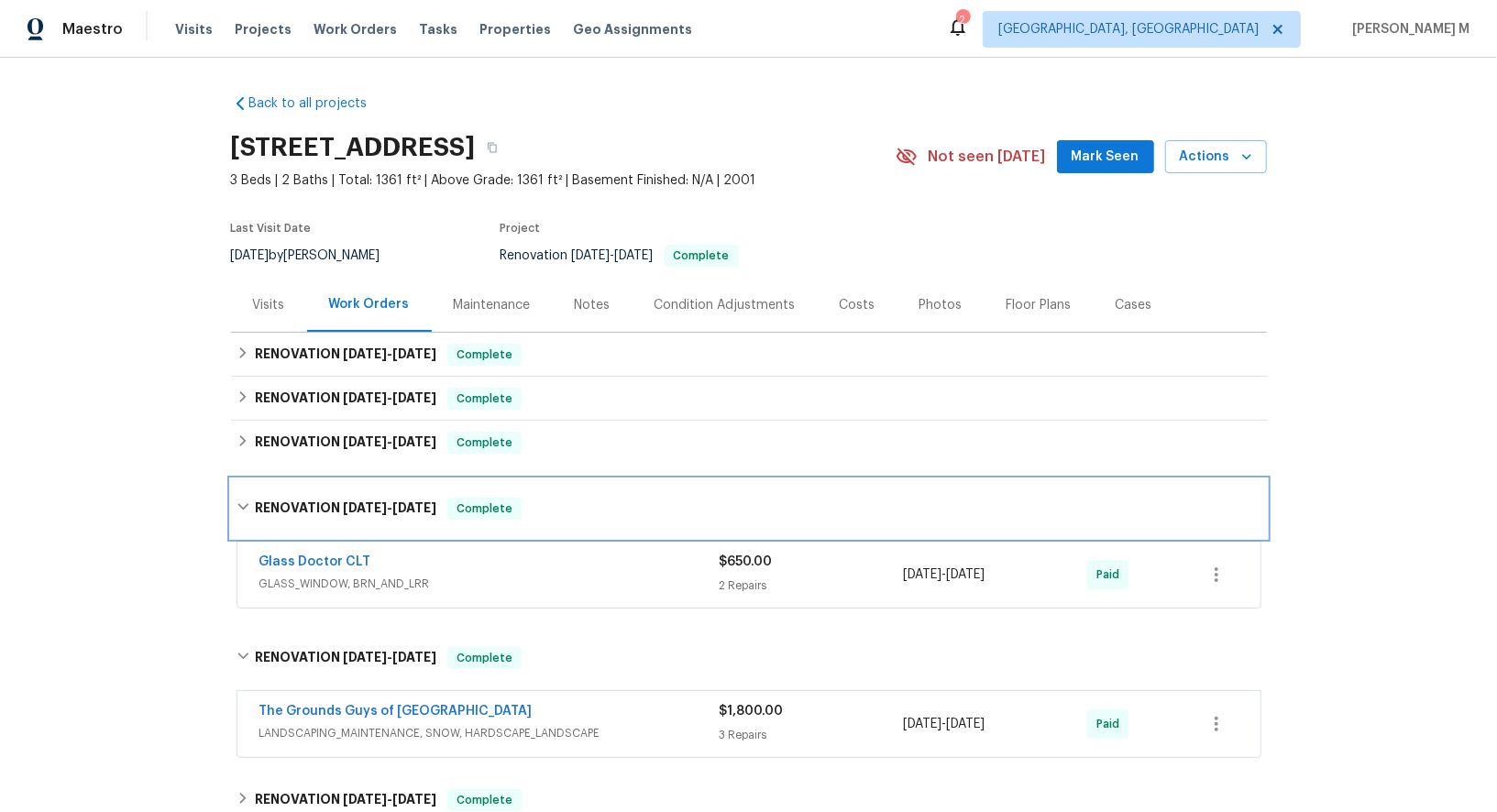
scroll to position [24, 0]
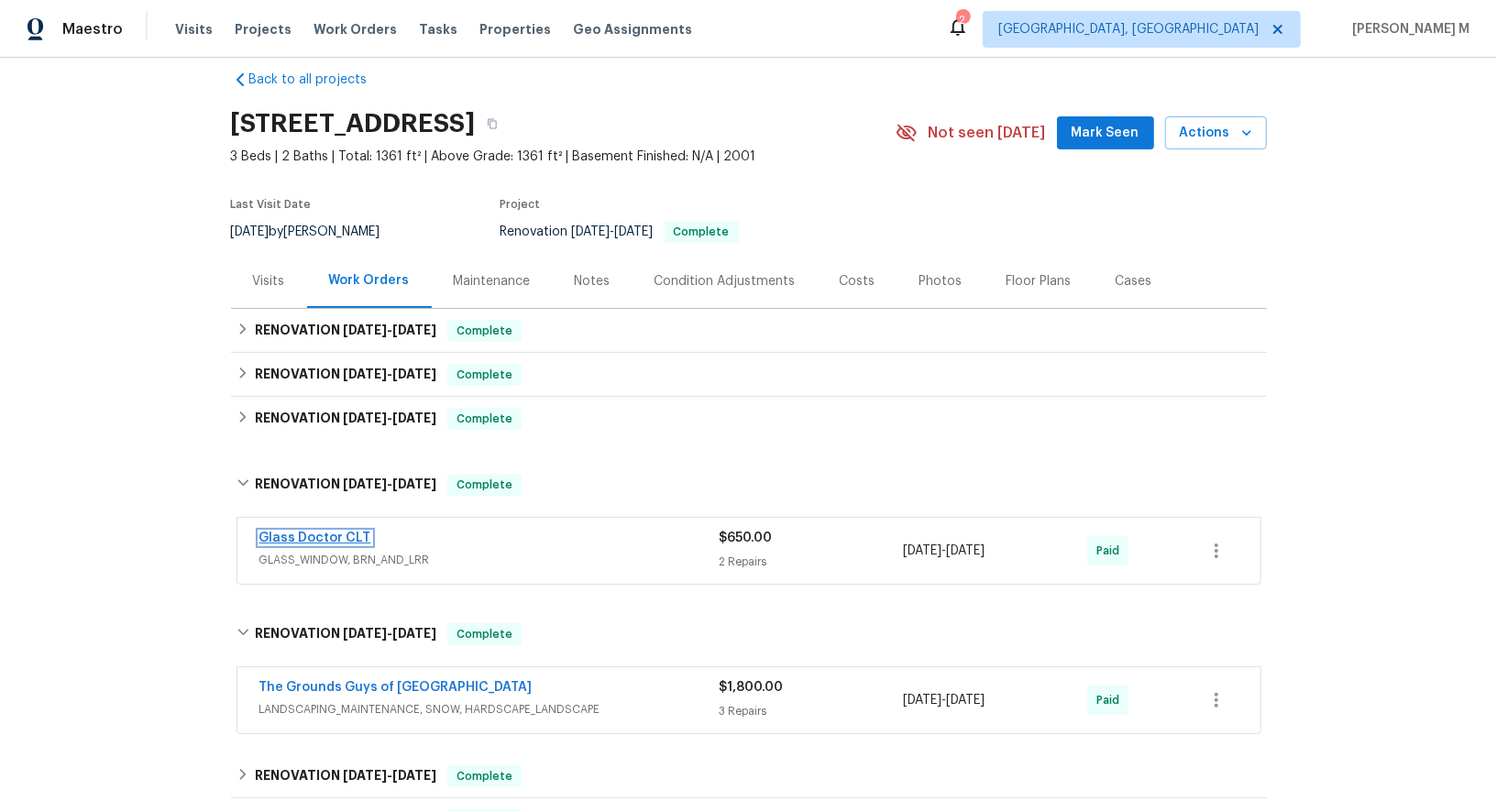
click at [326, 531] on link "Glass Doctor CLT" at bounding box center [315, 537] width 112 height 13
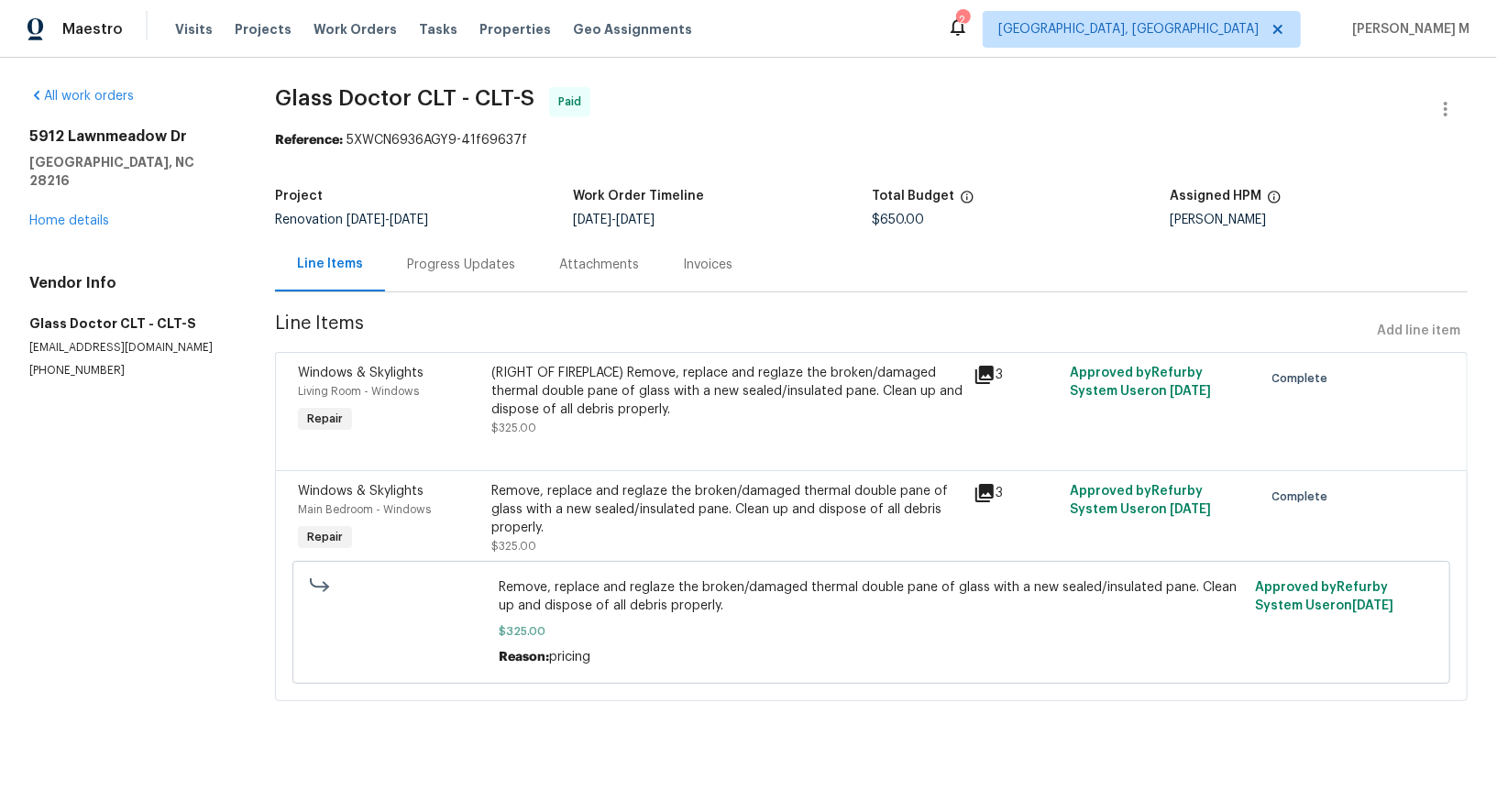
click at [630, 417] on div "(RIGHT OF FIREPLACE) Remove, replace and reglaze the broken/damaged thermal dou…" at bounding box center [727, 401] width 471 height 73
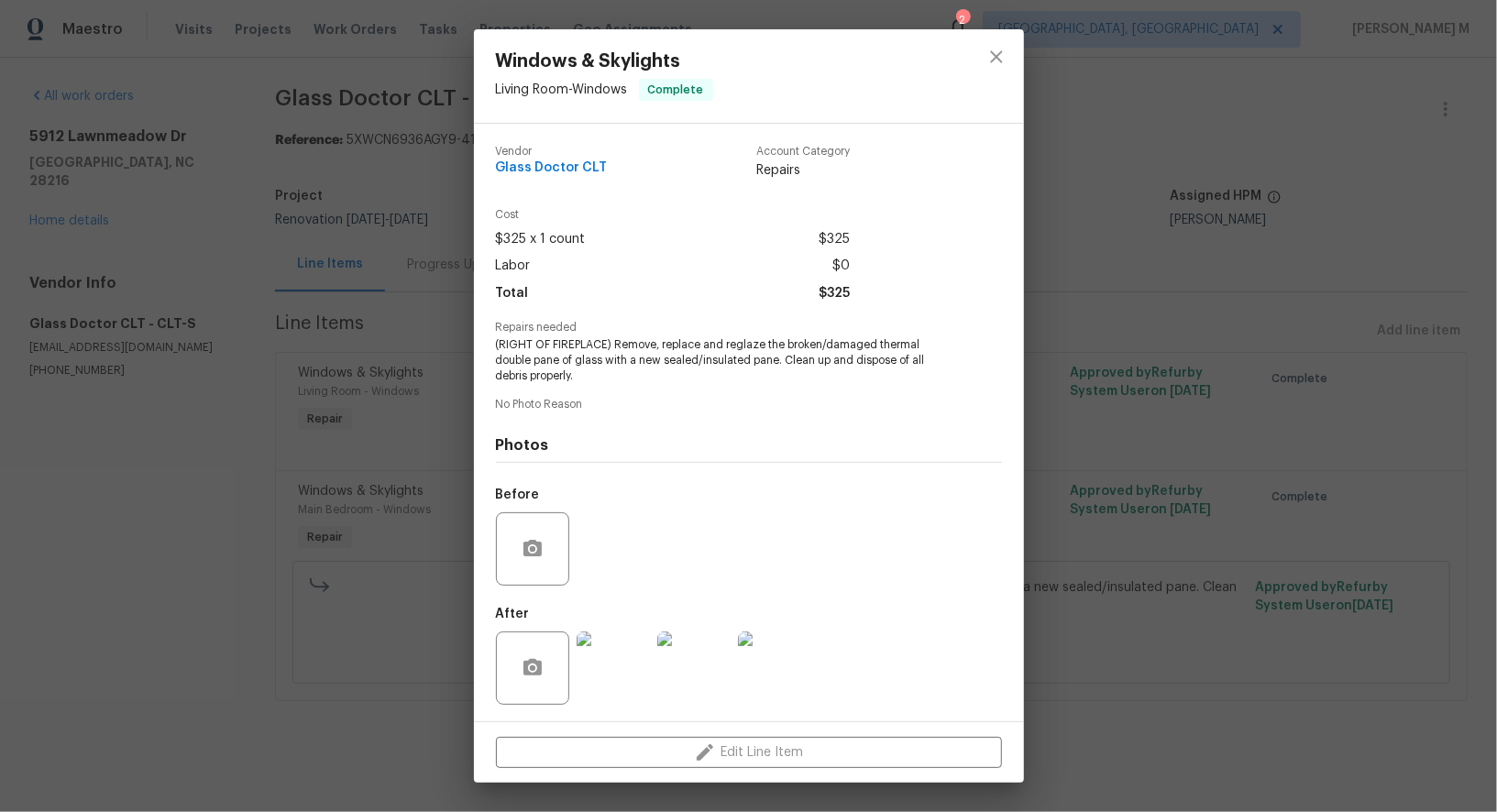
click at [1266, 478] on div "Windows & Skylights Living Room - Windows Complete Vendor Glass Doctor CLT Acco…" at bounding box center [748, 406] width 1497 height 812
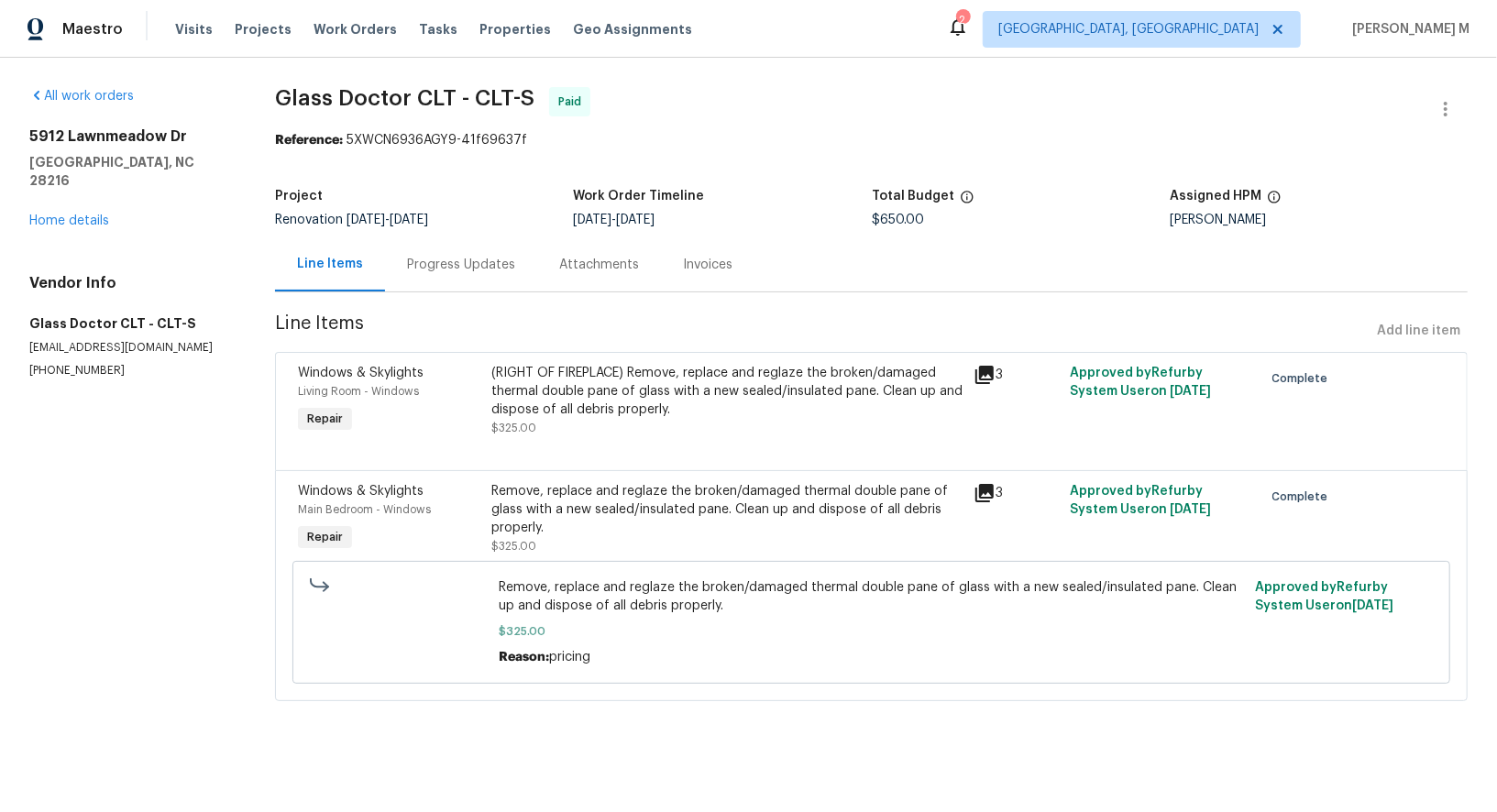
click at [464, 238] on div "Progress Updates" at bounding box center [461, 264] width 152 height 54
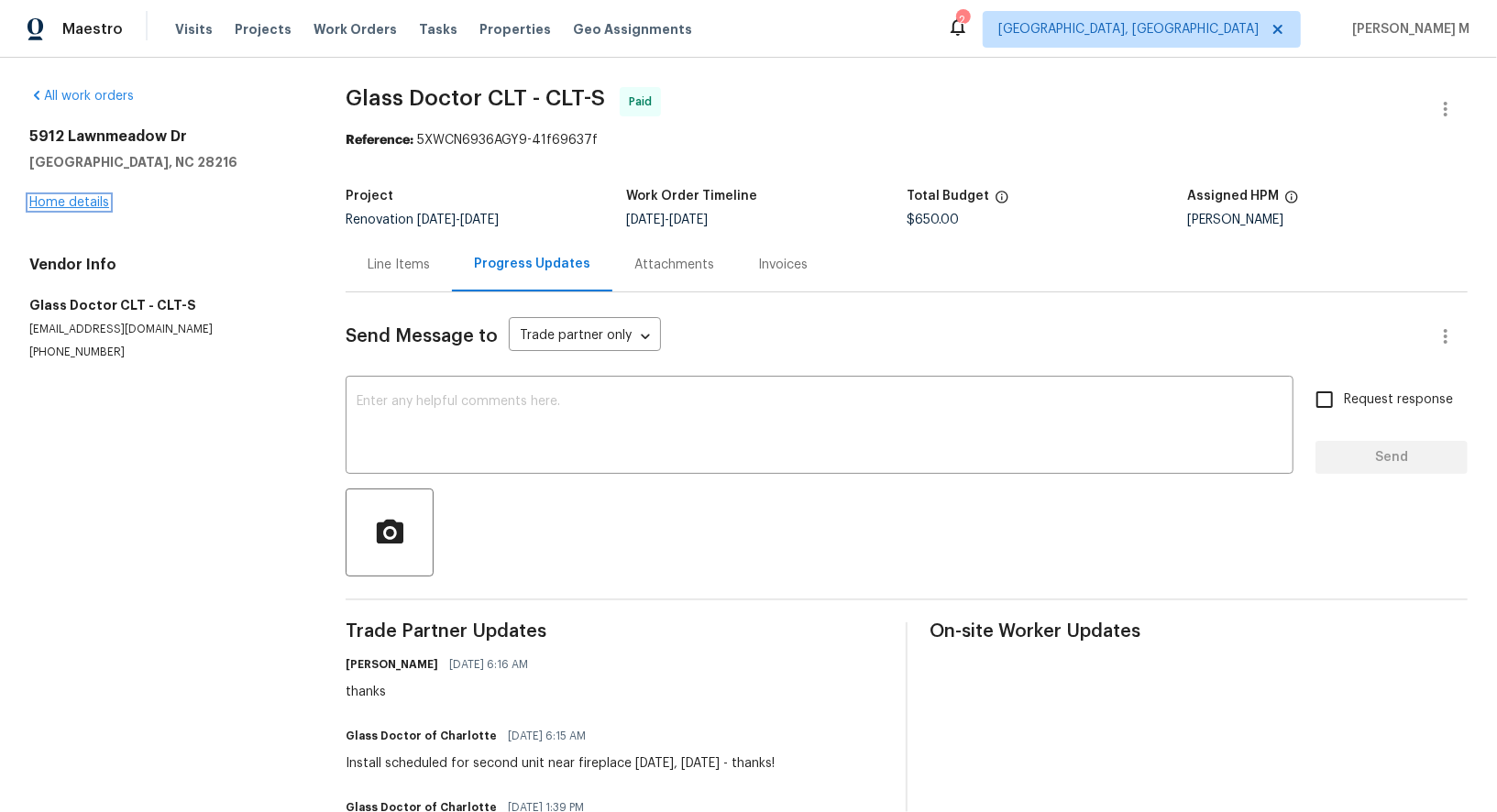
click at [92, 202] on link "Home details" at bounding box center [69, 202] width 80 height 13
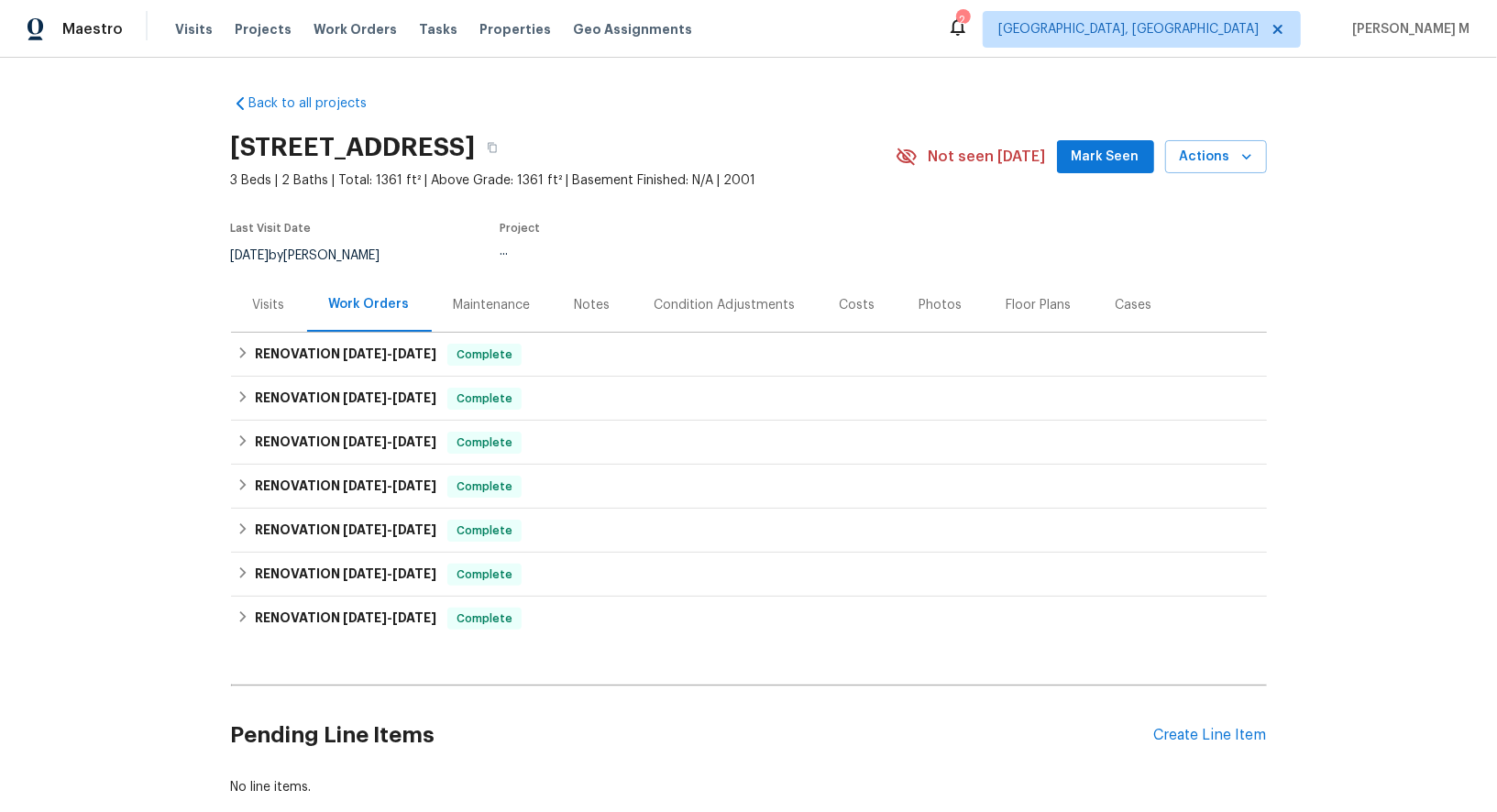
click at [477, 297] on div "Maintenance" at bounding box center [493, 305] width 77 height 19
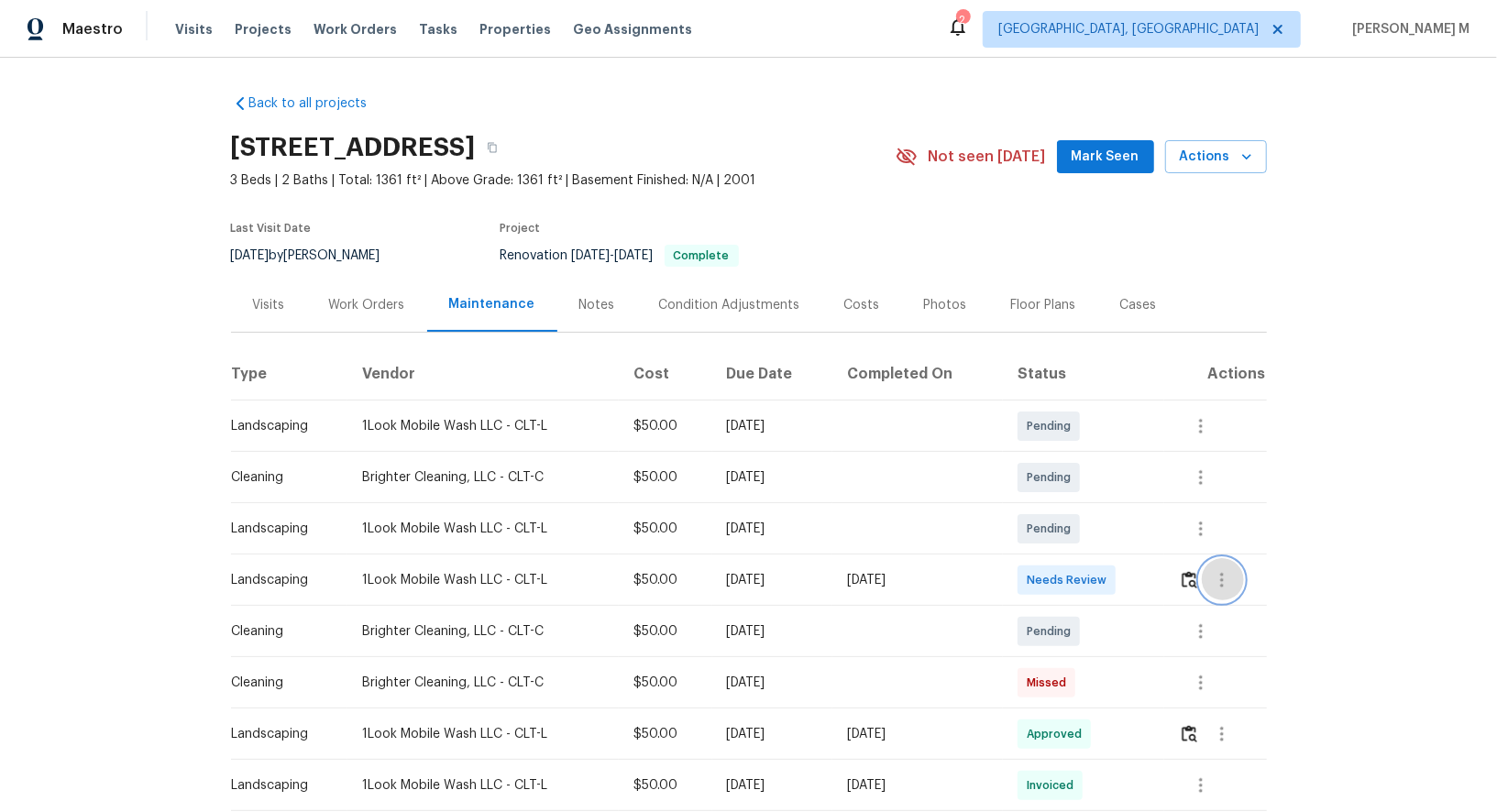
click at [1239, 573] on button "button" at bounding box center [1222, 580] width 44 height 44
click at [1057, 544] on div at bounding box center [748, 406] width 1497 height 812
click at [331, 254] on div "9/12/2025 by Dan Baquero" at bounding box center [316, 255] width 171 height 22
click at [337, 300] on div "Work Orders" at bounding box center [367, 305] width 76 height 19
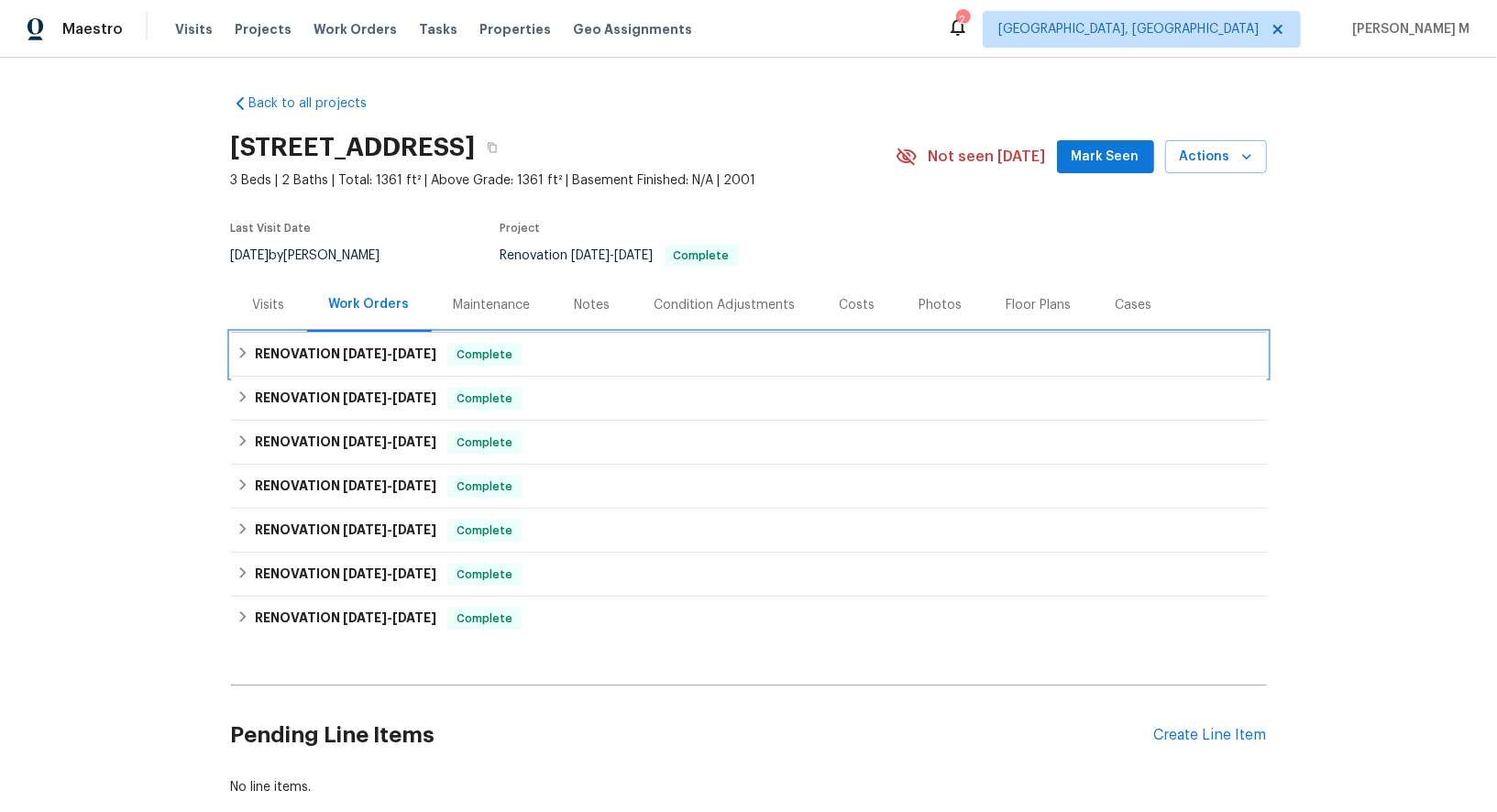
click at [338, 360] on div "RENOVATION 8/11/25 - 8/20/25 Complete" at bounding box center [748, 354] width 1036 height 44
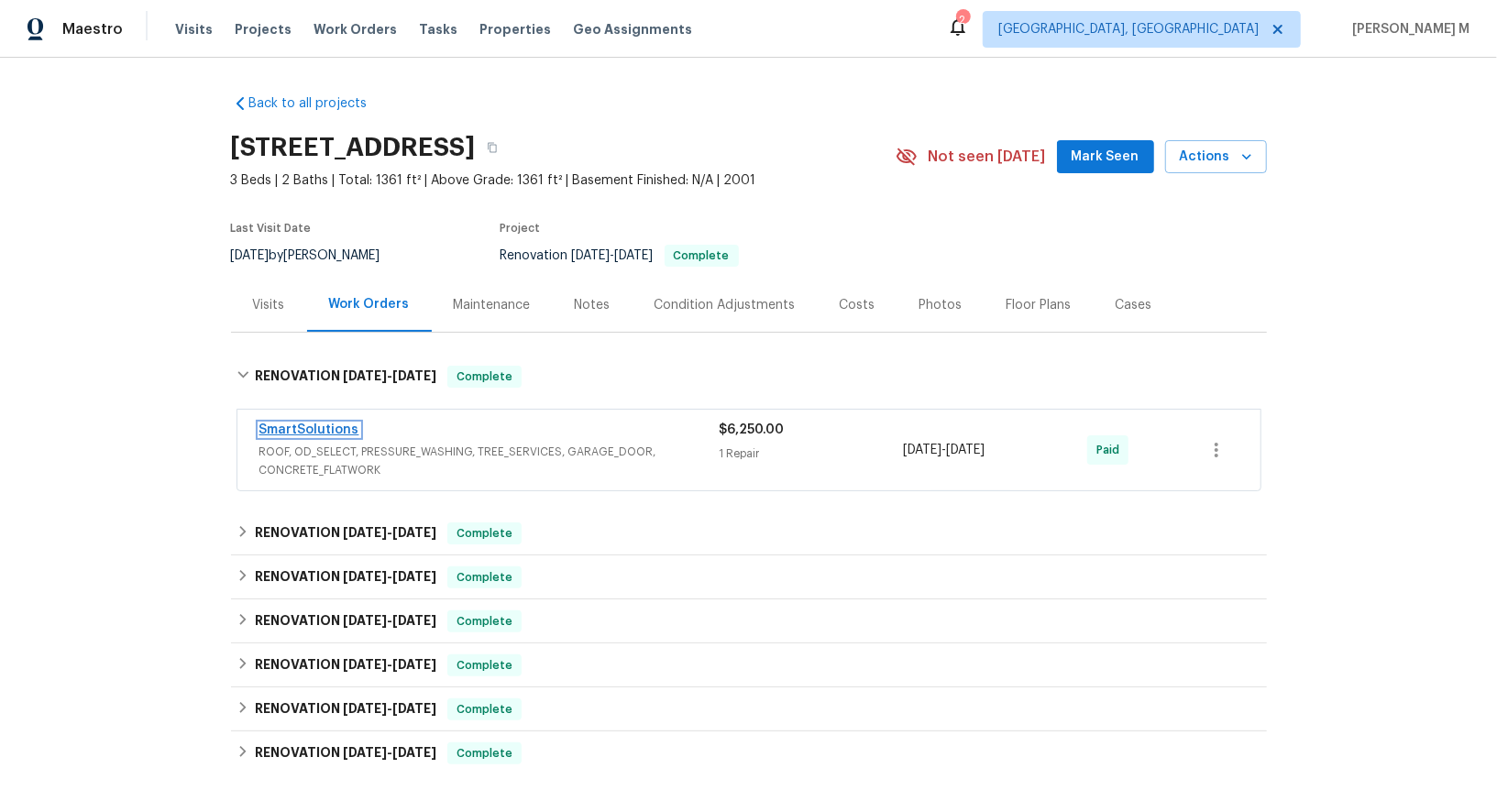
click at [329, 423] on link "SmartSolutions" at bounding box center [309, 429] width 100 height 13
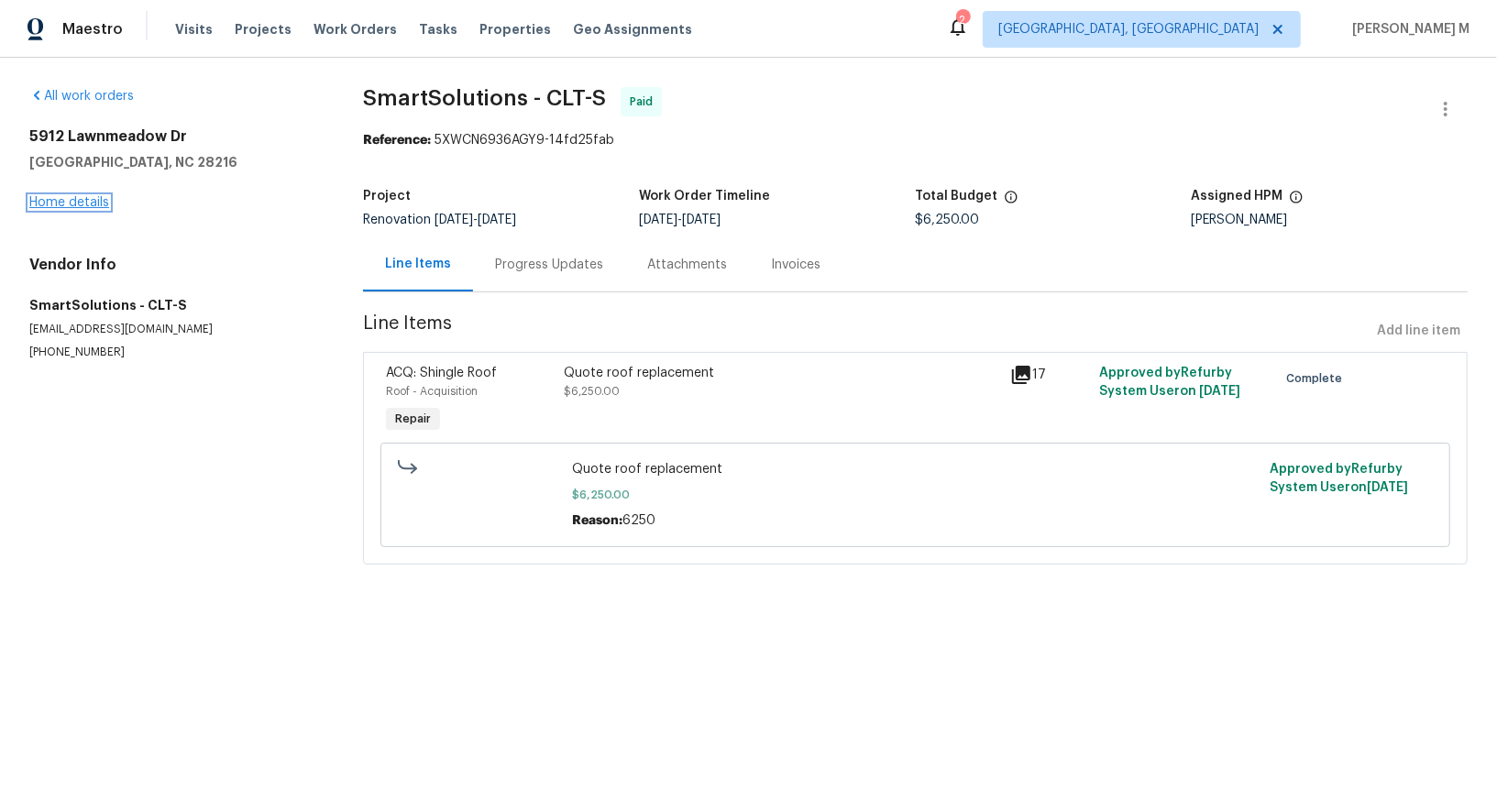
click at [60, 196] on link "Home details" at bounding box center [69, 202] width 80 height 13
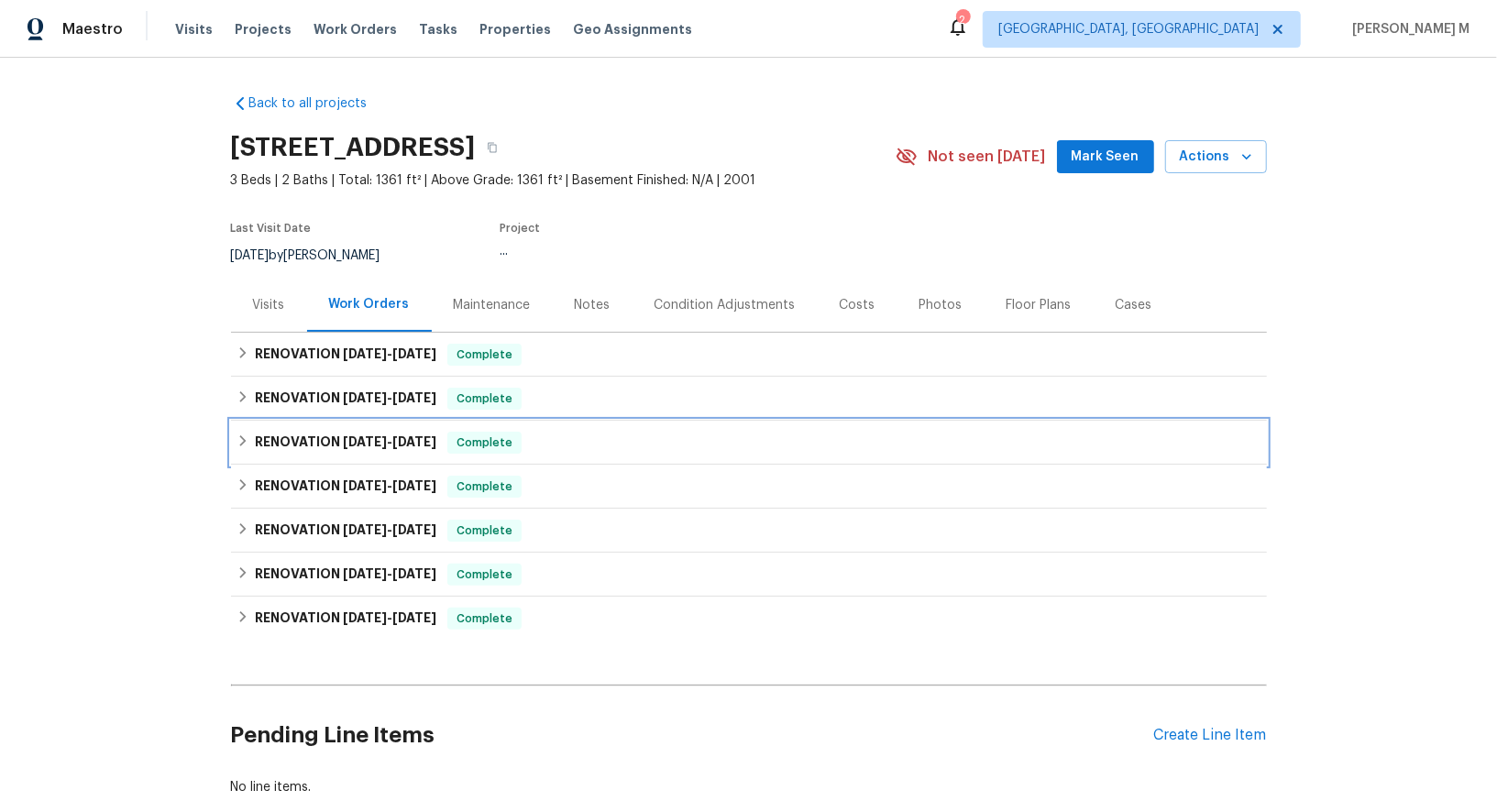
click at [305, 431] on h6 "RENOVATION 8/11/25 - 8/20/25" at bounding box center [345, 442] width 181 height 22
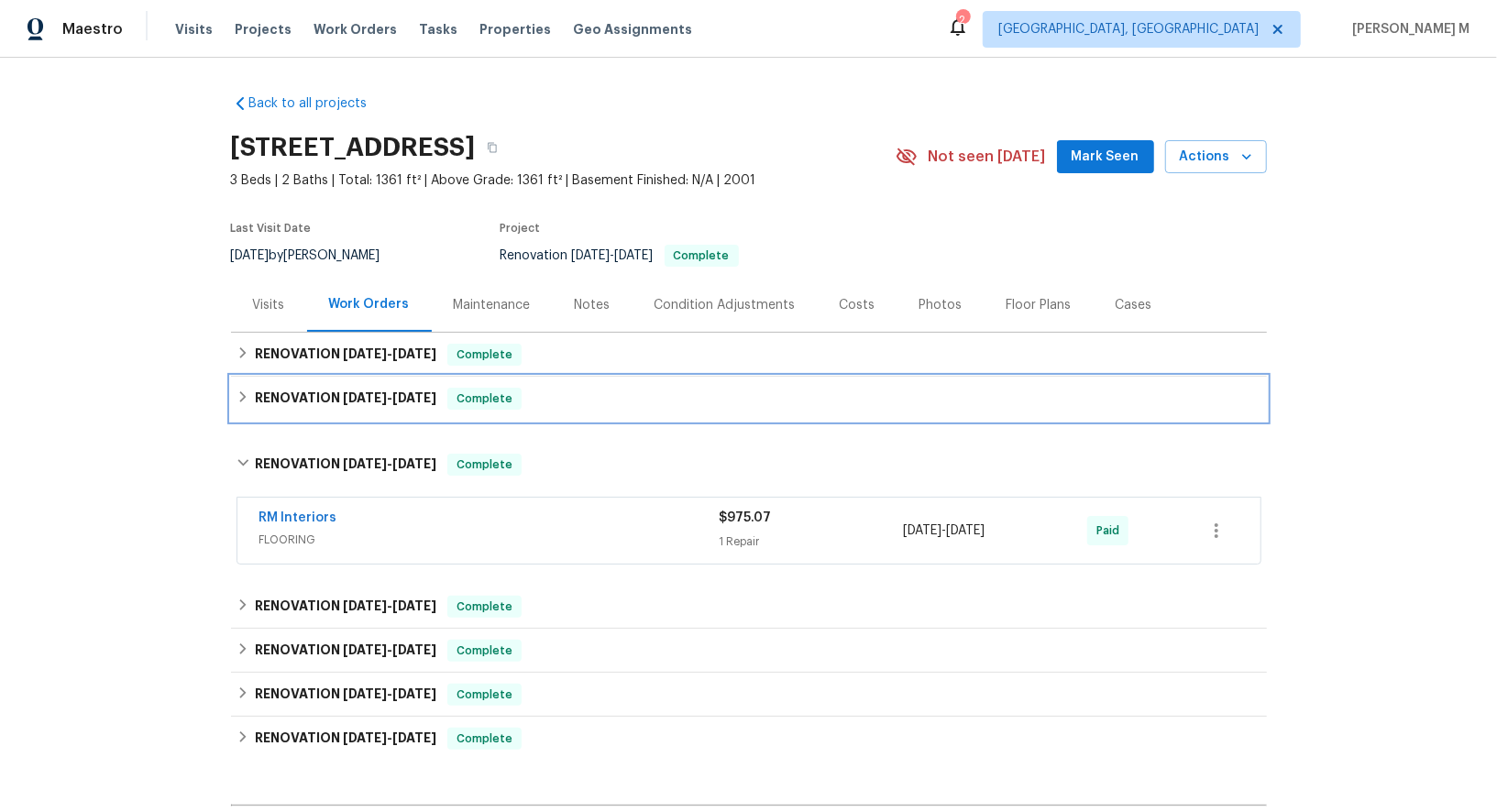
click at [338, 401] on div "RENOVATION 8/11/25 - 8/20/25 Complete" at bounding box center [748, 399] width 1036 height 44
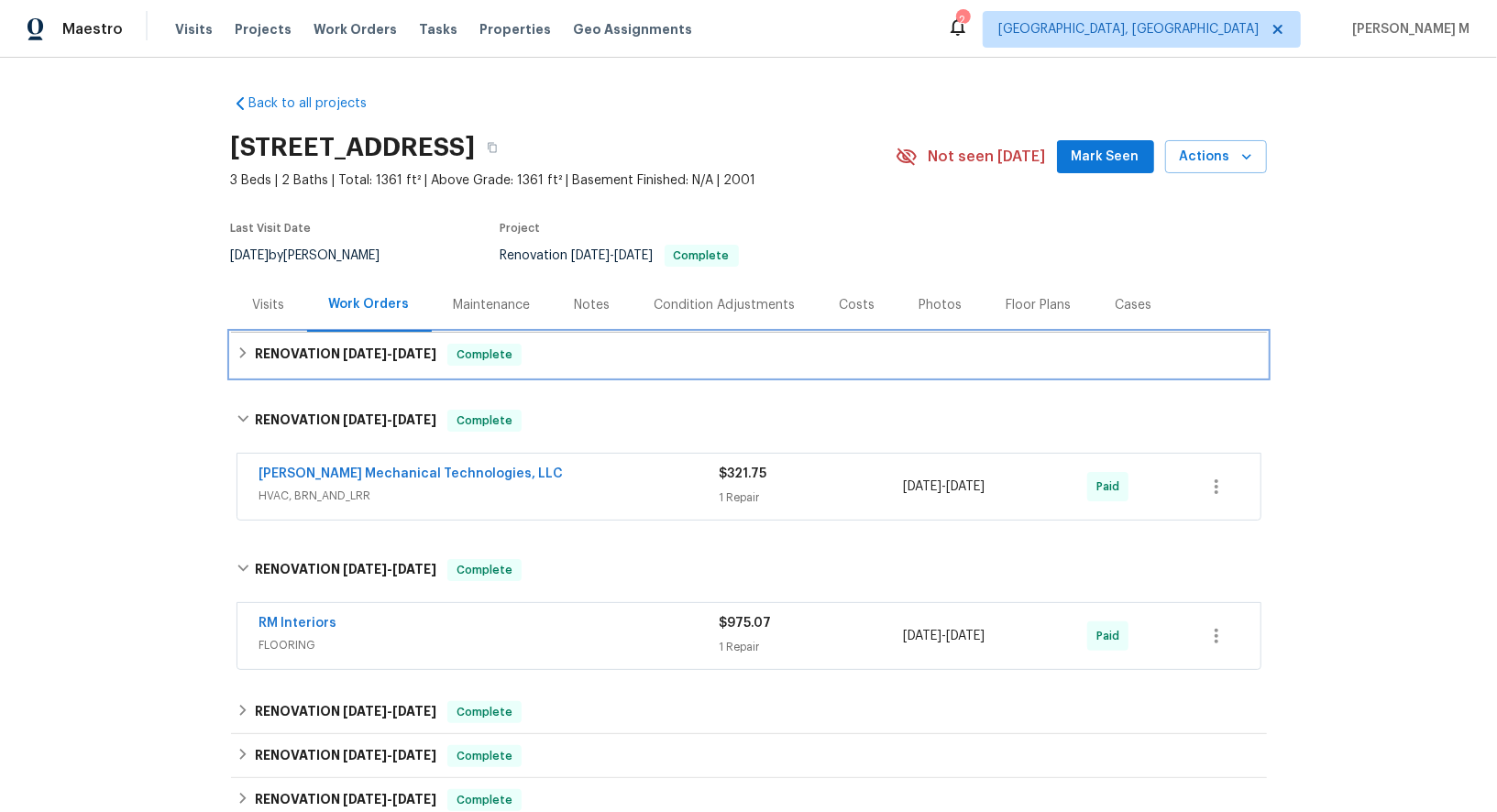
click at [343, 347] on span "8/11/25" at bounding box center [365, 353] width 44 height 13
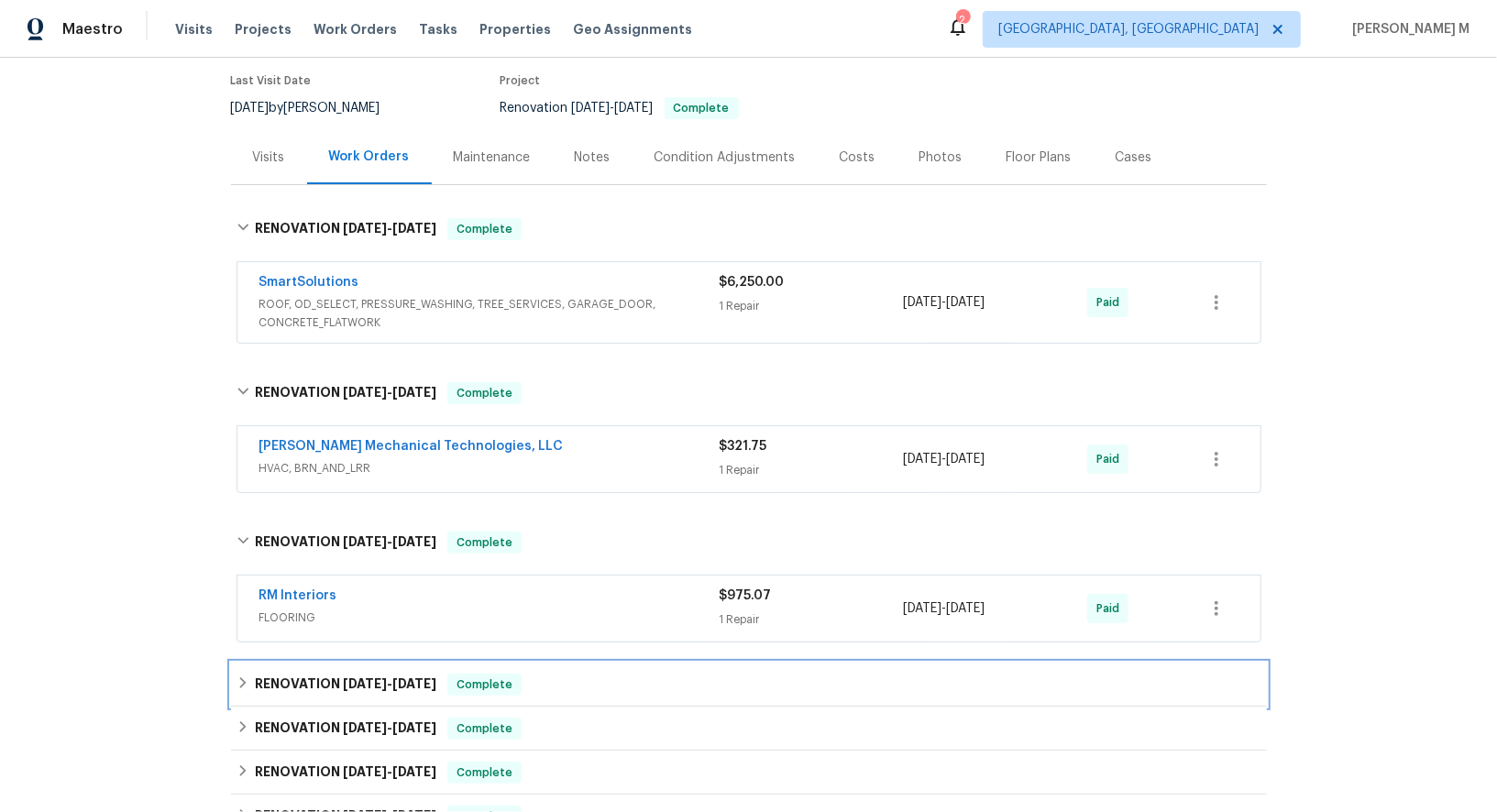
click at [343, 677] on span "8/11/25" at bounding box center [365, 683] width 44 height 13
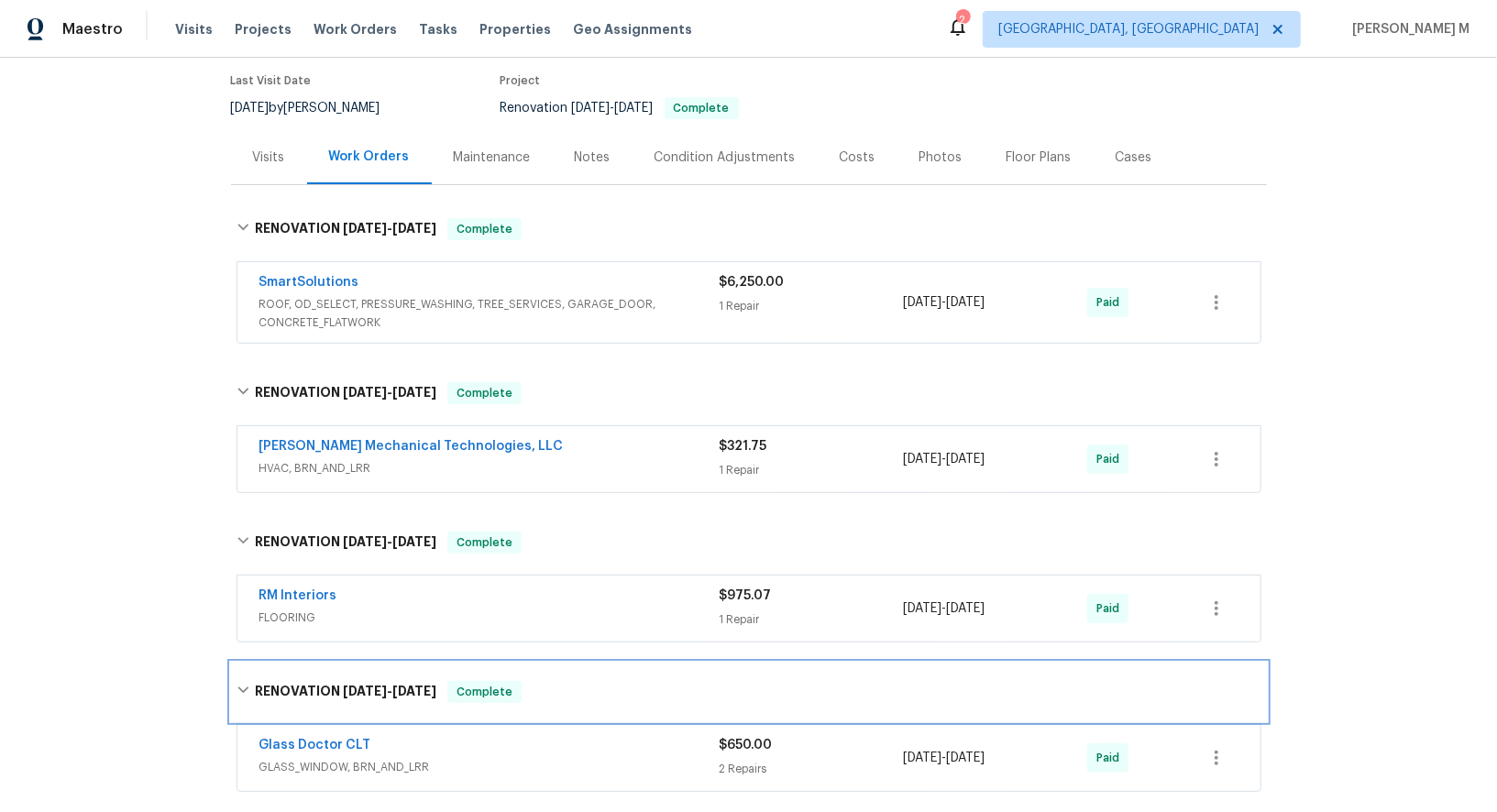
scroll to position [290, 0]
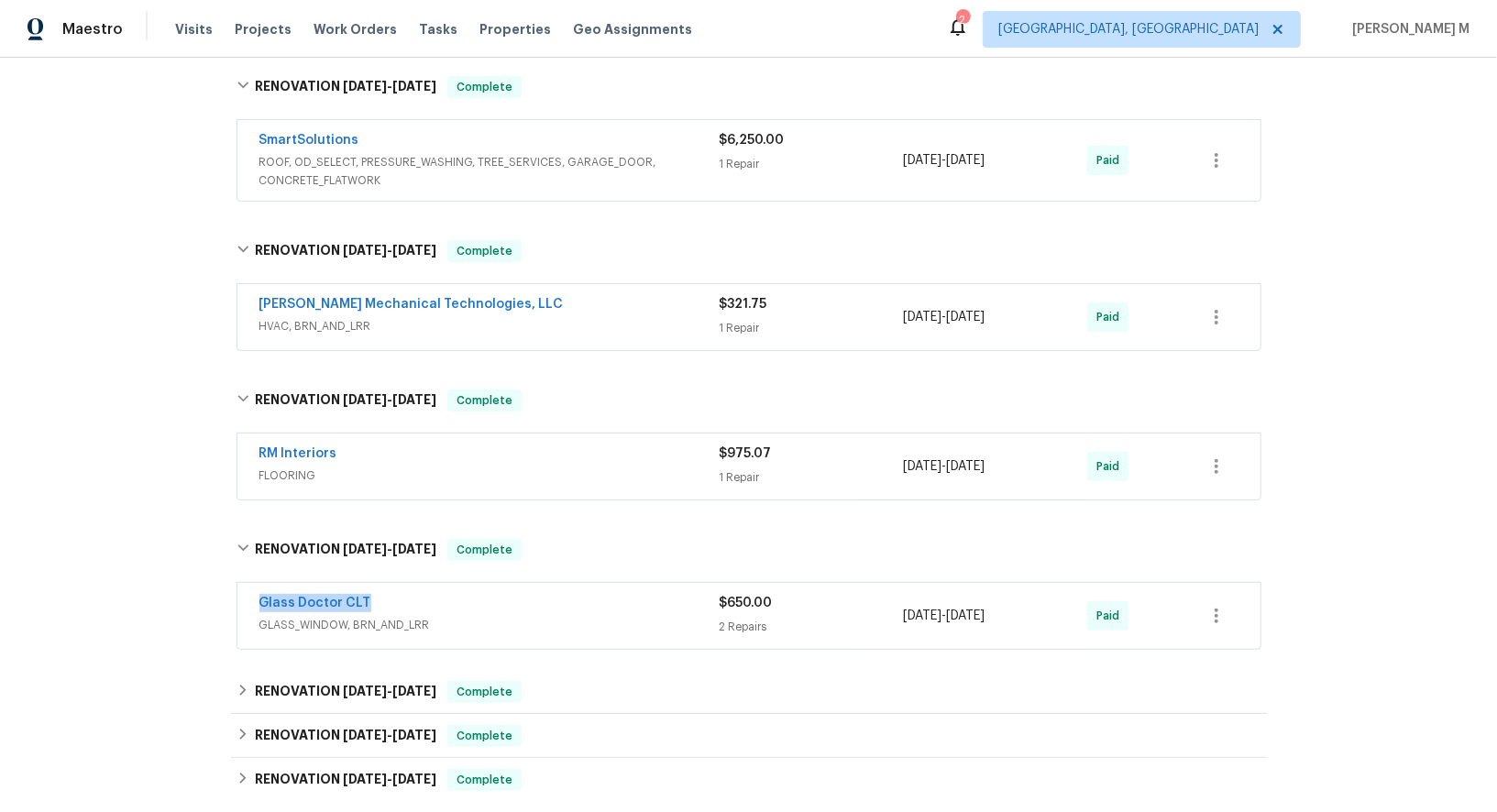
drag, startPoint x: 370, startPoint y: 585, endPoint x: 33, endPoint y: 587, distance: 337.0
click at [37, 585] on div "Back to all projects 5912 Lawnmeadow Dr, Charlotte, NC 28216 3 Beds | 2 Baths |…" at bounding box center [748, 434] width 1497 height 755
copy link "Glass Doctor CLT"
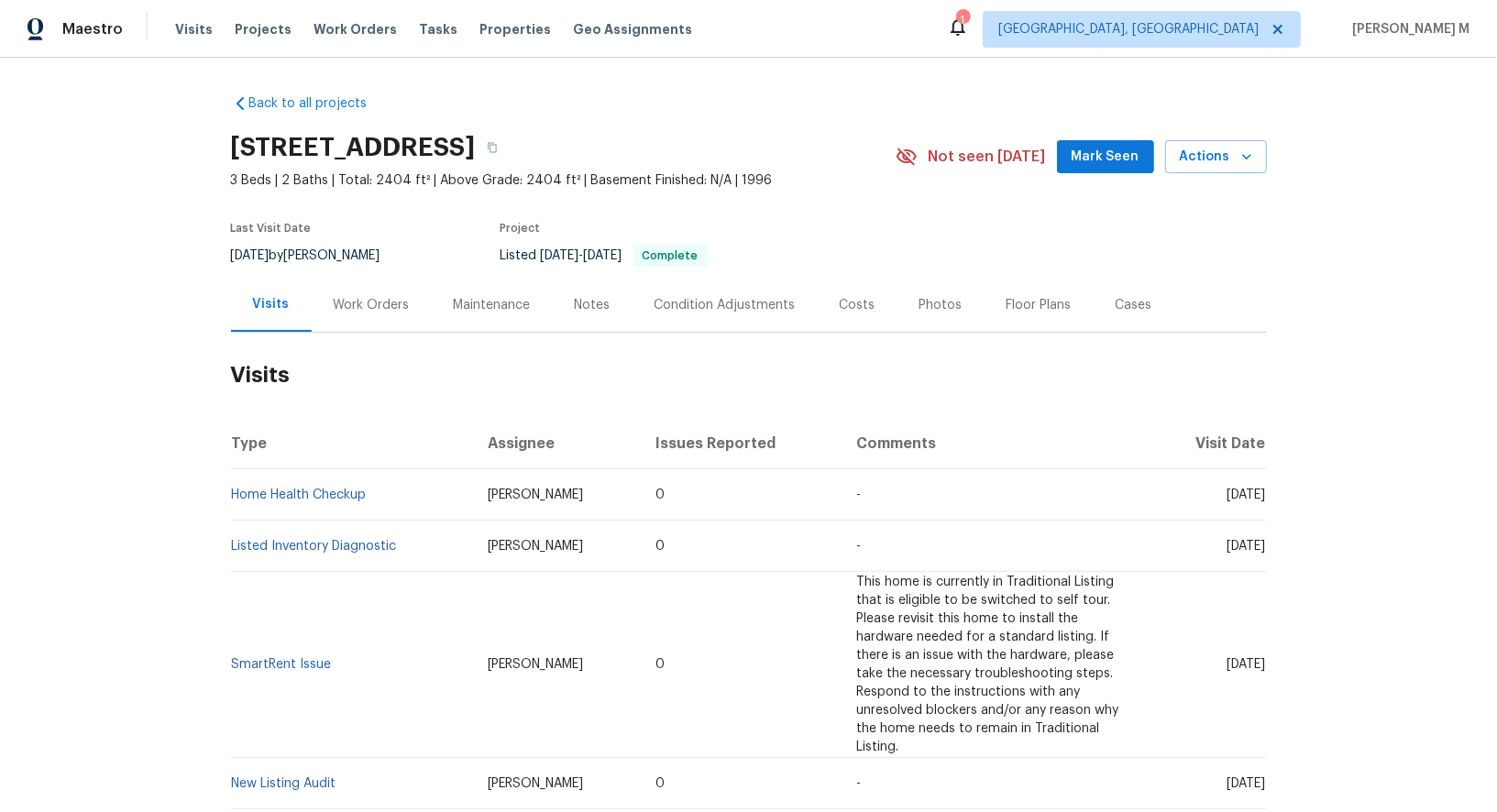
scroll to position [98, 0]
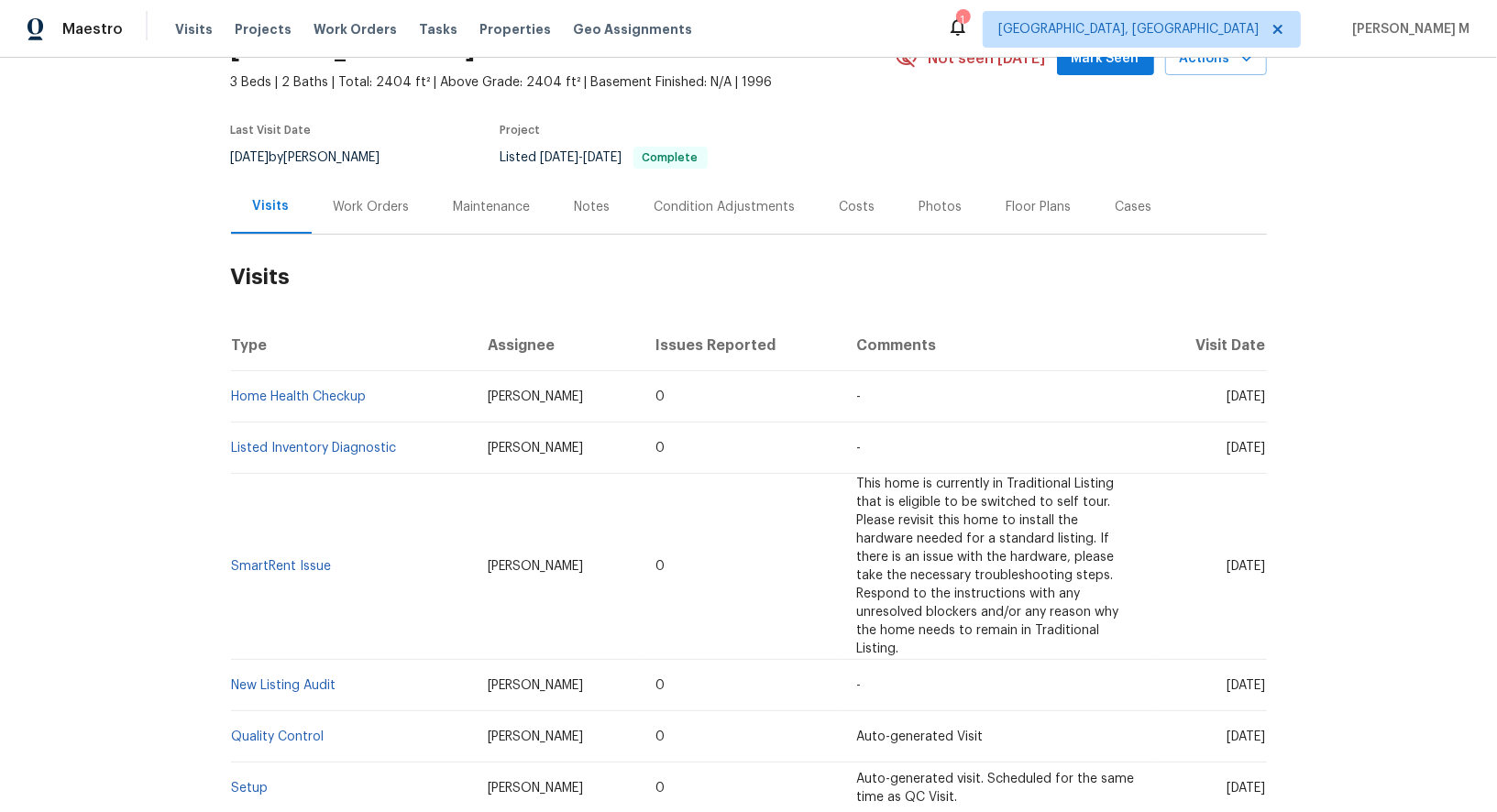
click at [363, 217] on div "Work Orders" at bounding box center [371, 207] width 120 height 54
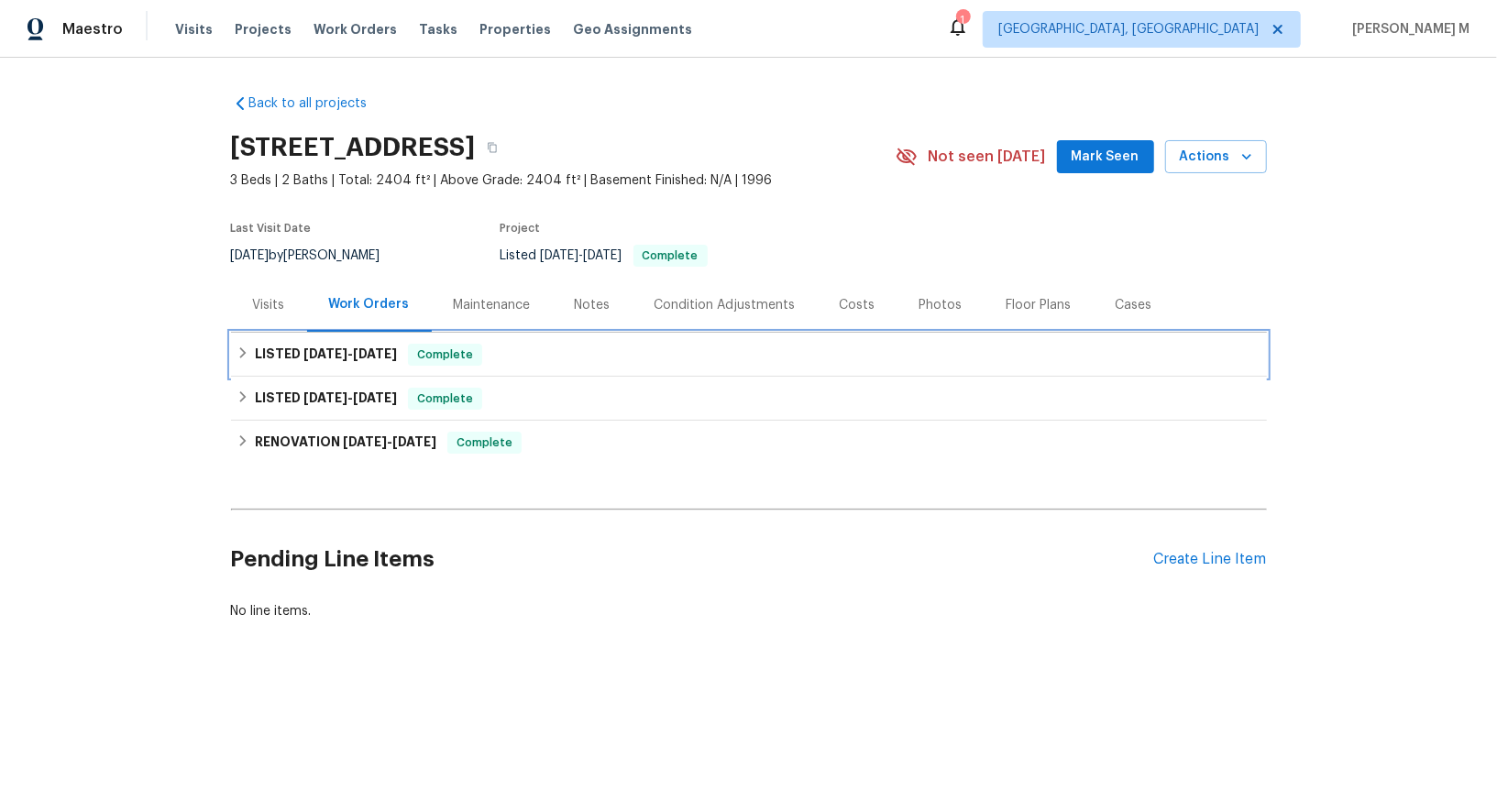
click at [312, 358] on div "LISTED [DATE] - [DATE] Complete" at bounding box center [748, 354] width 1036 height 44
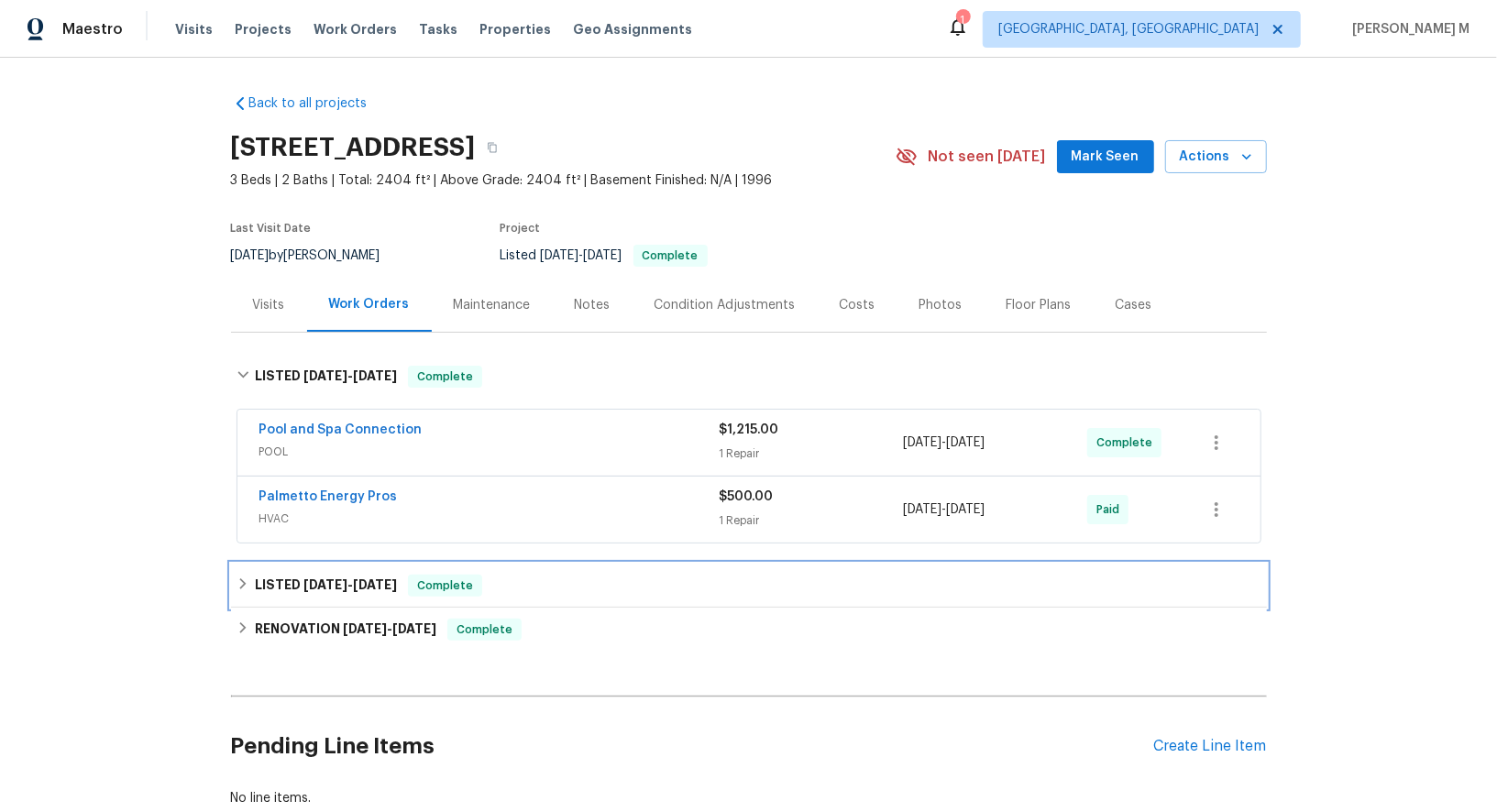
click at [305, 579] on h6 "LISTED [DATE] - [DATE]" at bounding box center [327, 586] width 142 height 22
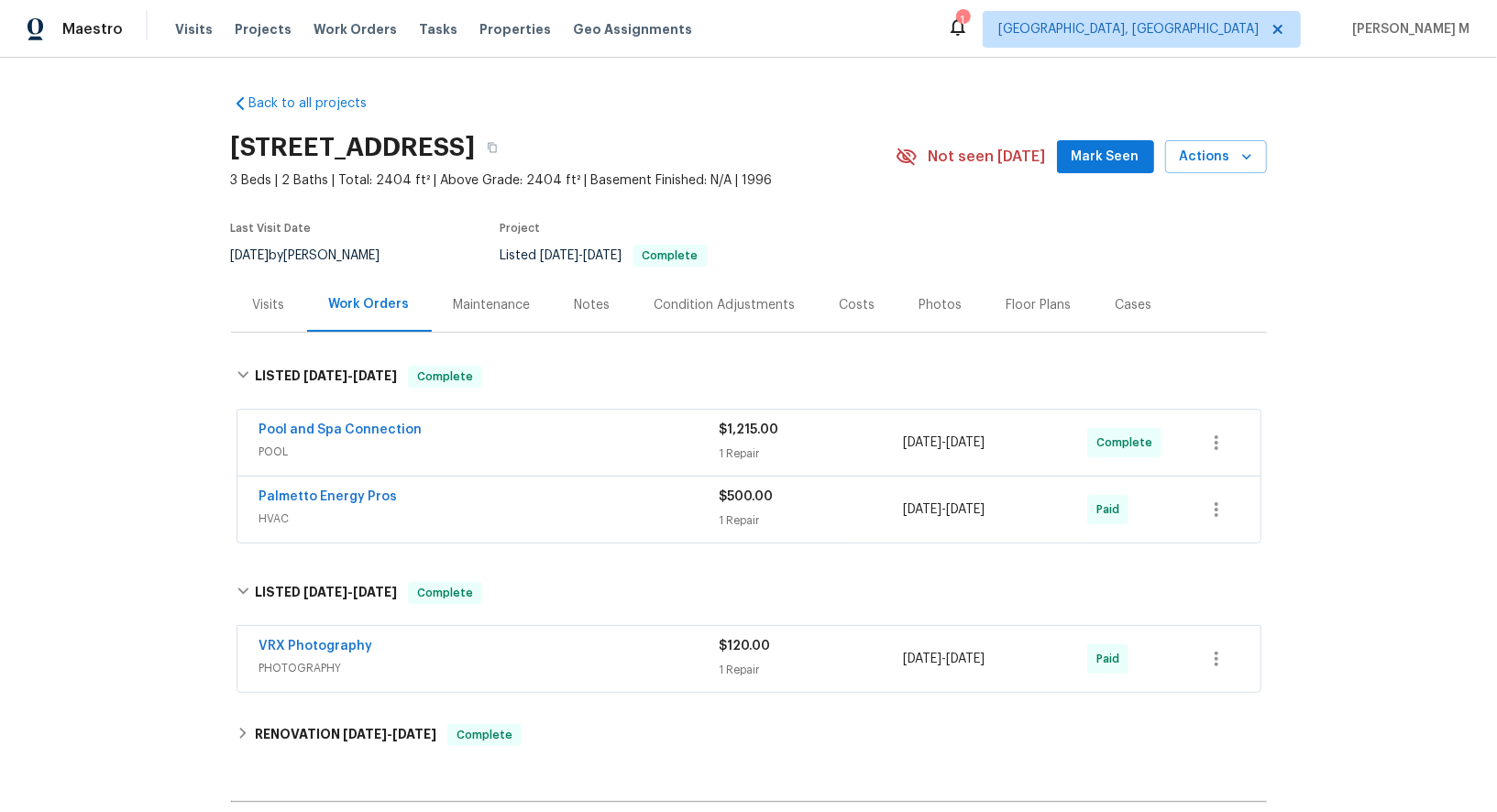
click at [303, 510] on span "HVAC" at bounding box center [489, 518] width 460 height 19
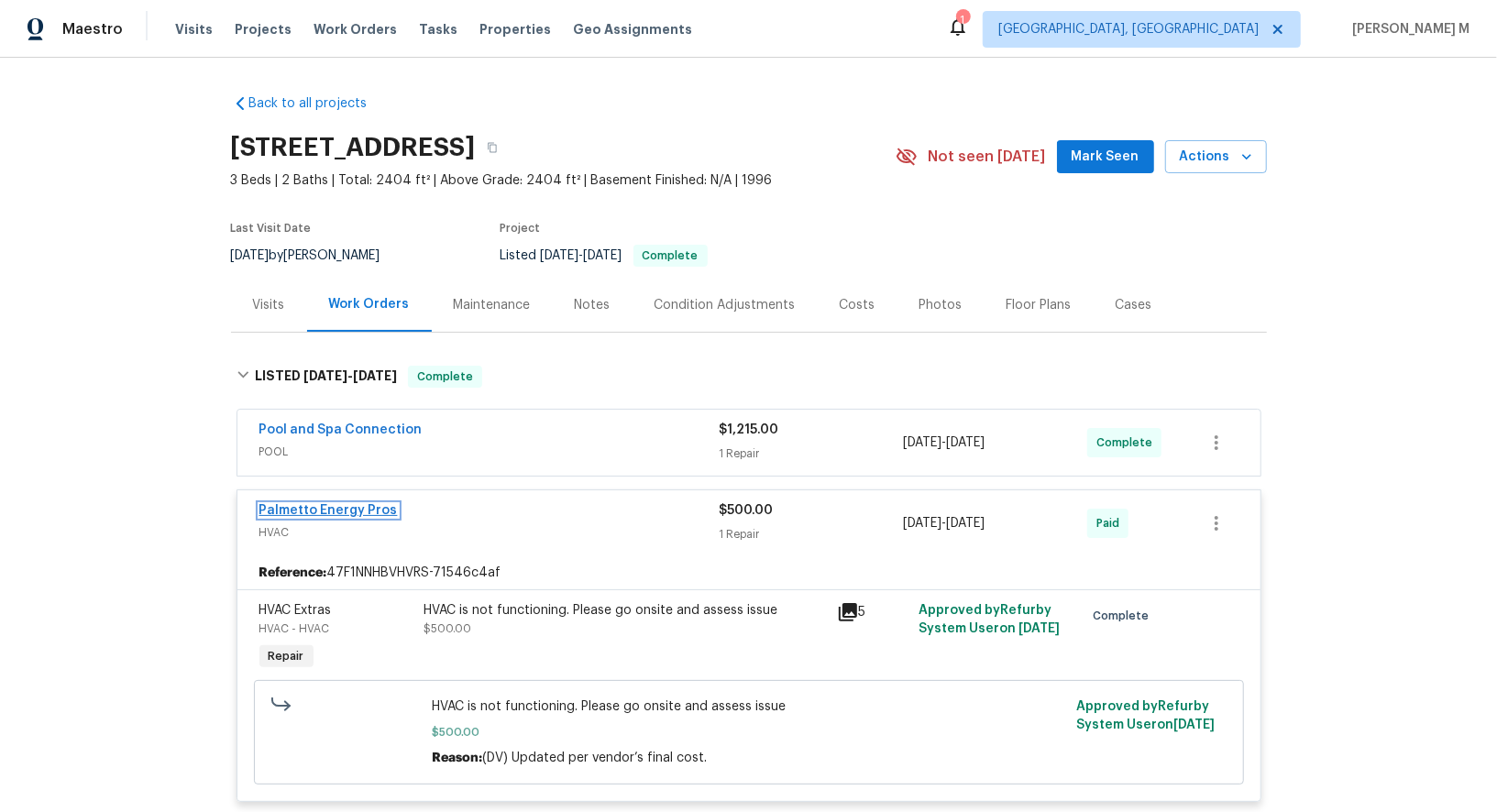
click at [295, 504] on link "Palmetto Energy Pros" at bounding box center [328, 510] width 139 height 13
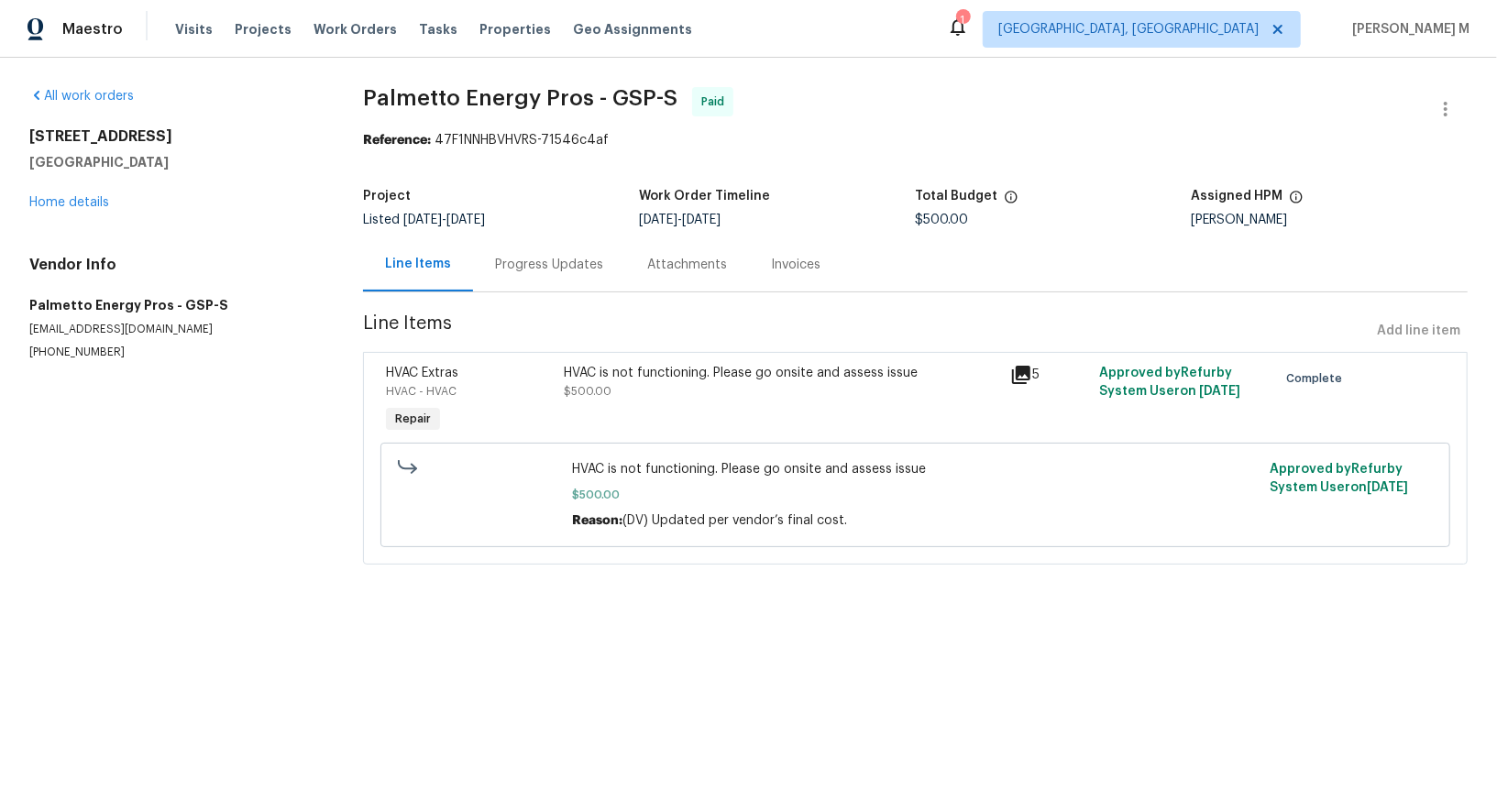
click at [525, 268] on div "Progress Updates" at bounding box center [549, 264] width 152 height 54
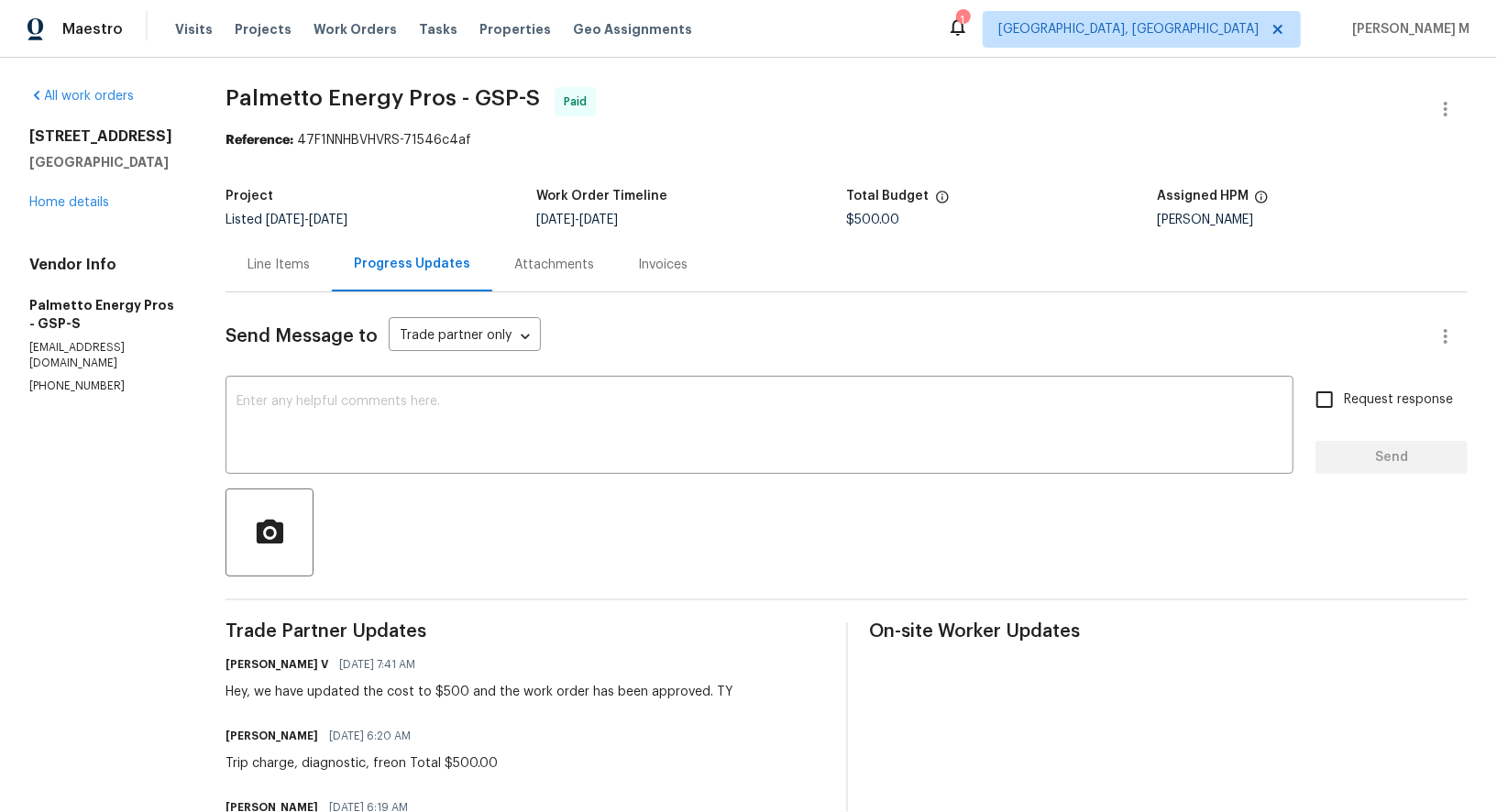
click at [283, 269] on div "Line Items" at bounding box center [278, 264] width 106 height 54
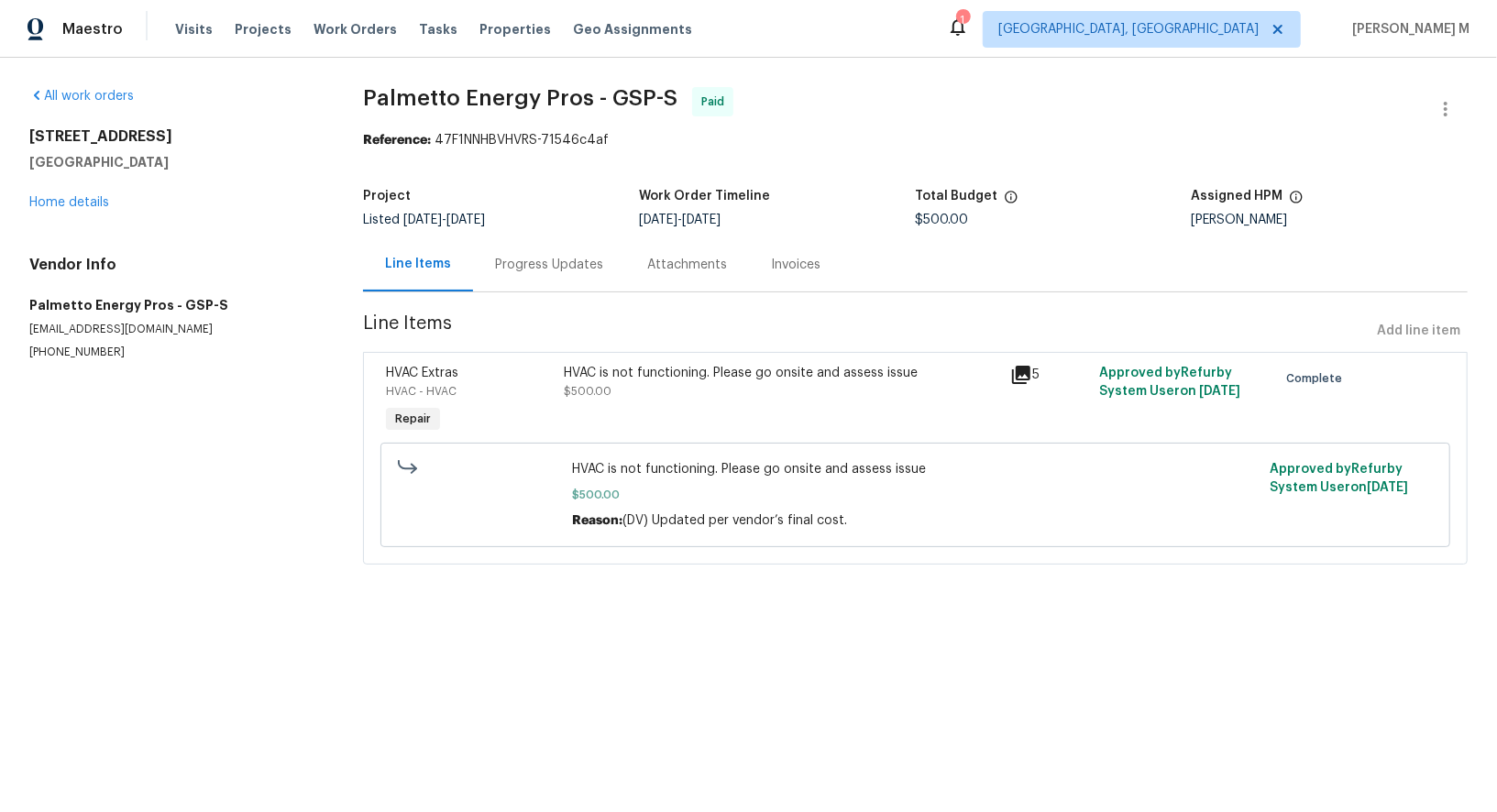
click at [846, 370] on div "HVAC is not functioning. Please go onsite and assess issue $500.00" at bounding box center [782, 382] width 434 height 37
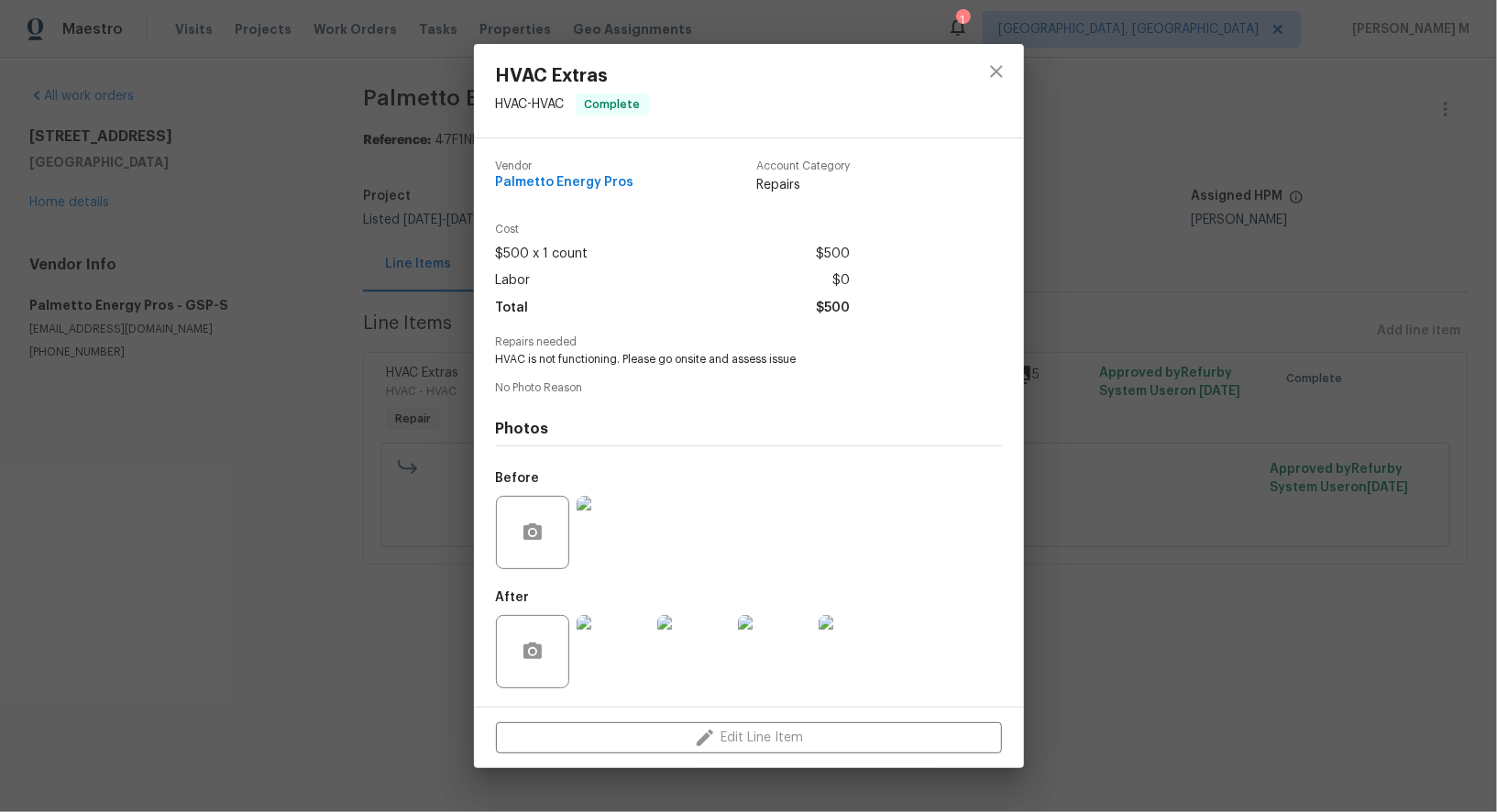
click at [618, 533] on img at bounding box center [613, 532] width 73 height 73
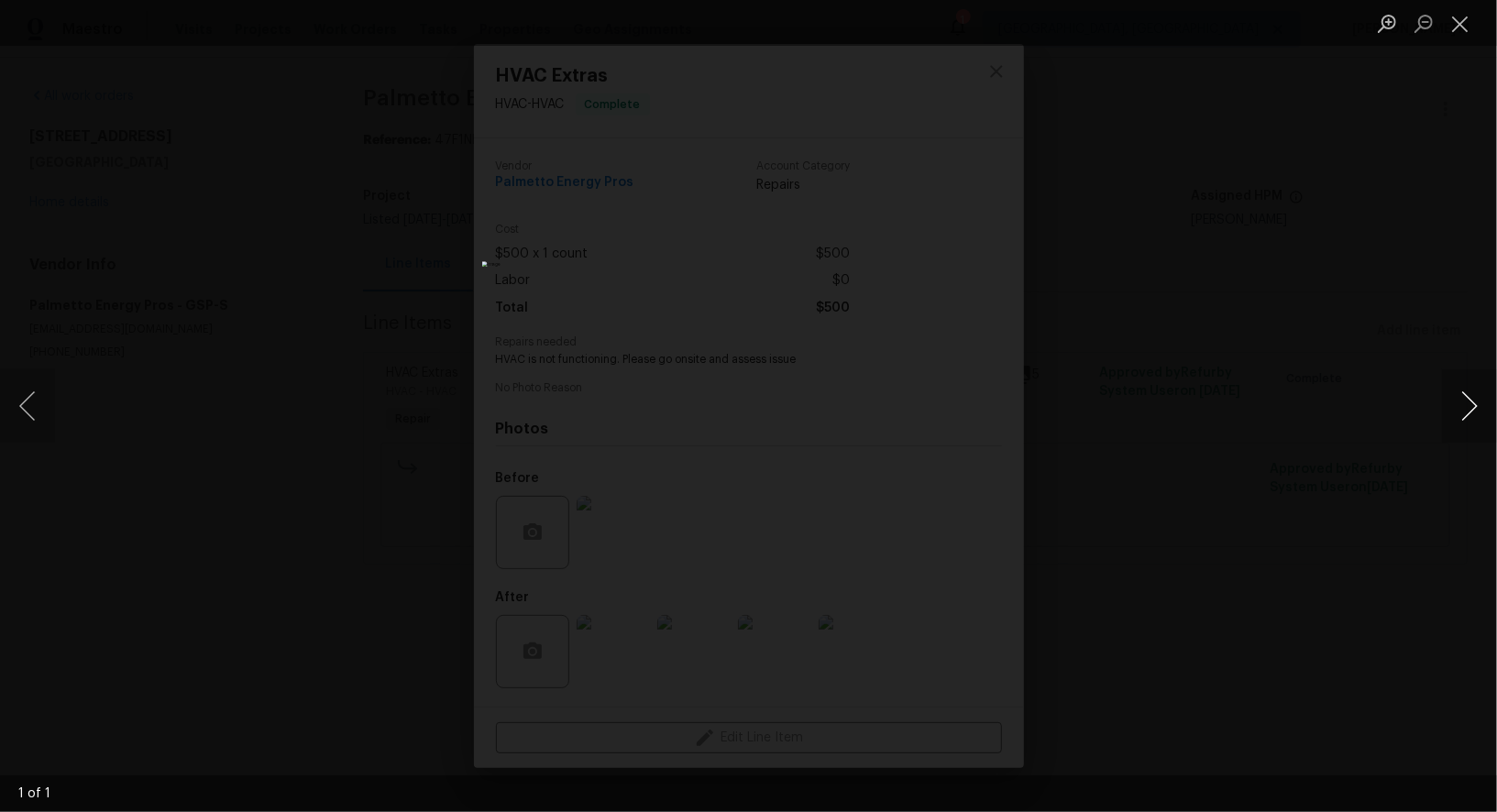
click at [1458, 417] on button "Next image" at bounding box center [1469, 406] width 55 height 73
click at [1355, 321] on div "Lightbox" at bounding box center [748, 406] width 1497 height 812
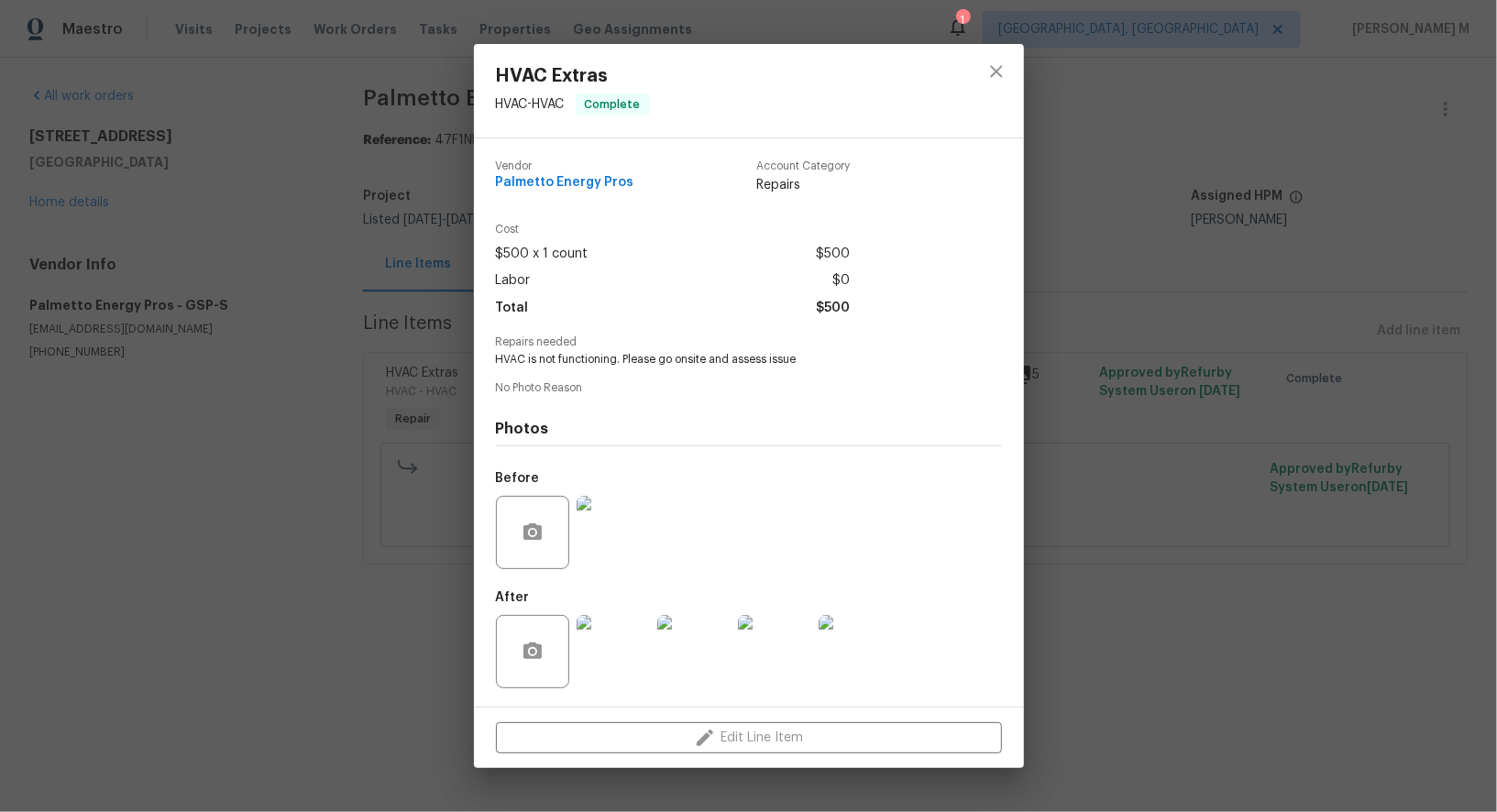
click at [605, 651] on img at bounding box center [613, 652] width 73 height 73
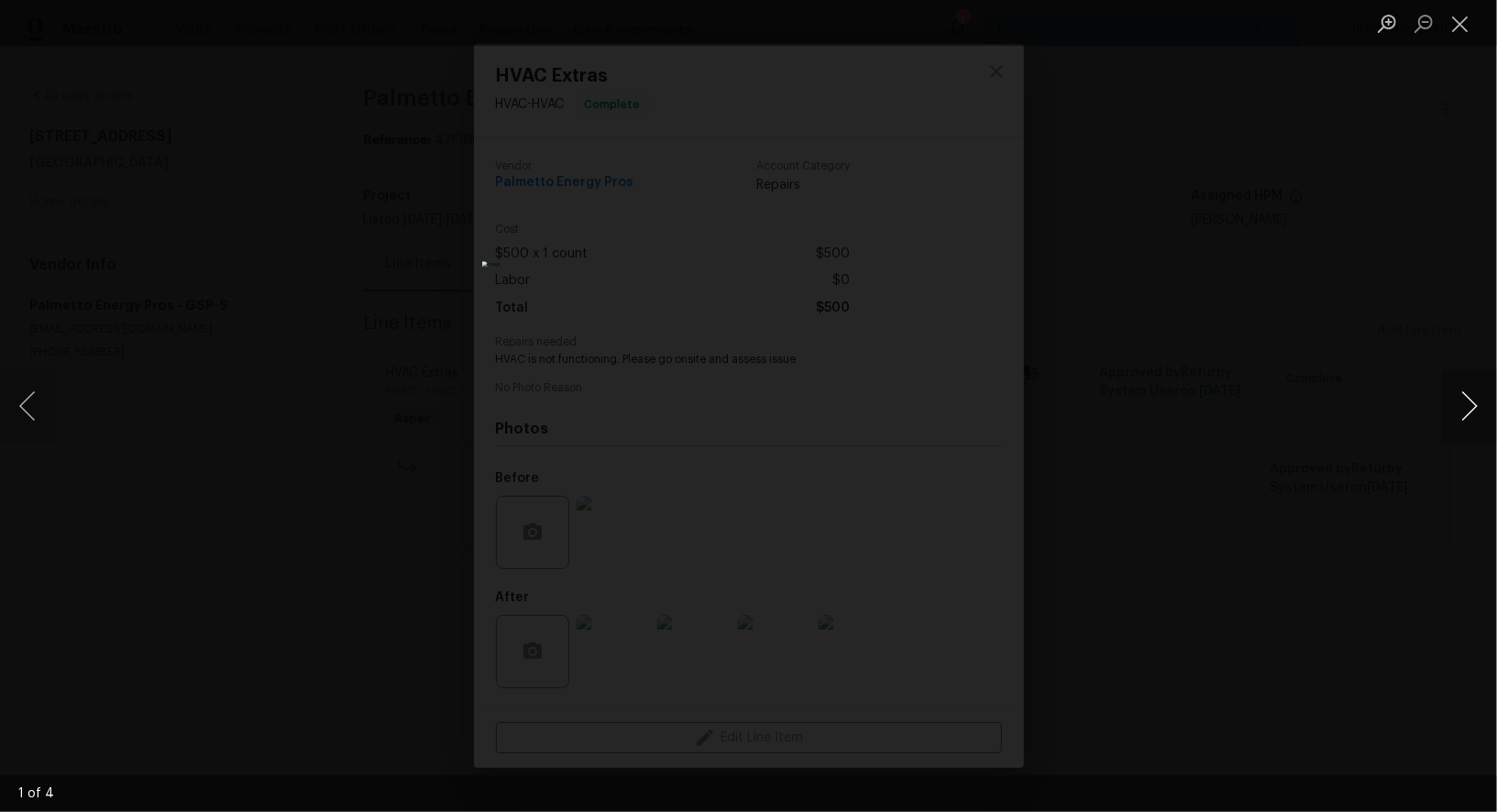
click at [1451, 405] on button "Next image" at bounding box center [1469, 406] width 55 height 73
click at [1354, 243] on div "Lightbox" at bounding box center [748, 406] width 1497 height 812
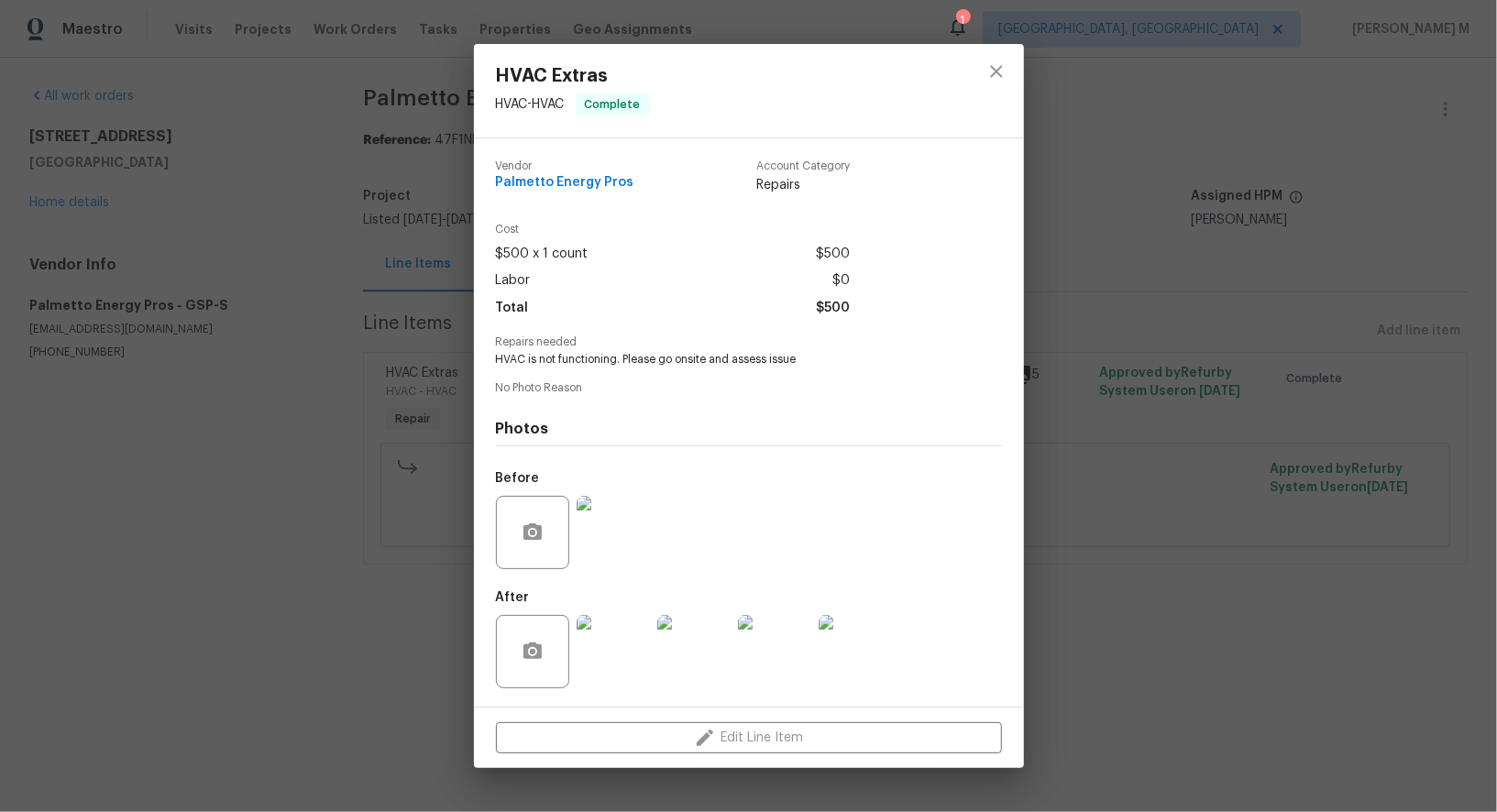
click at [1175, 264] on div "HVAC Extras HVAC - HVAC Complete Vendor Palmetto Energy Pros Account Category R…" at bounding box center [748, 406] width 1497 height 812
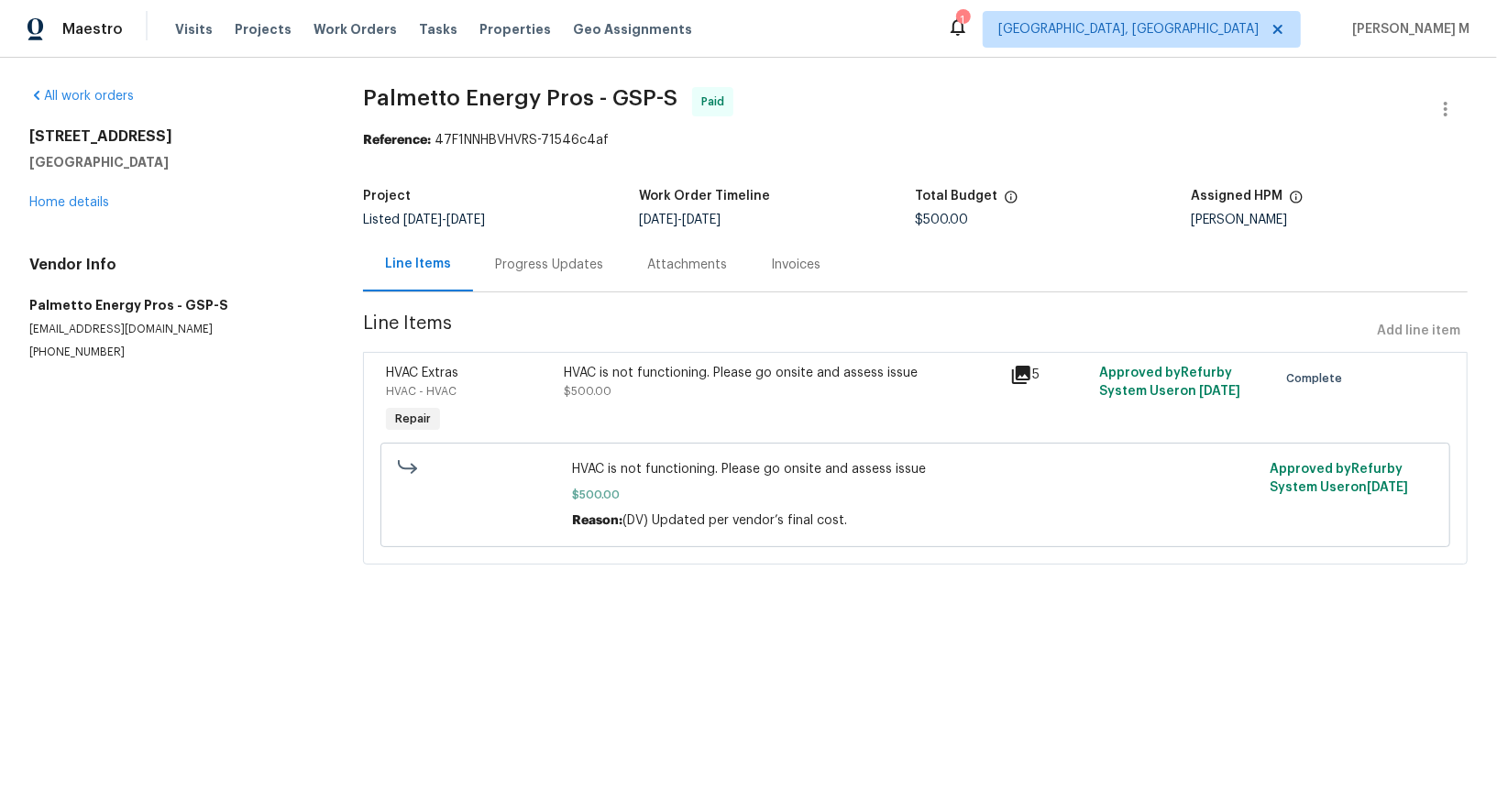
click at [569, 255] on div "Progress Updates" at bounding box center [548, 264] width 108 height 19
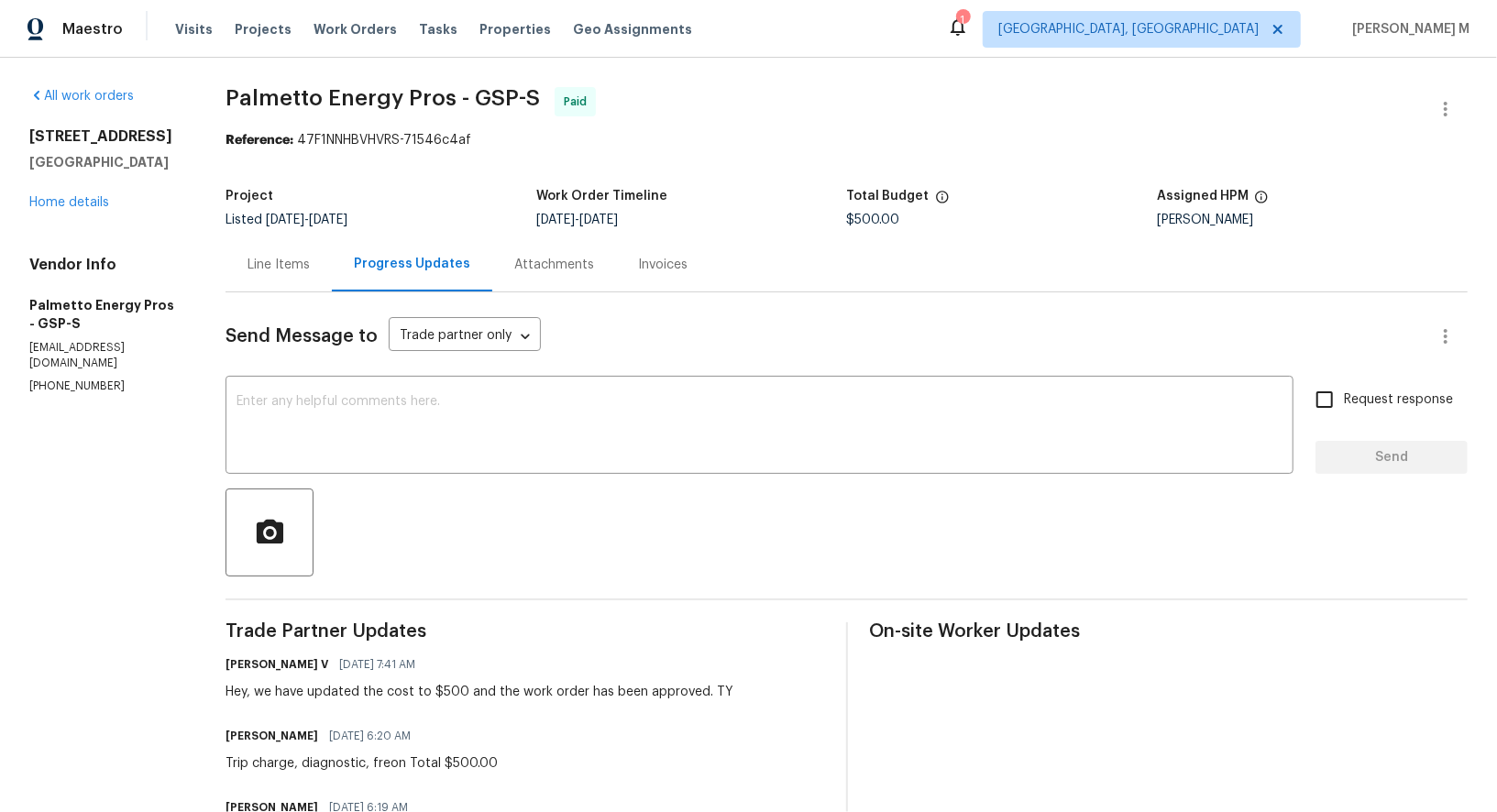
click at [485, 652] on div "[PERSON_NAME] V [DATE] 7:41 AM" at bounding box center [479, 665] width 508 height 26
click at [768, 315] on div "Send Message to Trade partner only Trade partner only ​" at bounding box center [824, 336] width 1198 height 44
